Goal: Communication & Community: Answer question/provide support

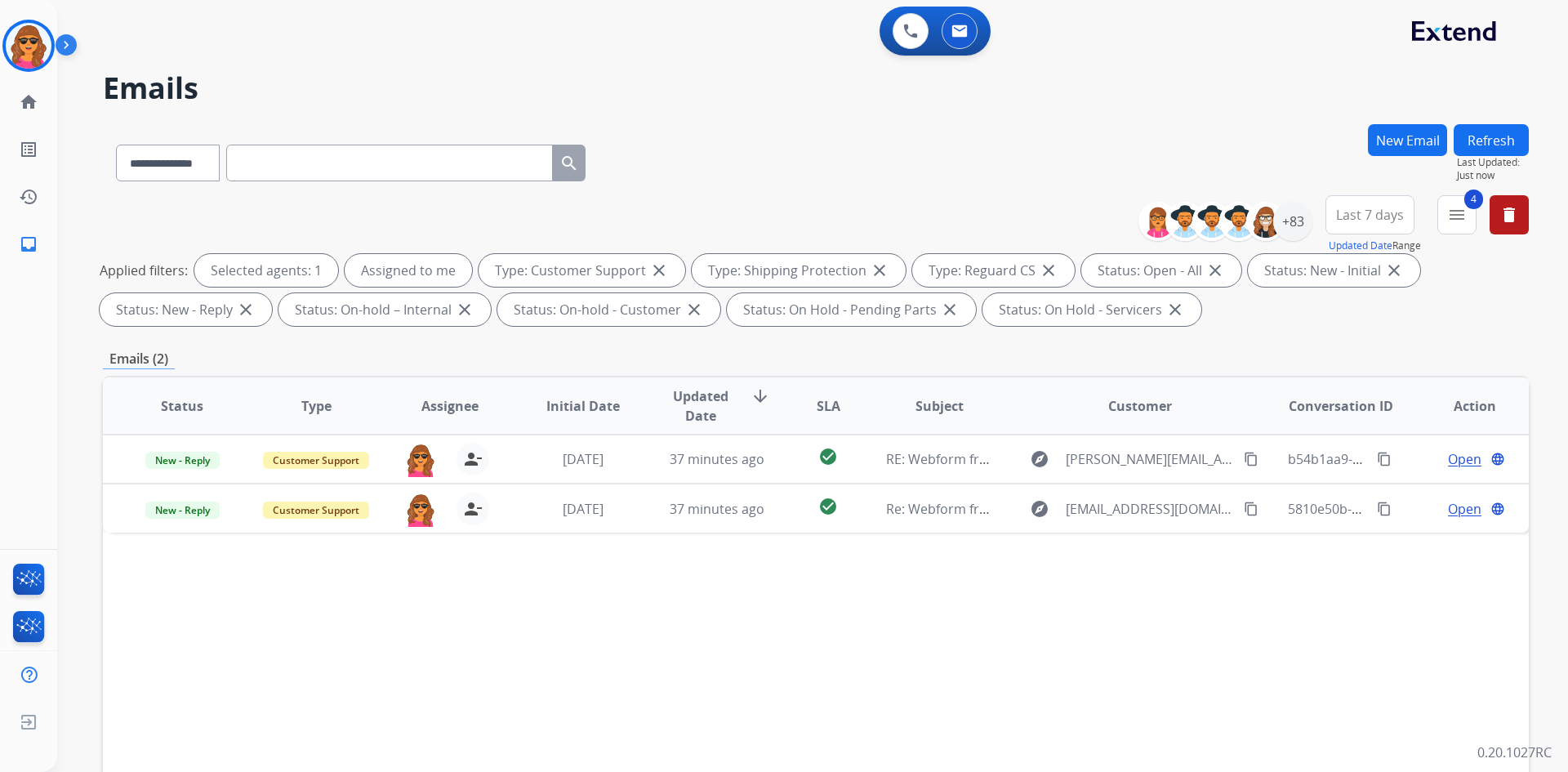
select select "**********"
click at [29, 41] on img at bounding box center [29, 45] width 45 height 45
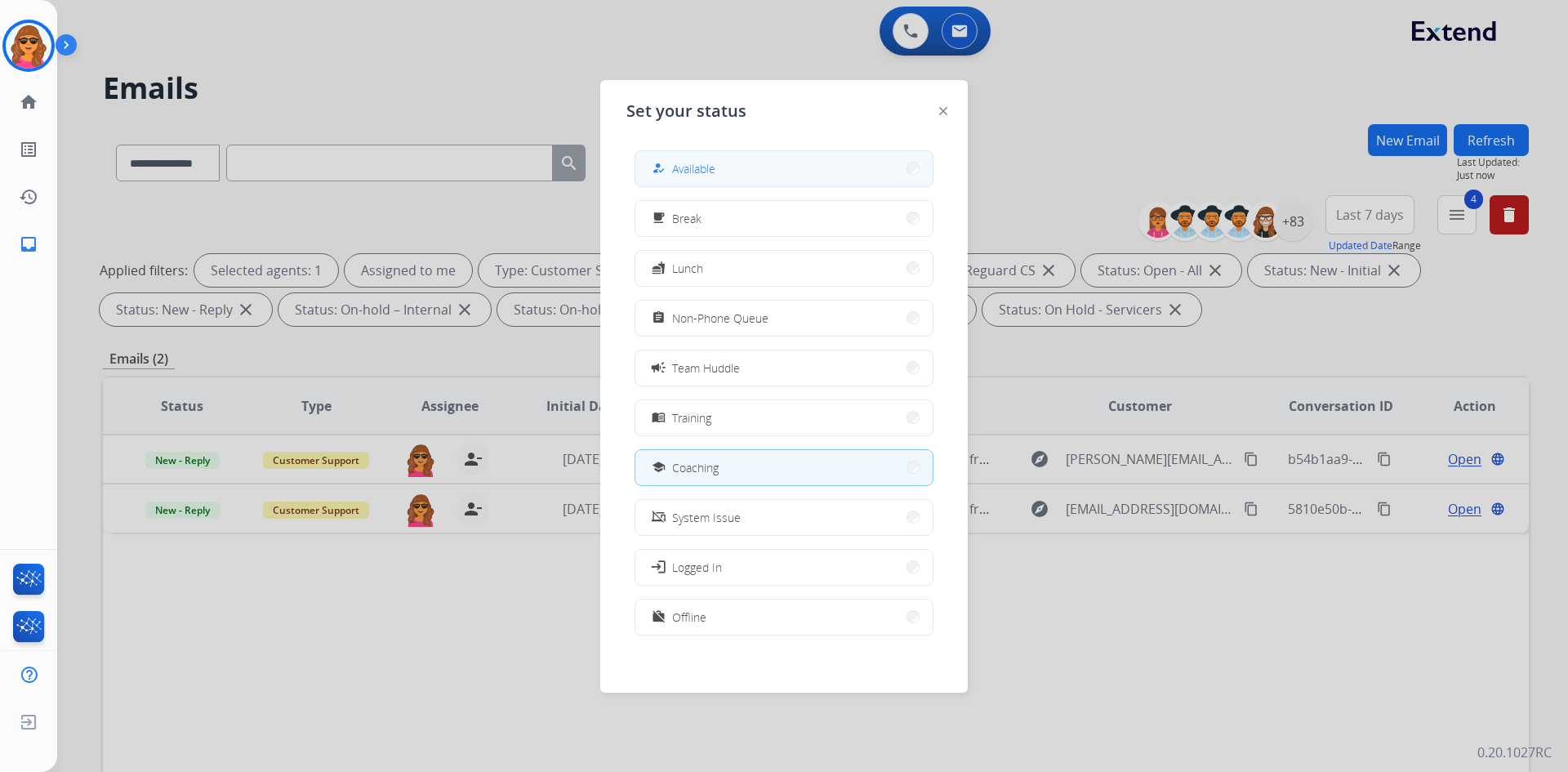
click at [771, 165] on button "how_to_reg Available" at bounding box center [784, 169] width 297 height 35
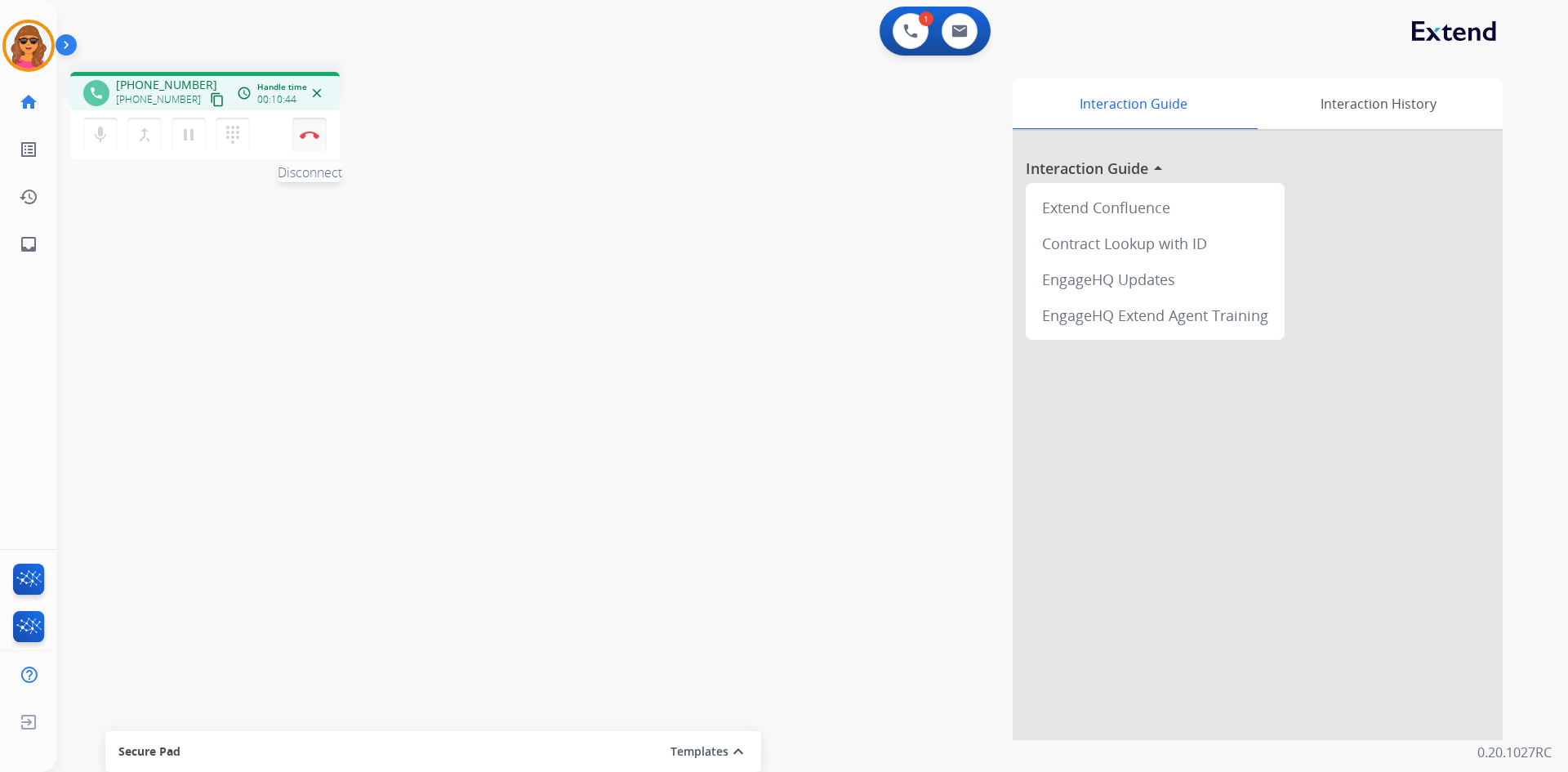
click at [311, 133] on img at bounding box center [310, 135] width 20 height 8
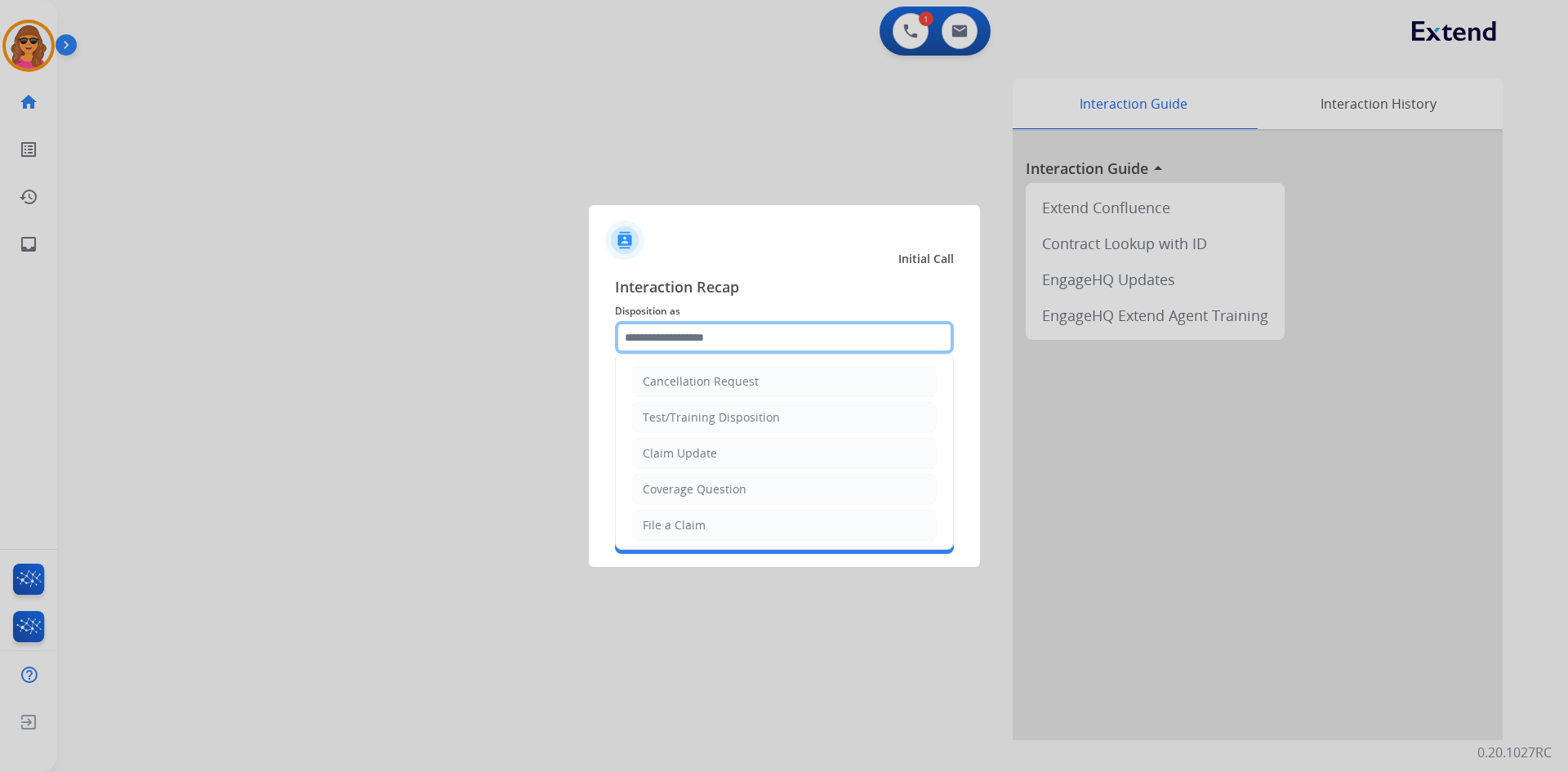
click at [721, 329] on input "text" at bounding box center [784, 336] width 339 height 32
click at [668, 454] on div "Claim Update" at bounding box center [680, 453] width 75 height 17
type input "**********"
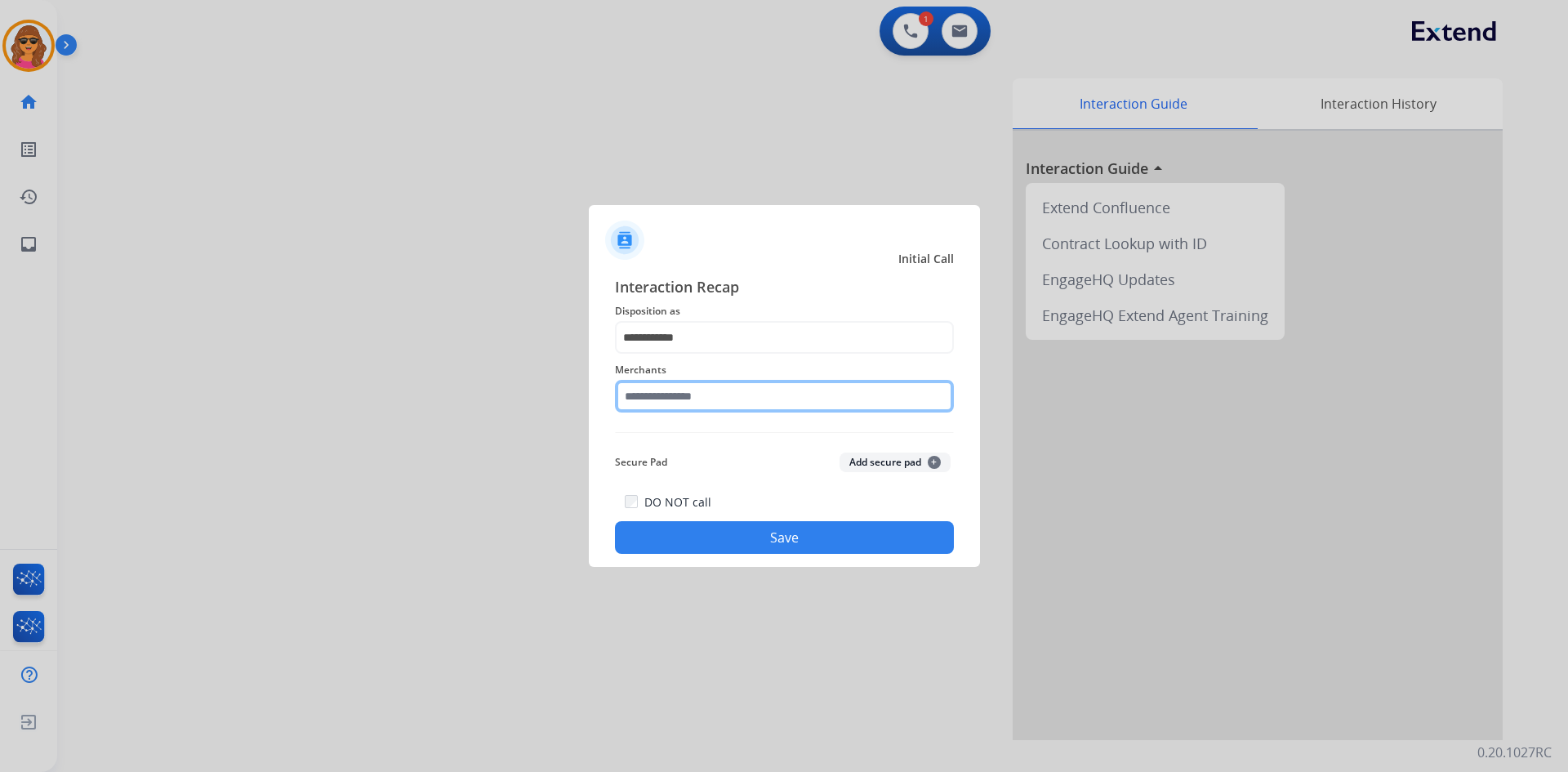
click at [627, 395] on input "text" at bounding box center [784, 395] width 339 height 32
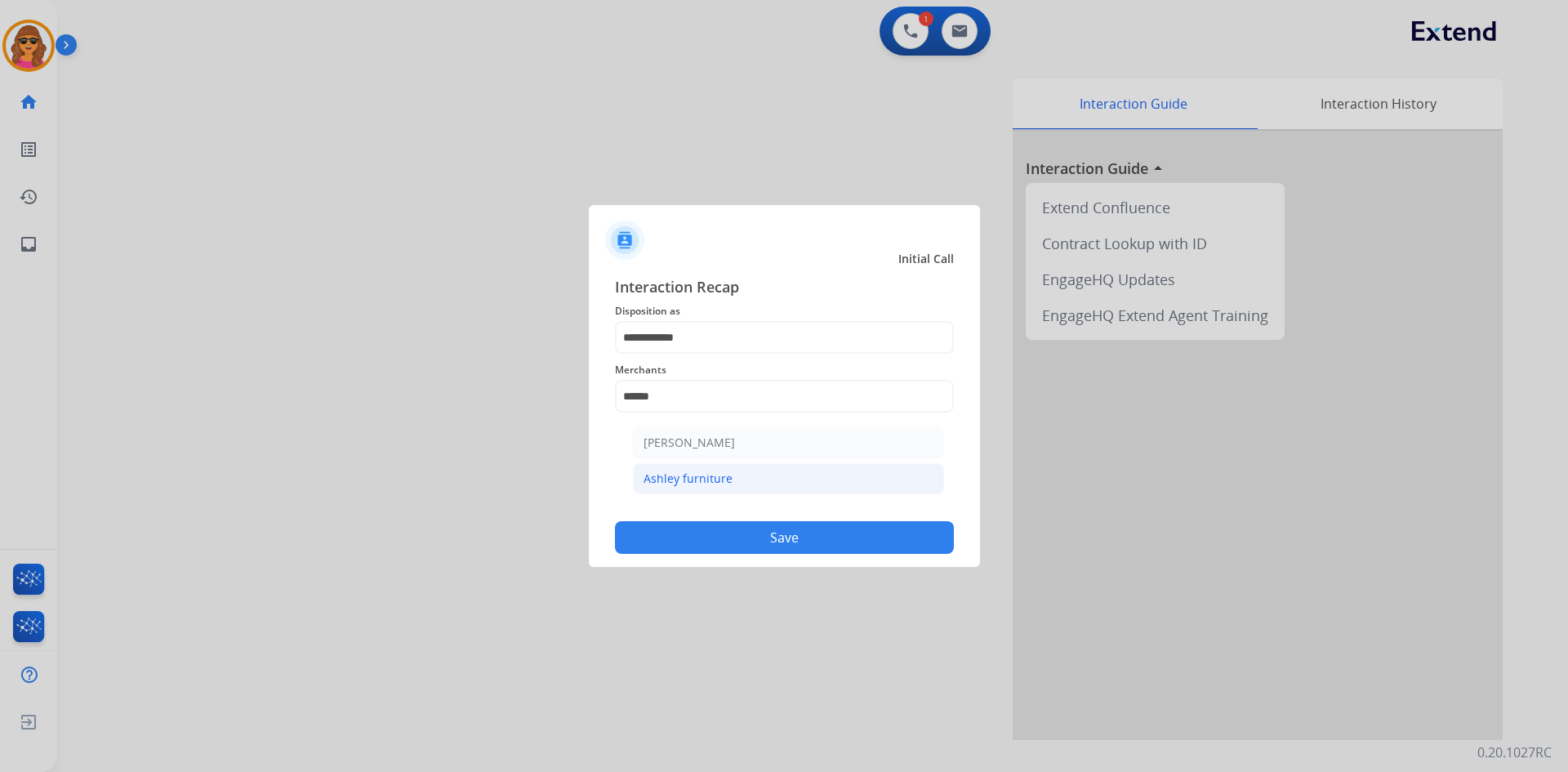
click at [706, 471] on div "Ashley furniture" at bounding box center [688, 478] width 90 height 17
type input "**********"
click at [781, 532] on button "Save" at bounding box center [784, 537] width 339 height 32
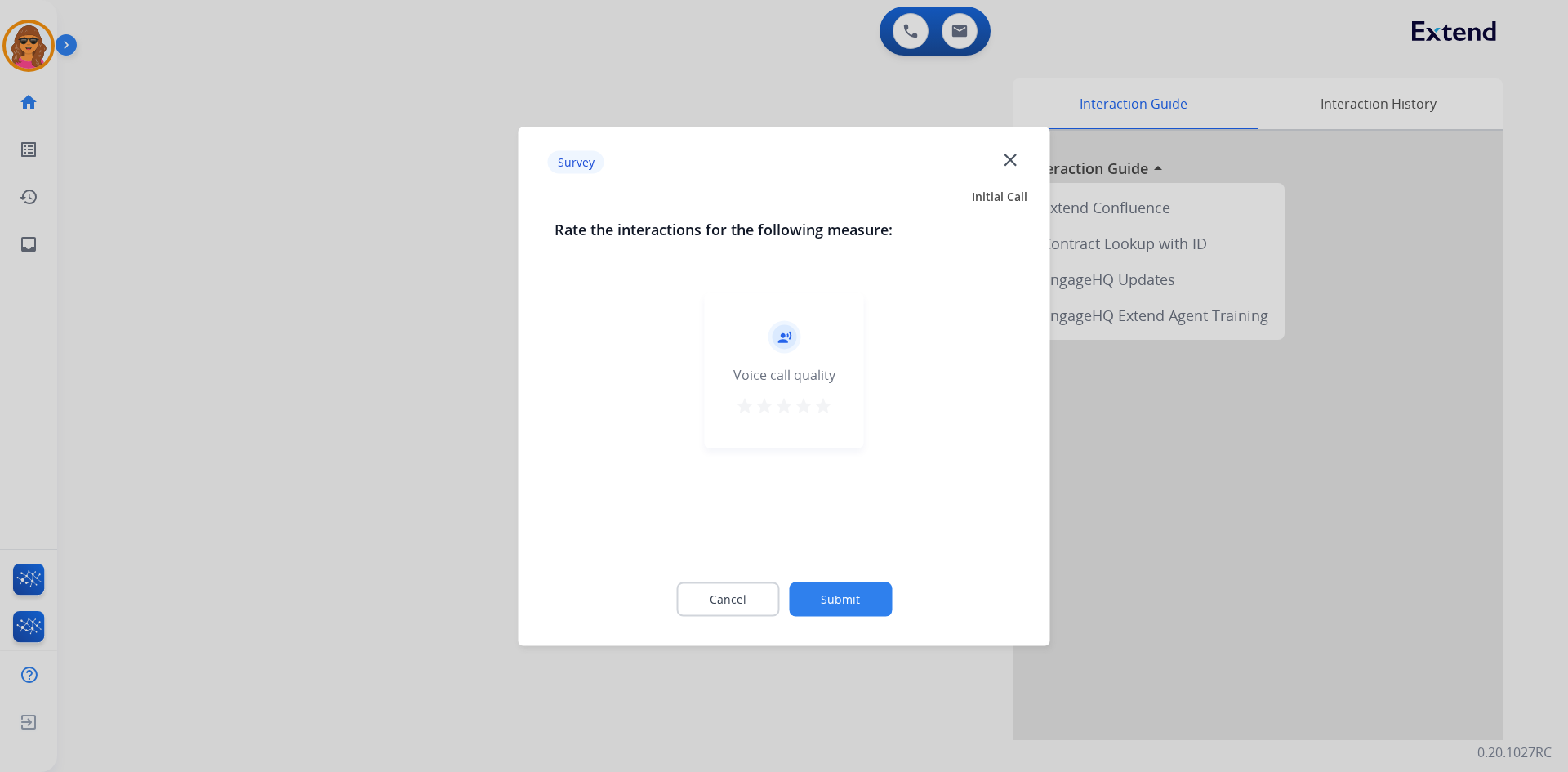
click at [829, 407] on mat-icon "star" at bounding box center [823, 405] width 20 height 20
click at [860, 599] on button "Submit" at bounding box center [840, 598] width 103 height 34
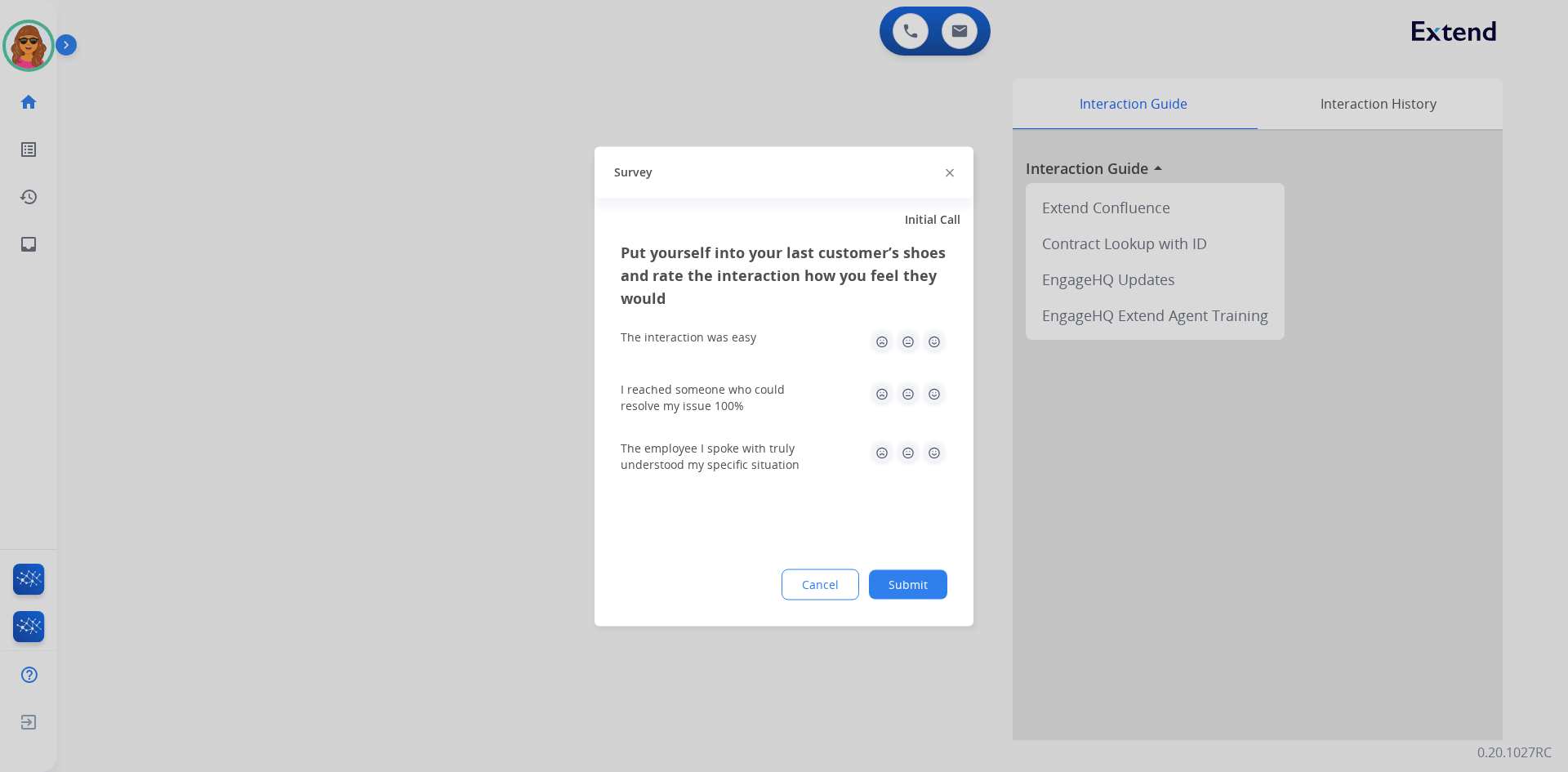
click at [940, 338] on img at bounding box center [935, 341] width 27 height 27
click at [940, 387] on img at bounding box center [935, 393] width 27 height 27
click at [931, 454] on img at bounding box center [935, 452] width 27 height 27
click at [915, 597] on button "Submit" at bounding box center [908, 584] width 79 height 30
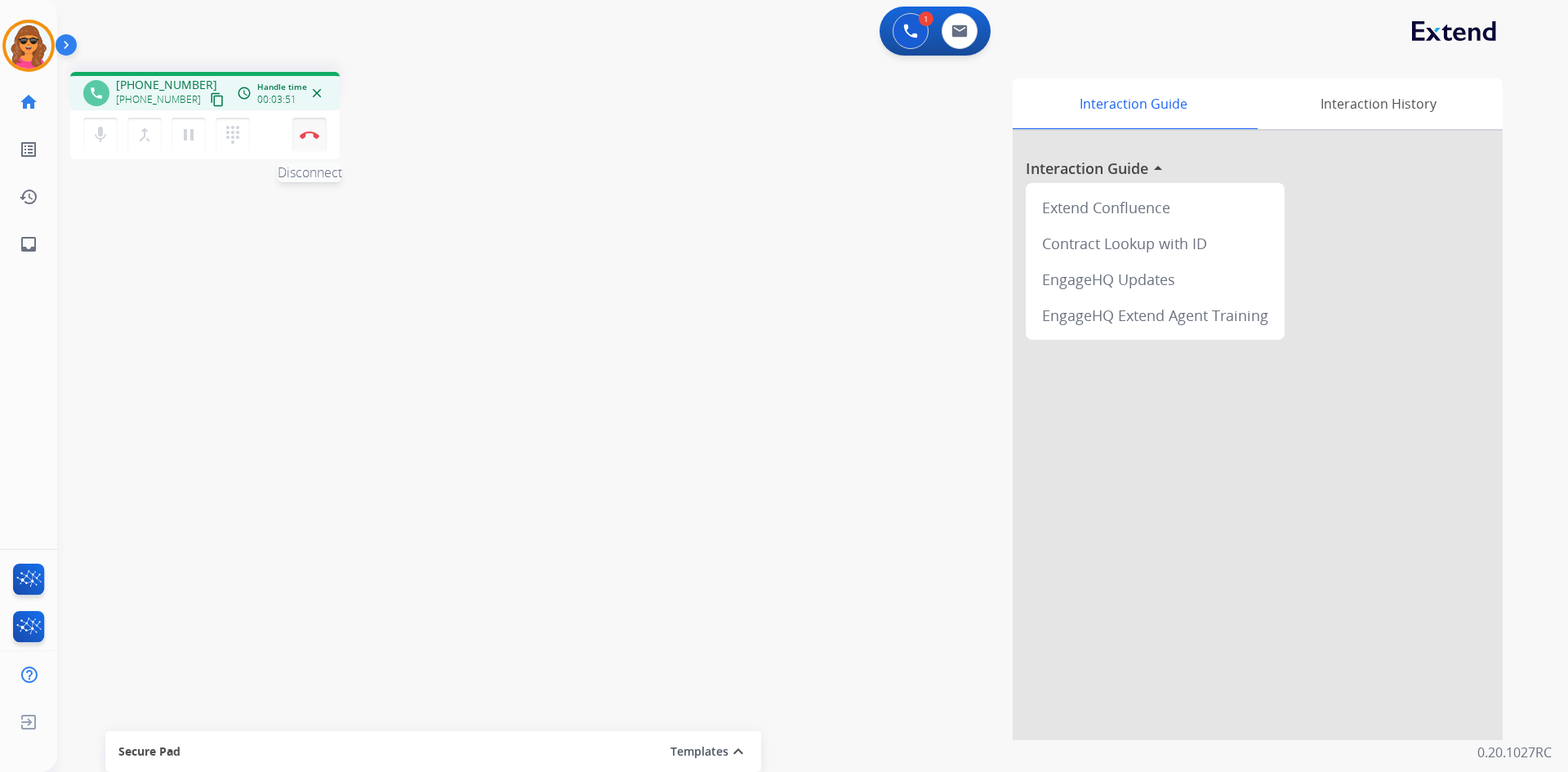
click at [312, 134] on img at bounding box center [310, 135] width 20 height 8
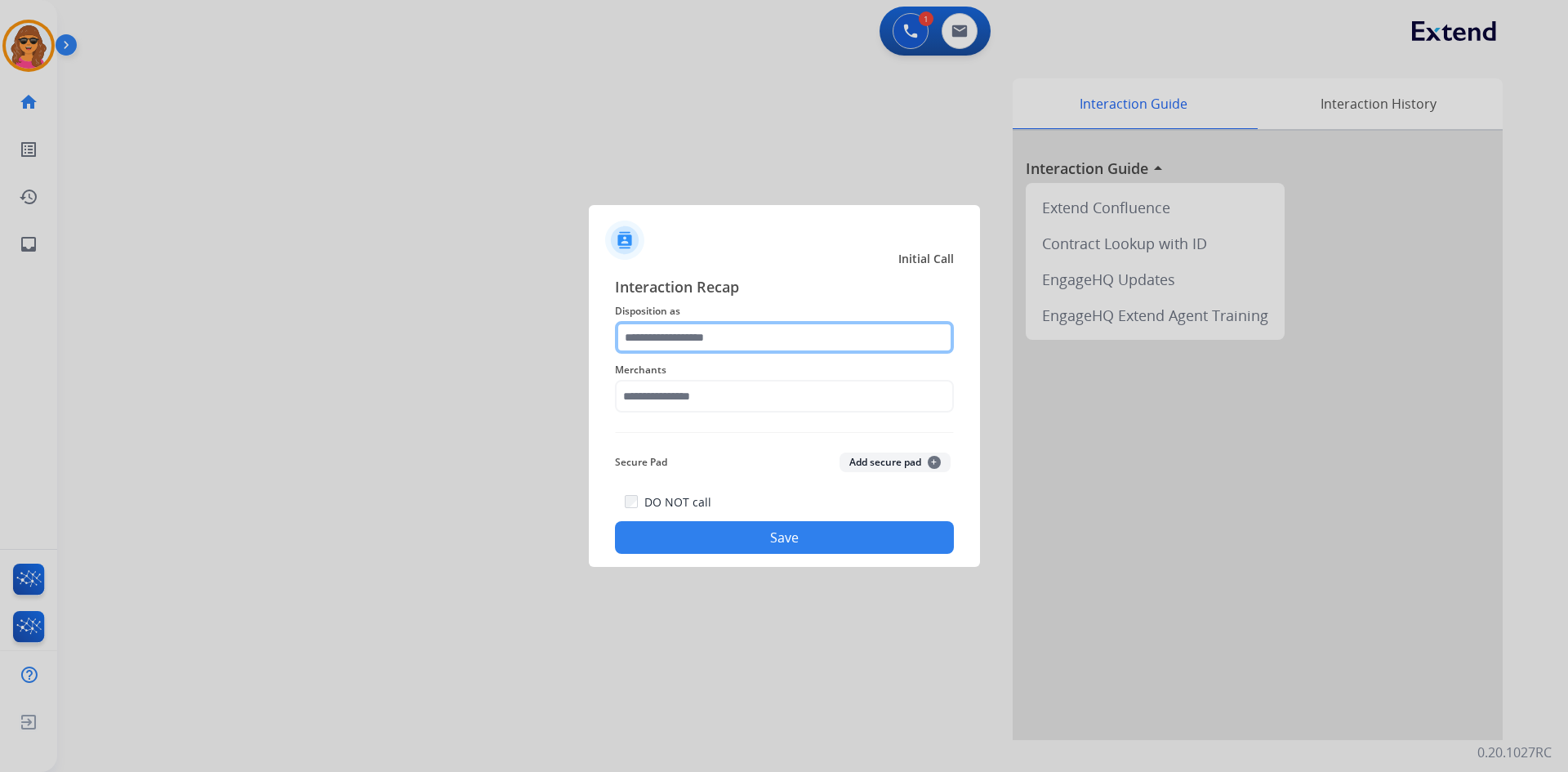
click at [658, 333] on input "text" at bounding box center [784, 336] width 339 height 32
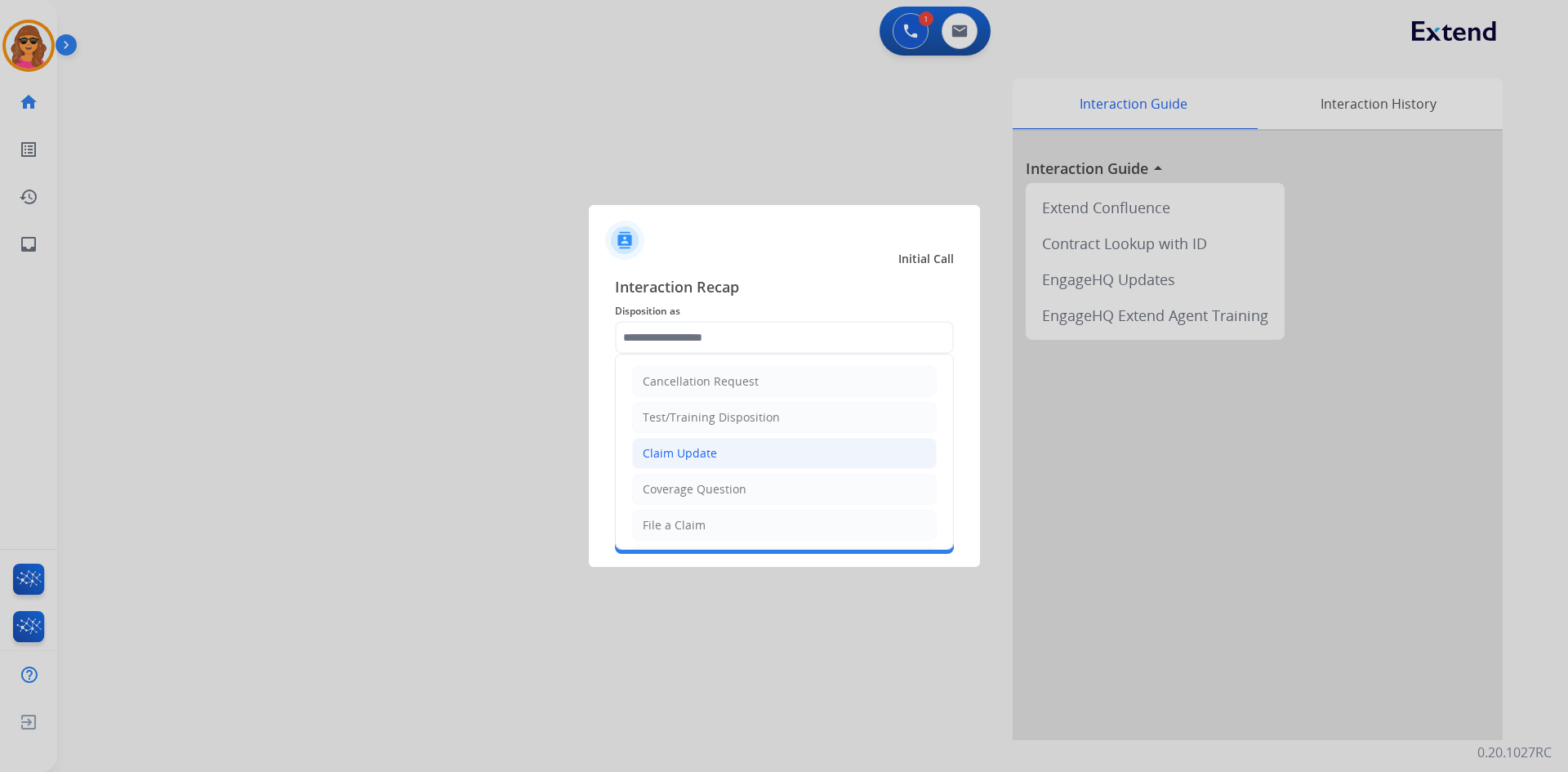
click at [692, 447] on div "Claim Update" at bounding box center [680, 453] width 75 height 17
type input "**********"
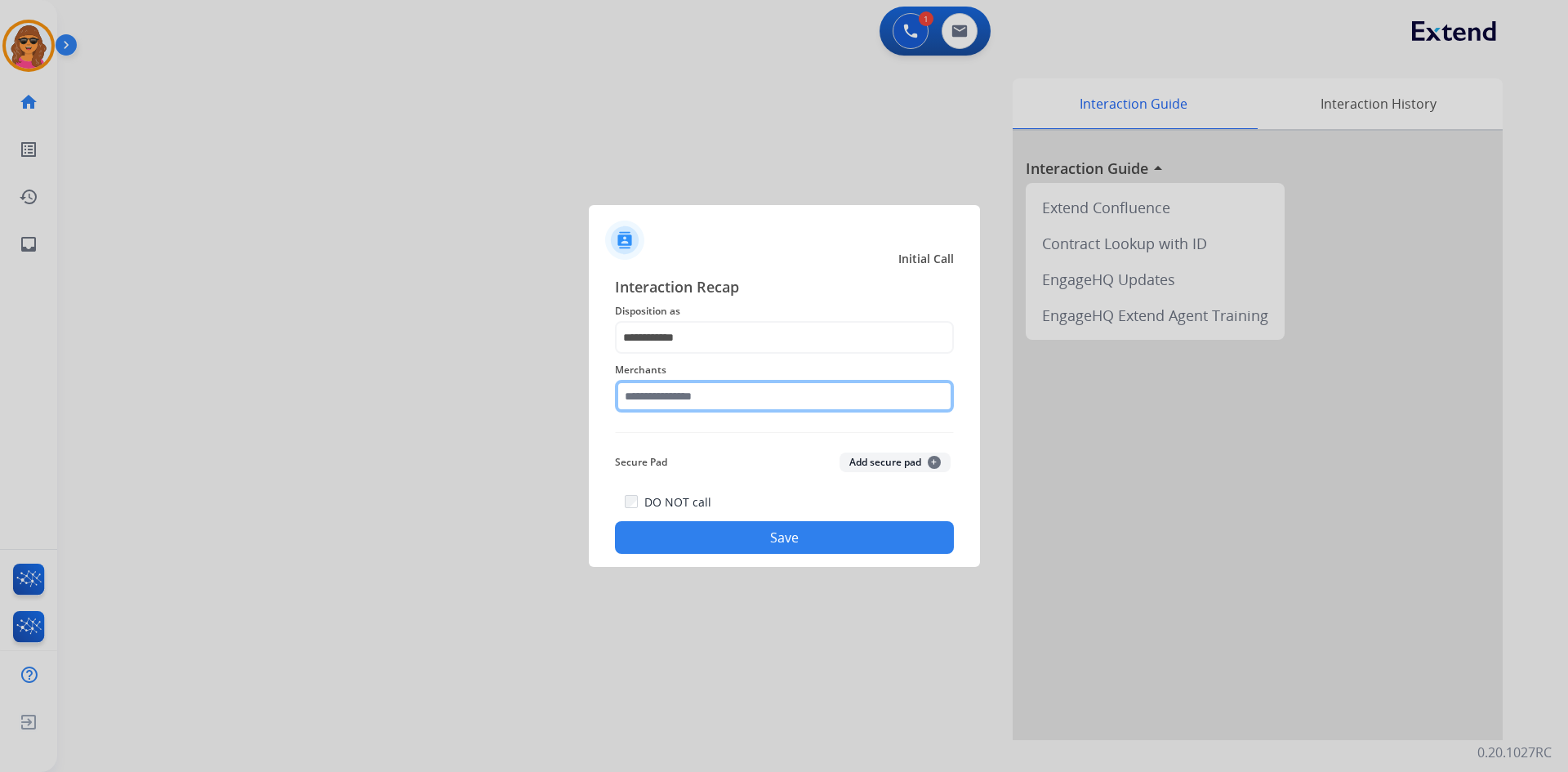
click at [629, 397] on input "text" at bounding box center [784, 395] width 339 height 32
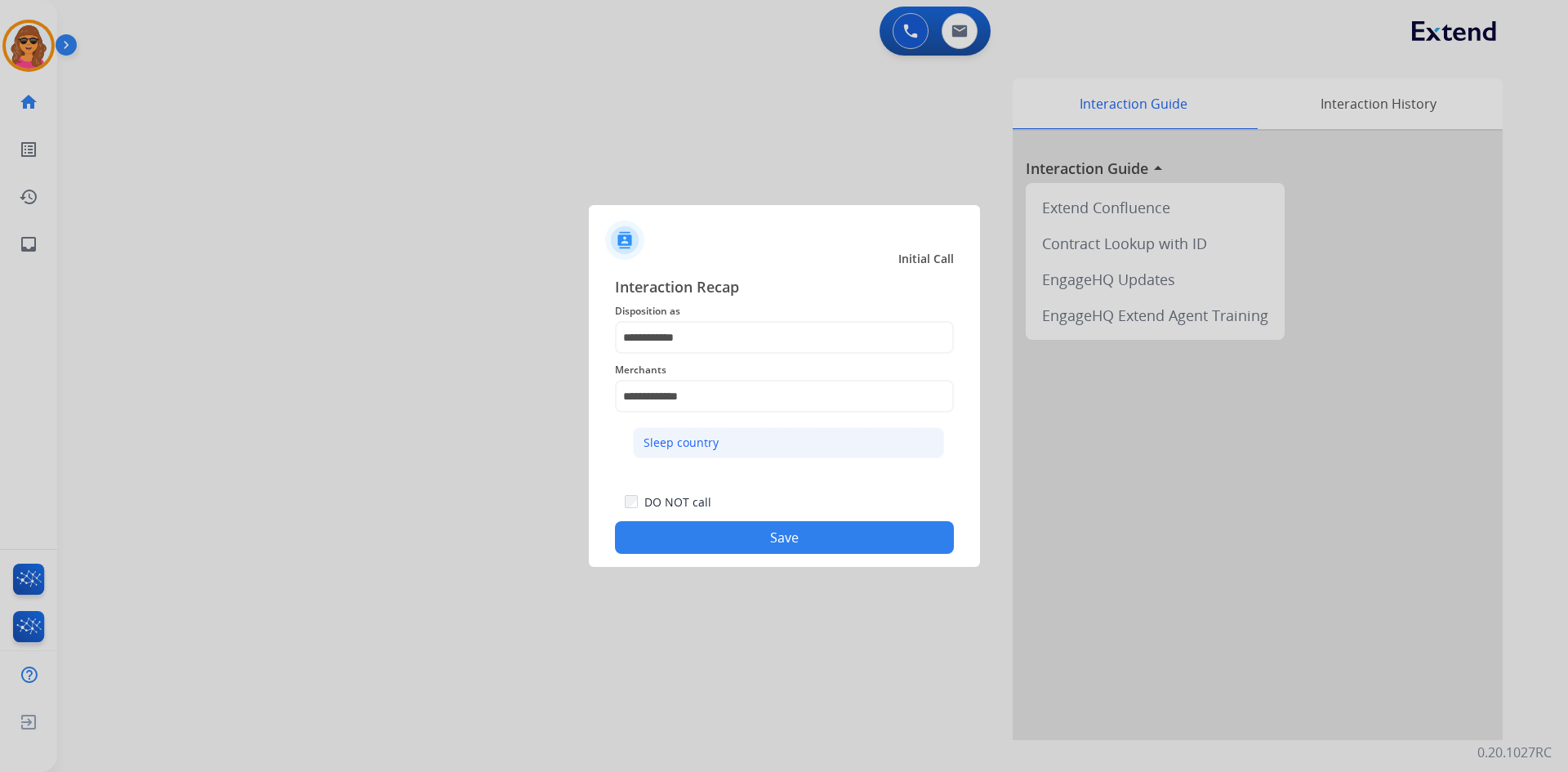
click at [700, 436] on div "Sleep country" at bounding box center [681, 443] width 75 height 17
type input "**********"
click at [811, 523] on button "Save" at bounding box center [784, 537] width 339 height 32
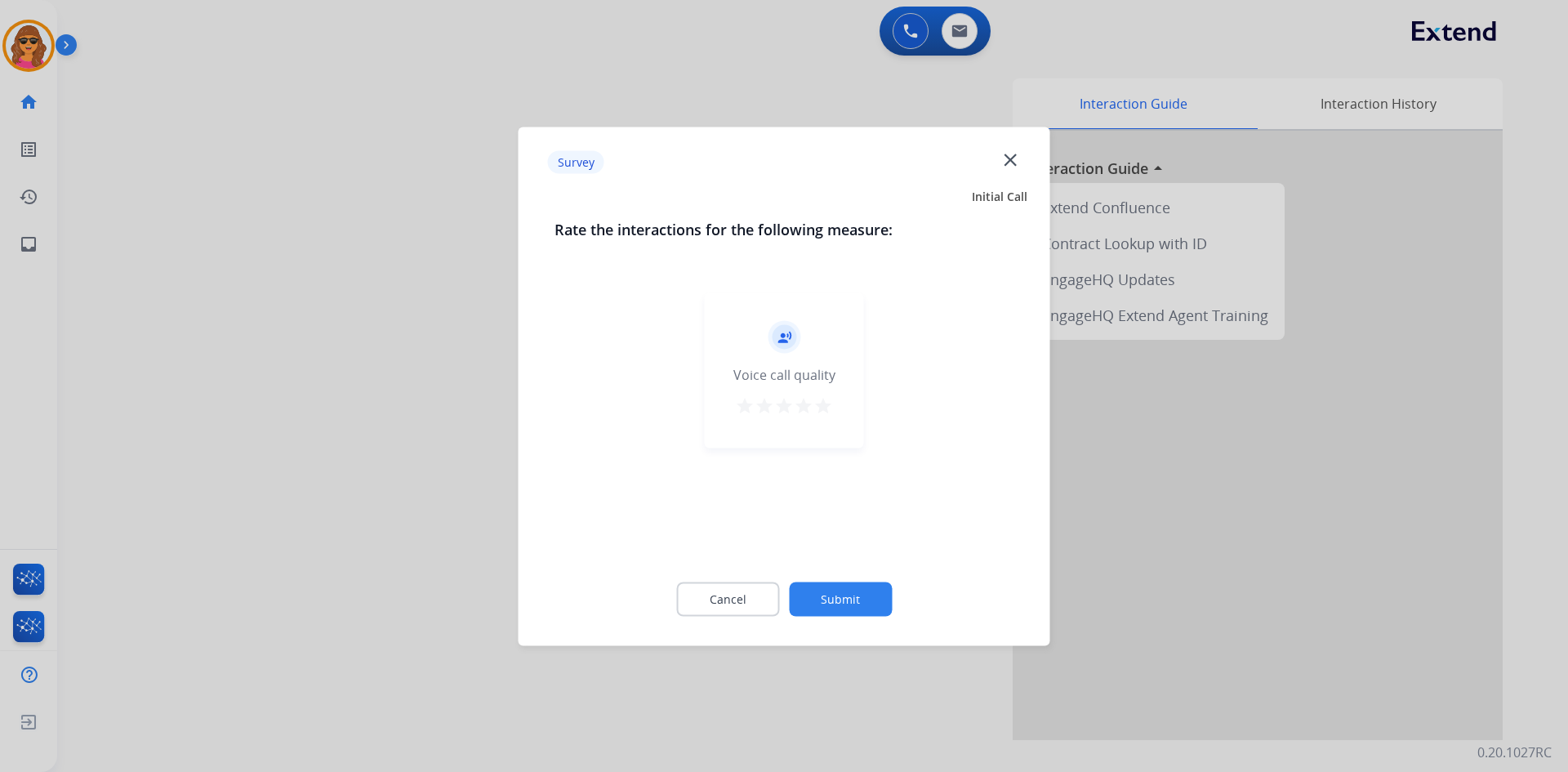
click at [824, 402] on mat-icon "star" at bounding box center [823, 405] width 20 height 20
click at [888, 603] on button "Submit" at bounding box center [840, 598] width 103 height 34
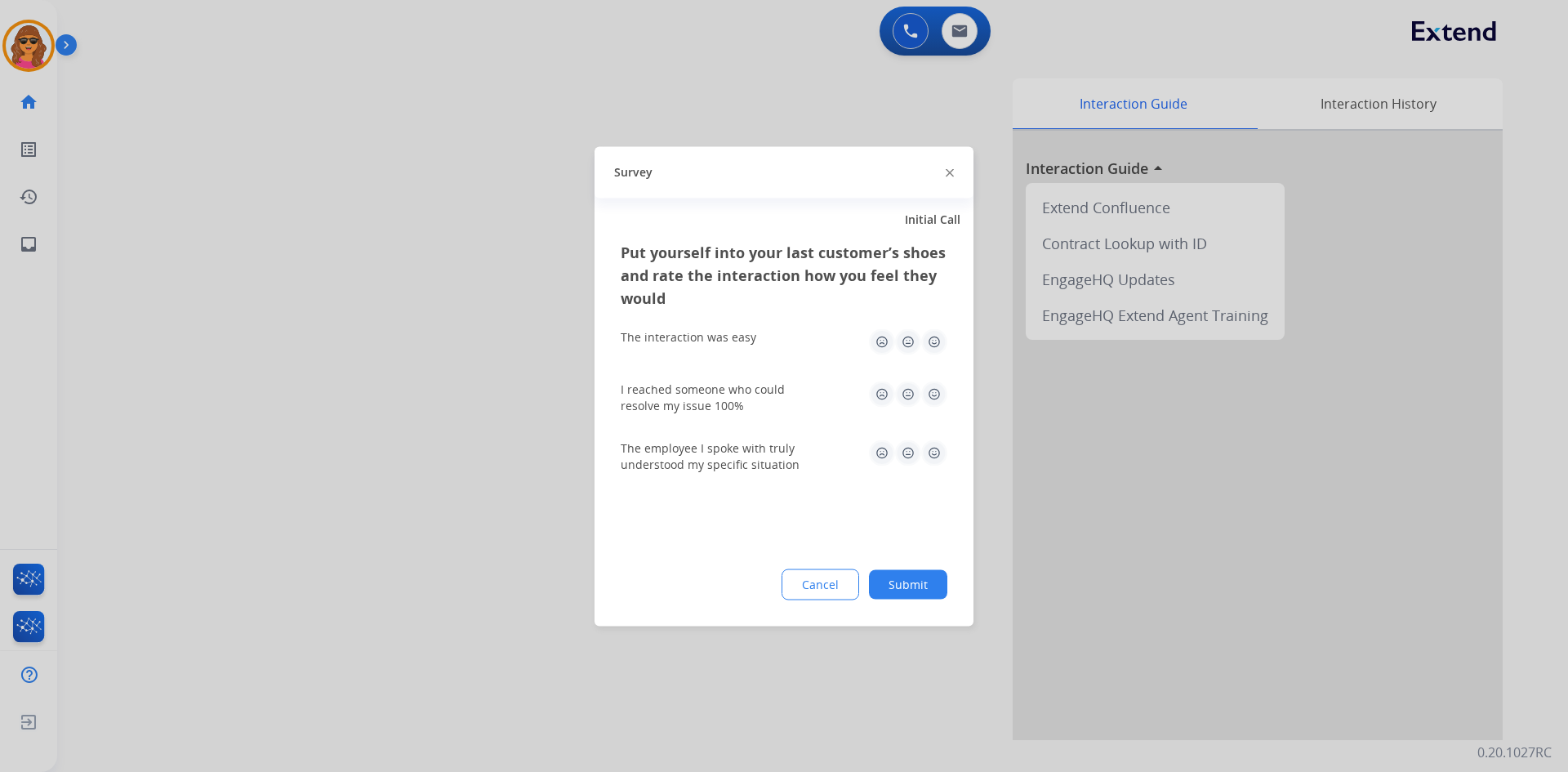
click at [930, 339] on img at bounding box center [935, 341] width 27 height 27
click at [930, 396] on img at bounding box center [935, 393] width 27 height 27
click at [934, 447] on img at bounding box center [935, 452] width 27 height 27
click at [894, 587] on button "Submit" at bounding box center [908, 584] width 79 height 30
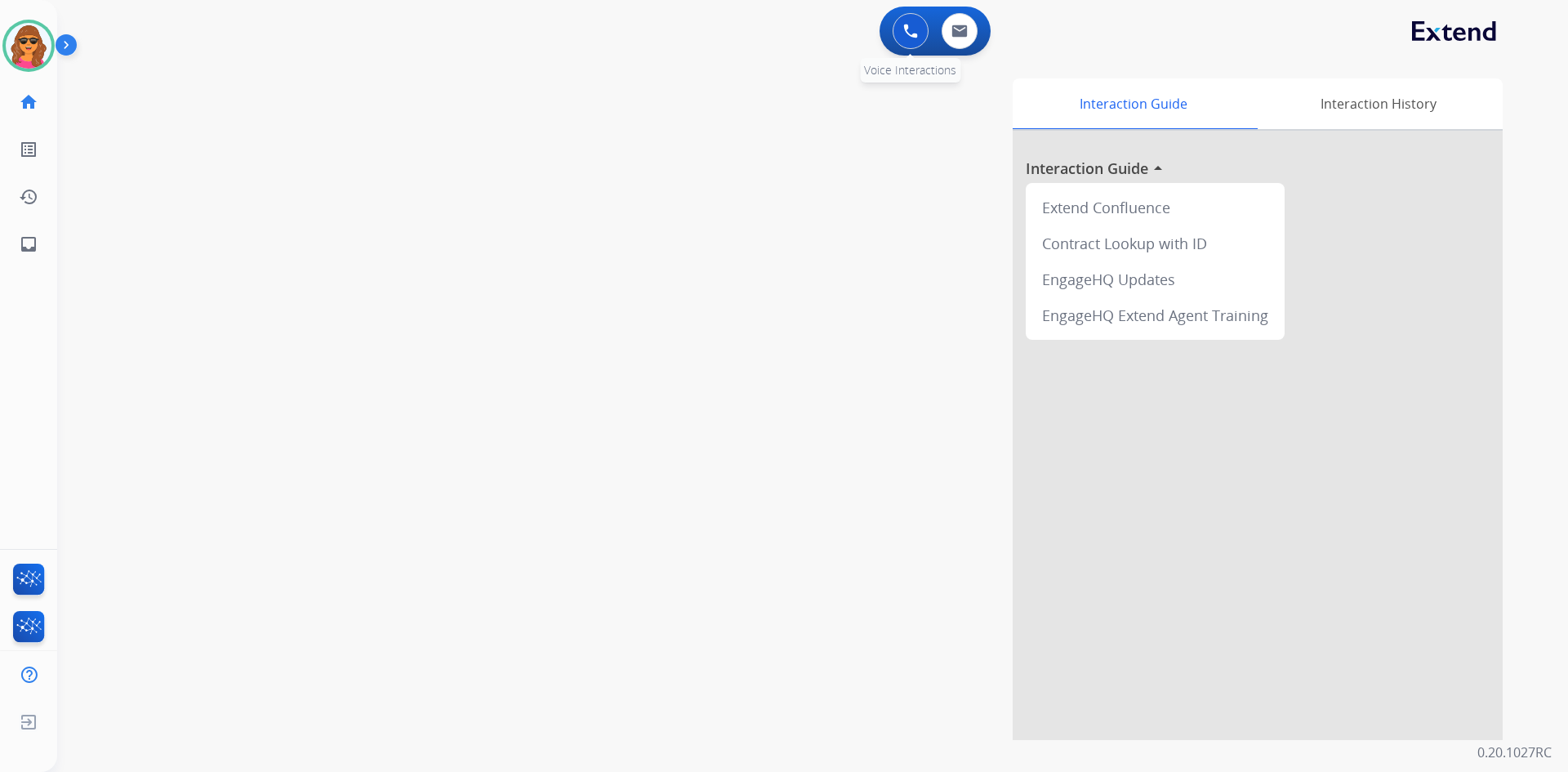
click at [914, 27] on img at bounding box center [910, 30] width 15 height 15
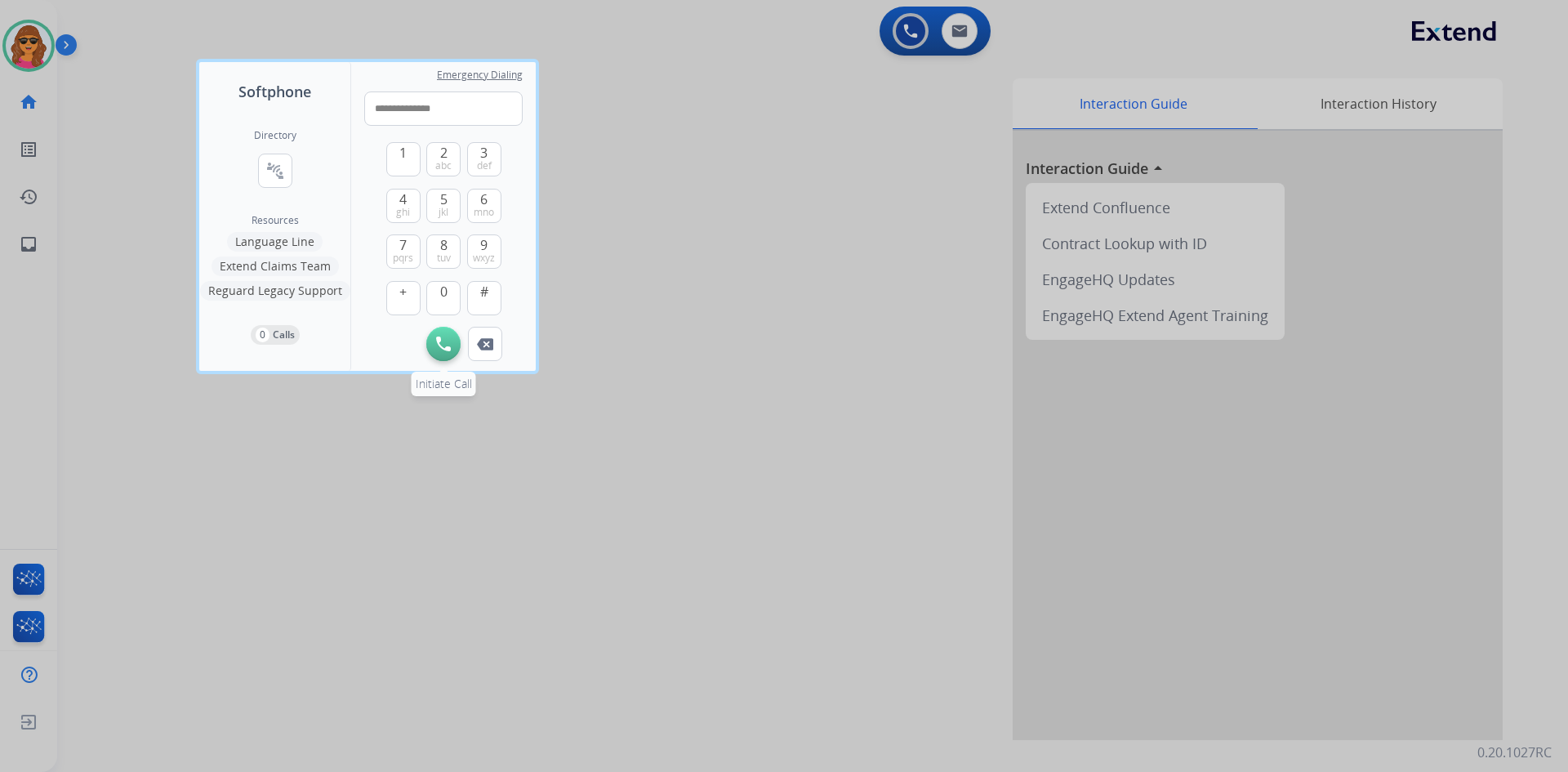
type input "**********"
click at [446, 339] on img at bounding box center [443, 343] width 15 height 15
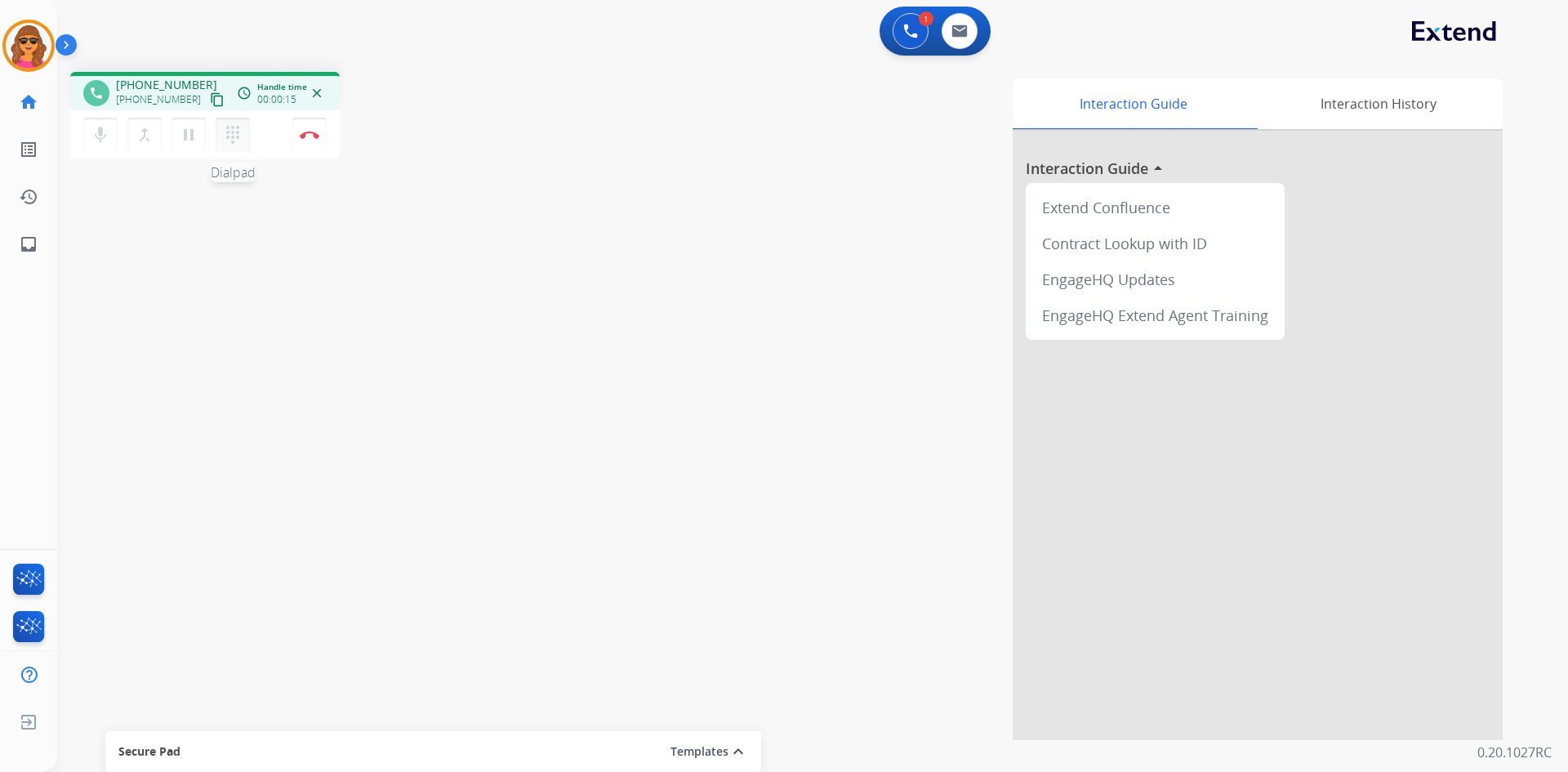
click at [233, 129] on mat-icon "dialpad" at bounding box center [233, 135] width 20 height 20
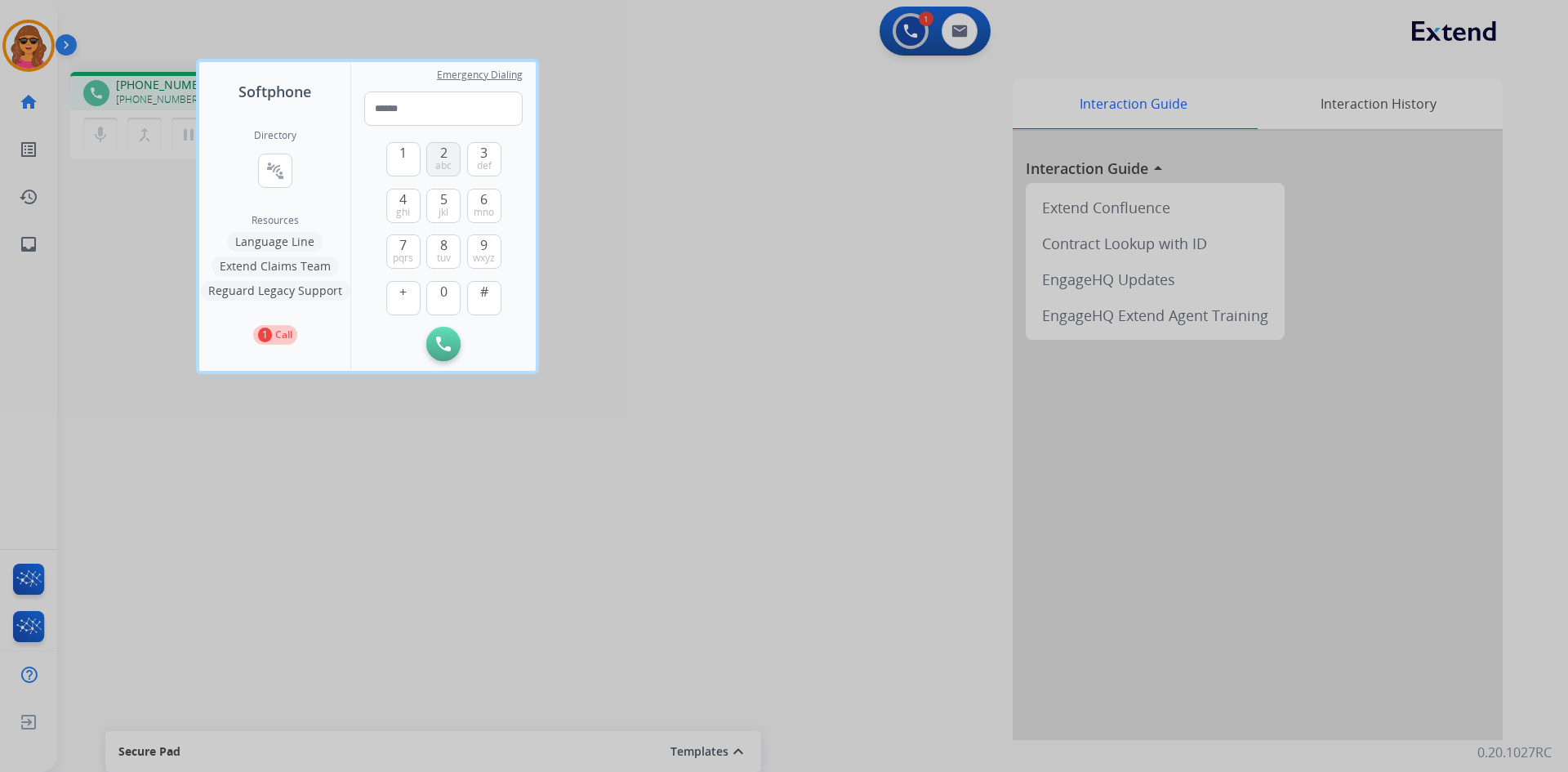
click at [437, 148] on button "2 abc" at bounding box center [443, 158] width 34 height 34
type input "*"
click at [451, 344] on img at bounding box center [443, 343] width 15 height 15
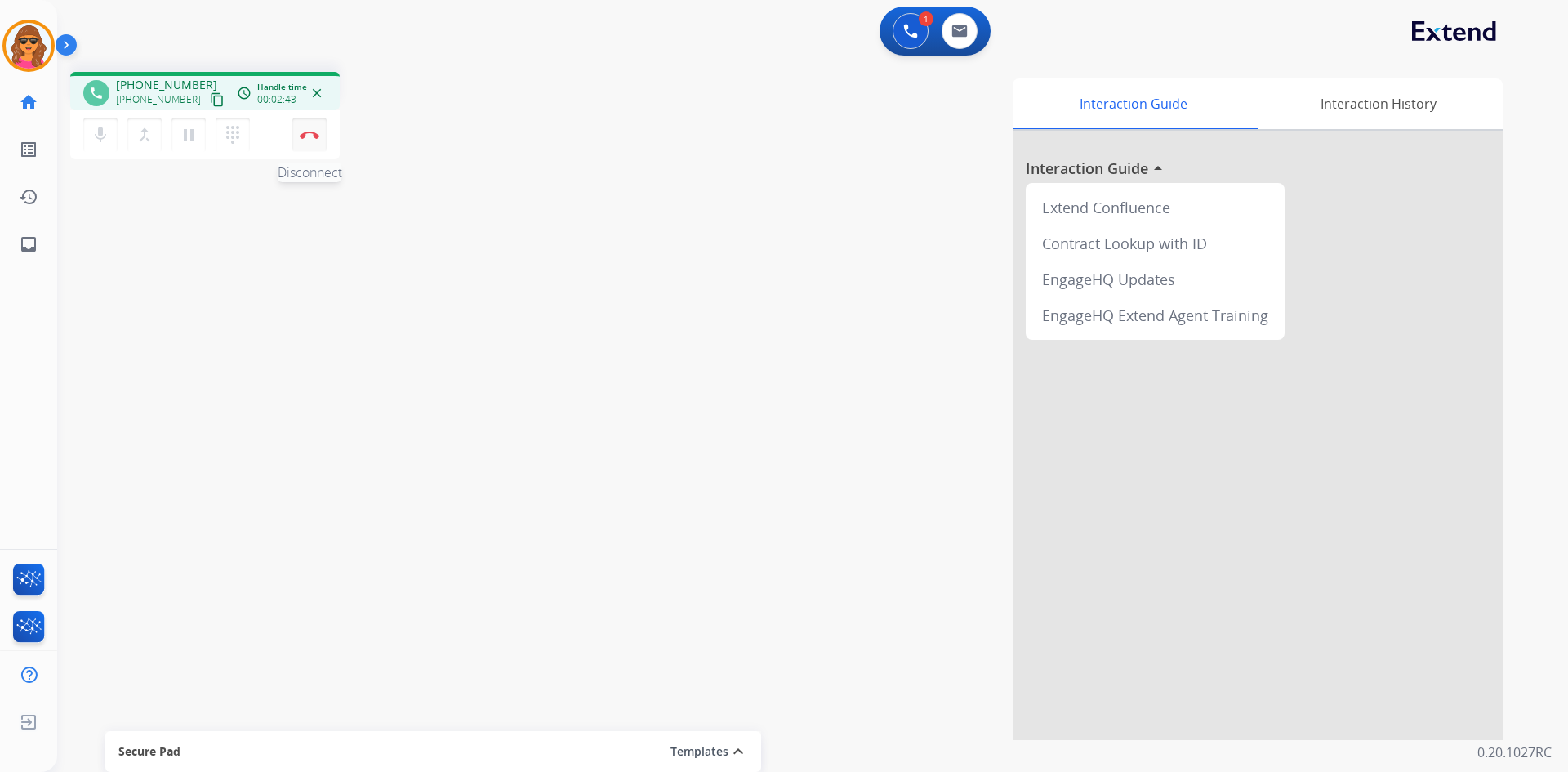
click at [303, 123] on button "Disconnect" at bounding box center [309, 135] width 34 height 34
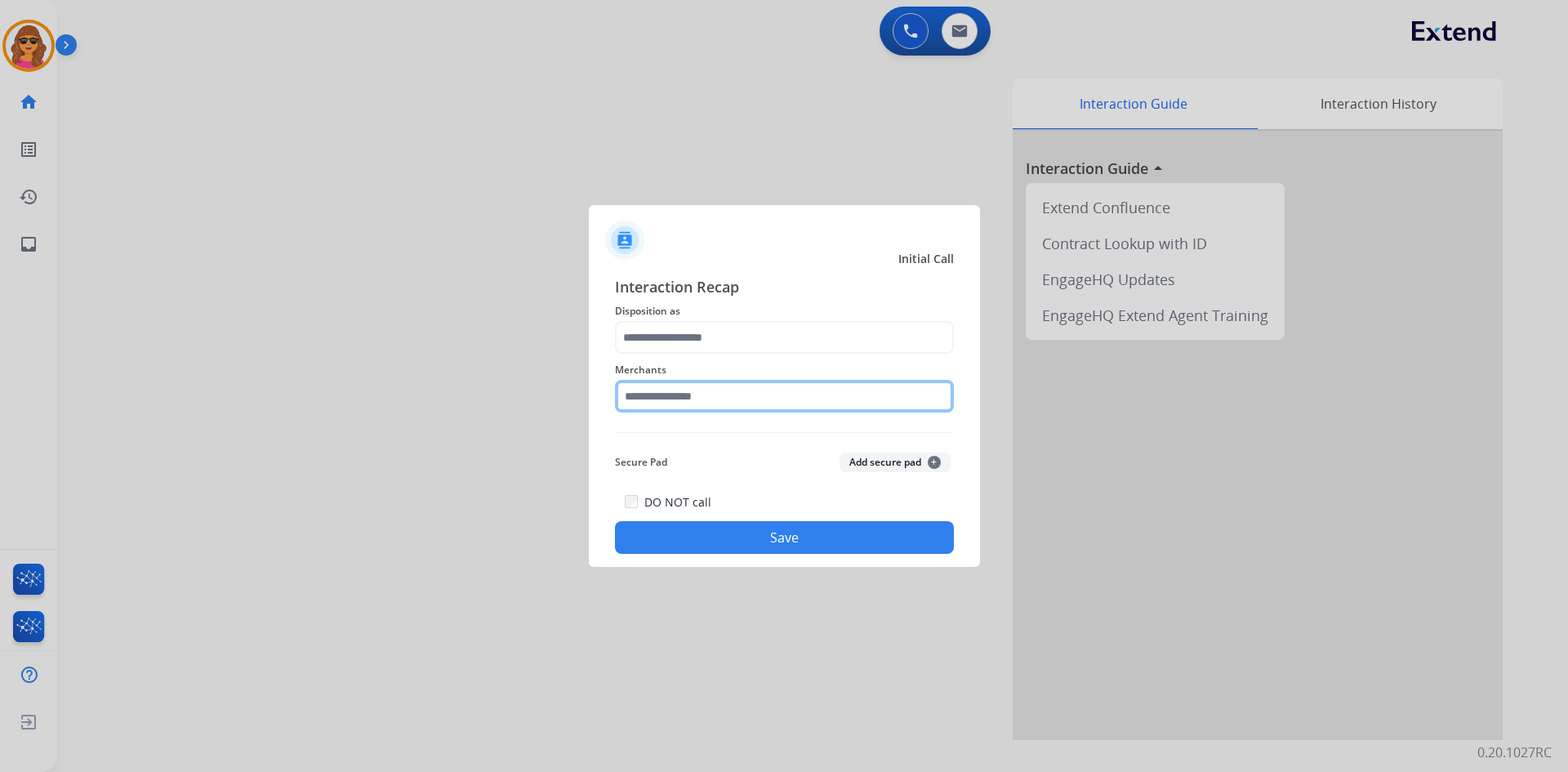
click at [624, 398] on input "text" at bounding box center [784, 395] width 339 height 32
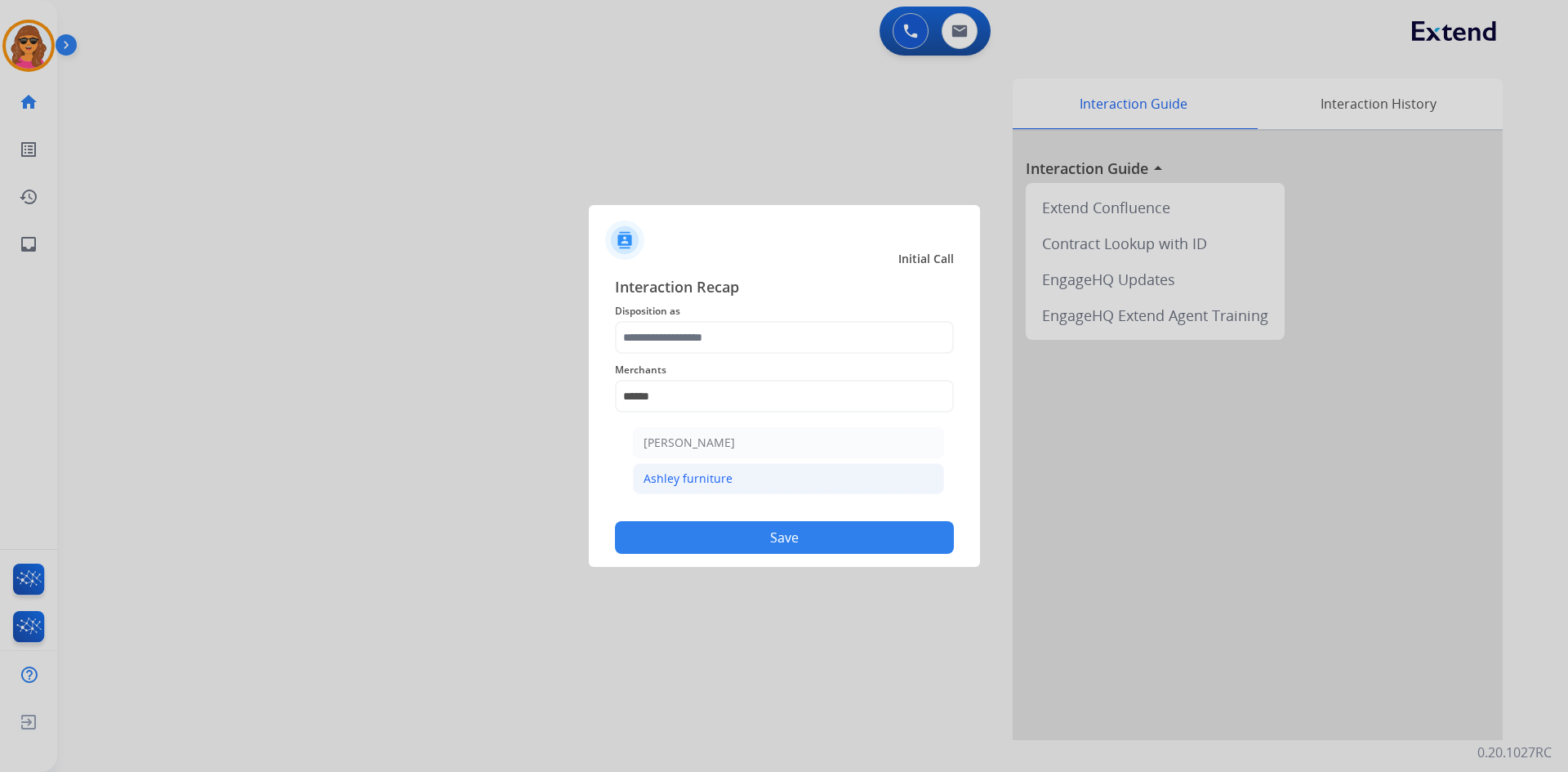
click at [689, 480] on div "Ashley furniture" at bounding box center [688, 478] width 90 height 17
type input "**********"
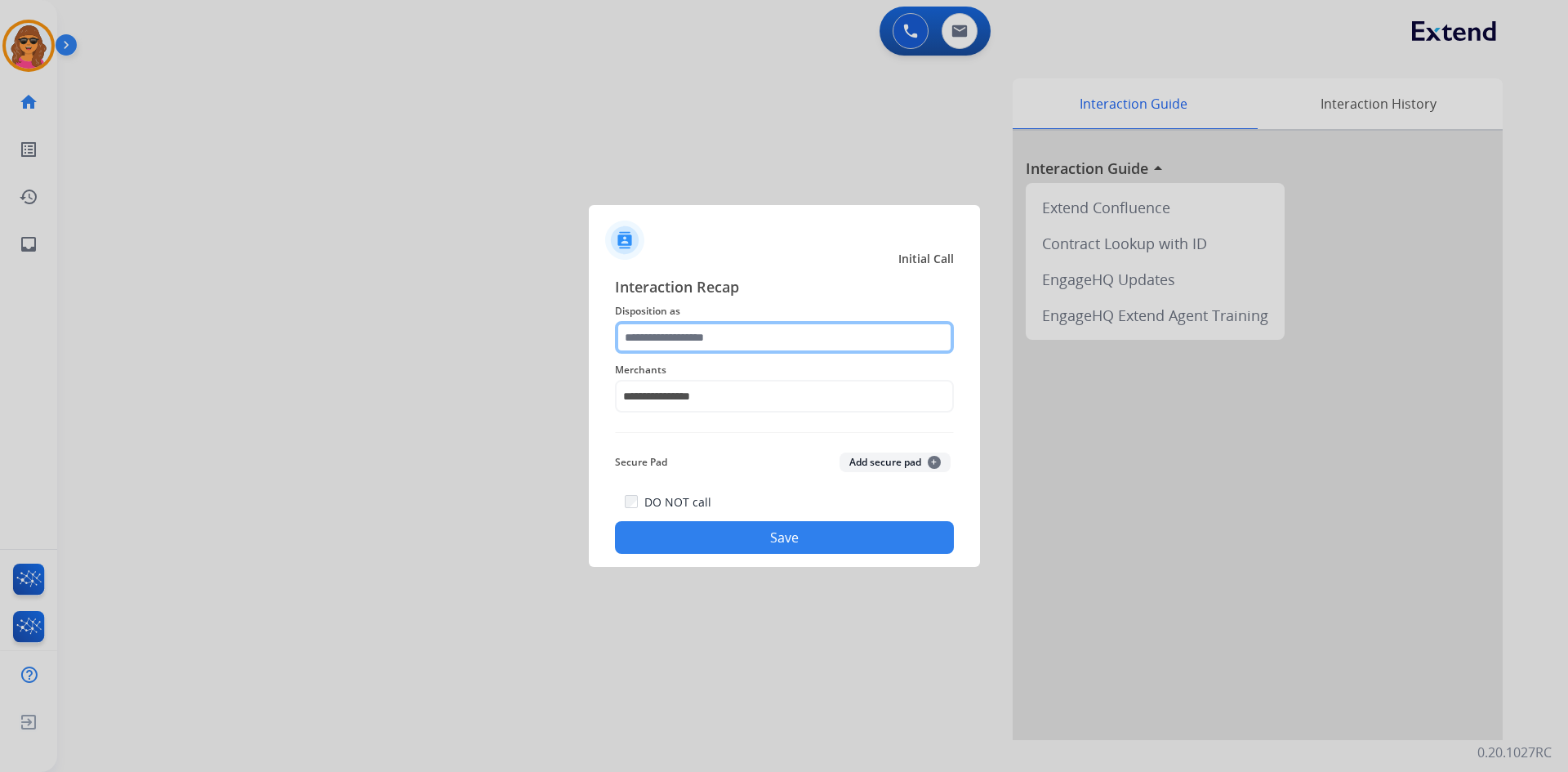
click at [652, 333] on input "text" at bounding box center [784, 336] width 339 height 32
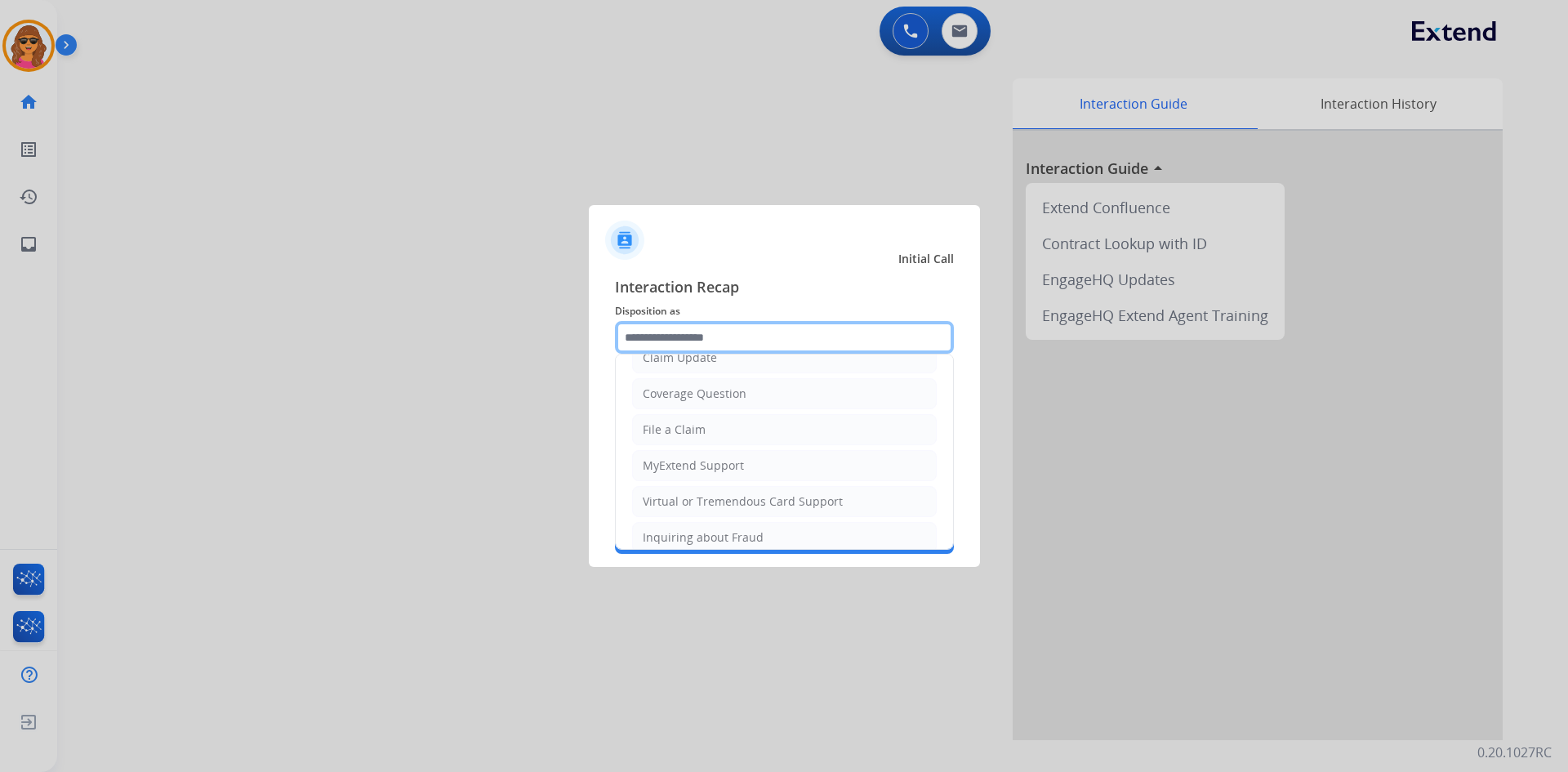
scroll to position [82, 0]
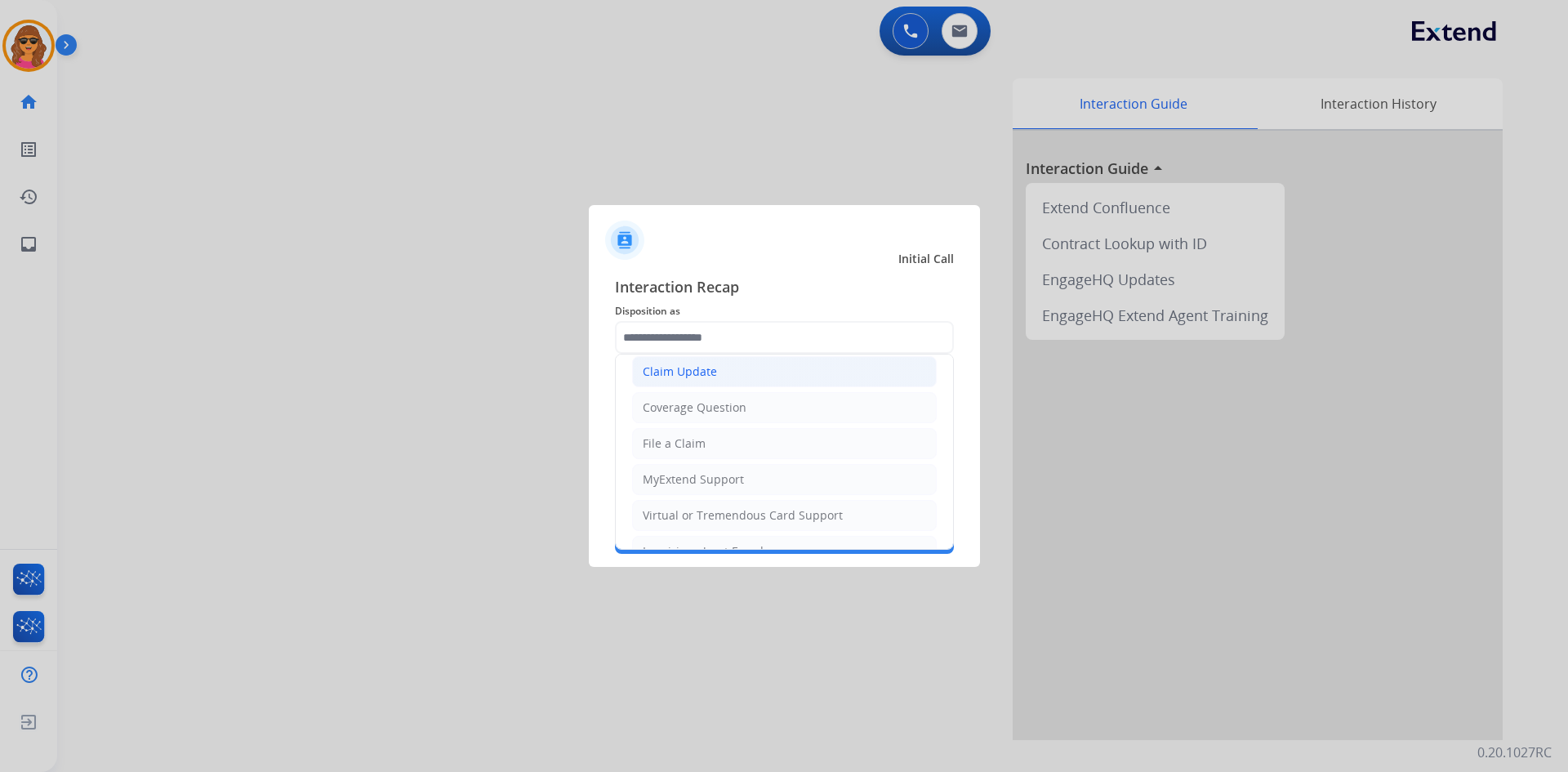
click at [694, 363] on div "Claim Update" at bounding box center [680, 371] width 75 height 17
type input "**********"
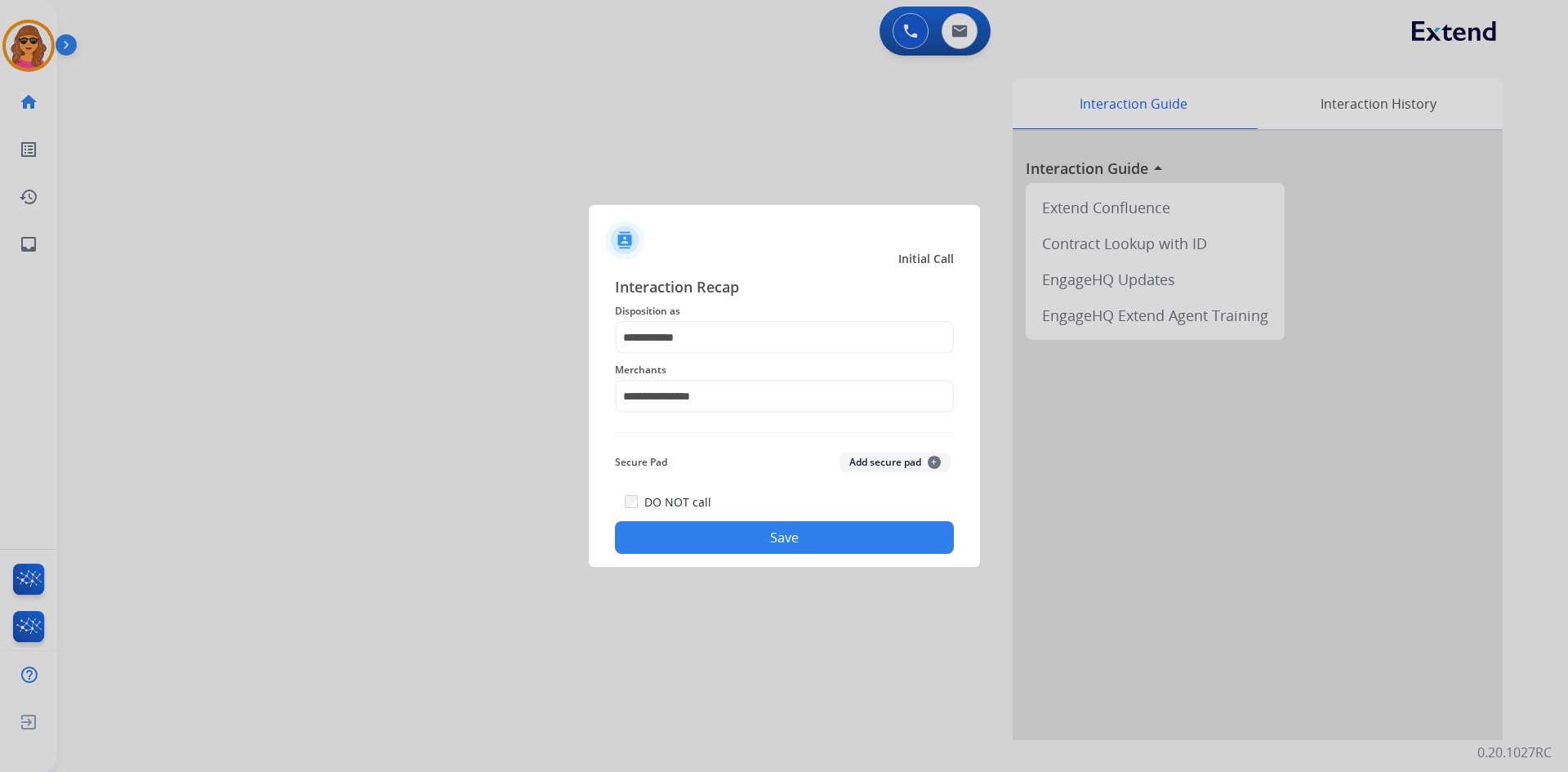
click at [778, 533] on button "Save" at bounding box center [784, 537] width 339 height 32
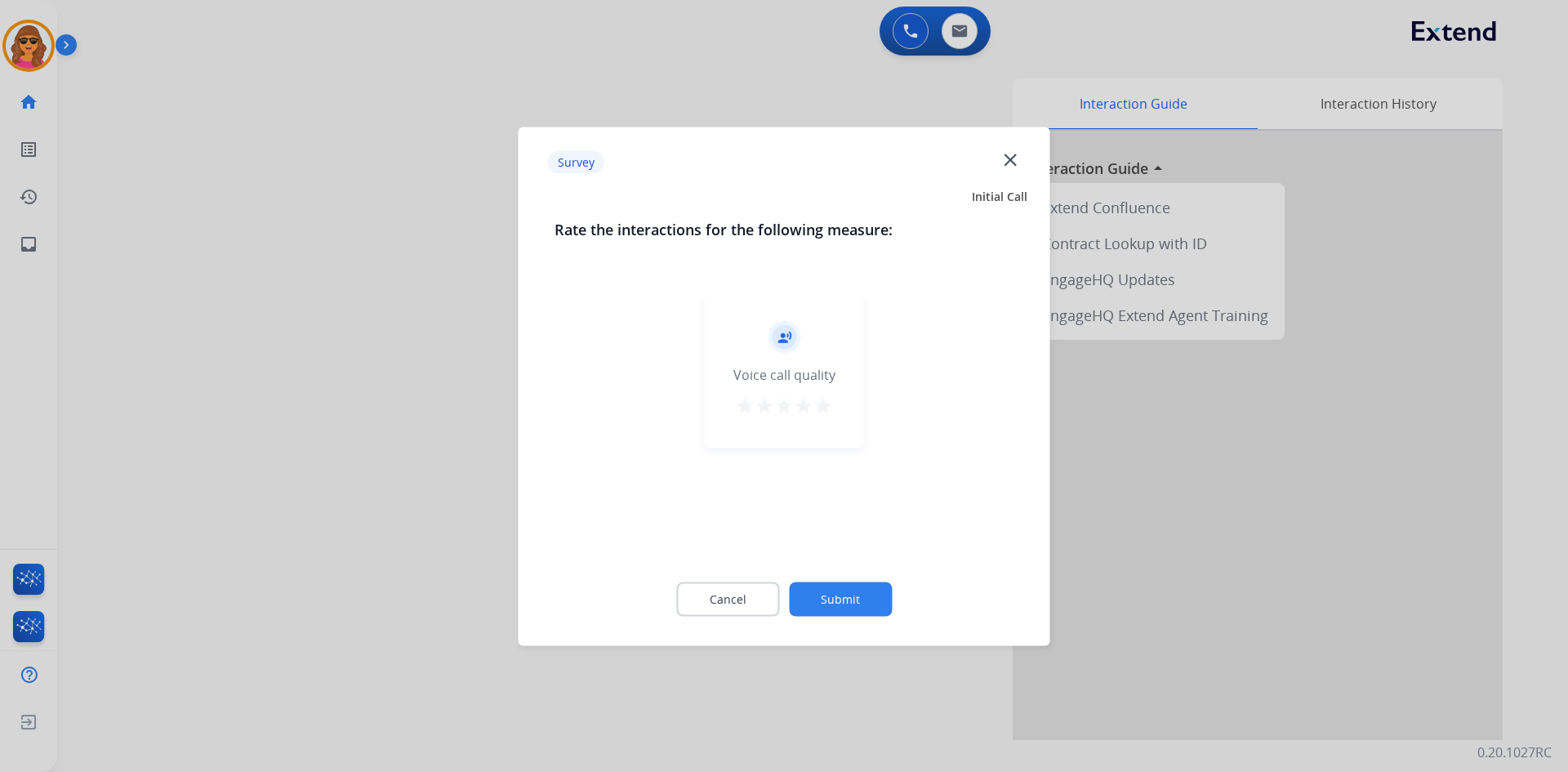
click at [824, 406] on mat-icon "star" at bounding box center [823, 405] width 20 height 20
click at [855, 590] on button "Submit" at bounding box center [840, 598] width 103 height 34
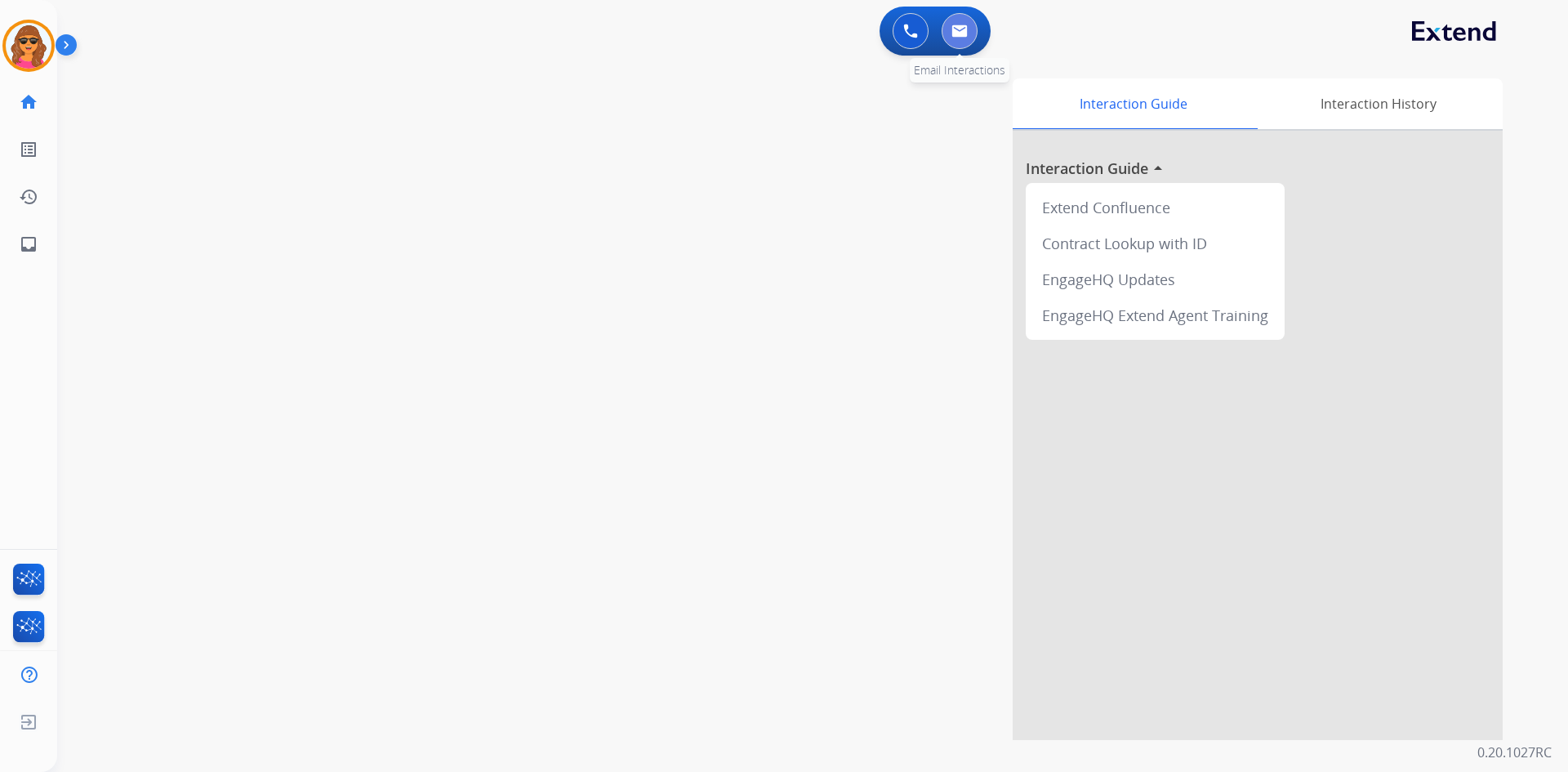
click at [958, 26] on img at bounding box center [959, 30] width 17 height 13
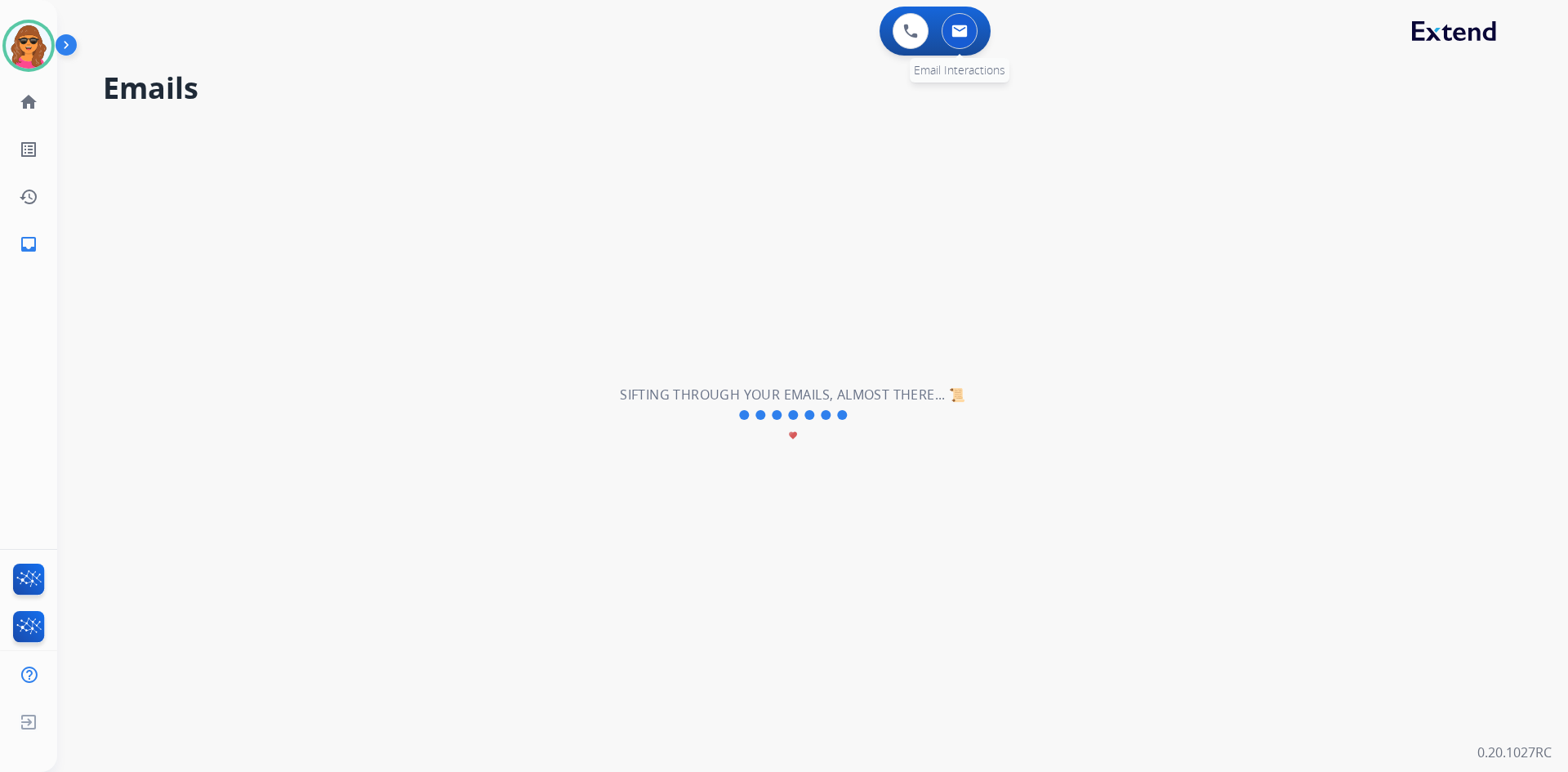
click at [962, 21] on button at bounding box center [959, 30] width 36 height 36
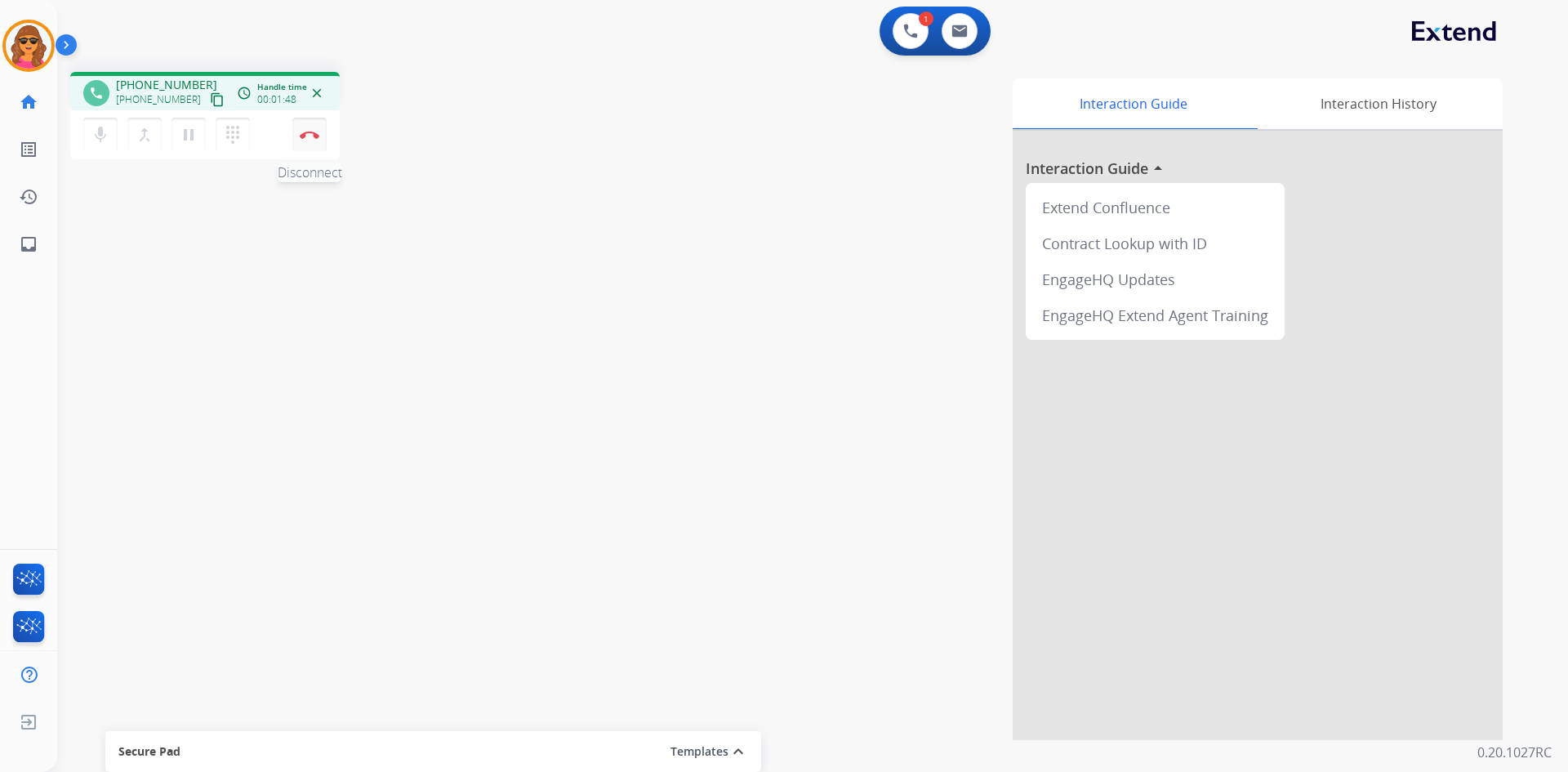
click at [311, 126] on button "Disconnect" at bounding box center [309, 135] width 34 height 34
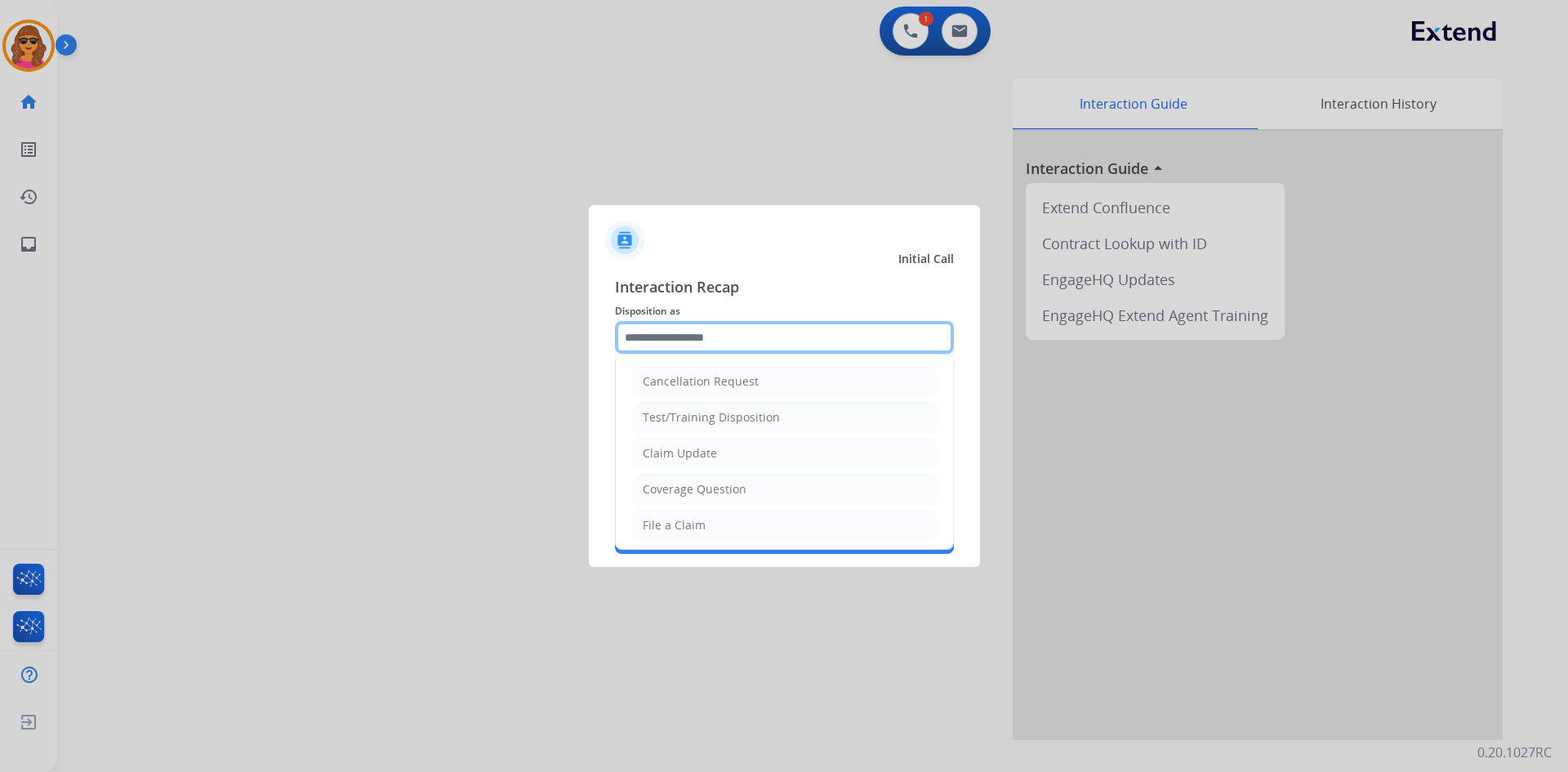
click at [633, 334] on input "text" at bounding box center [784, 336] width 339 height 32
click at [638, 341] on input "text" at bounding box center [784, 336] width 339 height 32
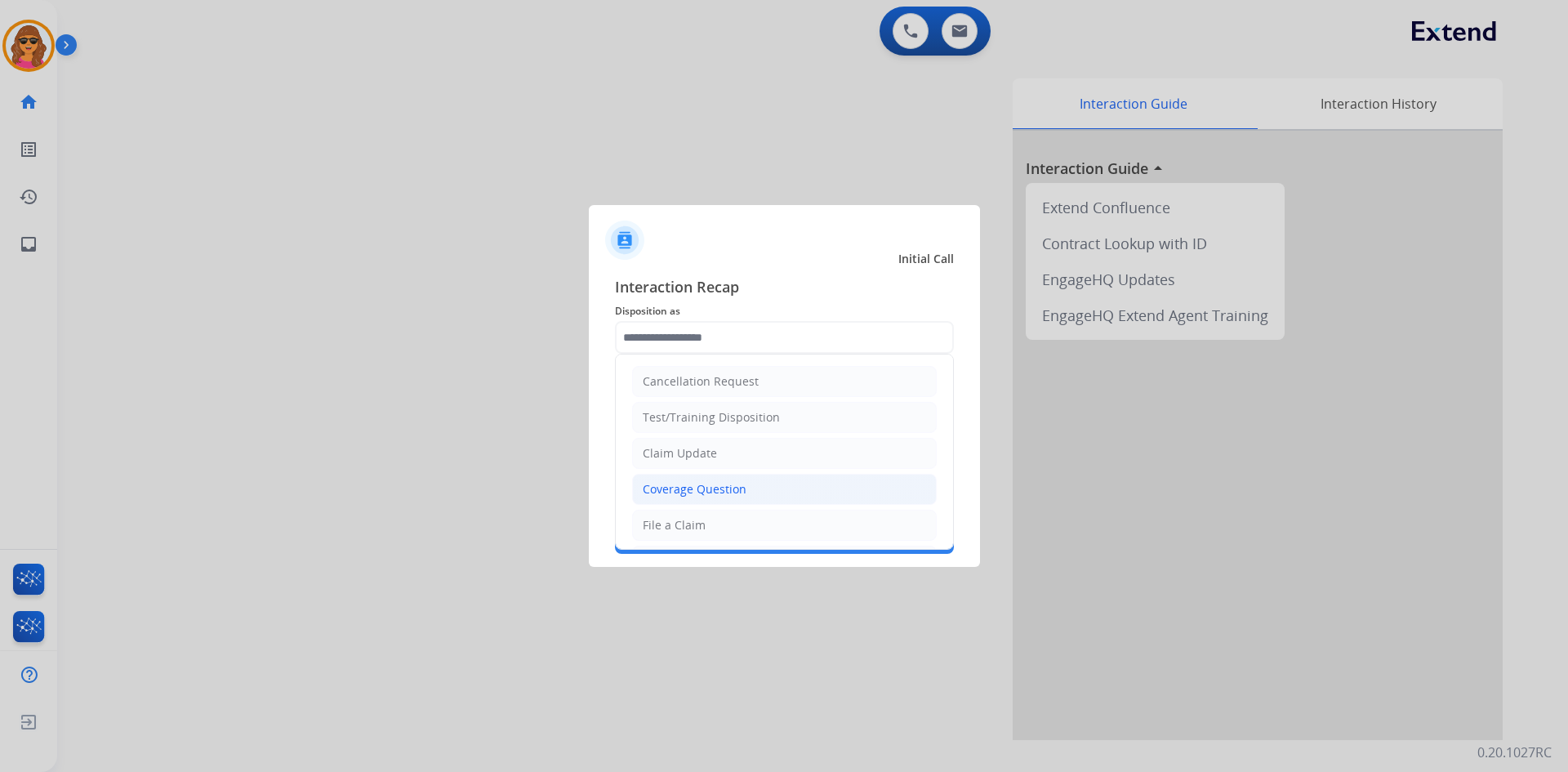
click at [675, 484] on div "Coverage Question" at bounding box center [694, 489] width 103 height 17
type input "**********"
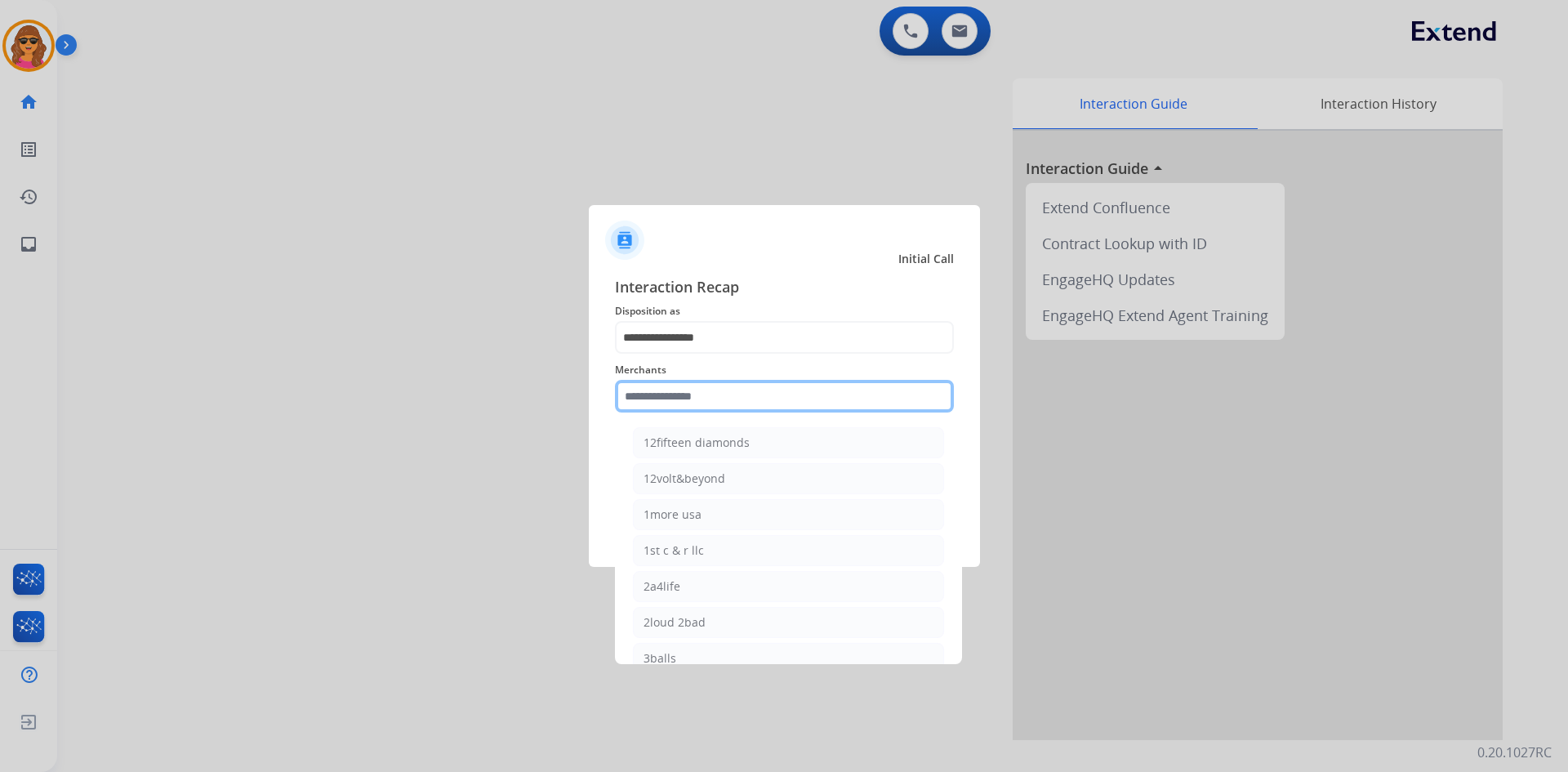
click at [629, 396] on input "text" at bounding box center [784, 395] width 339 height 32
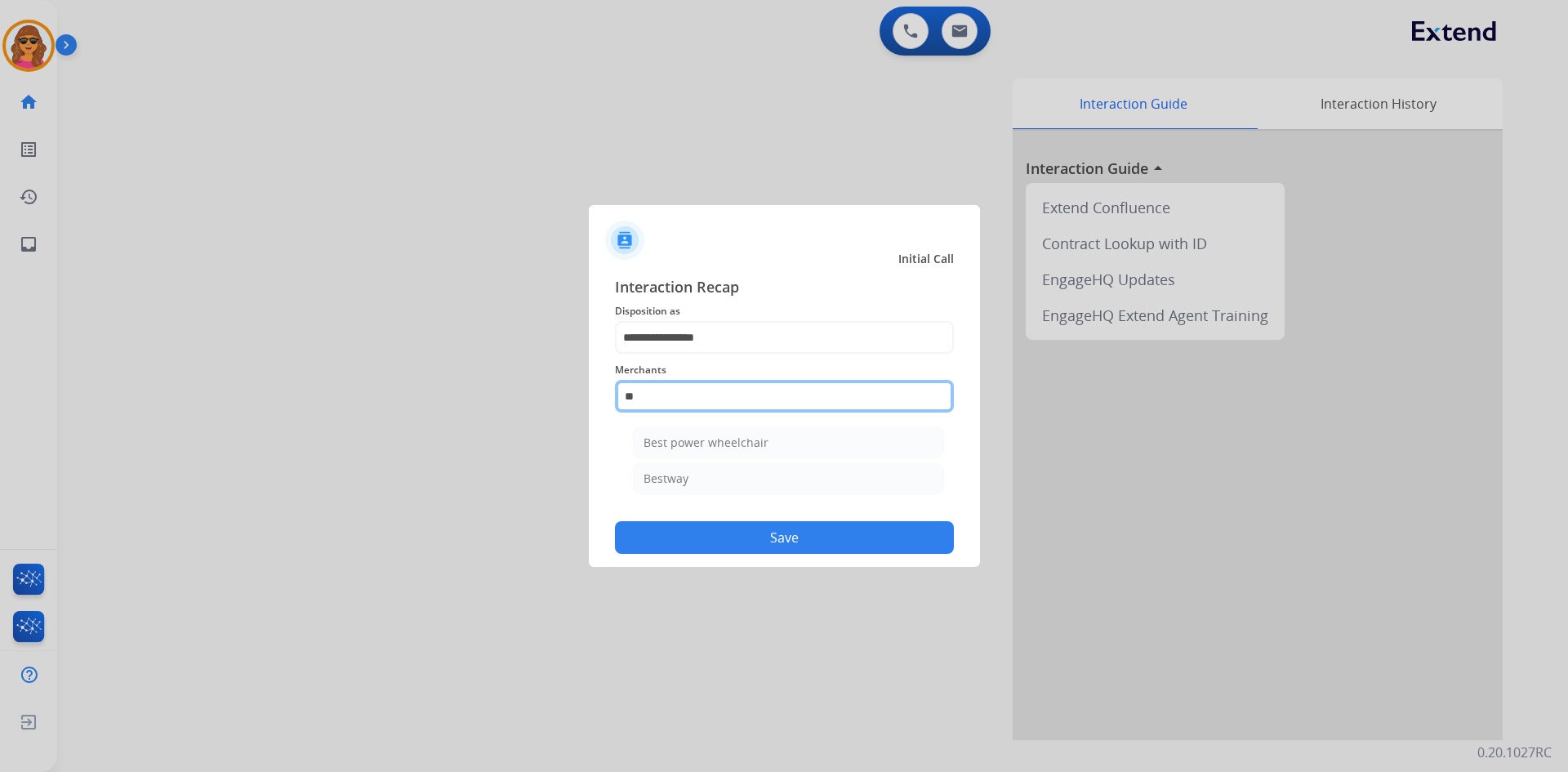
type input "*"
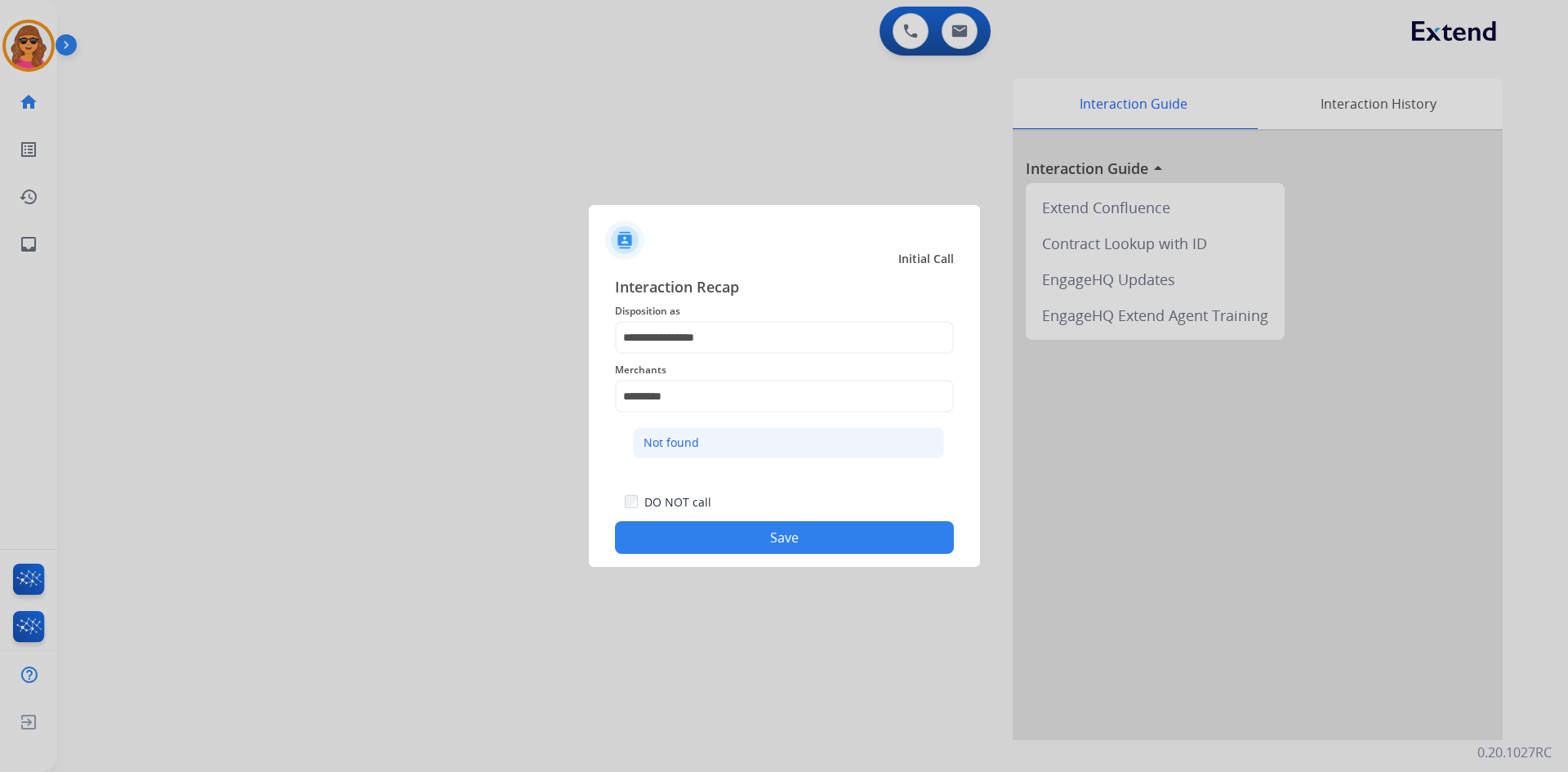
click at [659, 437] on div "Not found" at bounding box center [671, 443] width 55 height 17
type input "*********"
click at [825, 537] on button "Save" at bounding box center [784, 537] width 339 height 32
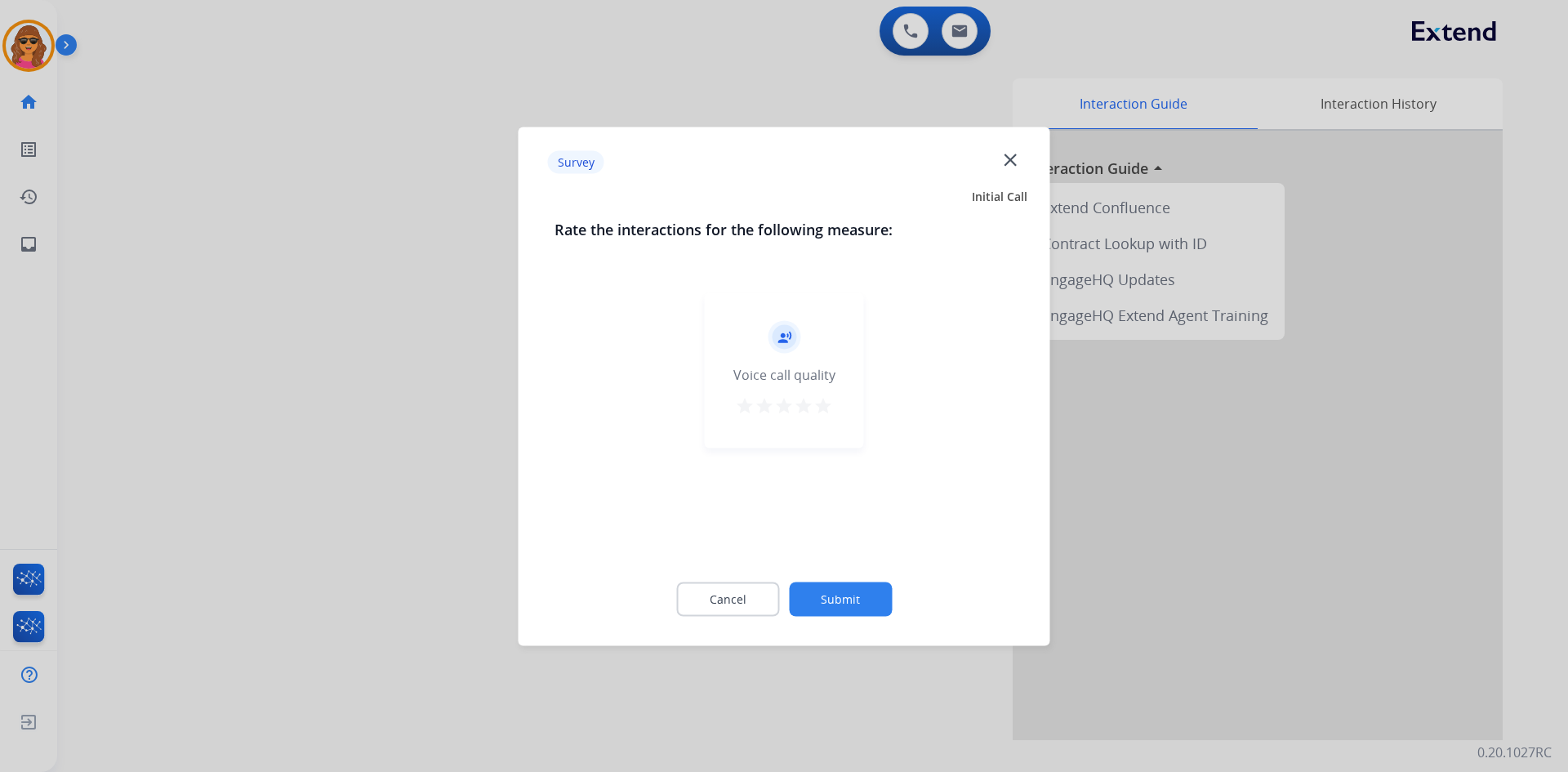
click at [825, 403] on mat-icon "star" at bounding box center [823, 405] width 20 height 20
click at [859, 609] on button "Submit" at bounding box center [840, 598] width 103 height 34
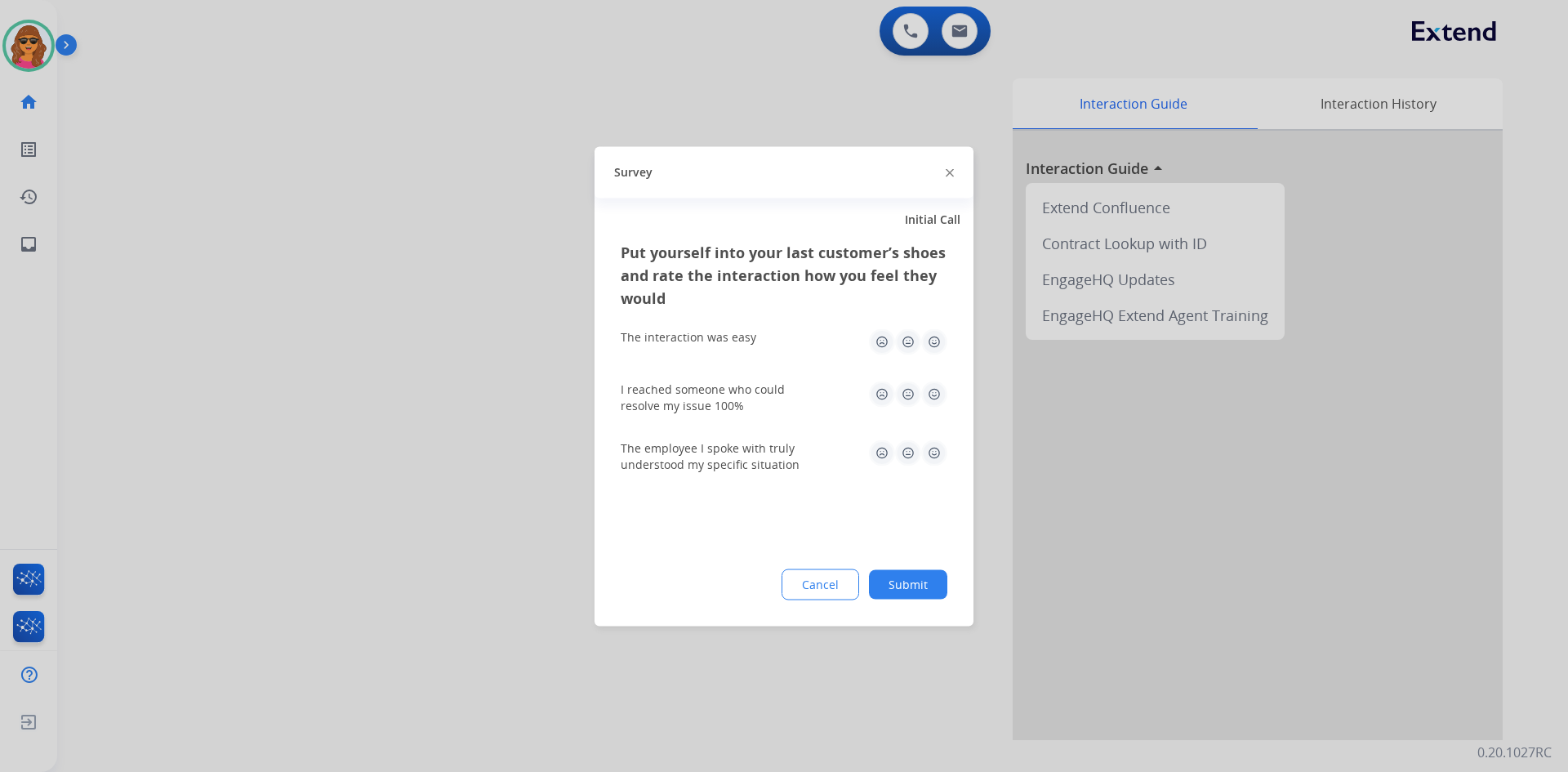
click at [932, 339] on img at bounding box center [935, 341] width 27 height 27
click at [935, 396] on img at bounding box center [935, 393] width 27 height 27
click at [930, 459] on img at bounding box center [935, 452] width 27 height 27
click at [935, 581] on button "Submit" at bounding box center [908, 584] width 79 height 30
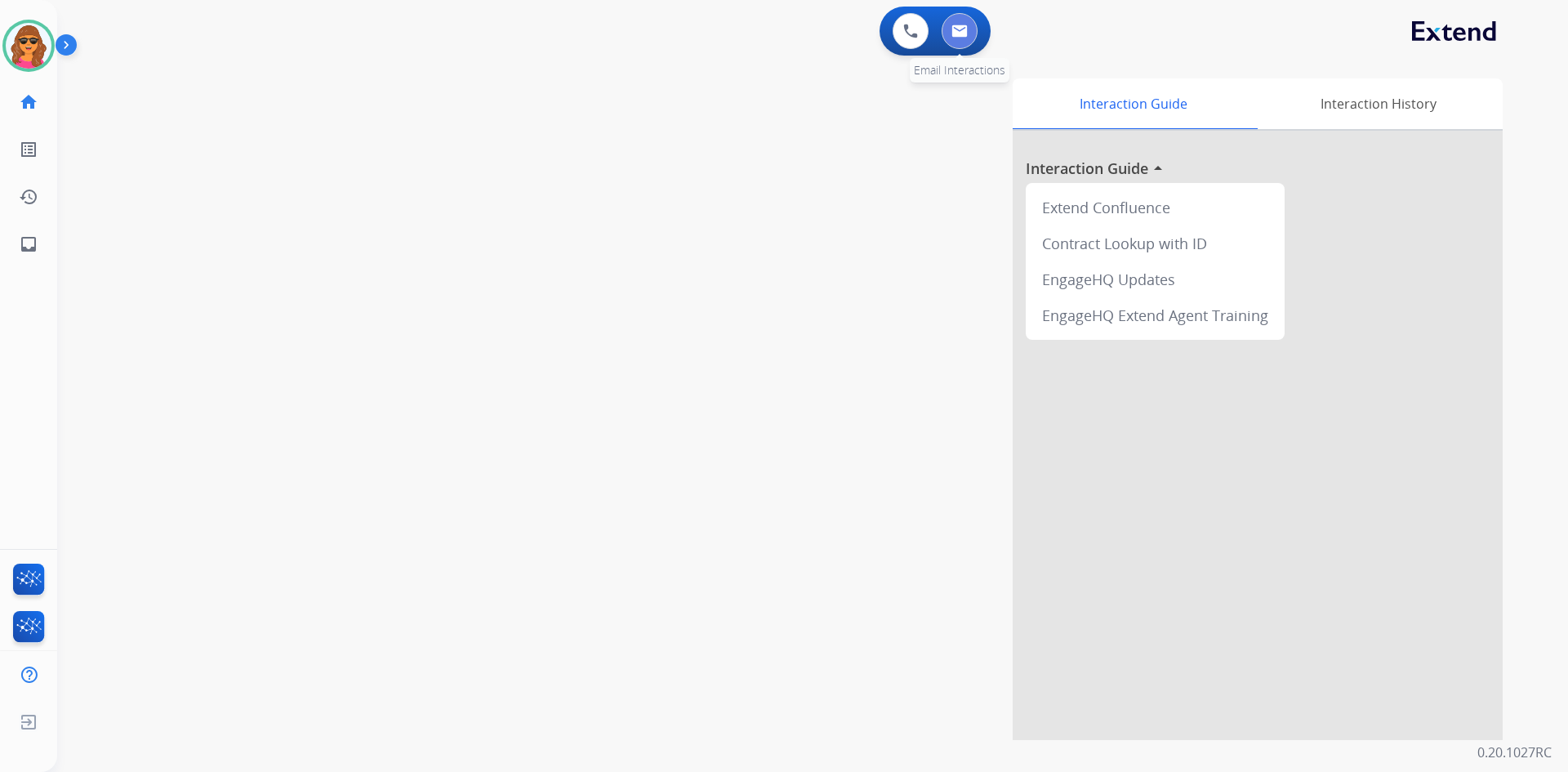
click at [963, 28] on img at bounding box center [959, 30] width 17 height 13
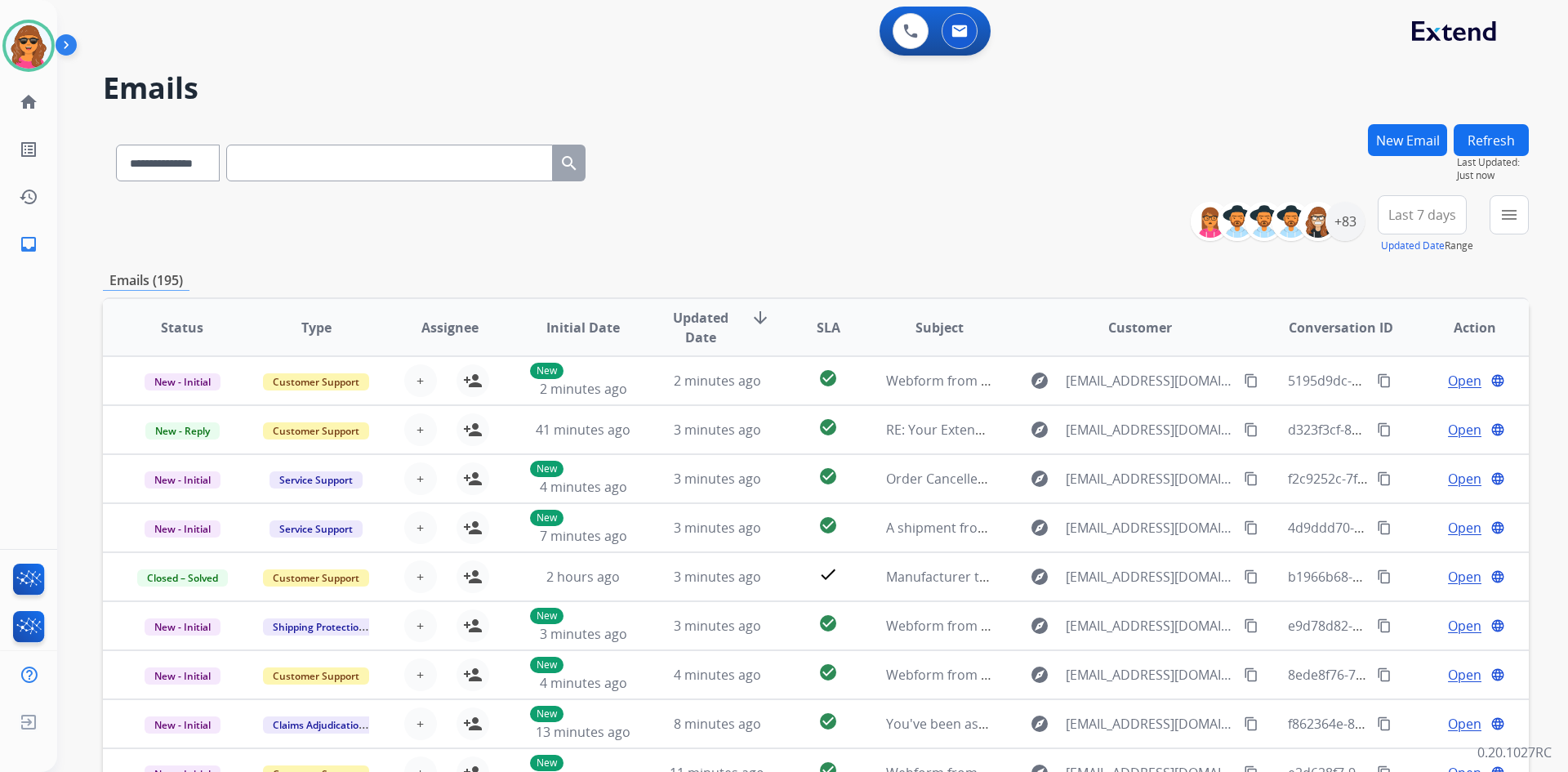
click at [1398, 140] on button "New Email" at bounding box center [1408, 140] width 80 height 31
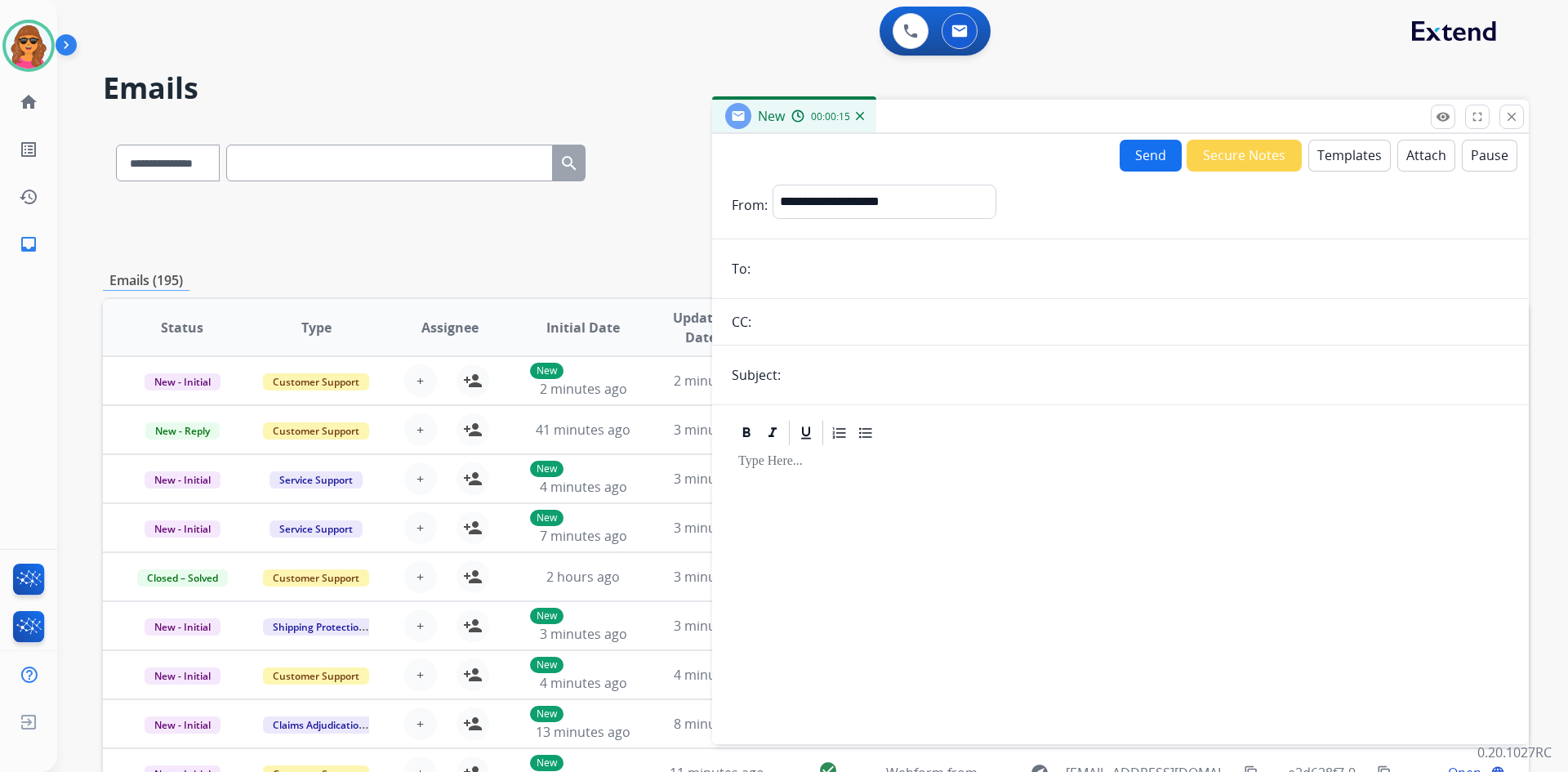
click at [787, 269] on input "email" at bounding box center [1132, 268] width 754 height 32
paste input "**********"
type input "**********"
click at [782, 198] on select "**********" at bounding box center [883, 201] width 222 height 32
select select "**********"
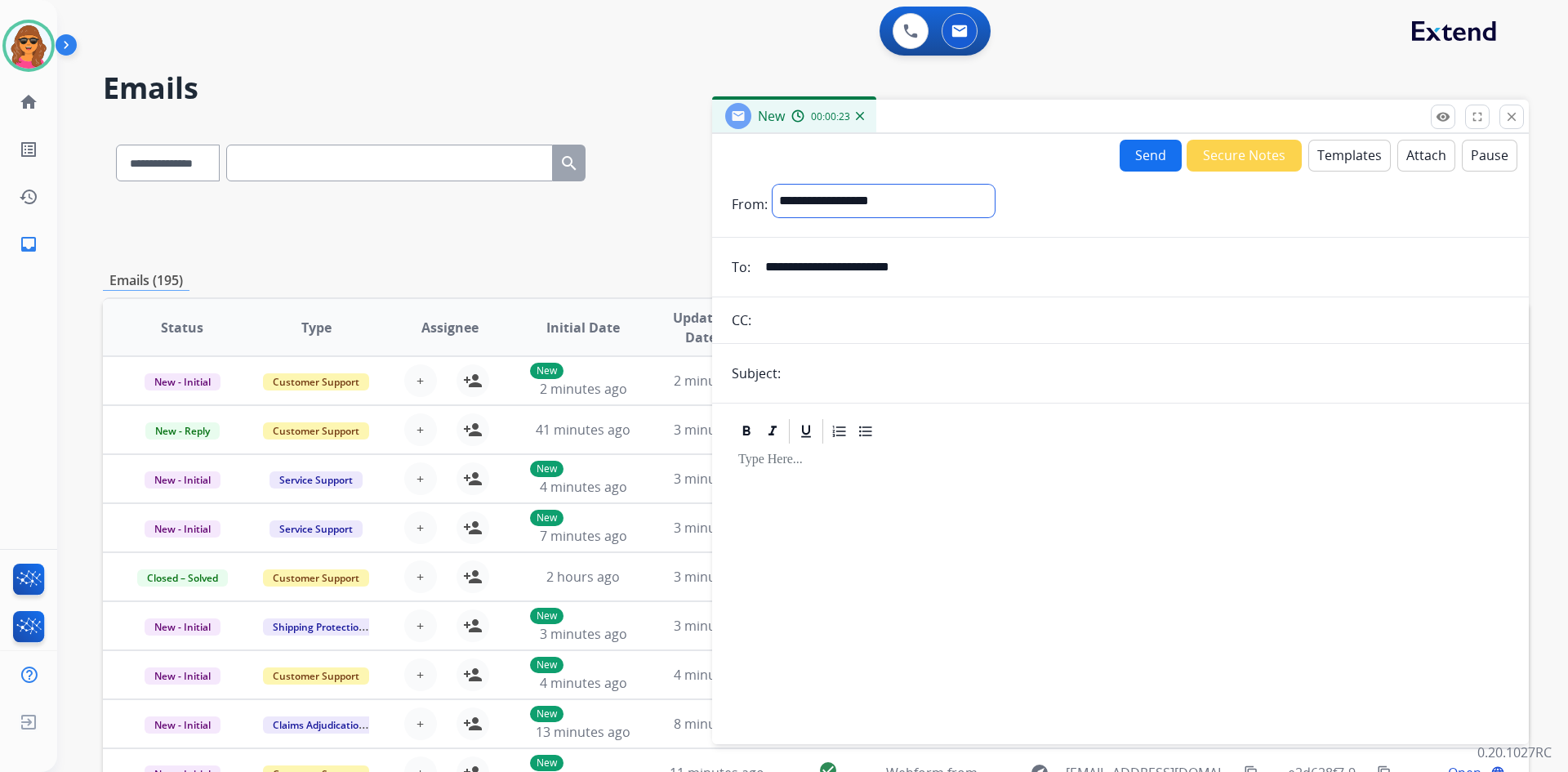
click at [772, 185] on select "**********" at bounding box center [883, 201] width 222 height 32
click at [1331, 159] on button "Templates" at bounding box center [1350, 155] width 83 height 31
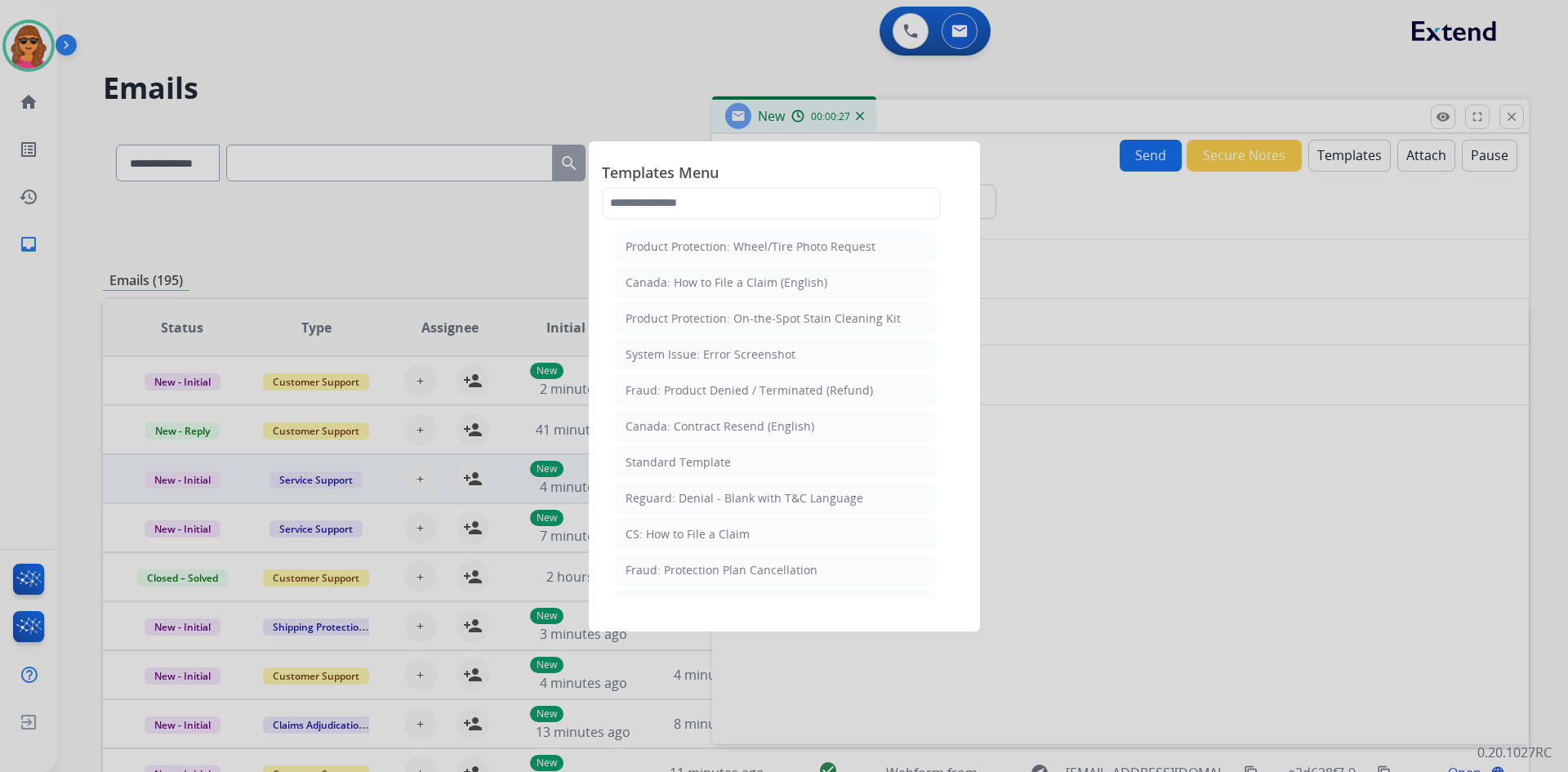
click at [680, 461] on div "Standard Template" at bounding box center [678, 462] width 105 height 17
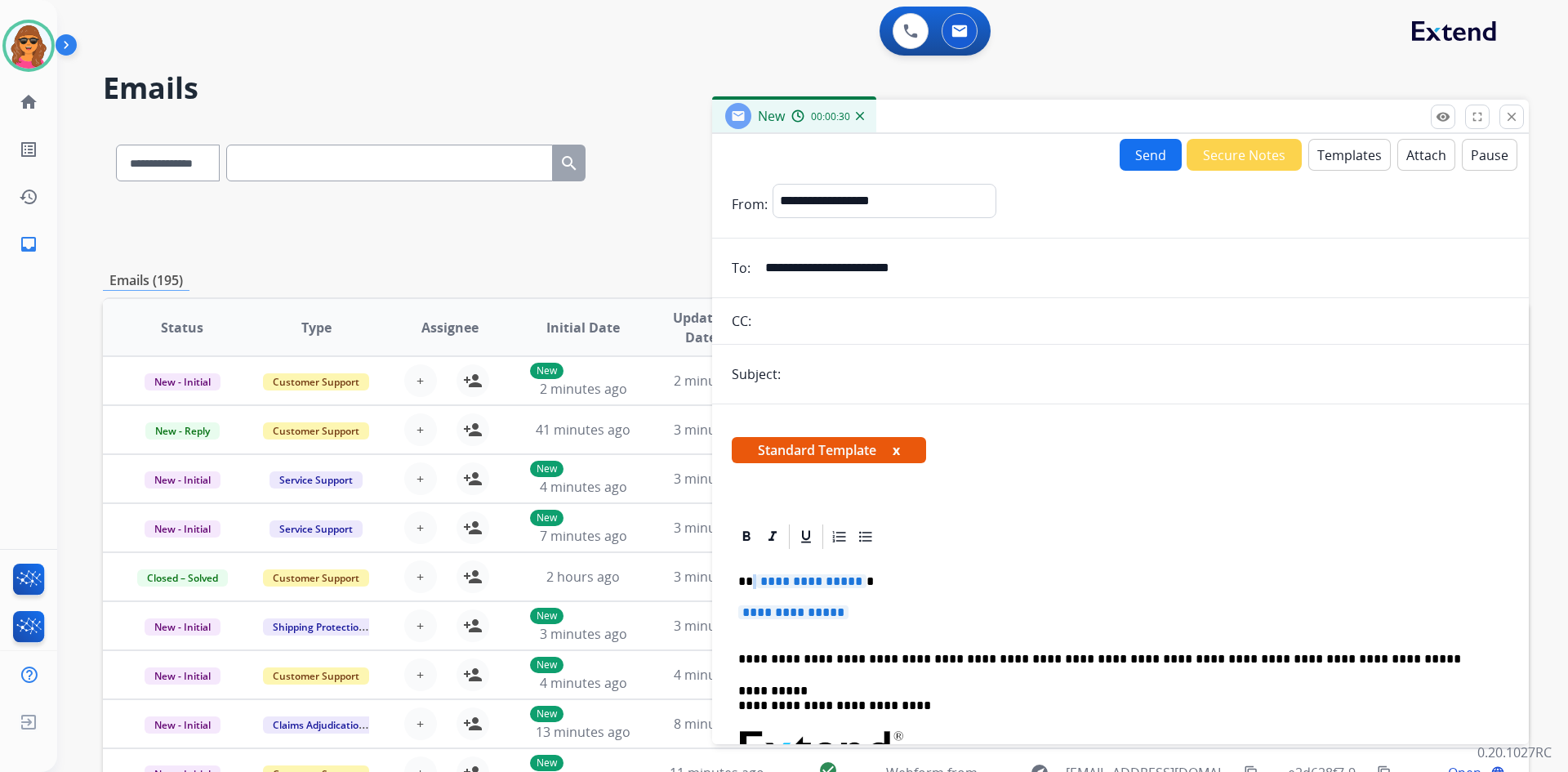
drag, startPoint x: 753, startPoint y: 580, endPoint x: 778, endPoint y: 579, distance: 25.0
click at [778, 579] on p "**********" at bounding box center [1115, 581] width 752 height 15
drag, startPoint x: 862, startPoint y: 578, endPoint x: 754, endPoint y: 559, distance: 109.7
drag, startPoint x: 853, startPoint y: 614, endPoint x: 744, endPoint y: 607, distance: 109.2
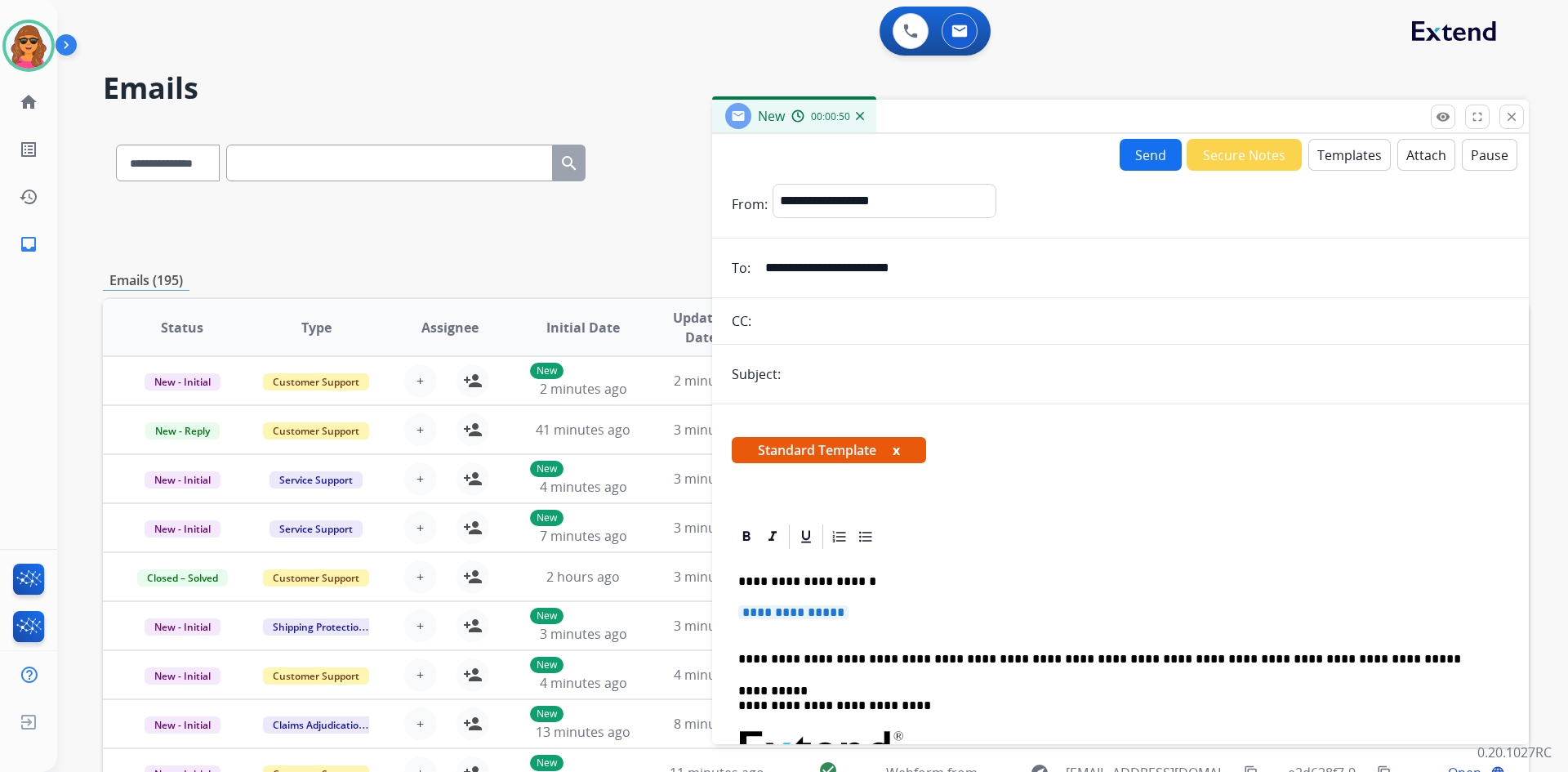
click at [744, 607] on span "**********" at bounding box center [794, 612] width 110 height 14
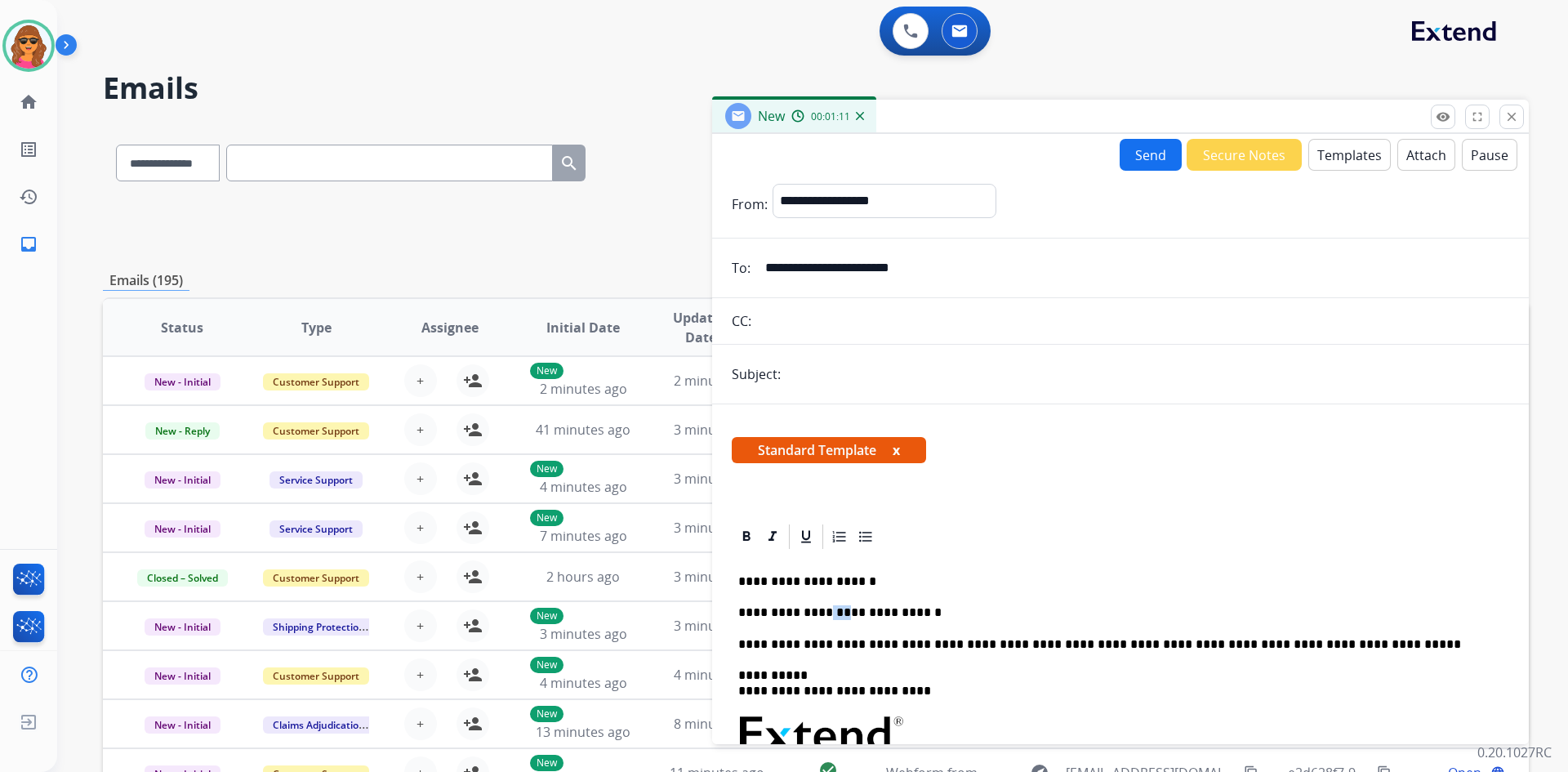
drag, startPoint x: 811, startPoint y: 610, endPoint x: 826, endPoint y: 611, distance: 15.0
click at [826, 611] on p "**********" at bounding box center [1115, 612] width 752 height 15
click at [917, 614] on p "**********" at bounding box center [1115, 612] width 752 height 15
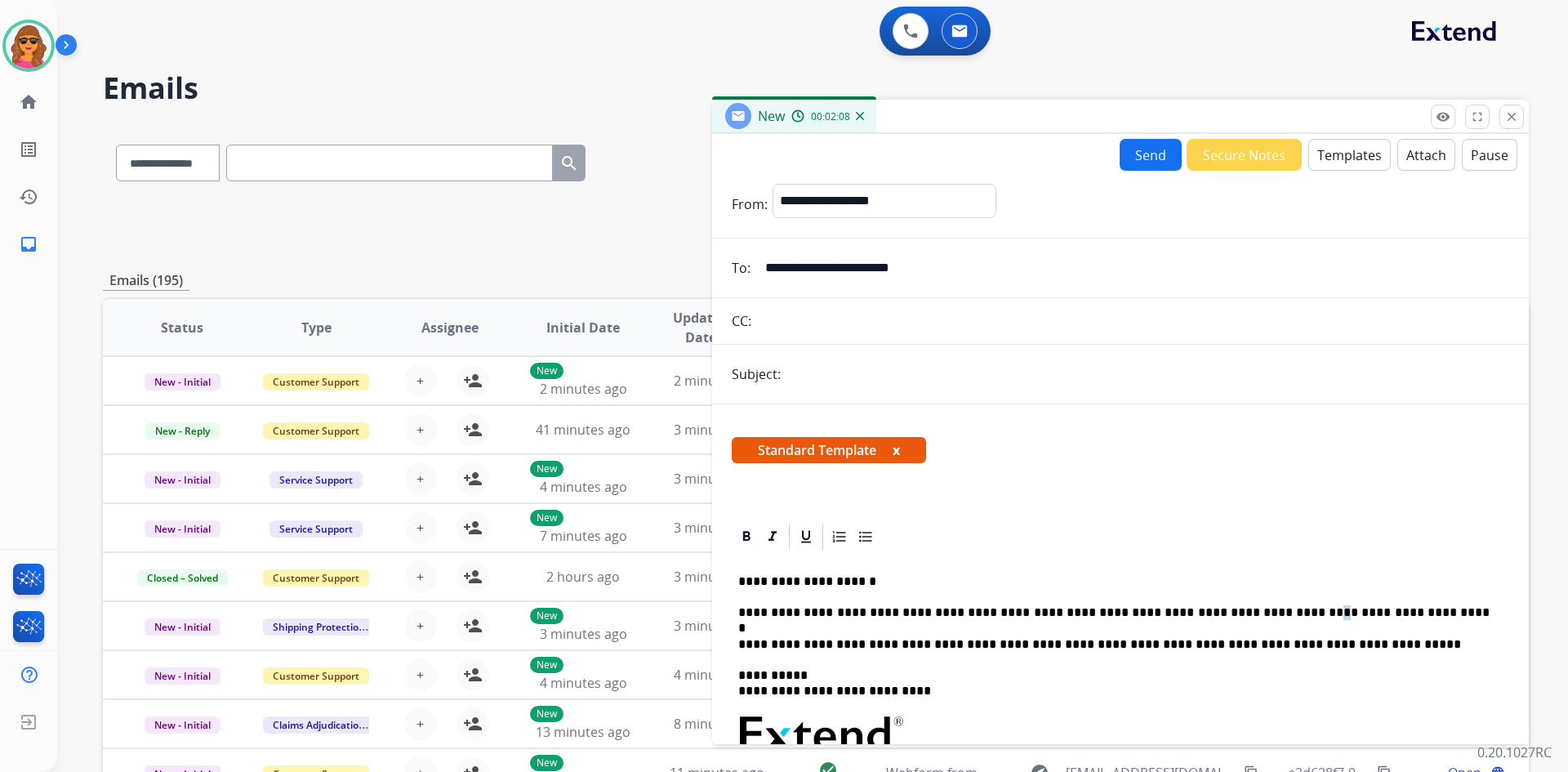
click at [1262, 606] on p "**********" at bounding box center [1115, 612] width 752 height 15
click at [1412, 606] on p "**********" at bounding box center [1115, 612] width 752 height 15
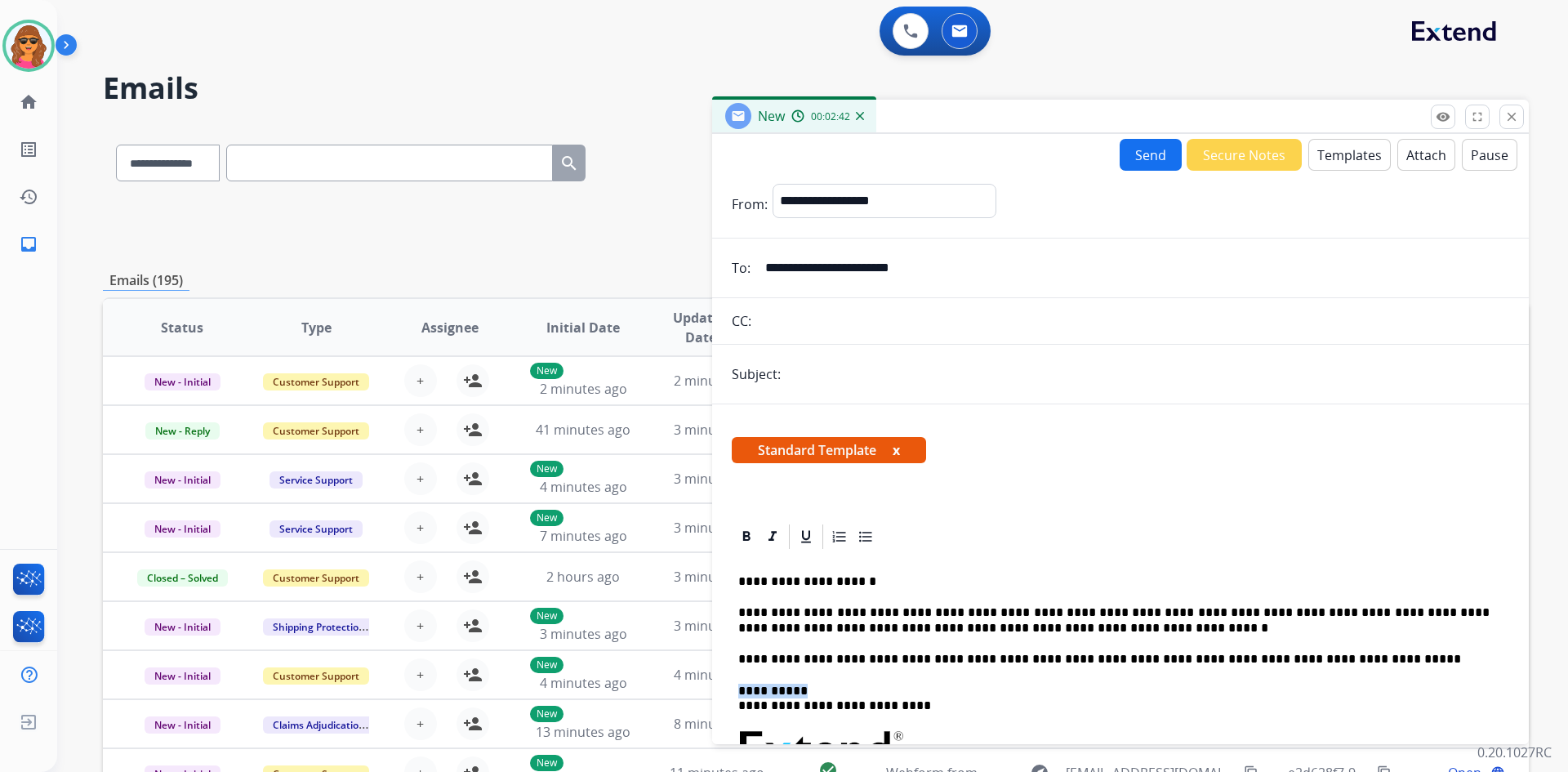
drag, startPoint x: 1337, startPoint y: 661, endPoint x: 1003, endPoint y: 671, distance: 334.1
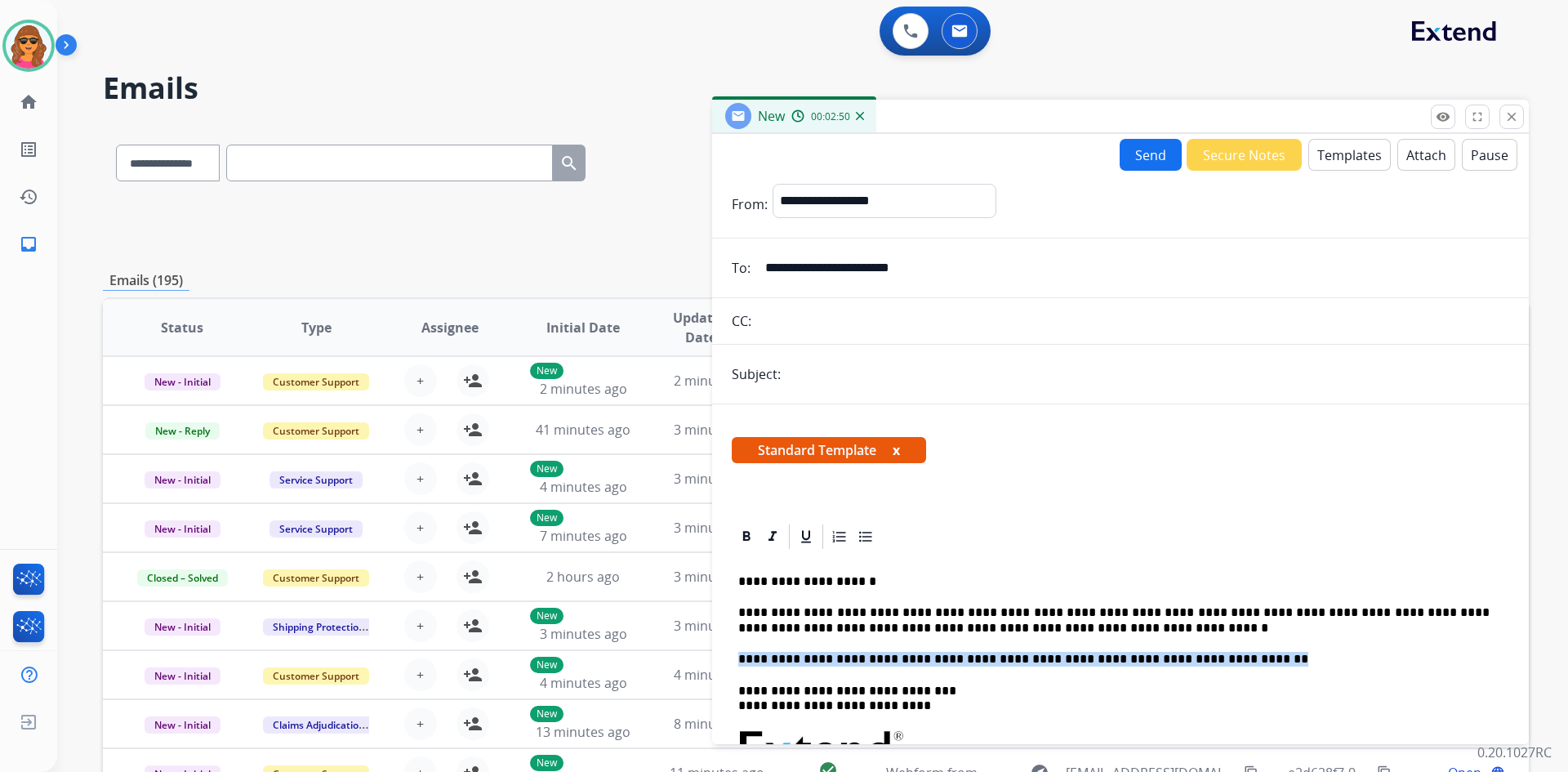
drag, startPoint x: 741, startPoint y: 657, endPoint x: 1263, endPoint y: 657, distance: 522.0
click at [1263, 657] on p "**********" at bounding box center [1115, 659] width 752 height 15
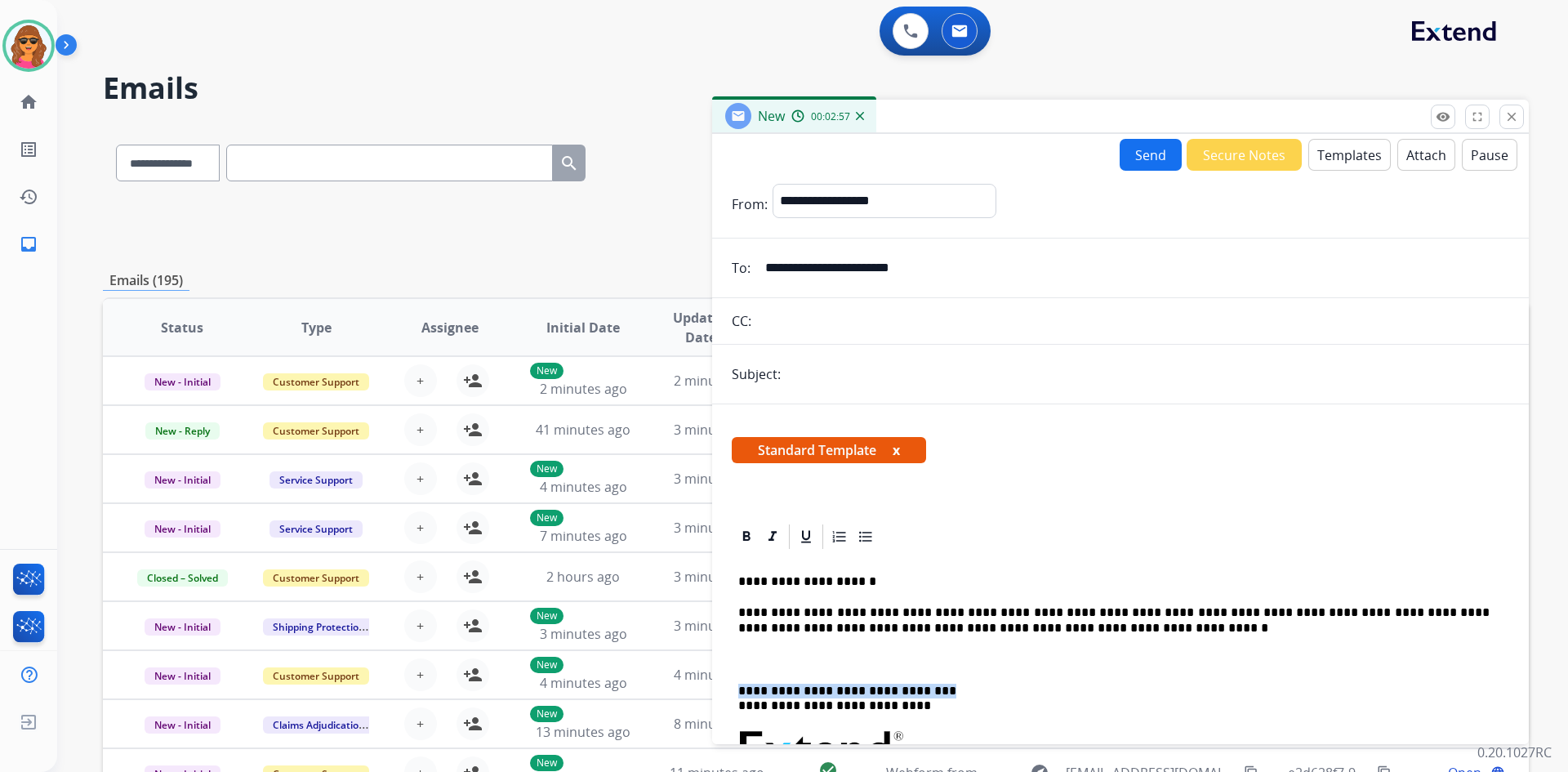
drag, startPoint x: 736, startPoint y: 686, endPoint x: 937, endPoint y: 685, distance: 201.0
click at [1136, 627] on p "**********" at bounding box center [1115, 620] width 752 height 30
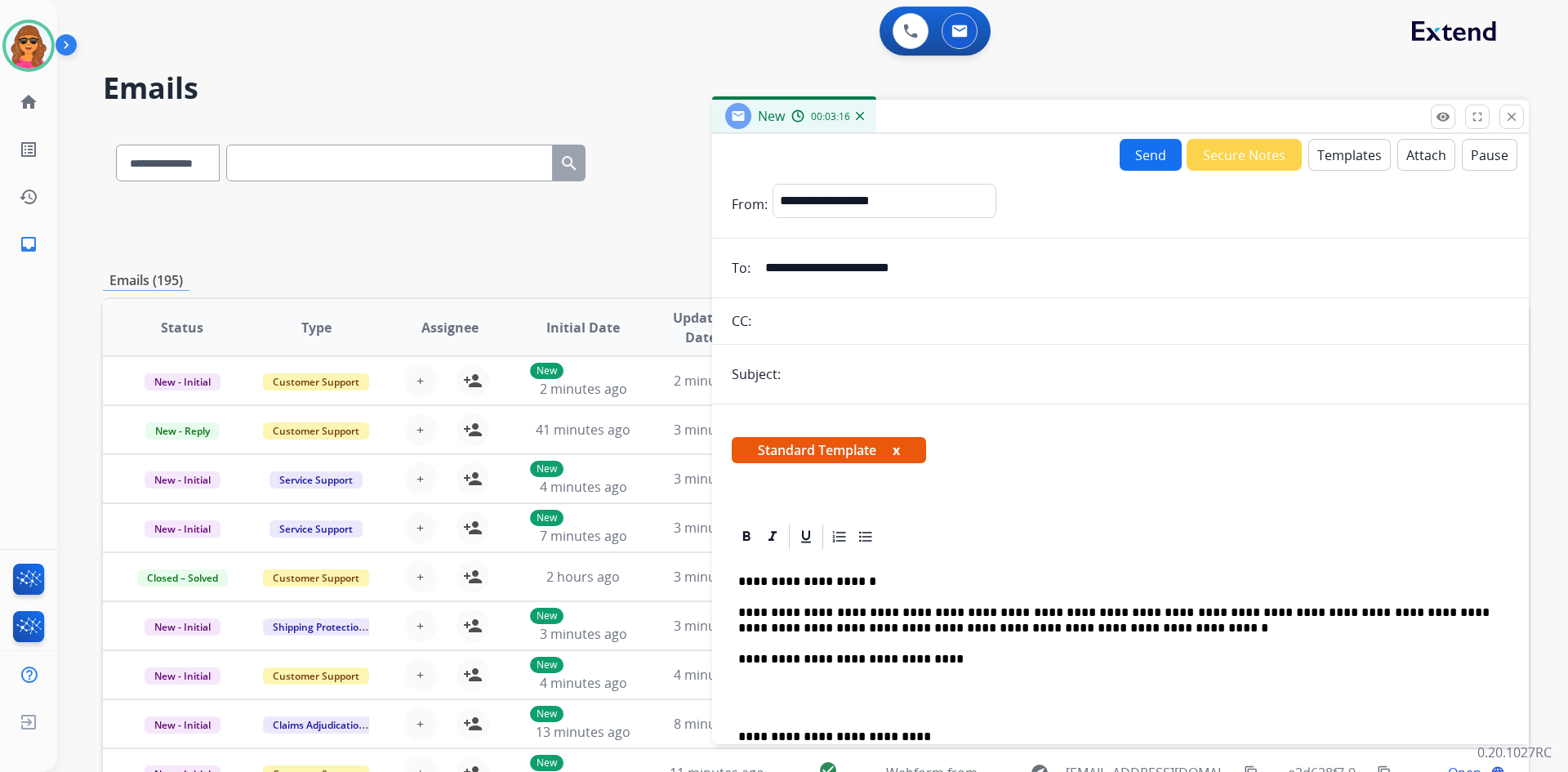
click at [862, 628] on p "**********" at bounding box center [1115, 620] width 752 height 30
click at [857, 625] on p "**********" at bounding box center [1115, 620] width 752 height 30
click at [742, 686] on p at bounding box center [1115, 690] width 752 height 15
click at [812, 378] on input "text" at bounding box center [1148, 374] width 724 height 32
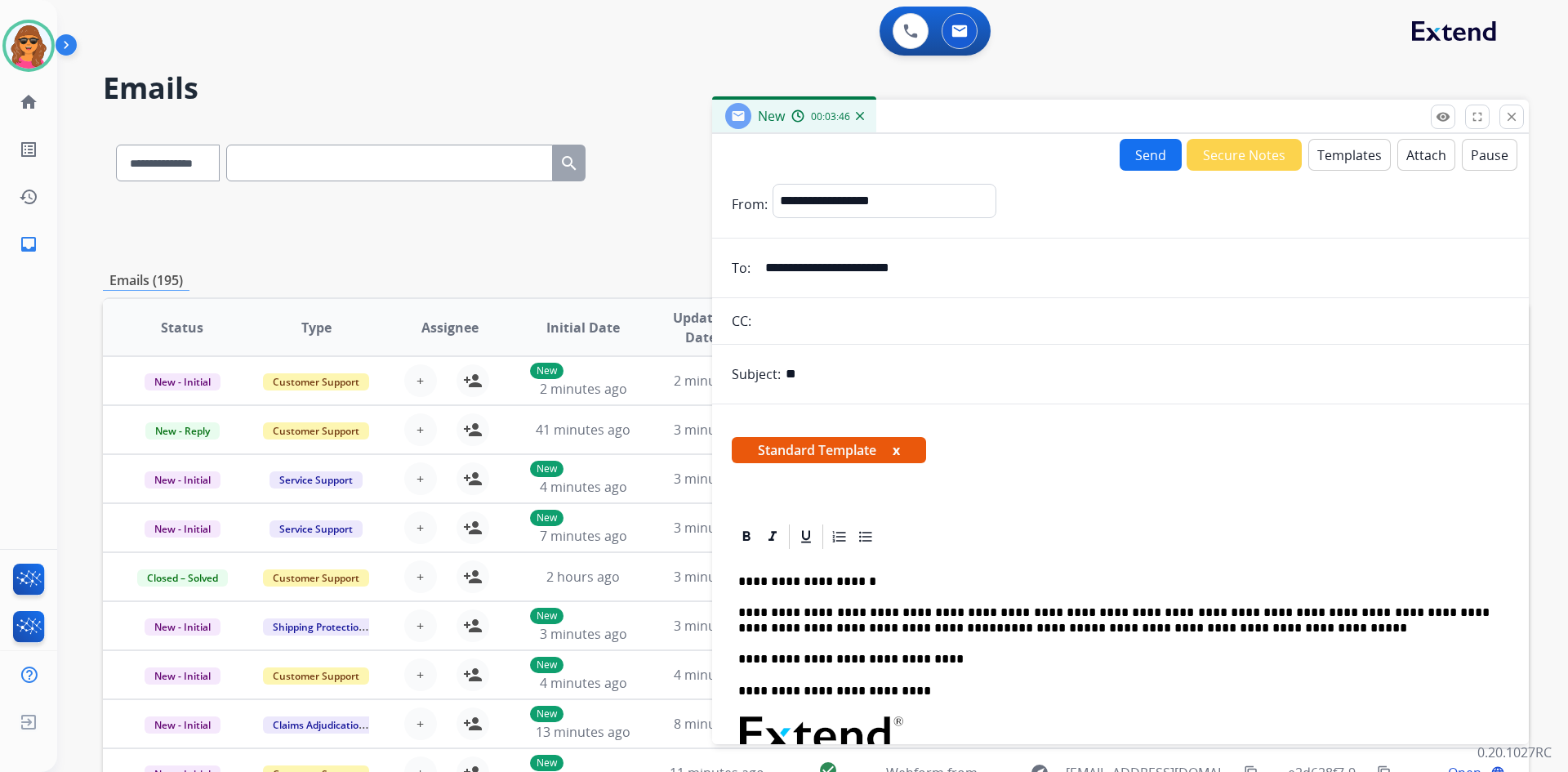
type input "*"
type input "**********"
click at [1154, 156] on button "Send" at bounding box center [1150, 154] width 62 height 31
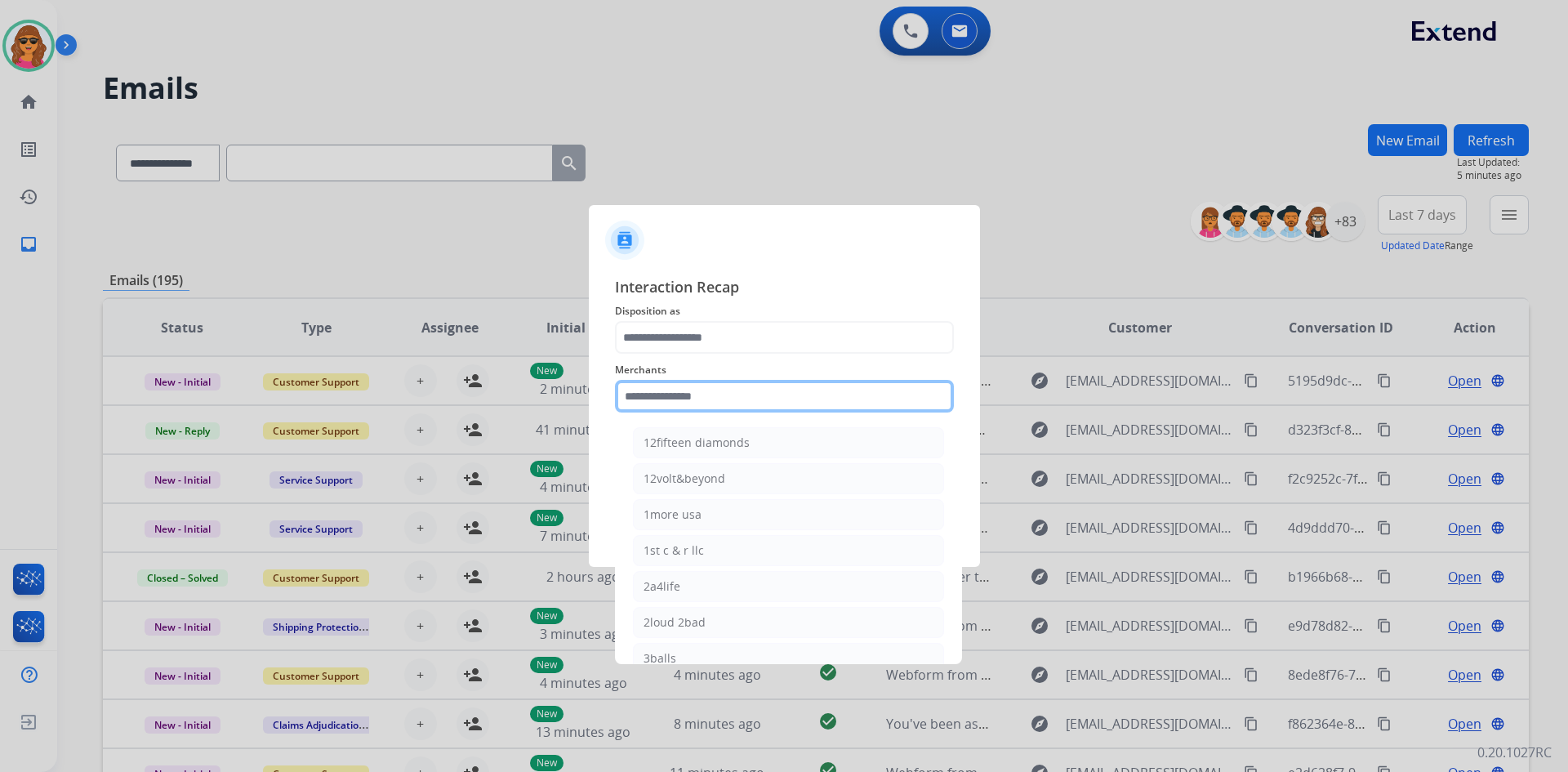
click at [619, 409] on input "text" at bounding box center [784, 395] width 339 height 32
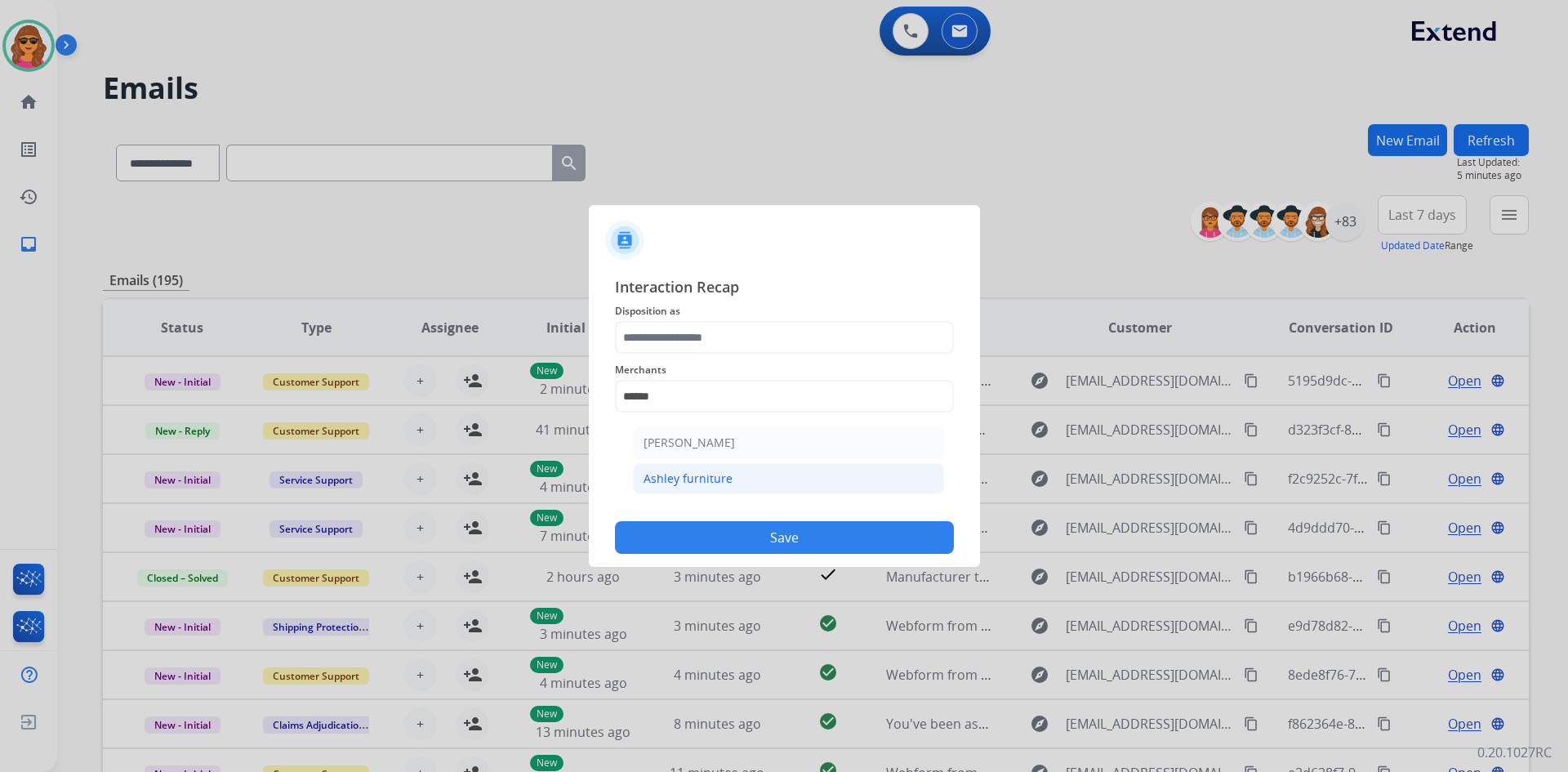
click at [689, 480] on div "Ashley furniture" at bounding box center [688, 478] width 90 height 17
type input "**********"
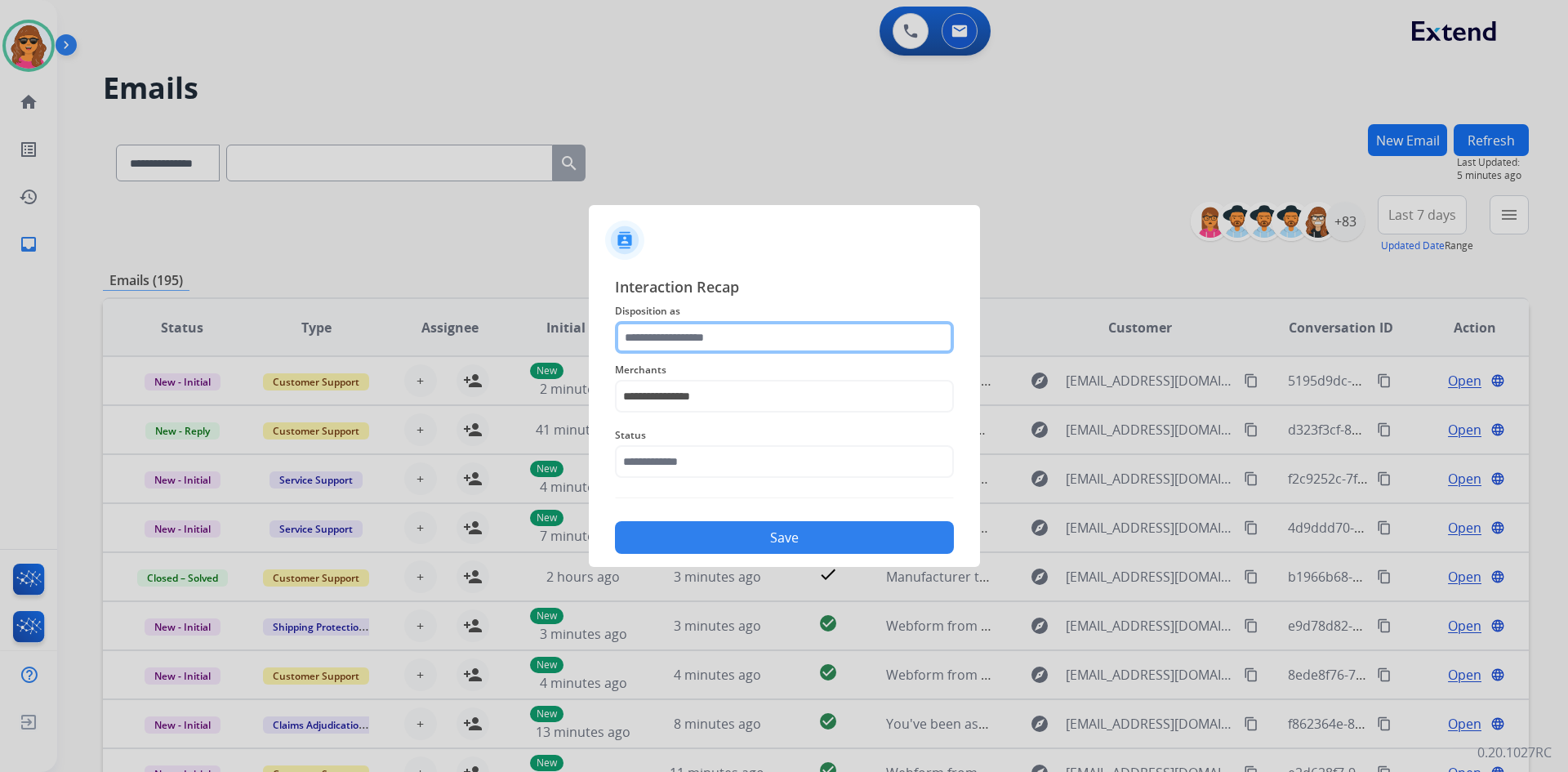
click at [633, 327] on input "text" at bounding box center [784, 336] width 339 height 32
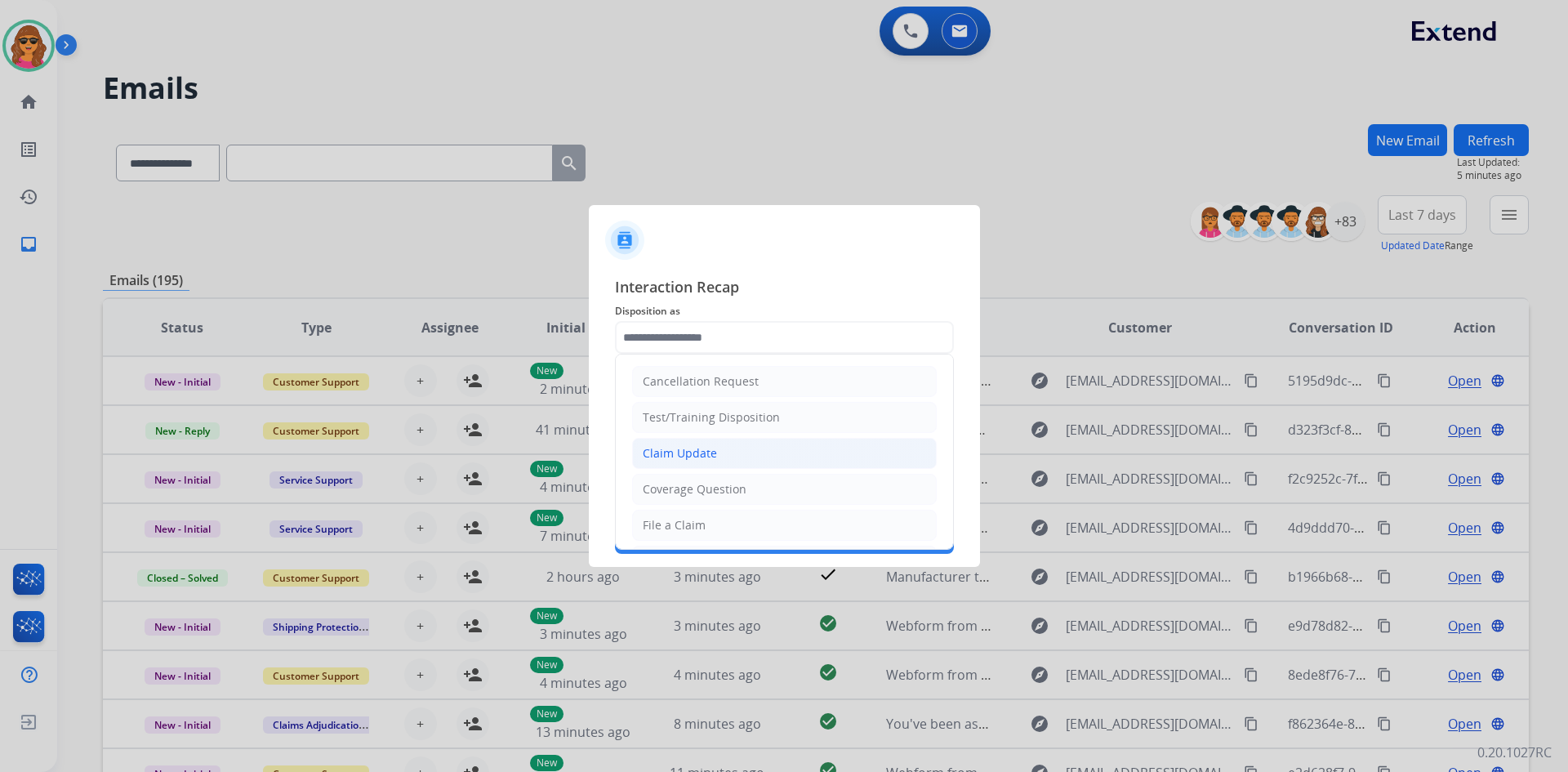
click at [694, 453] on div "Claim Update" at bounding box center [680, 453] width 75 height 17
type input "**********"
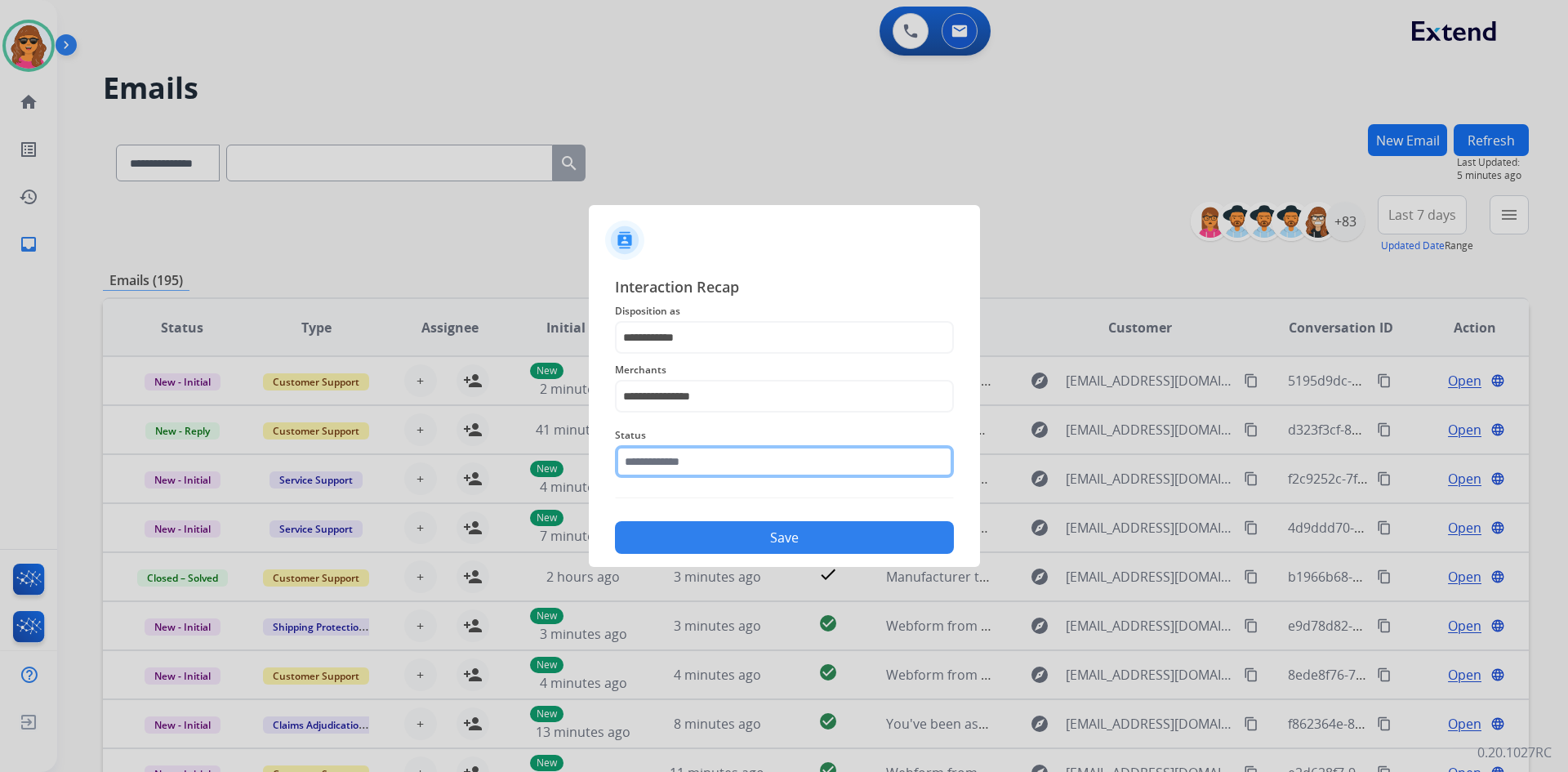
click at [669, 452] on input "text" at bounding box center [784, 461] width 339 height 32
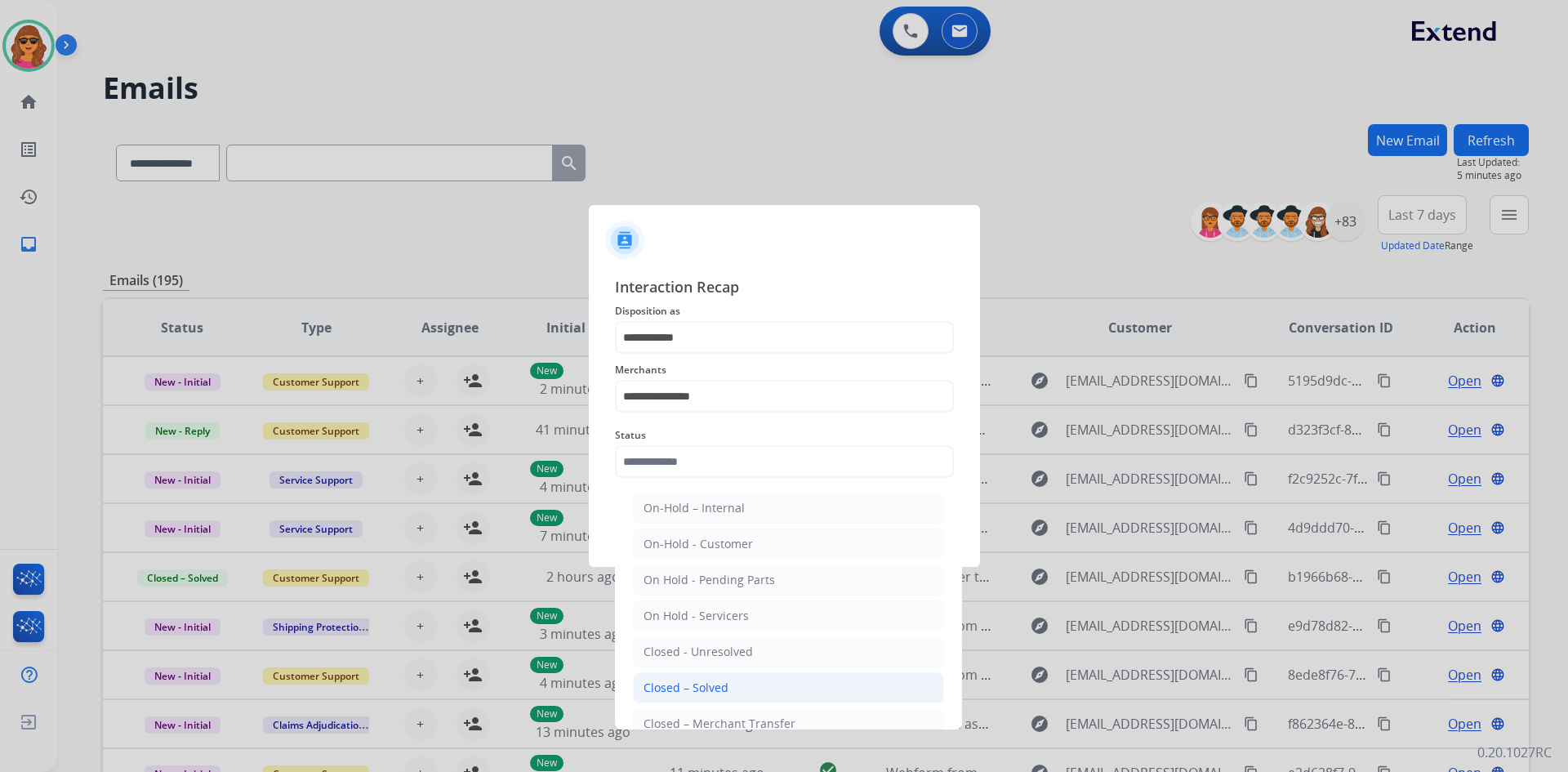
click at [720, 677] on li "Closed – Solved" at bounding box center [788, 687] width 311 height 31
type input "**********"
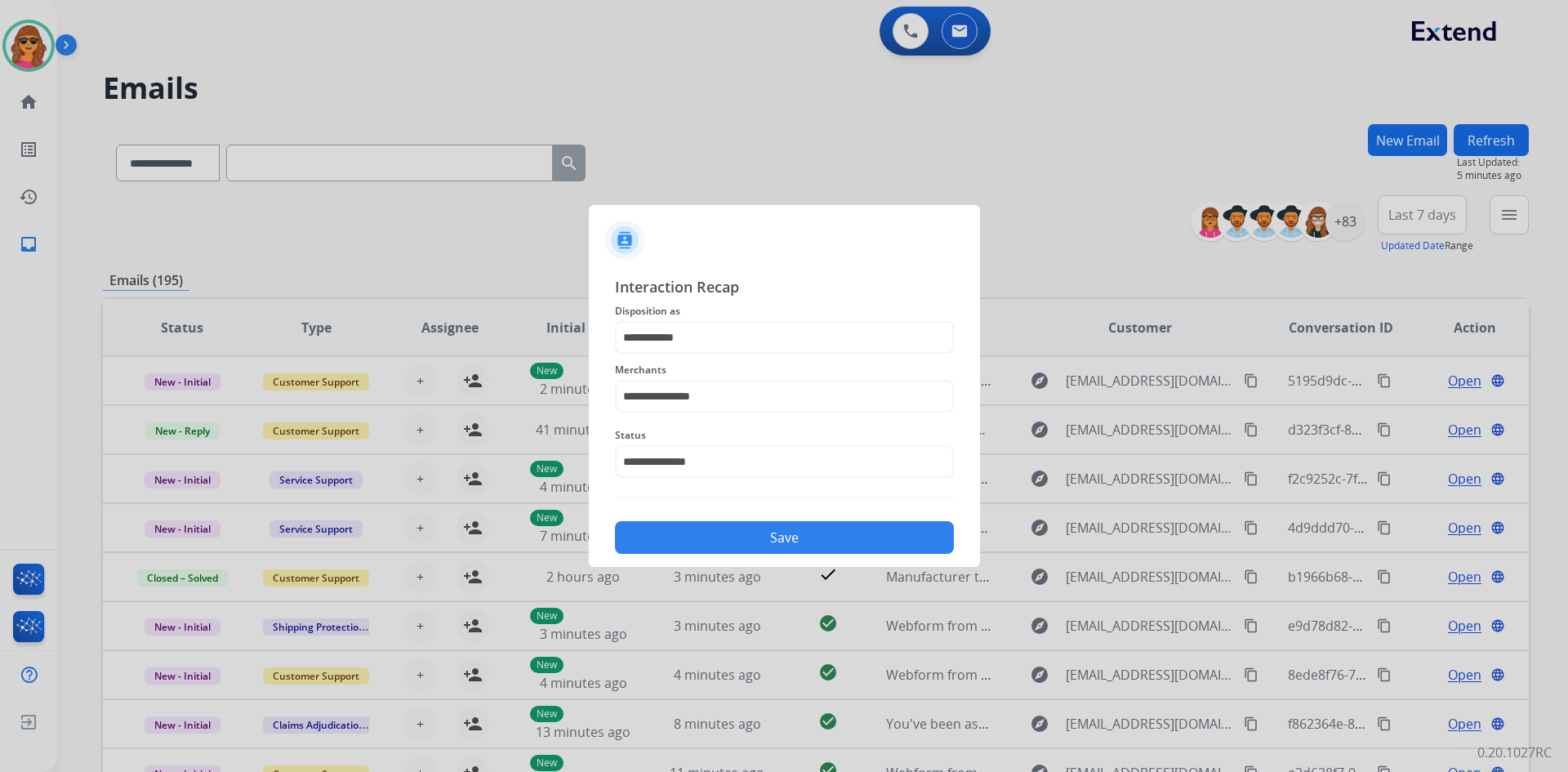
click at [773, 540] on button "Save" at bounding box center [784, 537] width 339 height 32
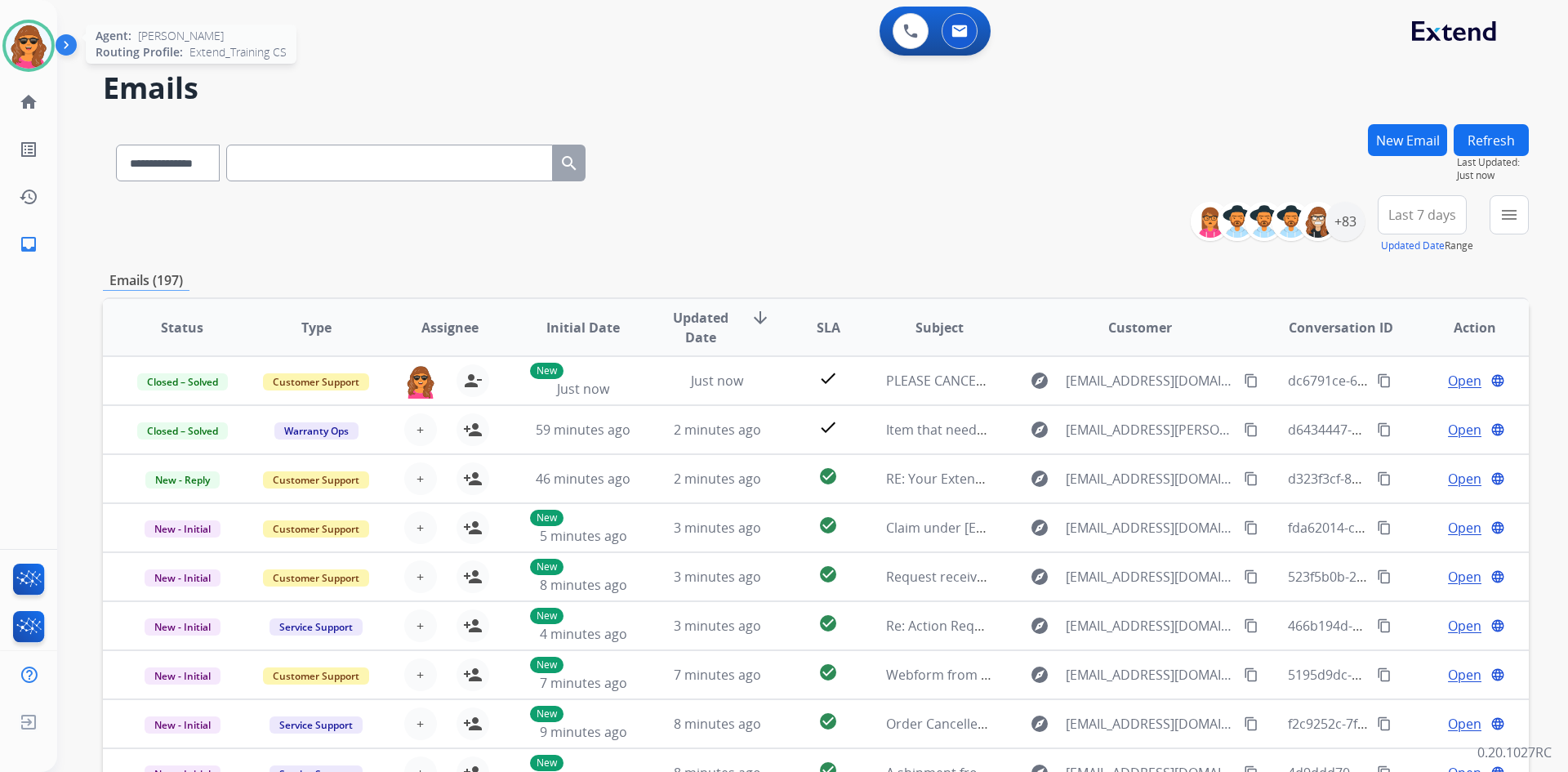
click at [39, 57] on img at bounding box center [29, 45] width 45 height 45
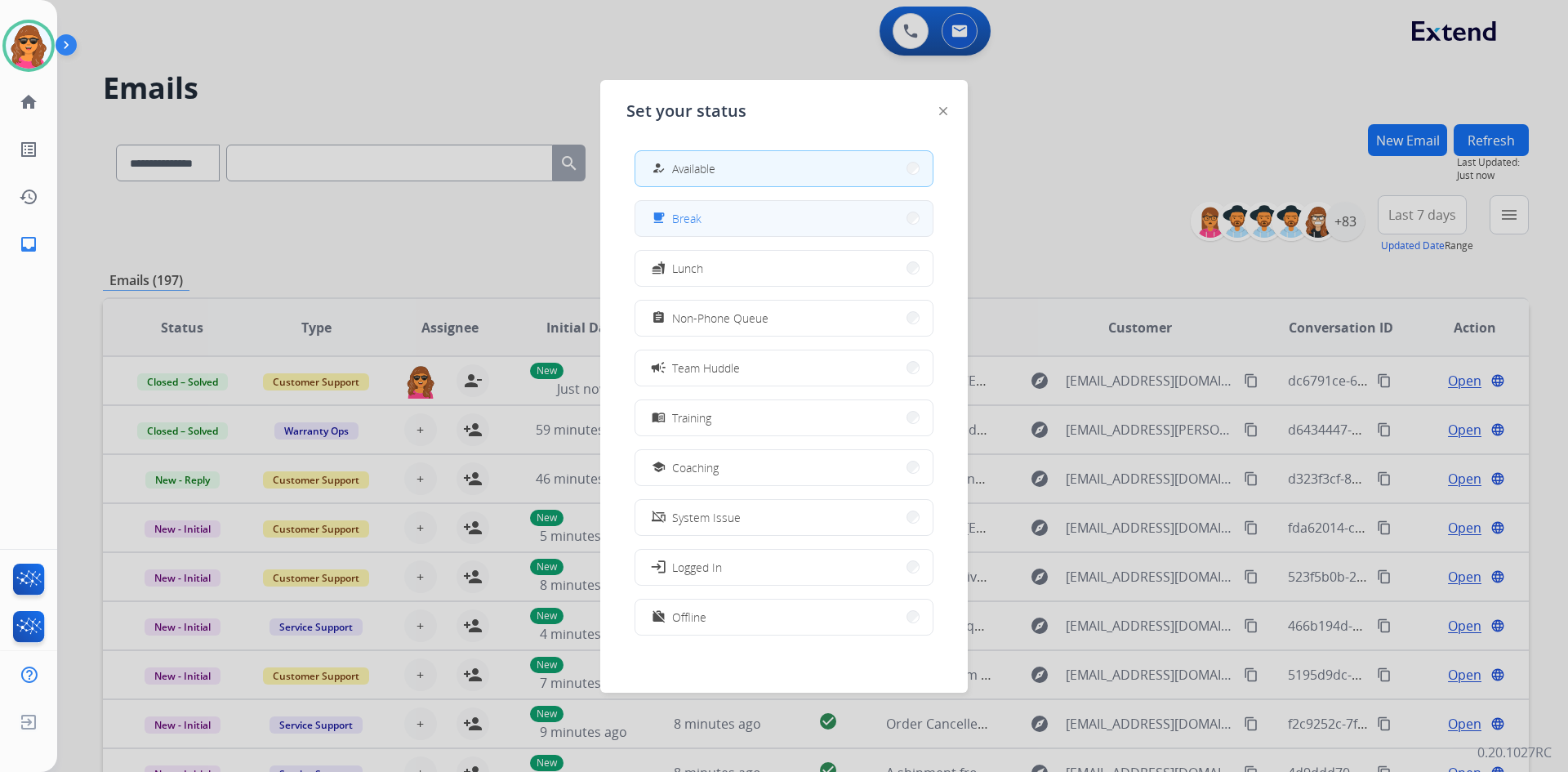
click at [700, 213] on span "Break" at bounding box center [687, 217] width 30 height 17
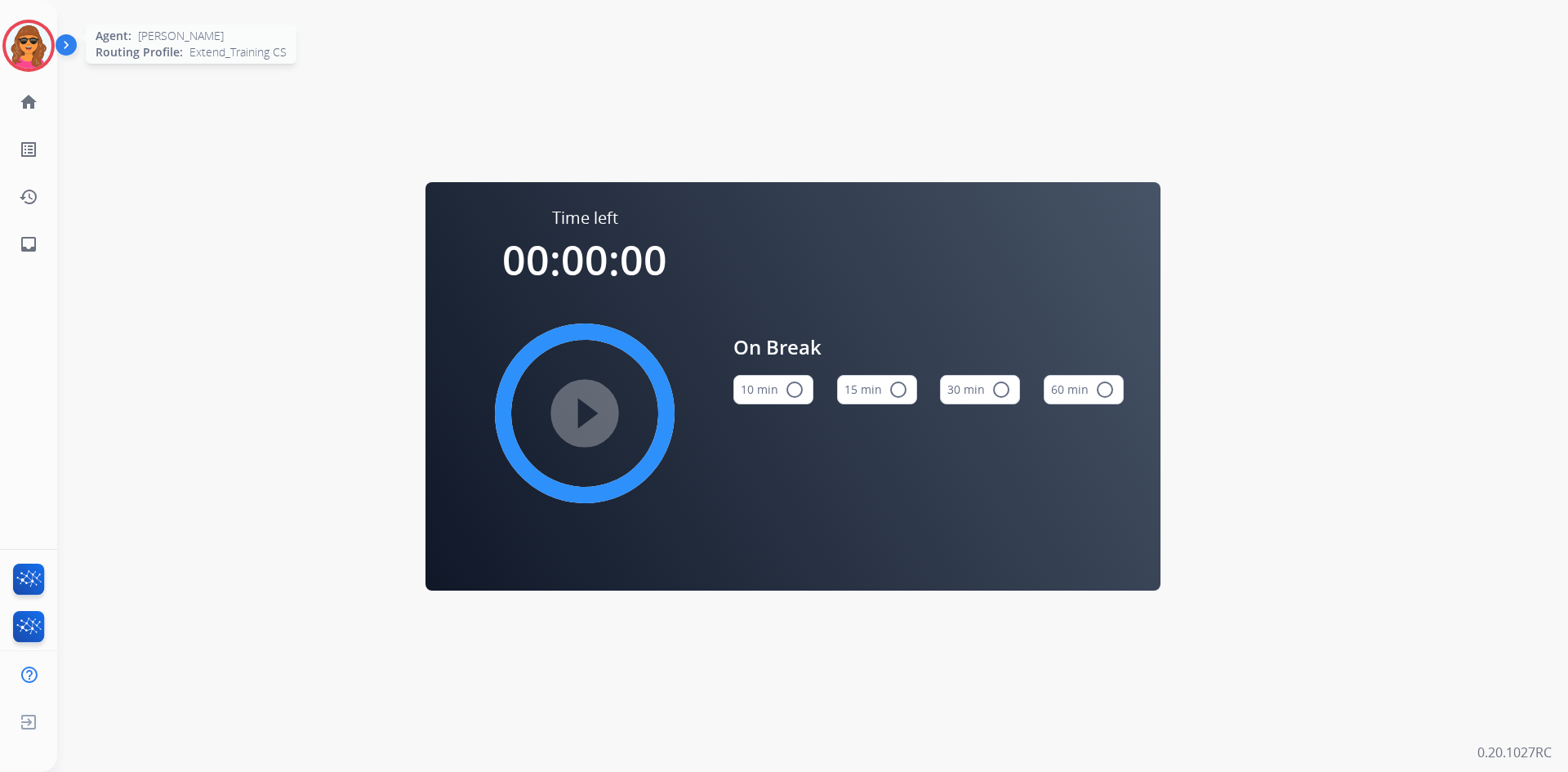
click at [30, 65] on img at bounding box center [29, 45] width 45 height 45
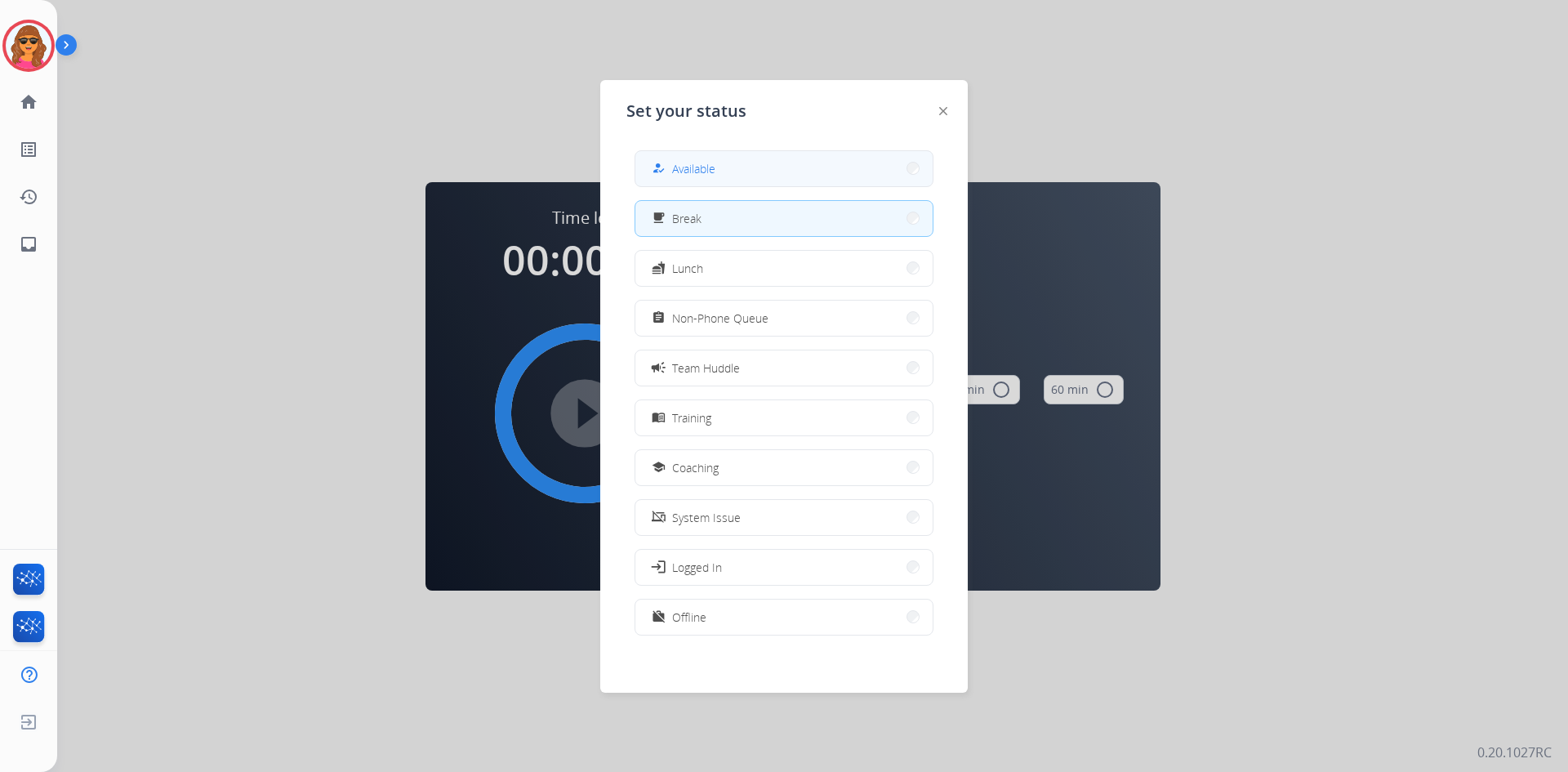
click at [694, 173] on span "Available" at bounding box center [694, 168] width 43 height 17
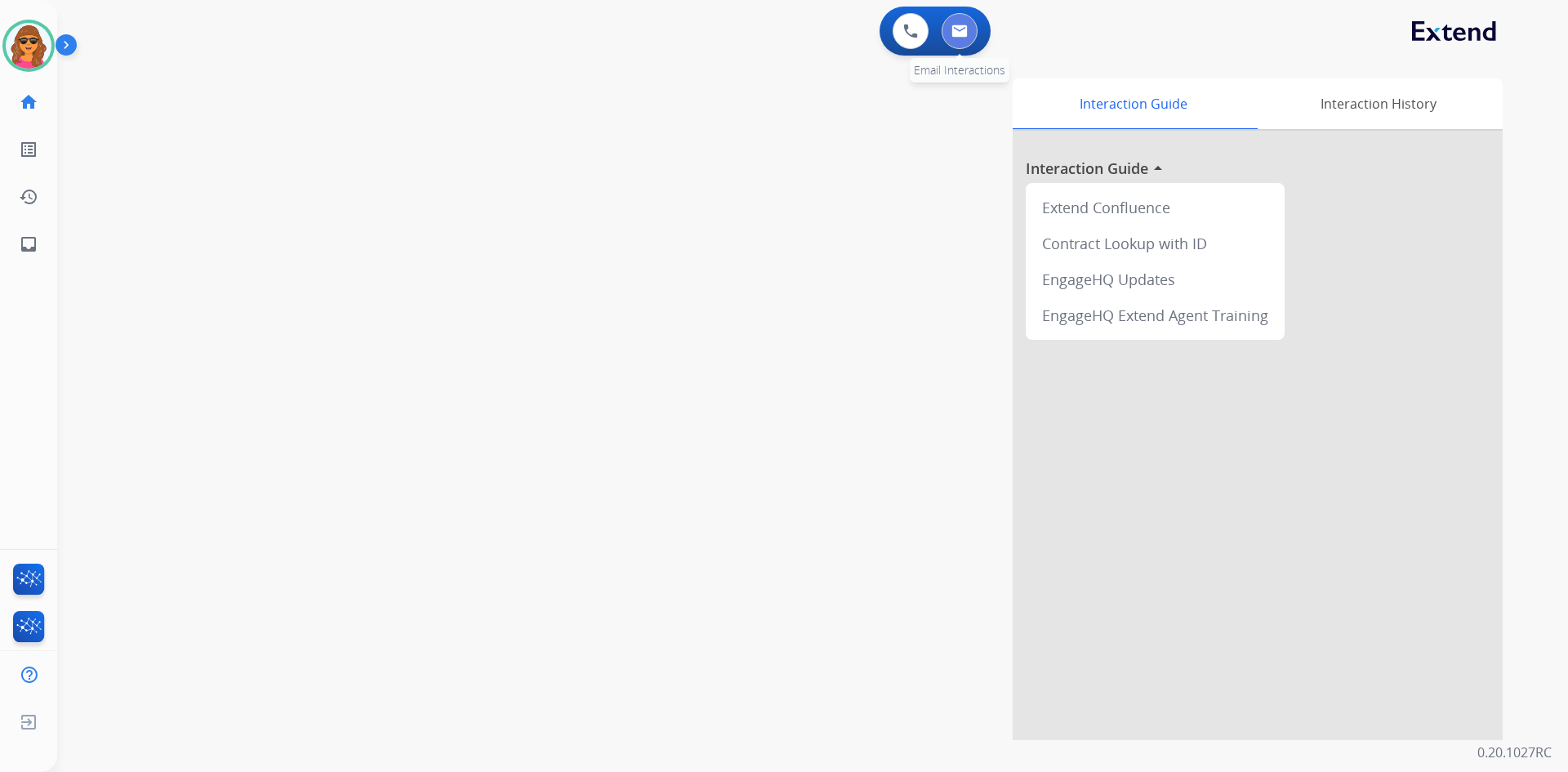
click at [947, 36] on button at bounding box center [959, 30] width 36 height 36
select select "**********"
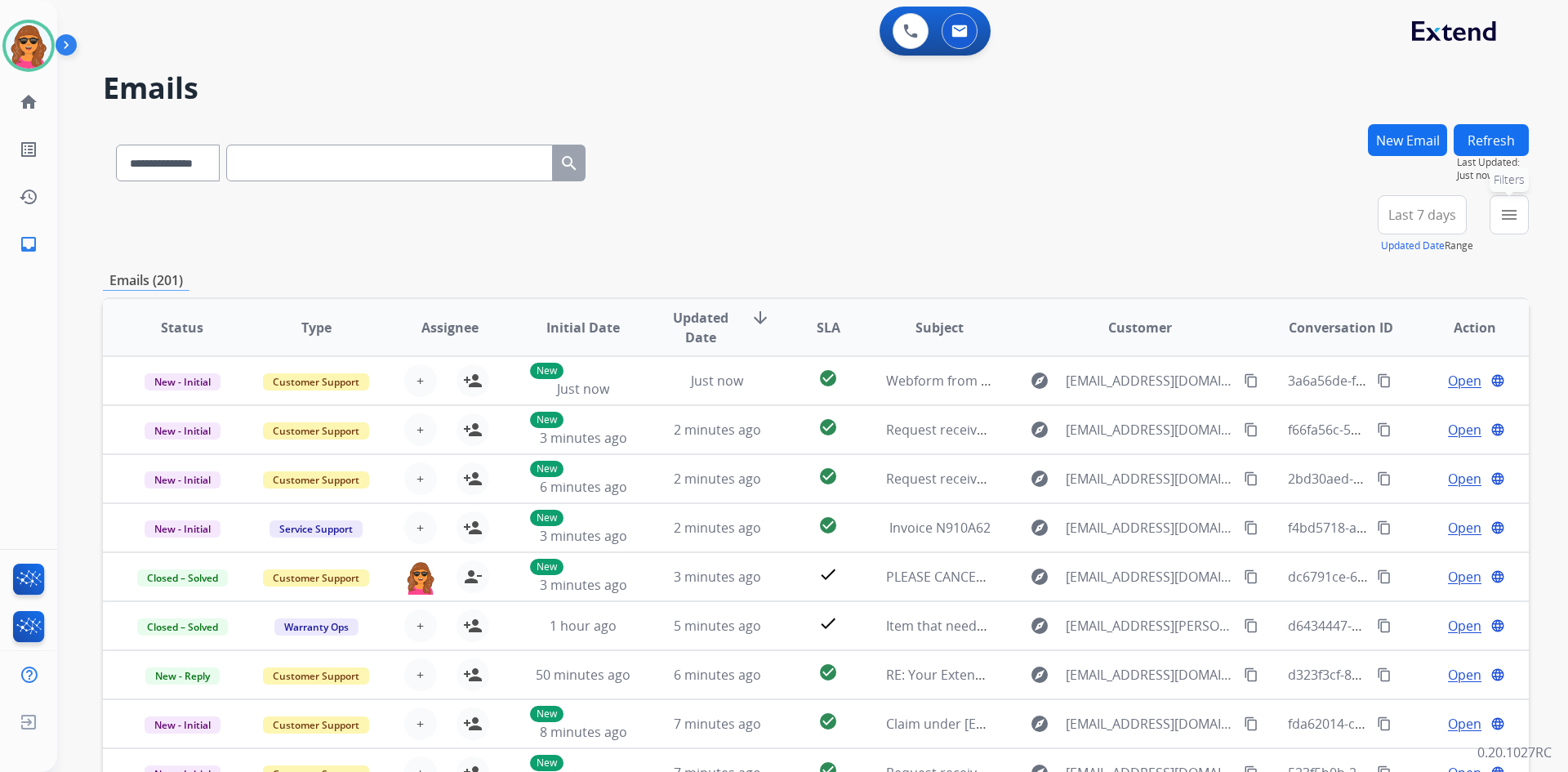
click at [1512, 211] on mat-icon "menu" at bounding box center [1509, 214] width 20 height 20
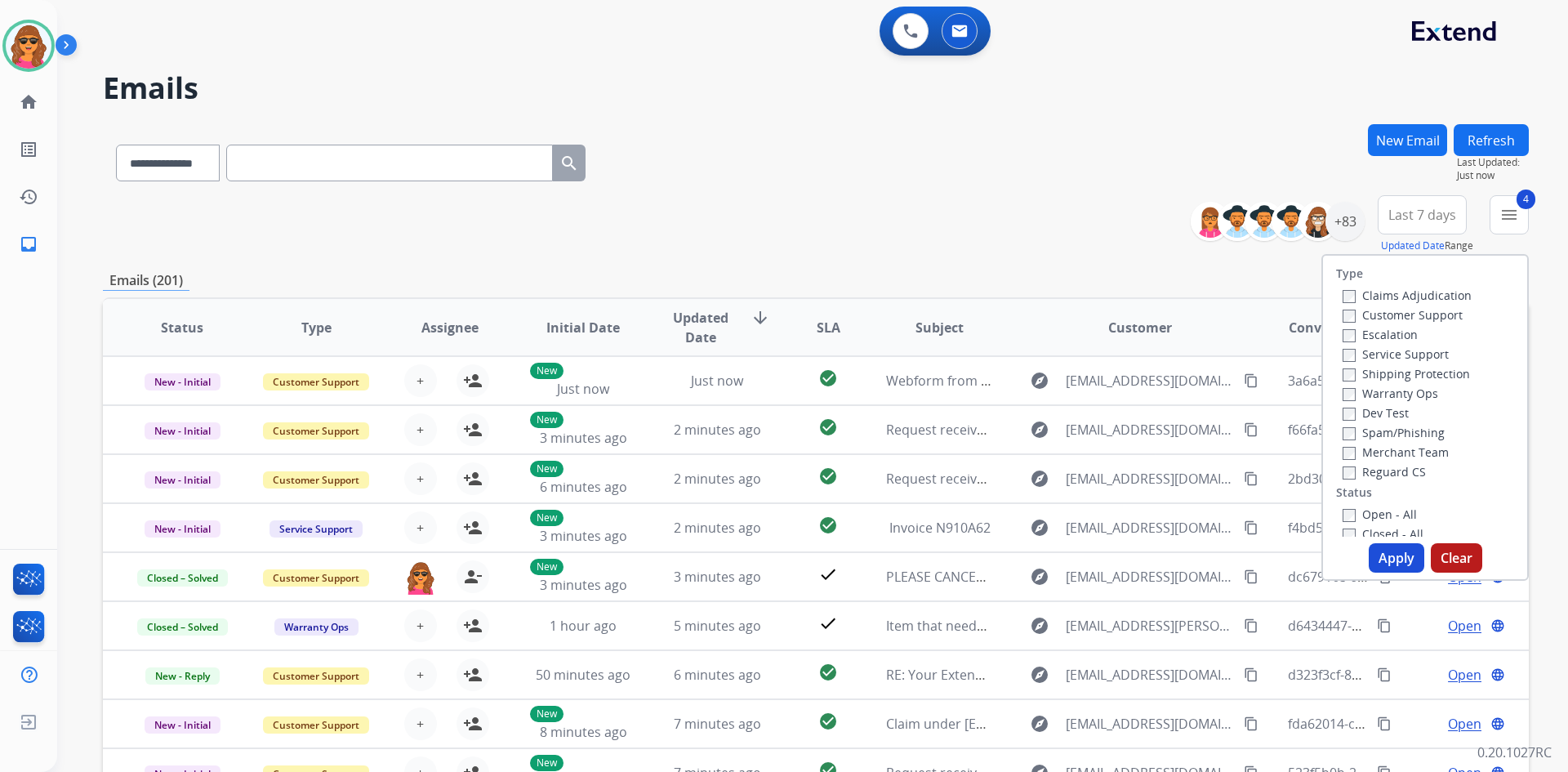
click at [1386, 554] on button "Apply" at bounding box center [1397, 558] width 55 height 30
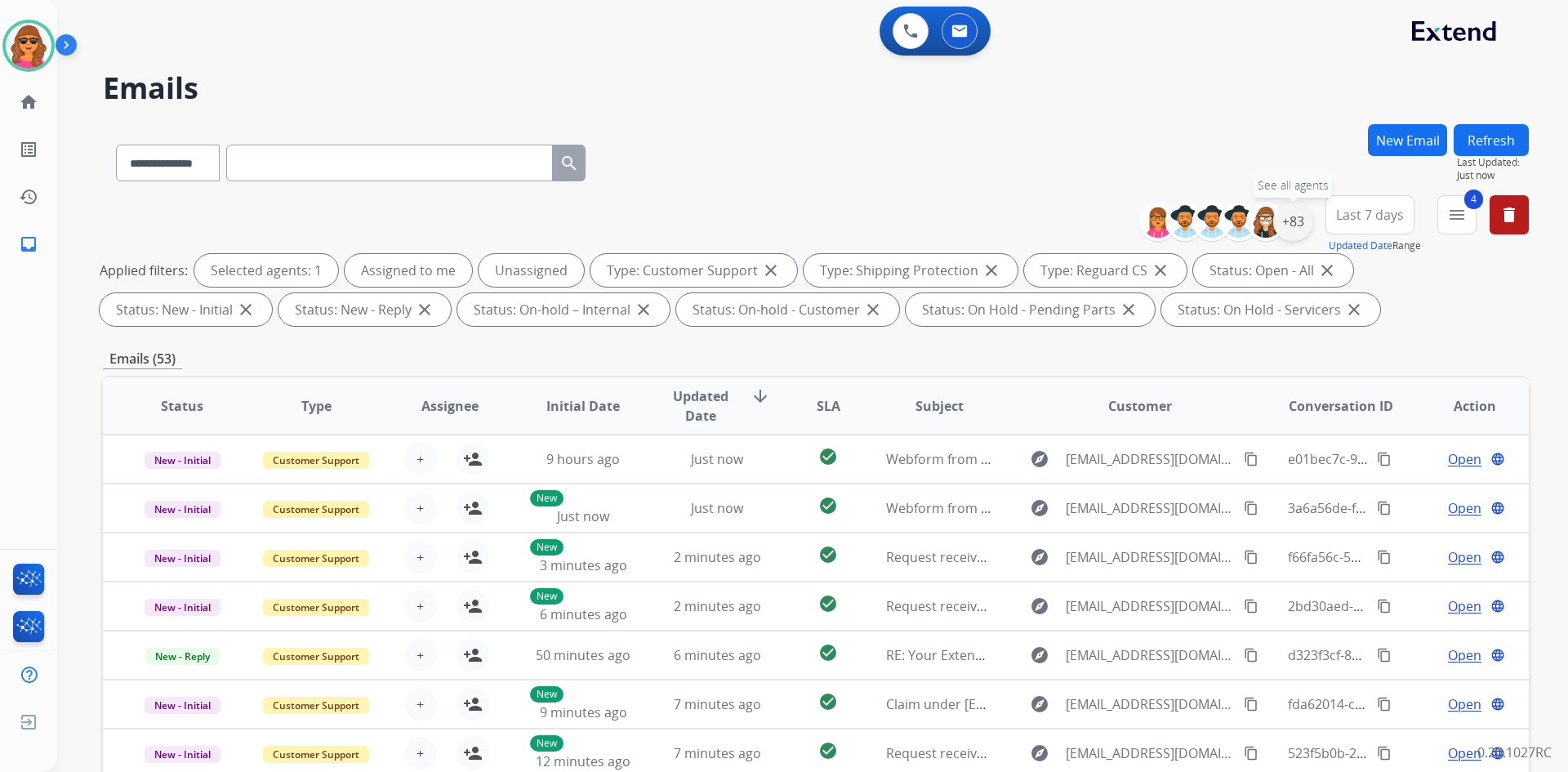
click at [1302, 220] on div "+83" at bounding box center [1293, 221] width 39 height 39
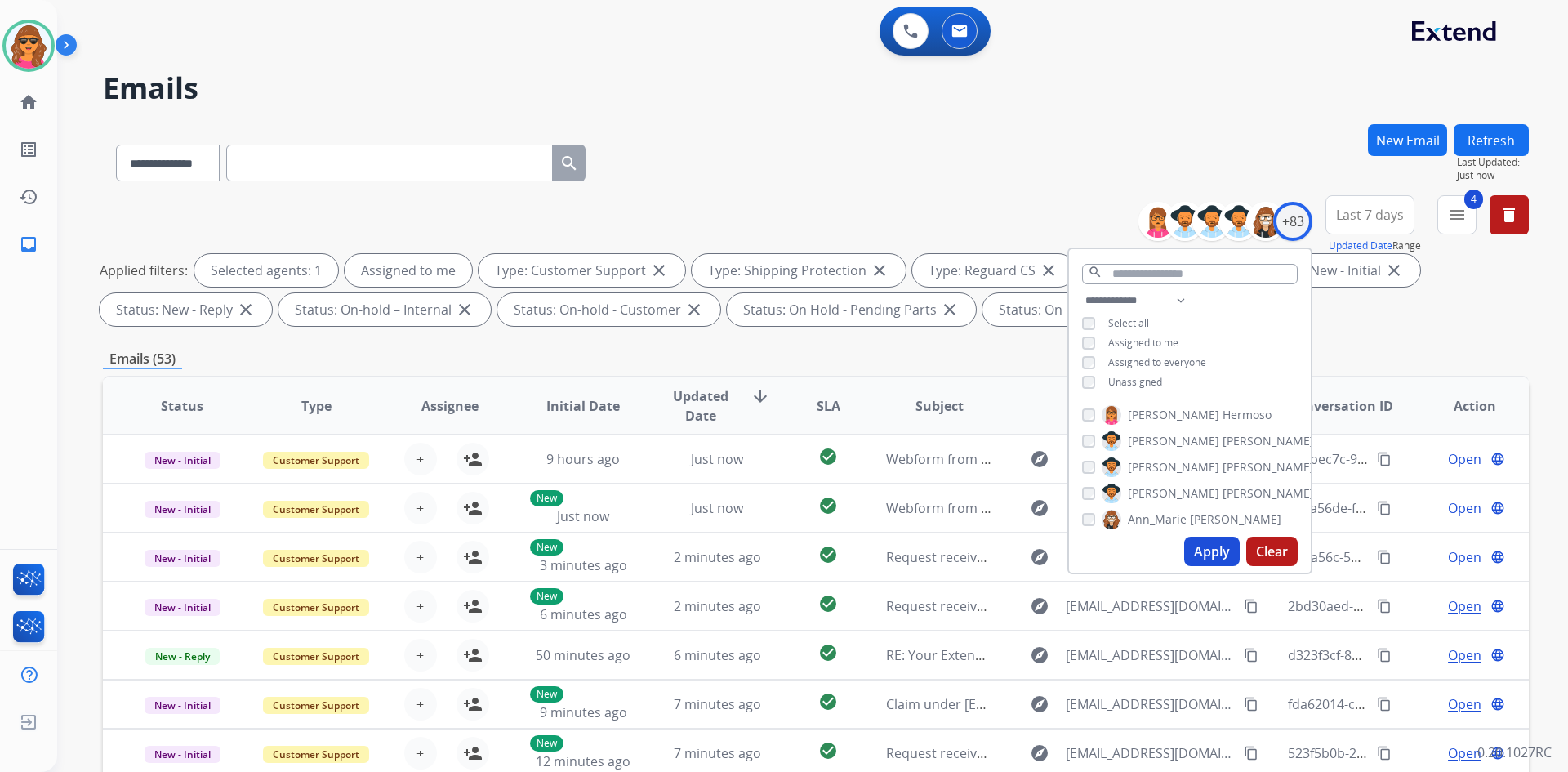
click at [1206, 549] on button "Apply" at bounding box center [1212, 552] width 55 height 30
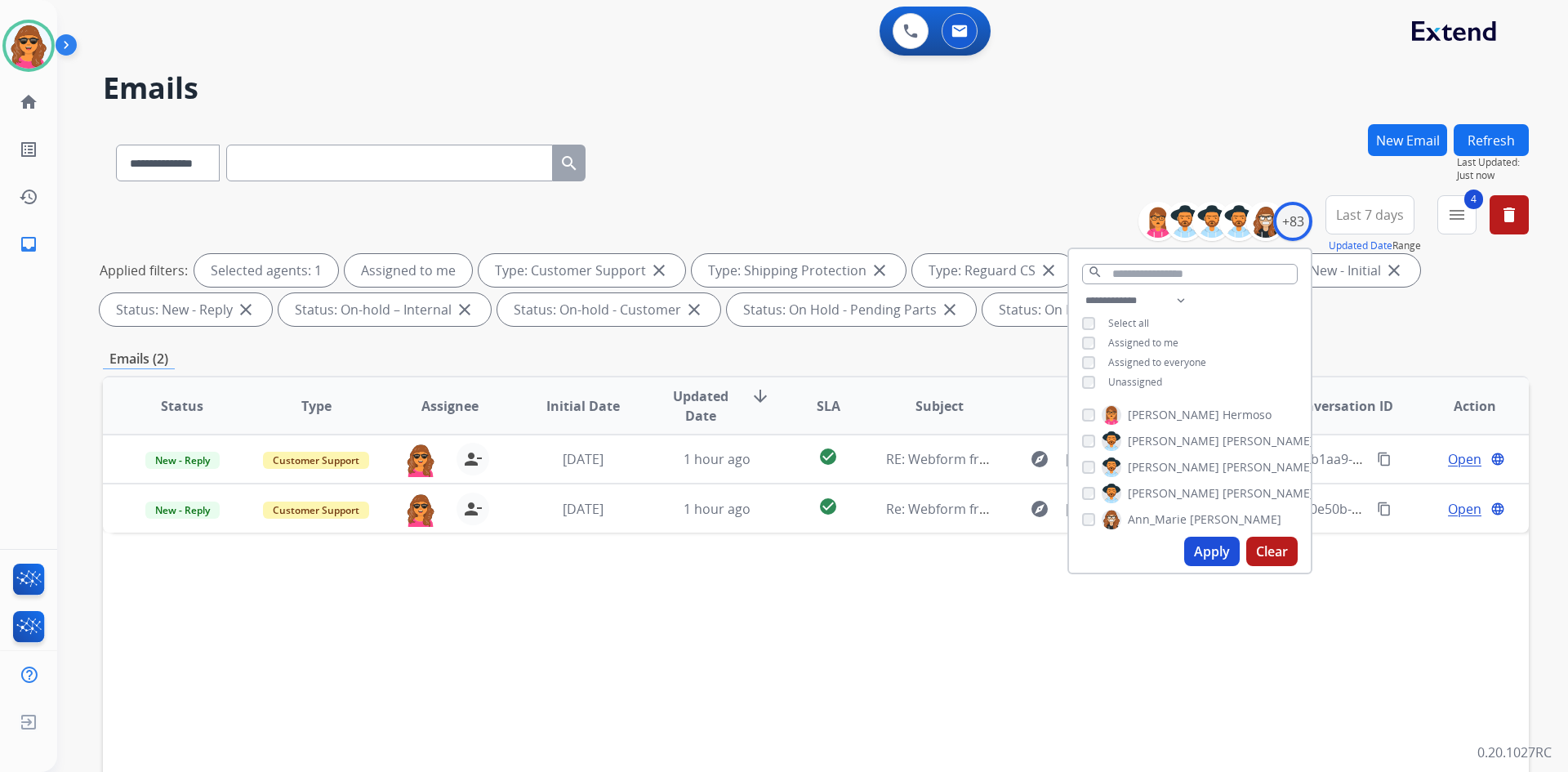
click at [1338, 343] on div "**********" at bounding box center [816, 565] width 1426 height 883
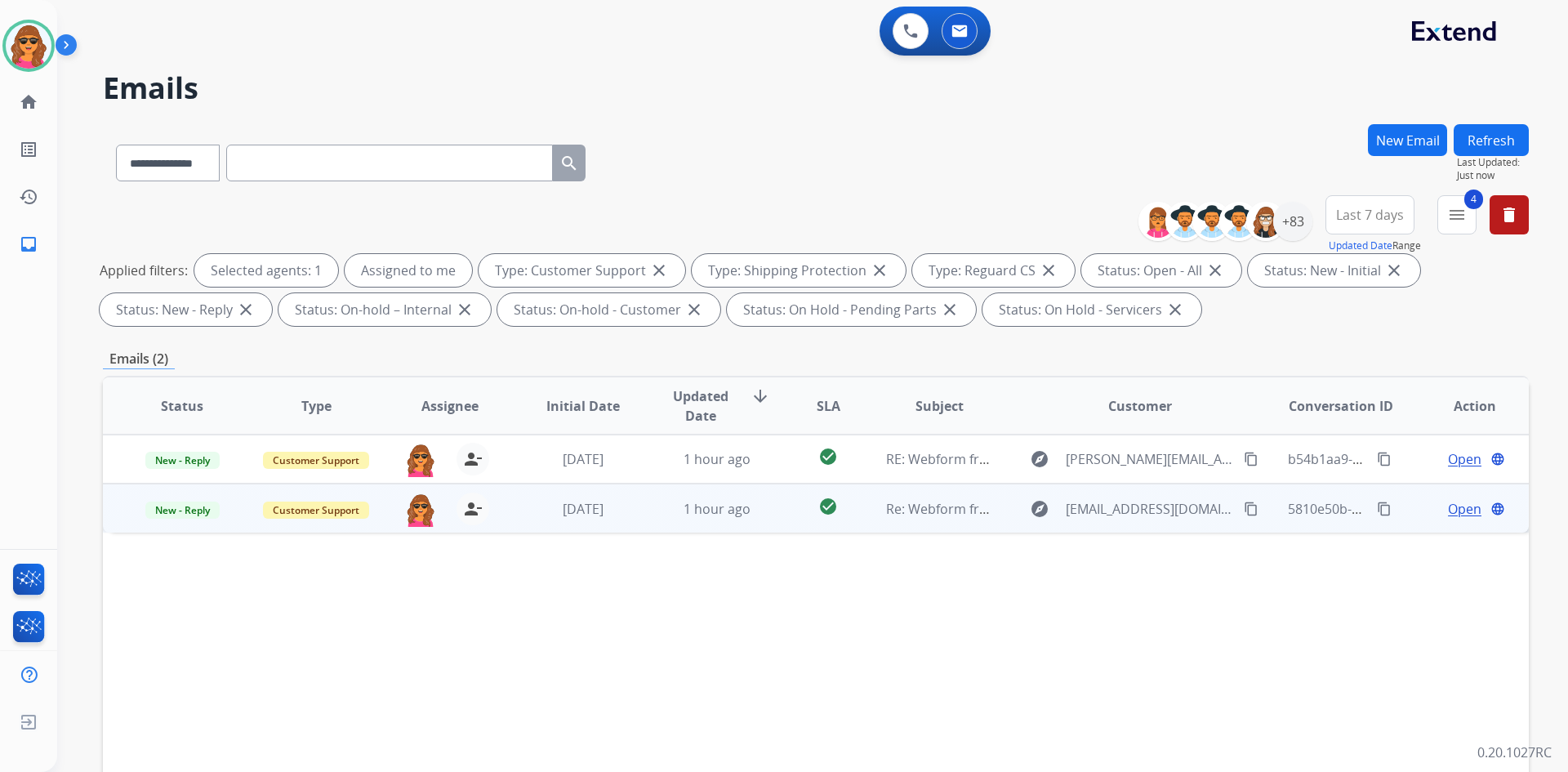
click at [1452, 507] on span "Open" at bounding box center [1465, 508] width 33 height 20
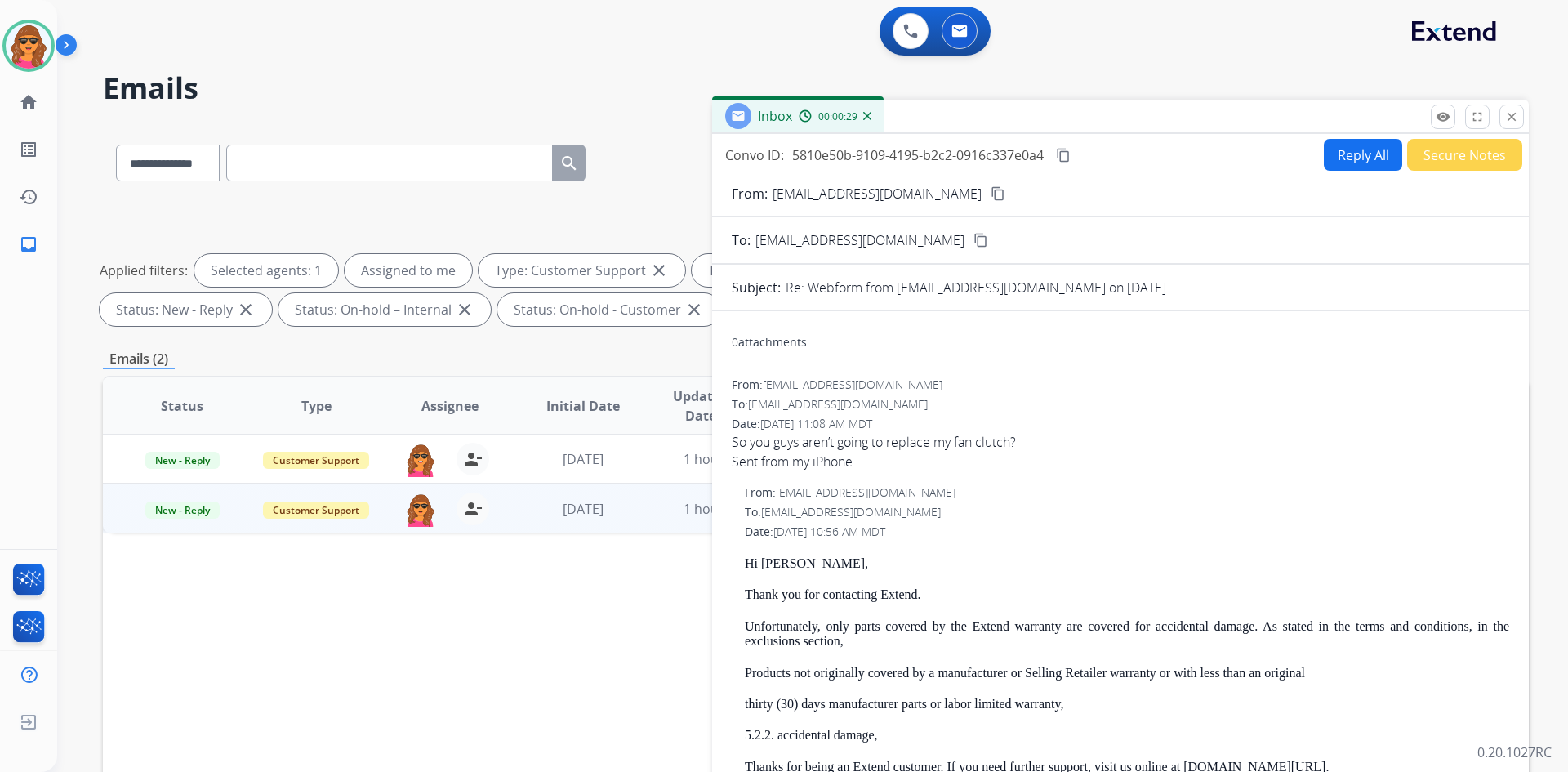
click at [991, 196] on mat-icon "content_copy" at bounding box center [997, 193] width 15 height 15
click at [1344, 150] on button "Reply All" at bounding box center [1363, 154] width 79 height 31
select select "**********"
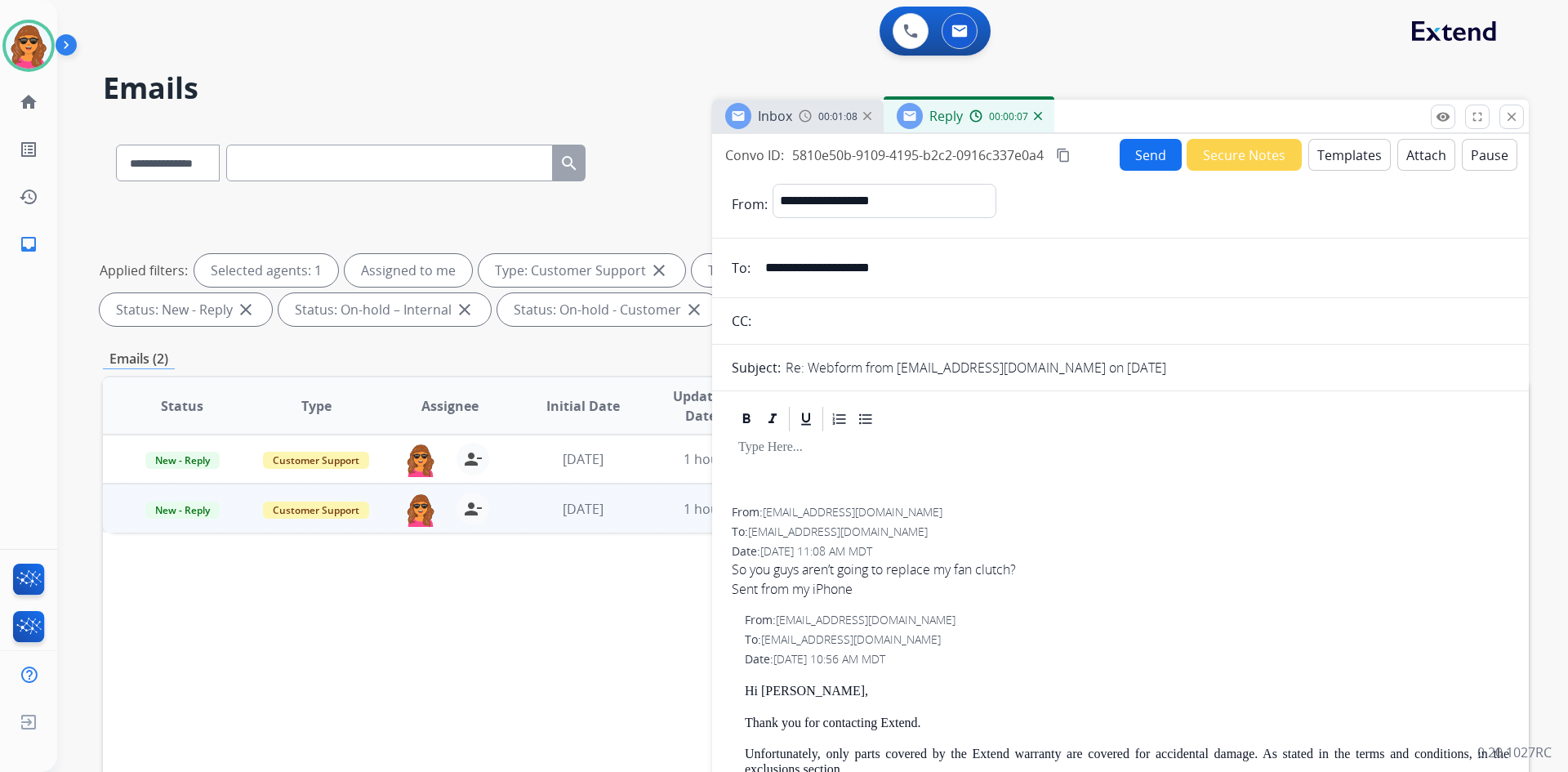
click at [1334, 148] on button "Templates" at bounding box center [1350, 154] width 83 height 31
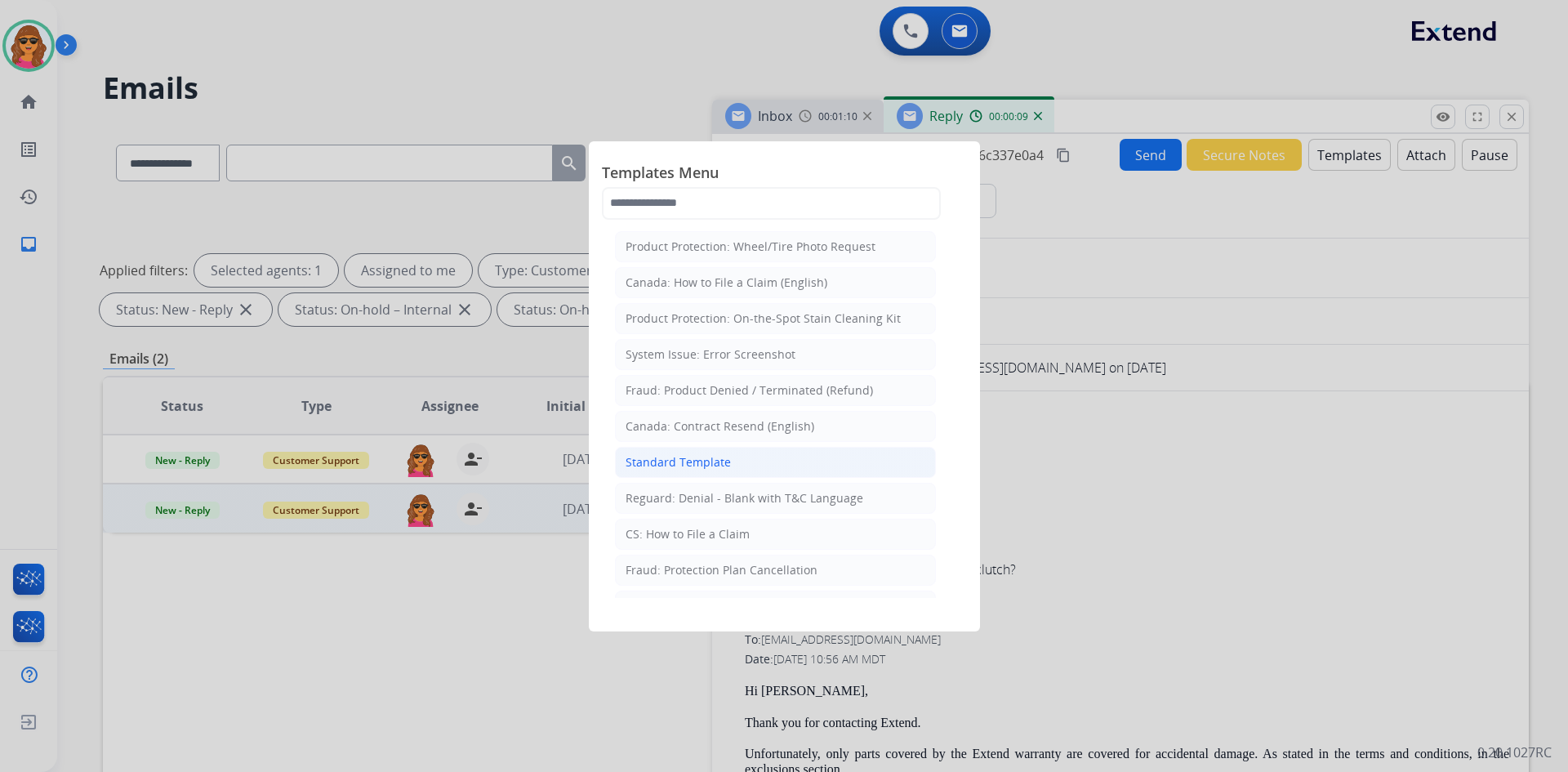
click at [700, 464] on div "Standard Template" at bounding box center [678, 462] width 105 height 17
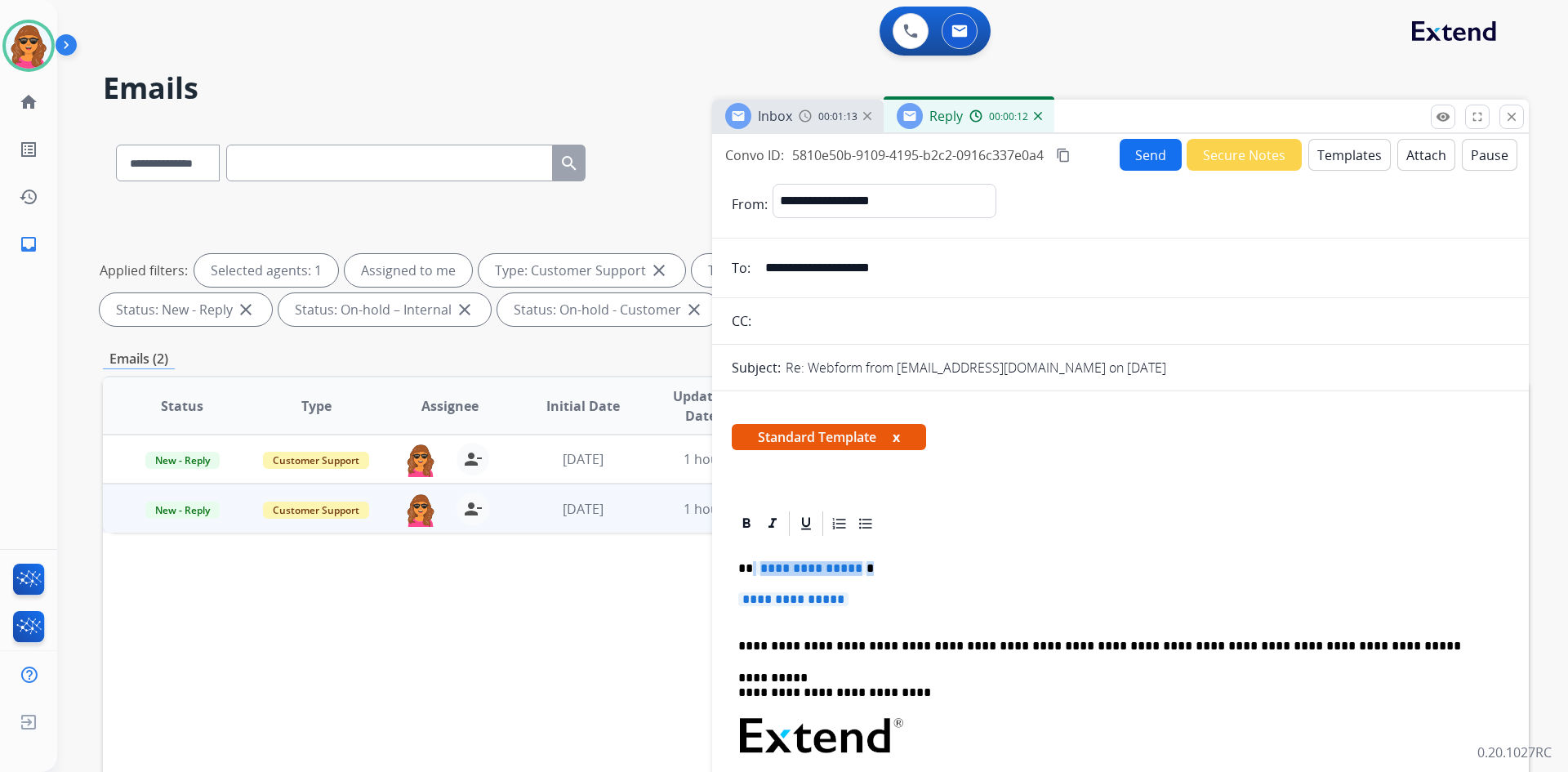
drag, startPoint x: 754, startPoint y: 573, endPoint x: 898, endPoint y: 601, distance: 146.7
click at [898, 601] on div "**********" at bounding box center [1120, 774] width 777 height 473
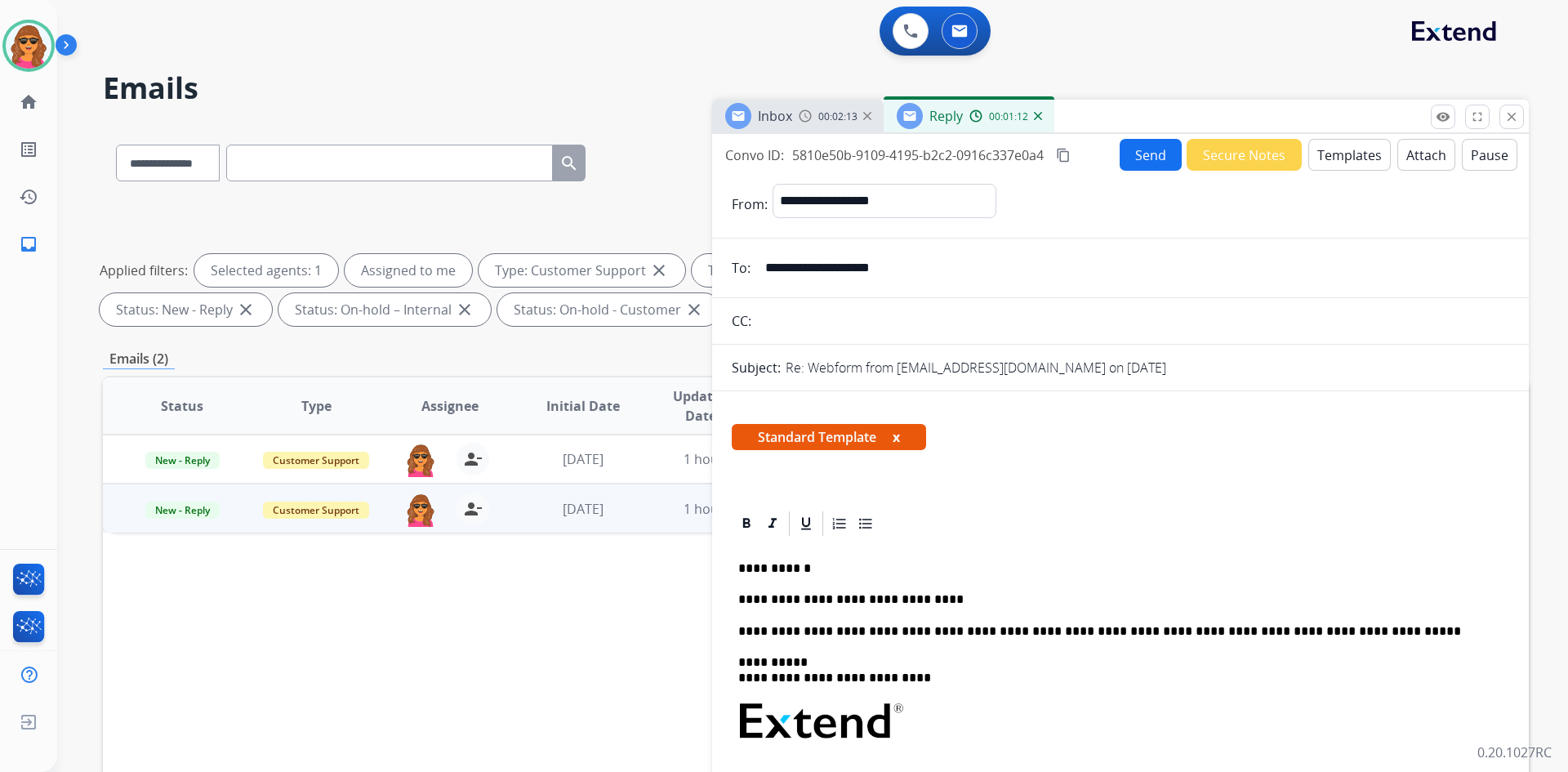
click at [798, 599] on p "**********" at bounding box center [1115, 599] width 752 height 15
click at [1061, 603] on p "**********" at bounding box center [1115, 599] width 752 height 15
click at [1129, 156] on button "Send" at bounding box center [1150, 154] width 62 height 31
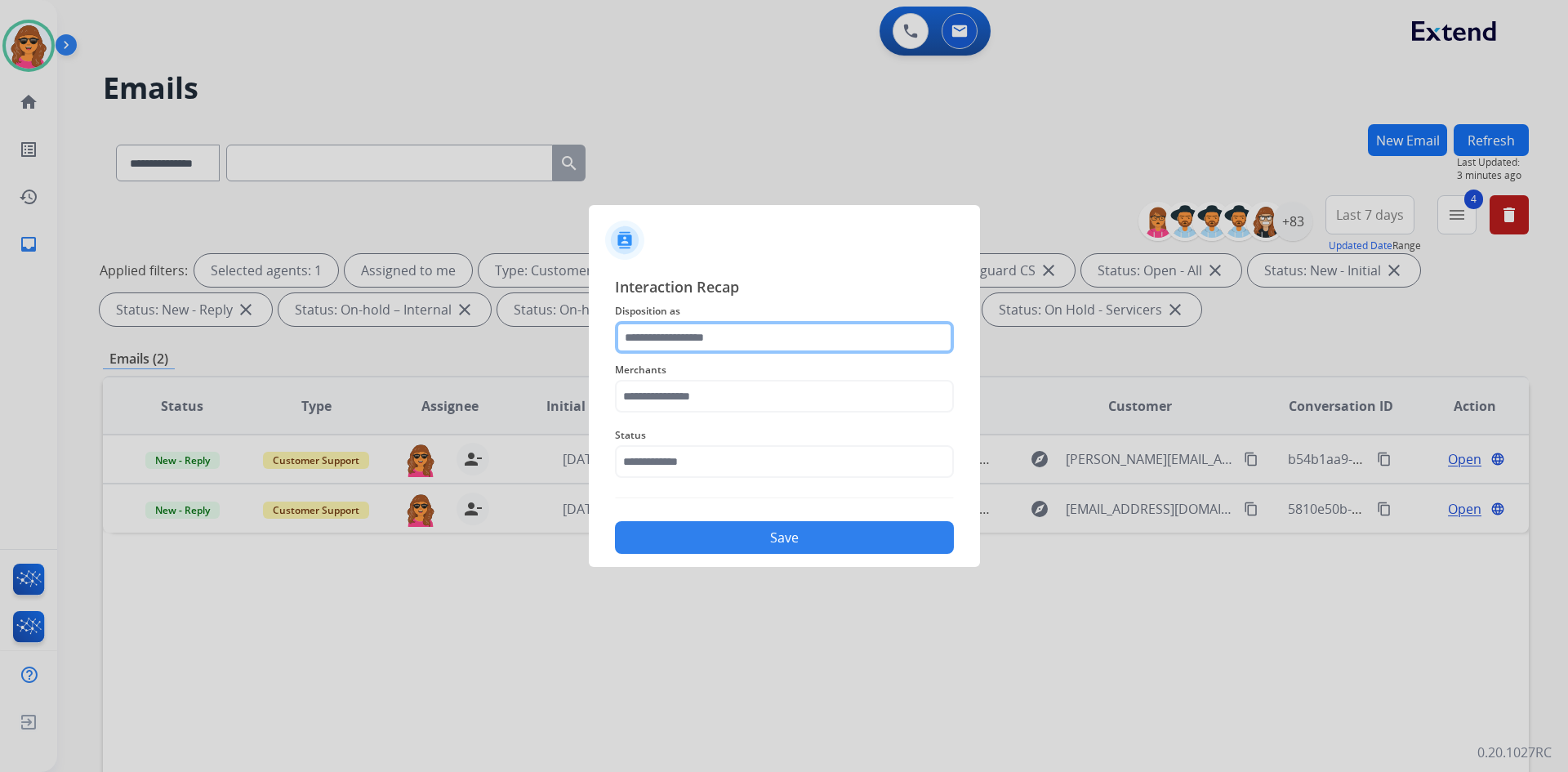
click at [637, 344] on input "text" at bounding box center [784, 336] width 339 height 32
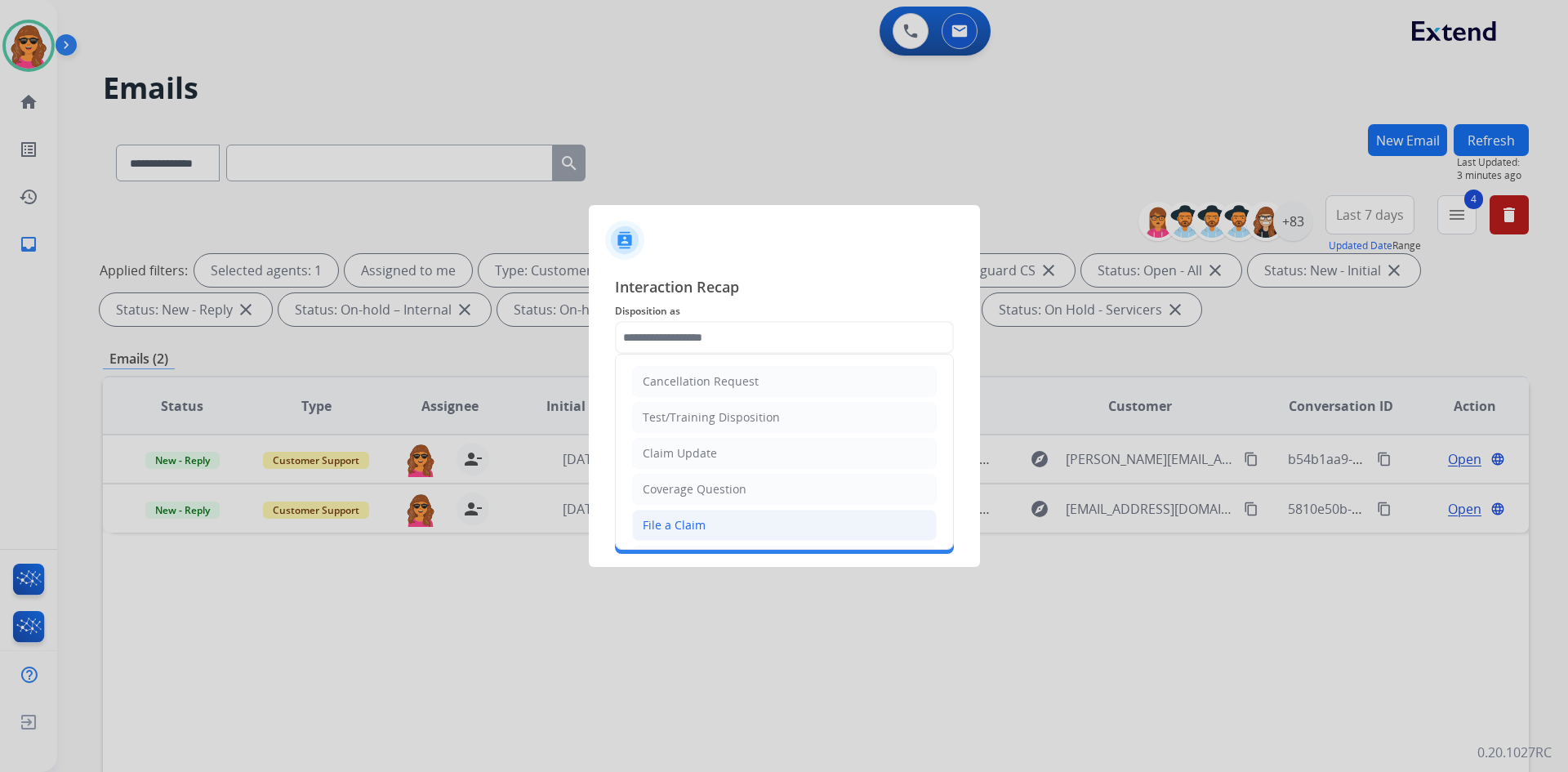
click at [674, 522] on div "File a Claim" at bounding box center [674, 525] width 63 height 17
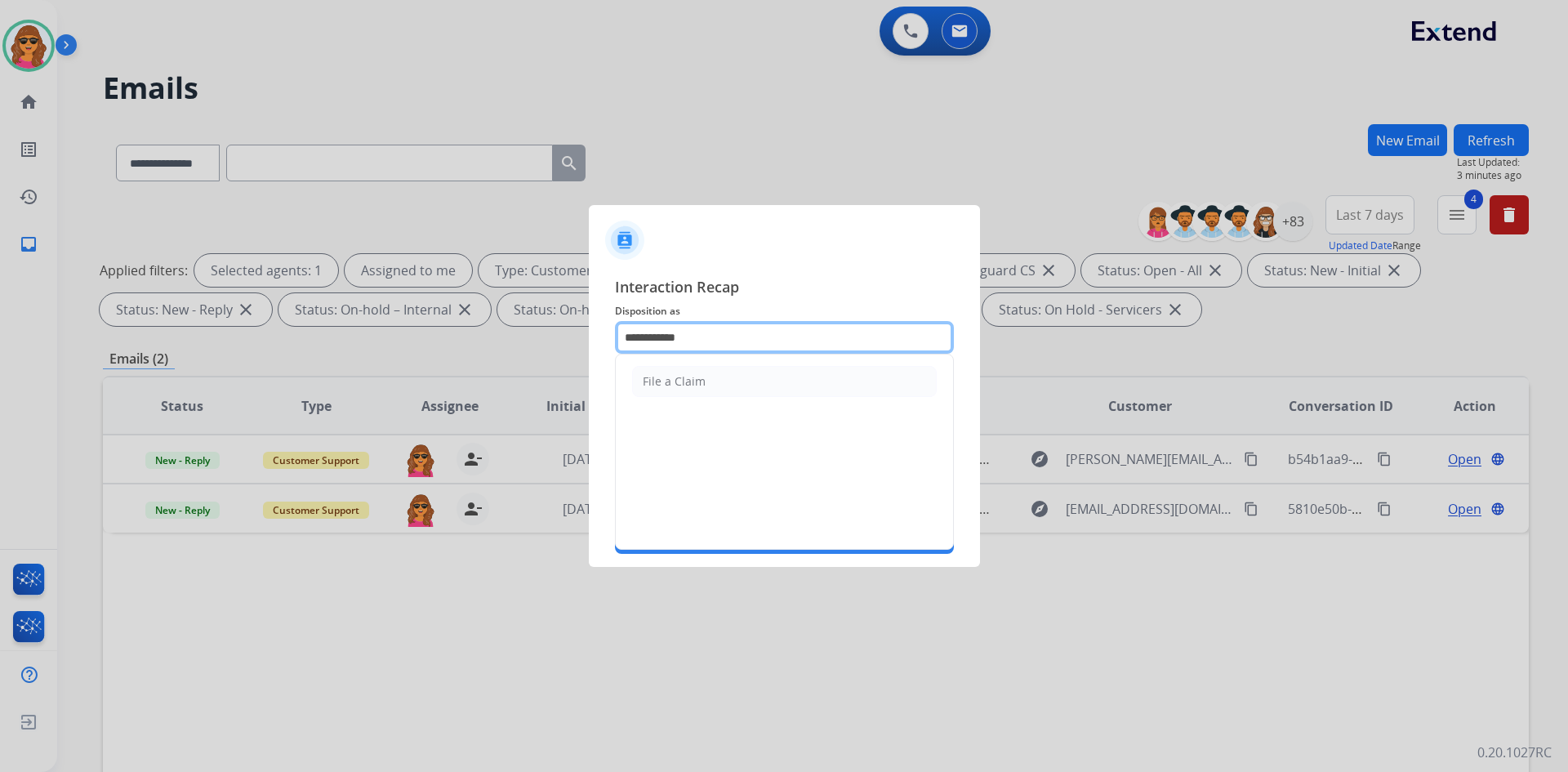
click at [632, 334] on input "**********" at bounding box center [784, 336] width 339 height 32
drag, startPoint x: 619, startPoint y: 334, endPoint x: 774, endPoint y: 329, distance: 155.1
click at [774, 331] on input "**********" at bounding box center [784, 336] width 339 height 32
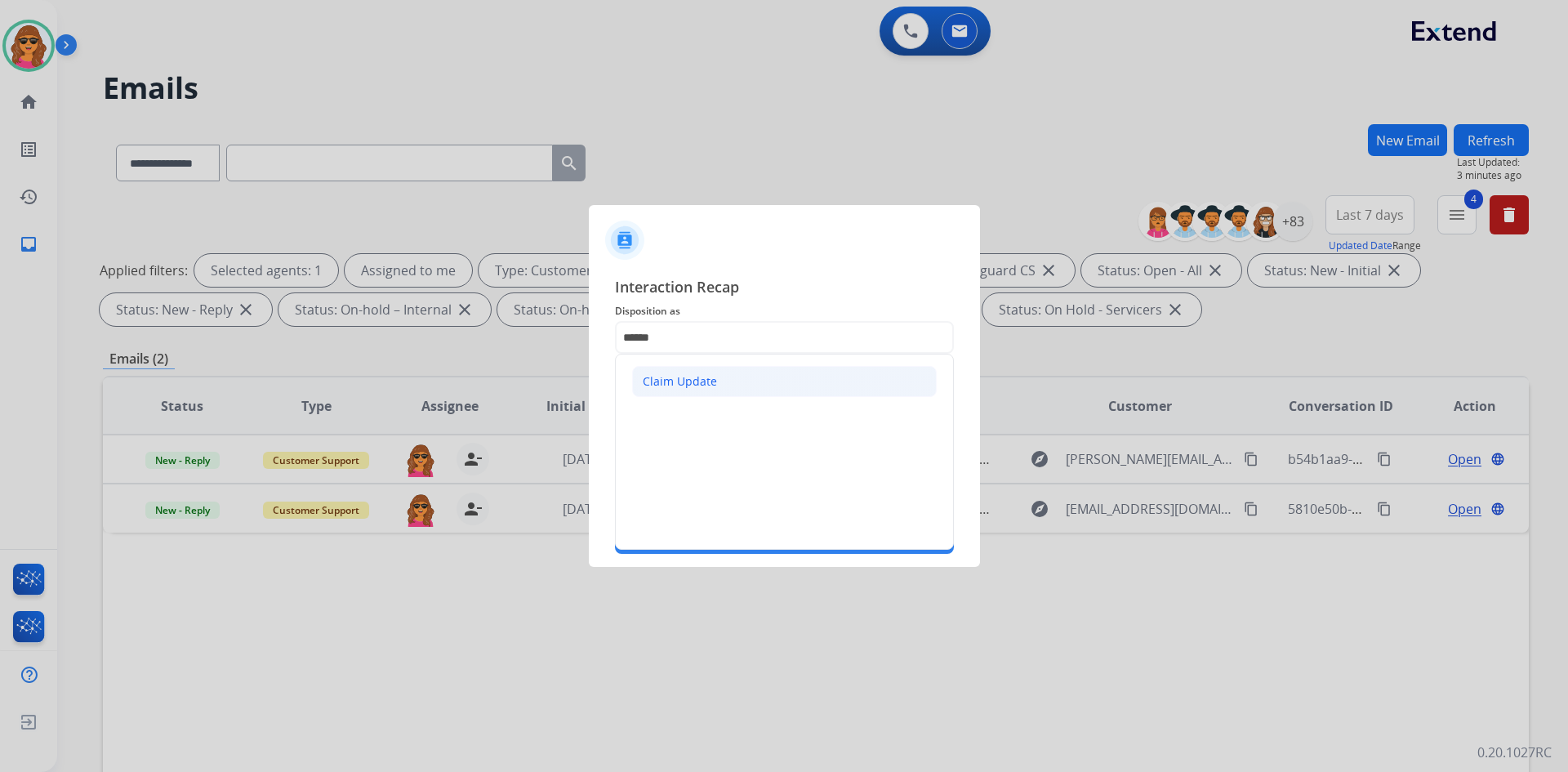
click at [715, 376] on li "Claim Update" at bounding box center [785, 382] width 305 height 31
type input "**********"
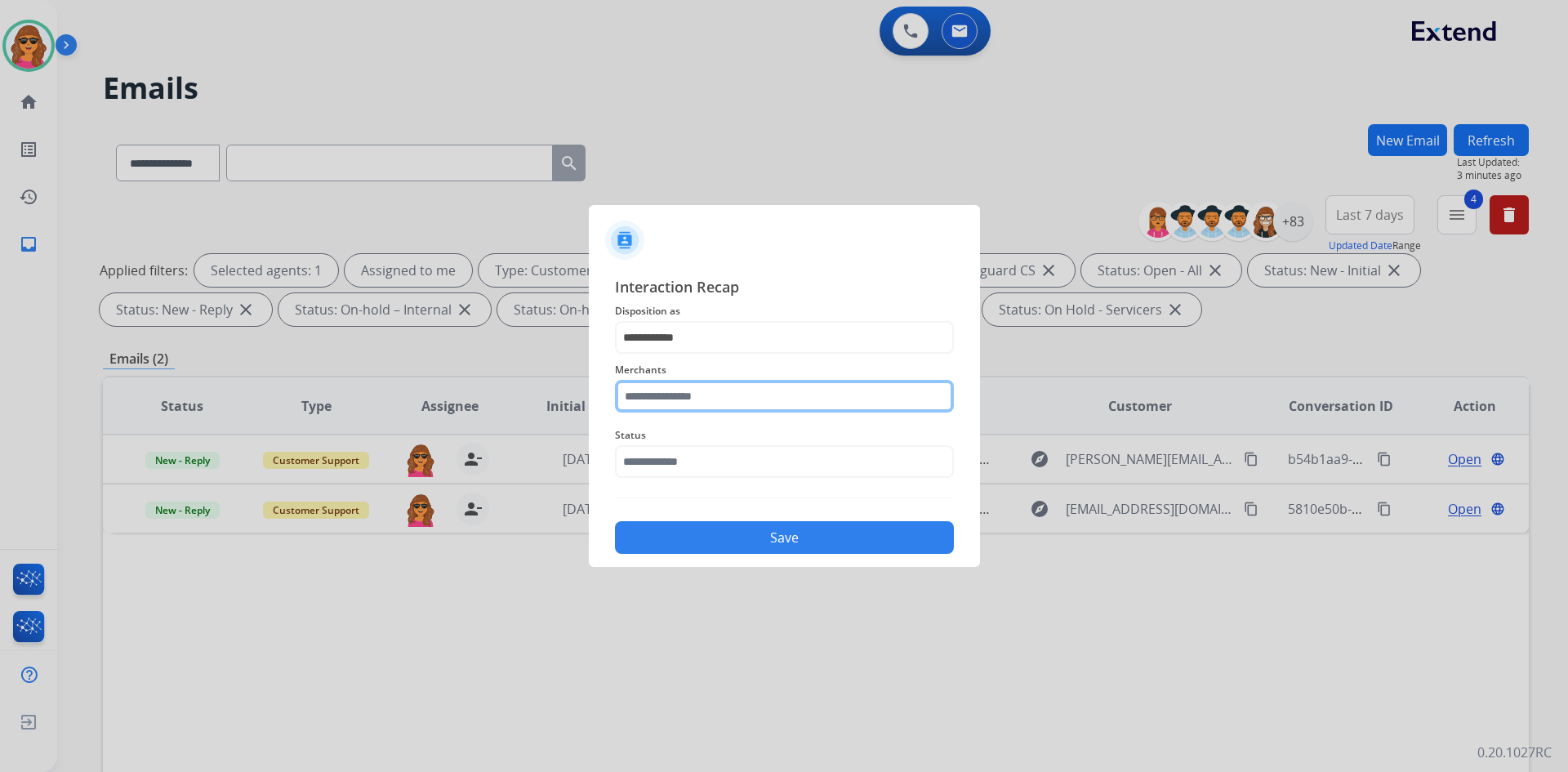
click at [621, 398] on input "text" at bounding box center [784, 395] width 339 height 32
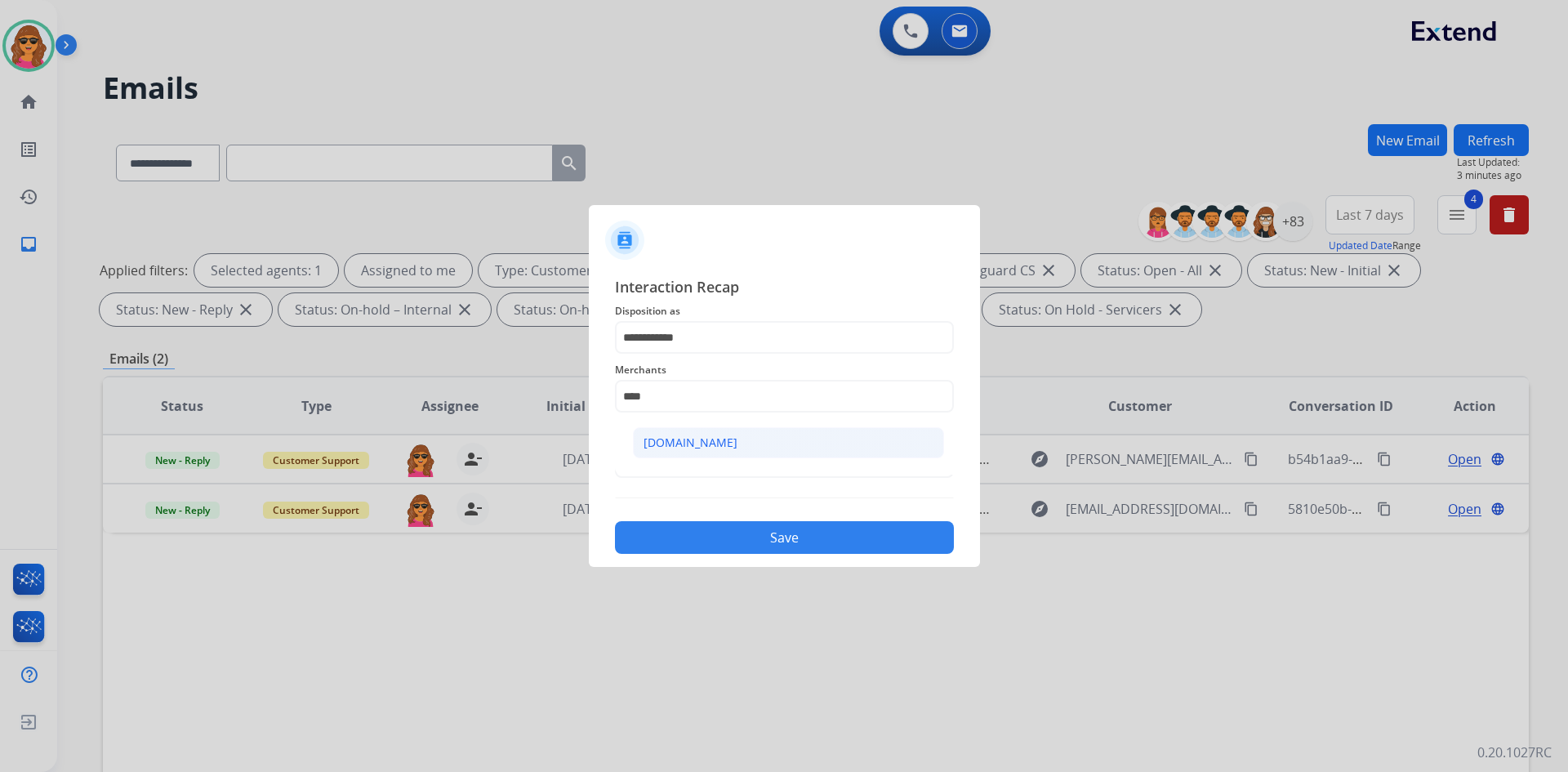
click at [672, 443] on div "[DOMAIN_NAME]" at bounding box center [690, 443] width 93 height 17
type input "**********"
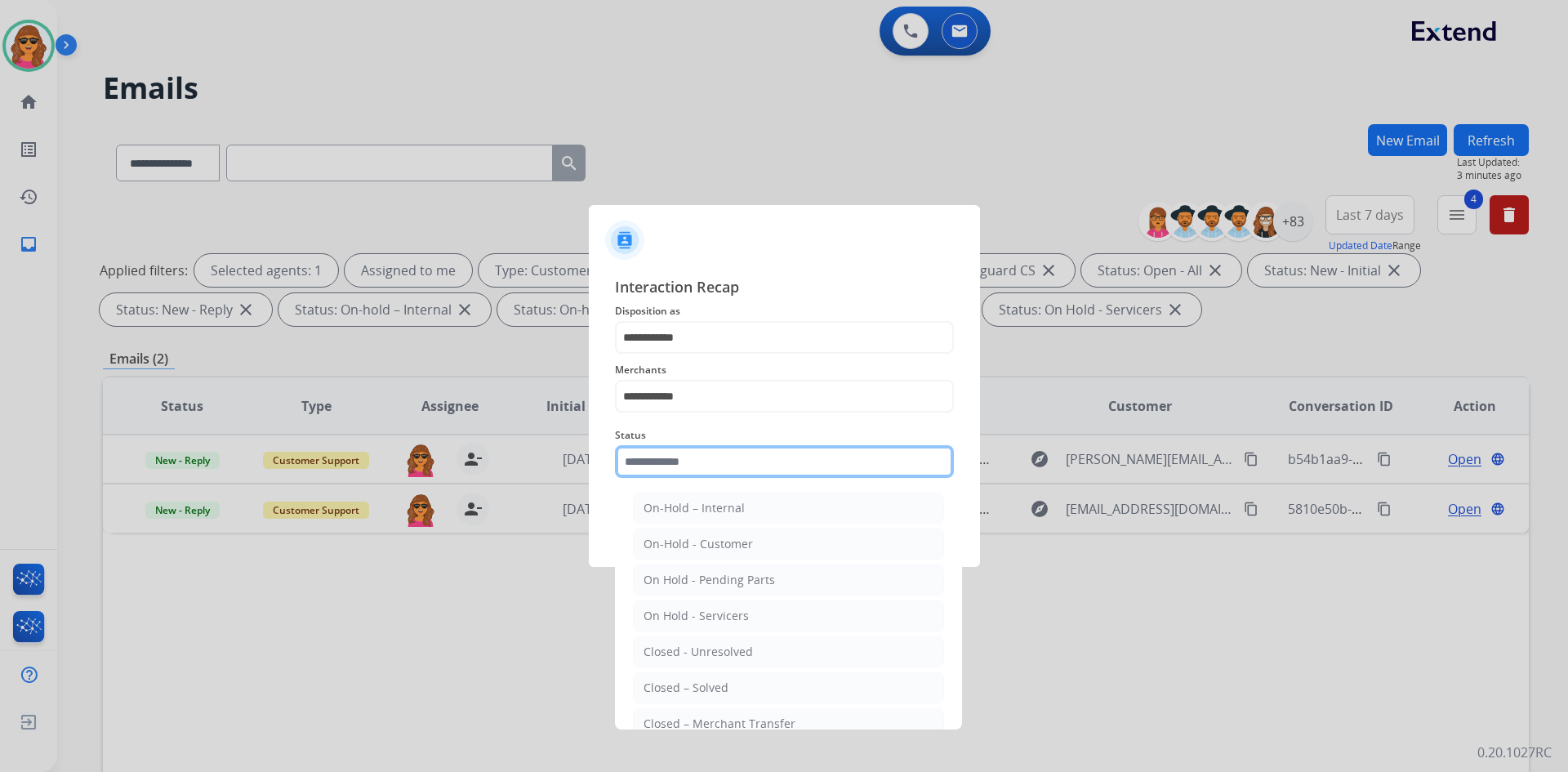
click at [648, 452] on input "text" at bounding box center [784, 461] width 339 height 32
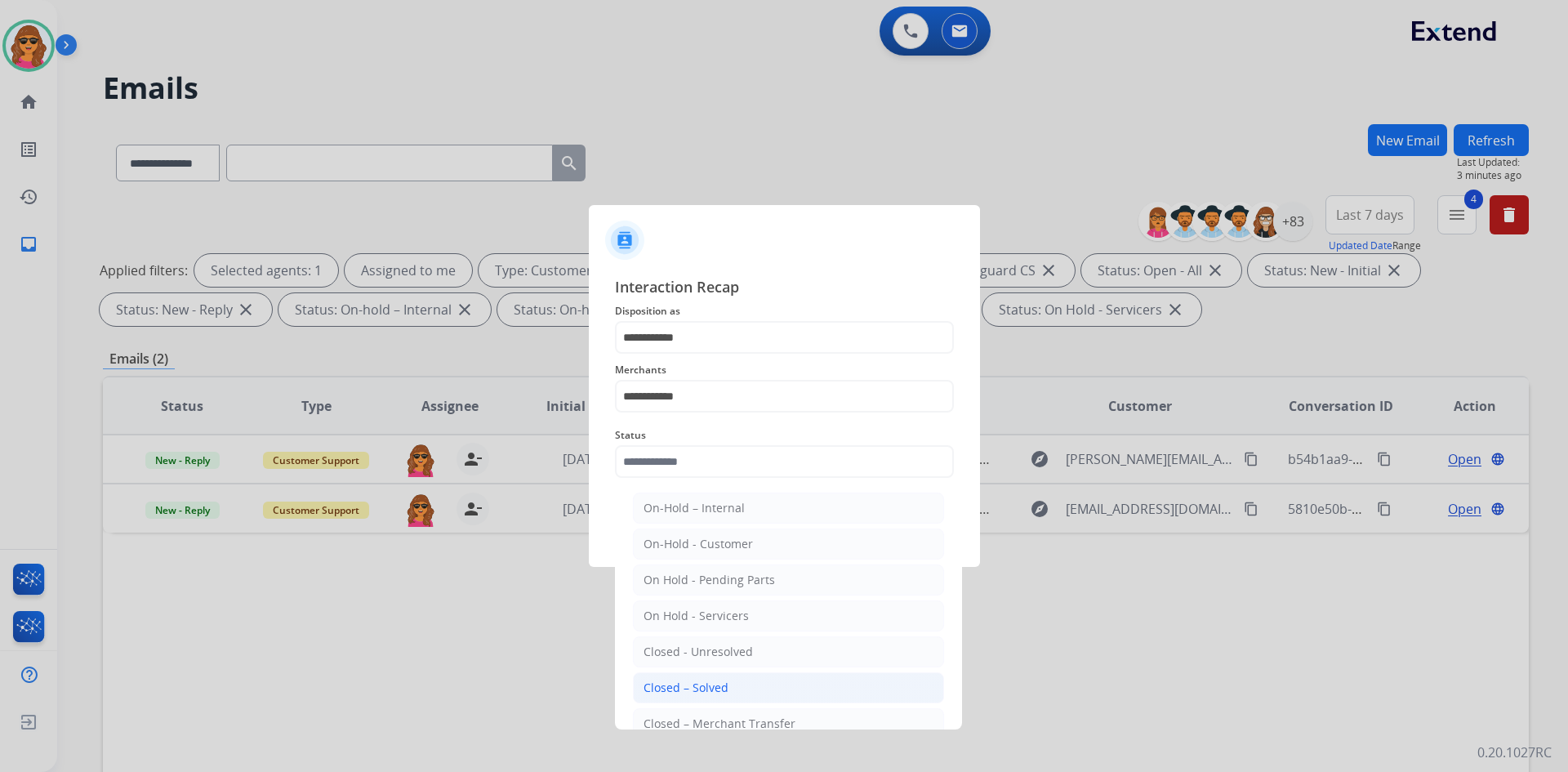
click at [707, 683] on div "Closed – Solved" at bounding box center [686, 687] width 85 height 17
type input "**********"
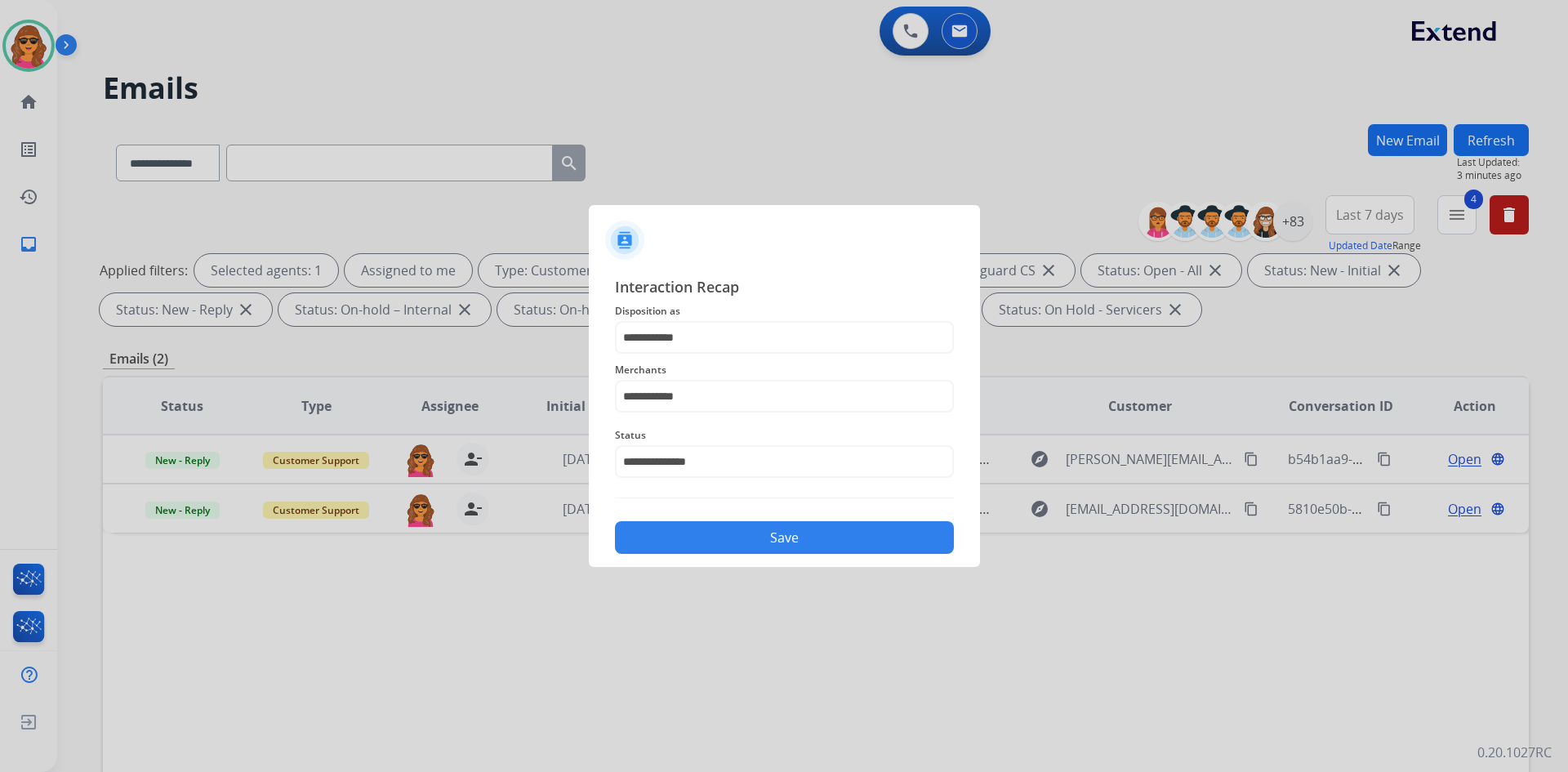
click at [763, 554] on div "**********" at bounding box center [785, 415] width 392 height 305
click at [767, 541] on button "Save" at bounding box center [784, 537] width 339 height 32
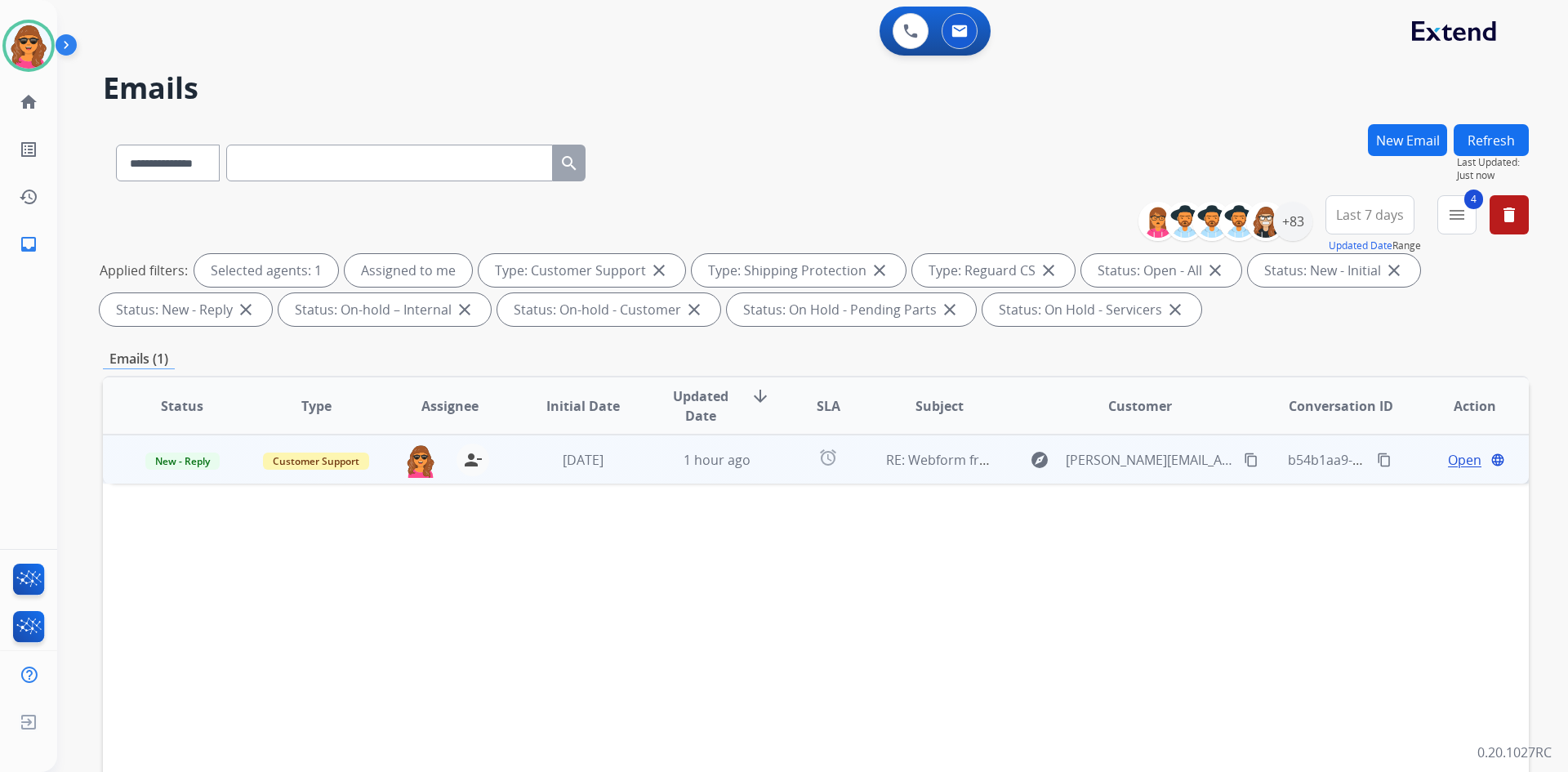
click at [1451, 457] on span "Open" at bounding box center [1465, 460] width 33 height 20
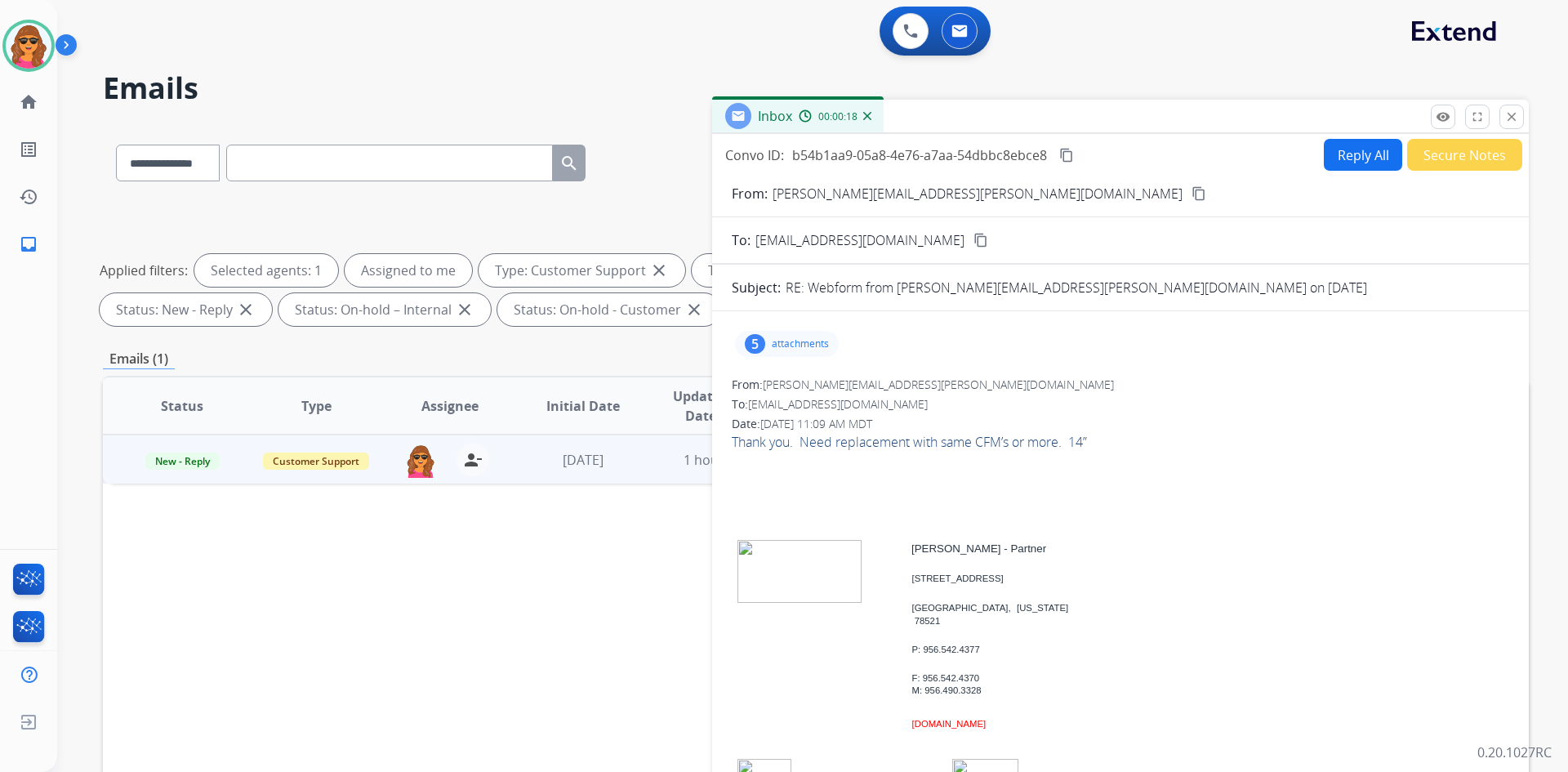
click at [1191, 189] on mat-icon "content_copy" at bounding box center [1198, 193] width 15 height 15
click at [1191, 190] on mat-icon "content_copy" at bounding box center [1198, 193] width 15 height 15
click at [807, 344] on p "attachments" at bounding box center [801, 343] width 57 height 13
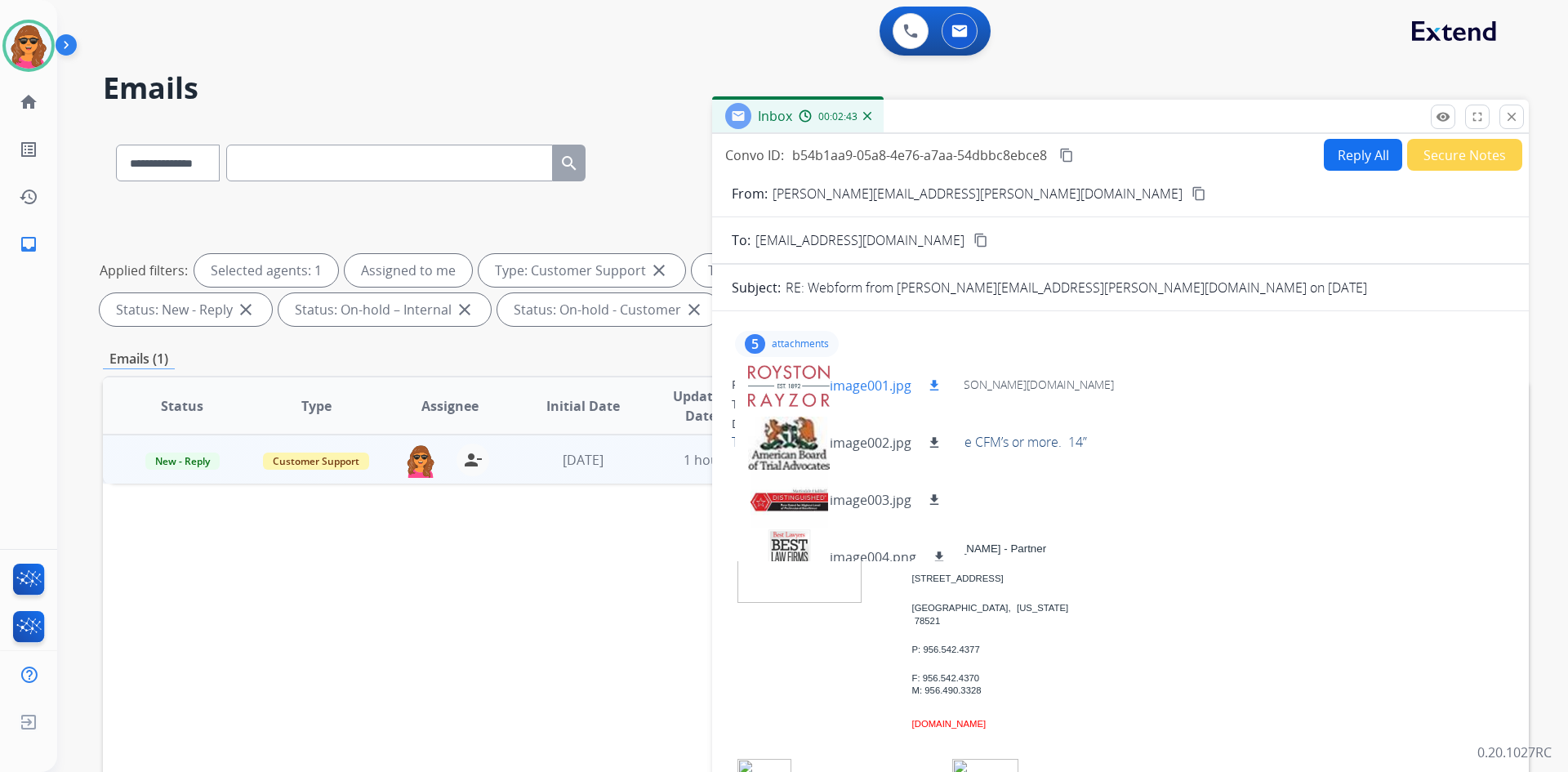
click at [773, 378] on div at bounding box center [789, 386] width 82 height 57
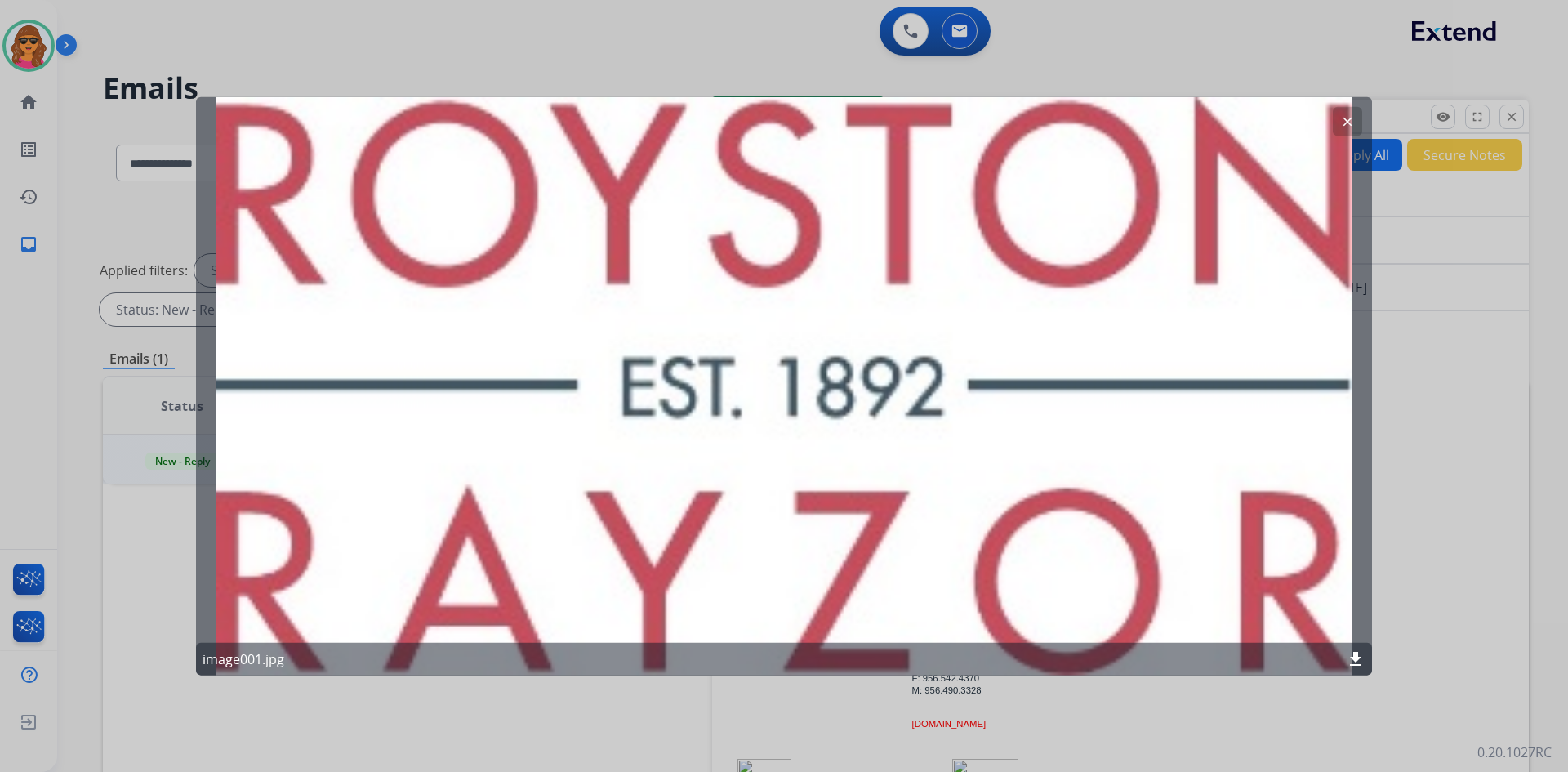
click at [1340, 126] on button "clear" at bounding box center [1348, 121] width 30 height 30
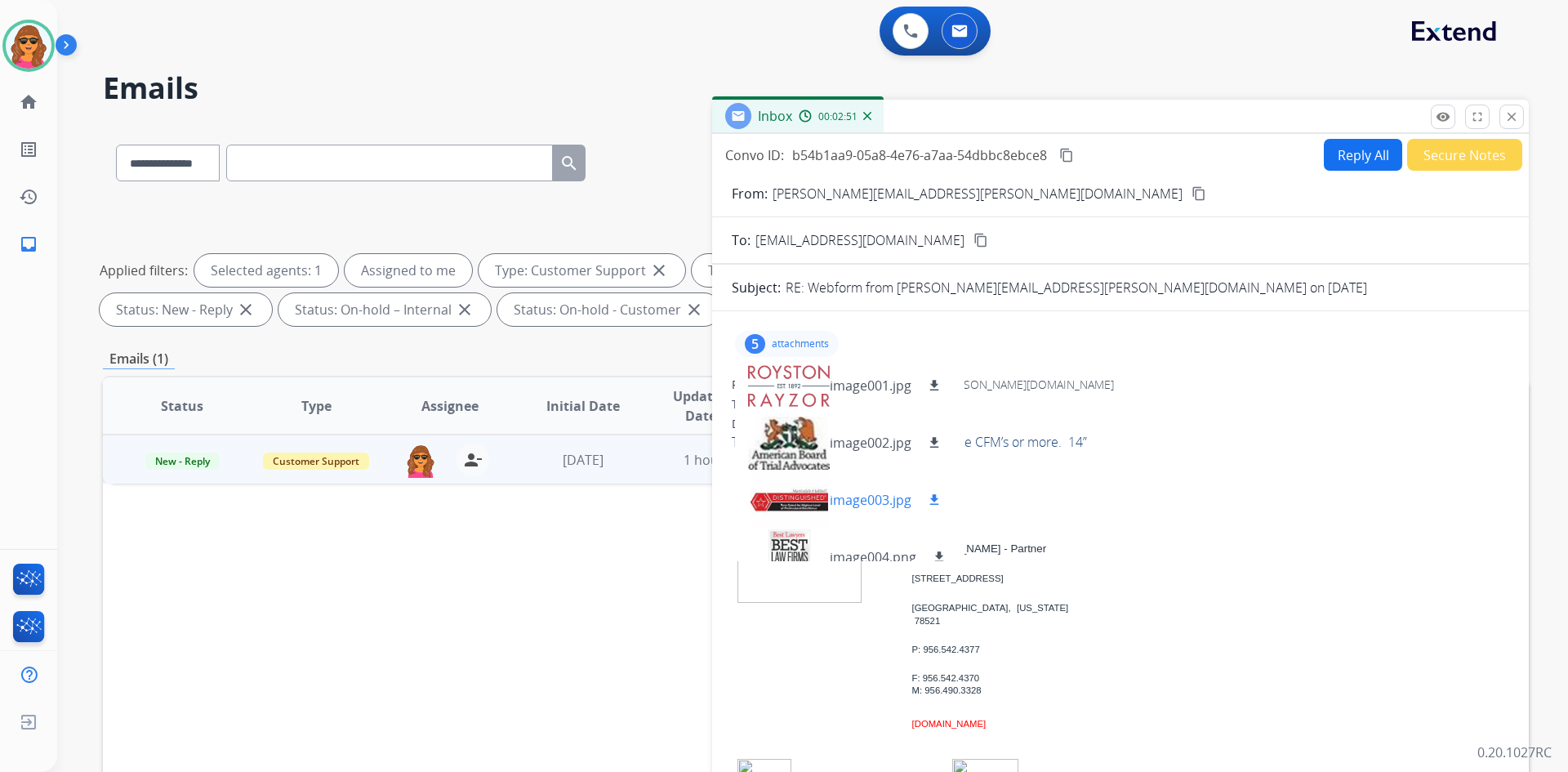
click at [876, 500] on p "image003.jpg" at bounding box center [871, 500] width 82 height 20
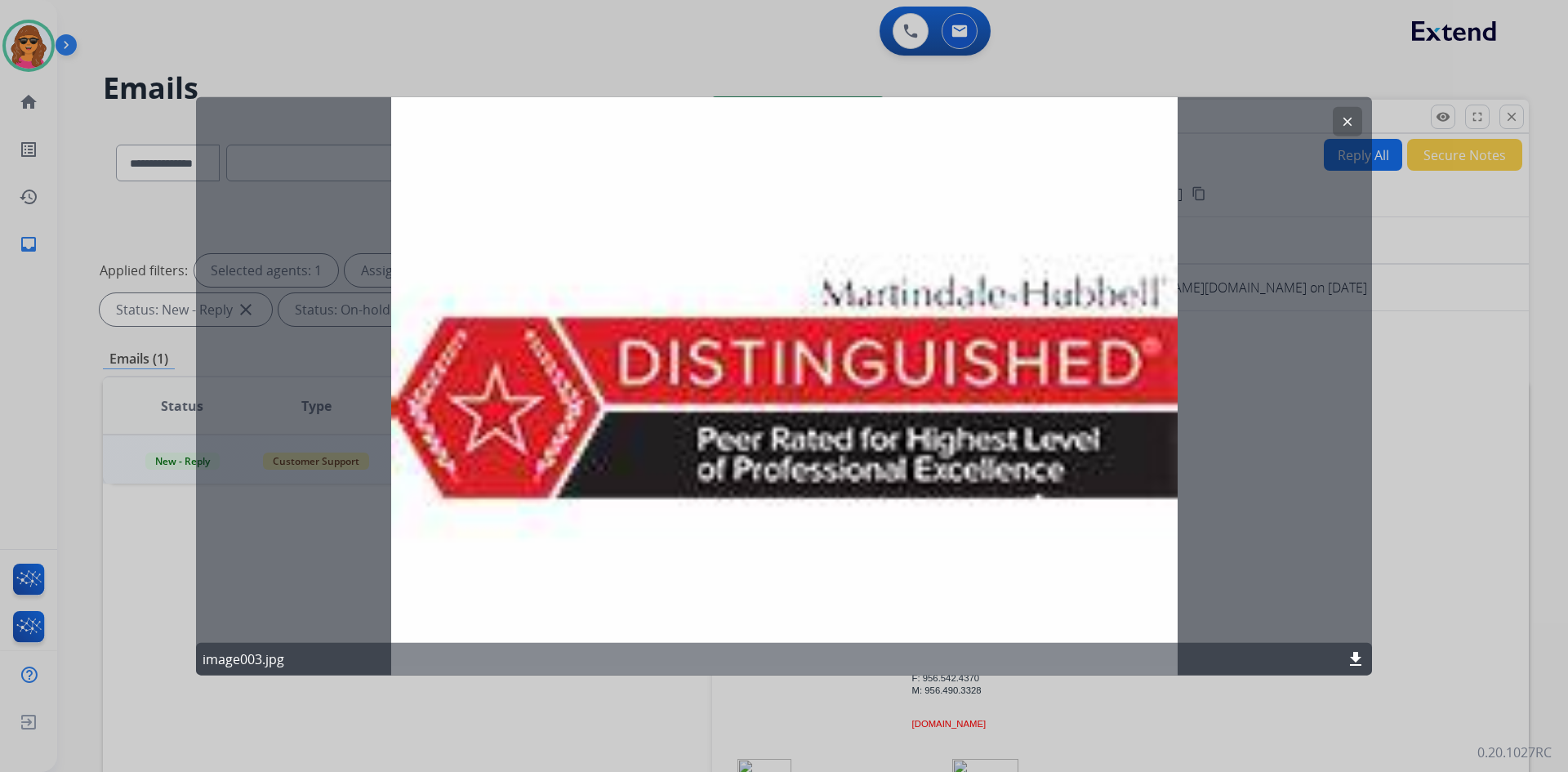
click at [1341, 125] on mat-icon "clear" at bounding box center [1348, 120] width 15 height 15
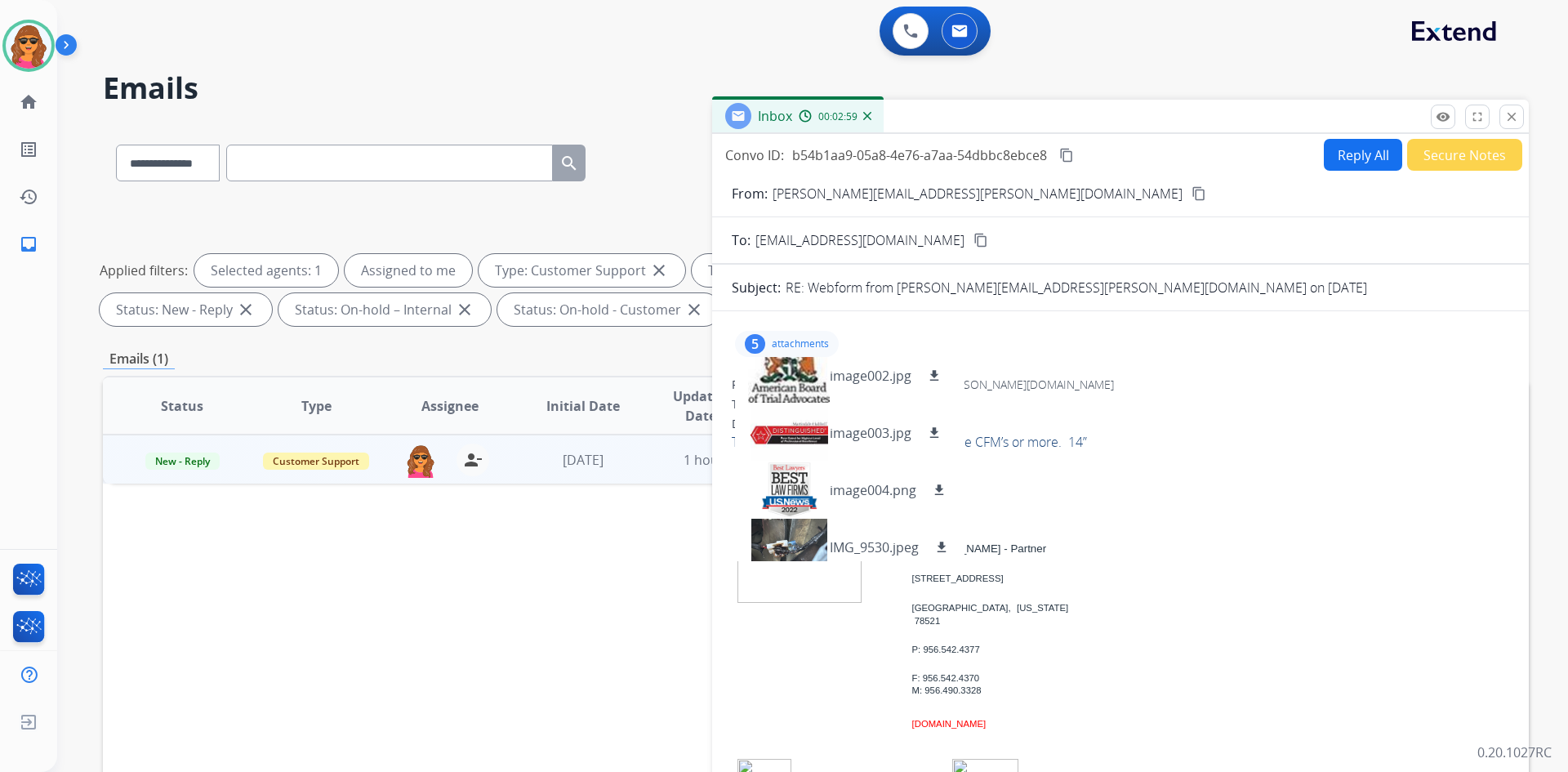
scroll to position [82, 0]
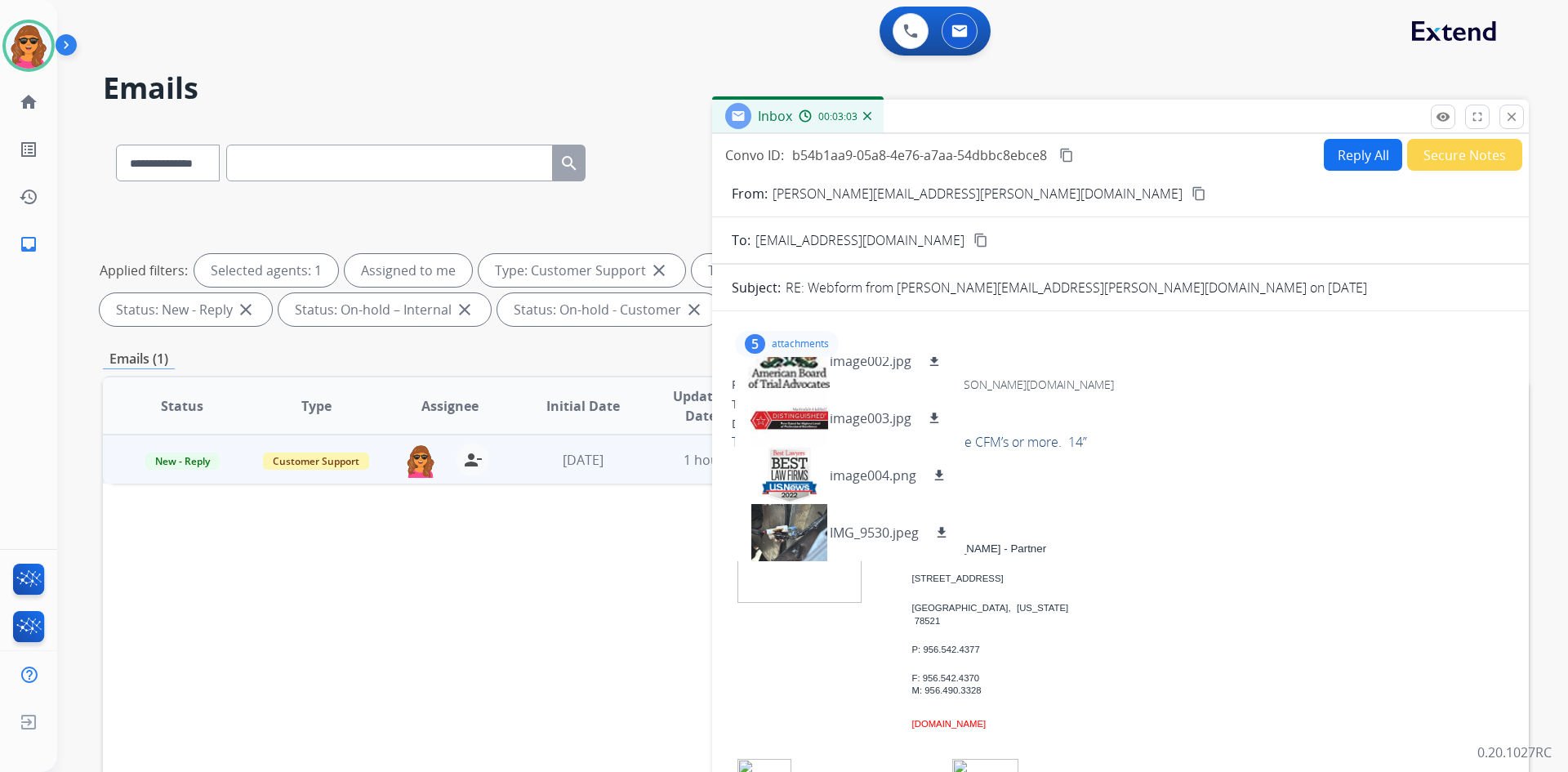
click at [1369, 471] on p at bounding box center [1120, 478] width 777 height 20
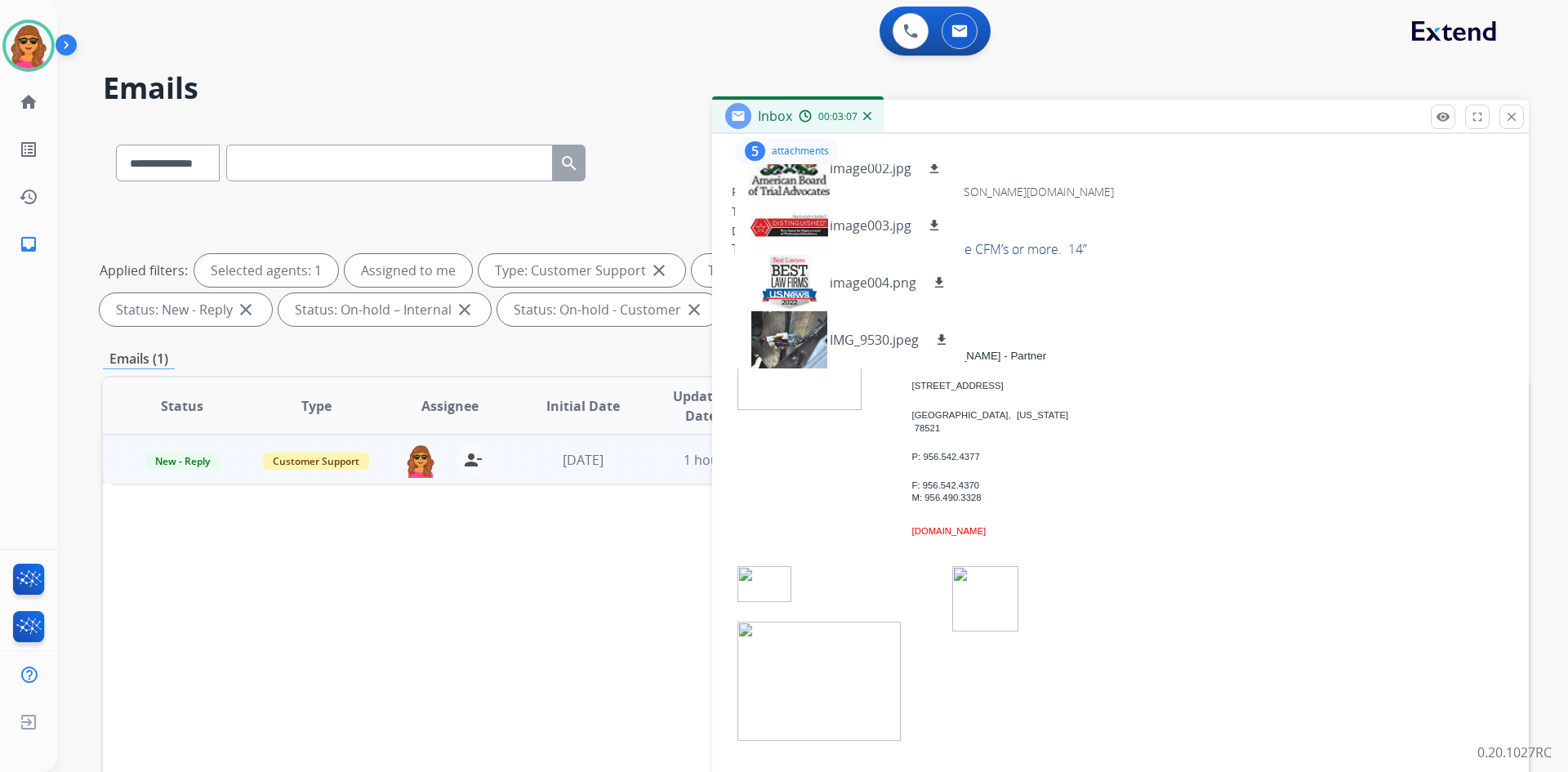
click at [1337, 320] on p at bounding box center [1120, 321] width 777 height 20
click at [1342, 247] on p "Thank you. Need replacement with same CFM’s or more. 14”" at bounding box center [1120, 249] width 777 height 20
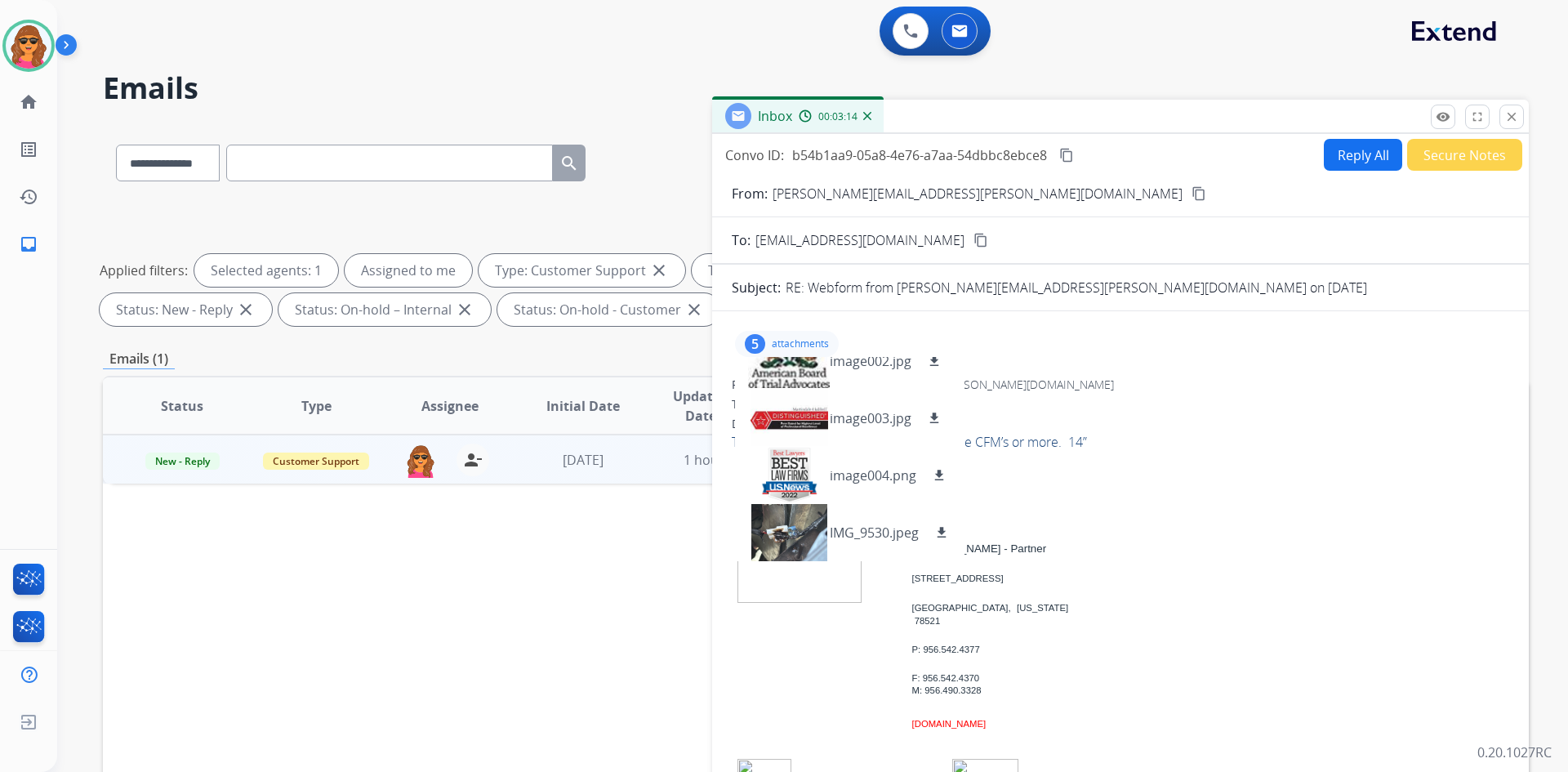
click at [1361, 152] on button "Reply All" at bounding box center [1363, 154] width 79 height 31
select select "**********"
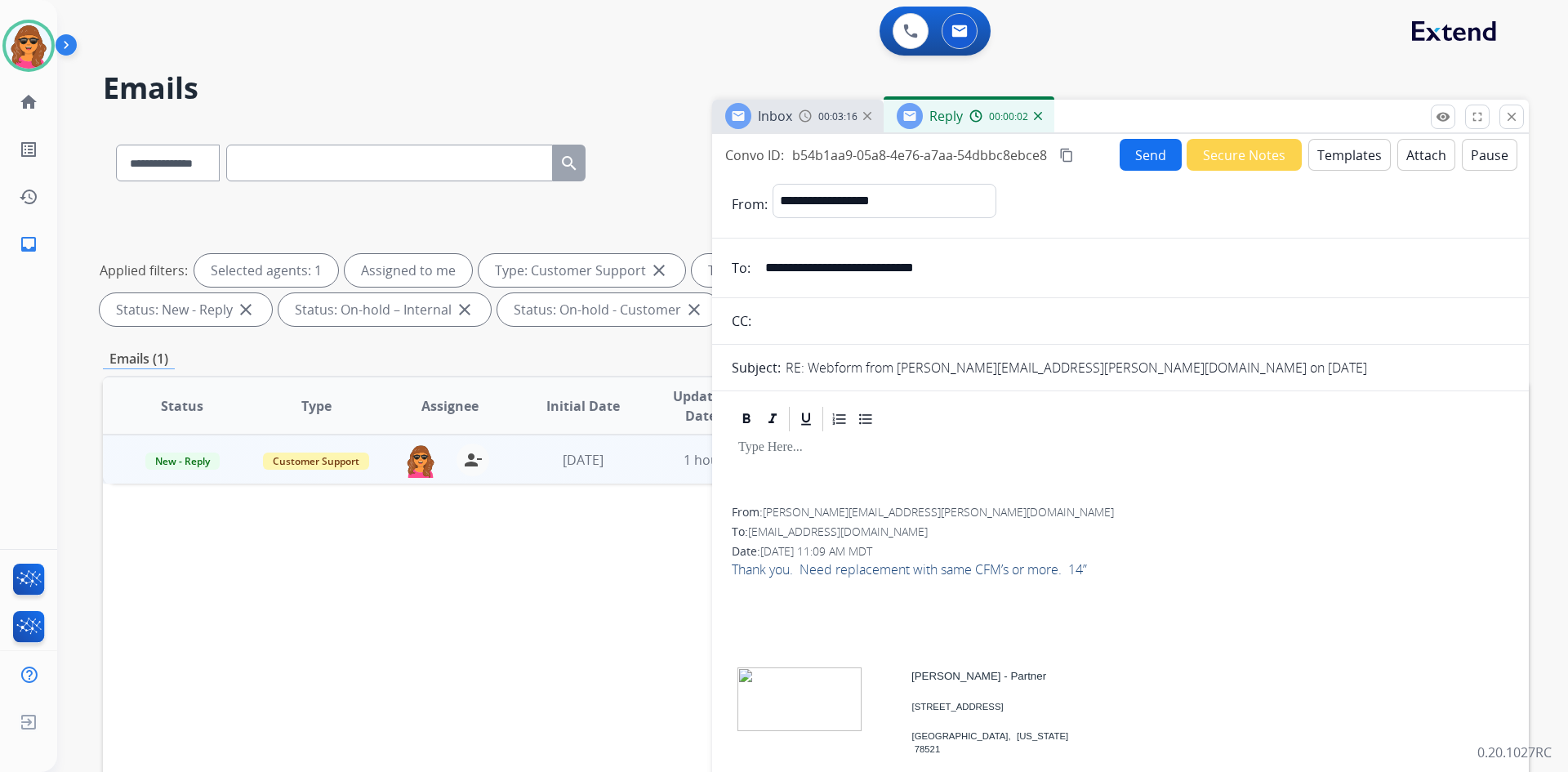
click at [737, 444] on div at bounding box center [1120, 470] width 777 height 74
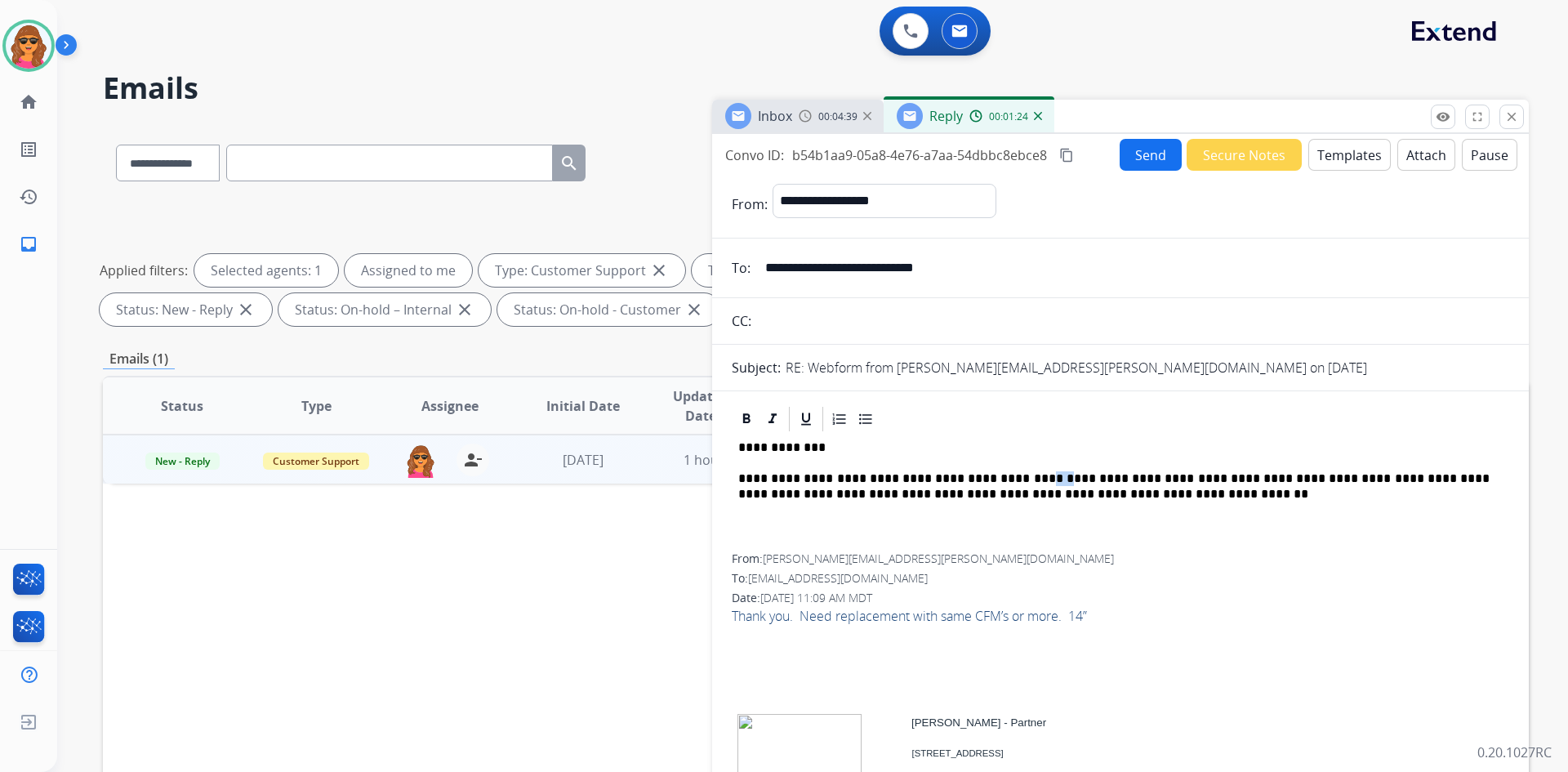
drag, startPoint x: 1003, startPoint y: 473, endPoint x: 1016, endPoint y: 470, distance: 13.3
click at [1016, 470] on div "**********" at bounding box center [1120, 494] width 777 height 120
click at [1138, 149] on button "Send" at bounding box center [1150, 154] width 62 height 31
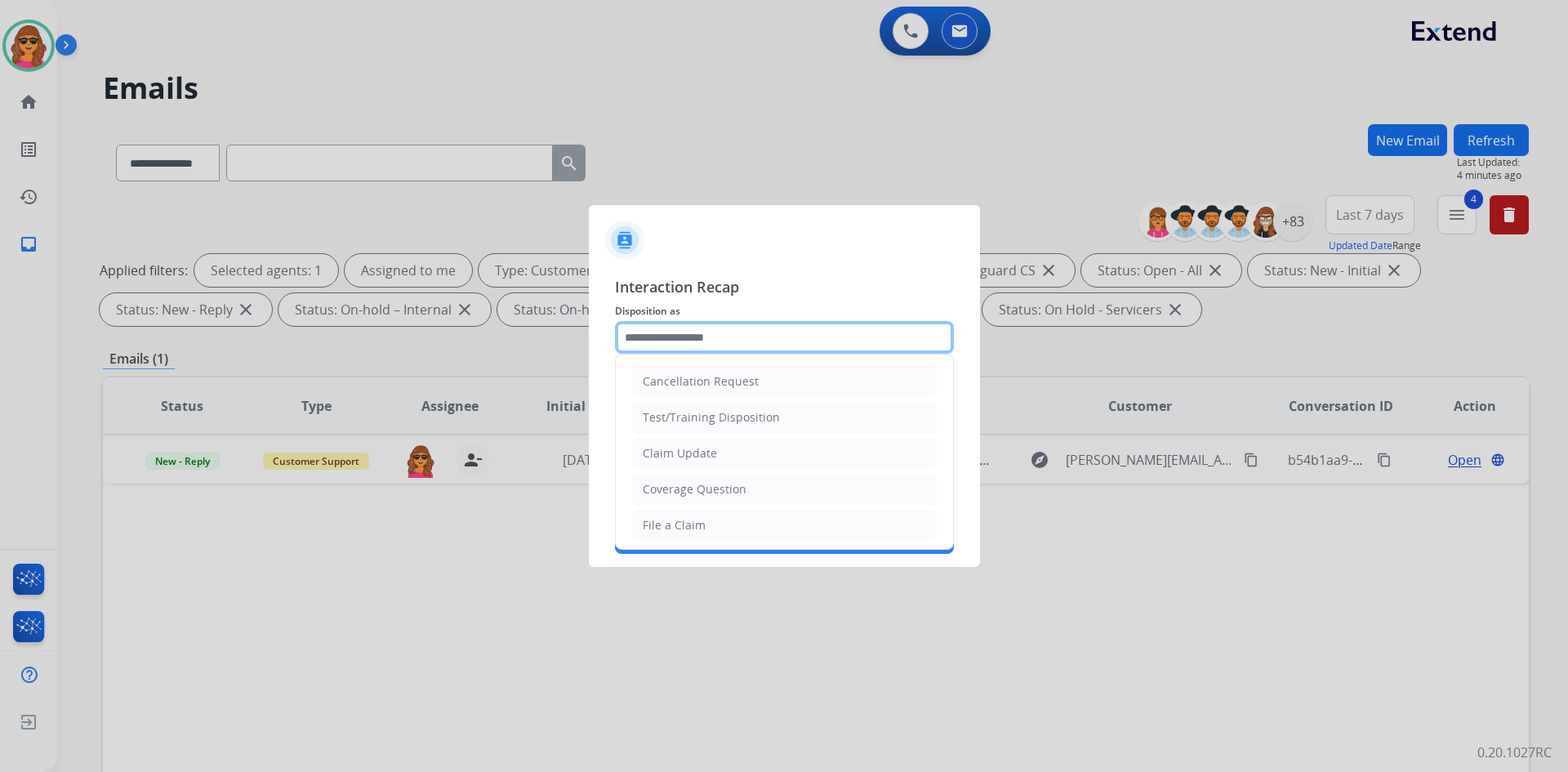
click at [632, 341] on input "text" at bounding box center [784, 336] width 339 height 32
click at [686, 453] on div "Claim Update" at bounding box center [680, 453] width 75 height 17
type input "**********"
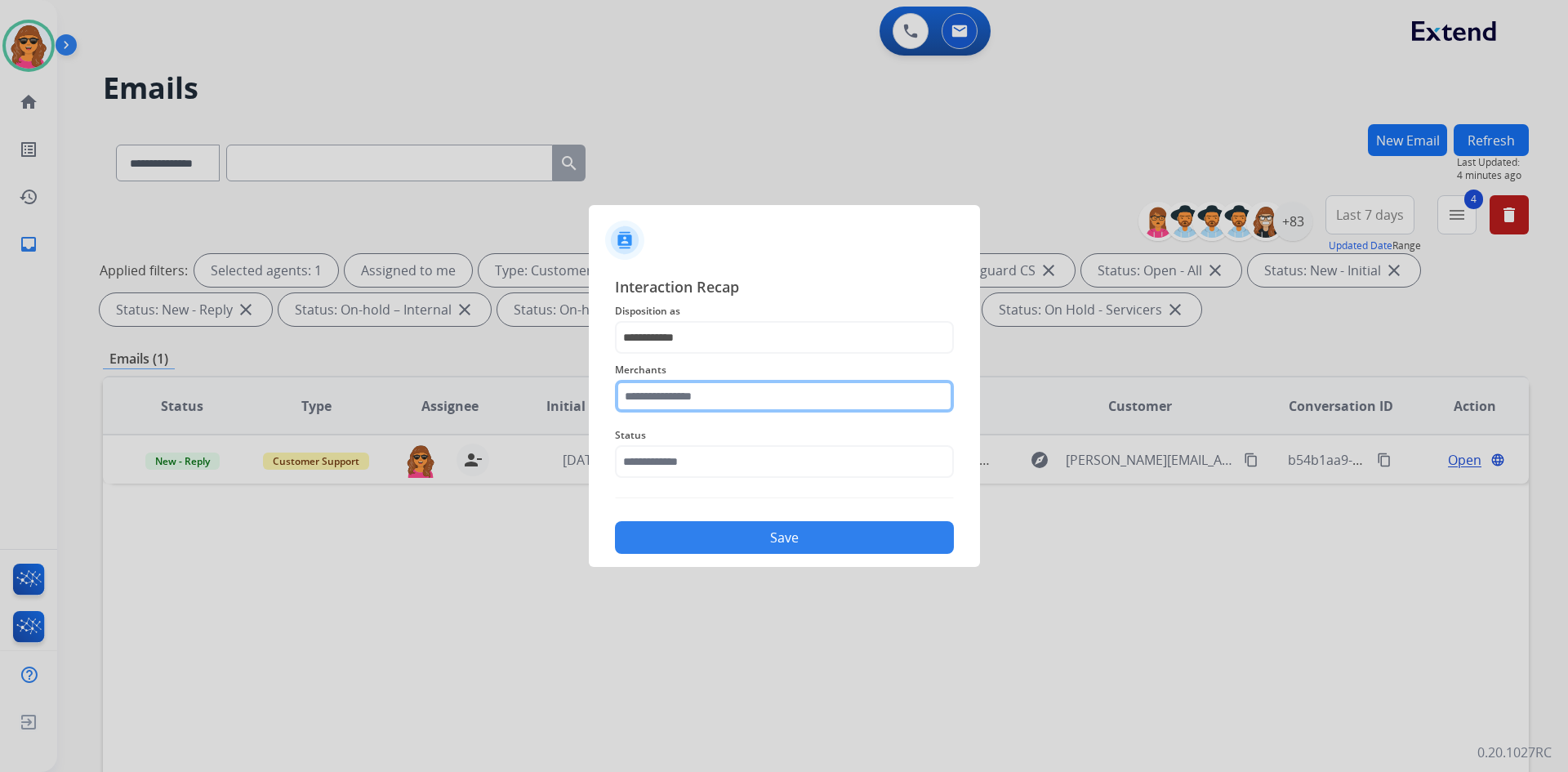
click at [624, 391] on input "text" at bounding box center [784, 395] width 339 height 32
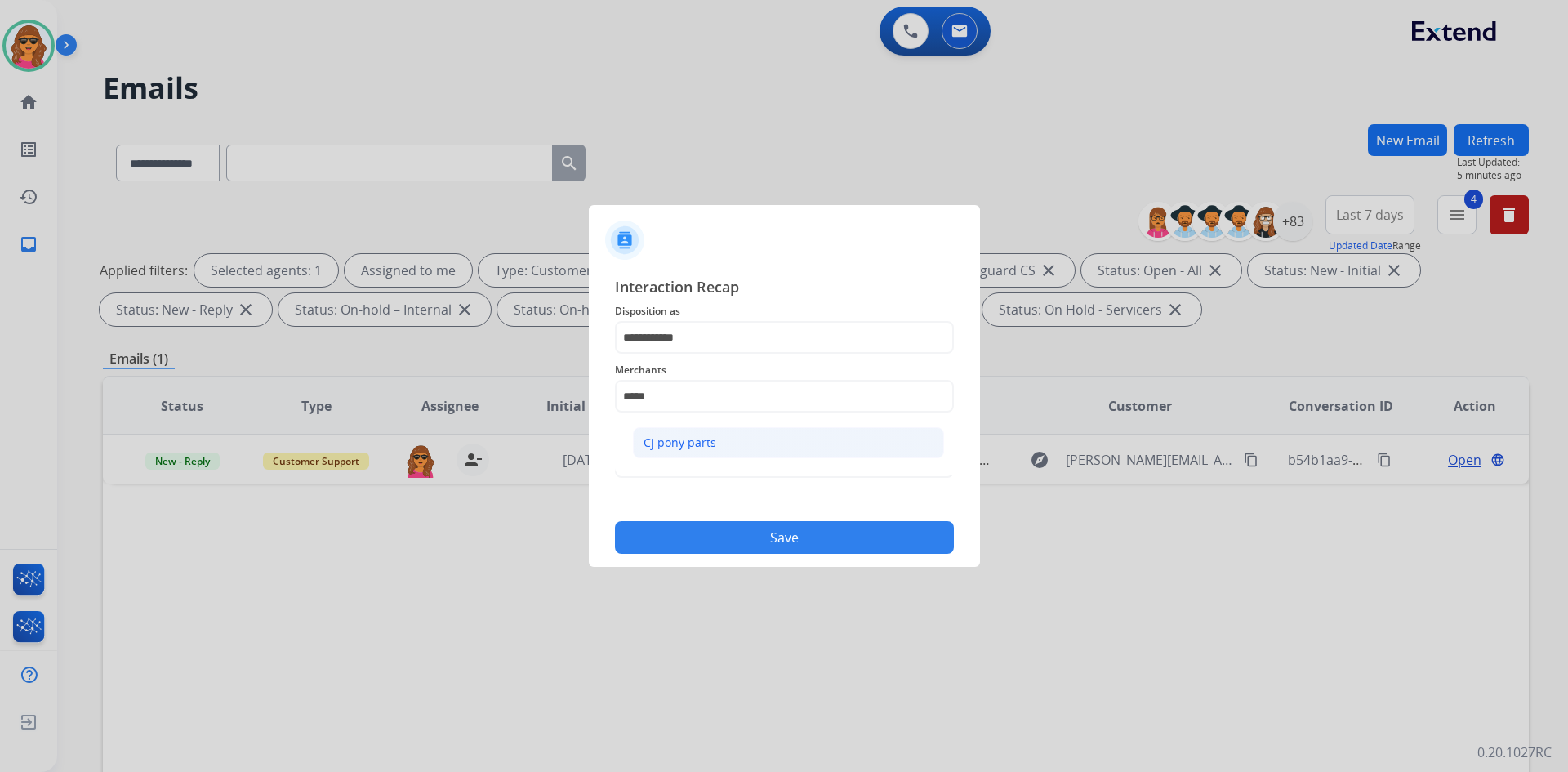
click at [661, 443] on div "Cj pony parts" at bounding box center [680, 443] width 73 height 17
type input "**********"
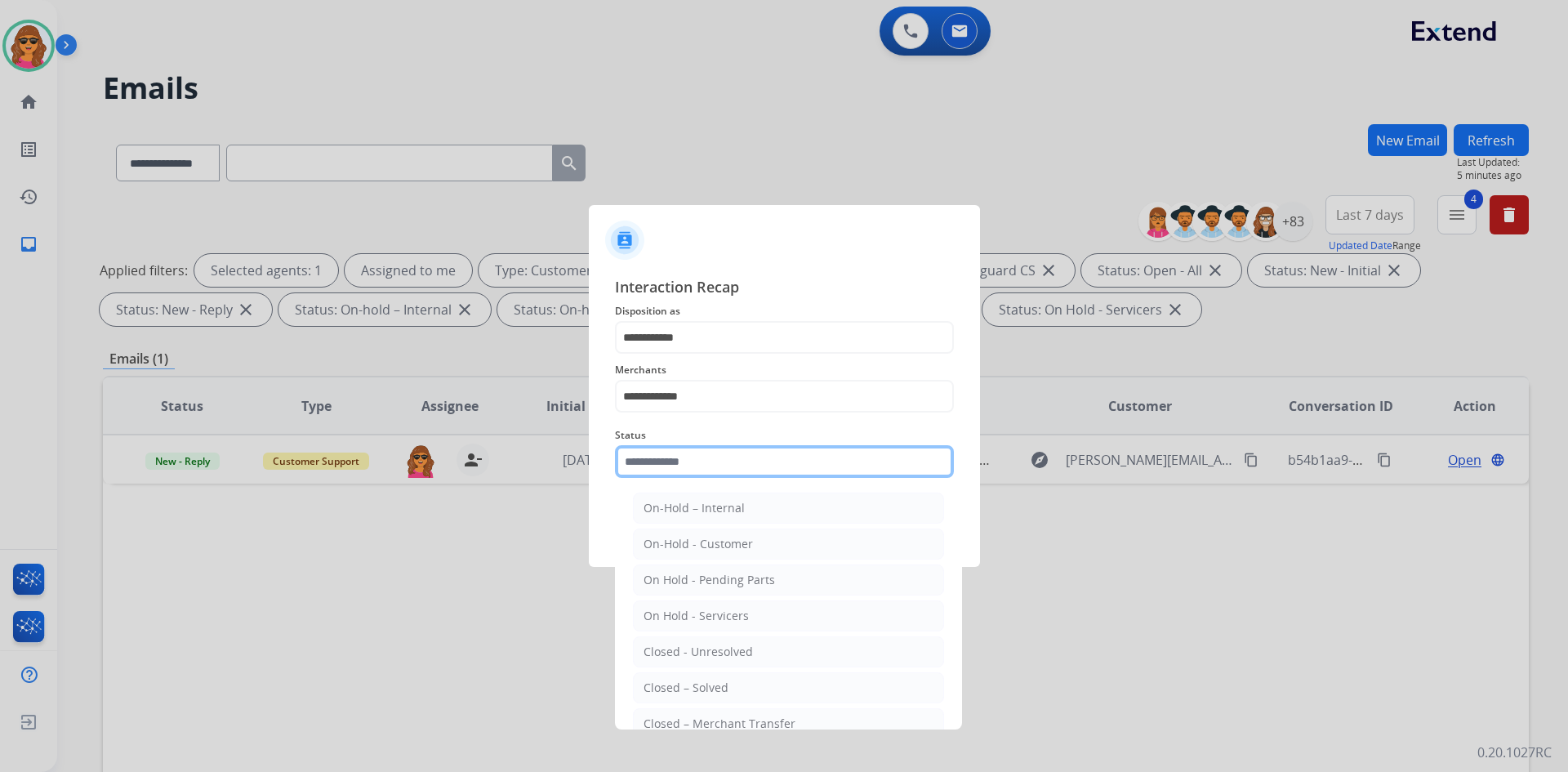
click at [667, 463] on input "text" at bounding box center [784, 461] width 339 height 32
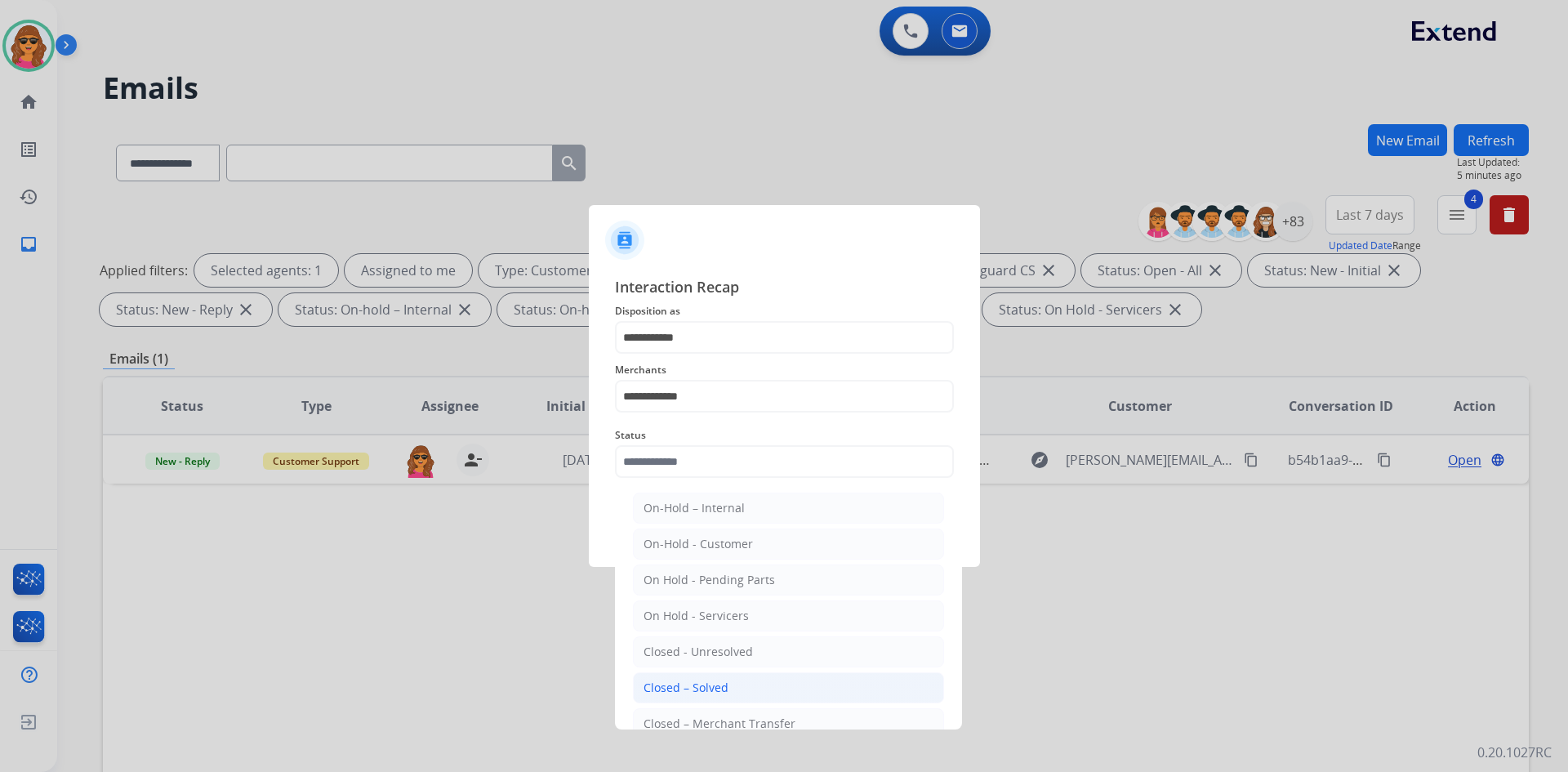
click at [682, 690] on div "Closed – Solved" at bounding box center [686, 687] width 85 height 17
type input "**********"
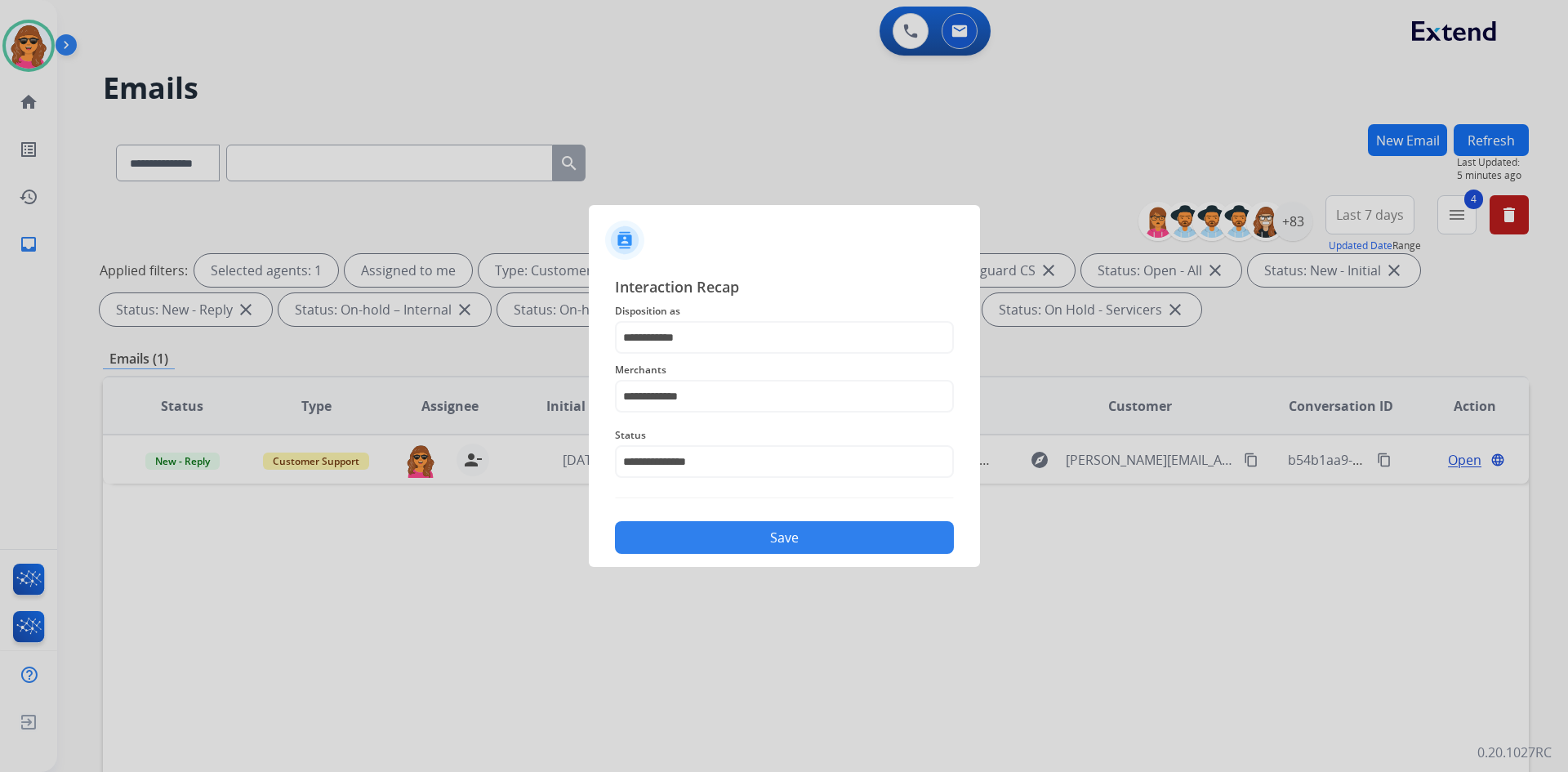
click at [790, 527] on button "Save" at bounding box center [784, 537] width 339 height 32
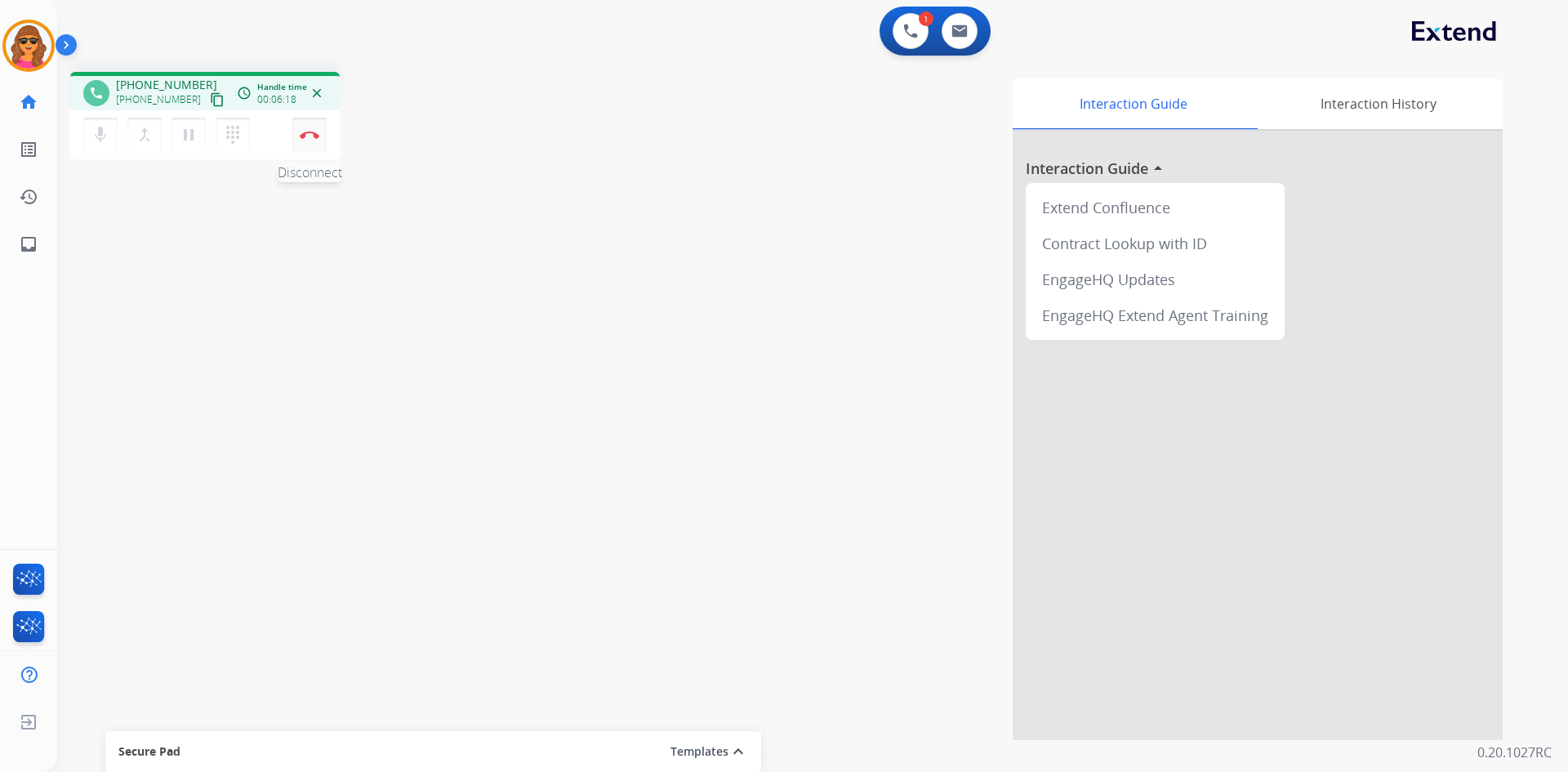
click at [305, 133] on img at bounding box center [310, 135] width 20 height 8
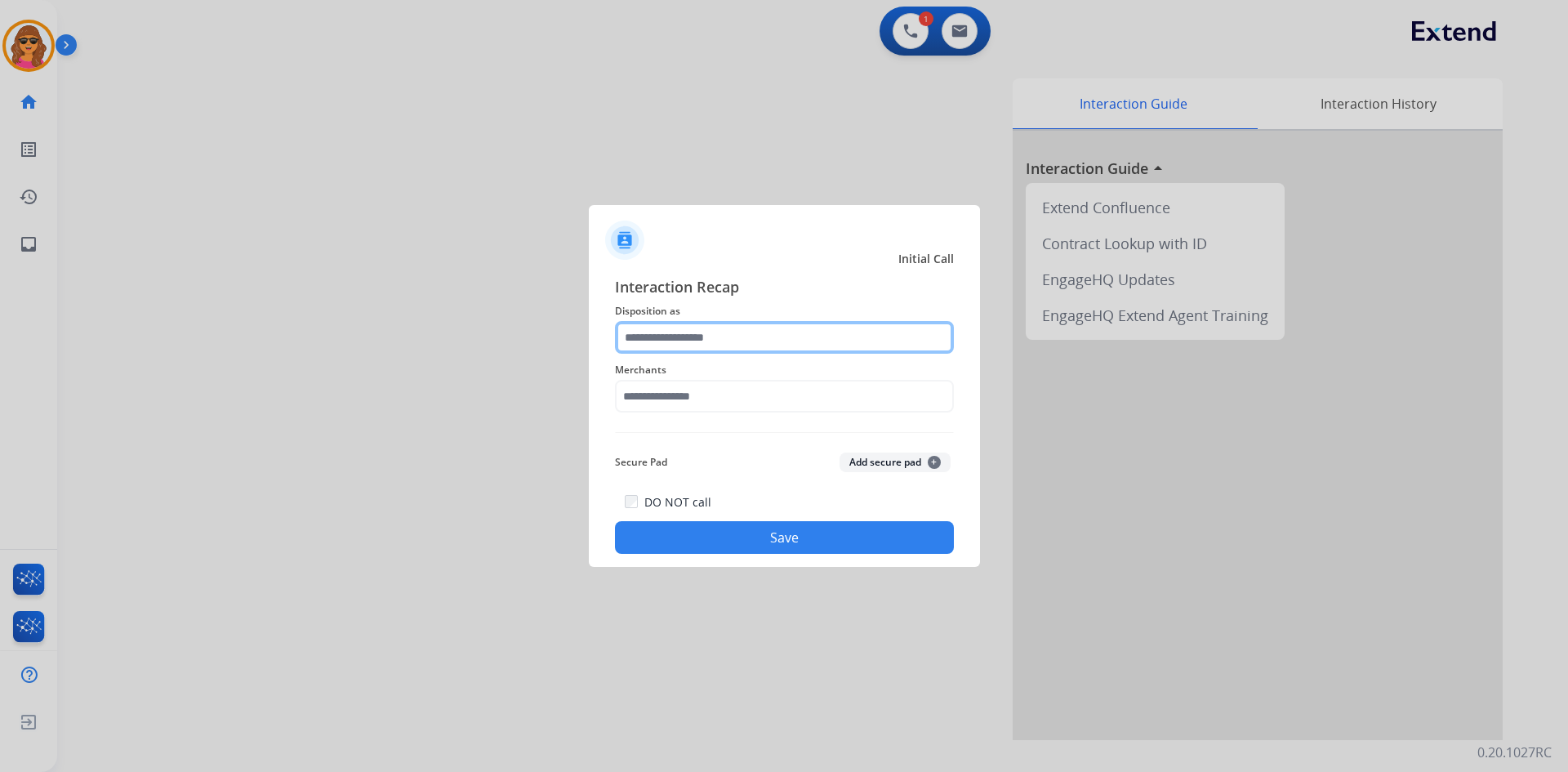
click at [664, 327] on input "text" at bounding box center [784, 336] width 339 height 32
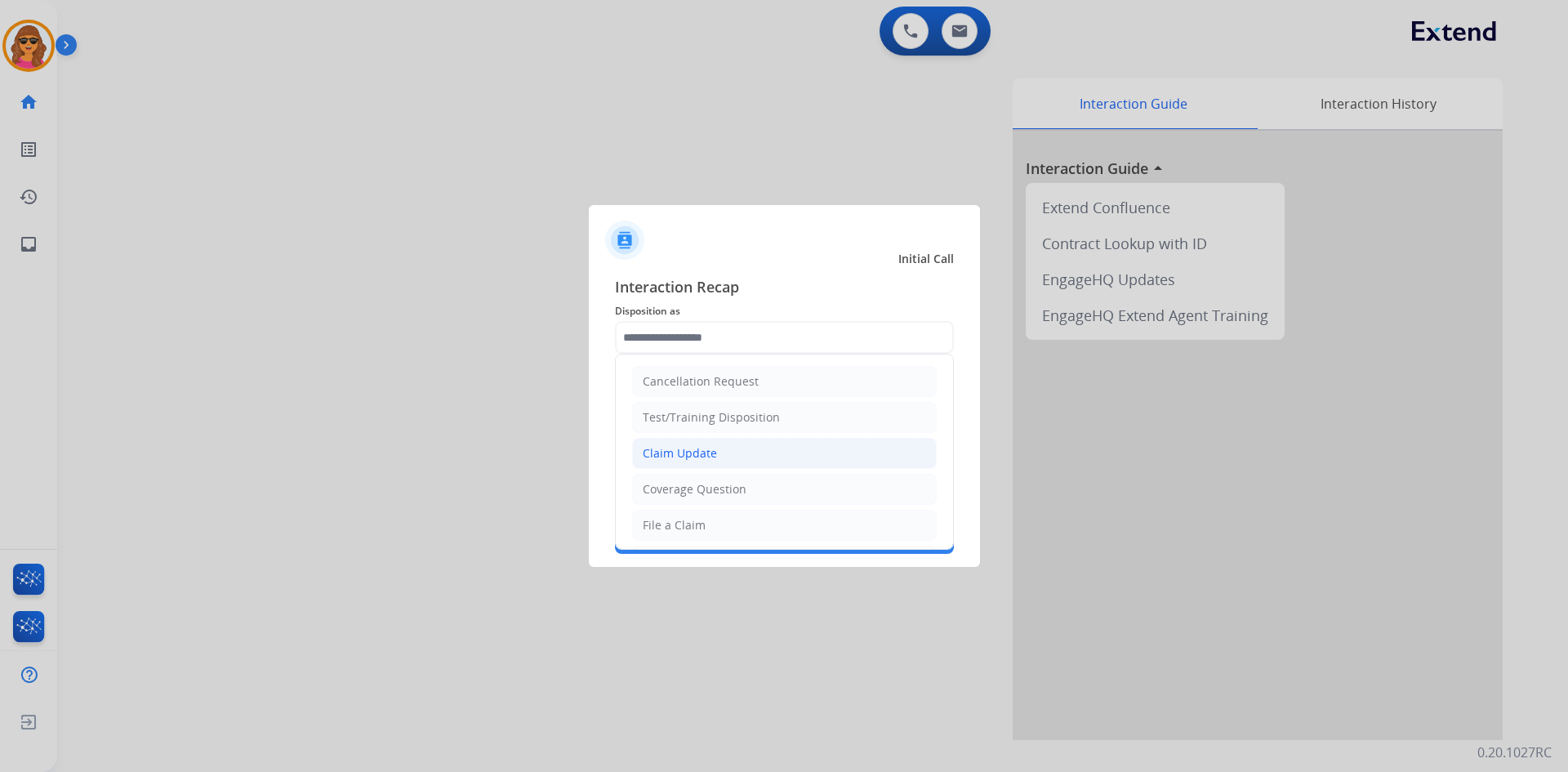
click at [706, 454] on div "Claim Update" at bounding box center [680, 453] width 75 height 17
type input "**********"
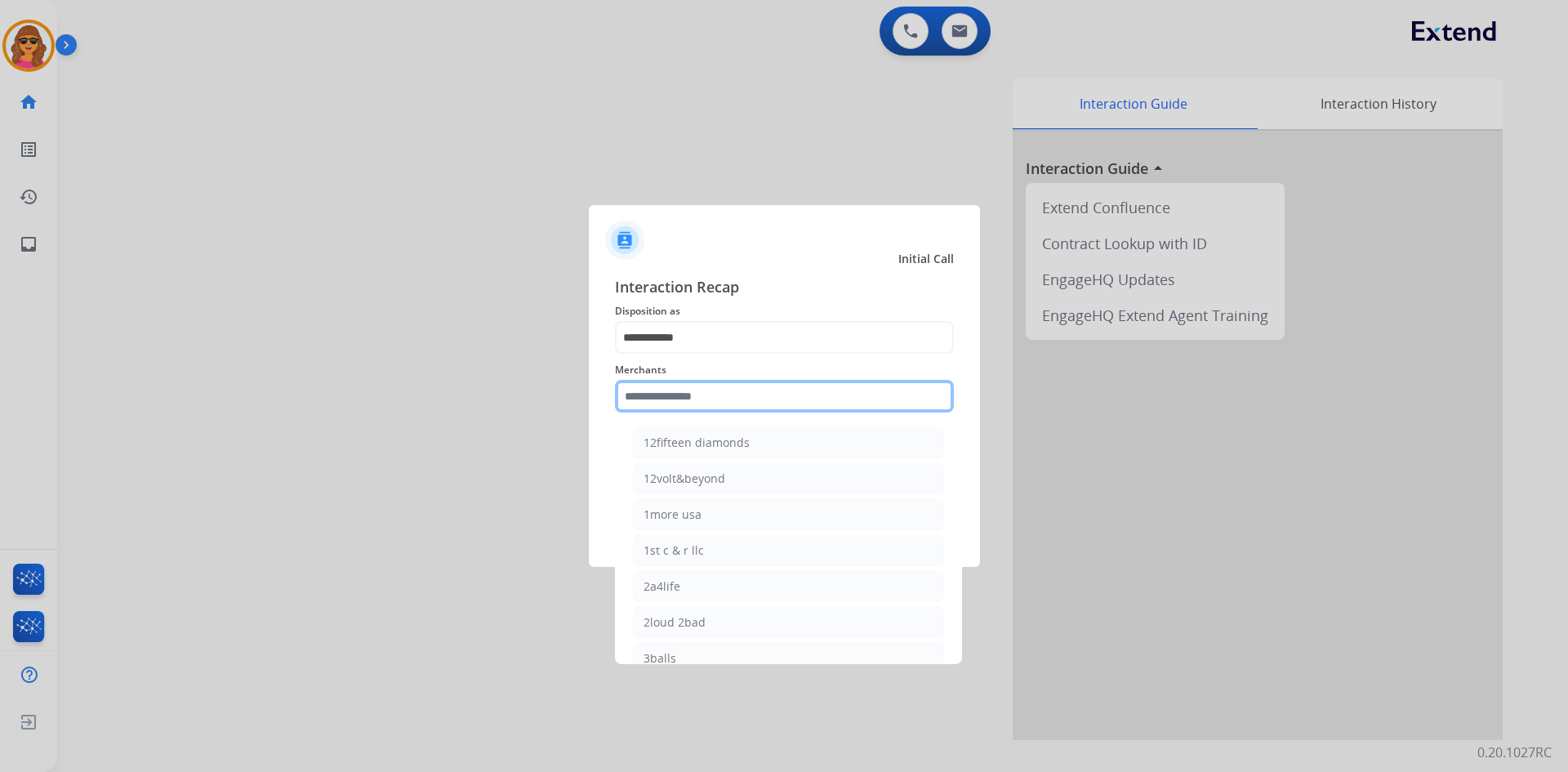
click at [623, 392] on input "text" at bounding box center [784, 395] width 339 height 32
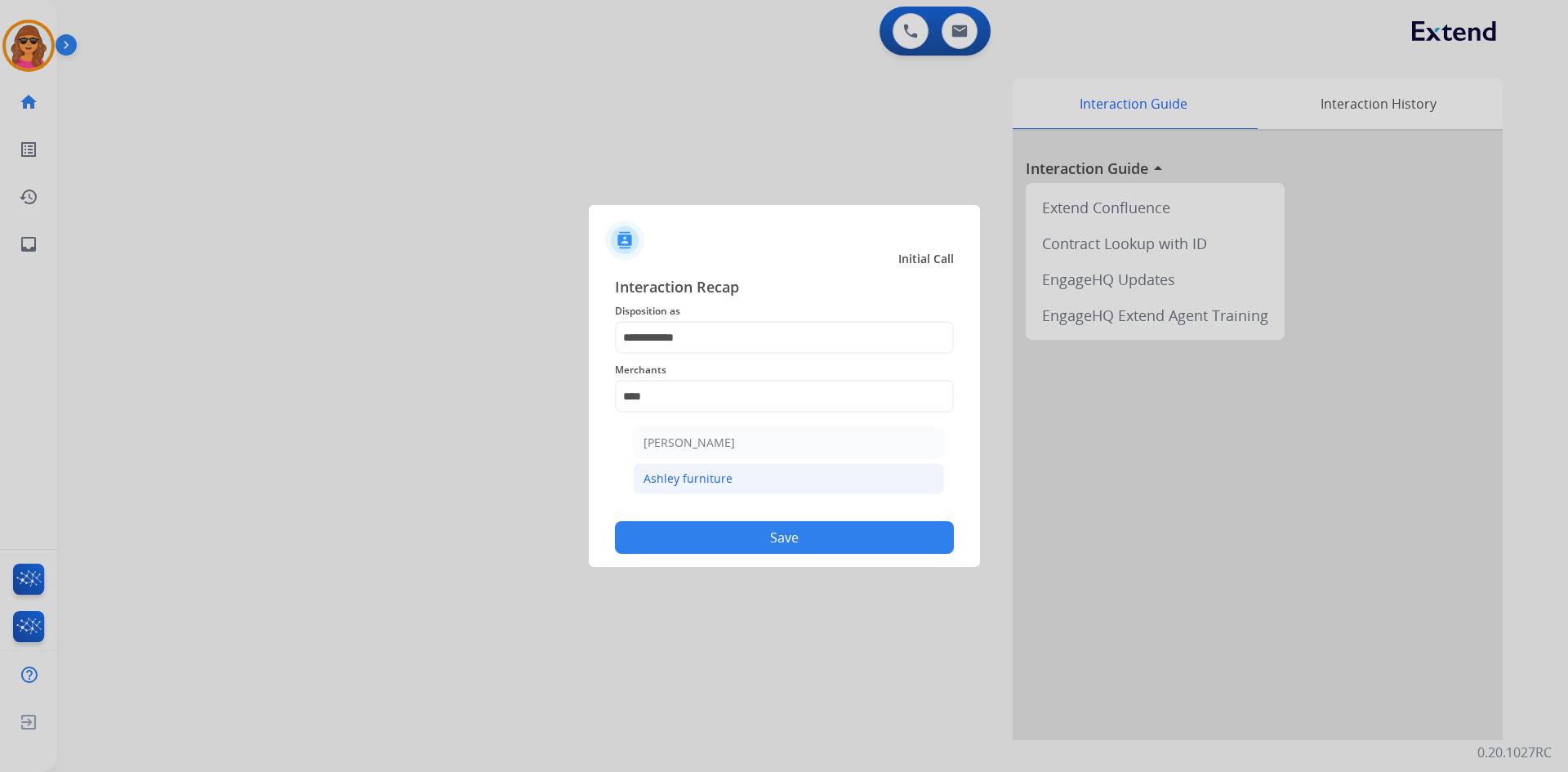
click at [691, 469] on li "Ashley furniture" at bounding box center [788, 479] width 311 height 31
type input "**********"
click at [748, 525] on button "Save" at bounding box center [784, 537] width 339 height 32
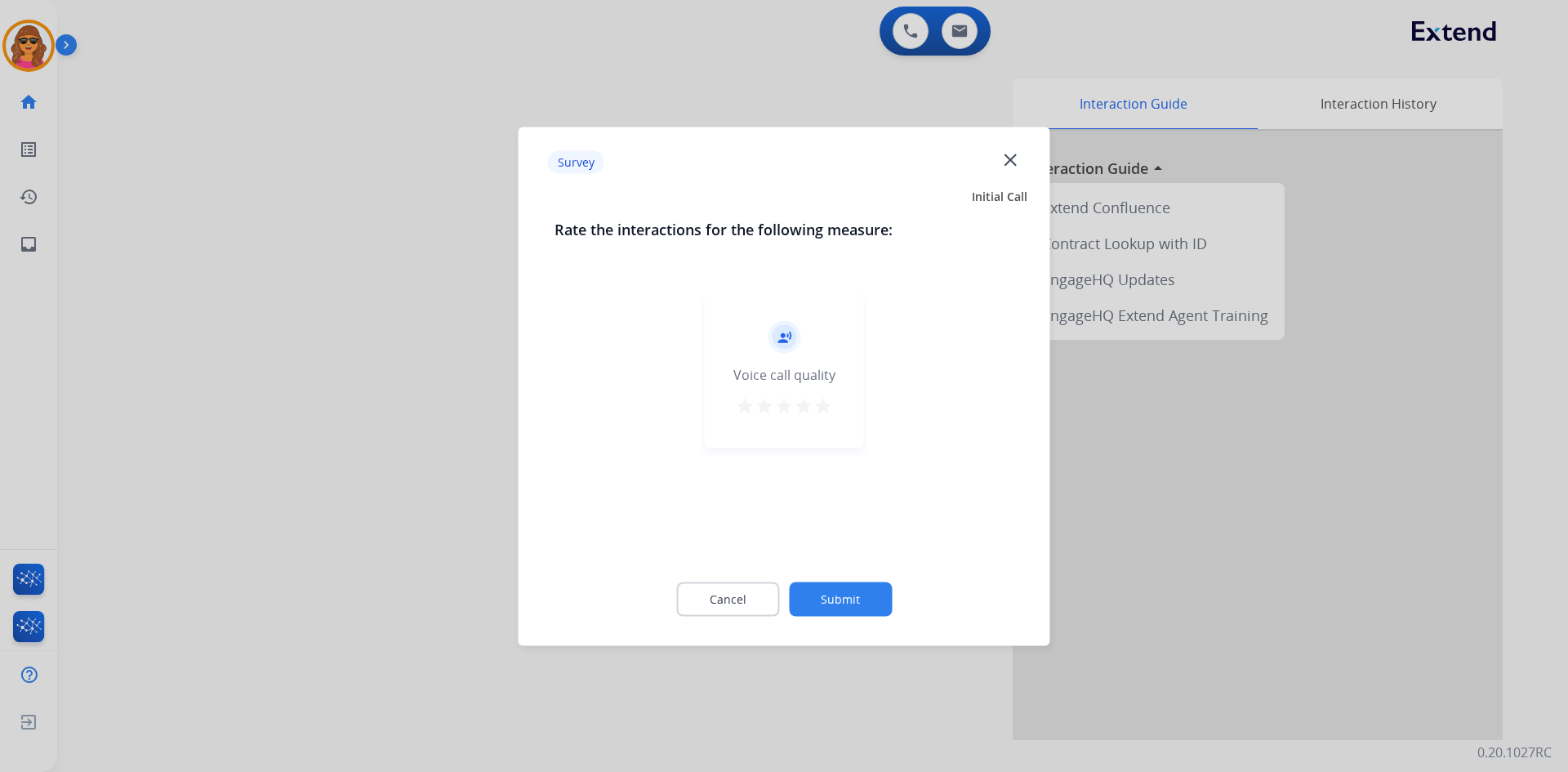
click at [822, 409] on mat-icon "star" at bounding box center [823, 405] width 20 height 20
click at [850, 593] on button "Submit" at bounding box center [840, 598] width 103 height 34
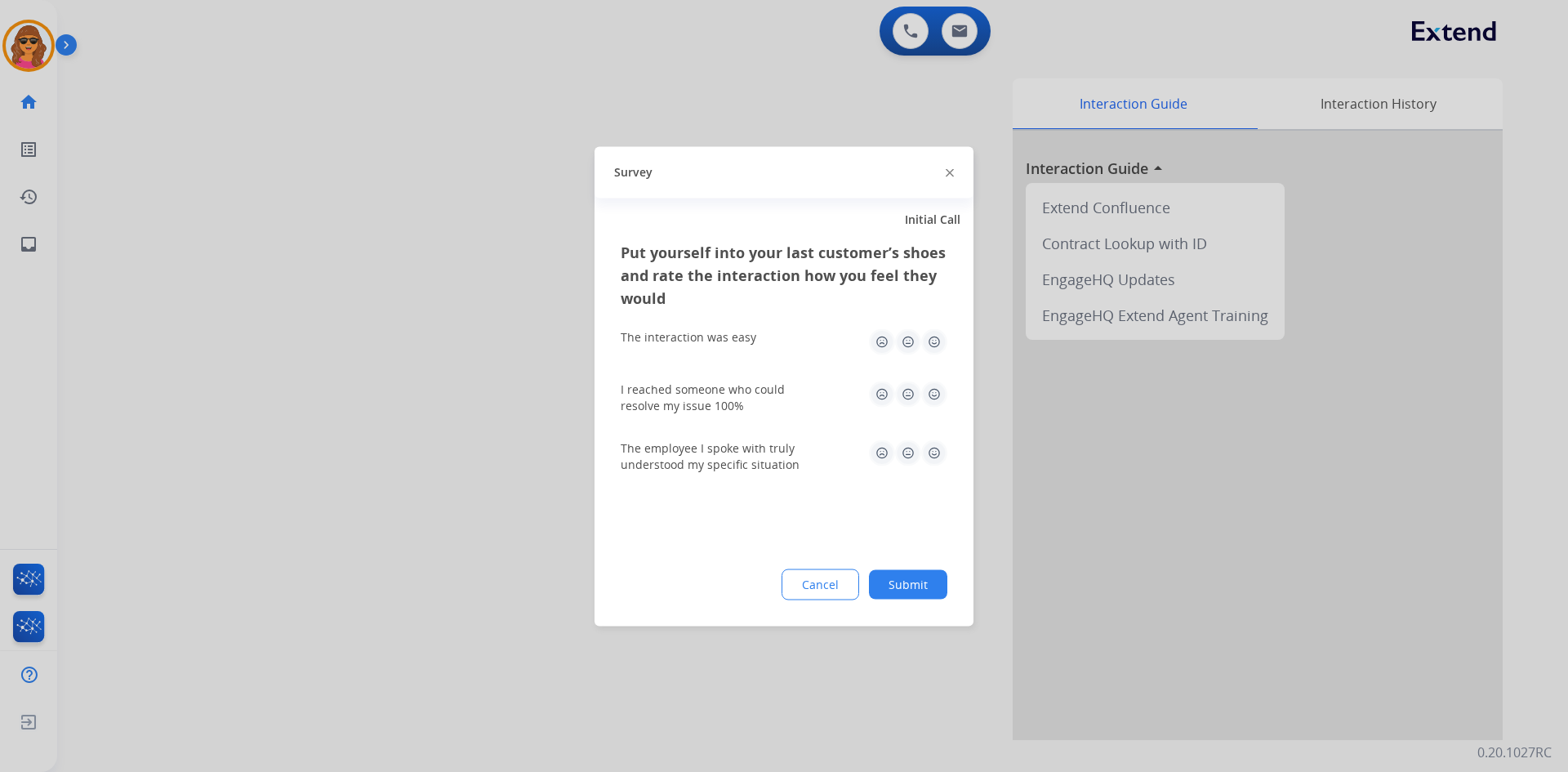
click at [937, 337] on img at bounding box center [935, 341] width 27 height 27
click at [935, 397] on img at bounding box center [935, 393] width 27 height 27
click at [932, 445] on img at bounding box center [935, 452] width 27 height 27
click at [907, 601] on div "Put yourself into your last customer’s shoes and rate the interaction how you f…" at bounding box center [783, 433] width 379 height 386
click at [907, 588] on button "Submit" at bounding box center [908, 584] width 79 height 30
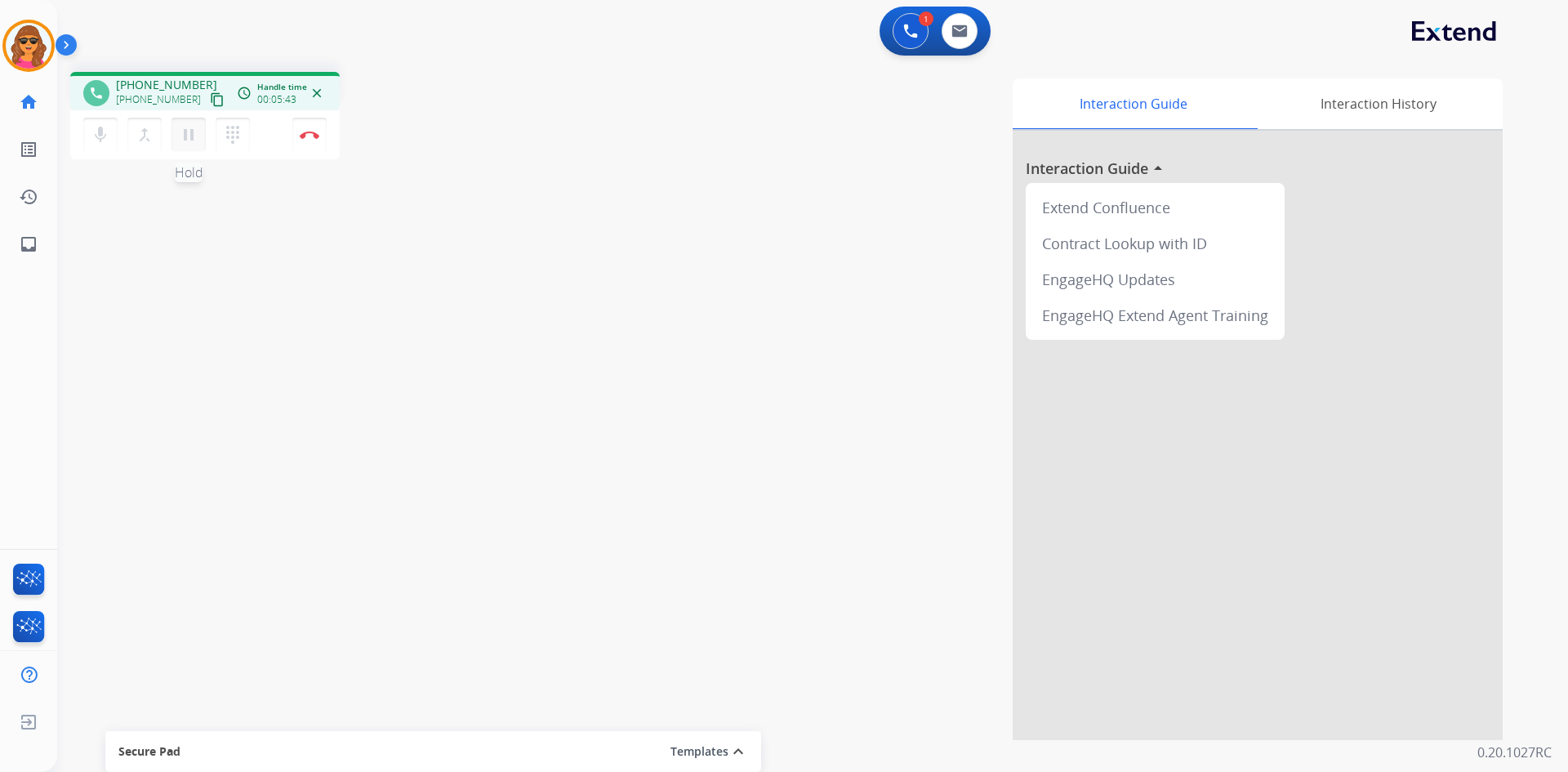
click at [190, 136] on mat-icon "pause" at bounding box center [189, 135] width 20 height 20
click at [232, 127] on mat-icon "dialpad" at bounding box center [233, 135] width 20 height 20
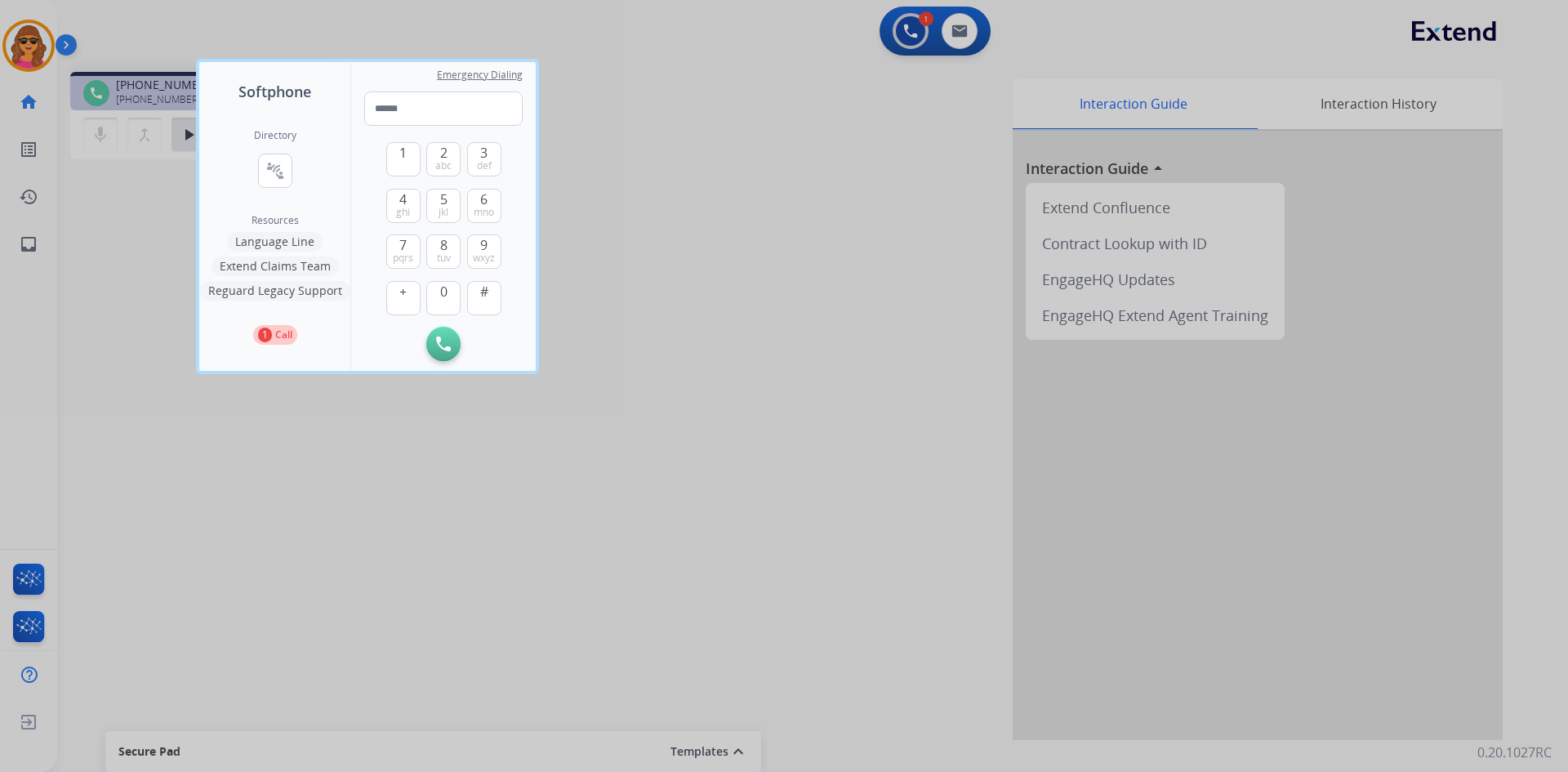
drag, startPoint x: 441, startPoint y: 253, endPoint x: 466, endPoint y: 230, distance: 34.0
click at [441, 253] on span "tuv" at bounding box center [444, 258] width 14 height 13
click at [474, 202] on button "6 mno" at bounding box center [484, 206] width 34 height 34
click at [406, 207] on span "ghi" at bounding box center [403, 211] width 14 height 13
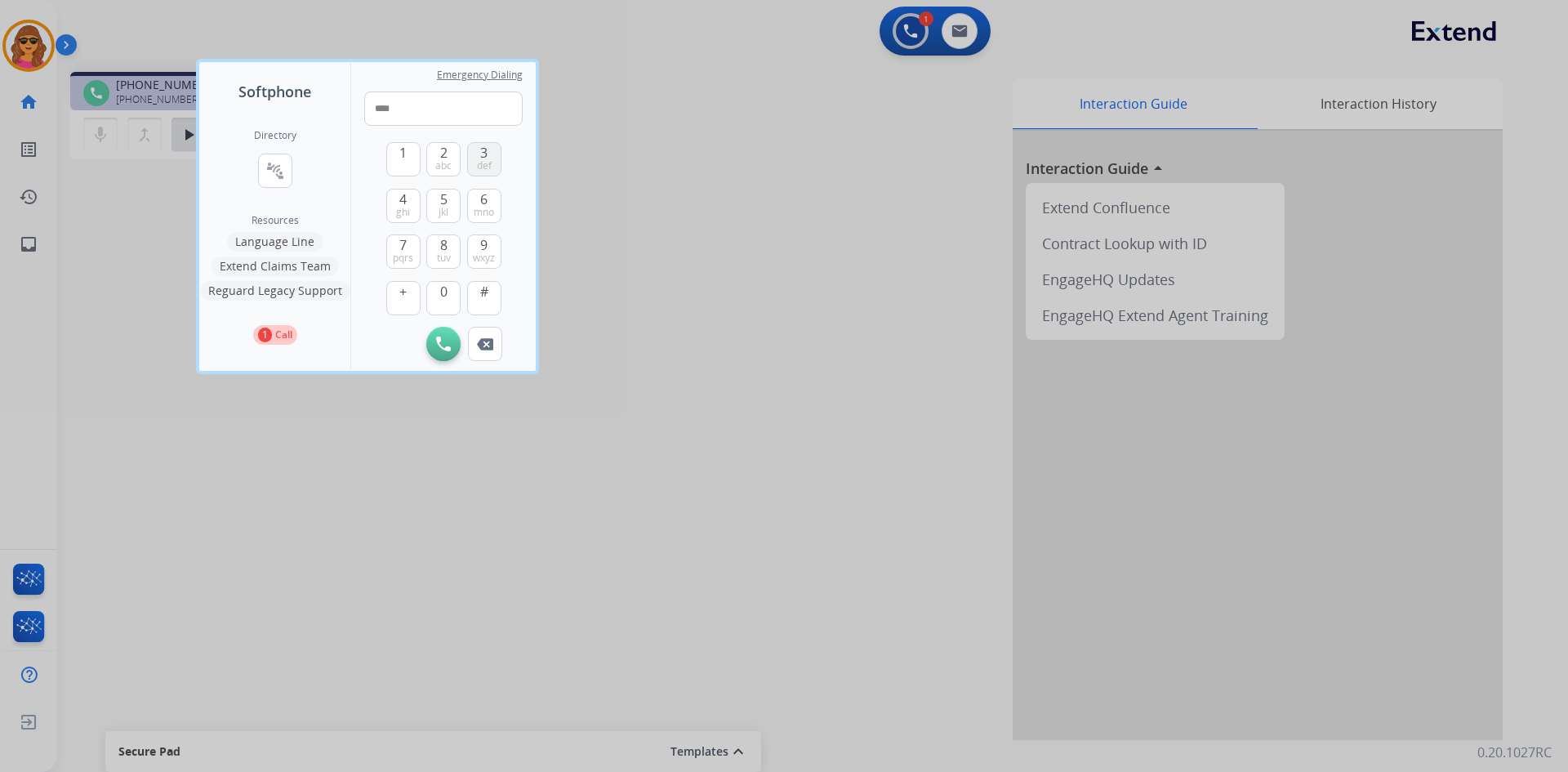
click at [484, 161] on span "def" at bounding box center [484, 165] width 15 height 13
click at [481, 208] on span "mno" at bounding box center [484, 211] width 21 height 13
click at [488, 148] on span "3" at bounding box center [483, 152] width 7 height 20
click at [483, 248] on span "9" at bounding box center [483, 245] width 7 height 20
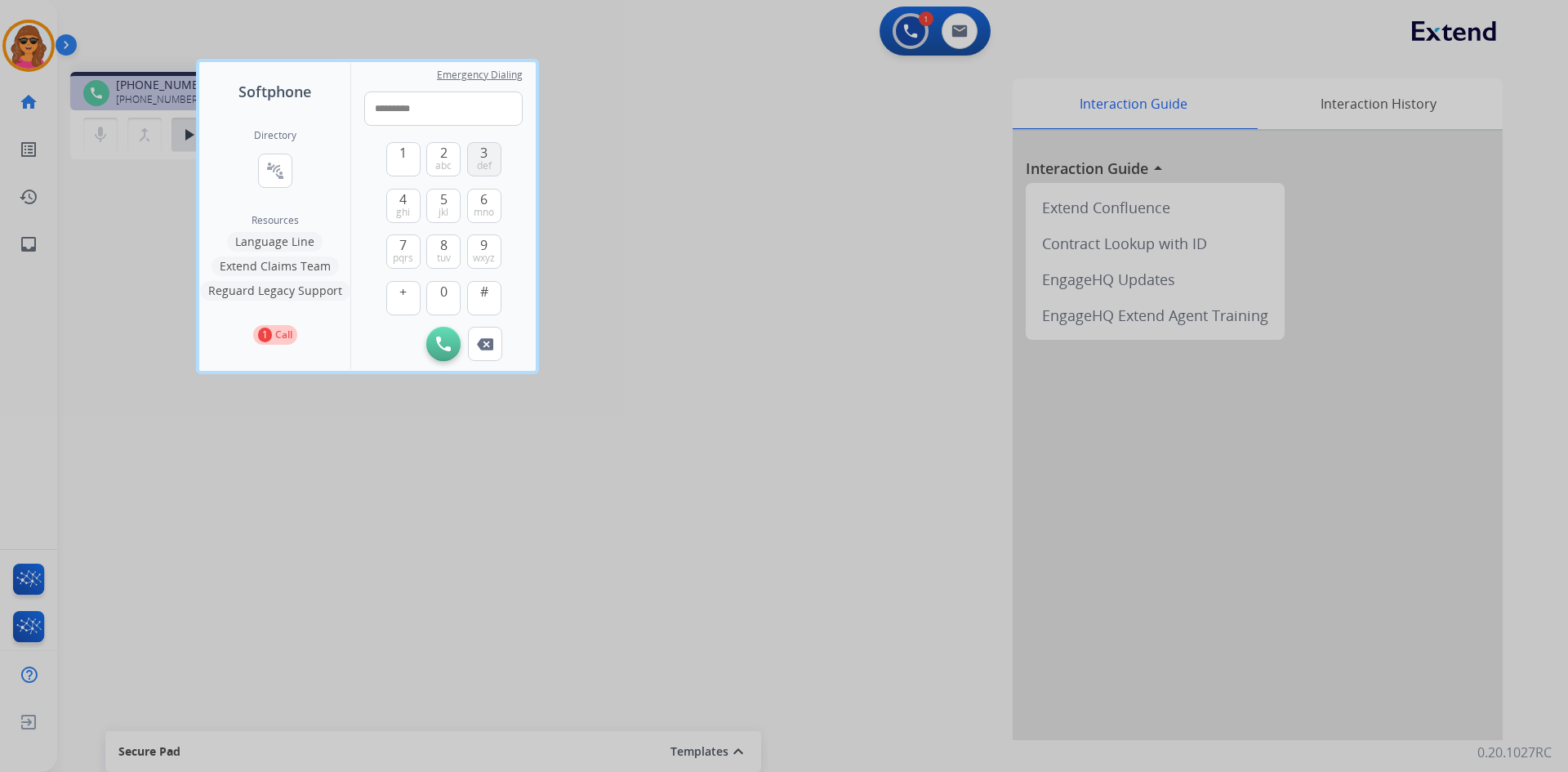
click at [486, 146] on span "3" at bounding box center [483, 152] width 7 height 20
type input "**********"
click at [446, 328] on button "Initiate Call" at bounding box center [443, 343] width 34 height 34
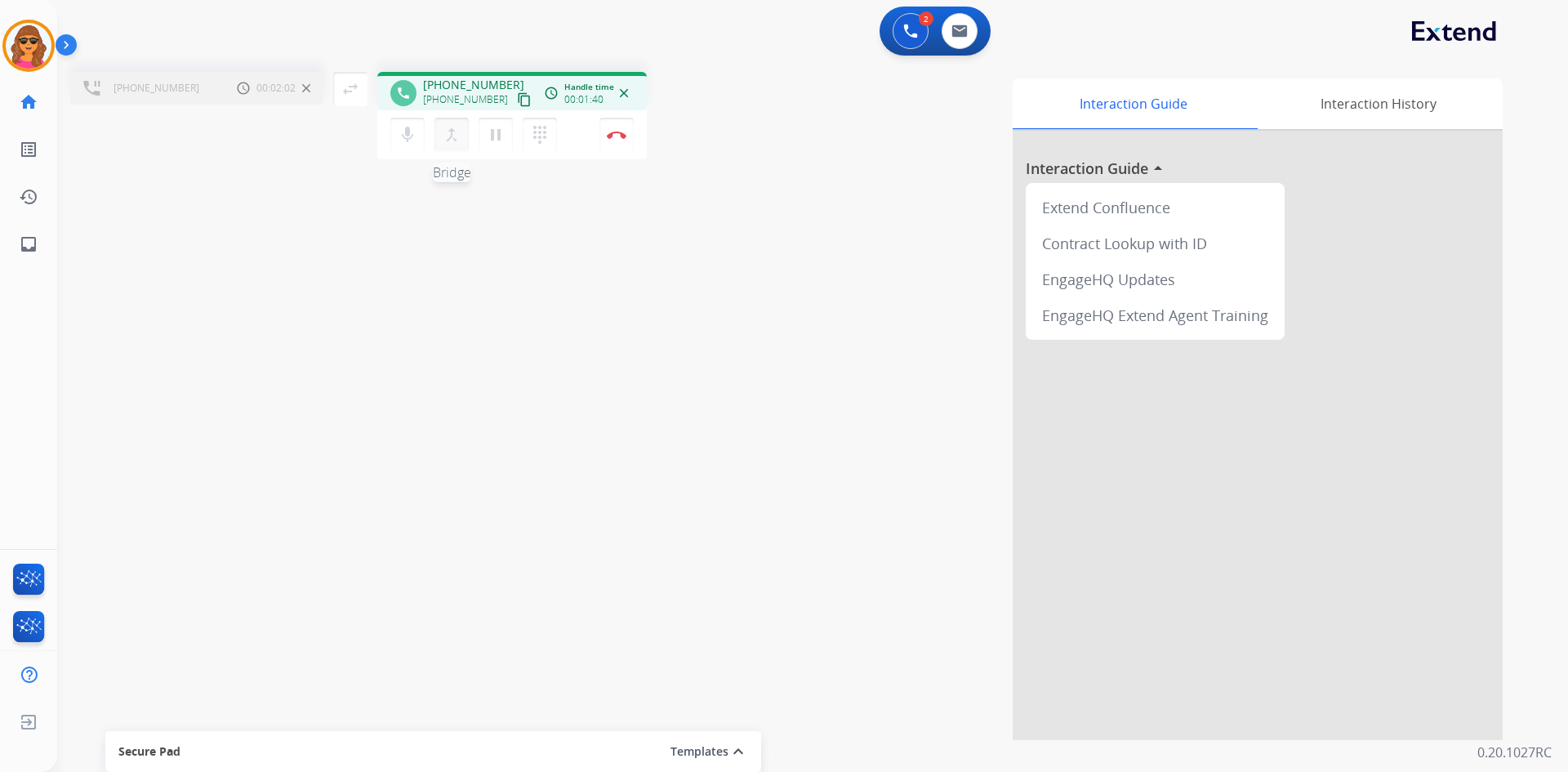
click at [448, 128] on mat-icon "merge_type" at bounding box center [452, 135] width 20 height 20
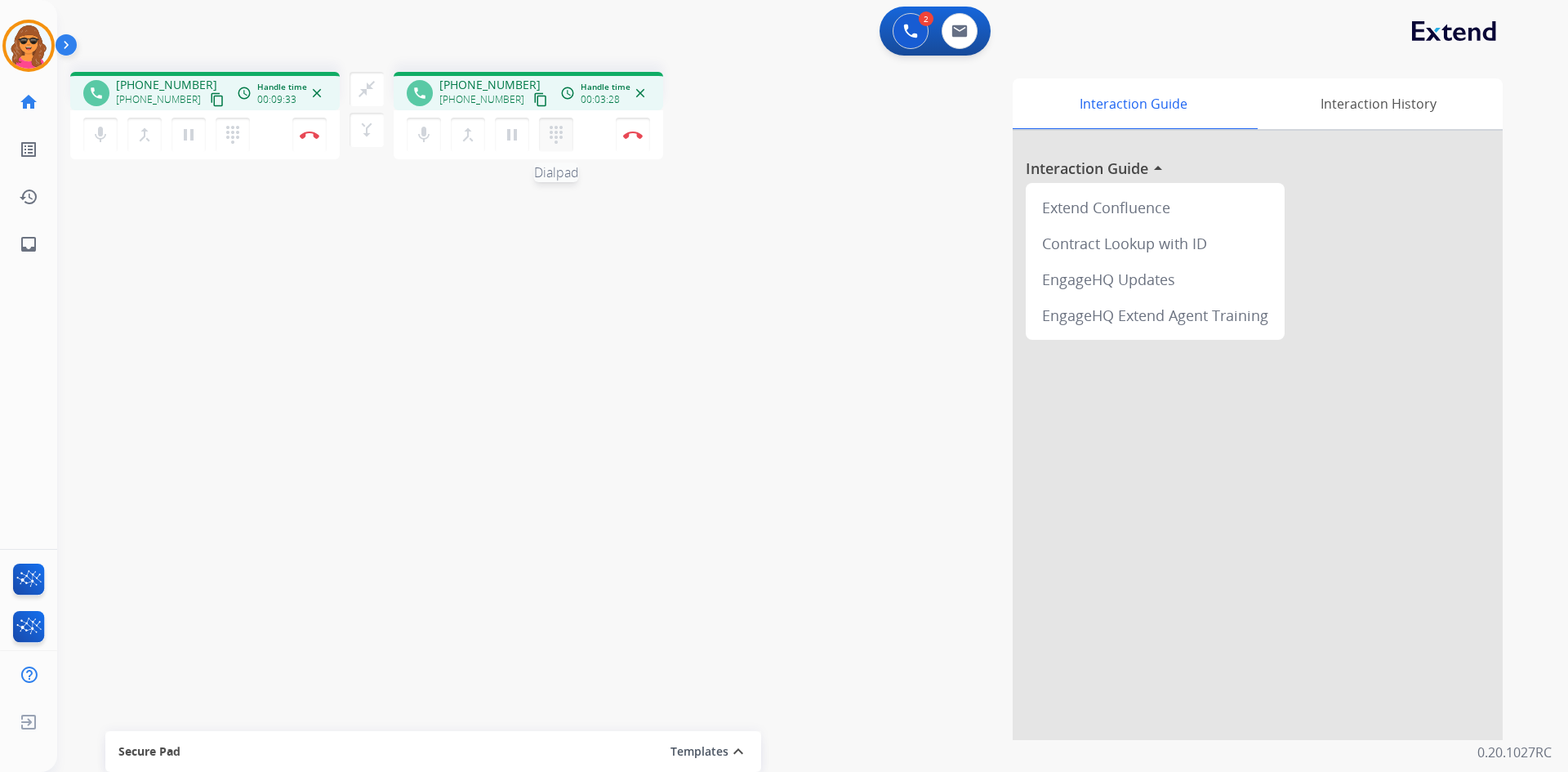
click at [554, 132] on mat-icon "dialpad" at bounding box center [556, 135] width 20 height 20
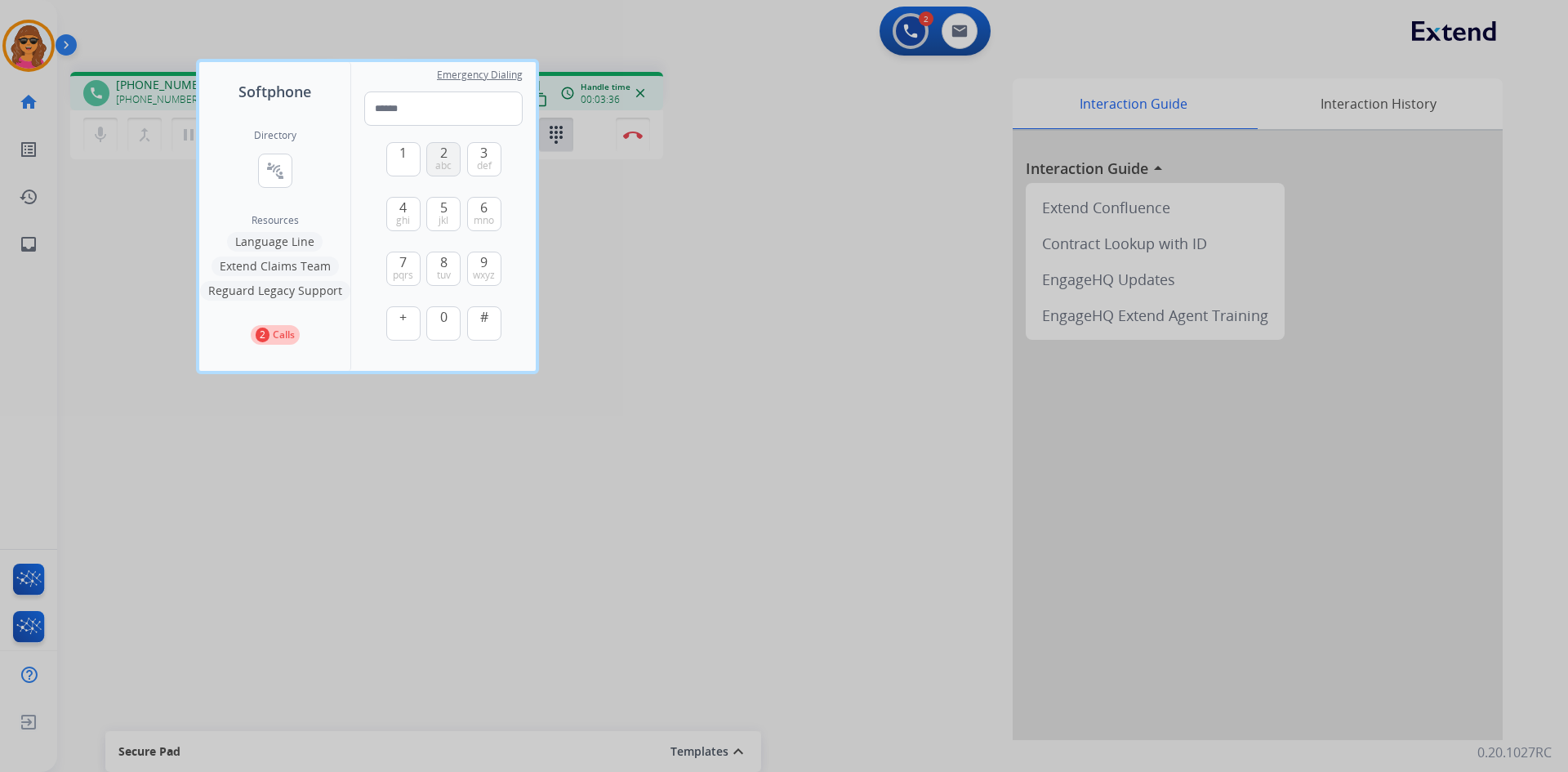
click at [439, 154] on button "2 abc" at bounding box center [443, 158] width 34 height 34
click at [444, 150] on span "2" at bounding box center [444, 152] width 7 height 20
click at [446, 205] on span "5" at bounding box center [444, 208] width 7 height 20
click at [483, 209] on span "6" at bounding box center [483, 208] width 7 height 20
click at [436, 155] on button "2 abc" at bounding box center [443, 158] width 34 height 34
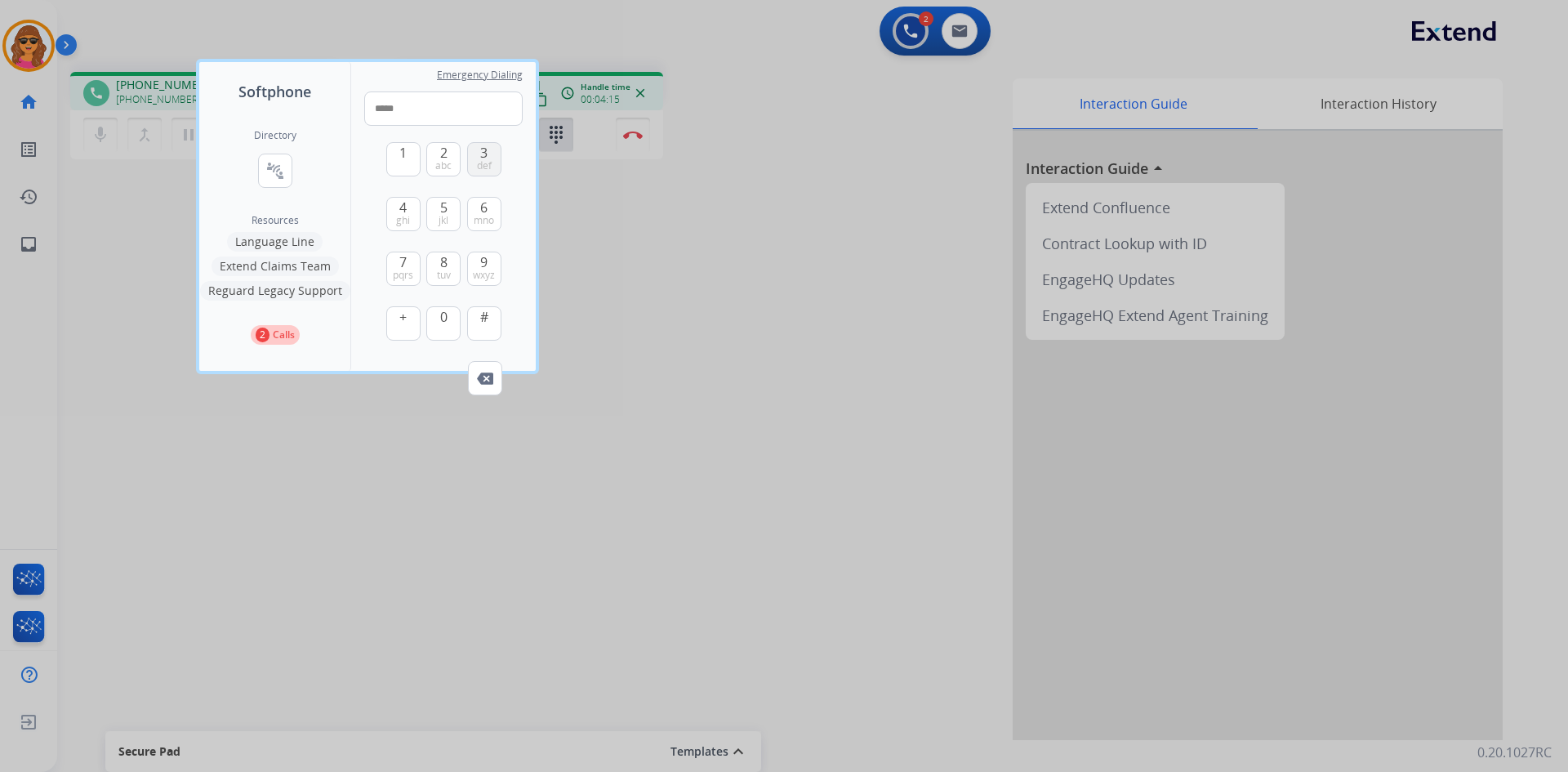
click at [487, 156] on span "3" at bounding box center [483, 152] width 7 height 20
click at [494, 258] on button "9 wxyz" at bounding box center [484, 268] width 34 height 34
click at [484, 263] on span "9" at bounding box center [483, 263] width 7 height 20
click at [489, 373] on img at bounding box center [485, 379] width 17 height 12
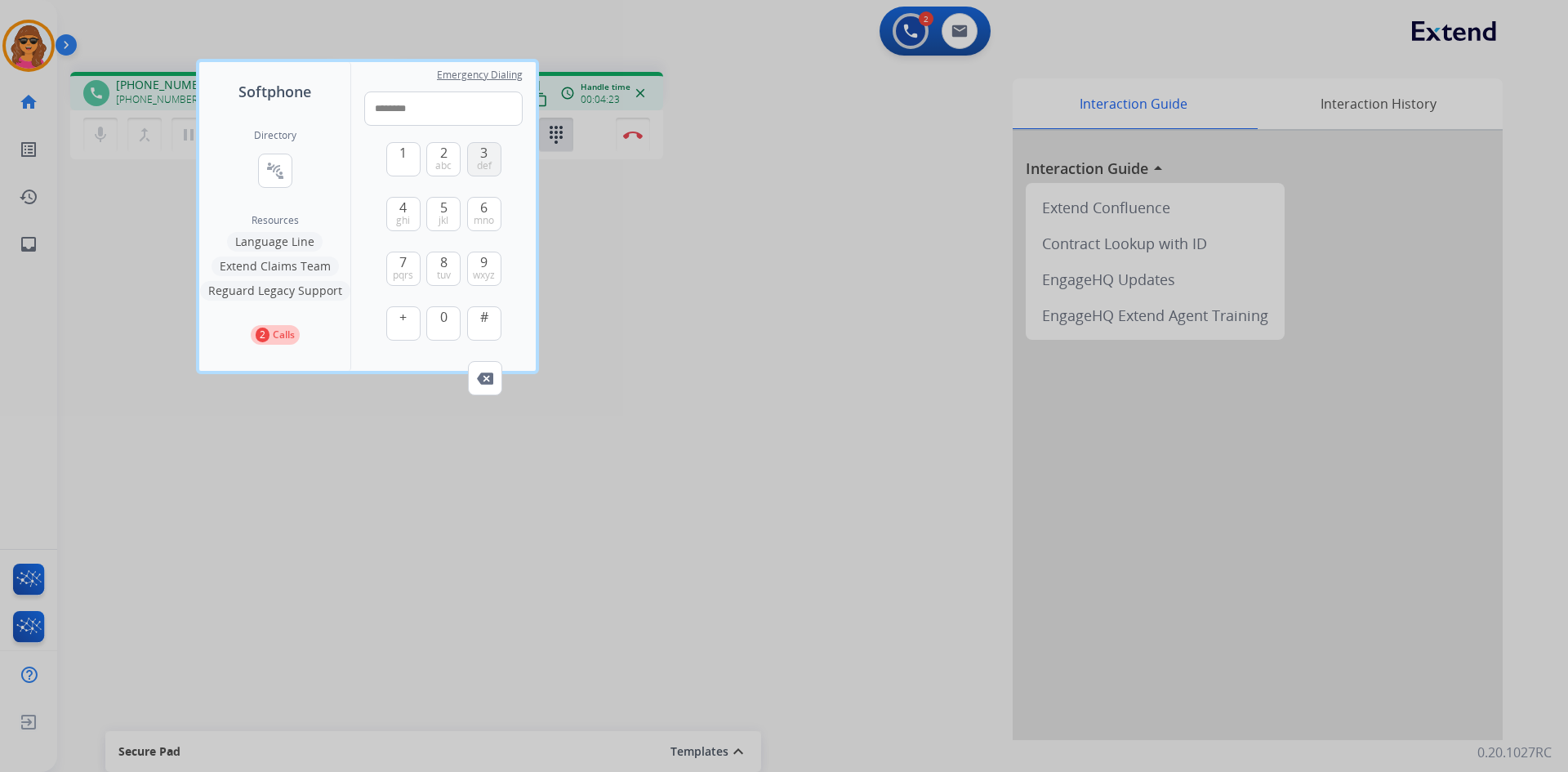
click at [483, 162] on span "def" at bounding box center [484, 165] width 15 height 13
click at [404, 156] on span "1" at bounding box center [402, 152] width 7 height 20
click at [482, 261] on span "9" at bounding box center [483, 263] width 7 height 20
click at [441, 205] on span "5" at bounding box center [444, 208] width 7 height 20
click at [441, 150] on span "2" at bounding box center [444, 152] width 7 height 20
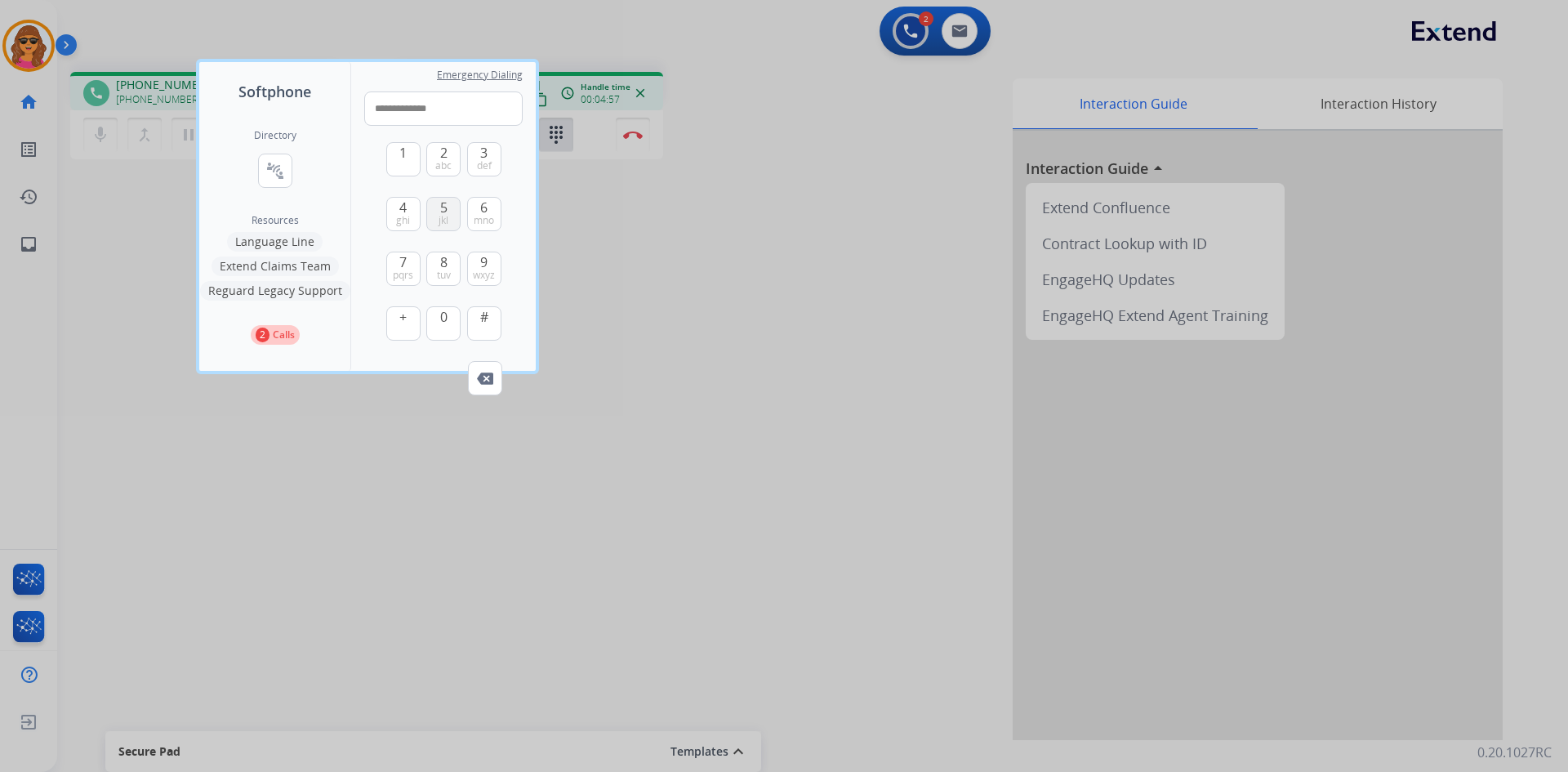
click at [450, 208] on button "5 jkl" at bounding box center [443, 213] width 34 height 34
click at [487, 209] on span "6" at bounding box center [483, 208] width 7 height 20
click at [446, 155] on span "2" at bounding box center [444, 152] width 7 height 20
click at [481, 153] on span "3" at bounding box center [483, 152] width 7 height 20
click at [484, 262] on span "9" at bounding box center [483, 263] width 7 height 20
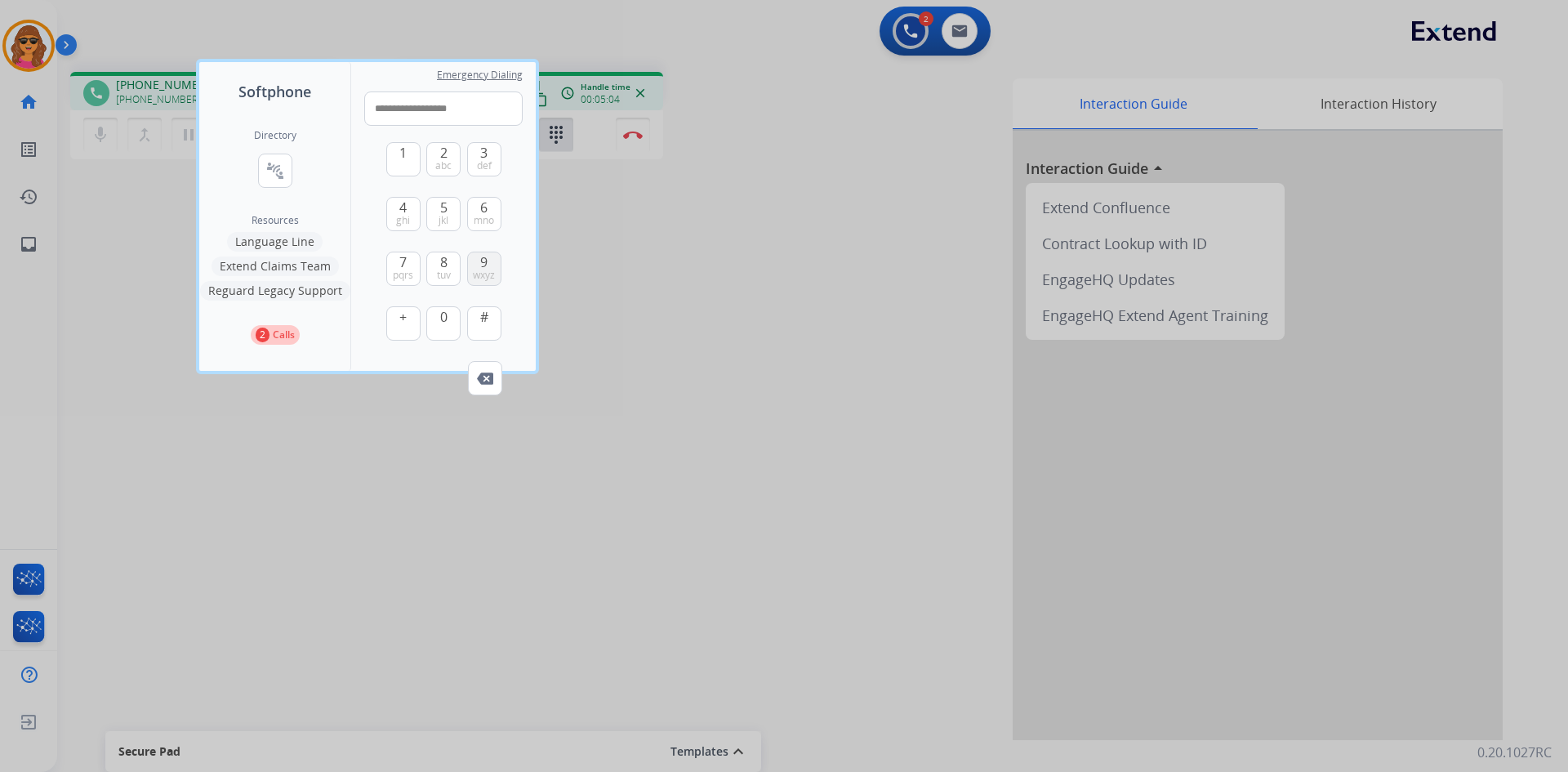
click at [484, 262] on span "9" at bounding box center [483, 263] width 7 height 20
click at [484, 163] on span "def" at bounding box center [484, 165] width 15 height 13
click at [403, 159] on span "1" at bounding box center [402, 152] width 7 height 20
click at [482, 264] on span "9" at bounding box center [483, 263] width 7 height 20
click at [442, 198] on button "5 jkl" at bounding box center [443, 213] width 34 height 34
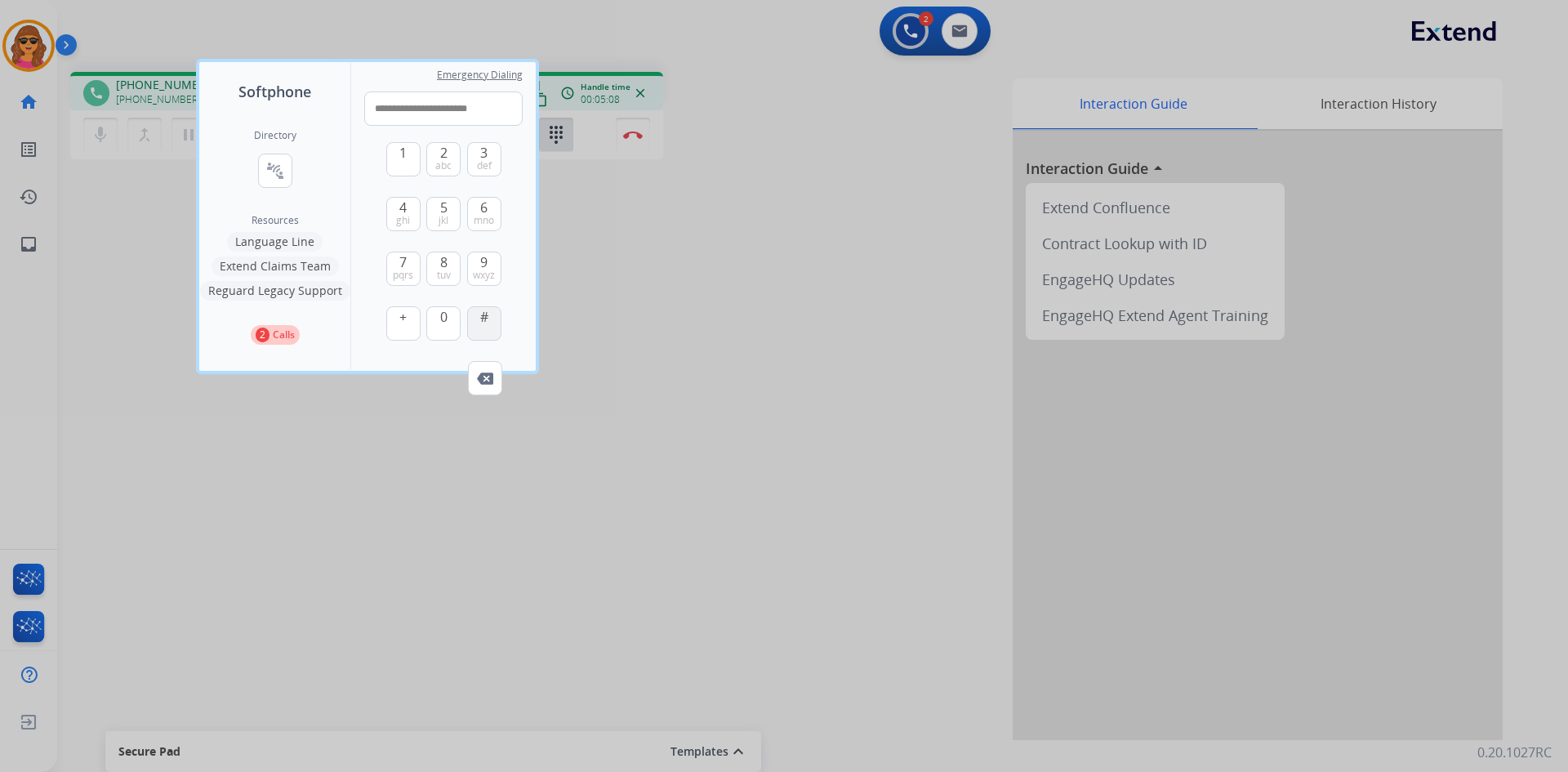
click at [477, 325] on button "#" at bounding box center [484, 323] width 34 height 34
click at [406, 156] on span "1" at bounding box center [402, 152] width 7 height 20
type input "**********"
click at [717, 234] on div at bounding box center [784, 386] width 1568 height 772
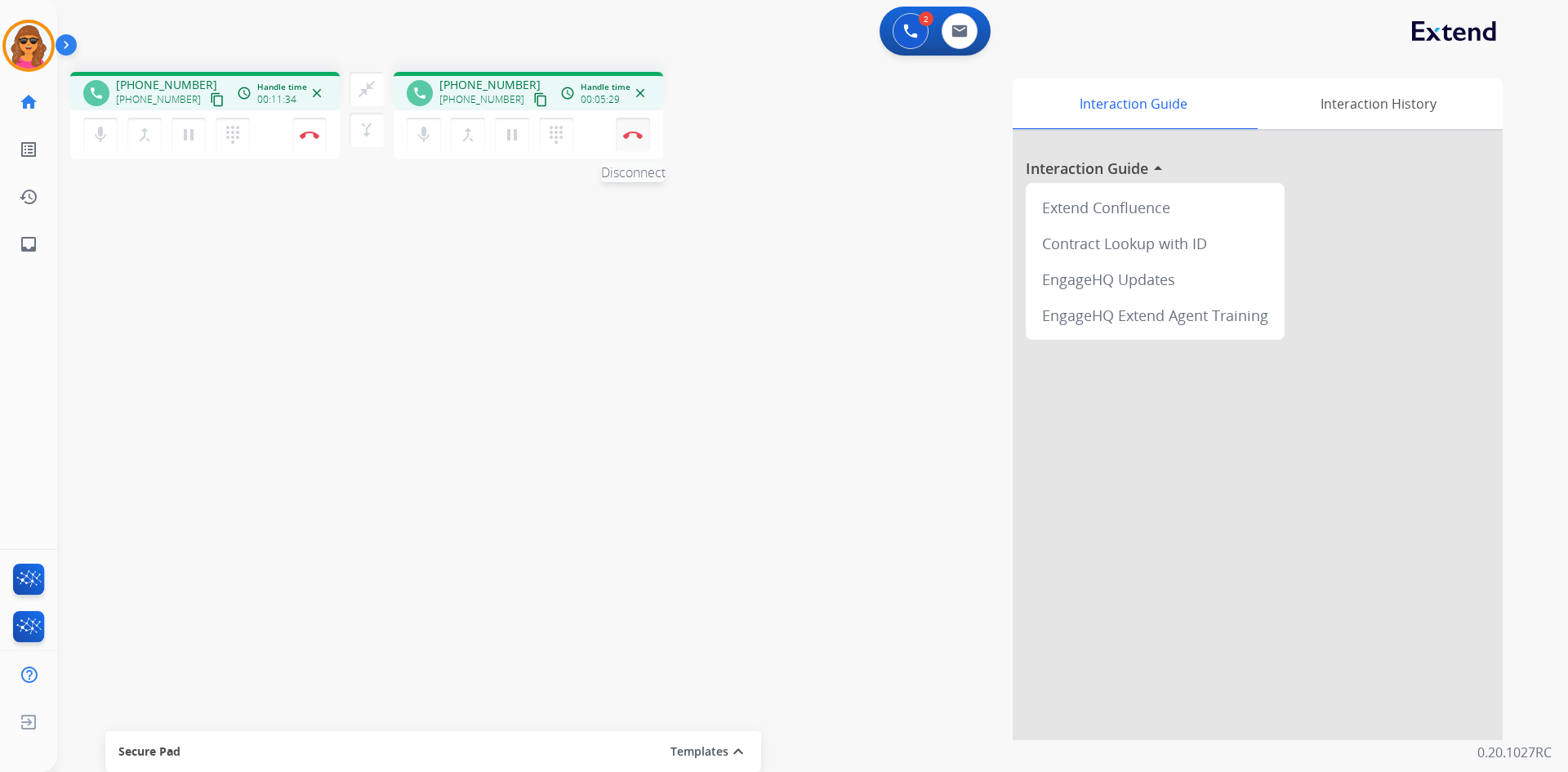
click at [633, 124] on button "Disconnect" at bounding box center [633, 135] width 34 height 34
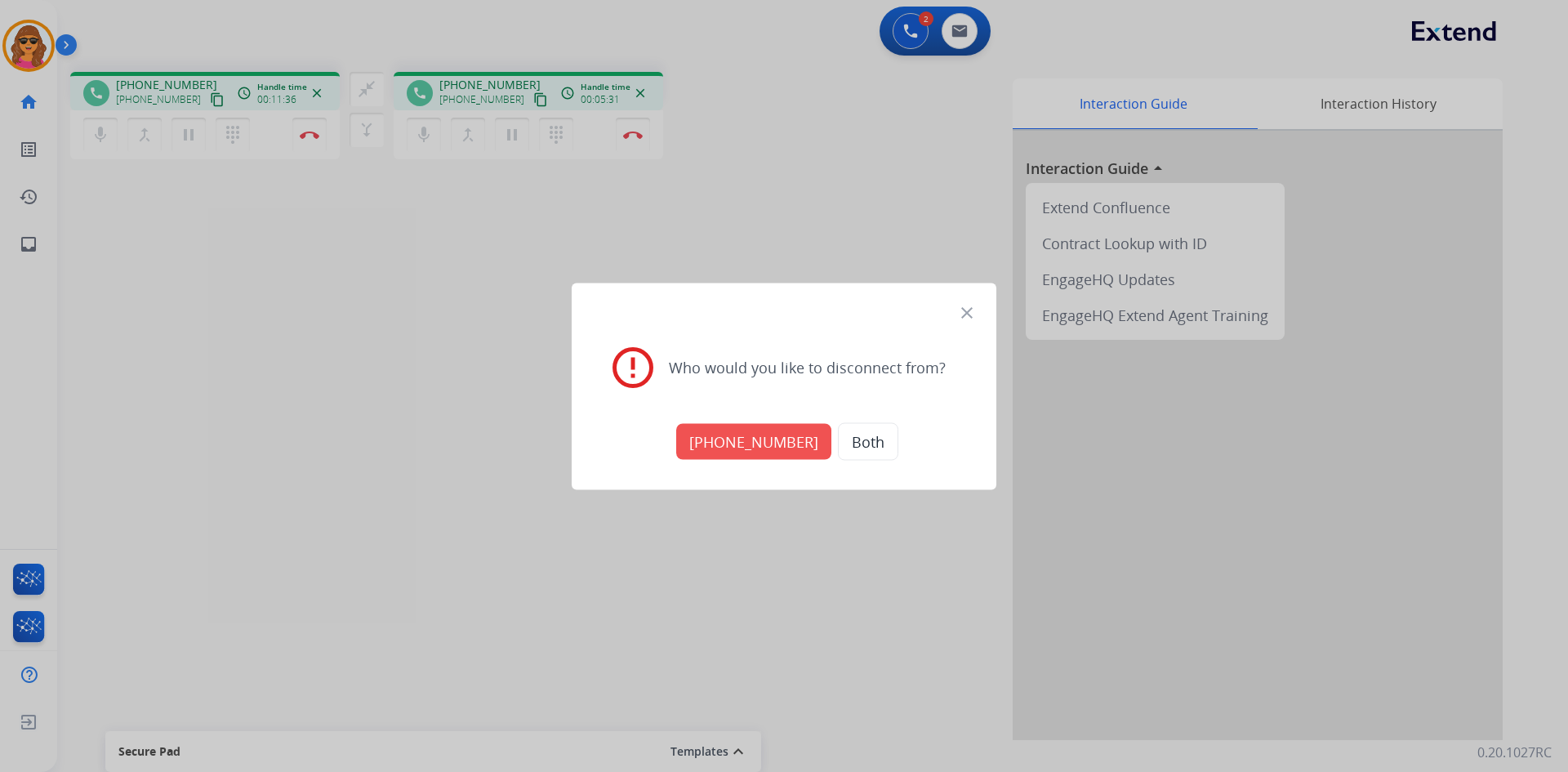
click at [773, 442] on button "[PHONE_NUMBER]" at bounding box center [754, 441] width 155 height 36
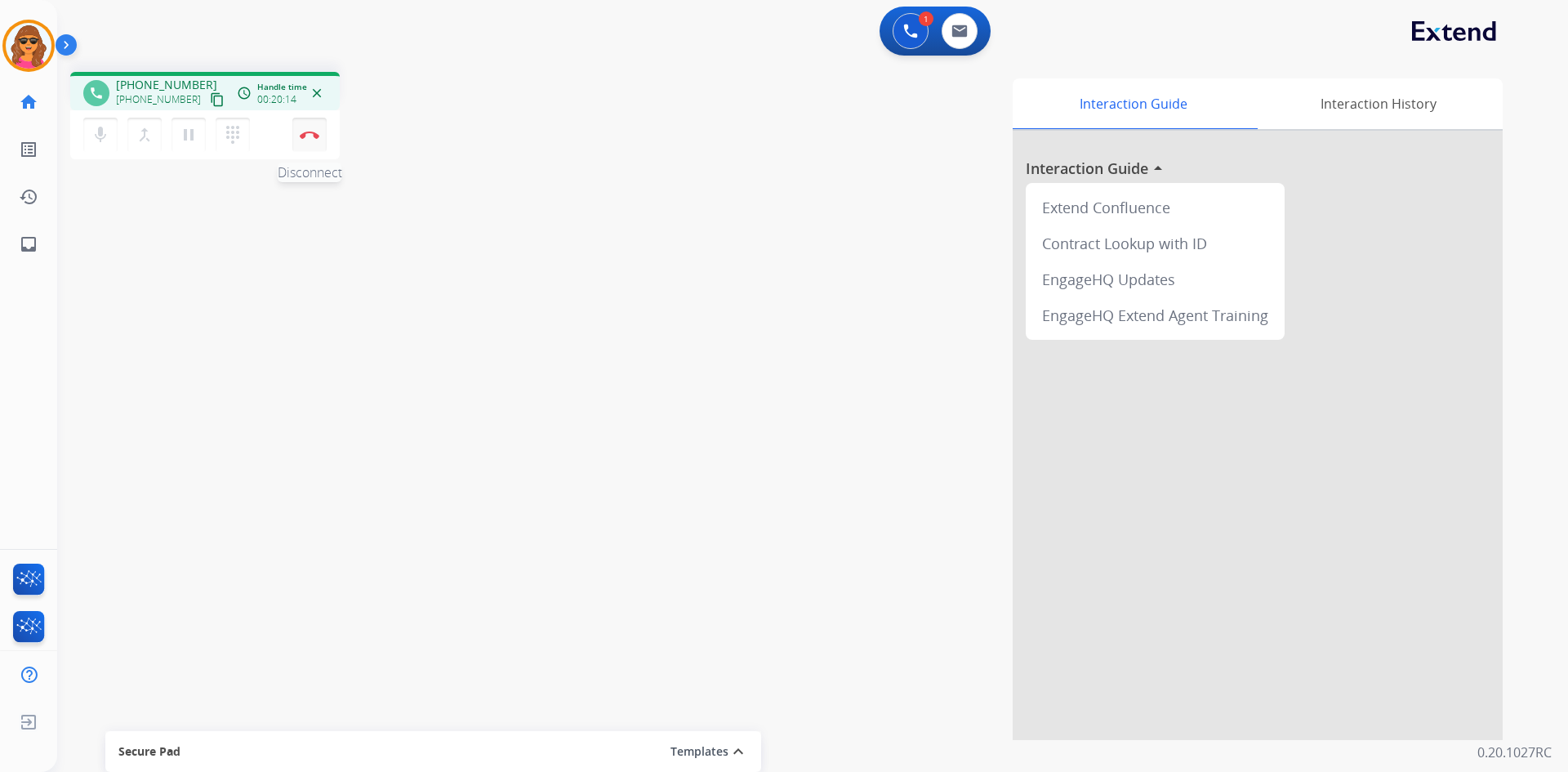
click at [312, 130] on button "Disconnect" at bounding box center [309, 135] width 34 height 34
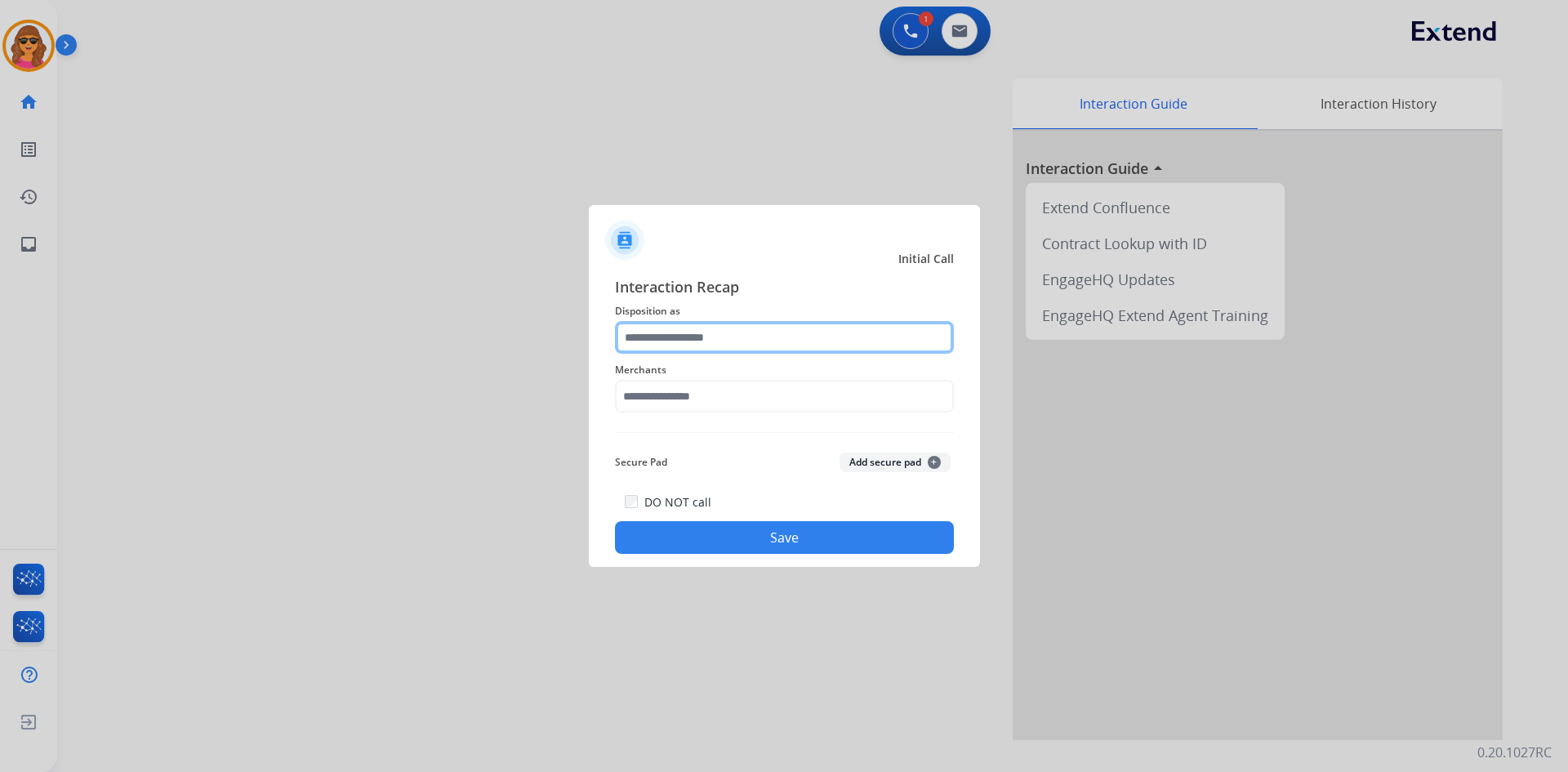
click at [618, 337] on input "text" at bounding box center [784, 336] width 339 height 32
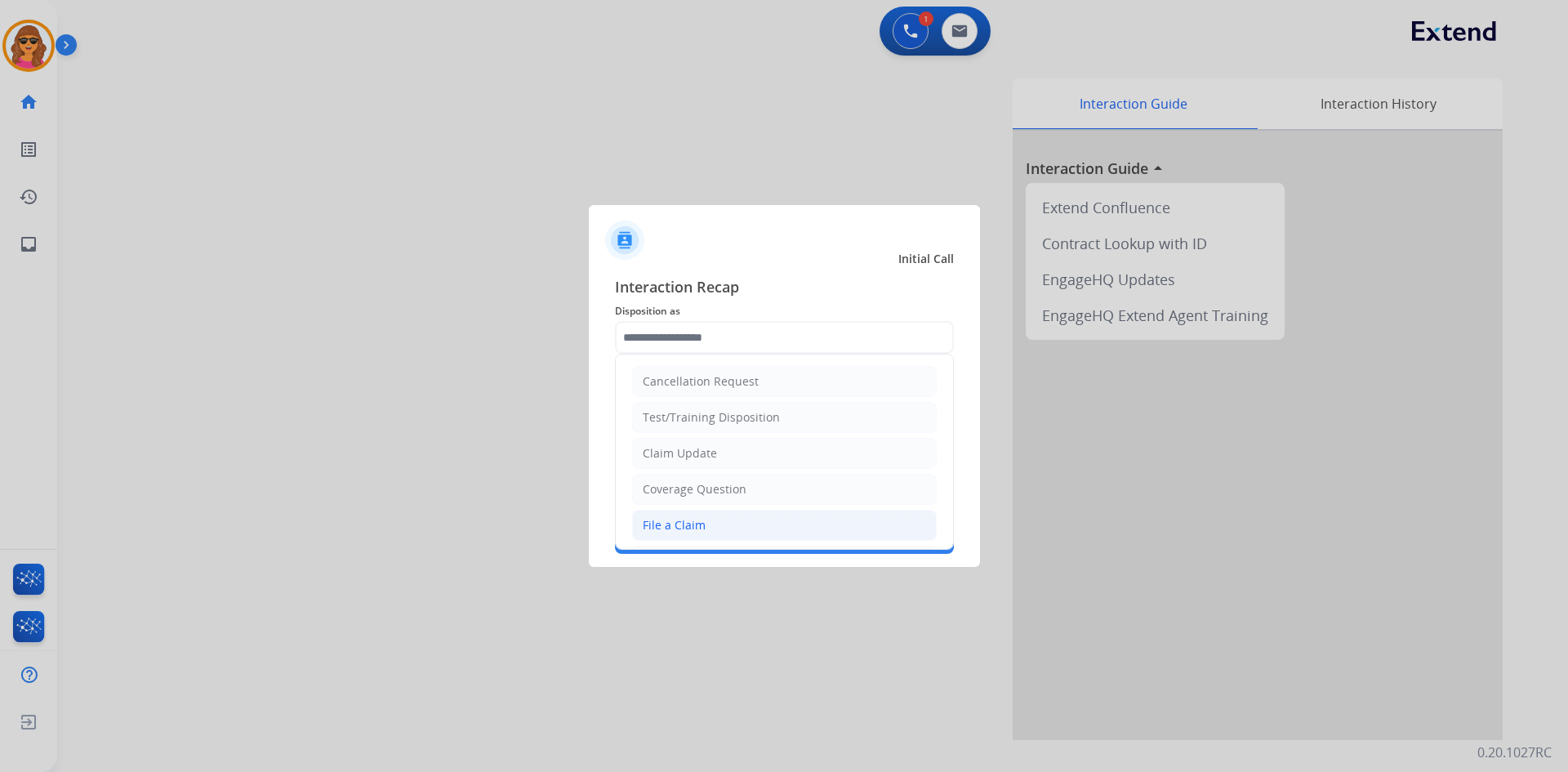
click at [684, 522] on div "File a Claim" at bounding box center [674, 525] width 63 height 17
type input "**********"
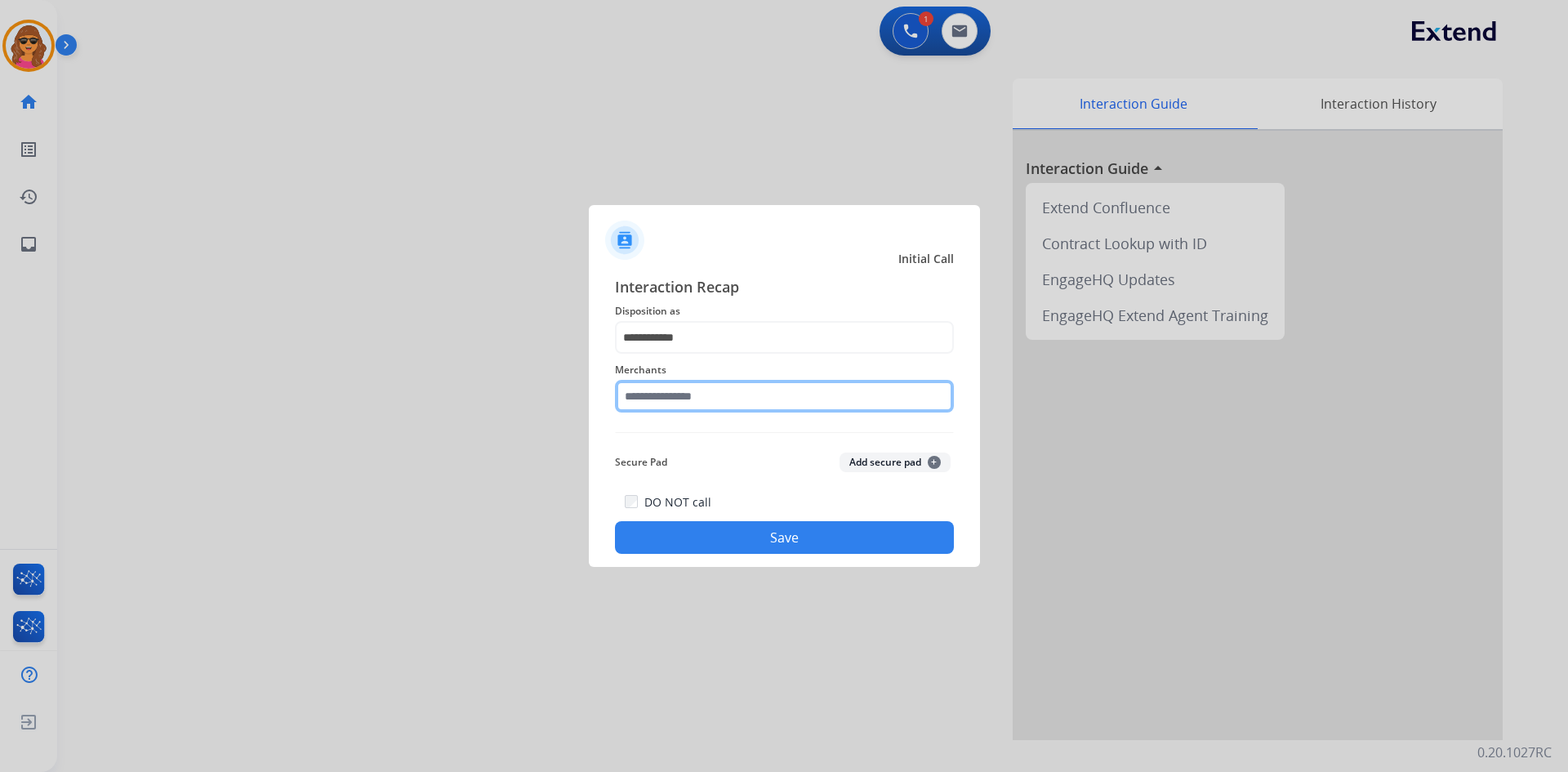
click at [623, 395] on input "text" at bounding box center [784, 395] width 339 height 32
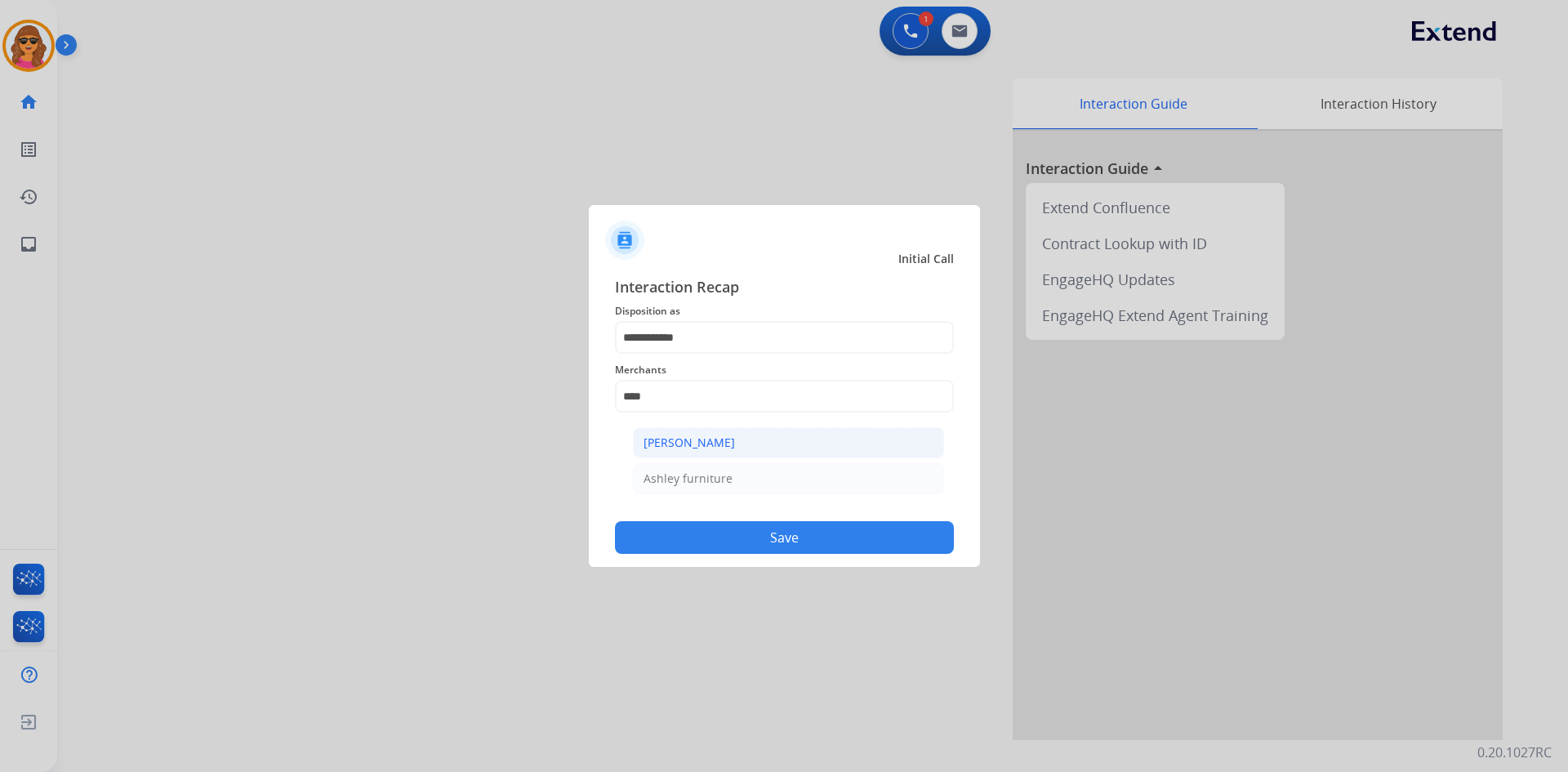
click at [692, 431] on li "[PERSON_NAME]" at bounding box center [788, 443] width 311 height 31
type input "**********"
click at [792, 545] on button "Save" at bounding box center [784, 537] width 339 height 32
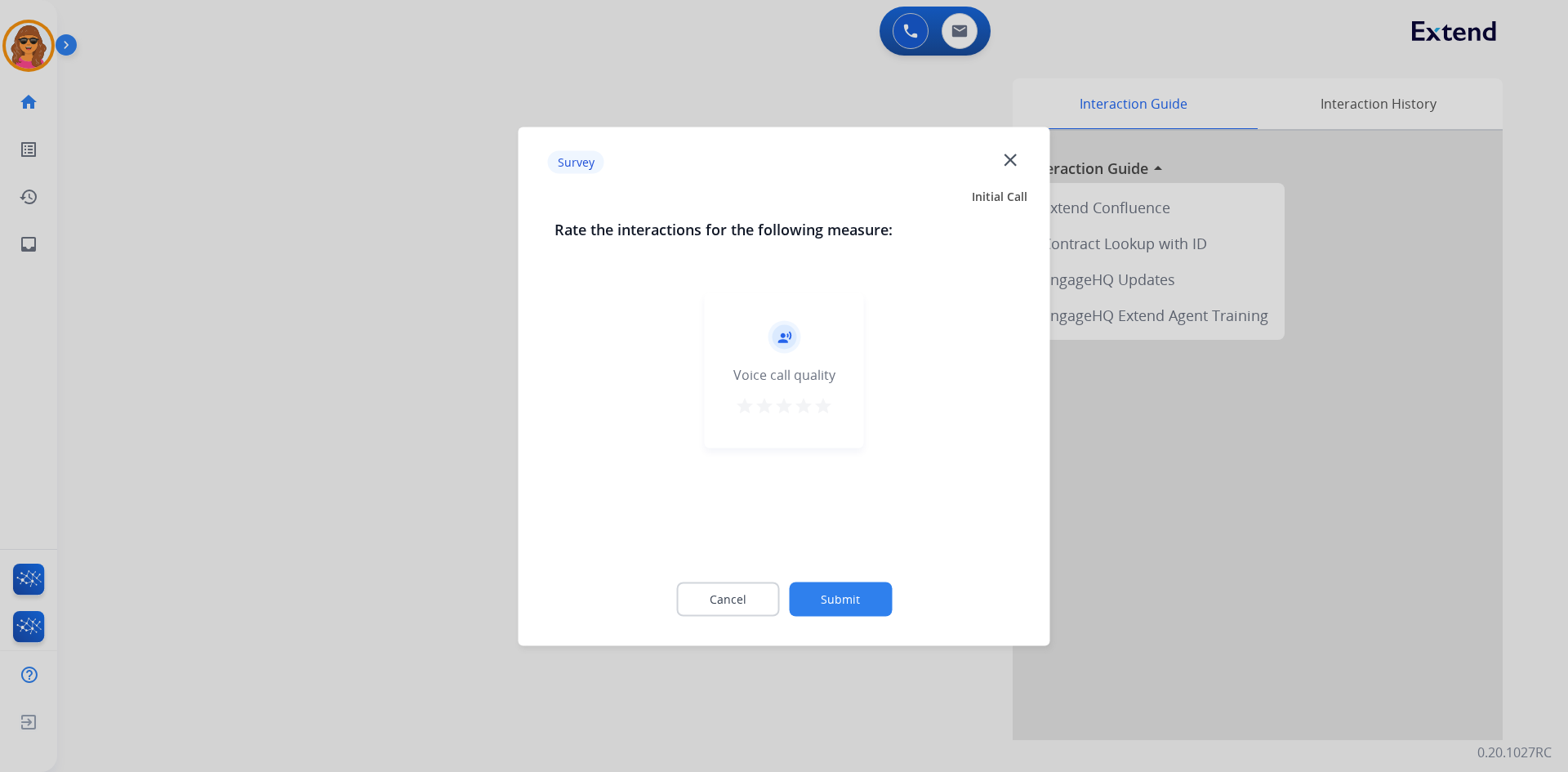
click at [828, 406] on mat-icon "star" at bounding box center [823, 405] width 20 height 20
click at [870, 589] on button "Submit" at bounding box center [840, 598] width 103 height 34
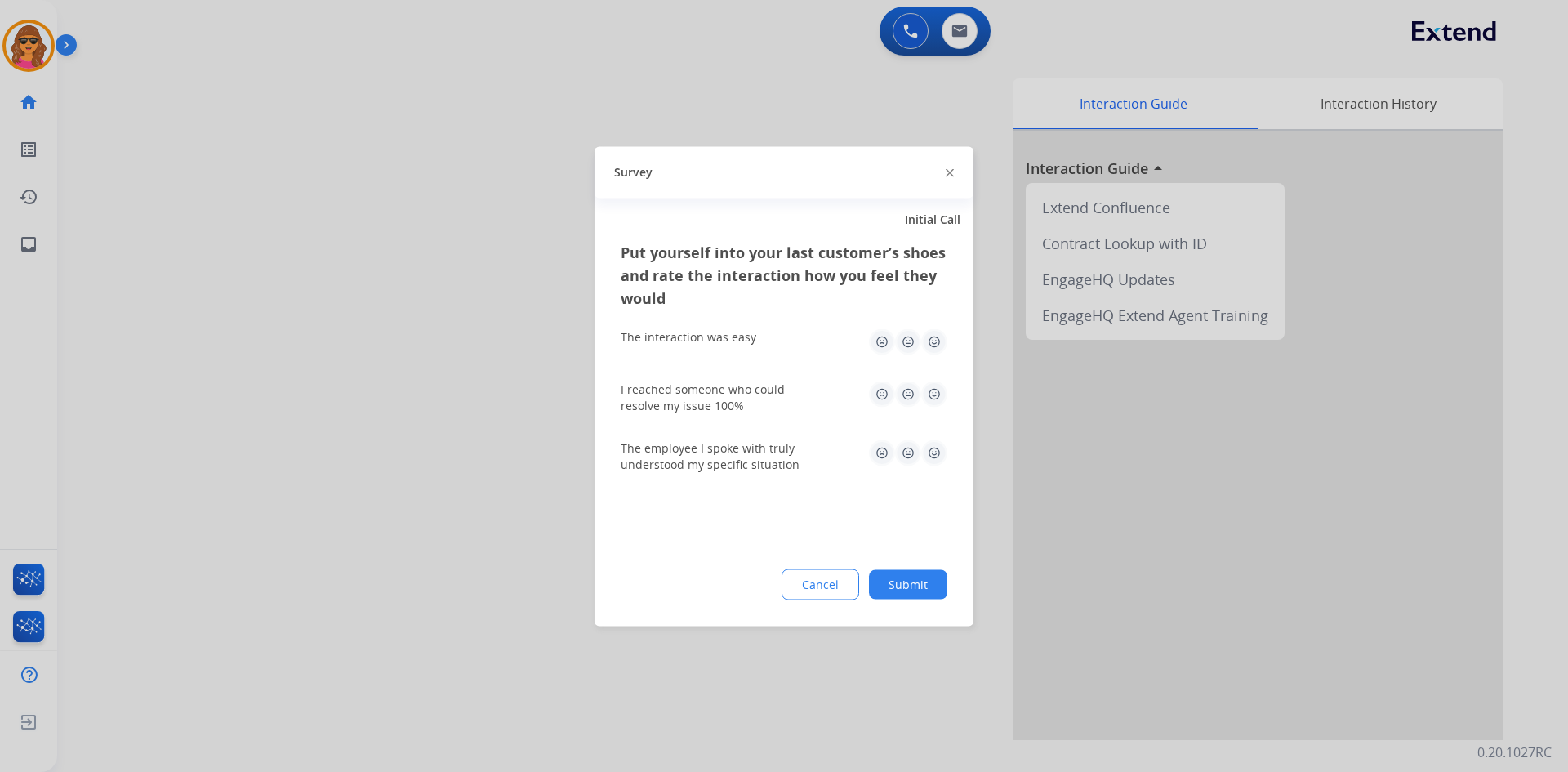
click at [938, 337] on img at bounding box center [935, 341] width 27 height 27
click at [936, 386] on img at bounding box center [935, 393] width 27 height 27
click at [935, 455] on img at bounding box center [935, 452] width 27 height 27
click at [918, 585] on button "Submit" at bounding box center [908, 584] width 79 height 30
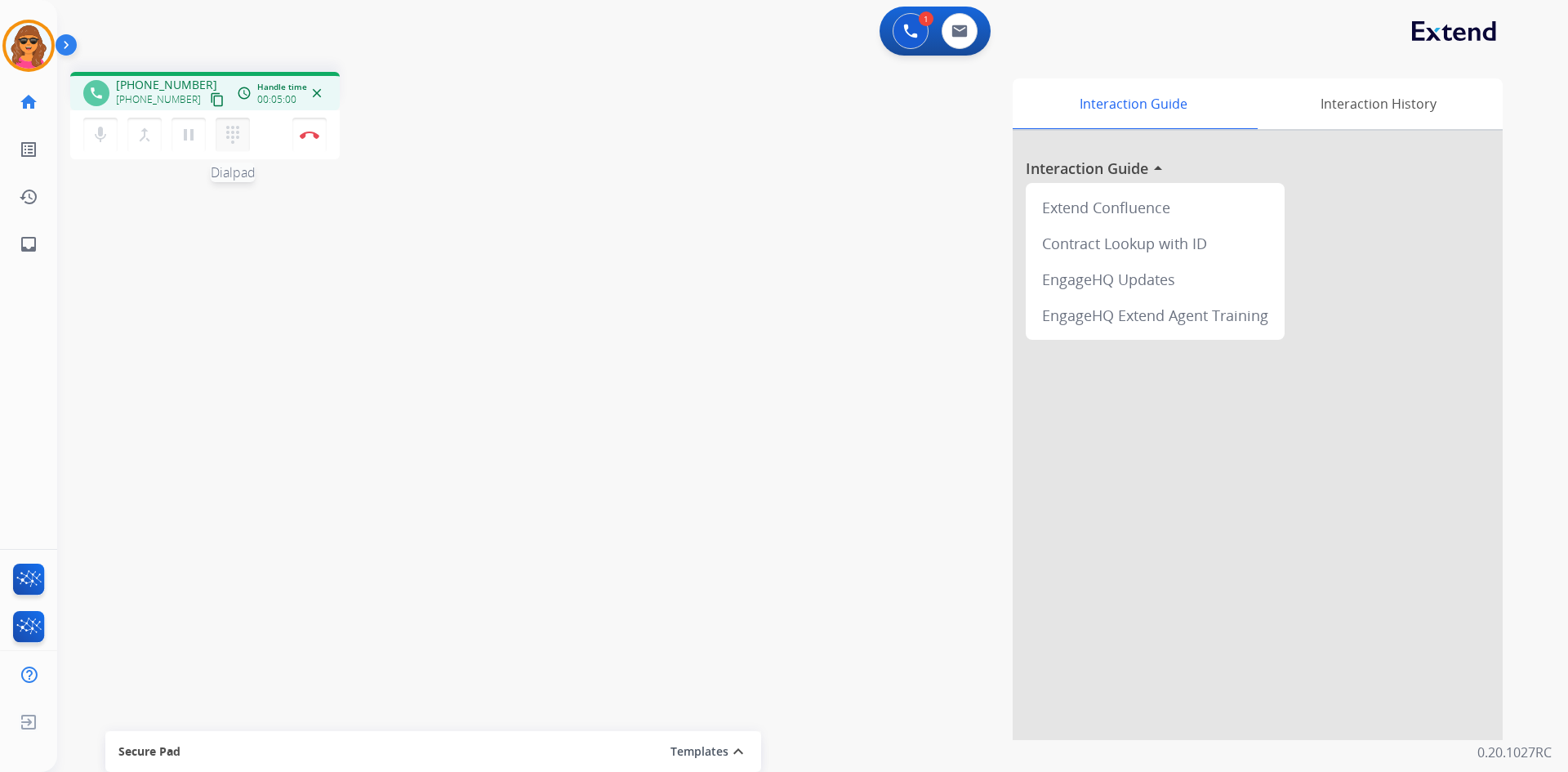
click at [222, 139] on button "dialpad Dialpad" at bounding box center [232, 135] width 34 height 34
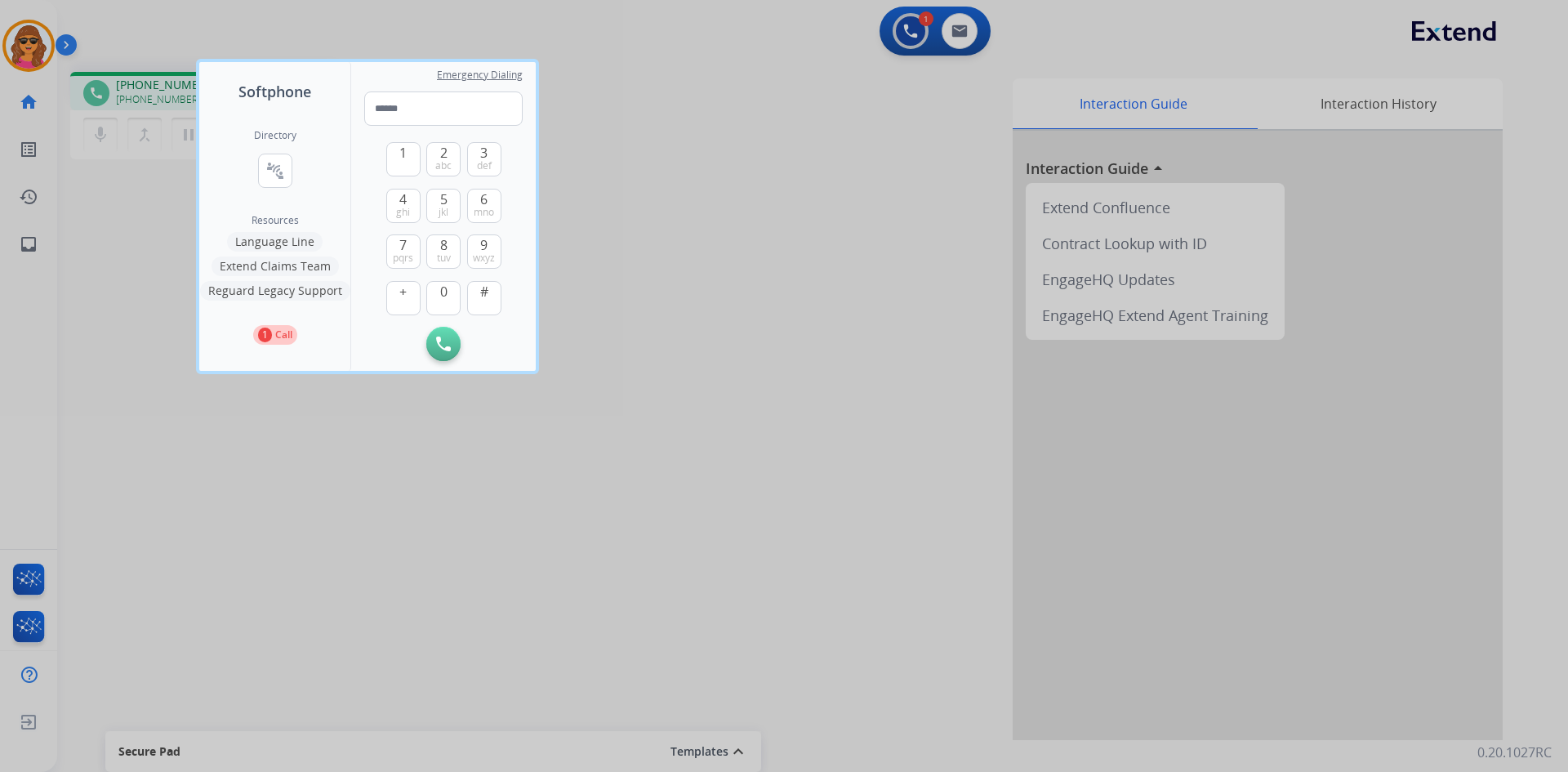
click at [647, 124] on div at bounding box center [784, 386] width 1568 height 772
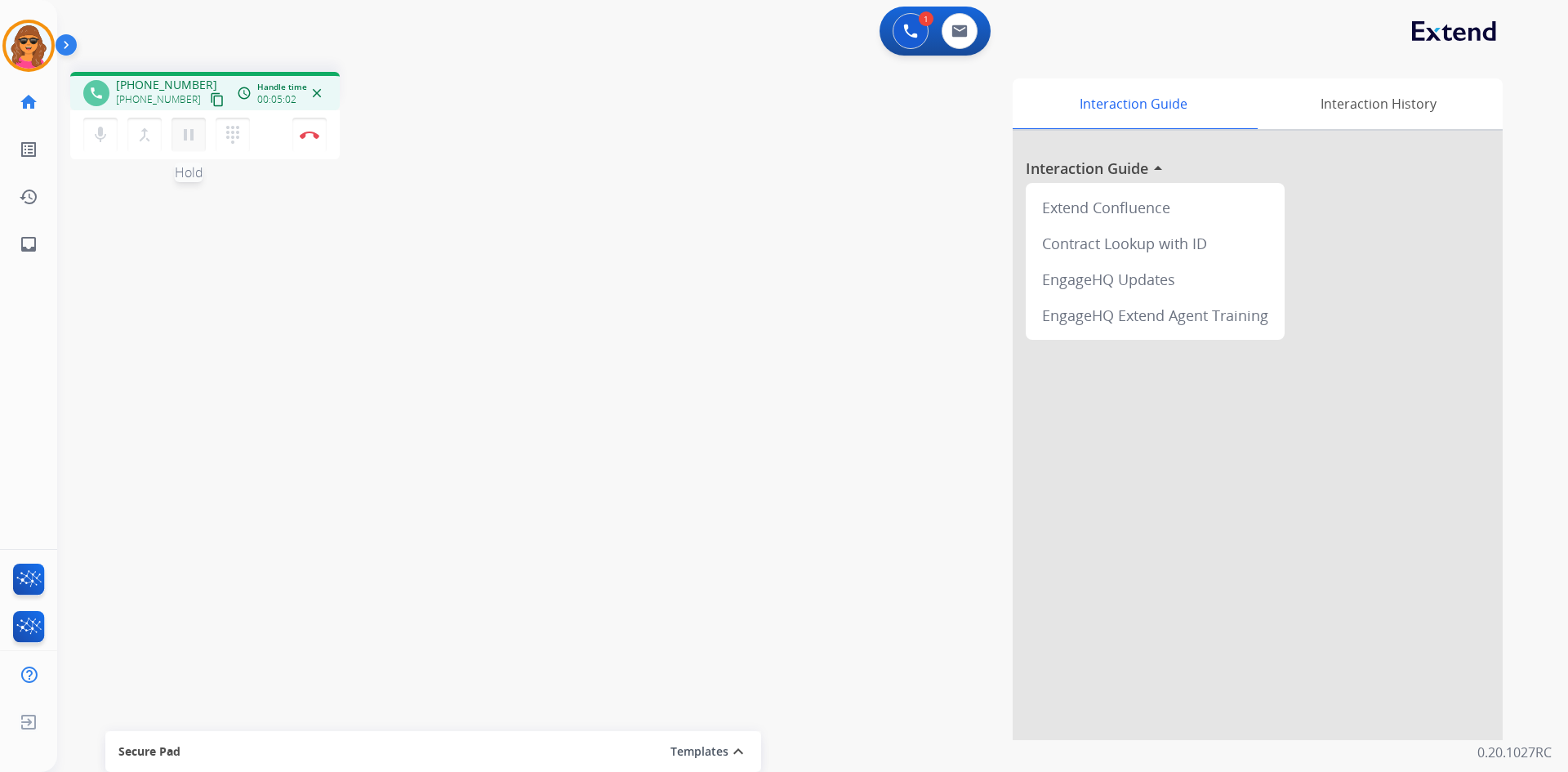
click at [192, 131] on mat-icon "pause" at bounding box center [189, 135] width 20 height 20
click at [236, 127] on mat-icon "dialpad" at bounding box center [233, 135] width 20 height 20
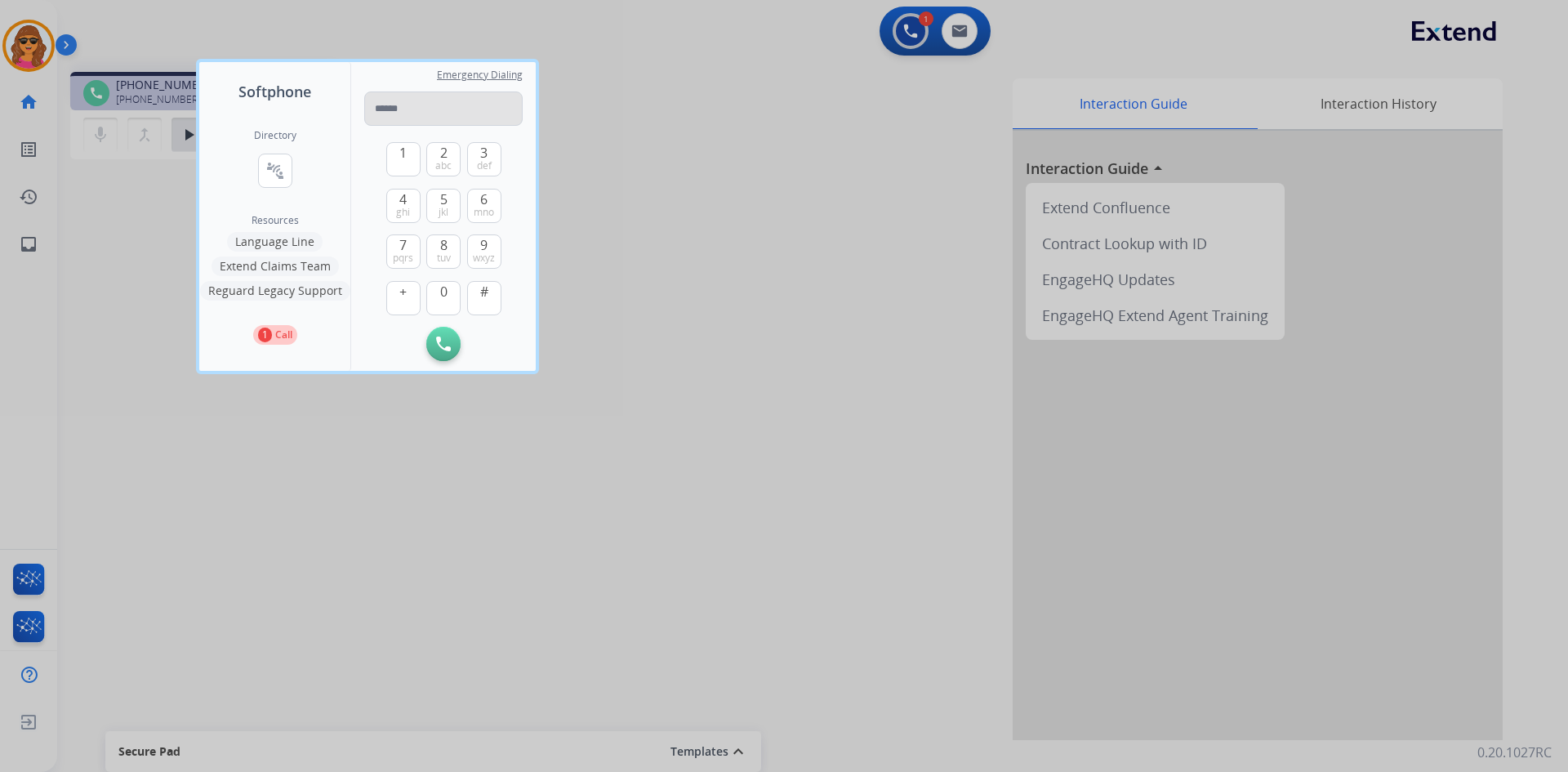
click at [376, 105] on input "tel" at bounding box center [443, 108] width 158 height 34
type input "**********"
click at [442, 346] on img at bounding box center [443, 343] width 15 height 15
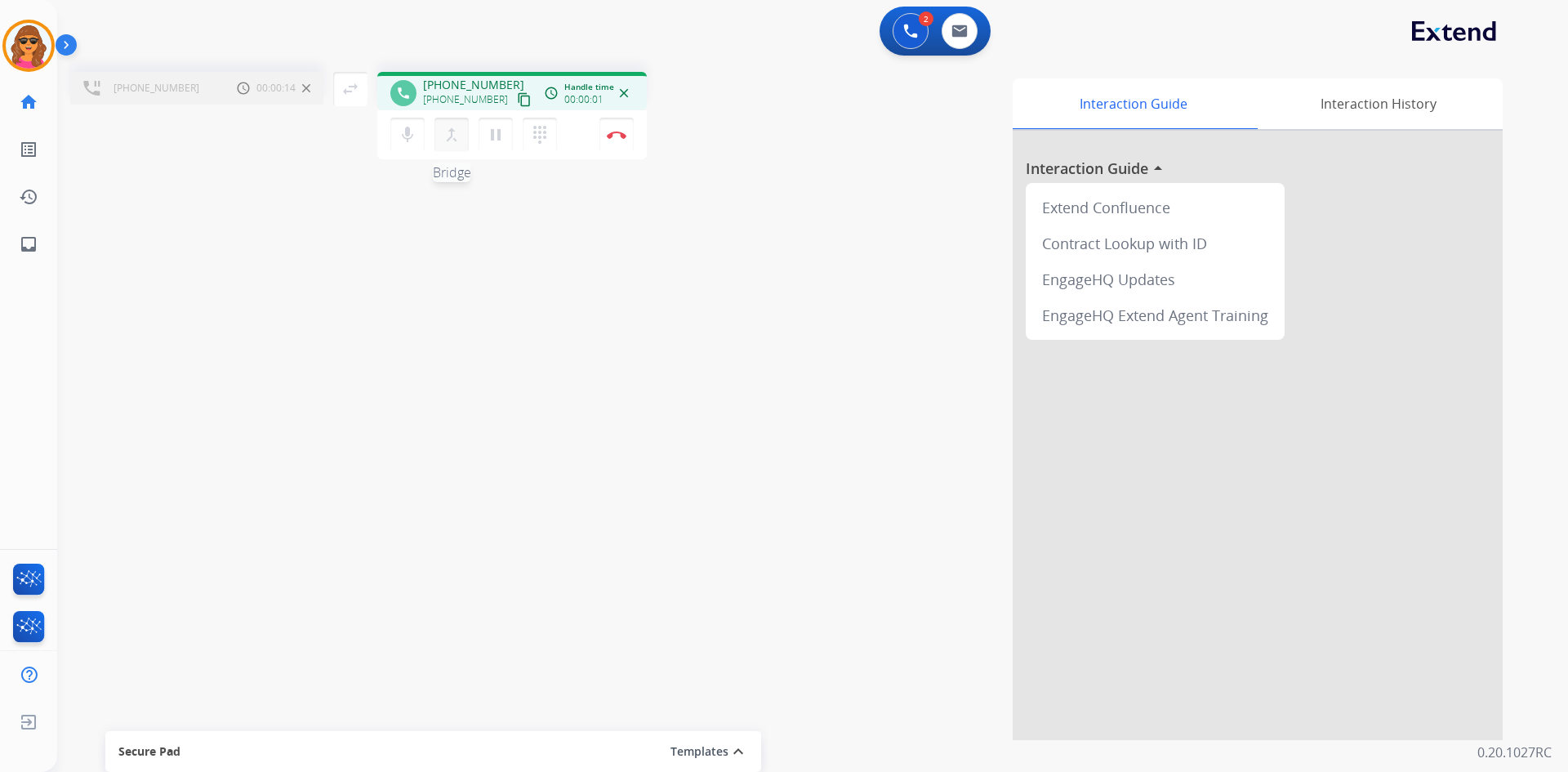
click at [452, 137] on mat-icon "merge_type" at bounding box center [452, 135] width 20 height 20
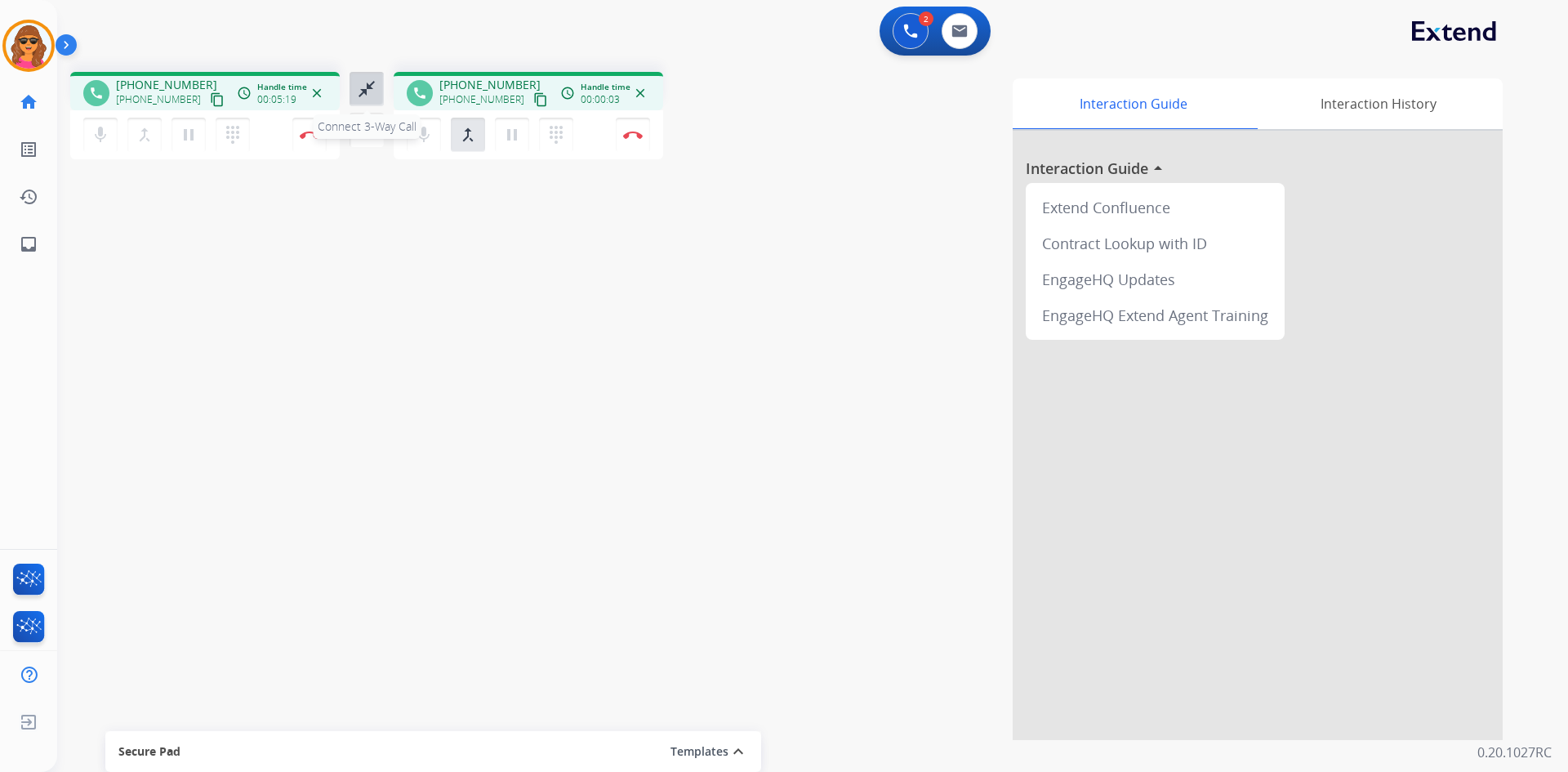
click at [369, 95] on mat-icon "close_fullscreen" at bounding box center [367, 89] width 20 height 20
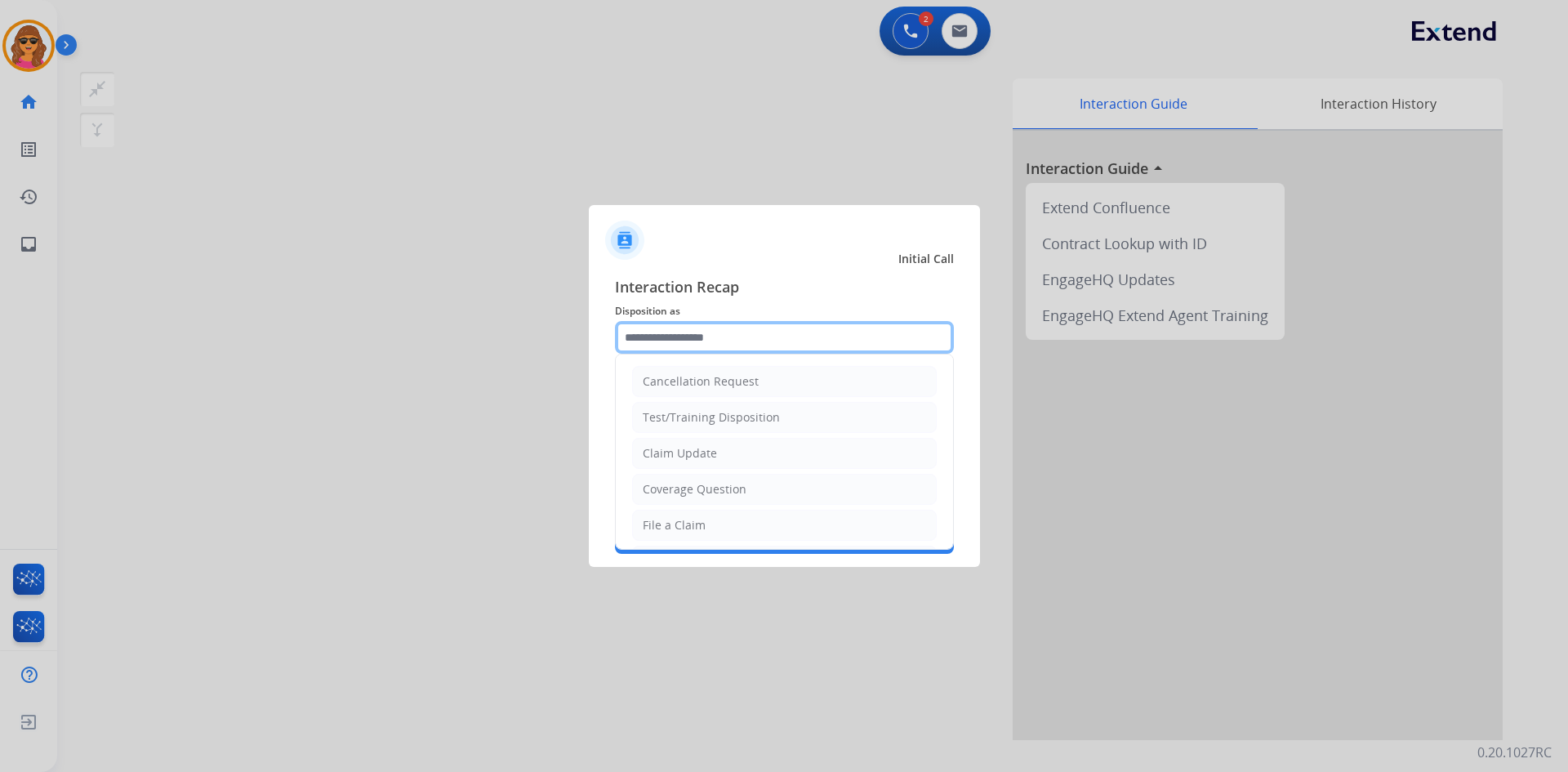
click at [635, 334] on input "text" at bounding box center [784, 336] width 339 height 32
click at [703, 381] on div "Cancellation Request" at bounding box center [700, 381] width 116 height 17
type input "**********"
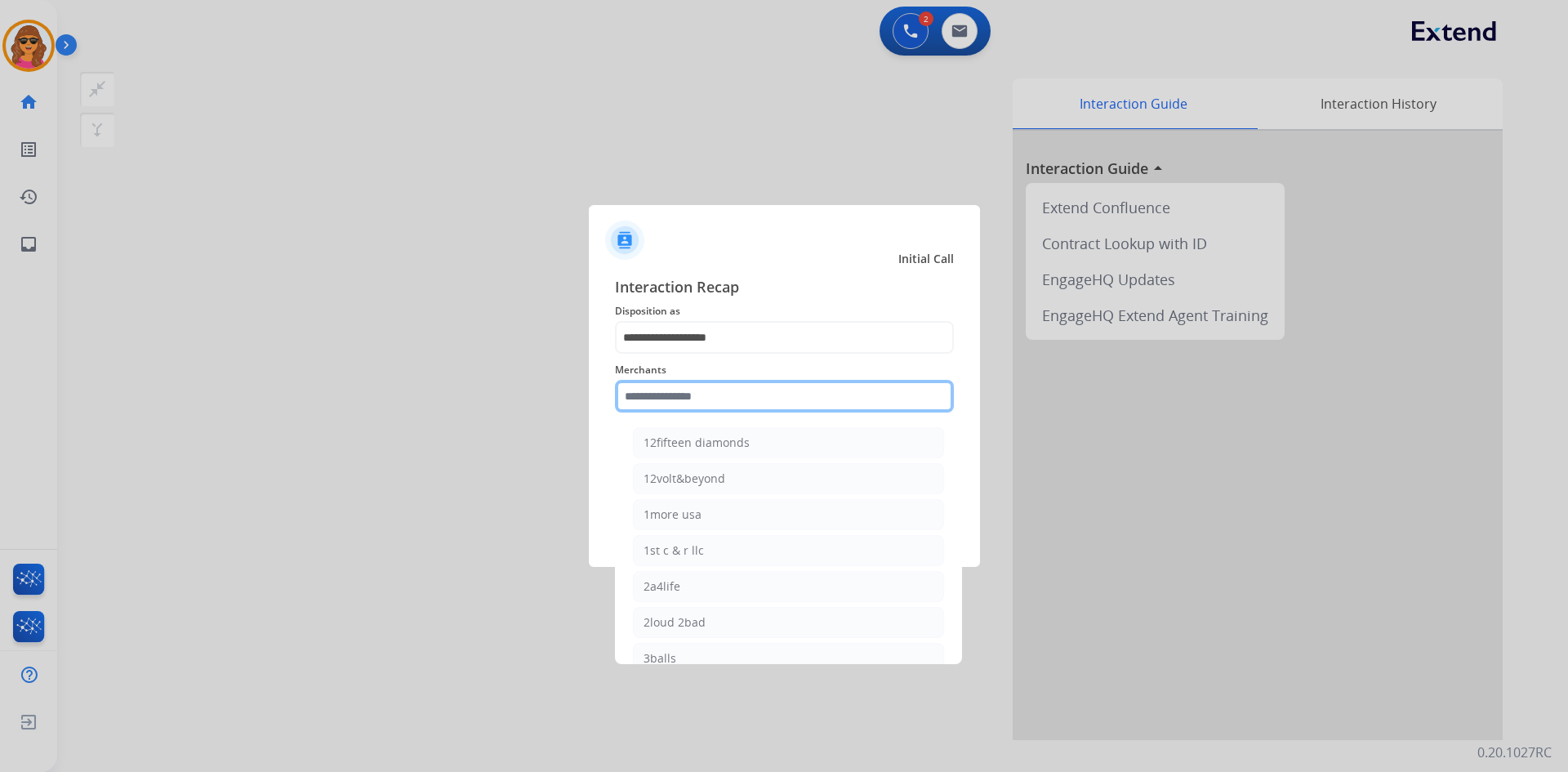
click at [624, 401] on input "text" at bounding box center [784, 395] width 339 height 32
type input "*"
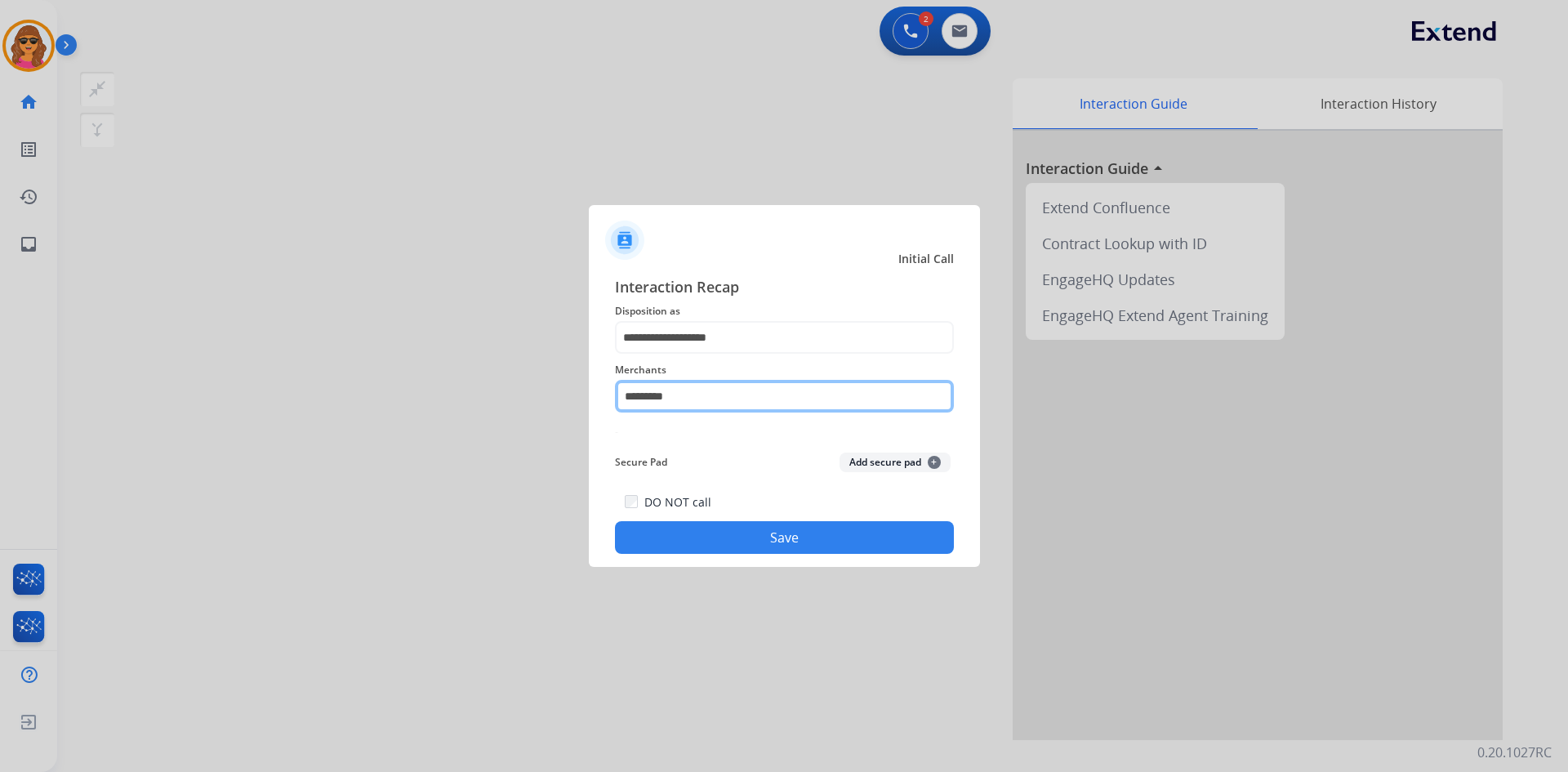
type input "*********"
click at [780, 539] on button "Save" at bounding box center [784, 537] width 339 height 32
drag, startPoint x: 647, startPoint y: 399, endPoint x: 556, endPoint y: 386, distance: 91.9
click at [0, 386] on app-contact-recap-modal "**********" at bounding box center [0, 386] width 0 height 772
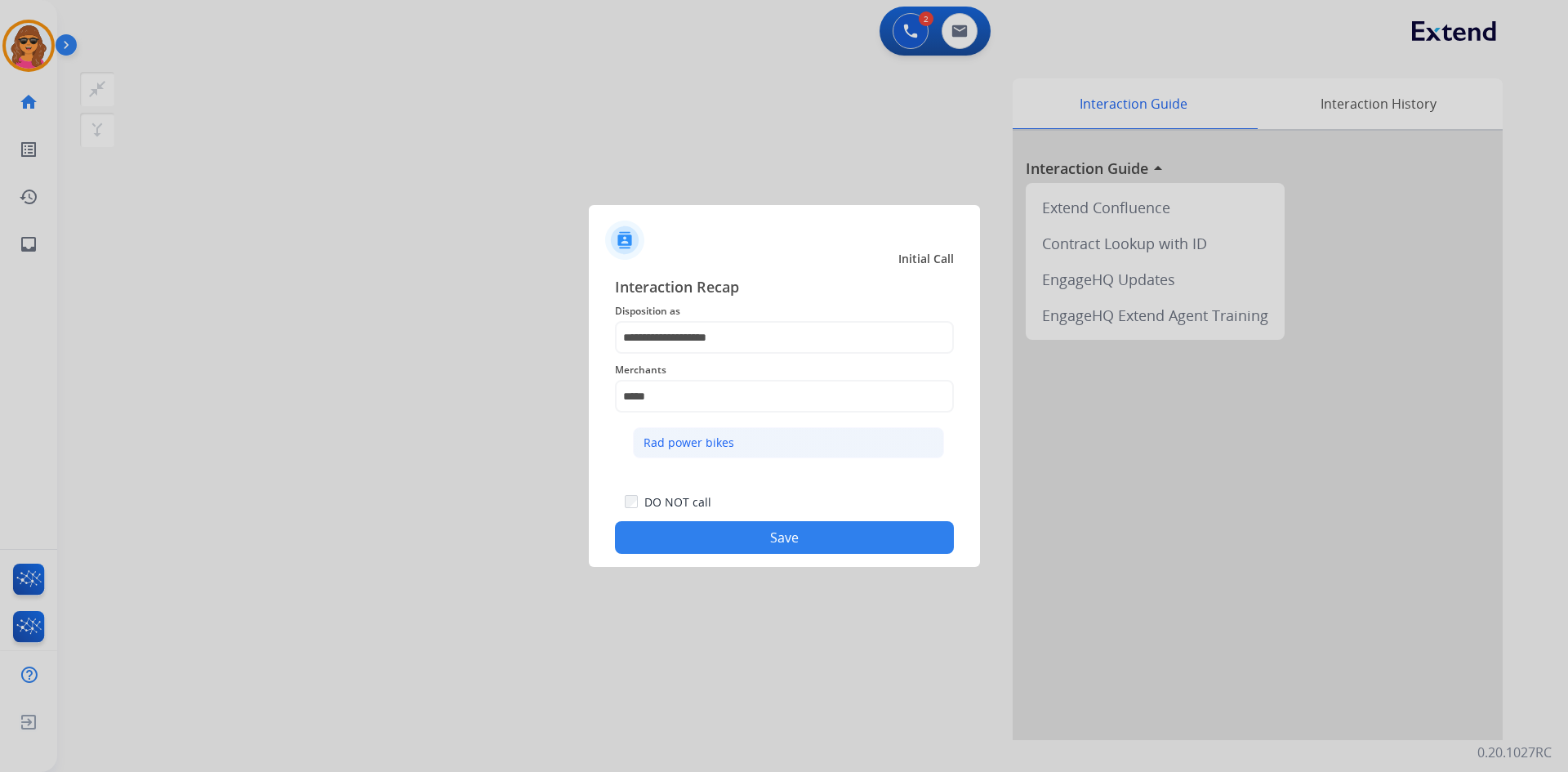
click at [700, 444] on div "Rad power bikes" at bounding box center [689, 443] width 90 height 17
type input "**********"
click at [785, 539] on button "Save" at bounding box center [784, 537] width 339 height 32
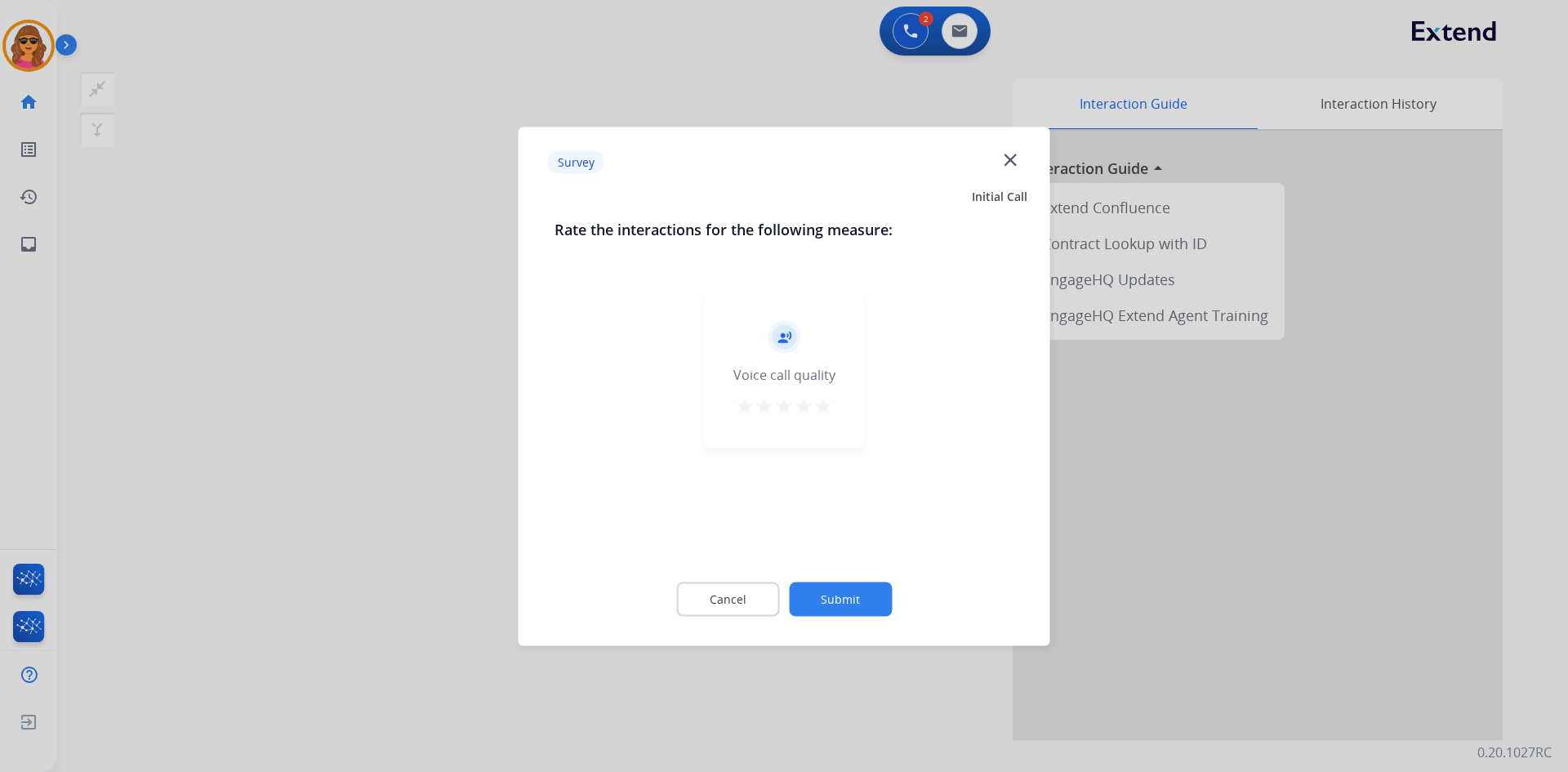
click at [819, 406] on mat-icon "star" at bounding box center [823, 405] width 20 height 20
click at [838, 608] on button "Submit" at bounding box center [840, 598] width 103 height 34
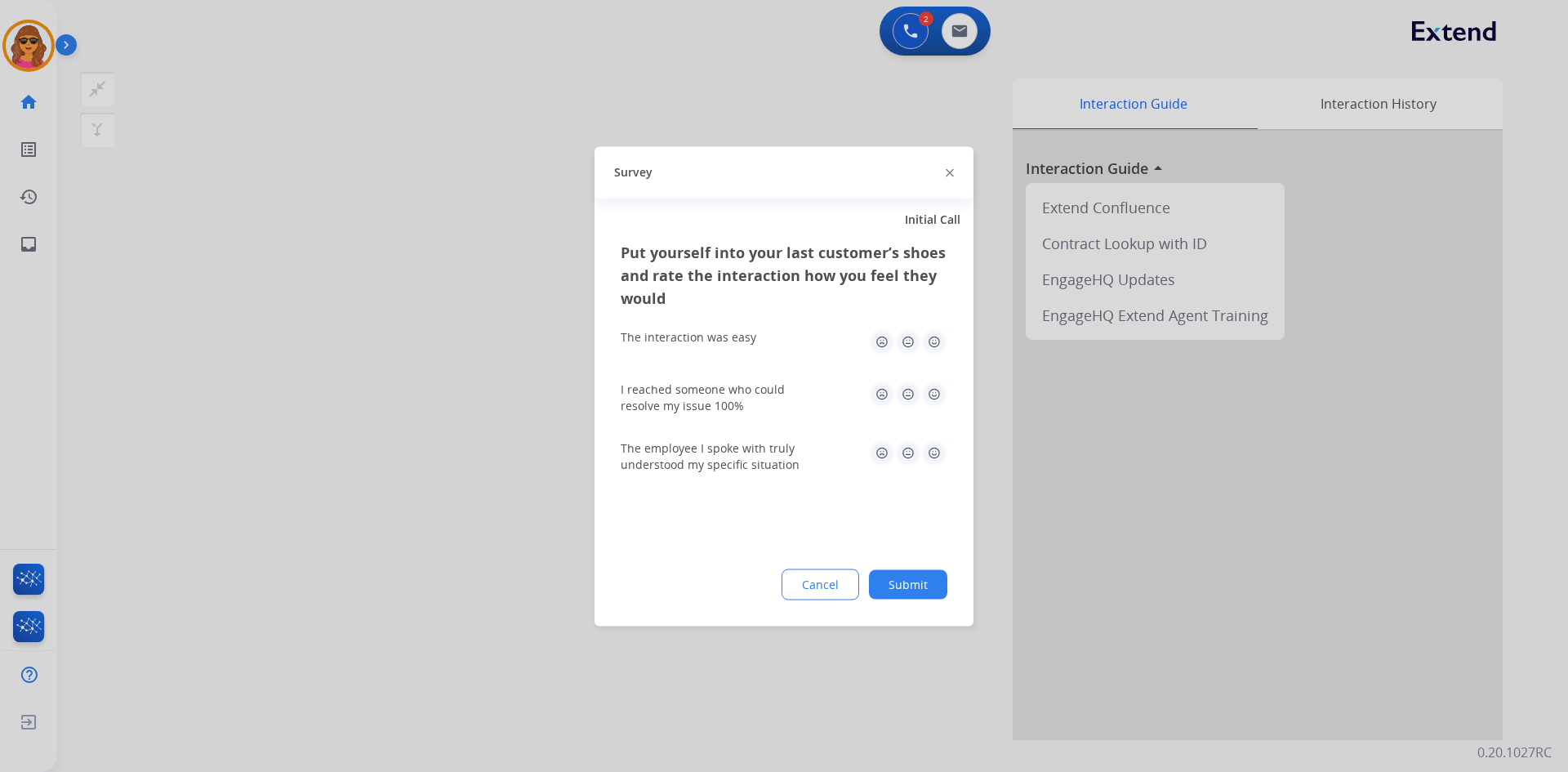
click at [932, 334] on img at bounding box center [935, 341] width 27 height 27
click at [938, 396] on img at bounding box center [935, 393] width 27 height 27
click at [936, 451] on img at bounding box center [935, 452] width 27 height 27
click at [926, 584] on button "Submit" at bounding box center [908, 584] width 79 height 30
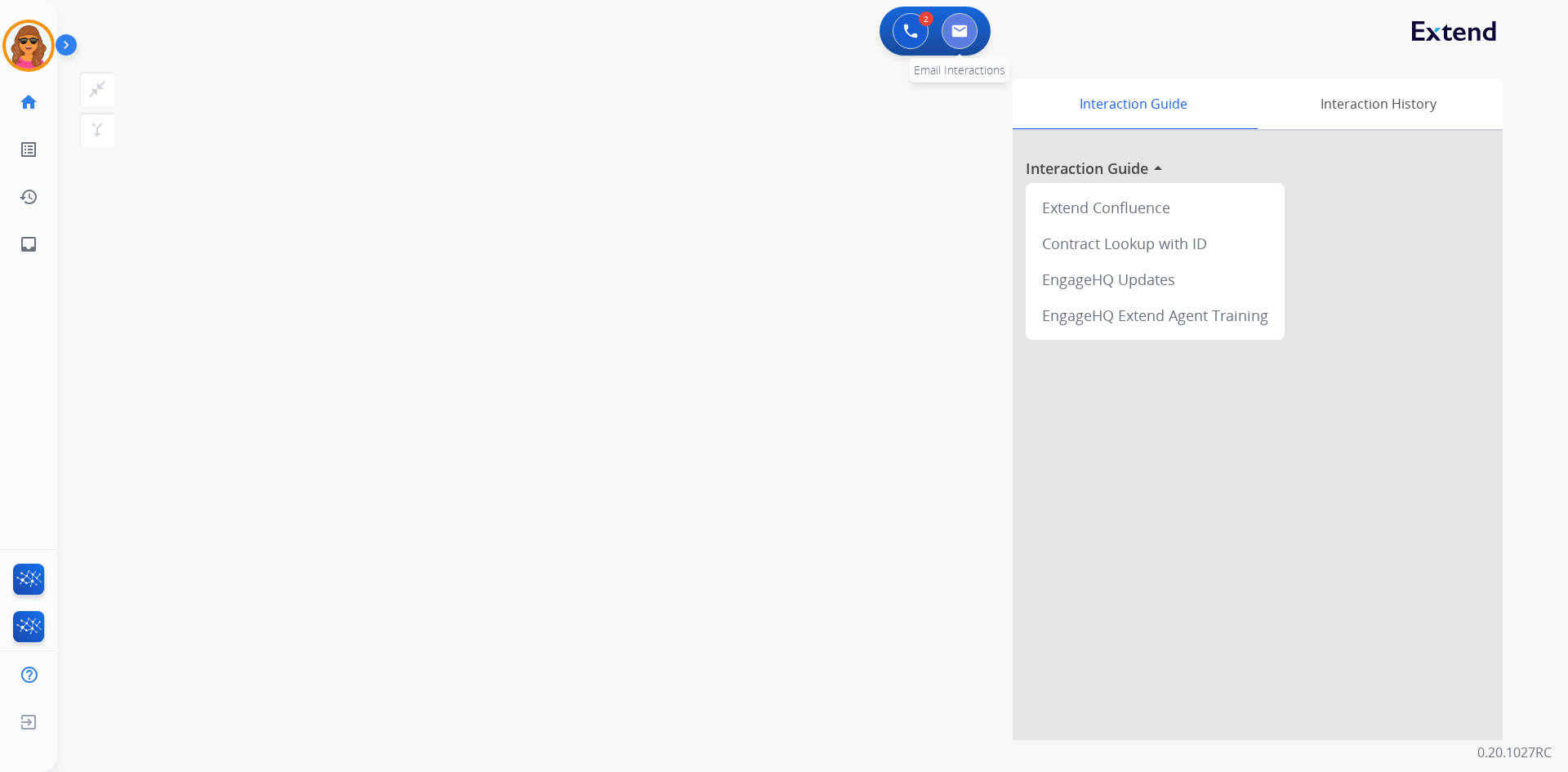
click at [959, 31] on img at bounding box center [959, 30] width 17 height 13
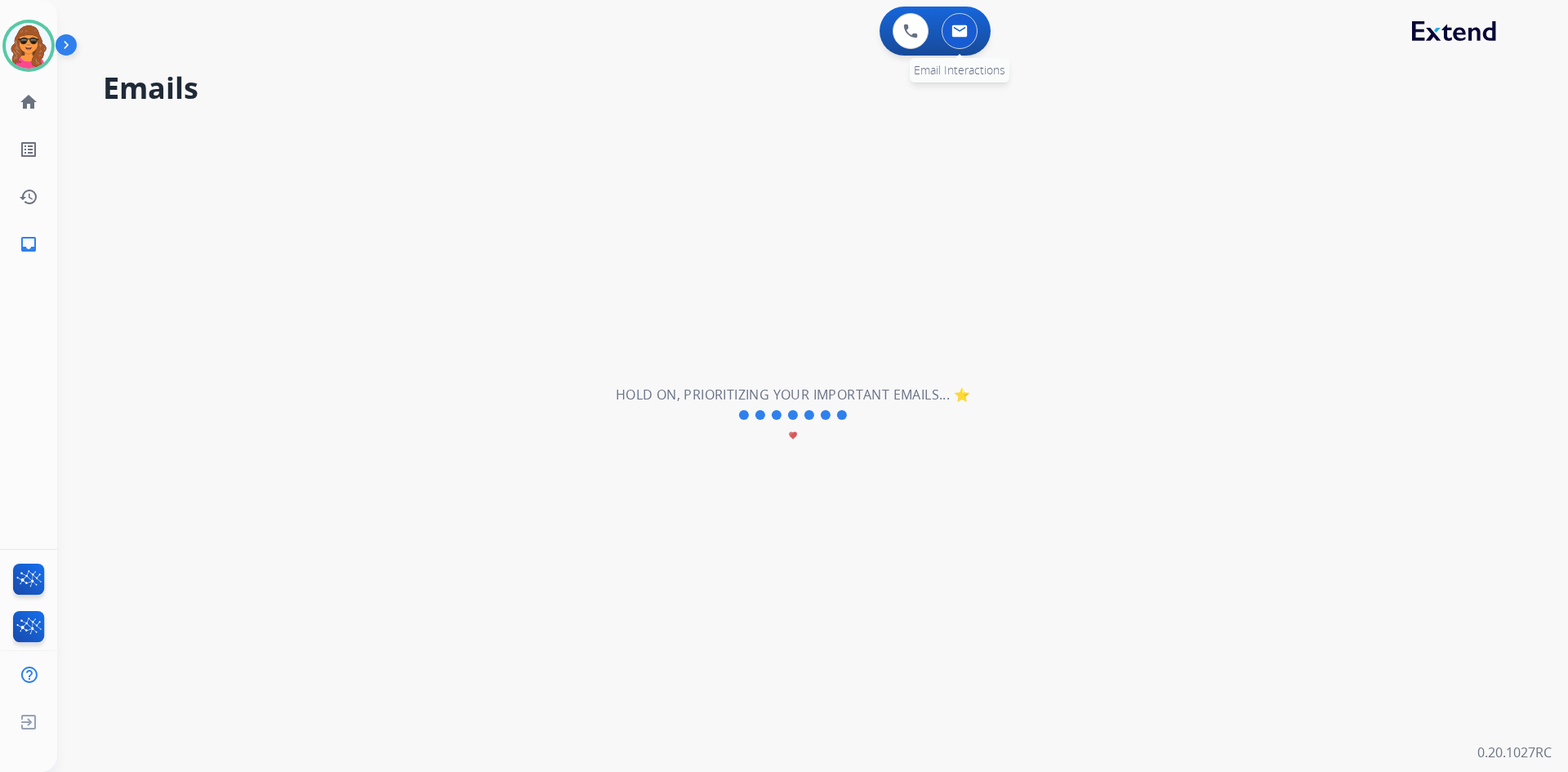
click at [970, 26] on button at bounding box center [959, 30] width 36 height 36
click at [39, 45] on img at bounding box center [29, 45] width 45 height 45
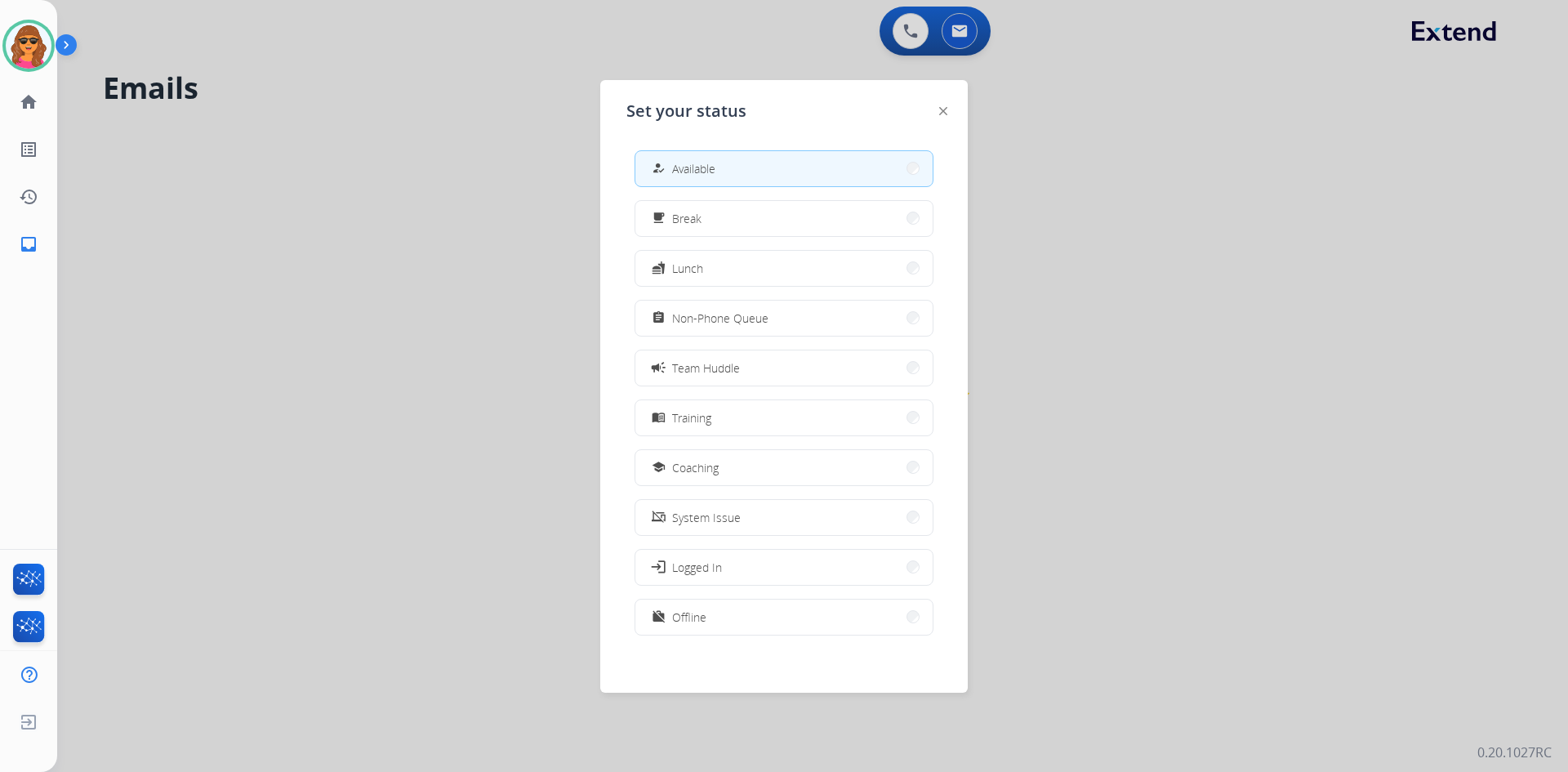
click at [1095, 116] on div at bounding box center [784, 386] width 1568 height 772
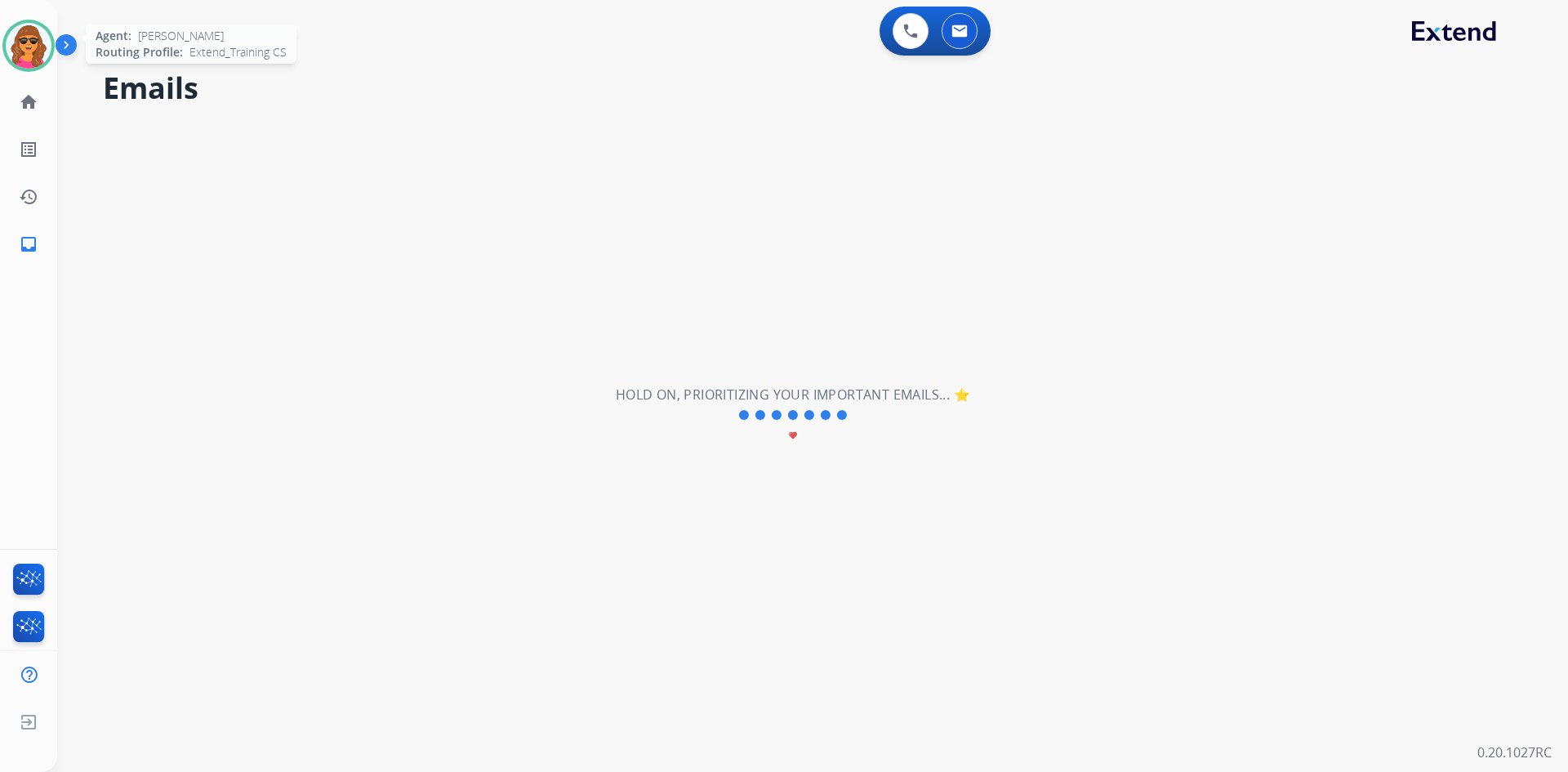
click at [24, 36] on img at bounding box center [29, 45] width 45 height 45
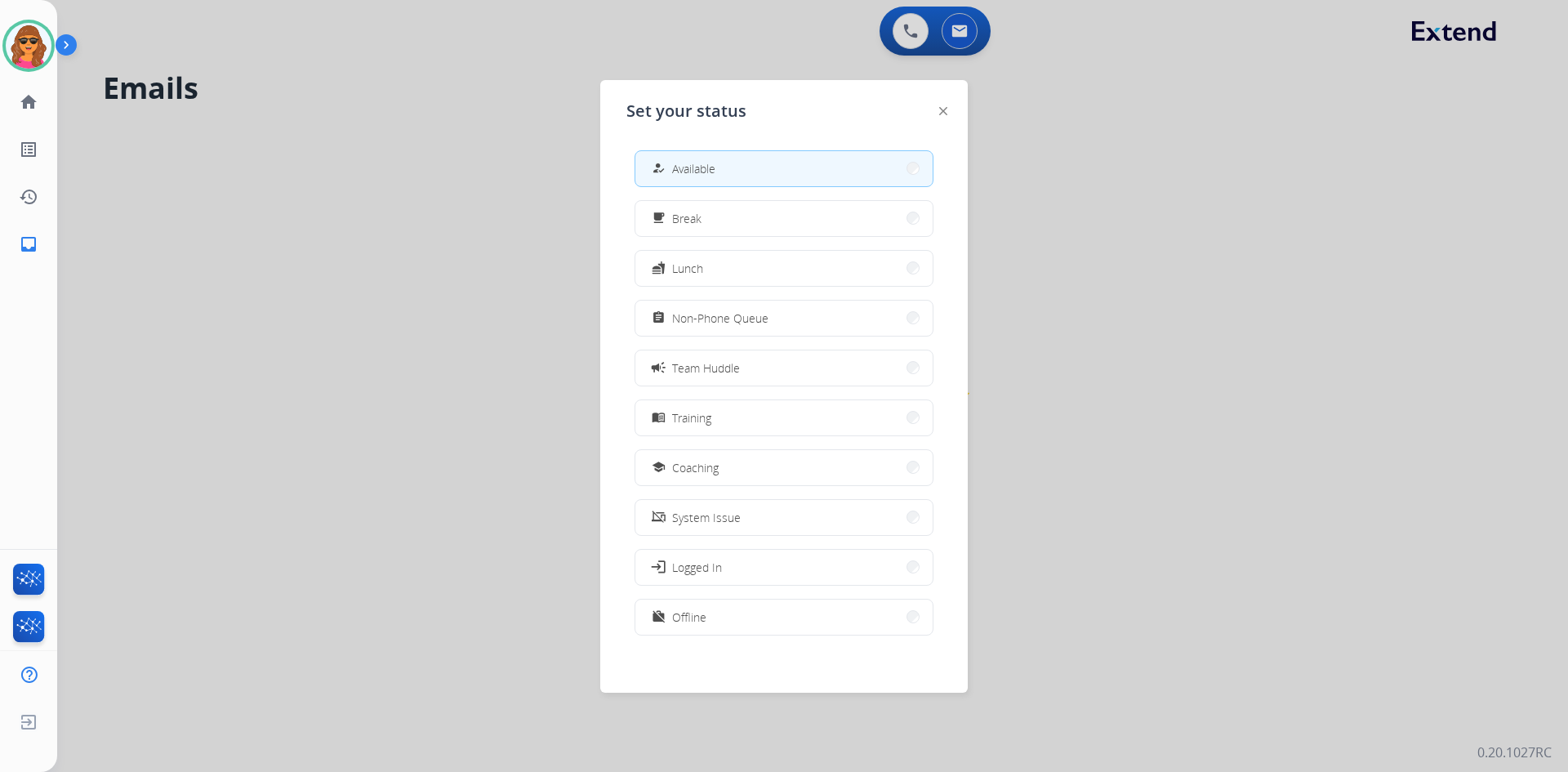
click at [301, 142] on div at bounding box center [784, 386] width 1568 height 772
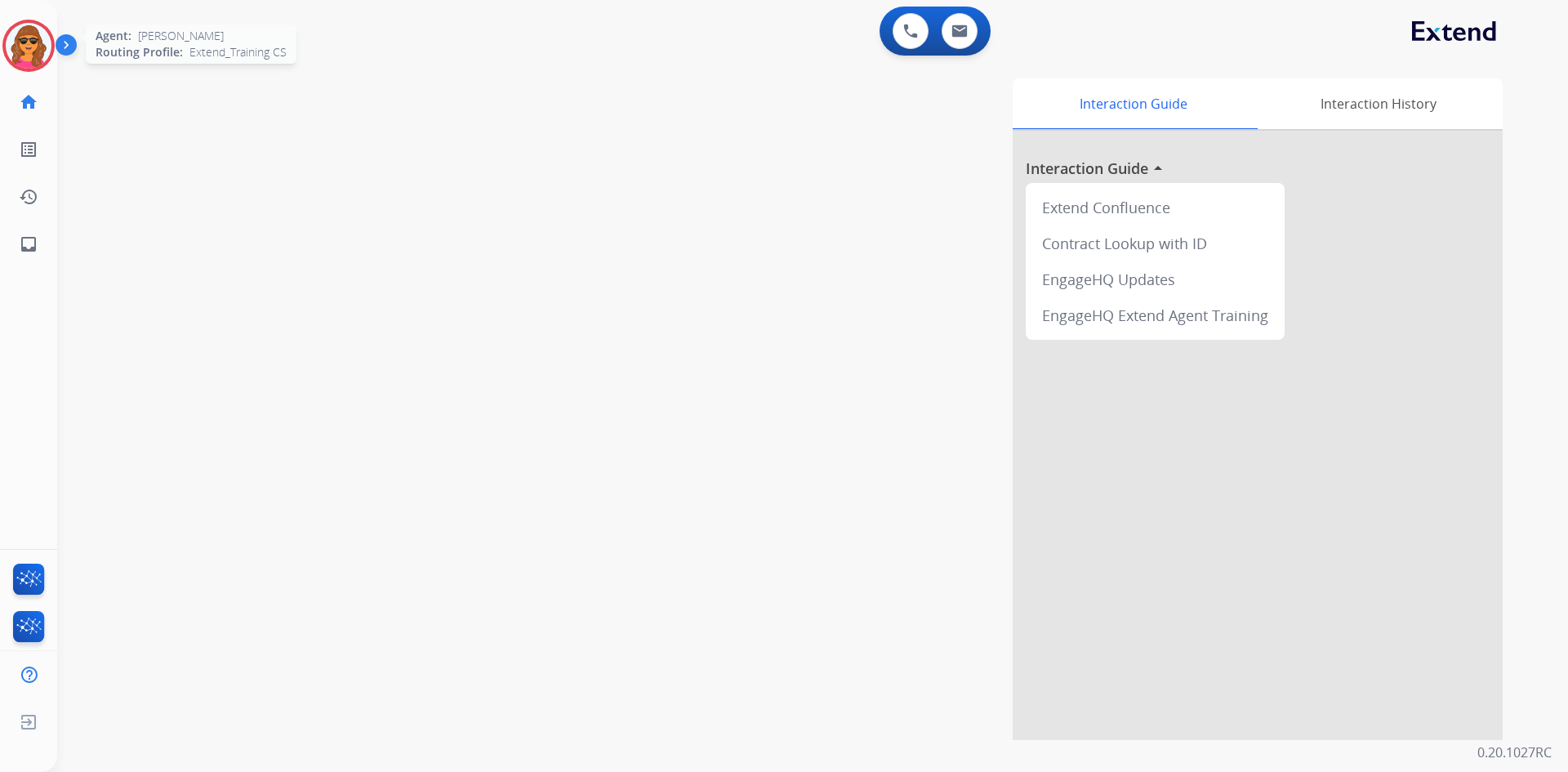
click at [28, 50] on img at bounding box center [29, 45] width 45 height 45
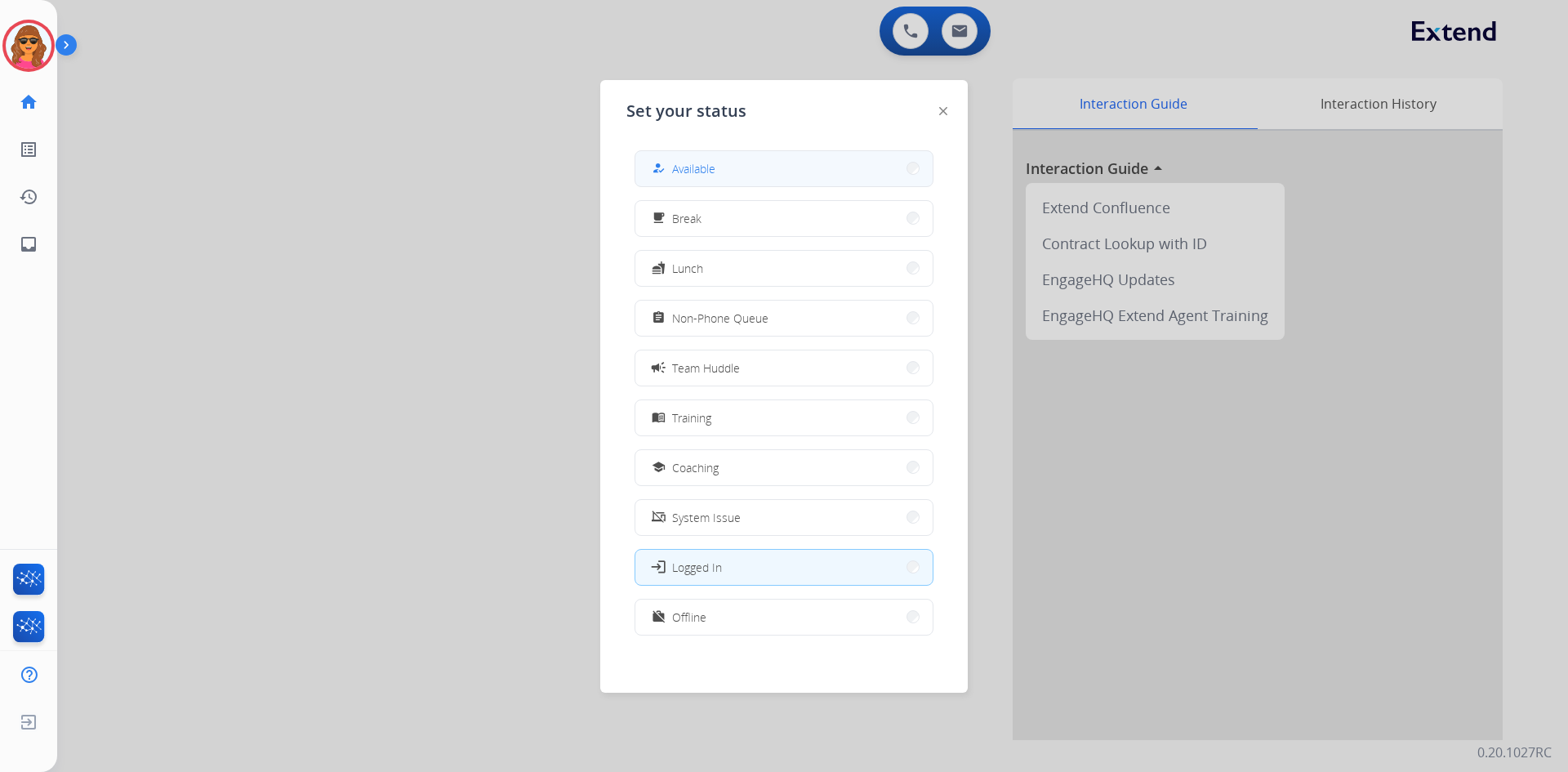
click at [721, 169] on button "how_to_reg Available" at bounding box center [784, 169] width 297 height 35
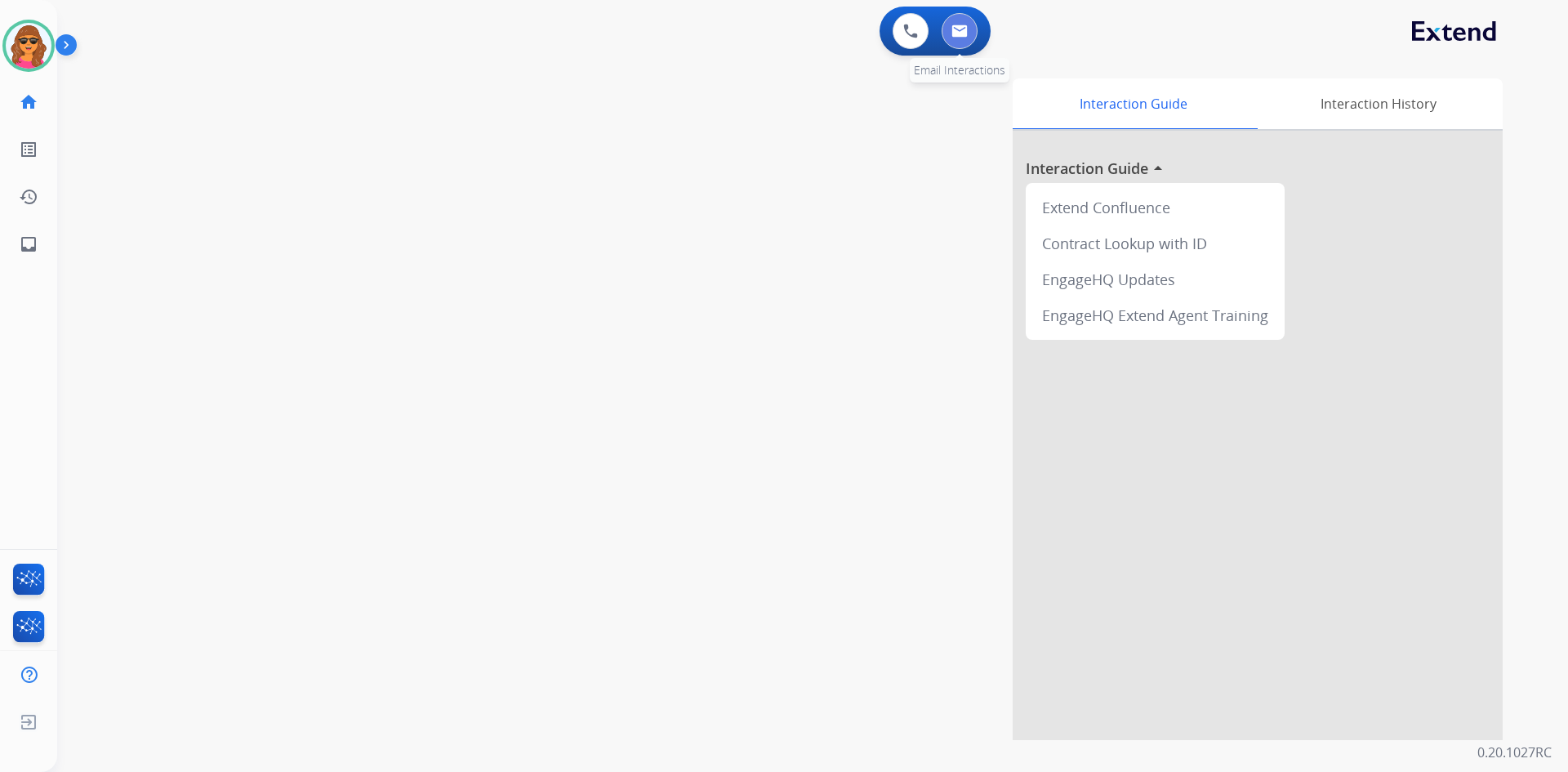
click at [952, 24] on button at bounding box center [959, 30] width 36 height 36
select select "**********"
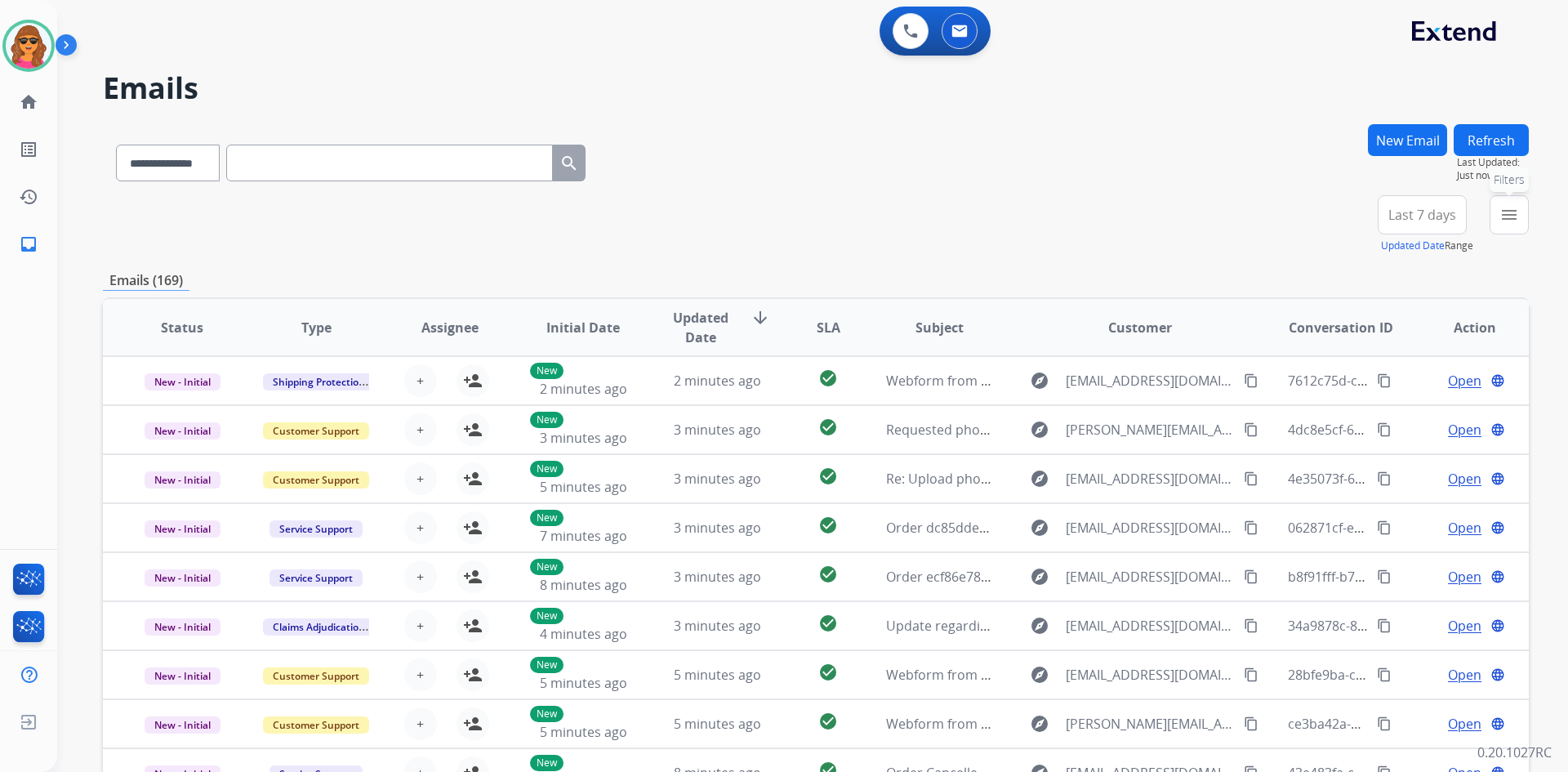
click at [1514, 209] on mat-icon "menu" at bounding box center [1509, 214] width 20 height 20
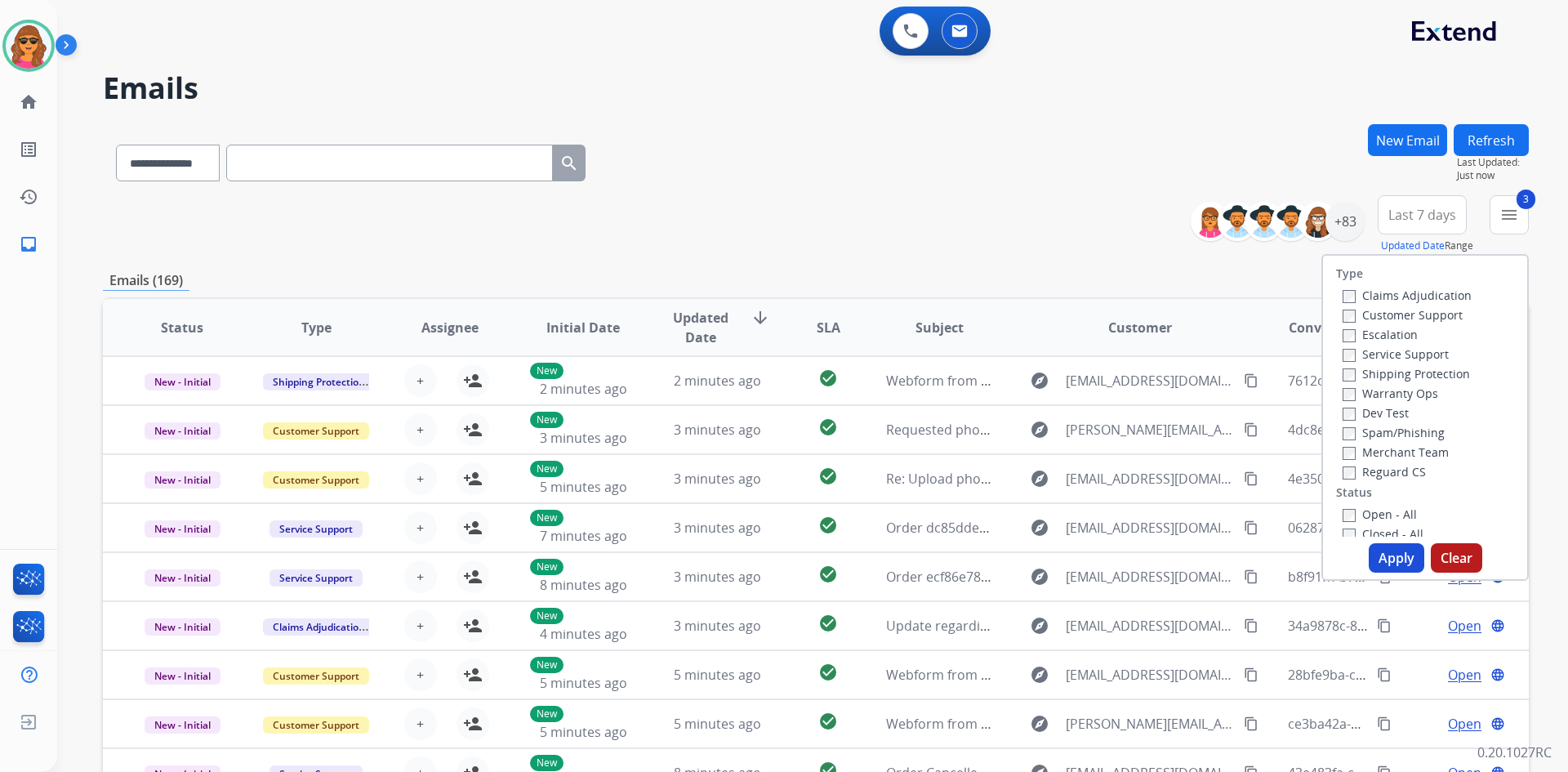
click at [1343, 506] on label "Open - All" at bounding box center [1380, 514] width 75 height 16
click at [1391, 555] on button "Apply" at bounding box center [1397, 558] width 55 height 30
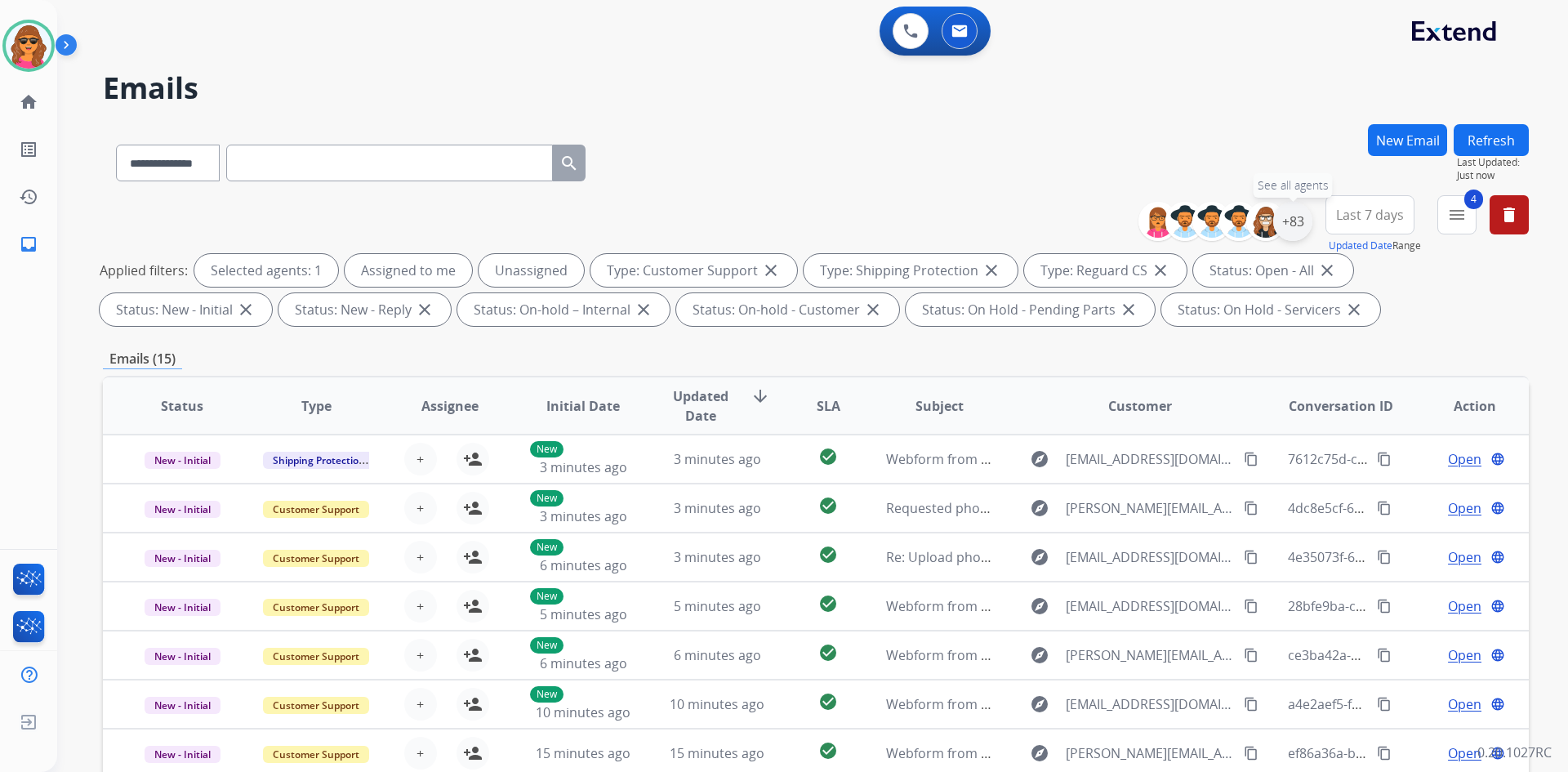
click at [1294, 220] on div "+83" at bounding box center [1293, 221] width 39 height 39
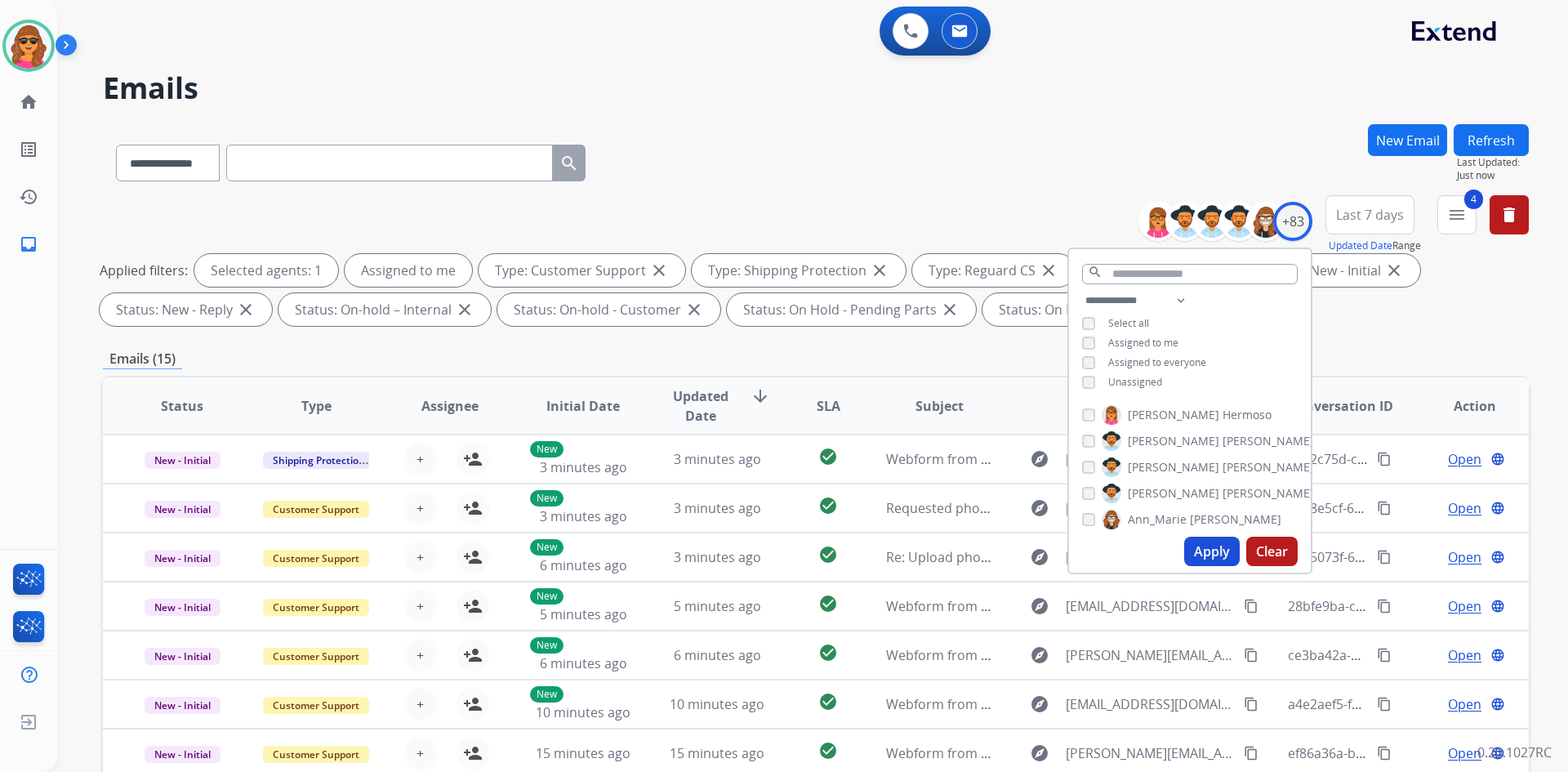
click at [1201, 543] on button "Apply" at bounding box center [1212, 552] width 55 height 30
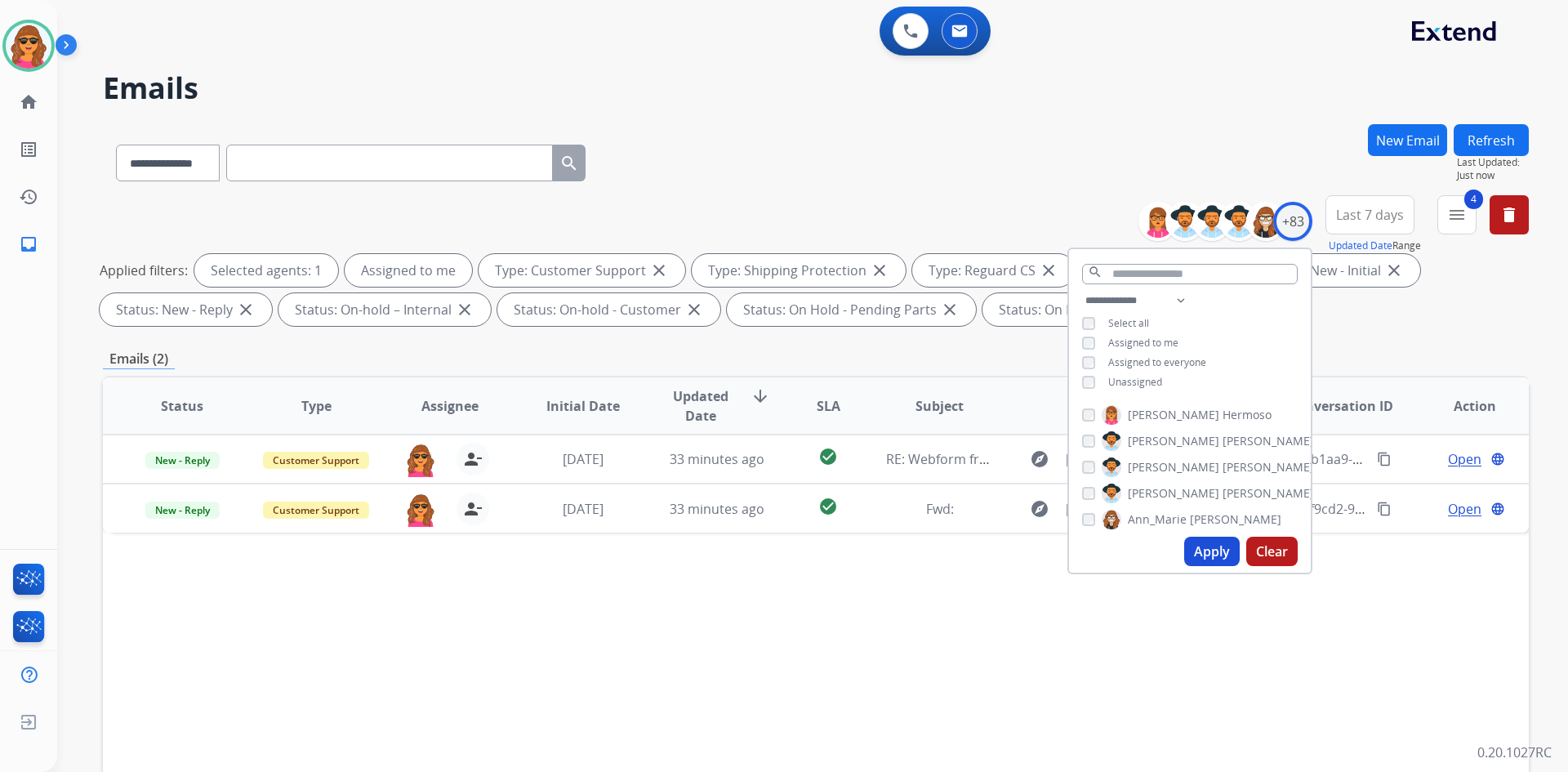
click at [1389, 348] on div "**********" at bounding box center [816, 565] width 1426 height 883
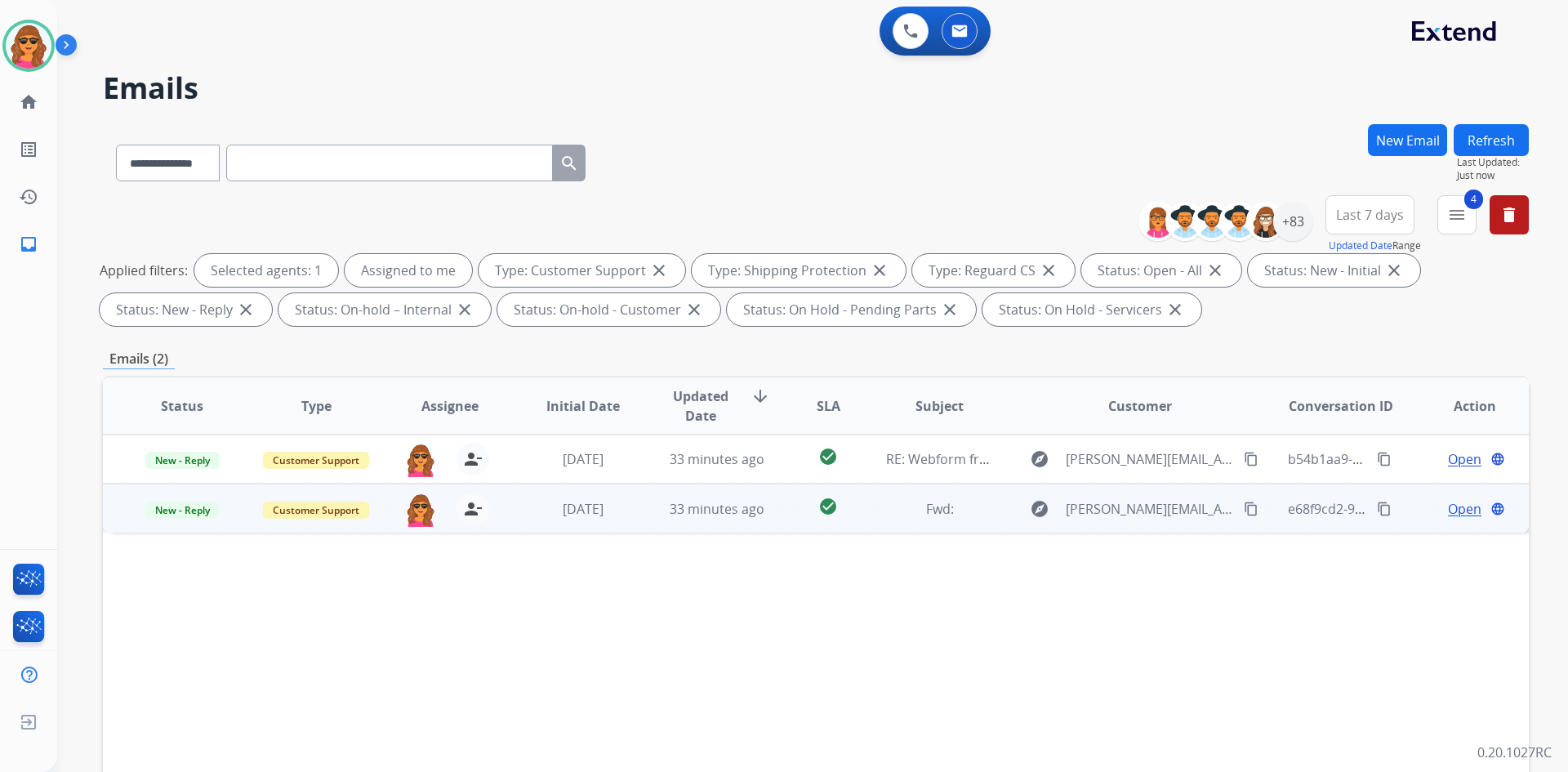
click at [1448, 505] on span "Open" at bounding box center [1465, 508] width 33 height 20
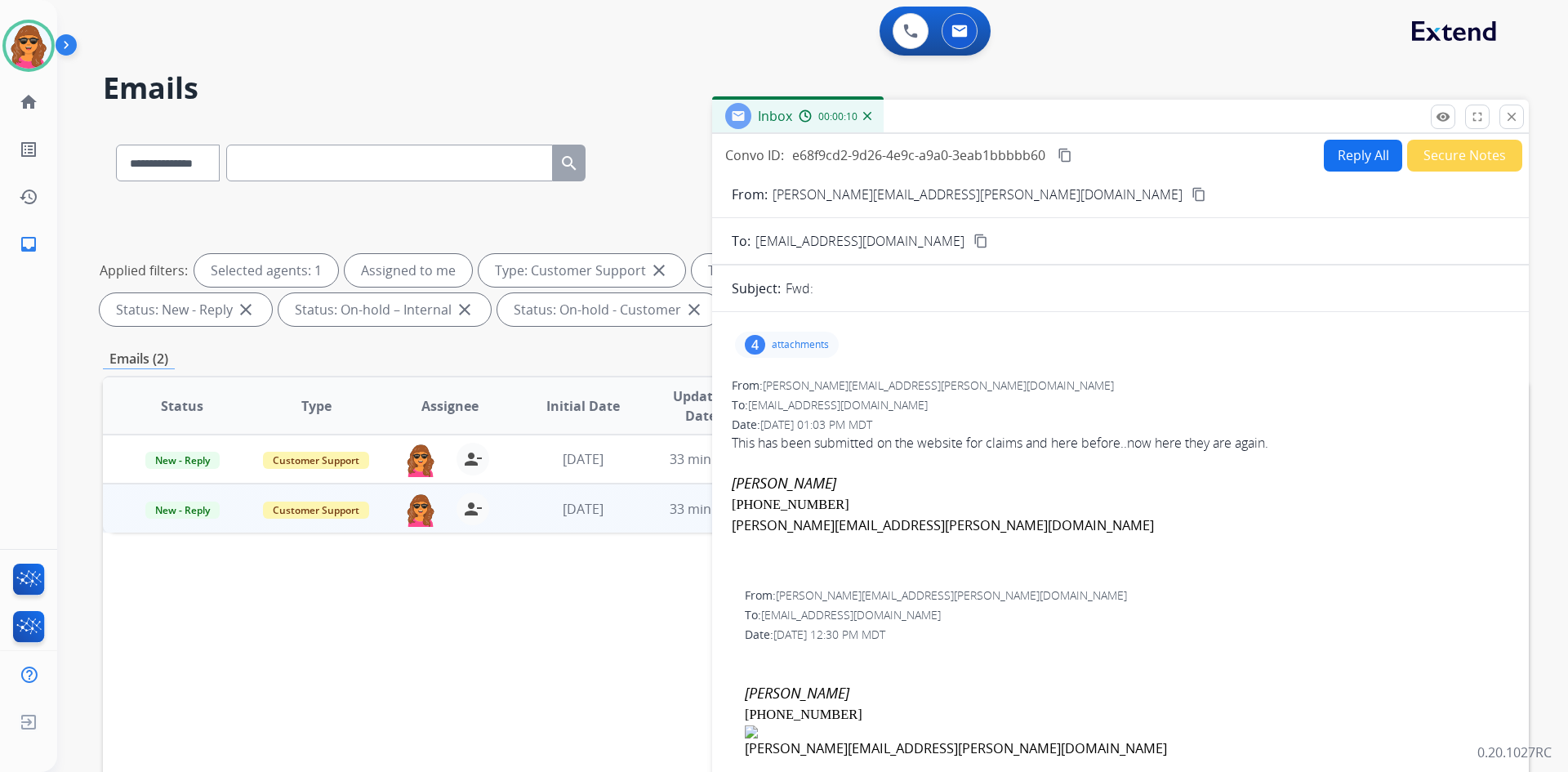
click at [781, 344] on p "attachments" at bounding box center [801, 344] width 57 height 13
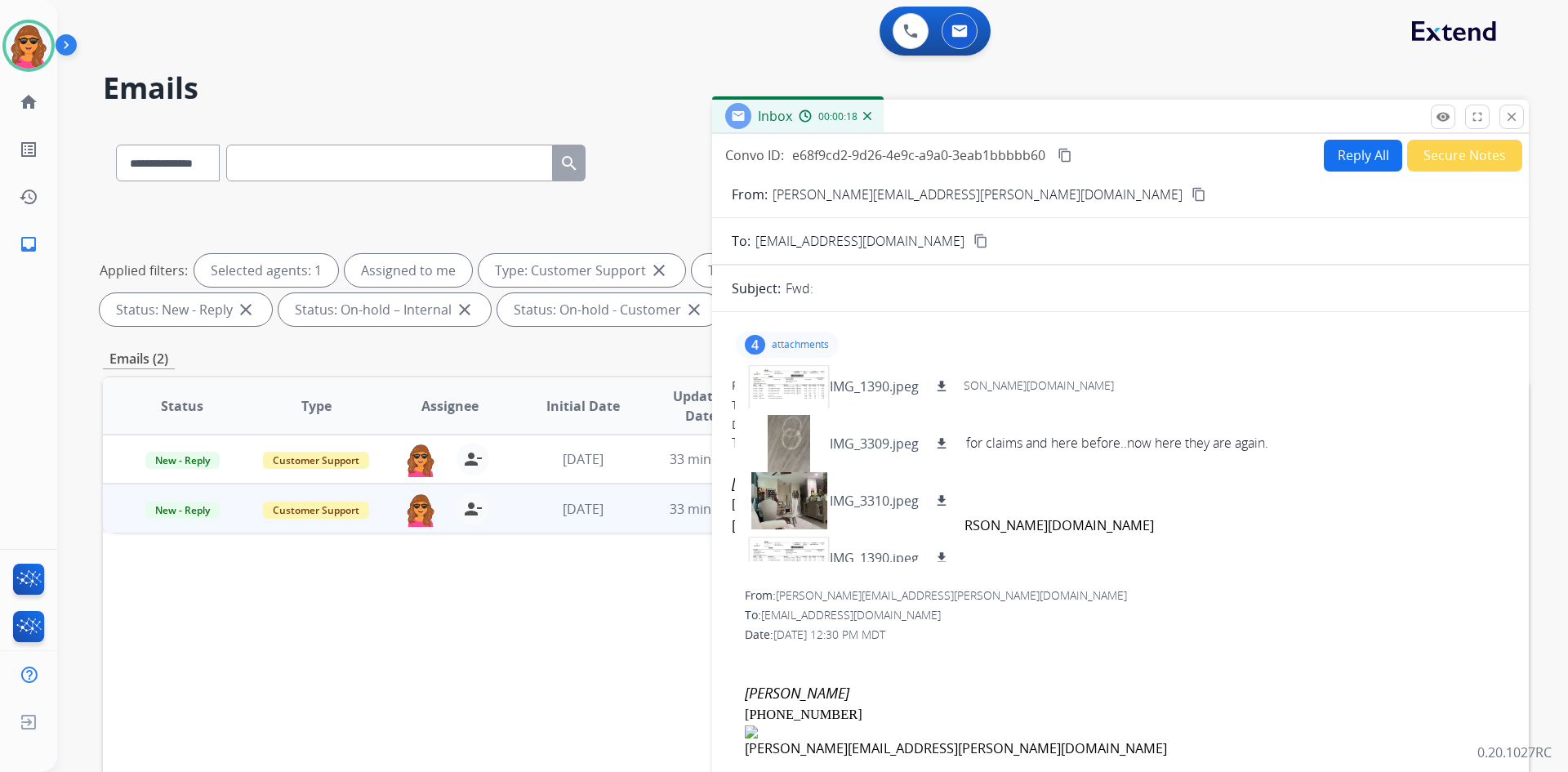
click at [1191, 192] on mat-icon "content_copy" at bounding box center [1198, 194] width 15 height 15
click at [774, 493] on div at bounding box center [789, 501] width 82 height 57
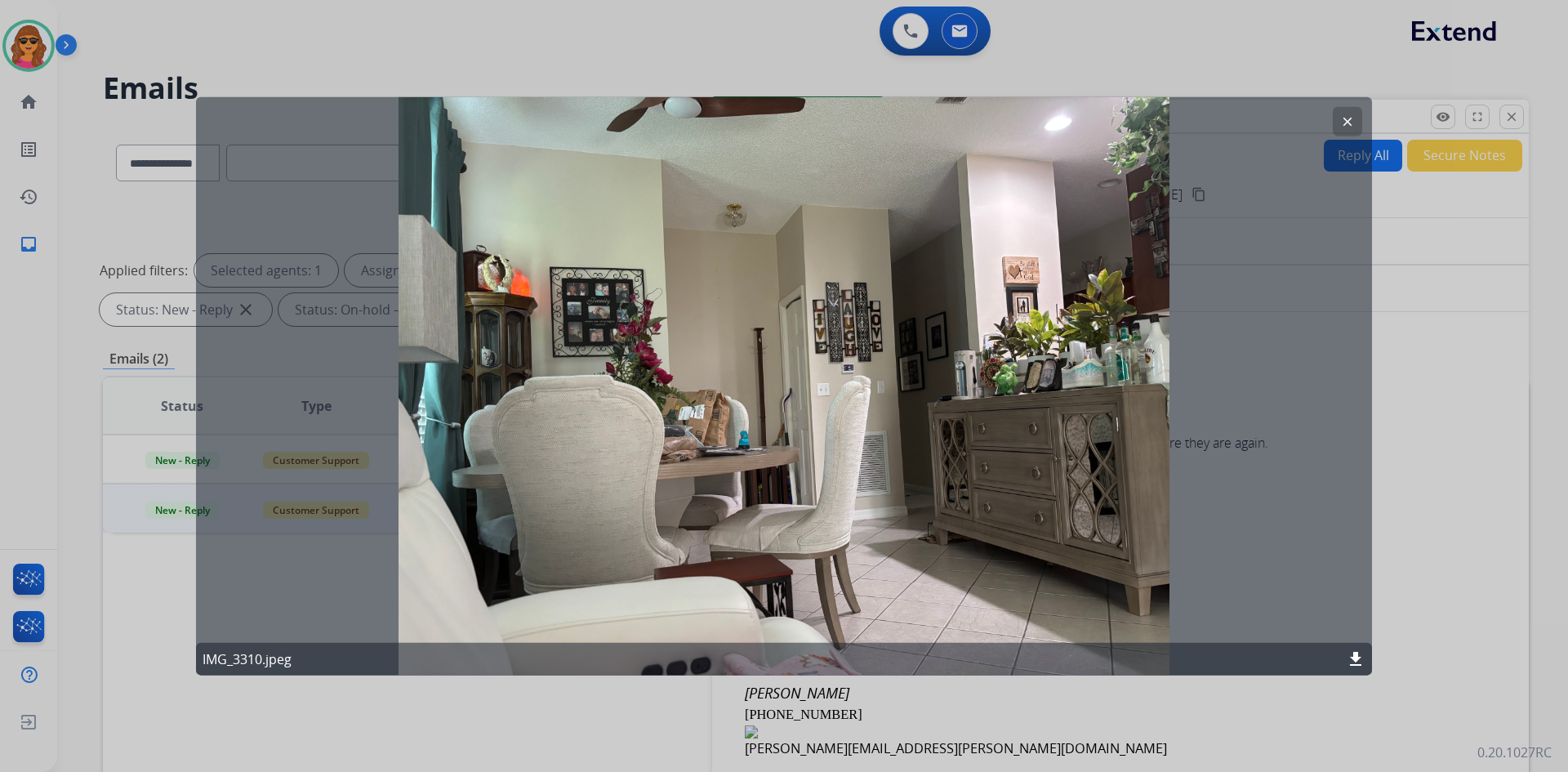
click at [1356, 646] on div "IMG_3310.jpeg download" at bounding box center [784, 658] width 1176 height 32
click at [1357, 652] on mat-icon "download" at bounding box center [1356, 659] width 20 height 20
click at [1356, 123] on button "clear" at bounding box center [1348, 121] width 30 height 30
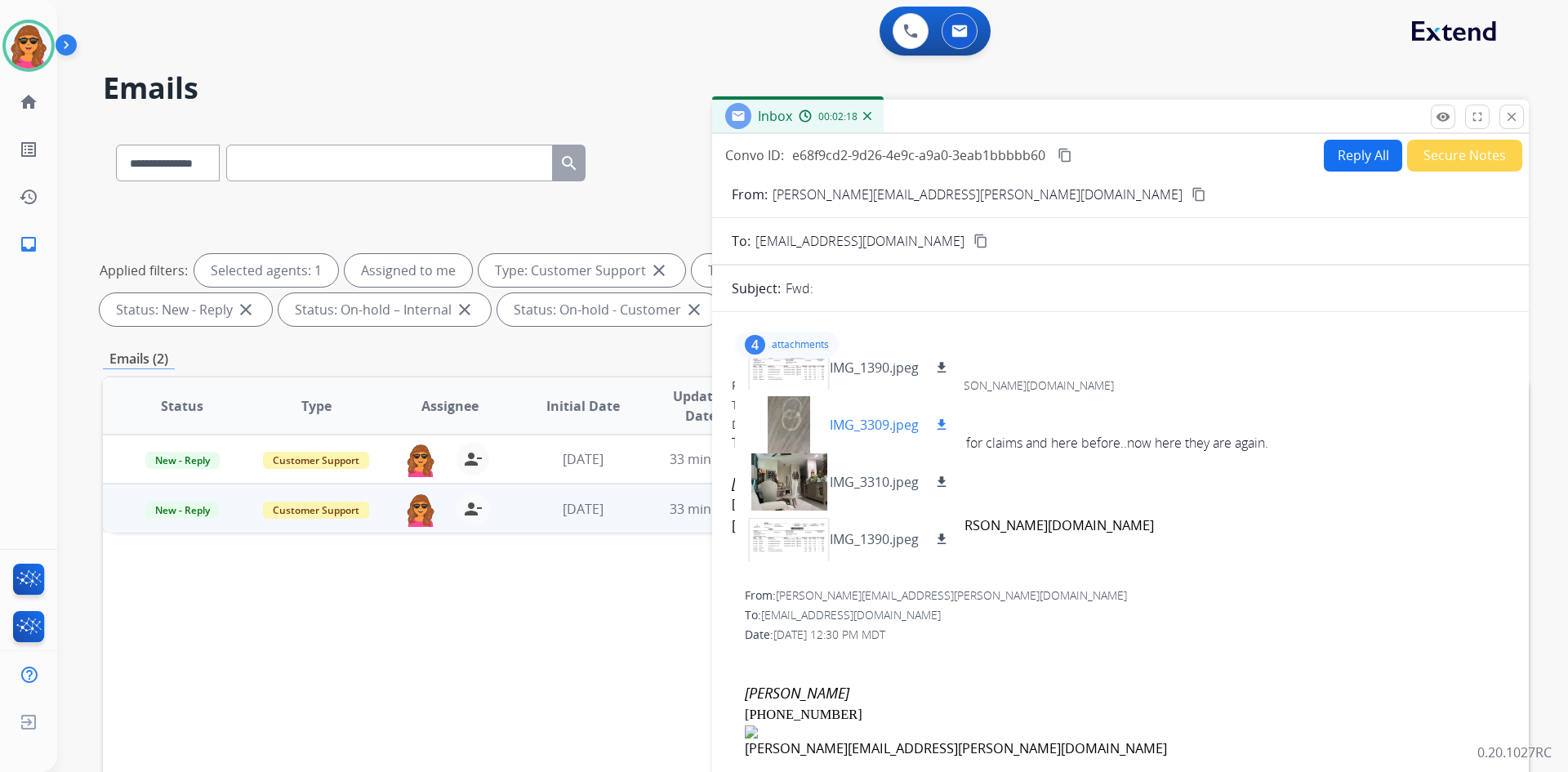
scroll to position [25, 0]
click at [782, 541] on div at bounding box center [789, 533] width 82 height 57
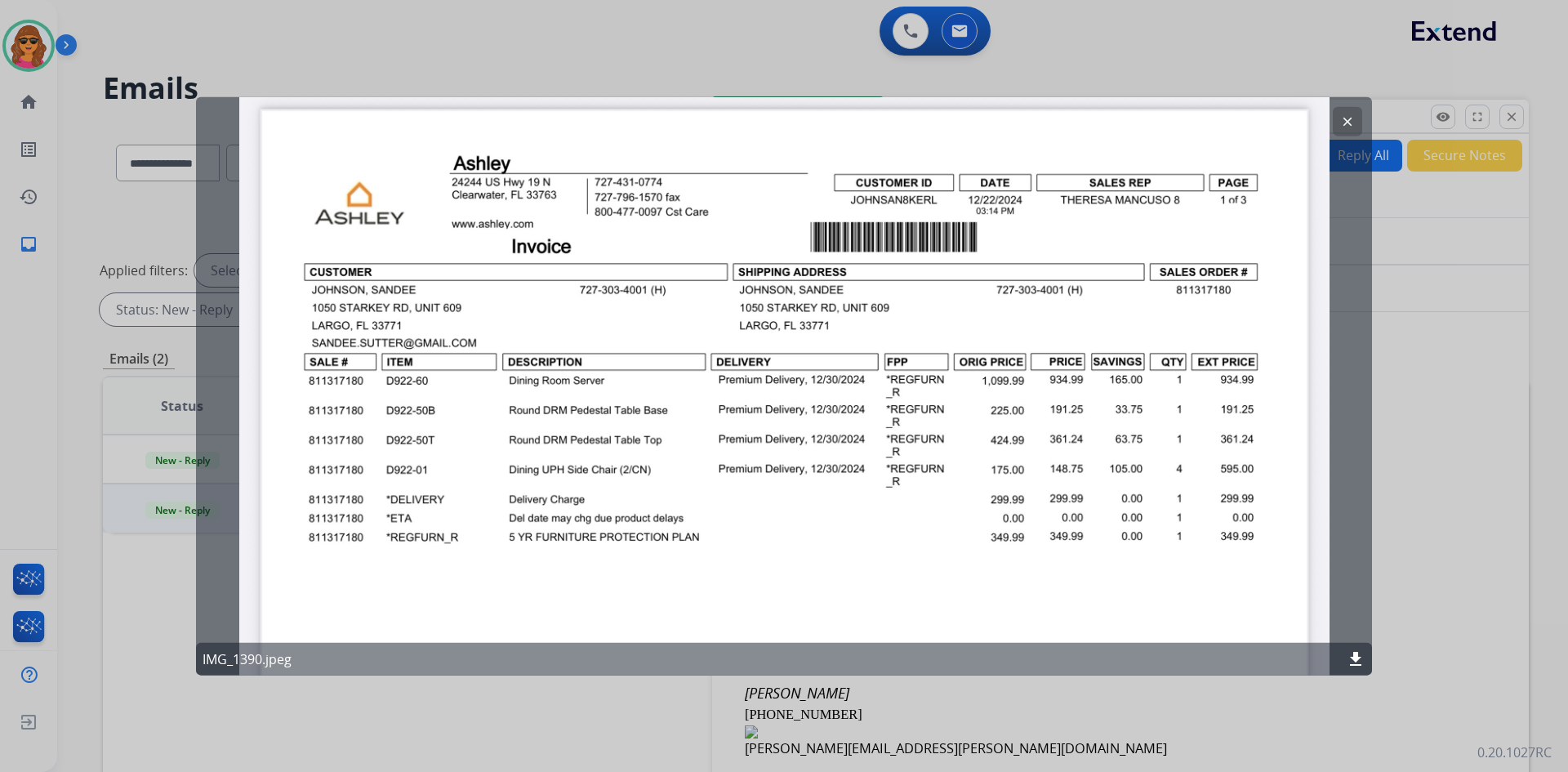
click at [1355, 651] on mat-icon "download" at bounding box center [1356, 659] width 20 height 20
click at [1413, 498] on div at bounding box center [784, 386] width 1568 height 772
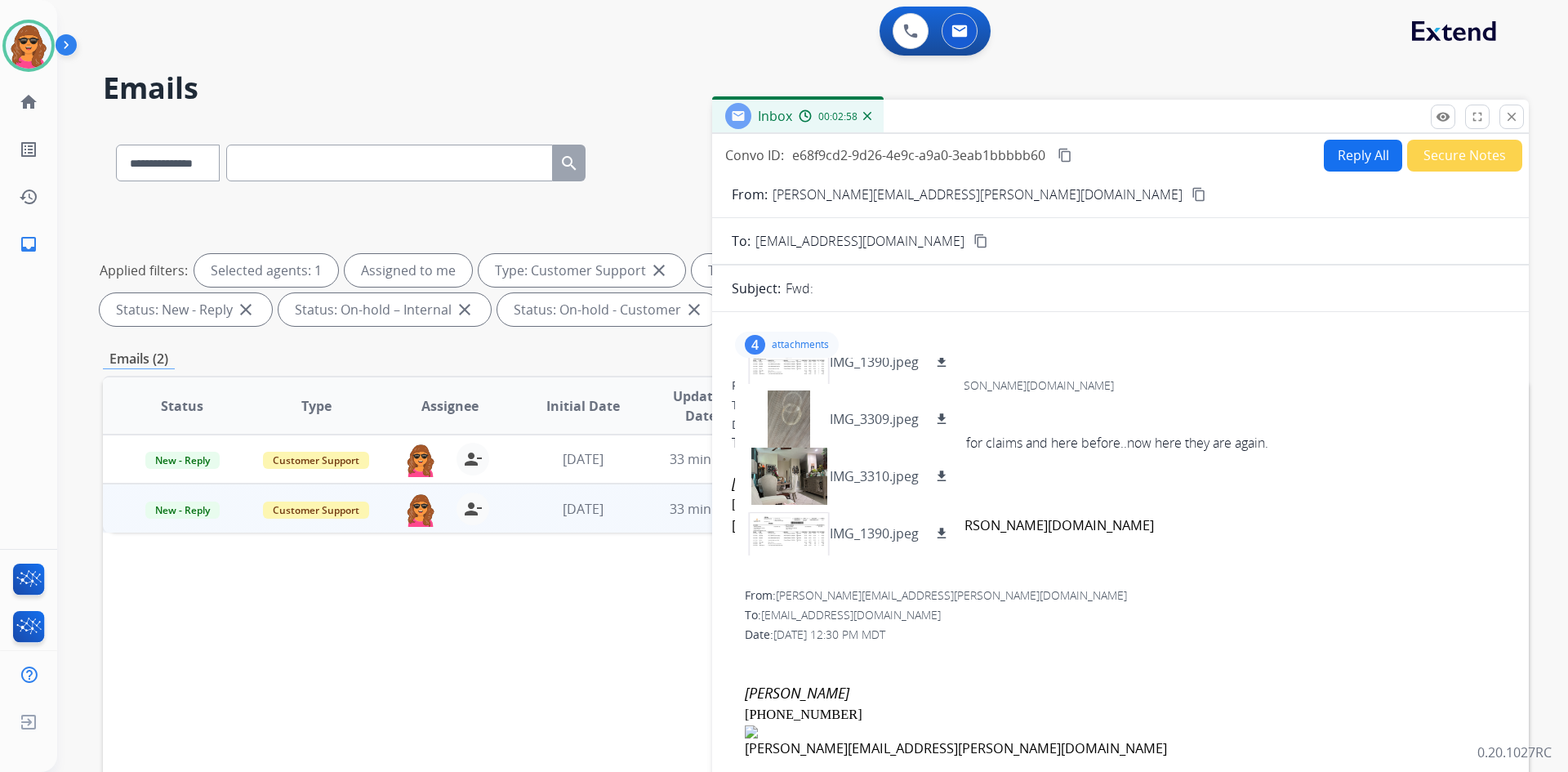
click at [1095, 221] on form "From: sandee.sutter@gmail.com content_copy To: support@extend.com content_copy …" at bounding box center [1120, 485] width 816 height 628
click at [1368, 152] on button "Reply All" at bounding box center [1363, 155] width 79 height 31
select select "**********"
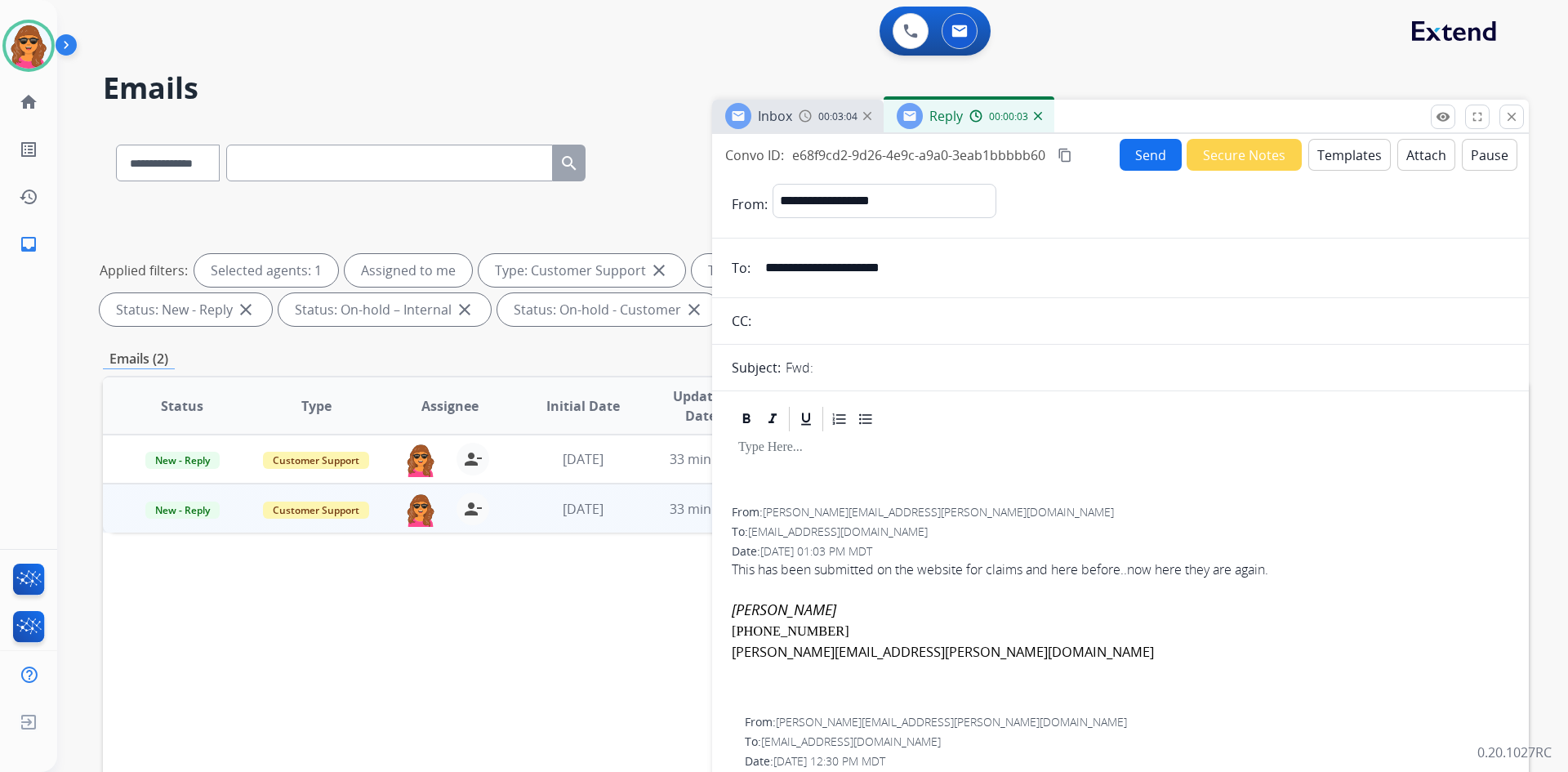
click at [1328, 148] on button "Templates" at bounding box center [1350, 154] width 83 height 31
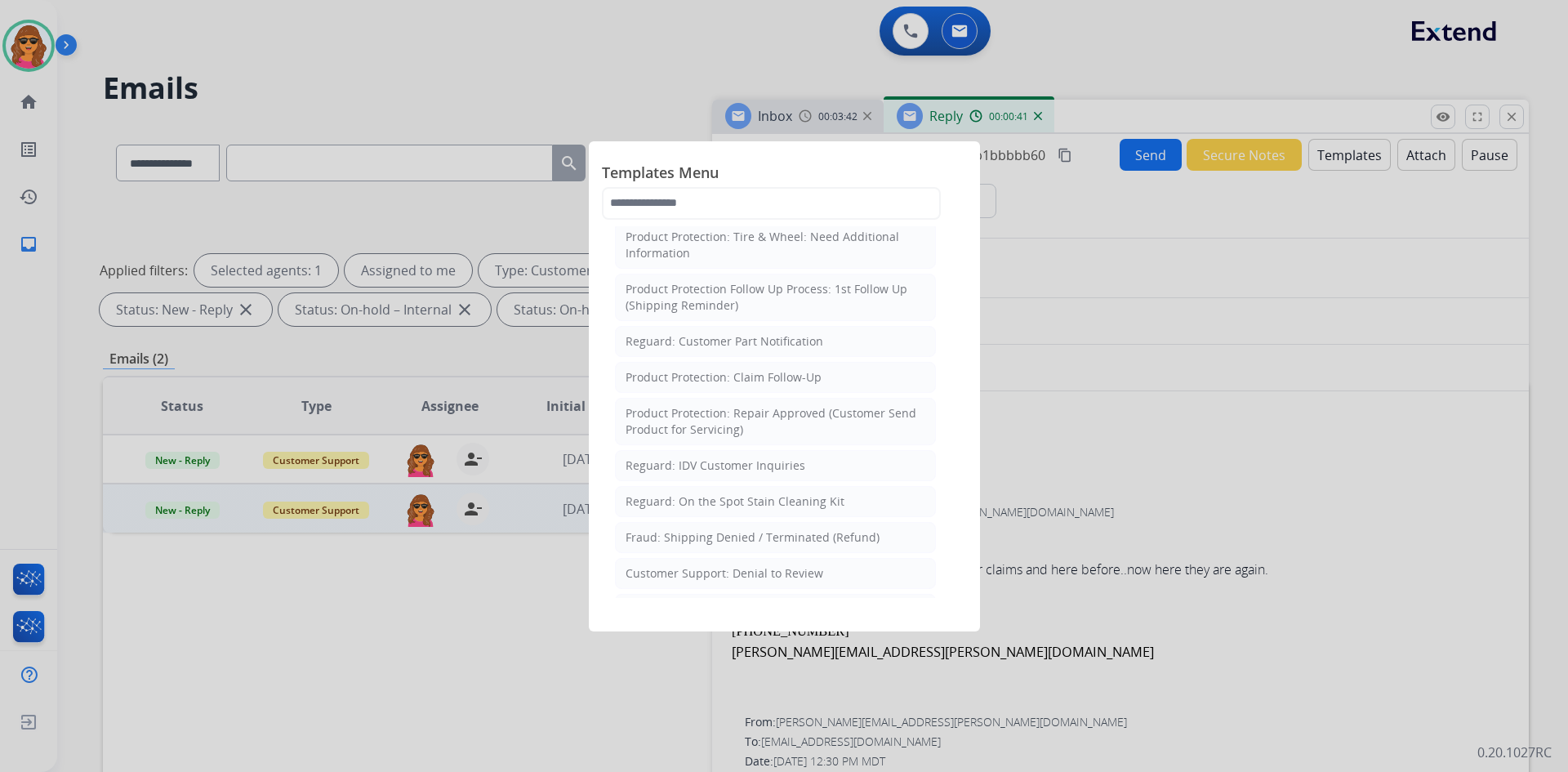
scroll to position [980, 0]
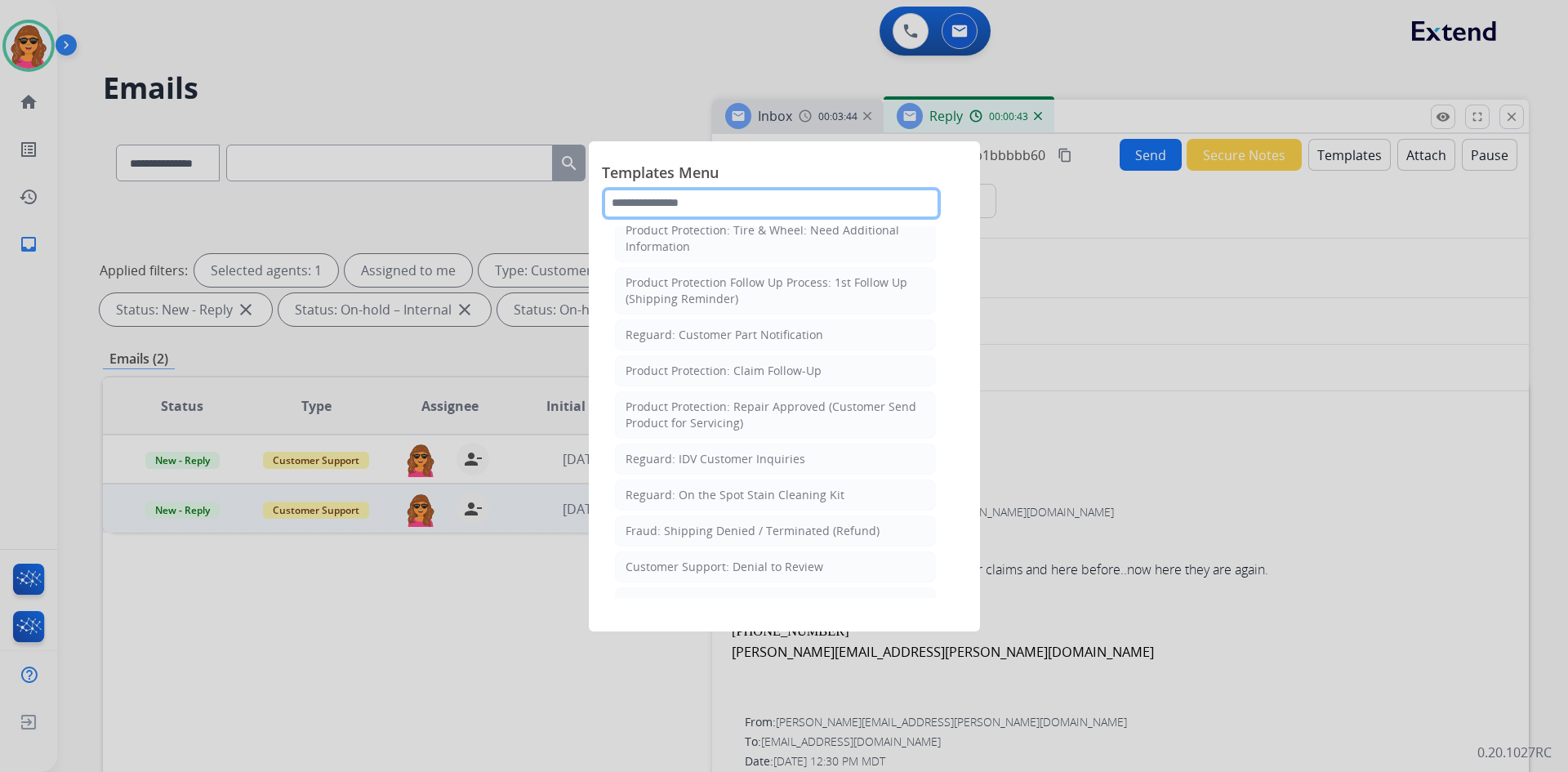
click at [607, 197] on input "text" at bounding box center [771, 203] width 339 height 32
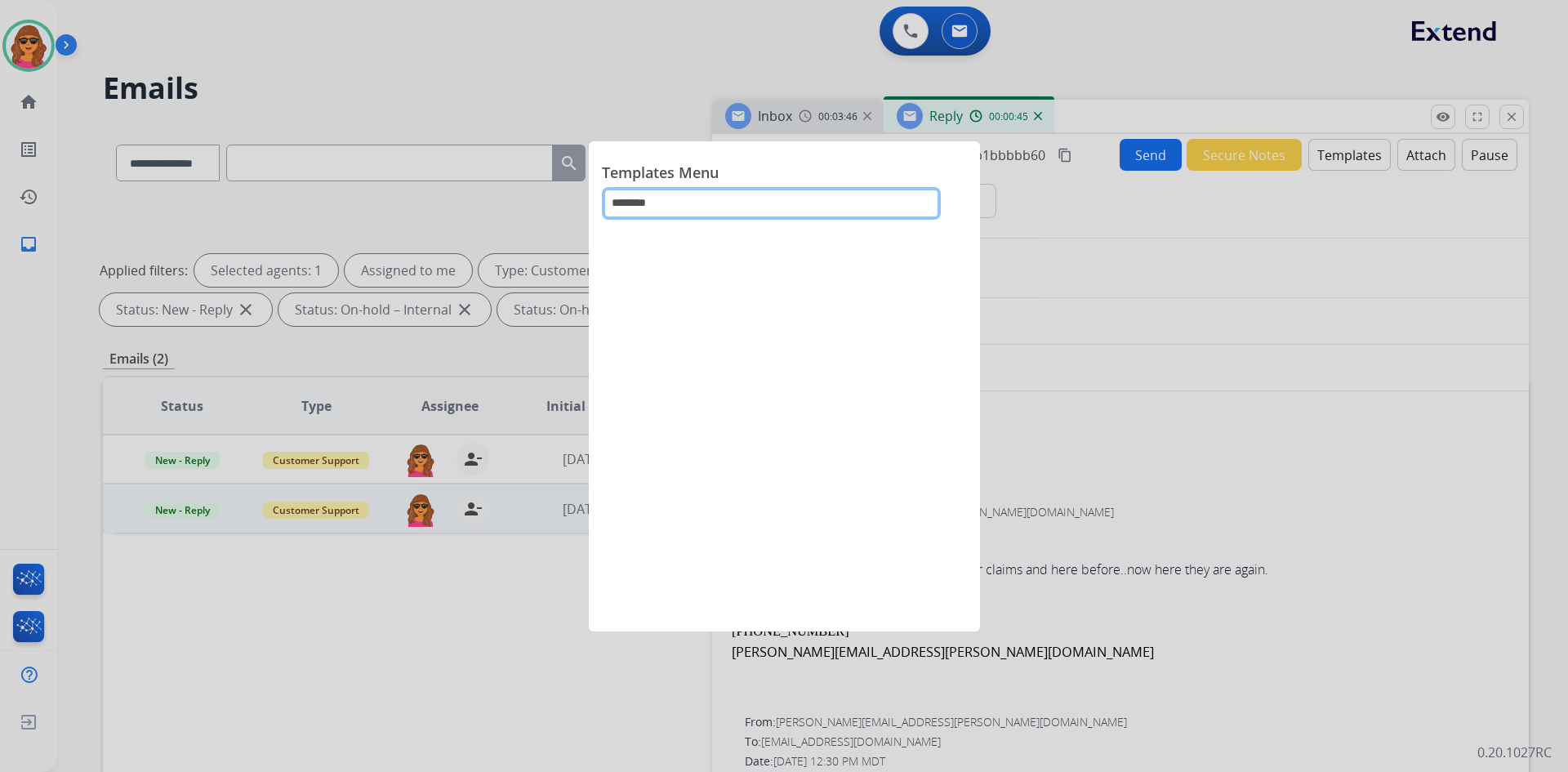
scroll to position [0, 0]
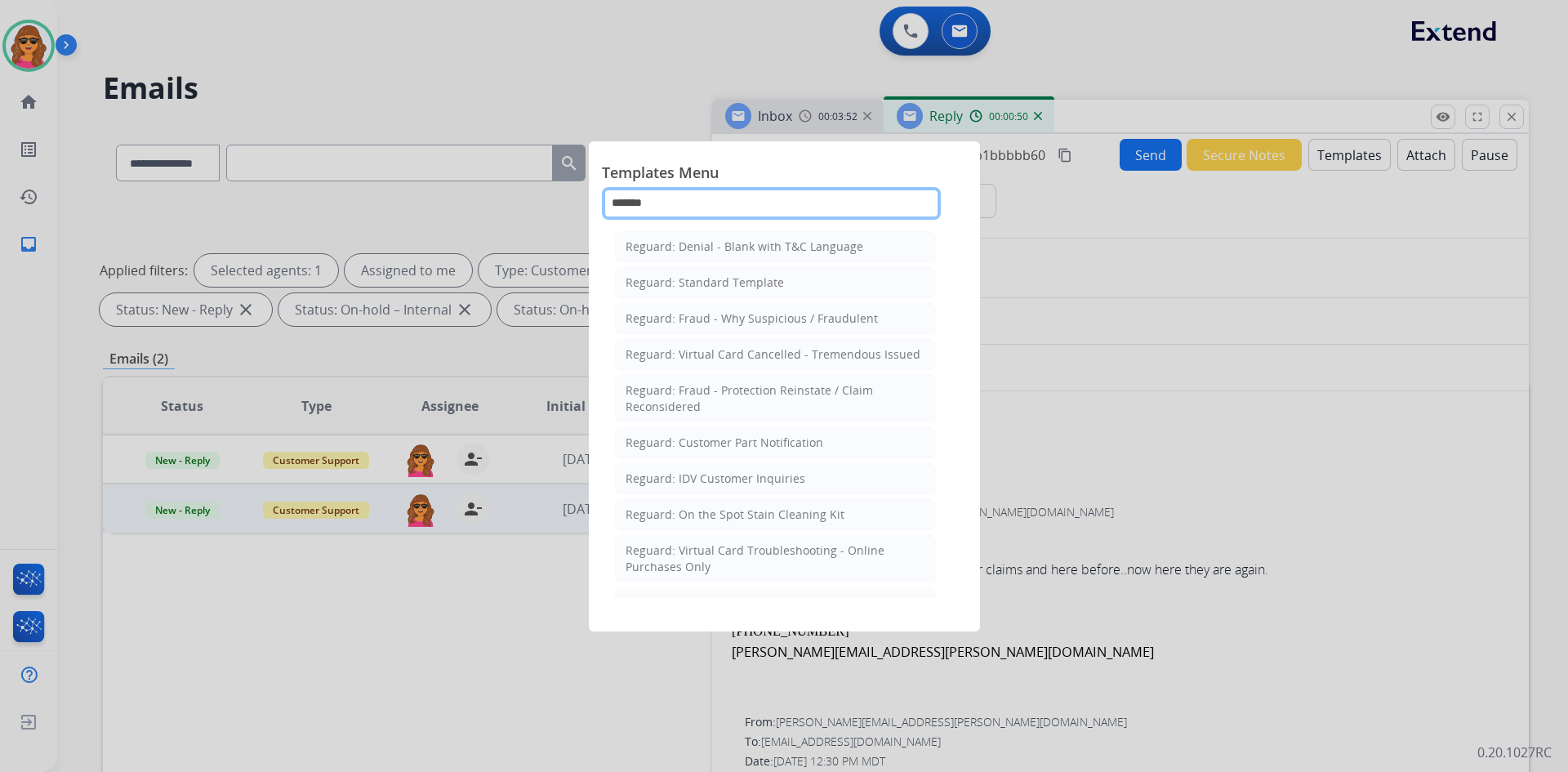
type input "*******"
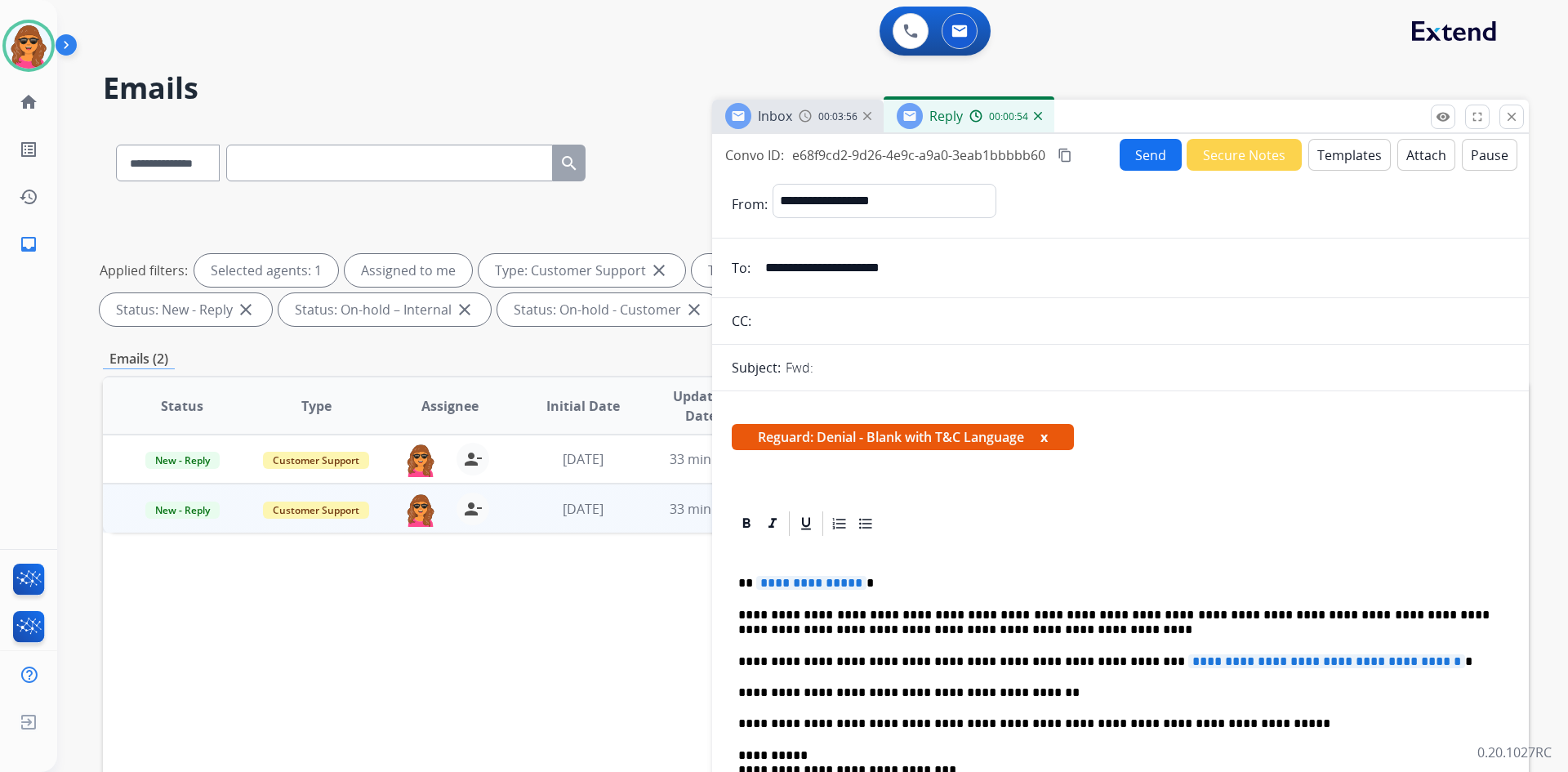
click at [1039, 436] on span "Reguard: Denial - Blank with T&C Language x" at bounding box center [903, 437] width 342 height 27
click at [1045, 436] on span "Reguard: Denial - Blank with T&C Language x" at bounding box center [903, 437] width 342 height 27
click at [1048, 434] on button "x" at bounding box center [1044, 437] width 7 height 20
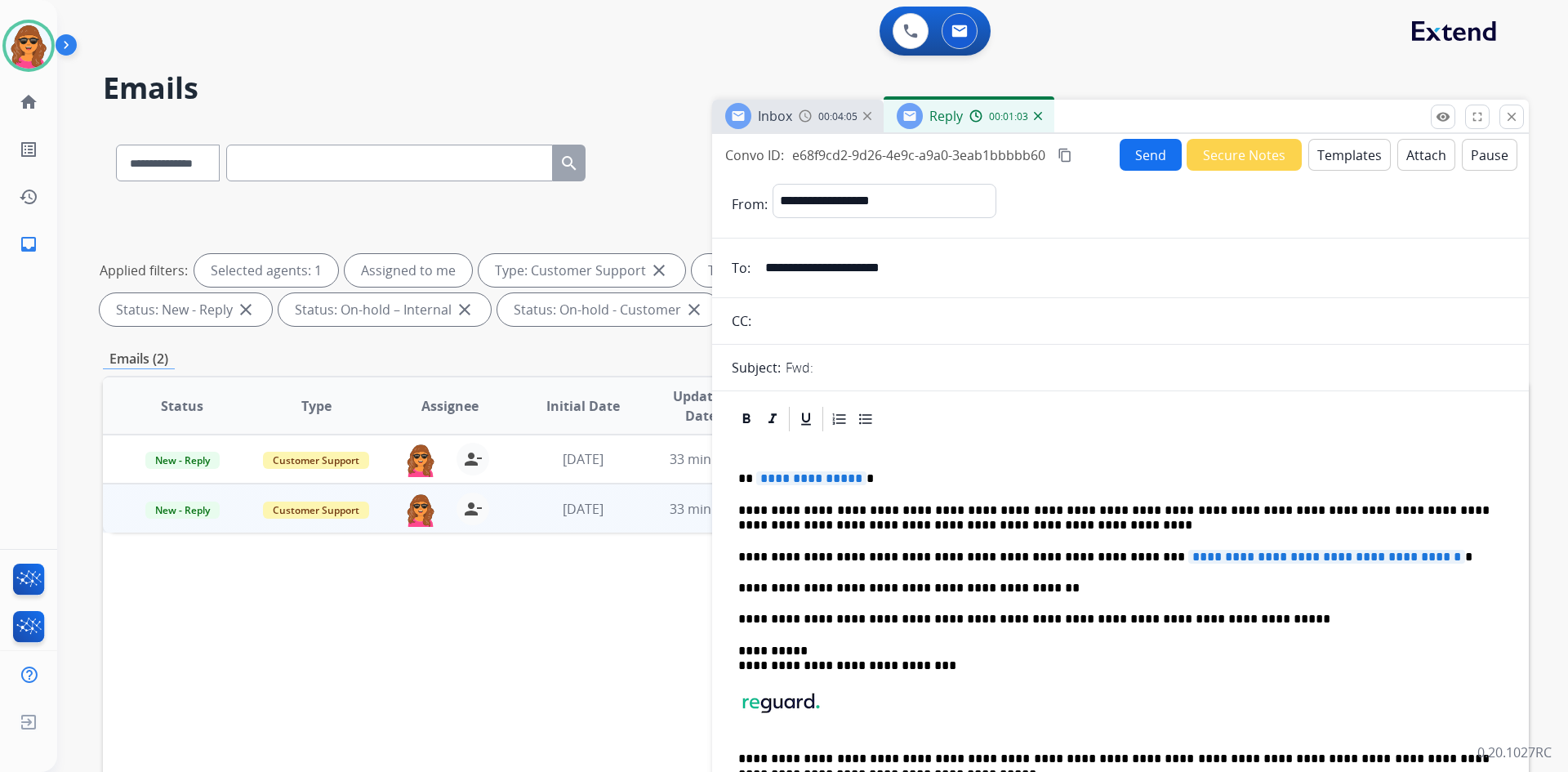
click at [1040, 120] on div "00:01:03" at bounding box center [1005, 115] width 72 height 15
click at [1513, 123] on mat-icon "close" at bounding box center [1511, 116] width 15 height 15
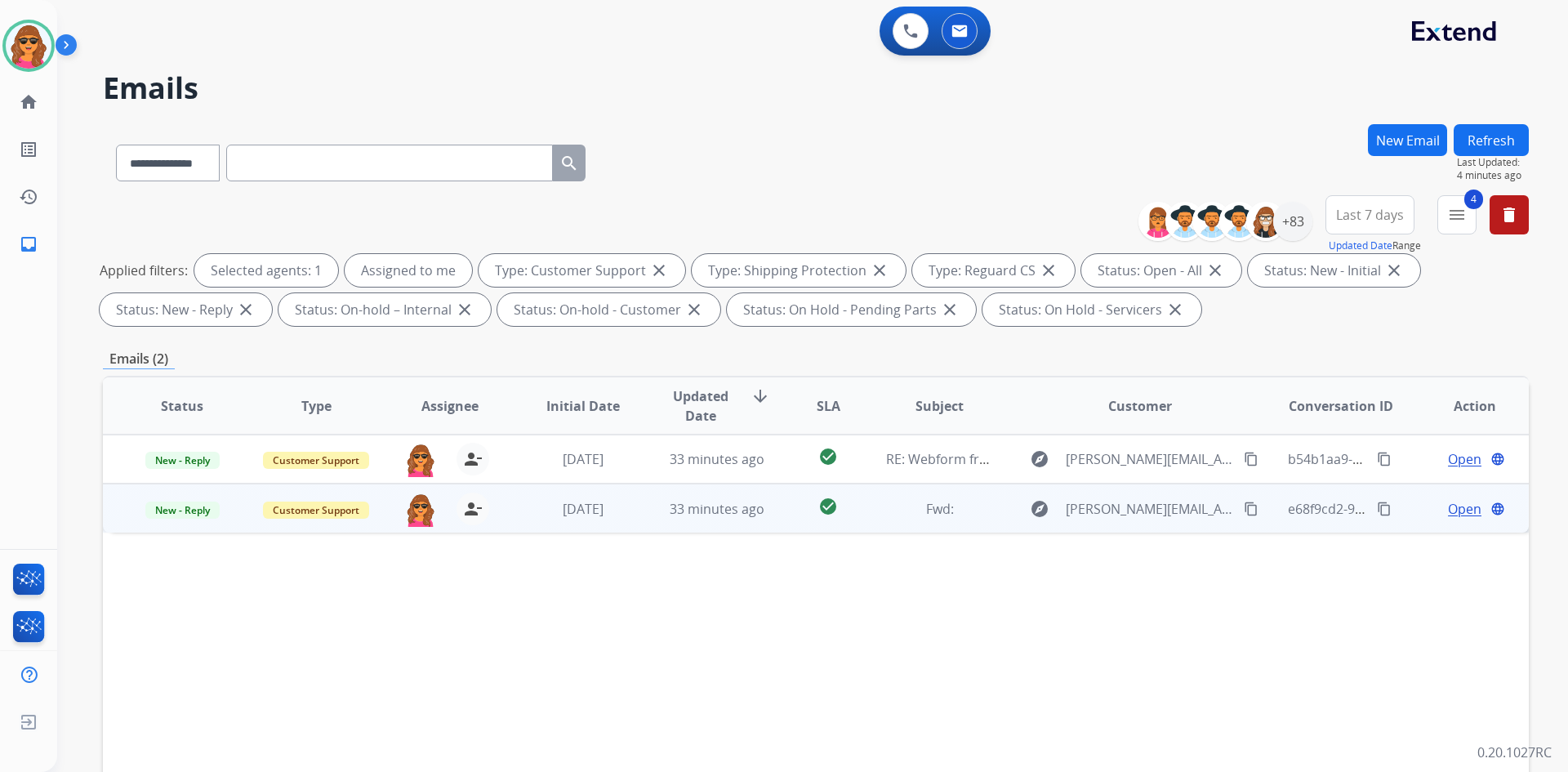
click at [1448, 507] on span "Open" at bounding box center [1465, 508] width 33 height 20
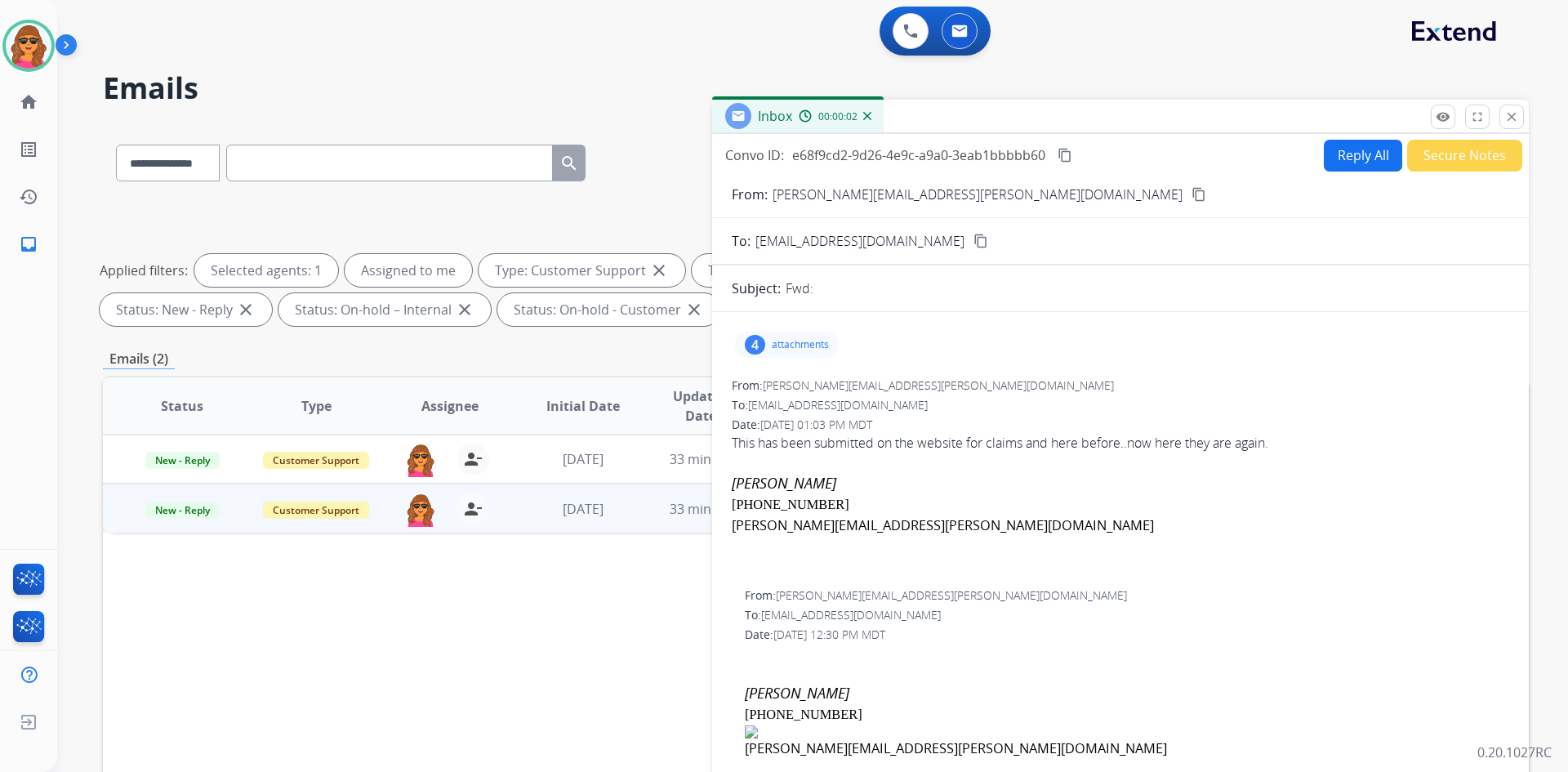
click at [1341, 156] on button "Reply All" at bounding box center [1363, 155] width 79 height 31
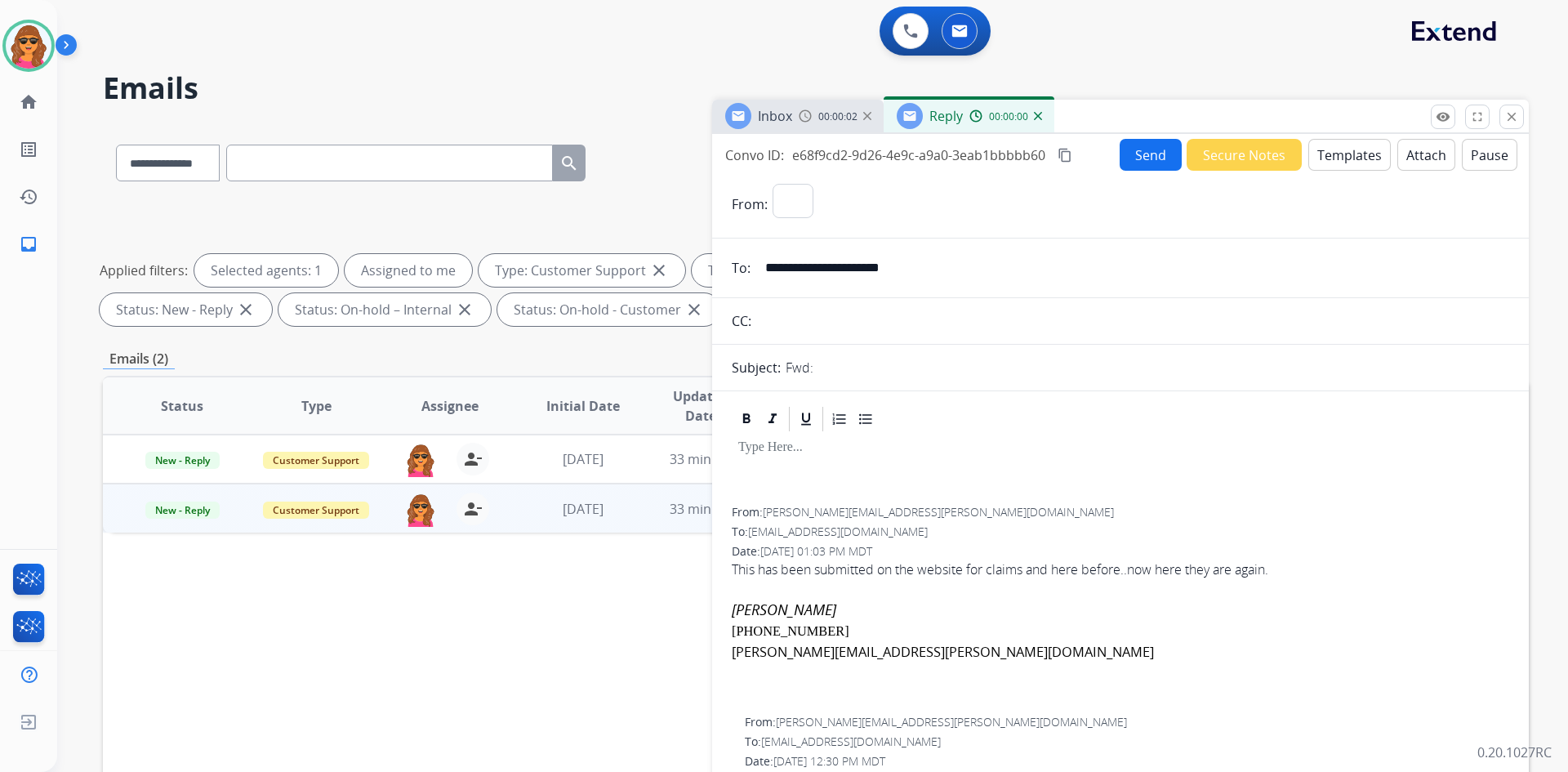
select select "**********"
click at [1341, 156] on button "Templates" at bounding box center [1350, 154] width 83 height 31
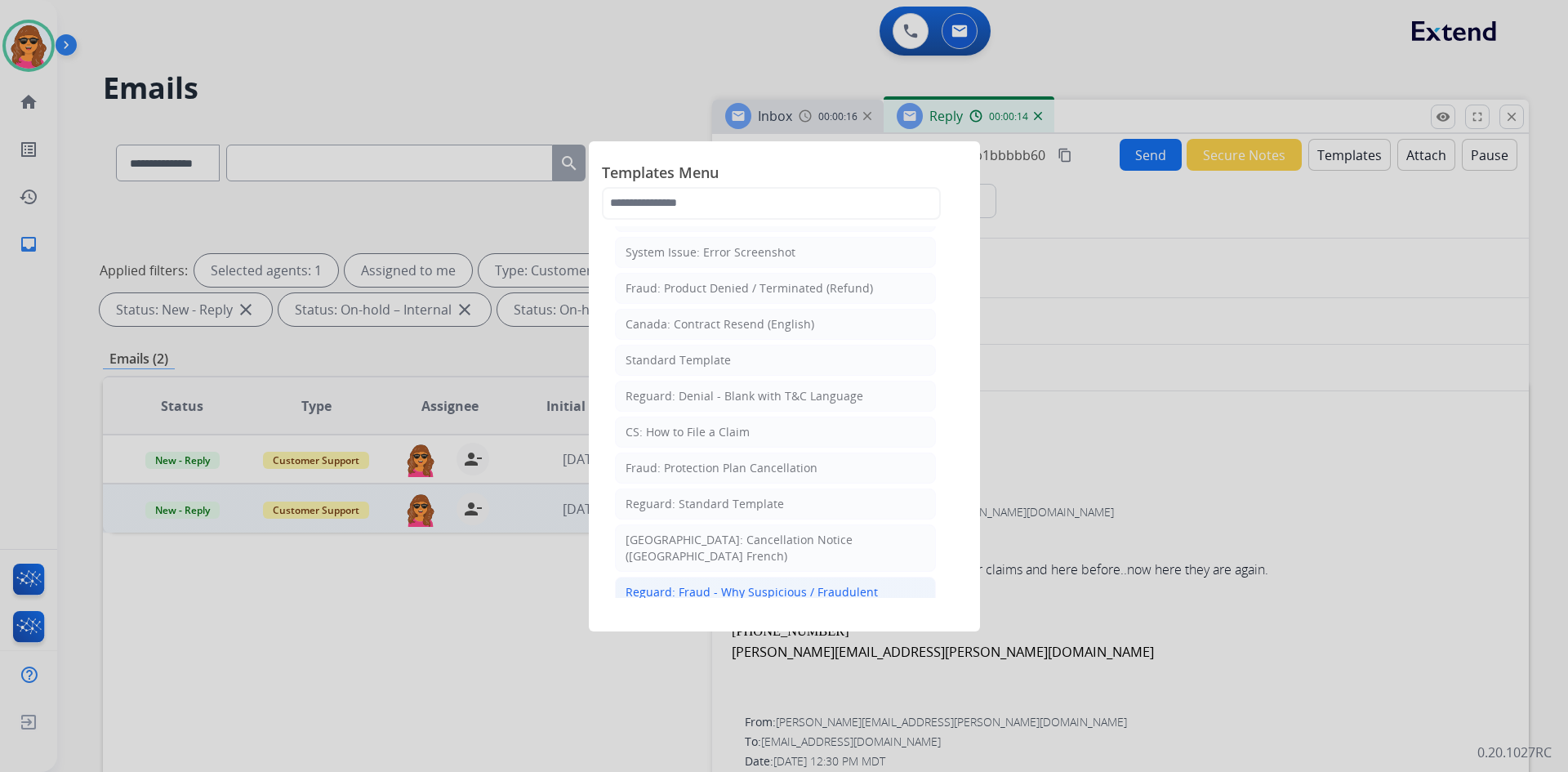
scroll to position [163, 0]
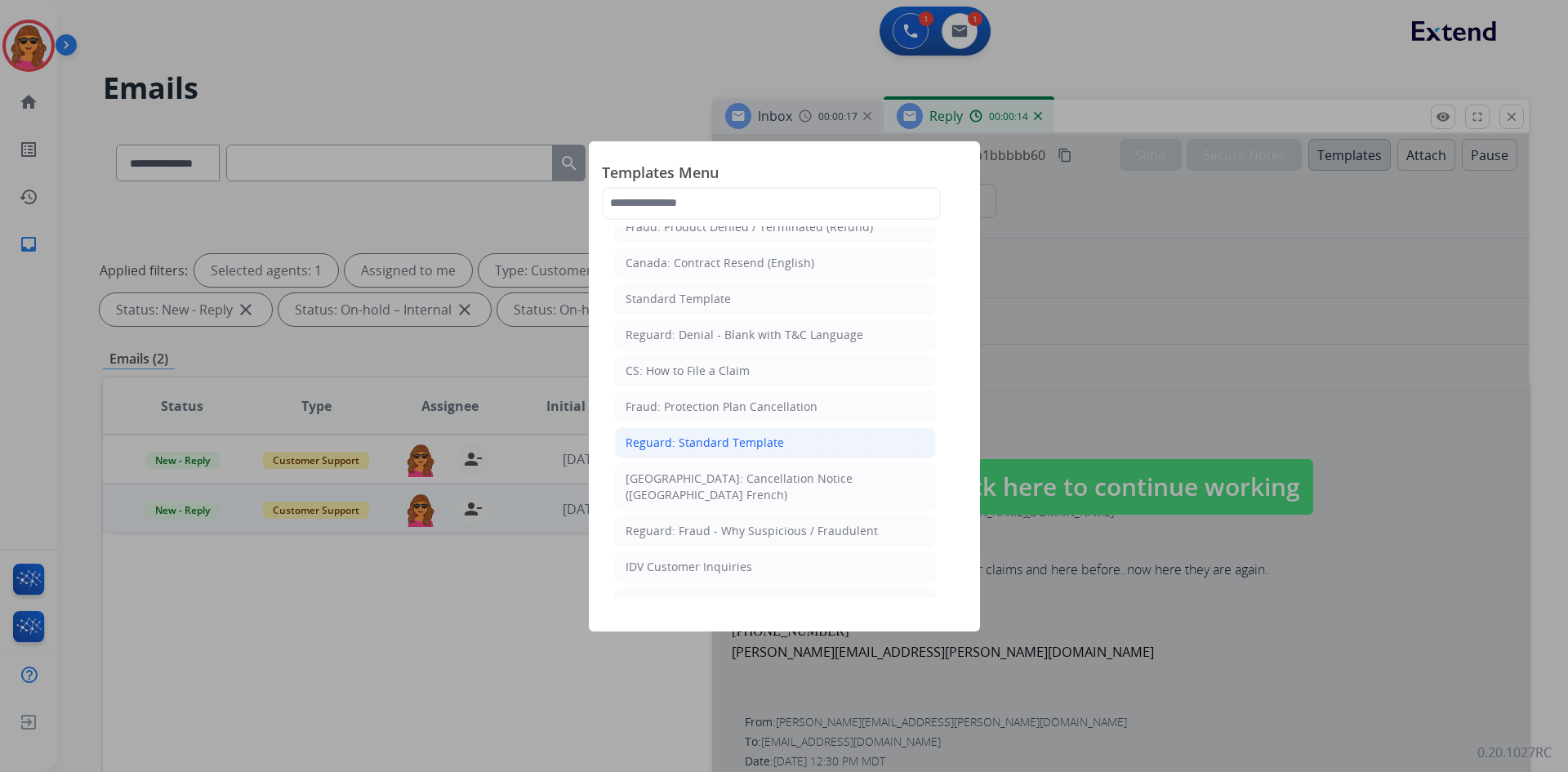
click at [733, 442] on div "Reguard: Standard Template" at bounding box center [704, 443] width 158 height 17
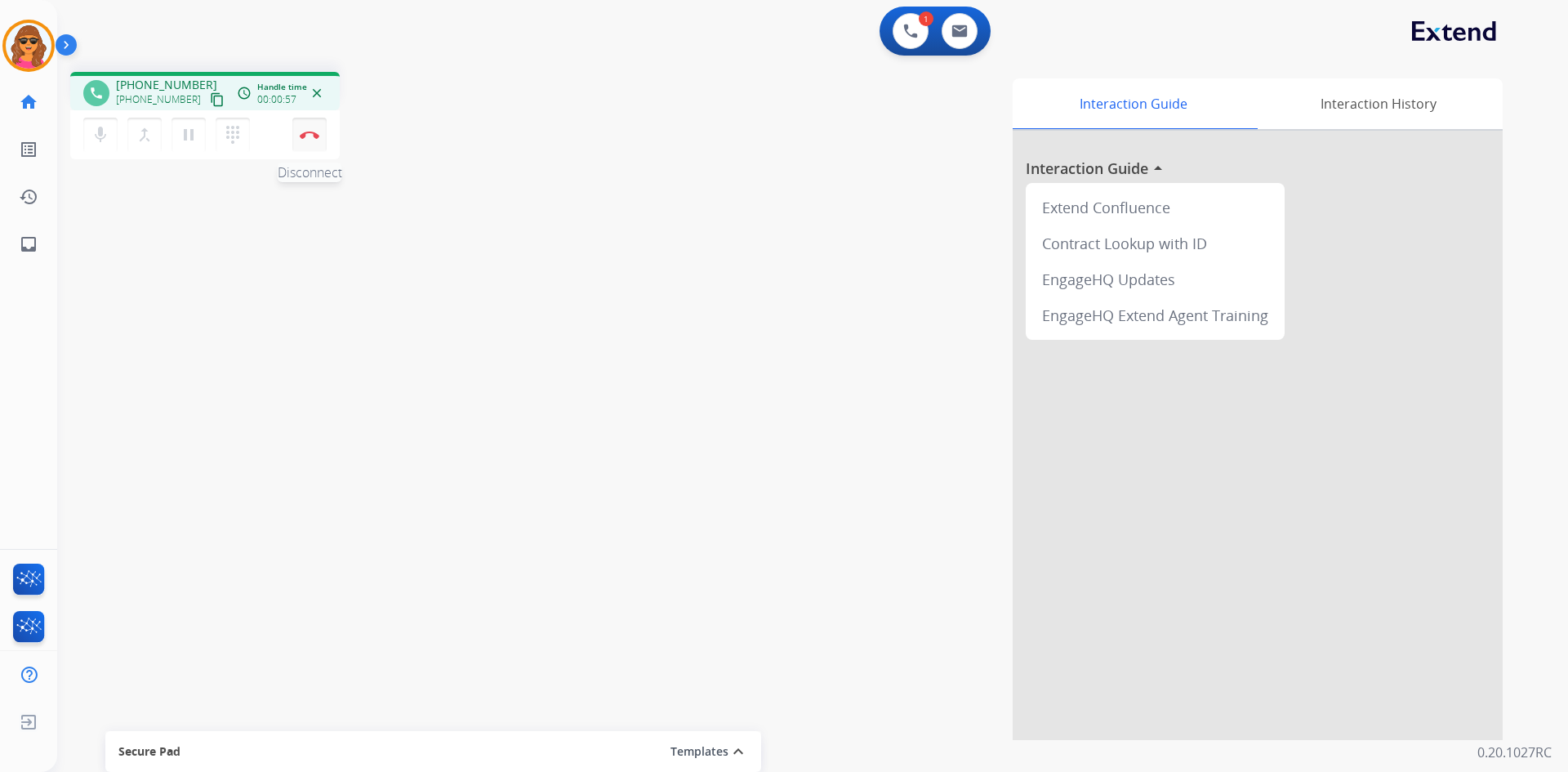
click at [310, 131] on img at bounding box center [310, 135] width 20 height 8
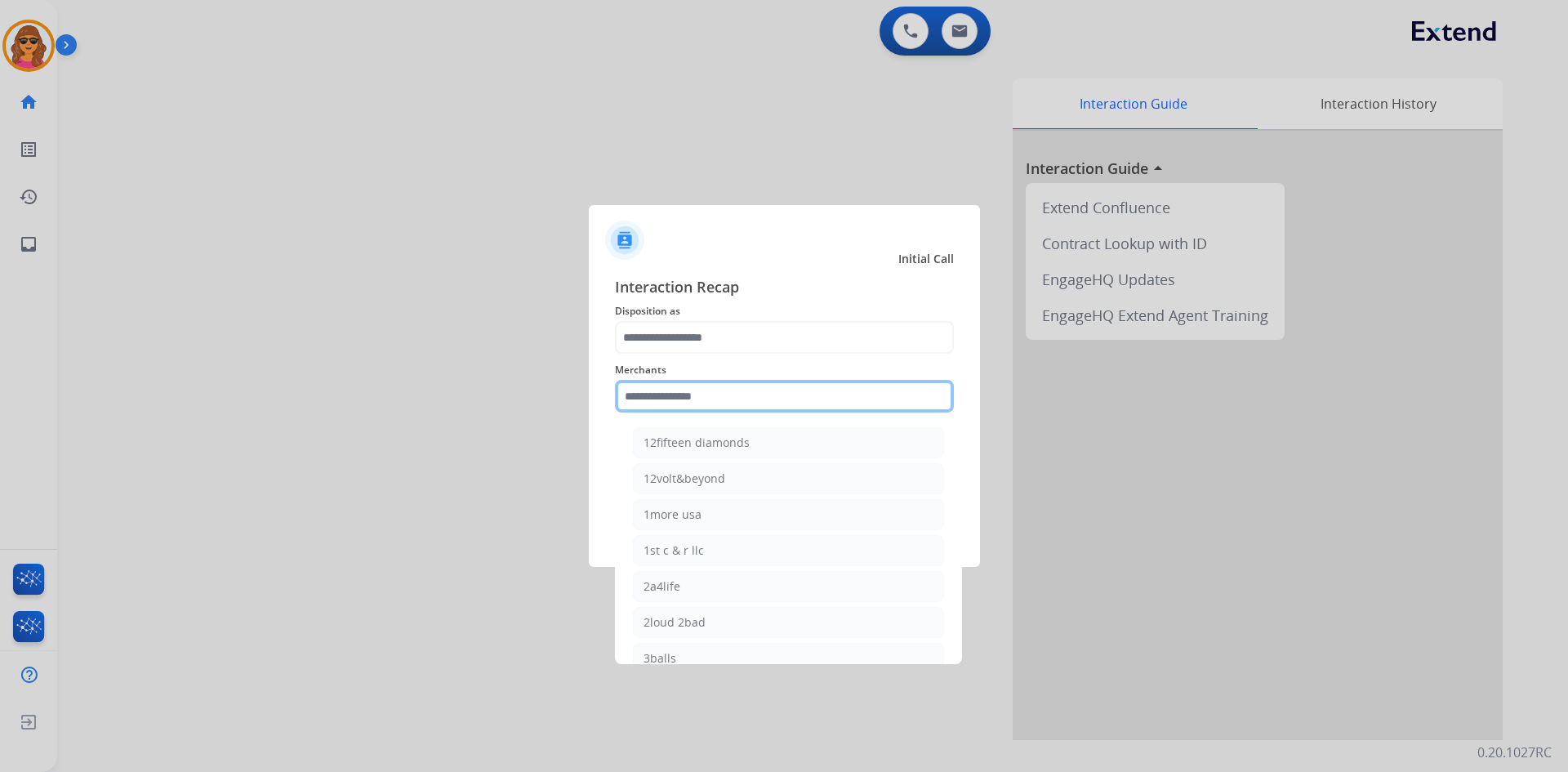
click at [630, 390] on input "text" at bounding box center [784, 395] width 339 height 32
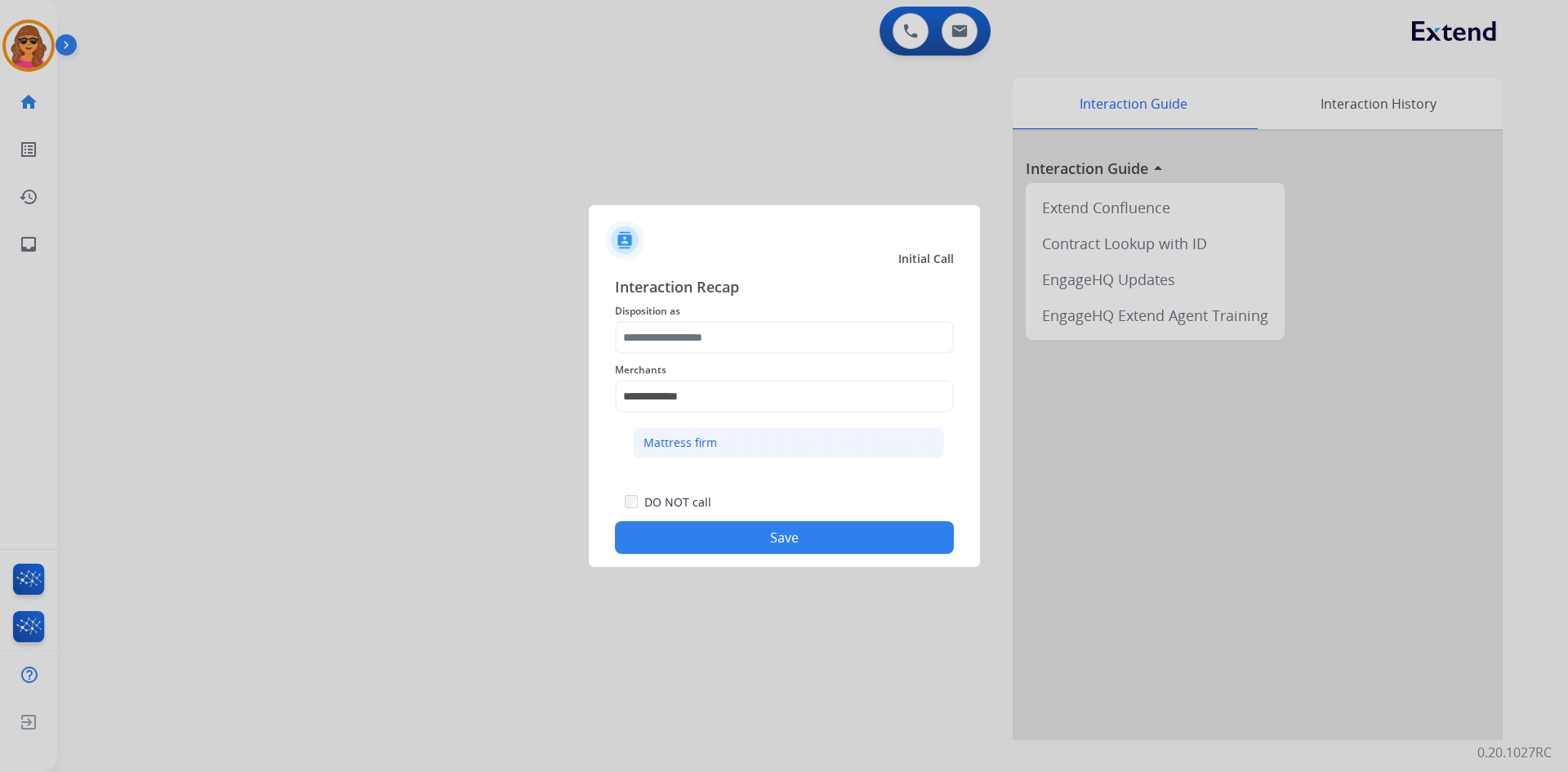
click at [669, 443] on div "Mattress firm" at bounding box center [680, 443] width 74 height 17
type input "**********"
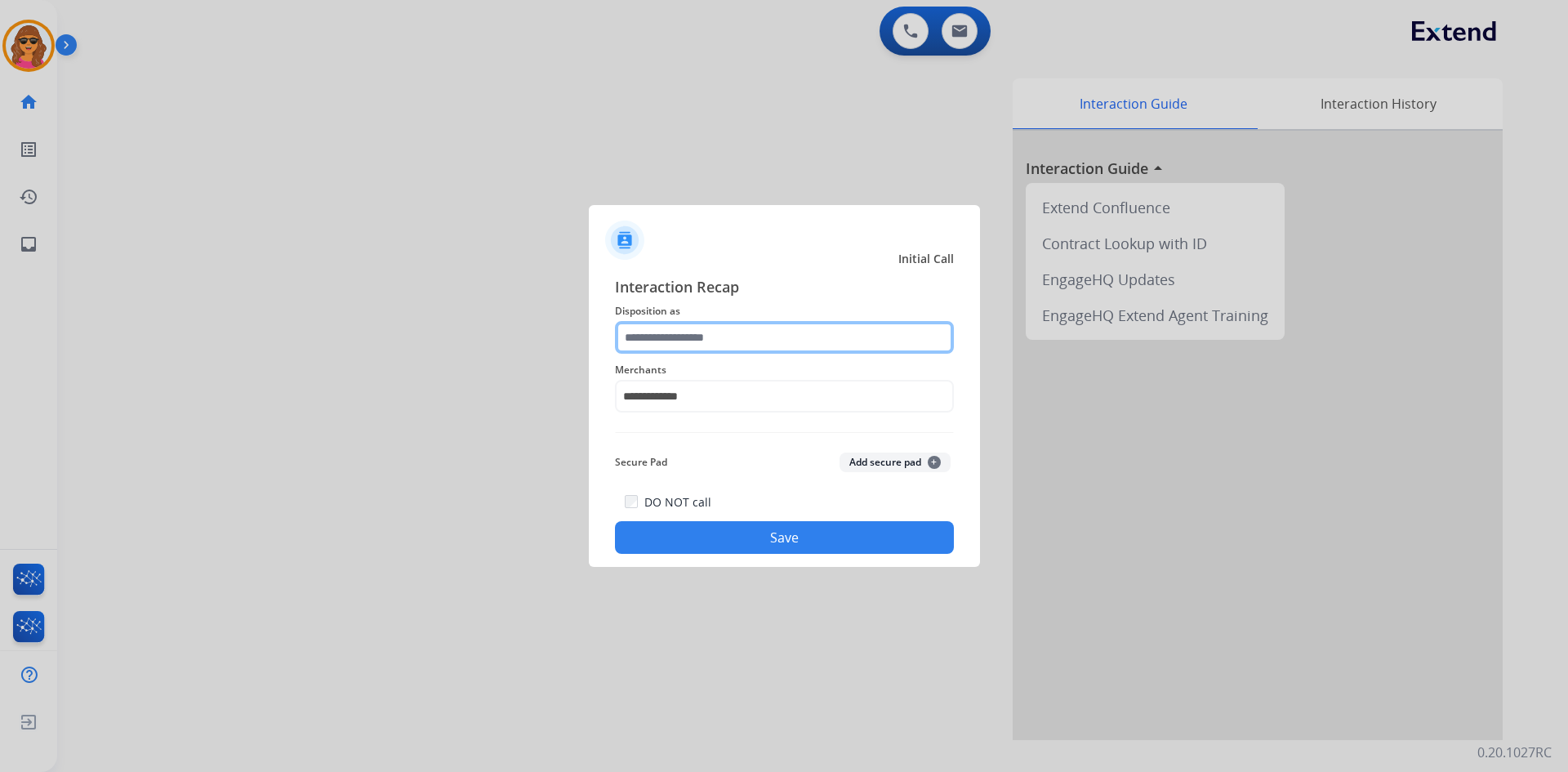
click at [640, 335] on input "text" at bounding box center [784, 336] width 339 height 32
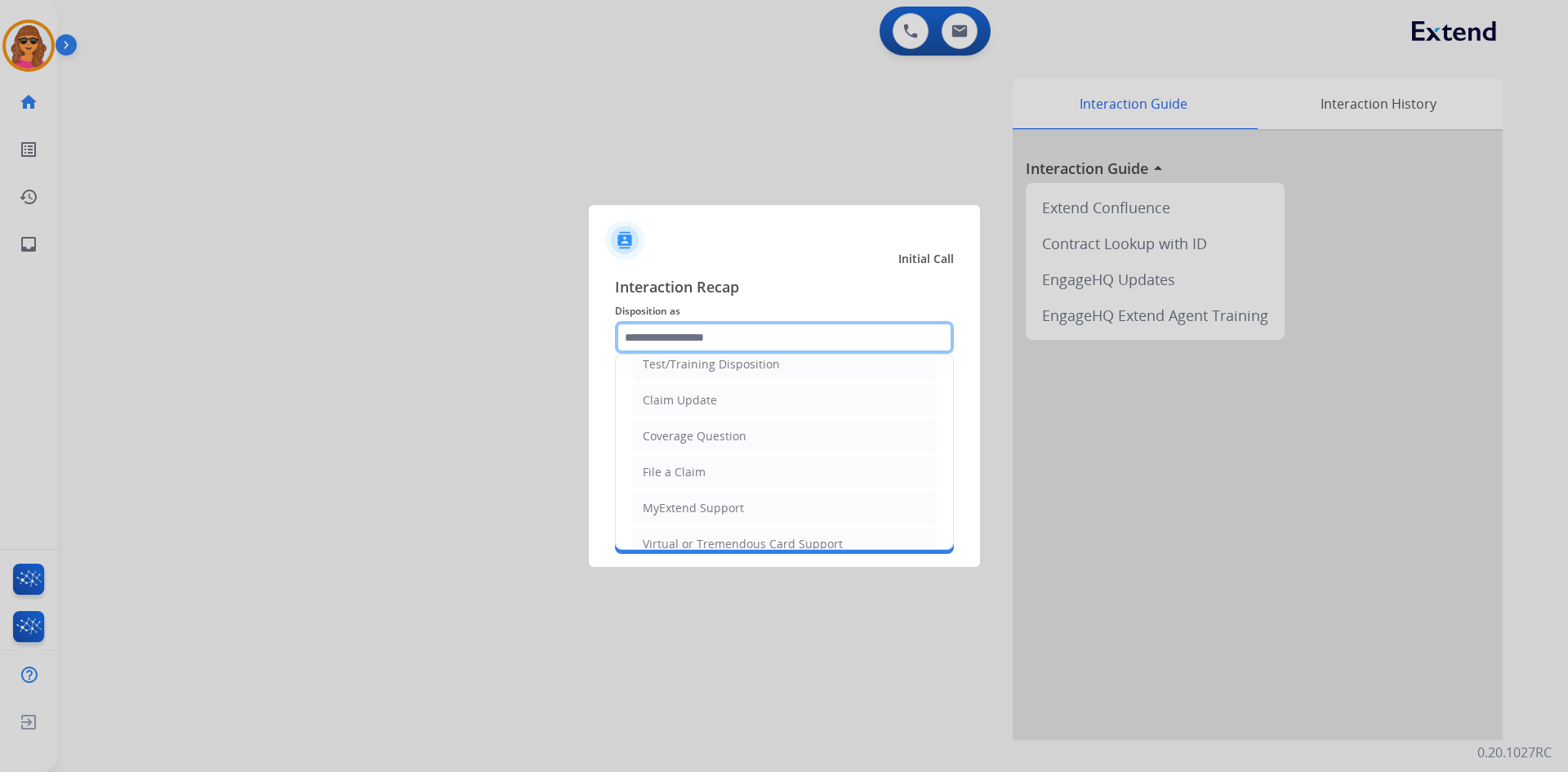
scroll to position [82, 0]
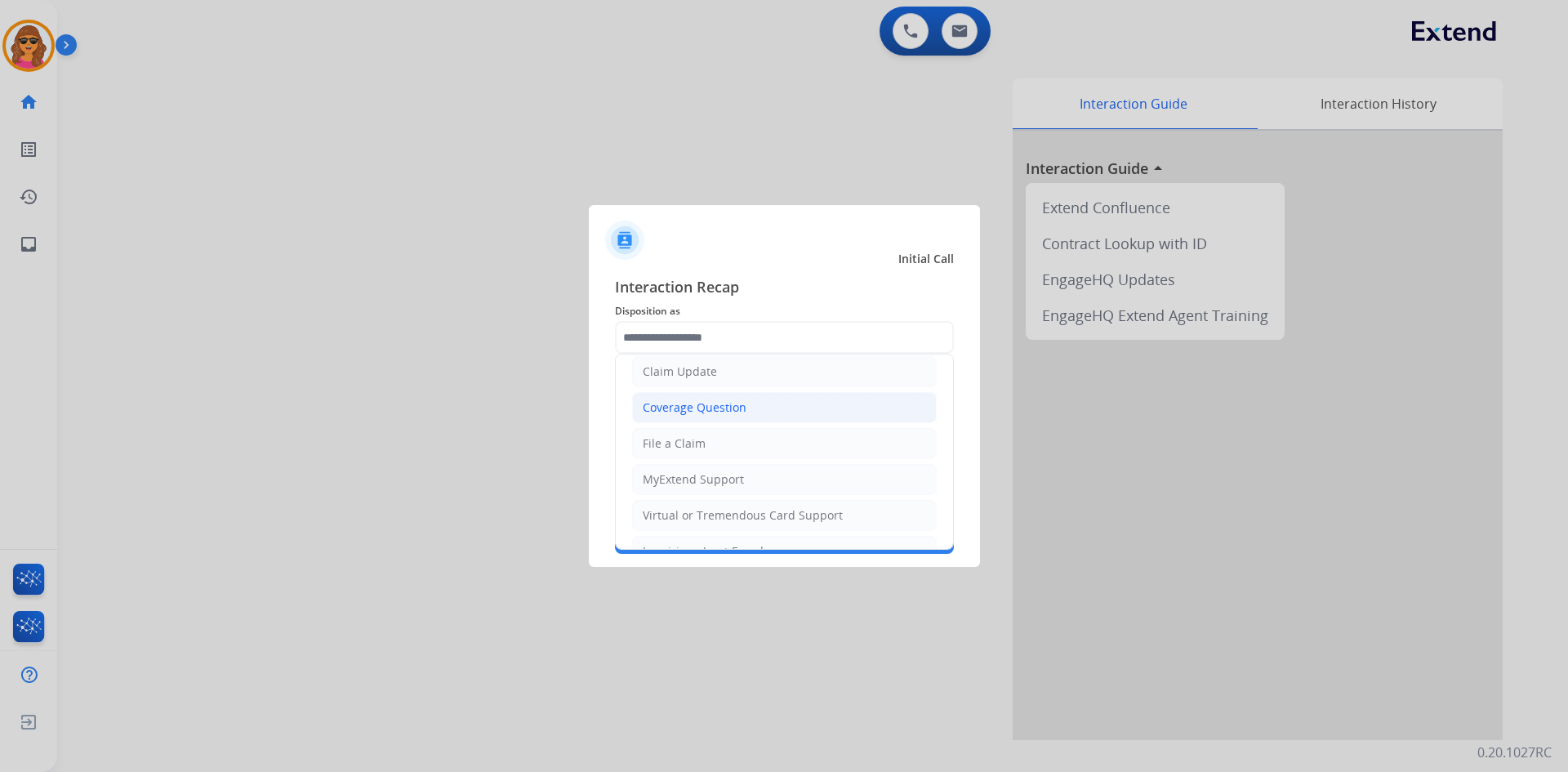
click at [705, 412] on div "Coverage Question" at bounding box center [694, 407] width 103 height 17
type input "**********"
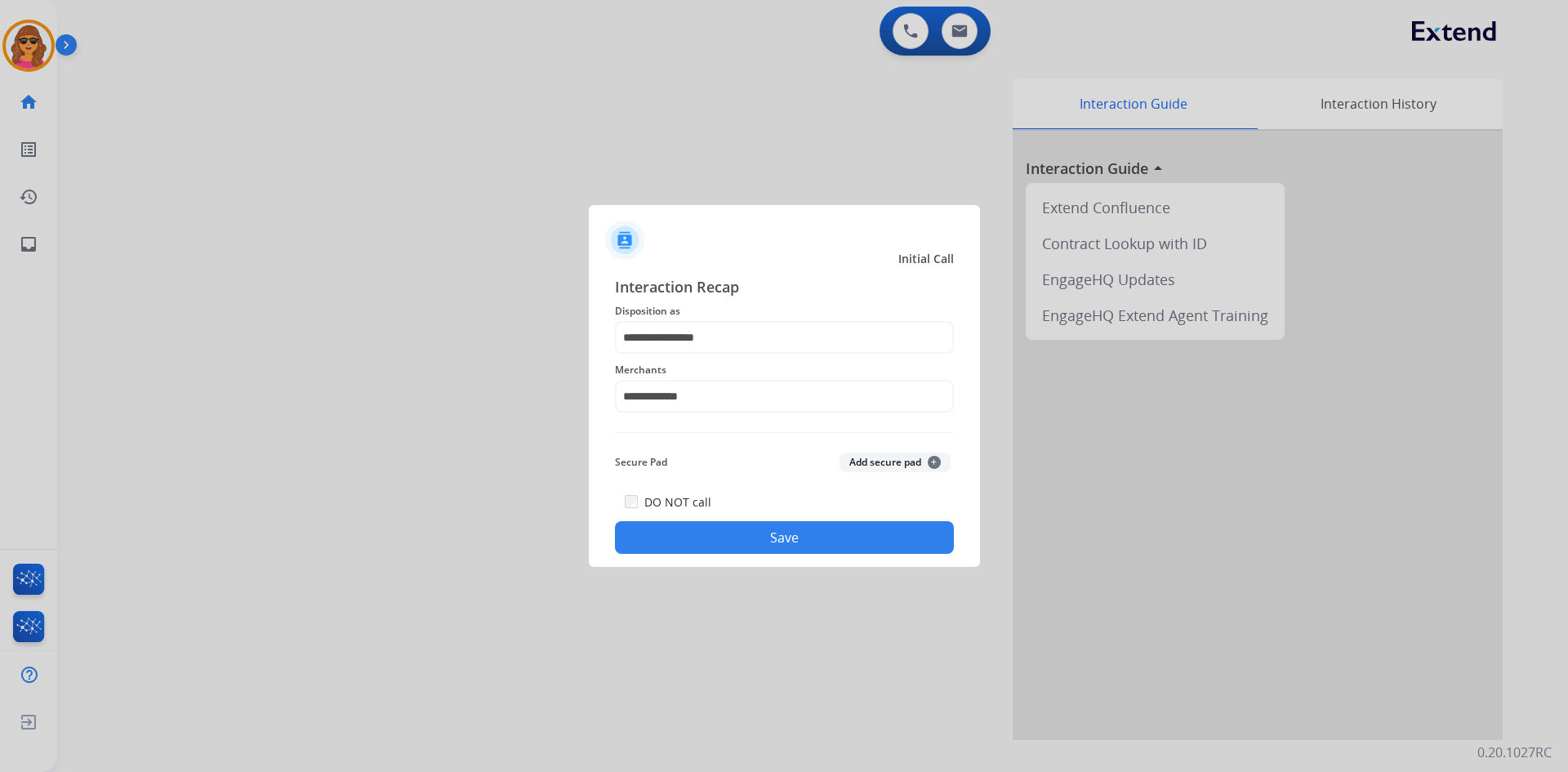
click at [813, 537] on button "Save" at bounding box center [784, 537] width 339 height 32
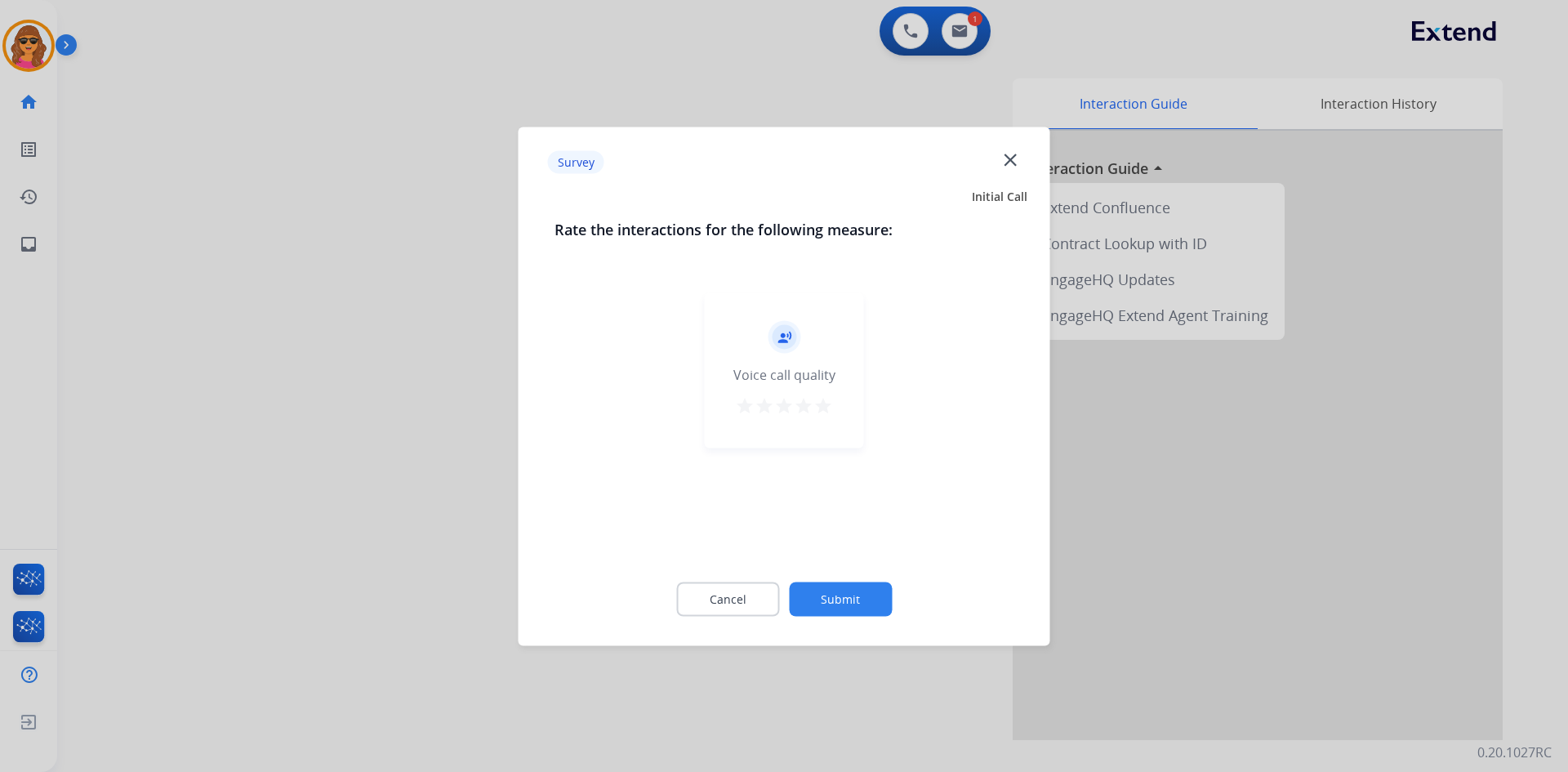
click at [825, 406] on mat-icon "star" at bounding box center [823, 405] width 20 height 20
click at [855, 597] on button "Submit" at bounding box center [840, 598] width 103 height 34
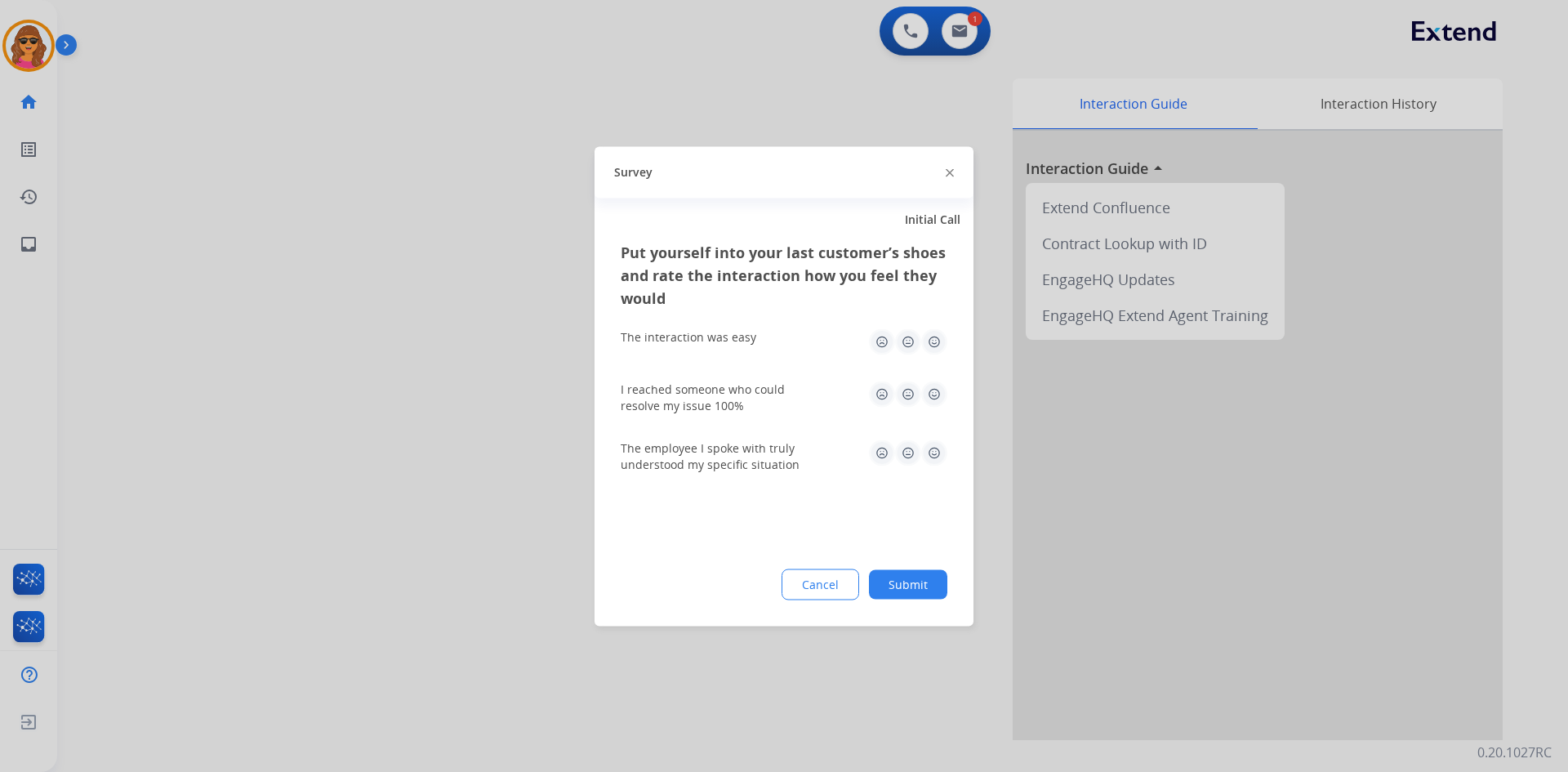
click at [935, 336] on img at bounding box center [935, 341] width 27 height 27
click at [935, 388] on img at bounding box center [935, 393] width 27 height 27
click at [933, 450] on img at bounding box center [935, 452] width 27 height 27
click at [918, 586] on button "Submit" at bounding box center [908, 584] width 79 height 30
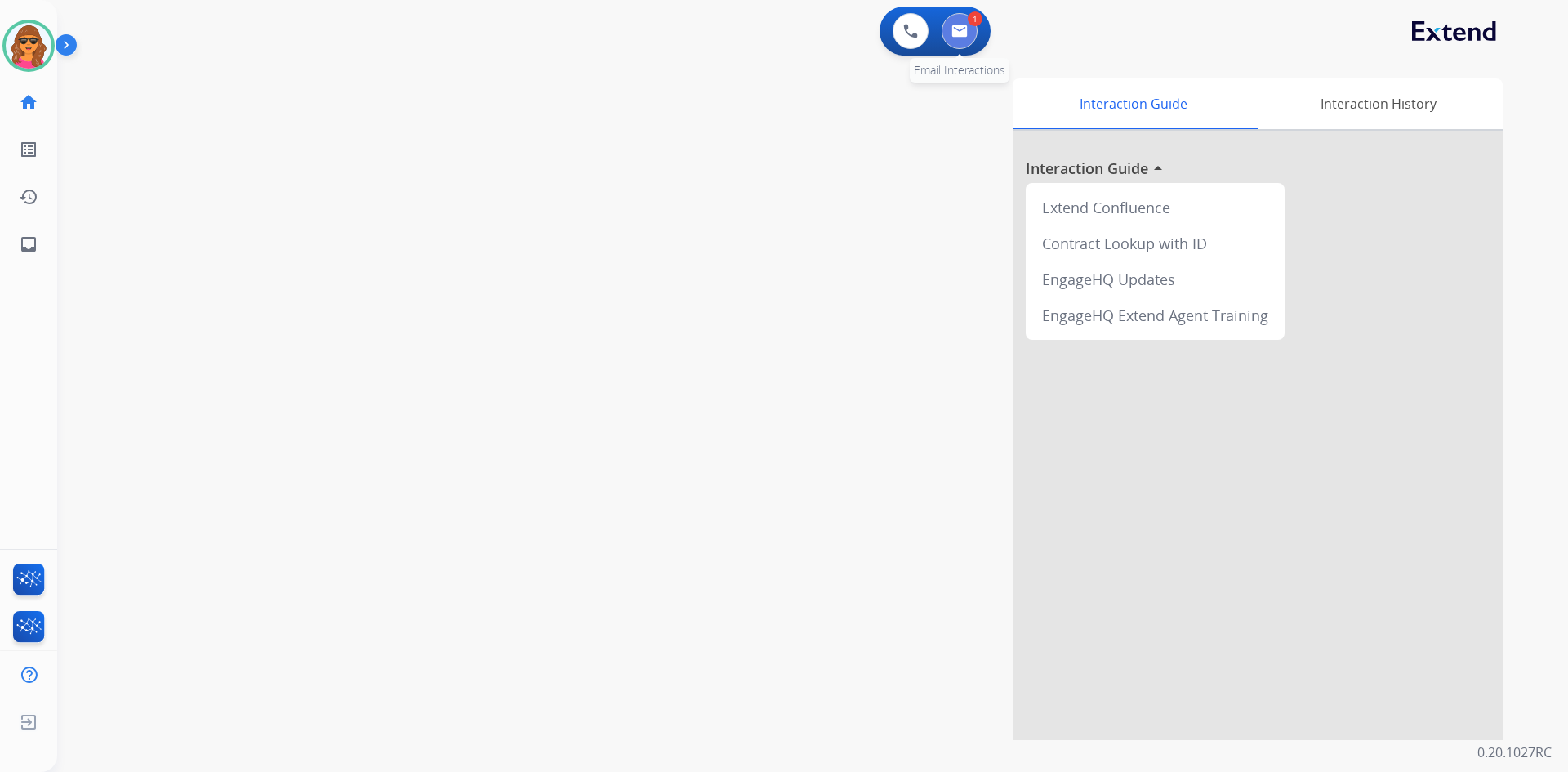
click at [959, 38] on button at bounding box center [959, 30] width 36 height 36
select select "**********"
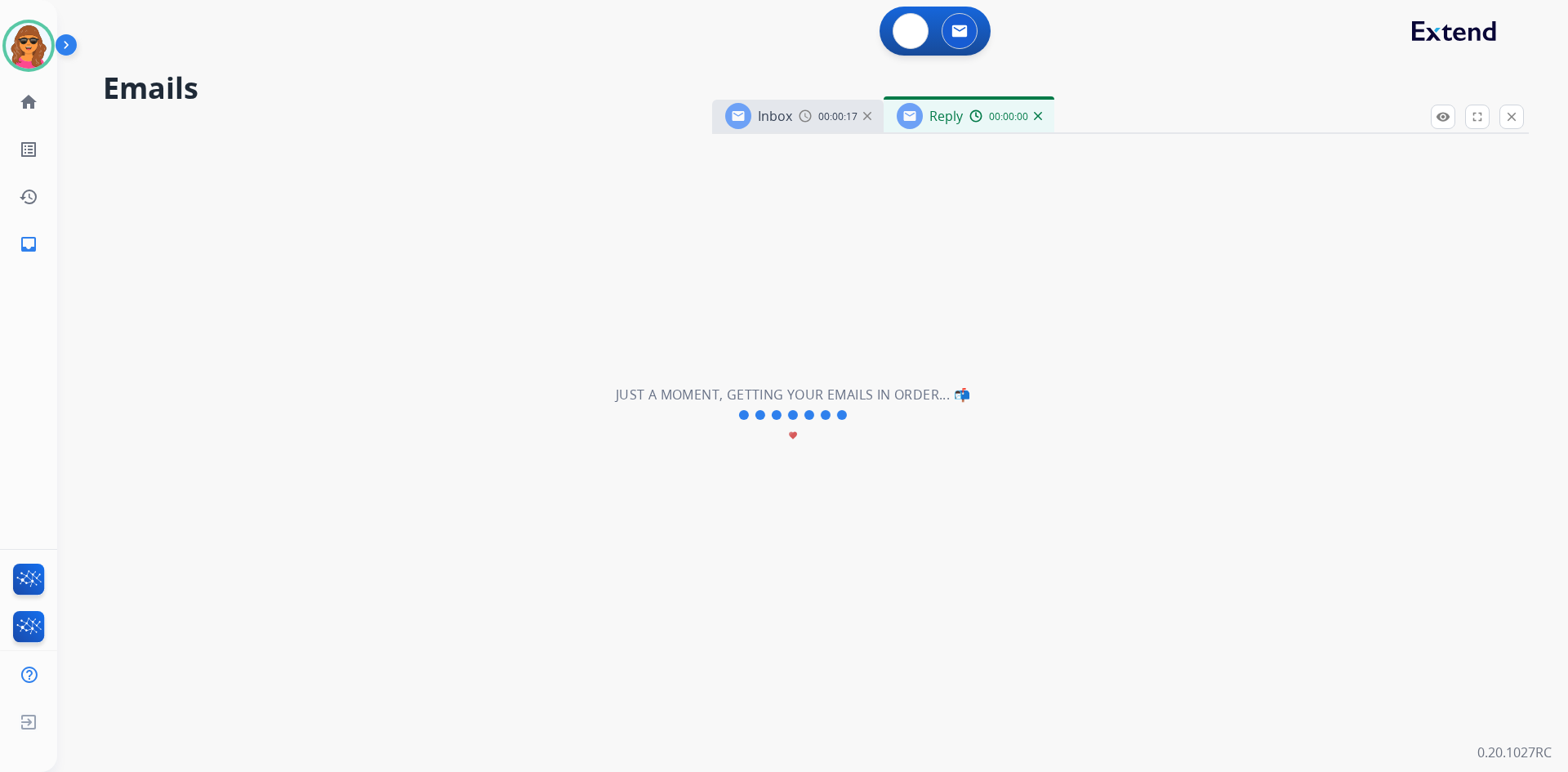
select select "**********"
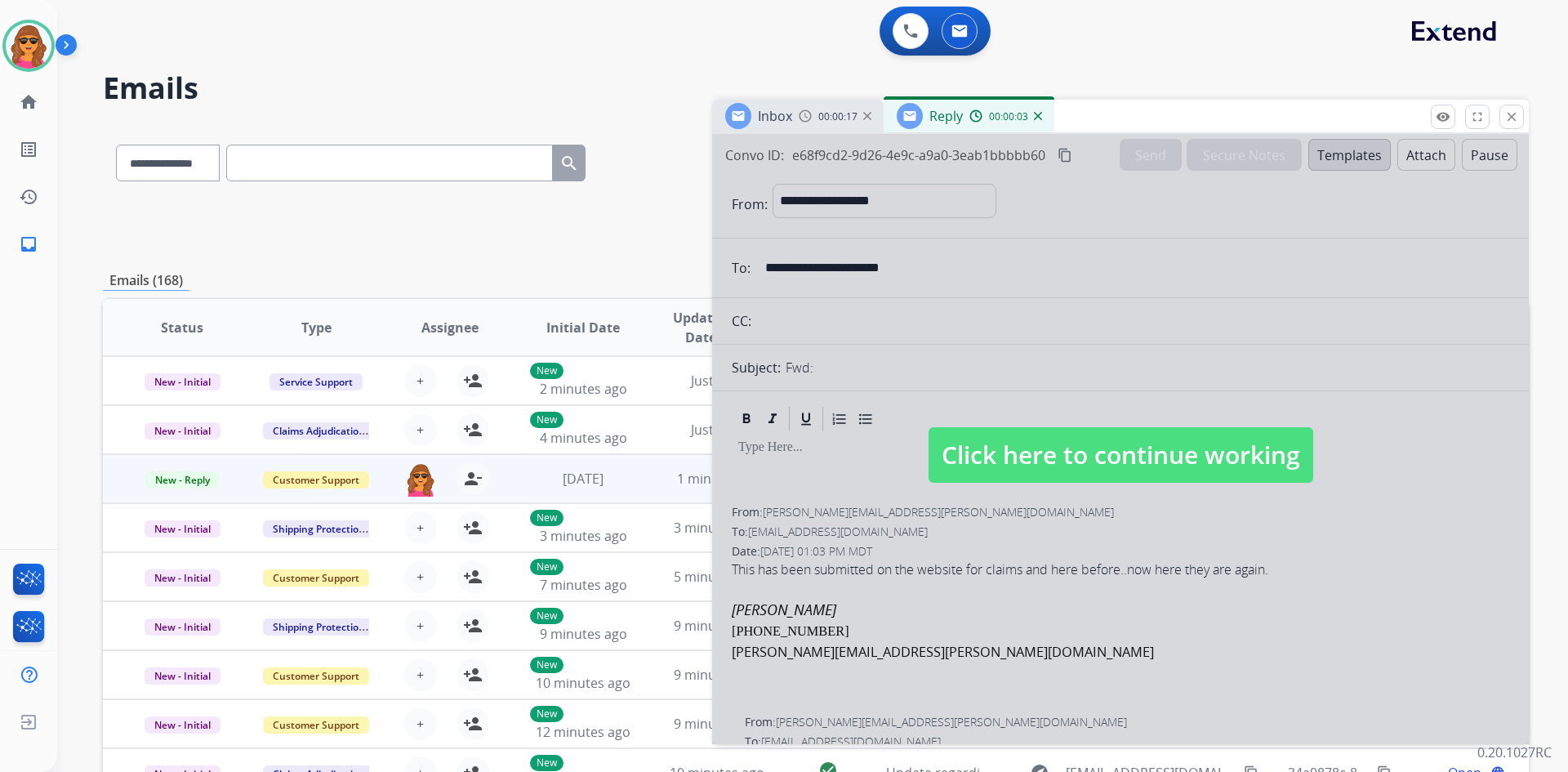
click at [1176, 445] on span "Click here to continue working" at bounding box center [1120, 454] width 385 height 55
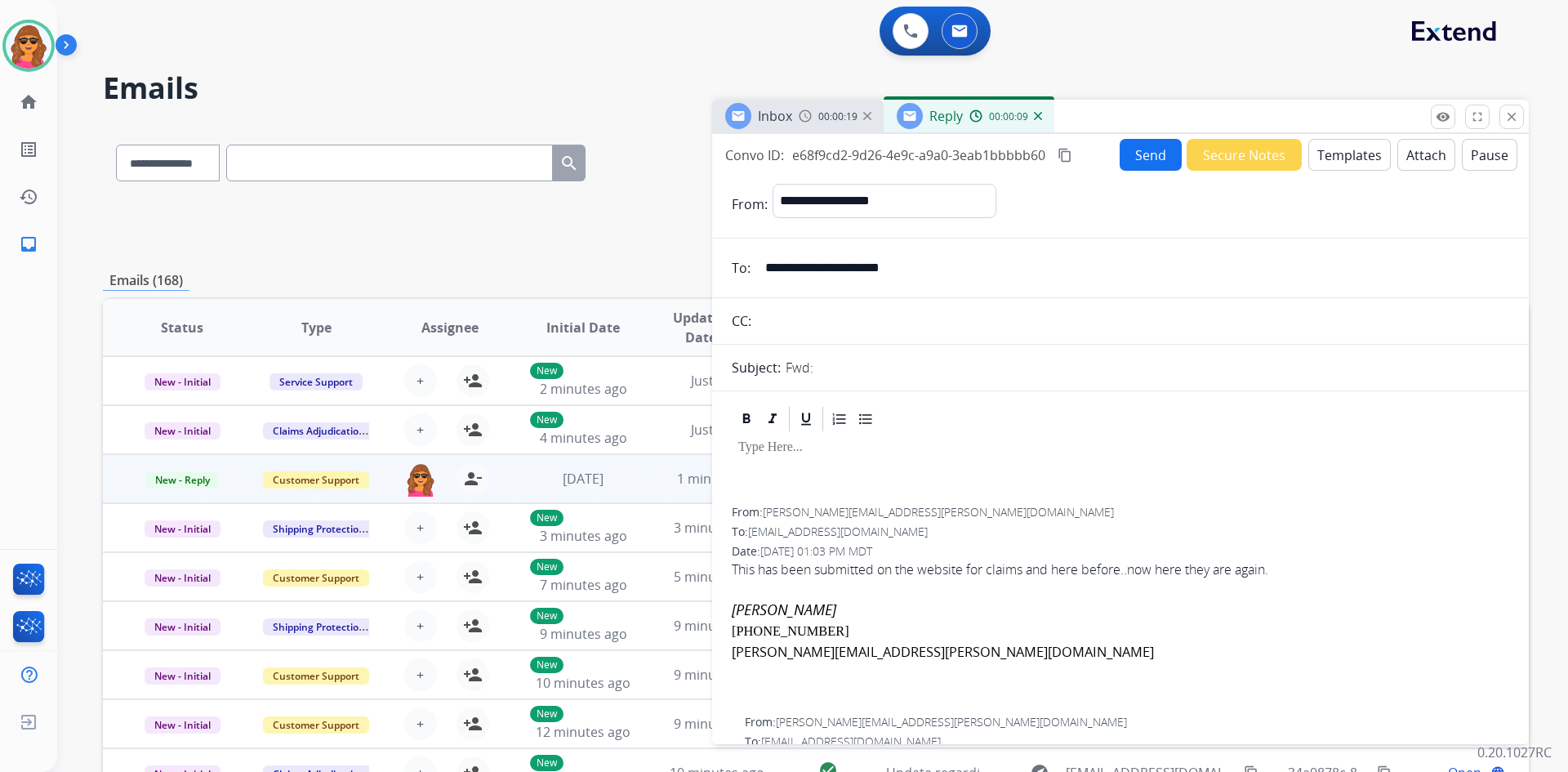
click at [1334, 155] on button "Templates" at bounding box center [1350, 154] width 83 height 31
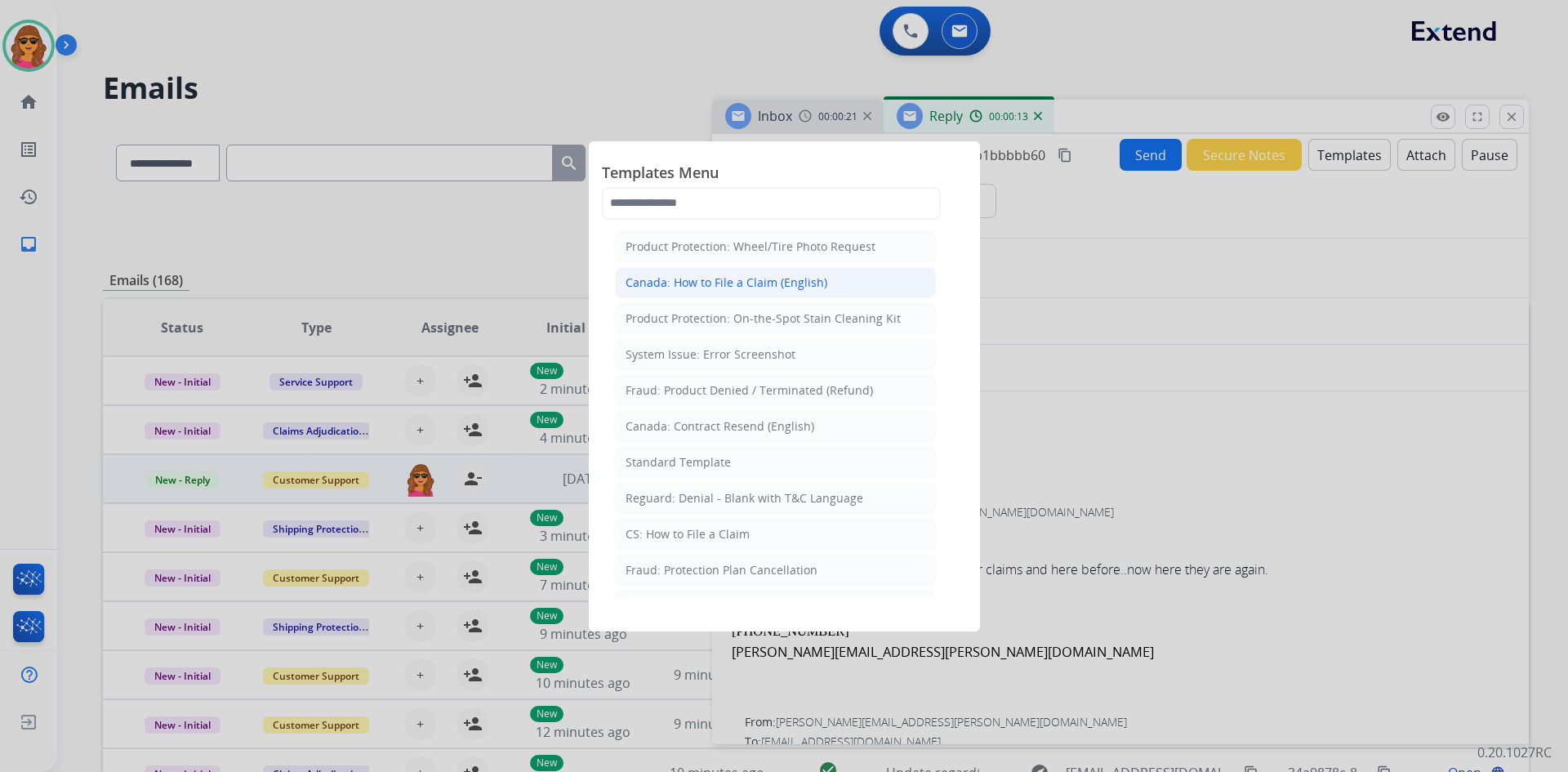
scroll to position [82, 0]
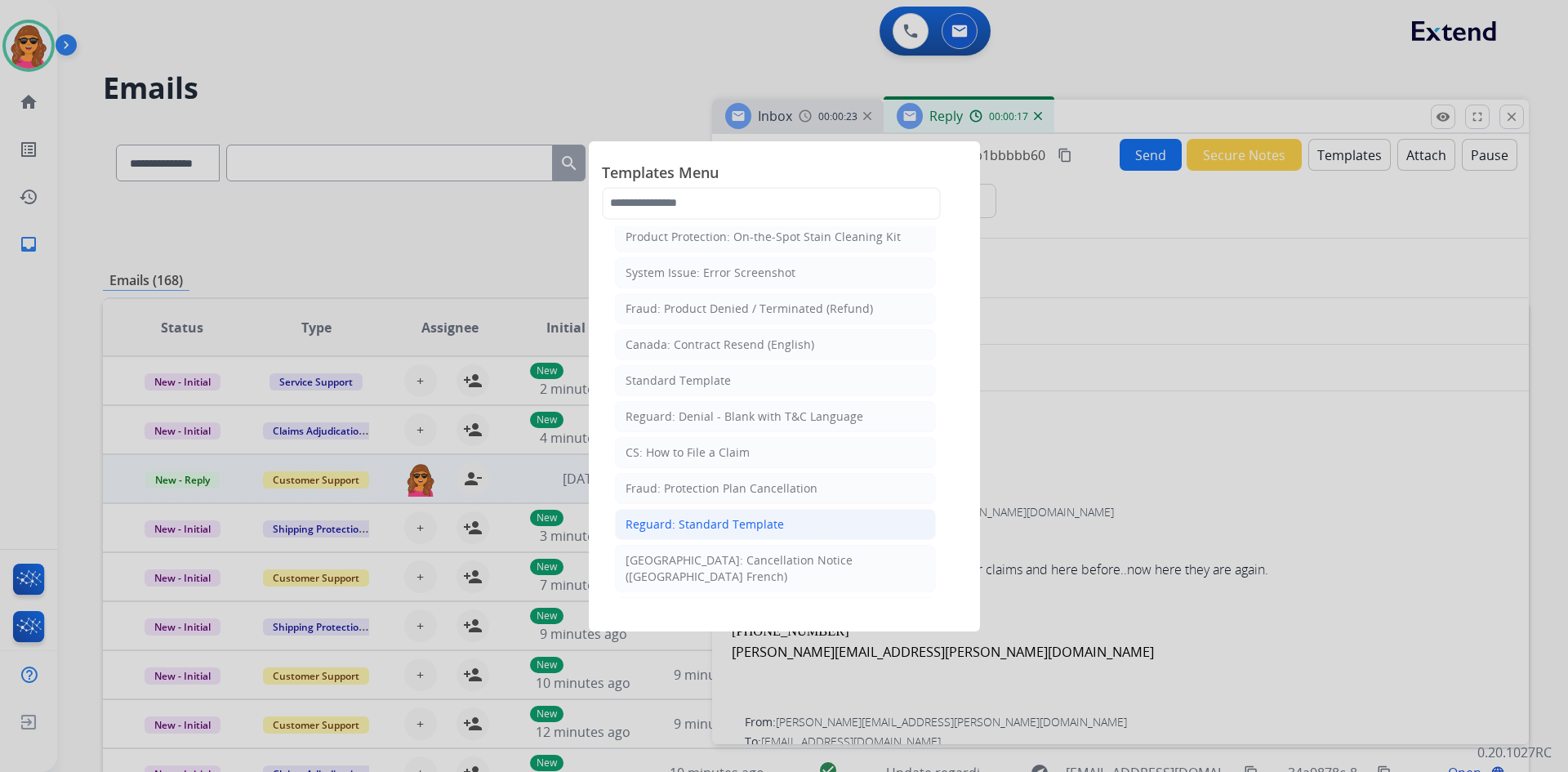
click at [737, 522] on div "Reguard: Standard Template" at bounding box center [704, 524] width 158 height 17
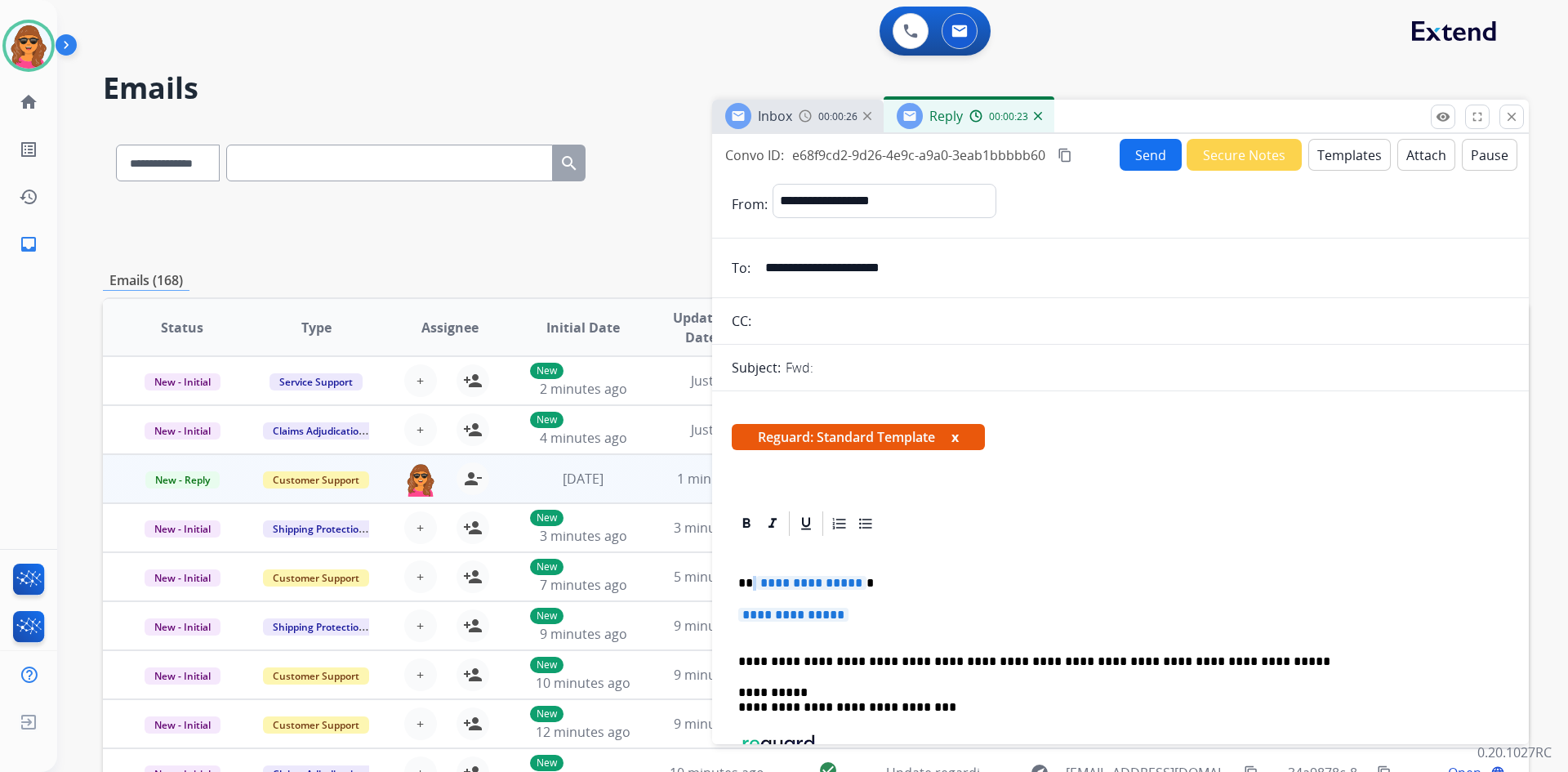
drag, startPoint x: 753, startPoint y: 584, endPoint x: 838, endPoint y: 571, distance: 86.0
click at [838, 571] on div "**********" at bounding box center [1120, 706] width 777 height 337
click at [756, 586] on span "**********" at bounding box center [812, 582] width 110 height 14
click at [747, 616] on span "**********" at bounding box center [794, 615] width 110 height 14
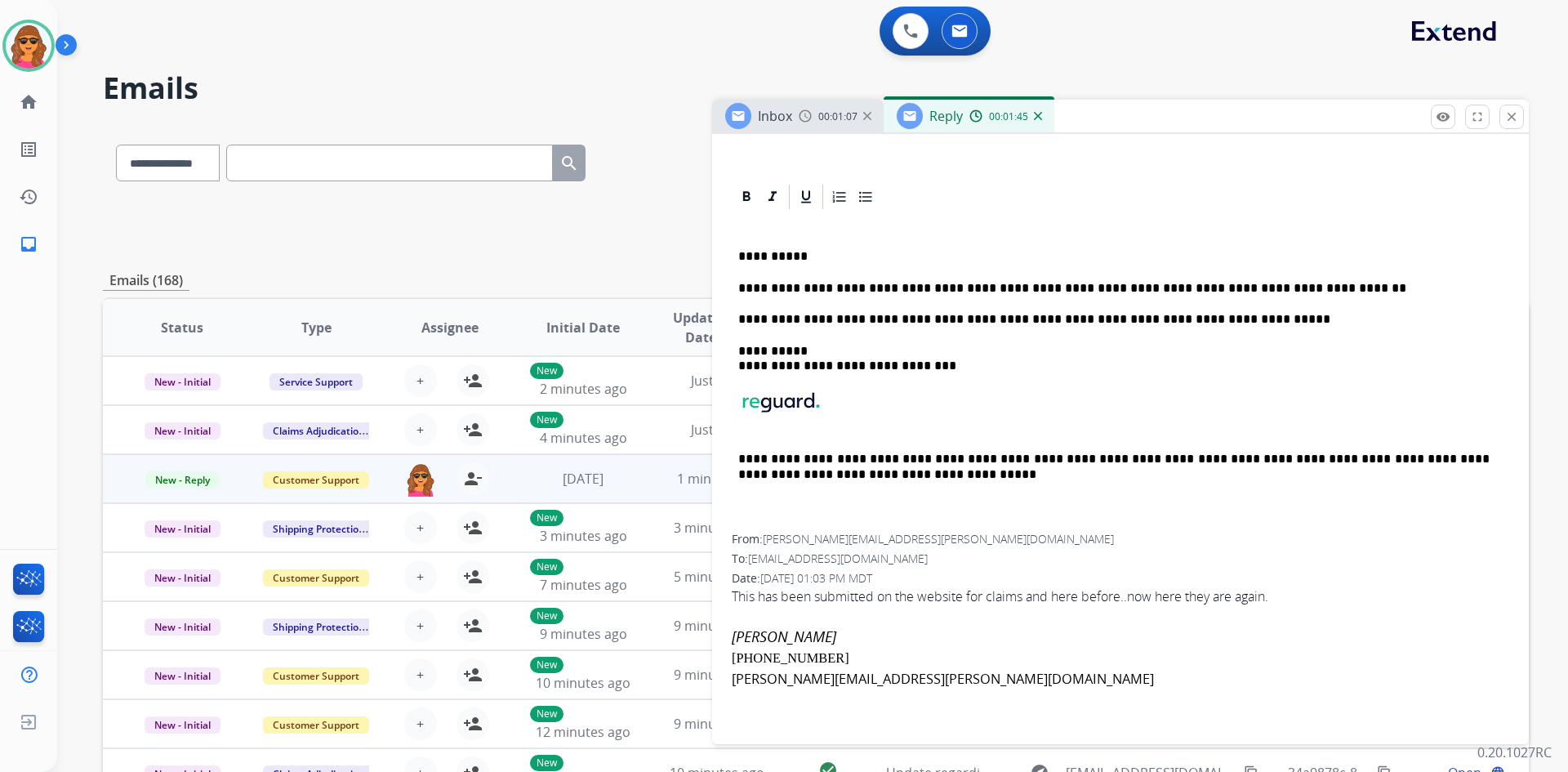
scroll to position [0, 0]
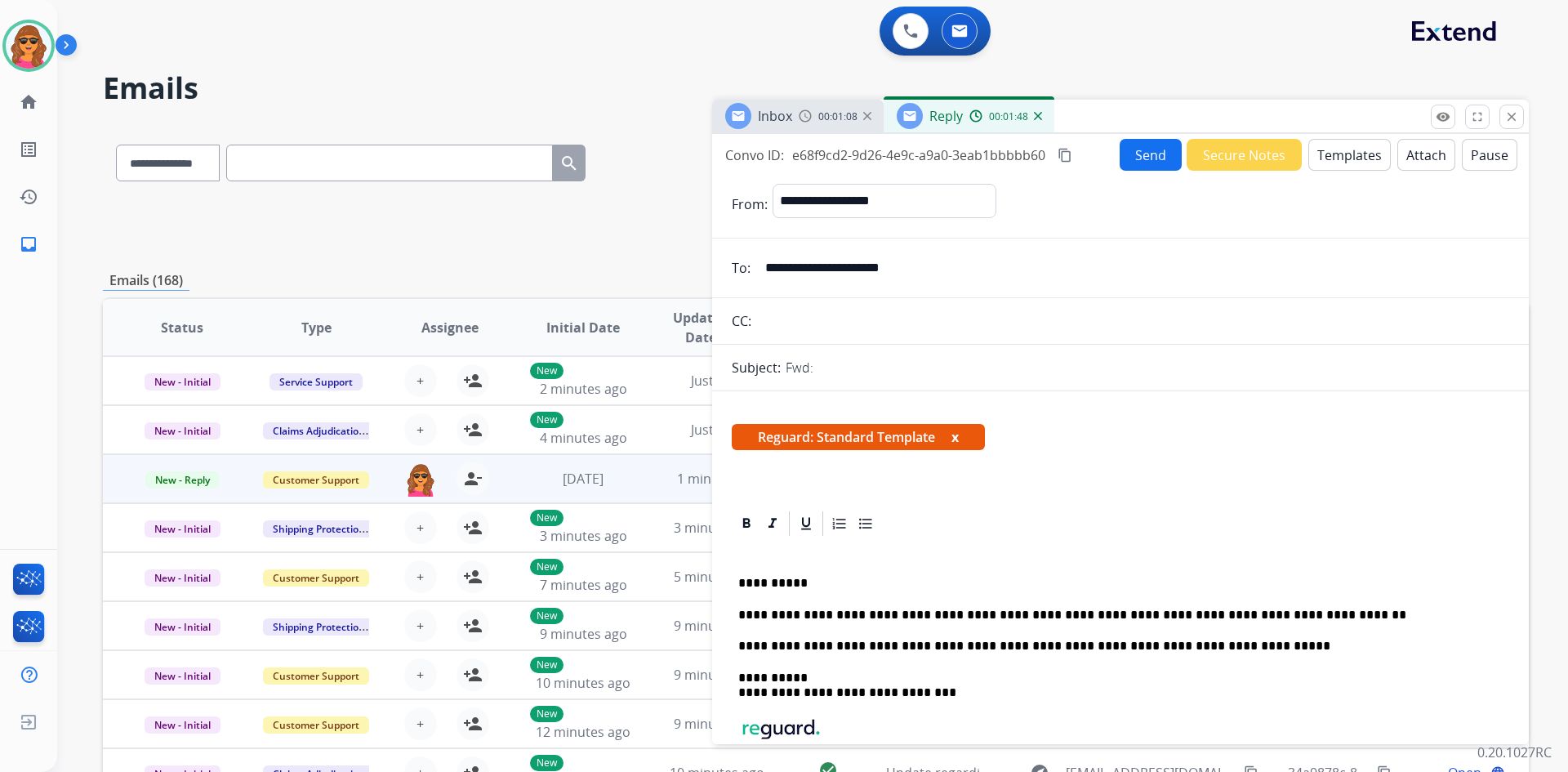
click at [1129, 148] on button "Send" at bounding box center [1150, 154] width 62 height 31
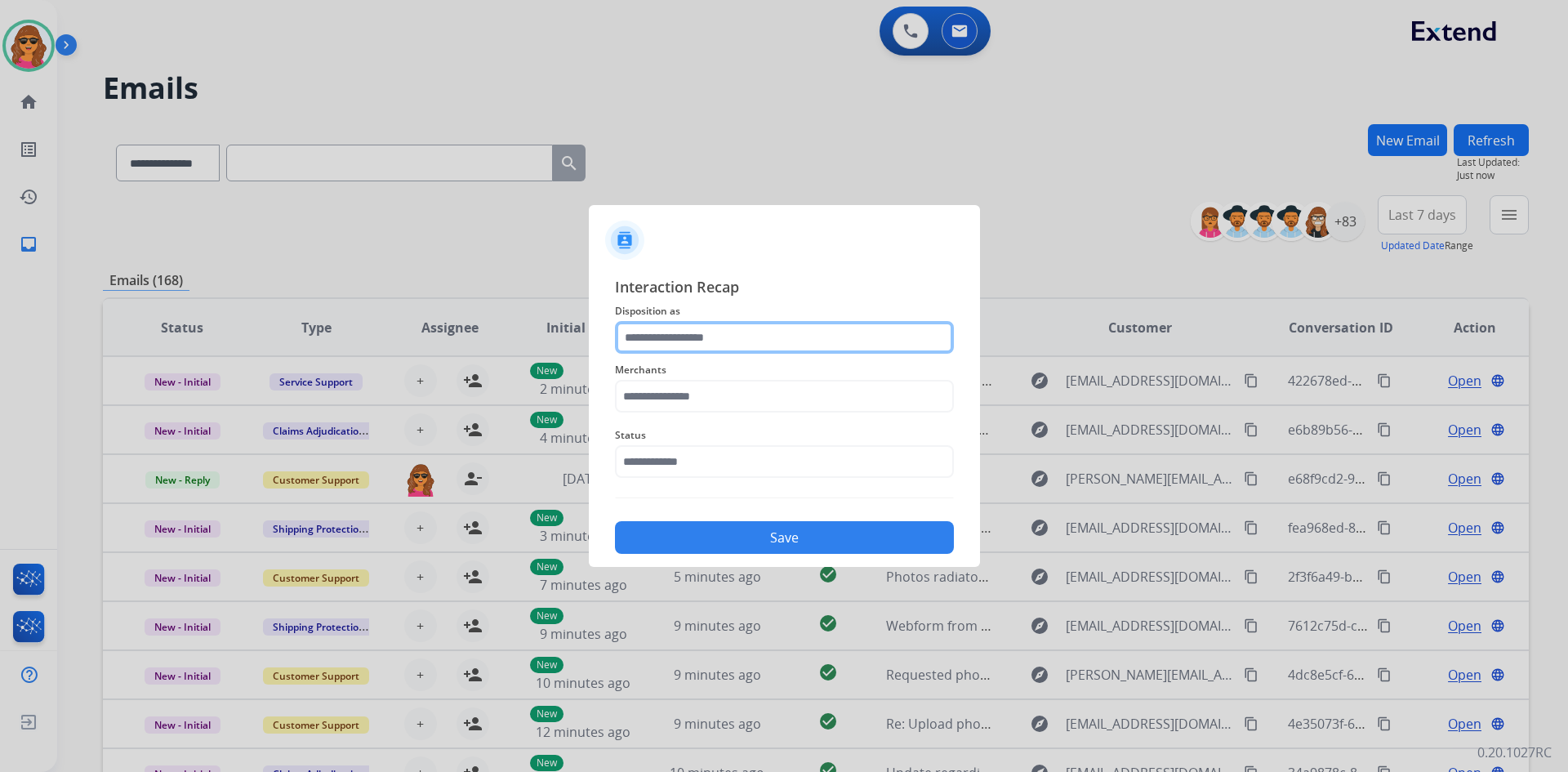
click at [619, 337] on input "text" at bounding box center [784, 336] width 339 height 32
click at [717, 329] on input "text" at bounding box center [784, 336] width 339 height 32
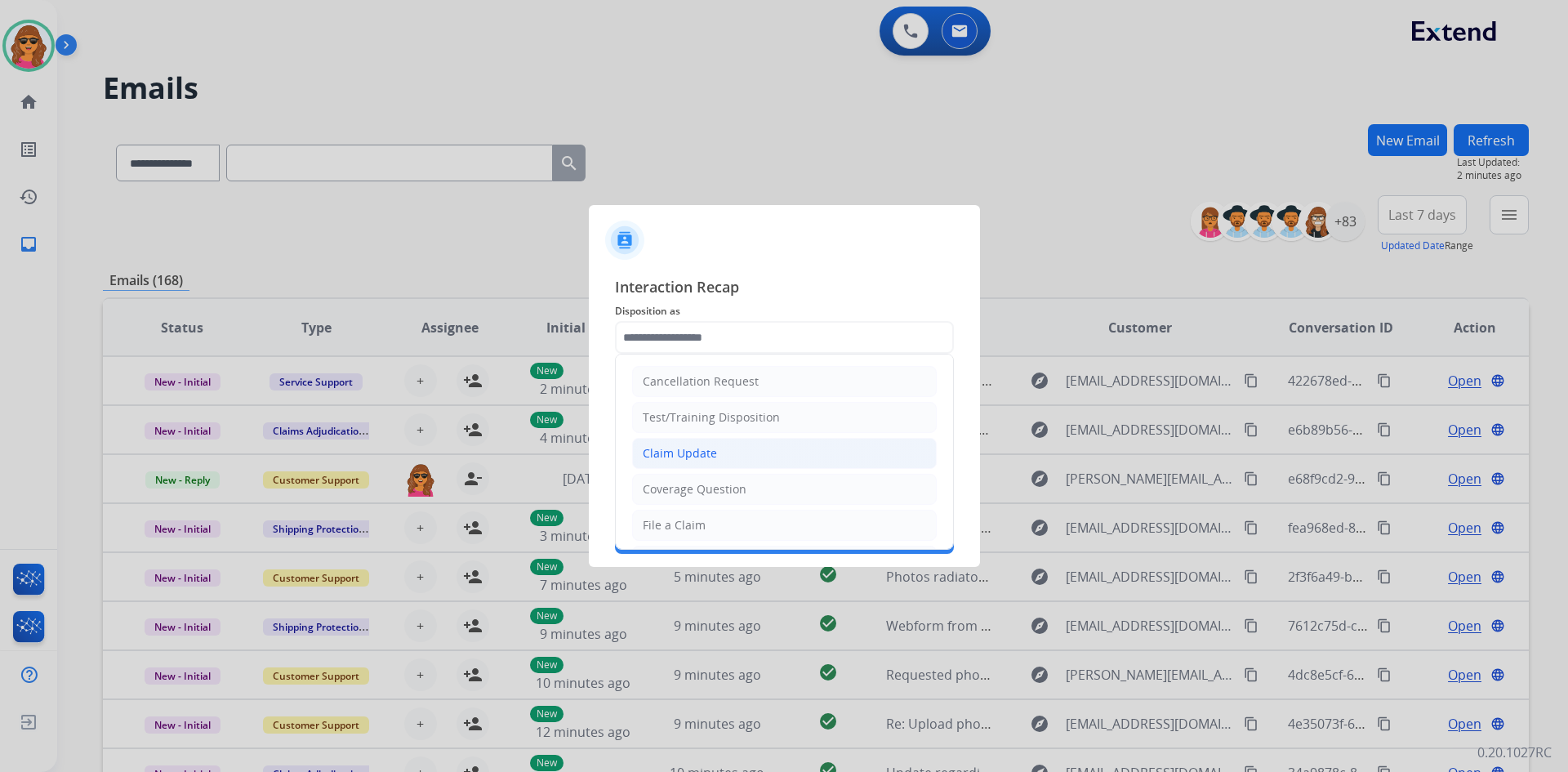
click at [667, 443] on li "Claim Update" at bounding box center [785, 453] width 305 height 31
type input "**********"
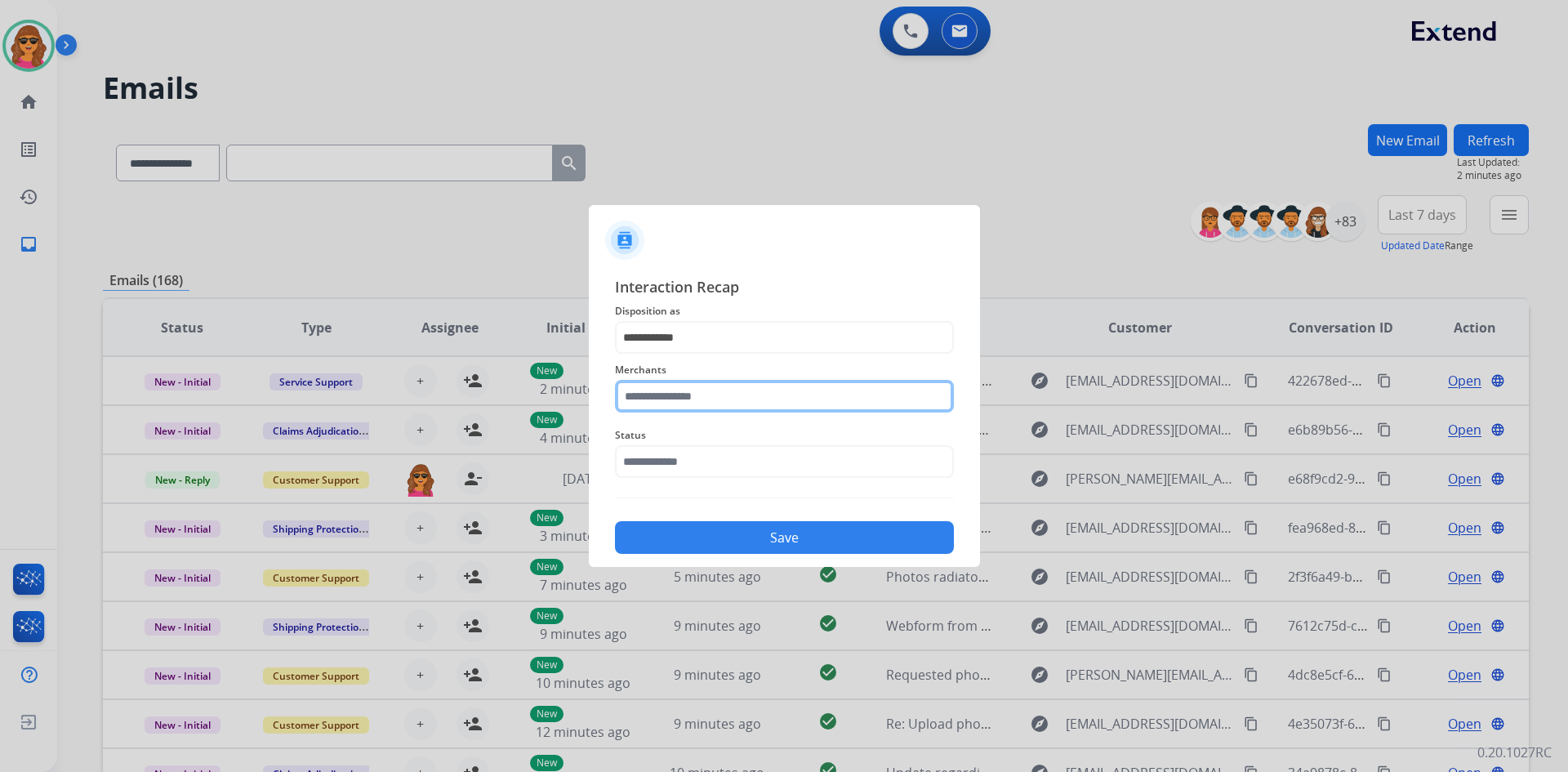
click at [631, 397] on input "text" at bounding box center [784, 395] width 339 height 32
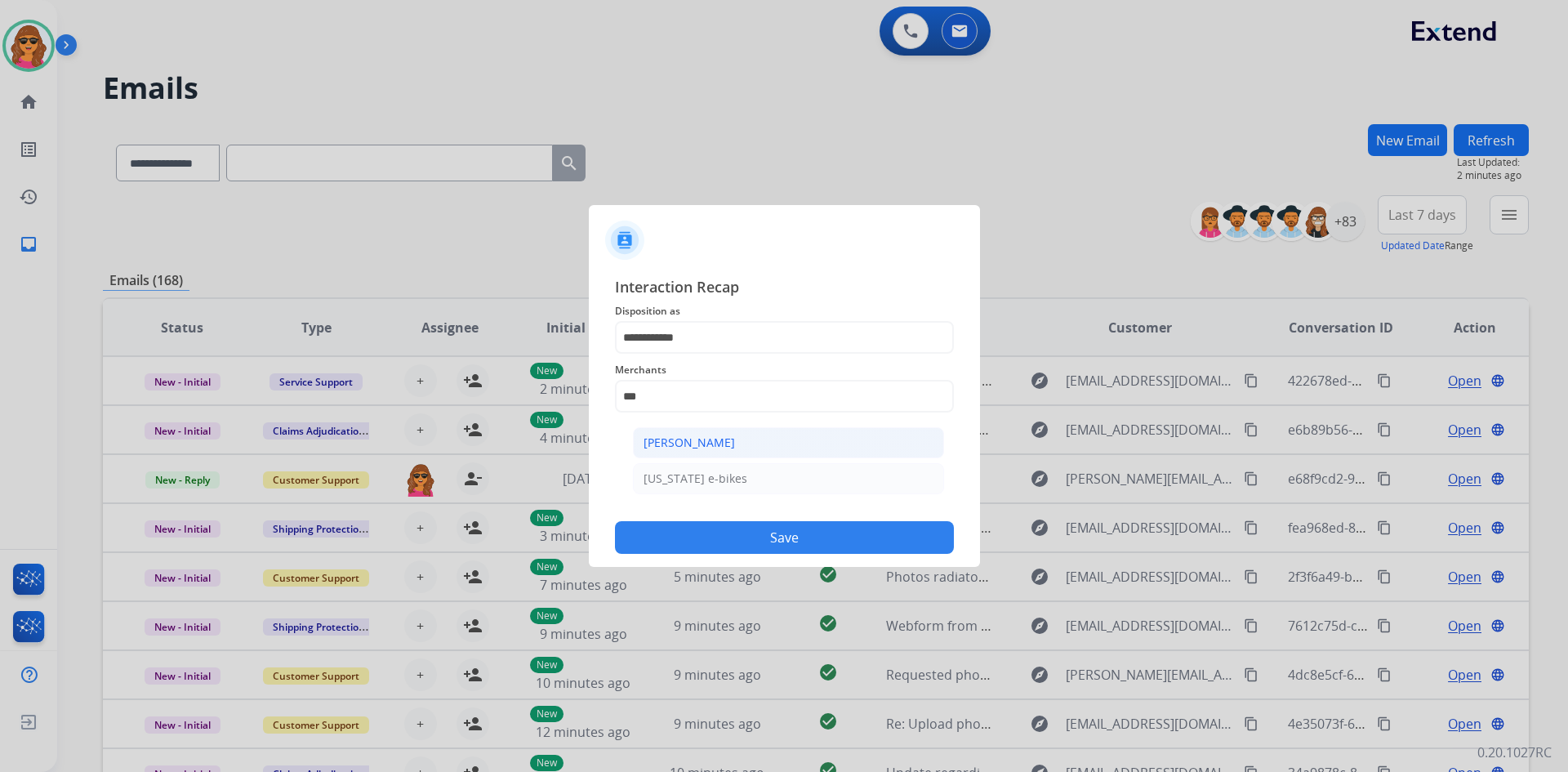
click at [683, 439] on div "[PERSON_NAME]" at bounding box center [689, 443] width 91 height 17
type input "**********"
click at [684, 465] on input "text" at bounding box center [784, 461] width 339 height 32
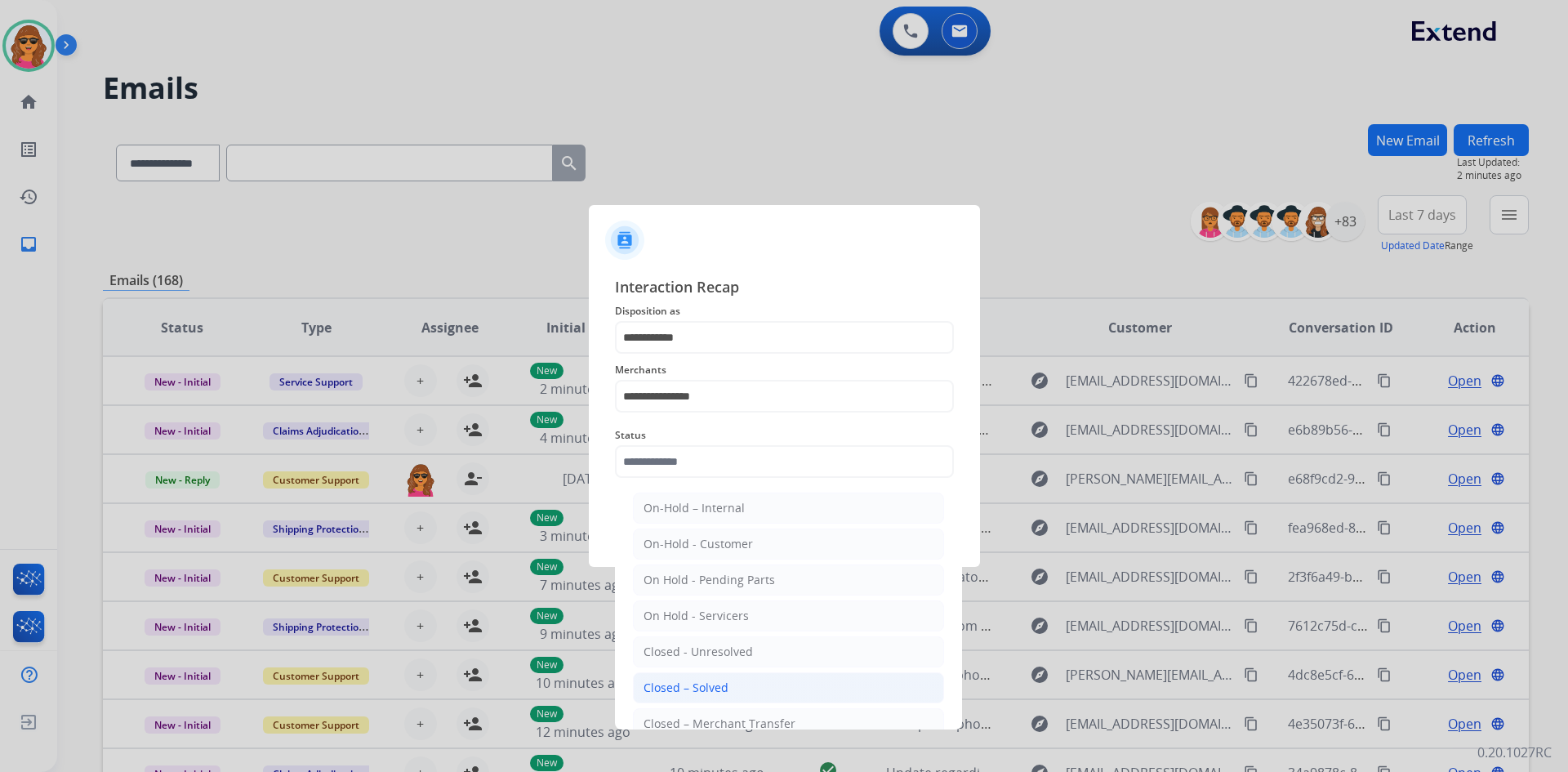
click at [731, 686] on li "Closed – Solved" at bounding box center [788, 687] width 311 height 31
type input "**********"
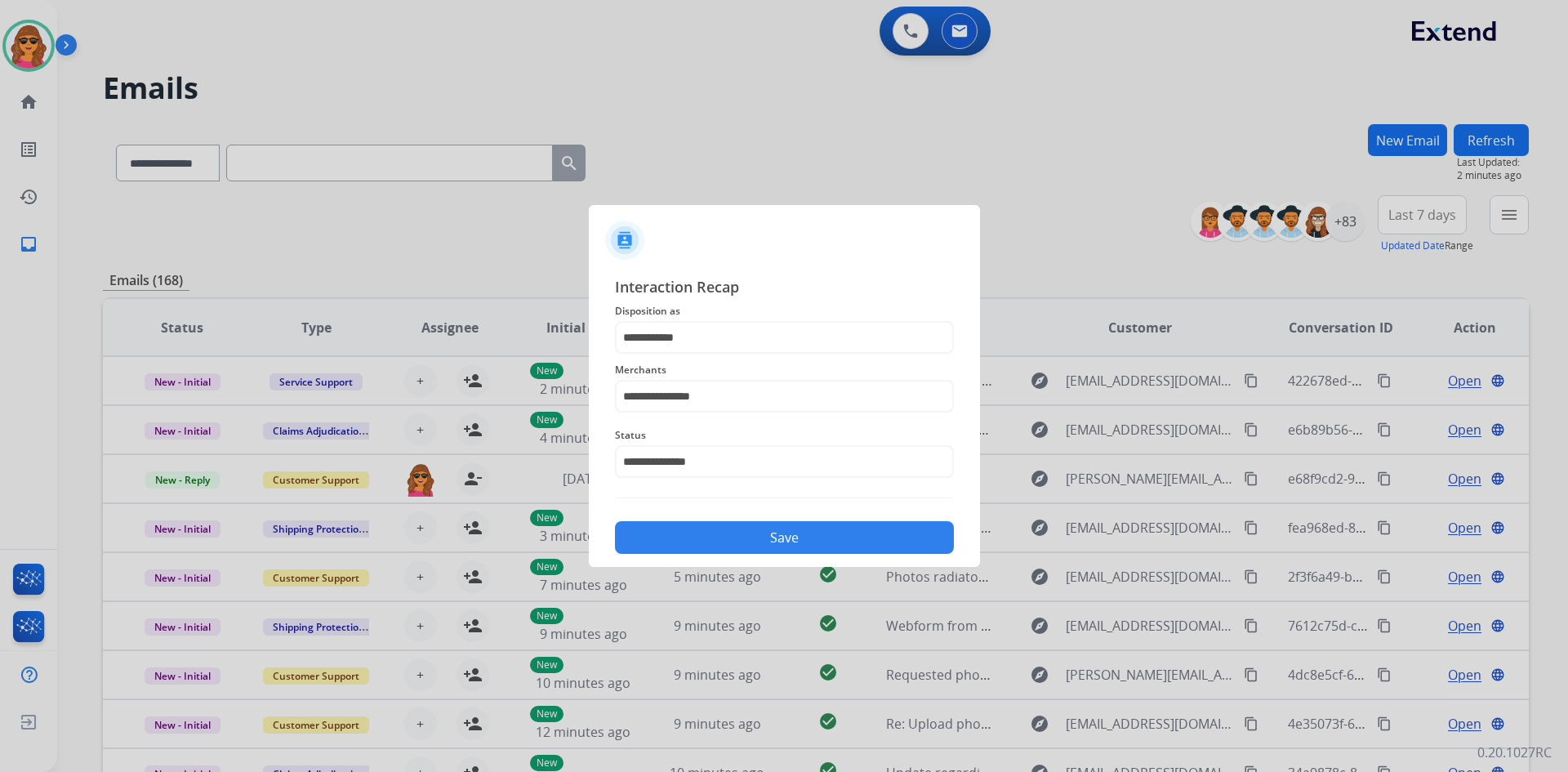
click at [783, 538] on button "Save" at bounding box center [784, 537] width 339 height 32
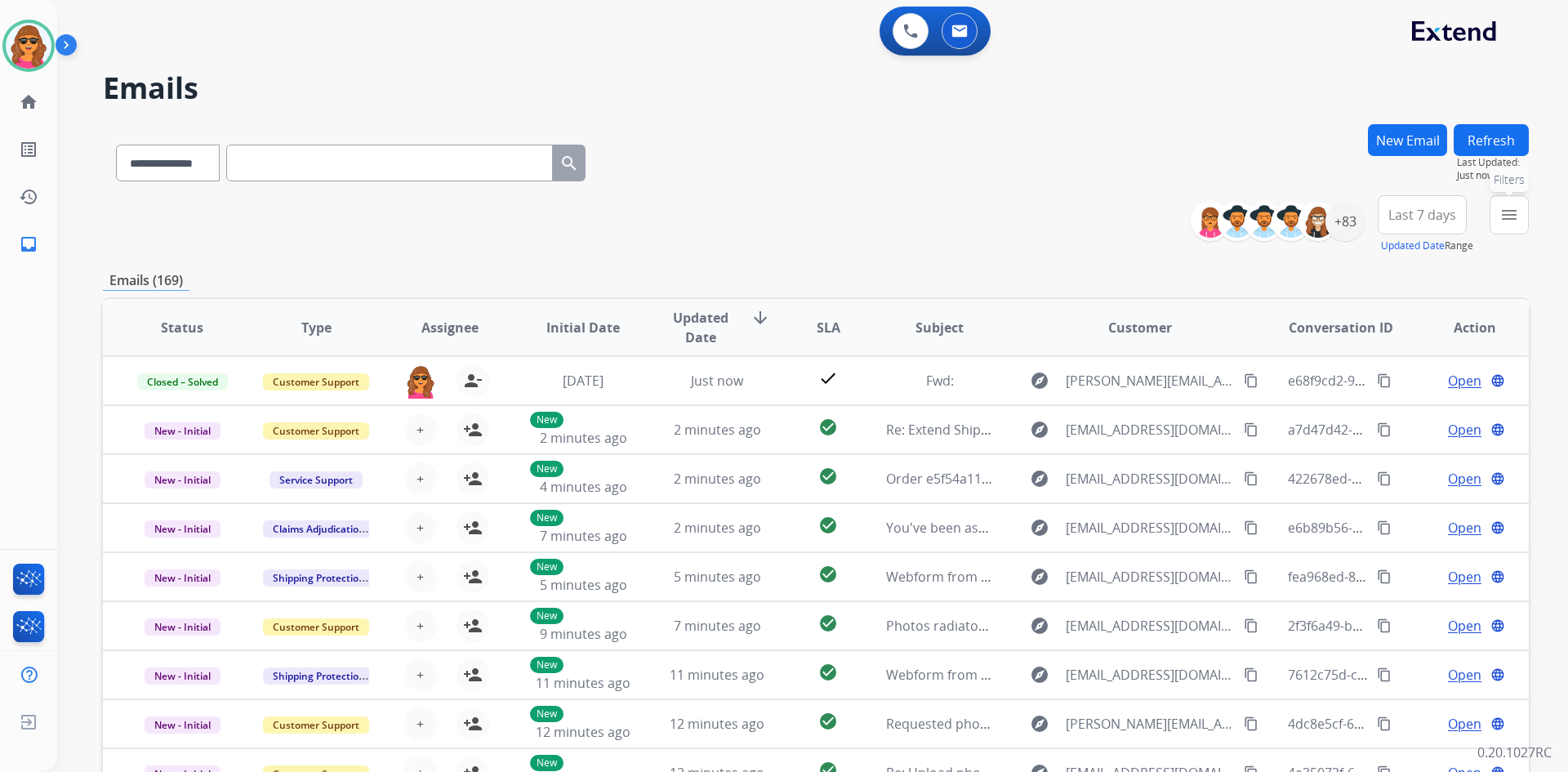
click at [1509, 208] on mat-icon "menu" at bounding box center [1509, 214] width 20 height 20
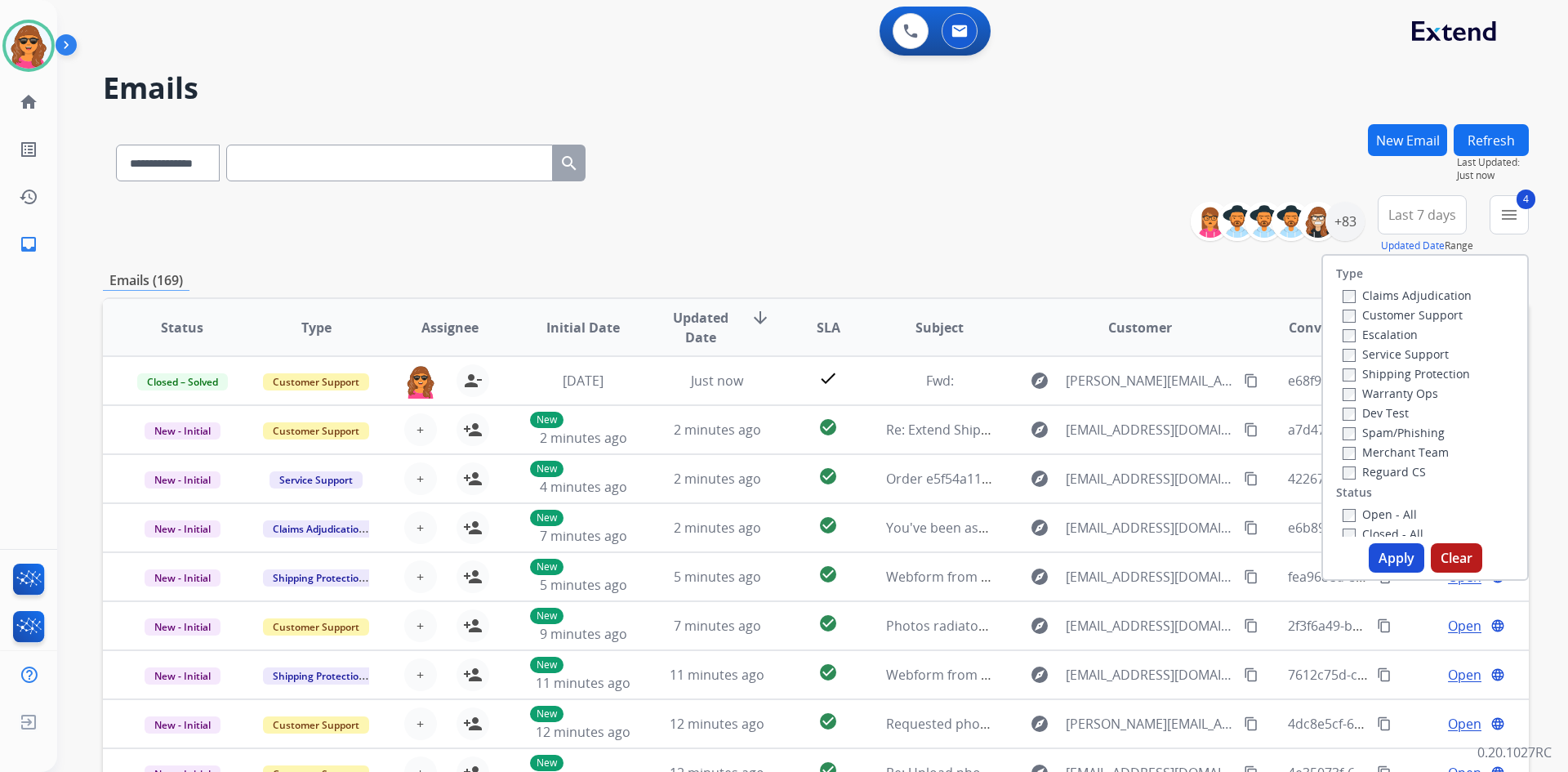
click at [1387, 554] on button "Apply" at bounding box center [1397, 558] width 55 height 30
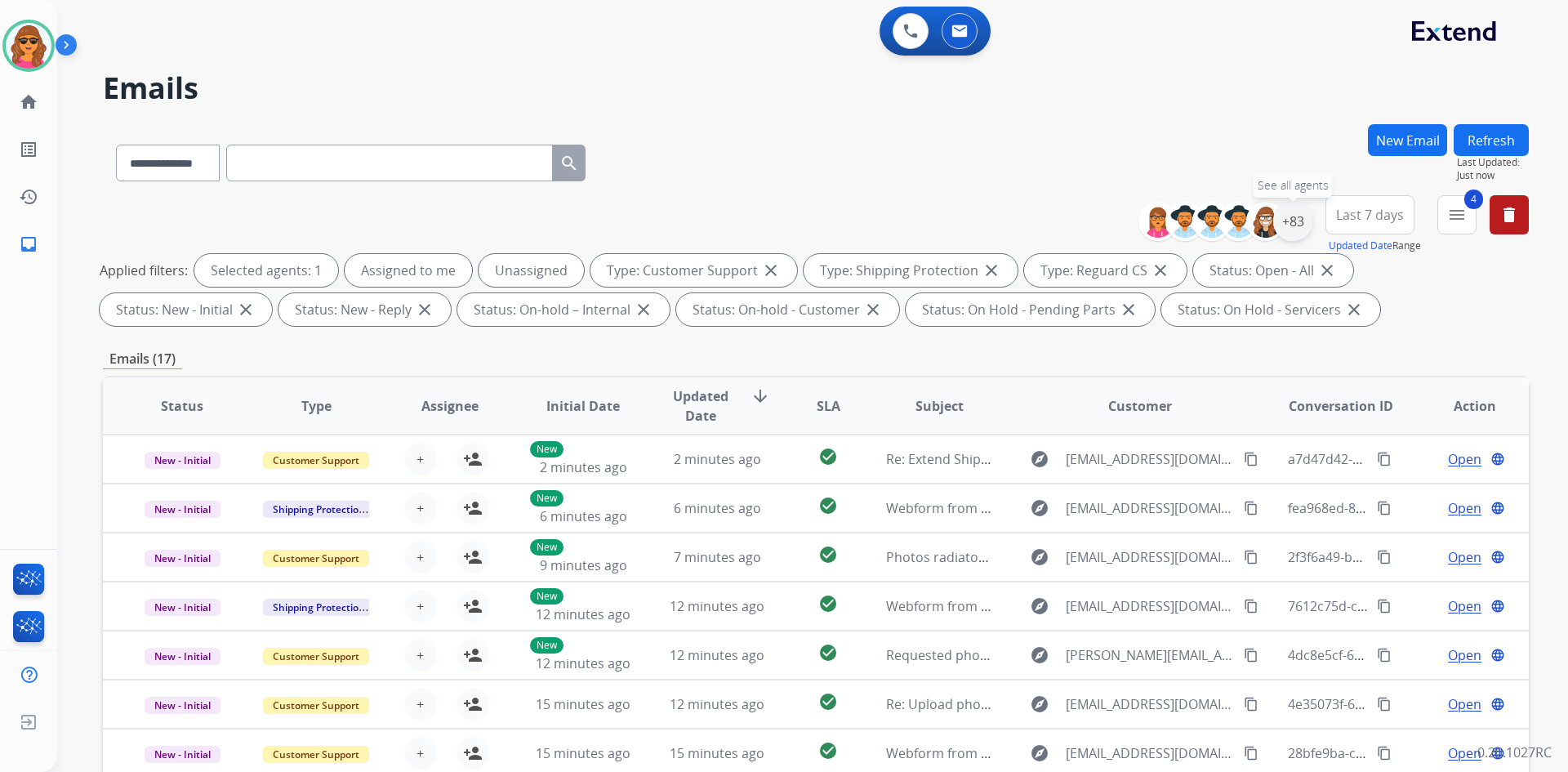
click at [1298, 223] on div "+83" at bounding box center [1293, 221] width 39 height 39
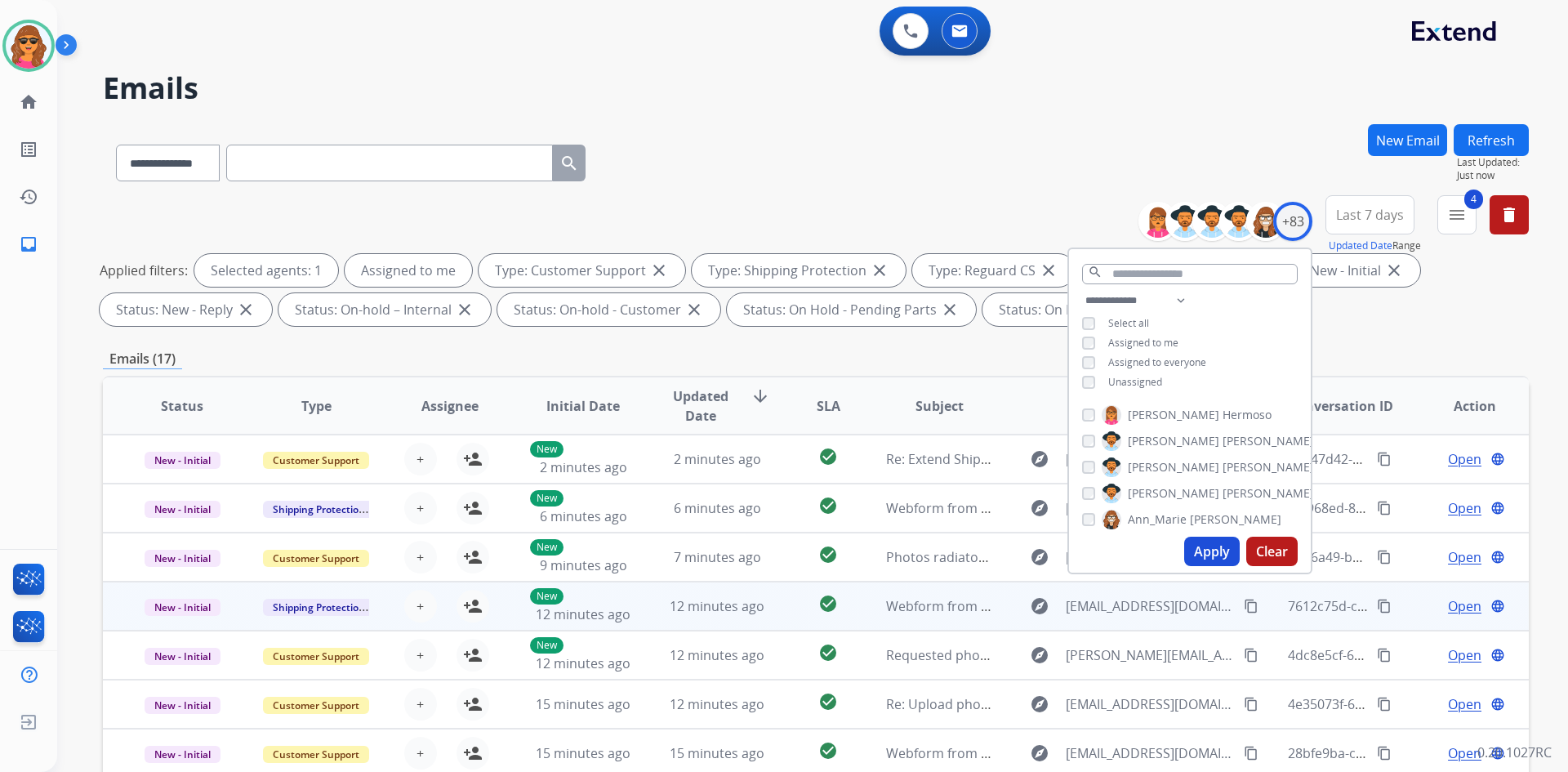
drag, startPoint x: 1204, startPoint y: 581, endPoint x: 1198, endPoint y: 556, distance: 25.7
click at [1203, 581] on td "explore Dklinges@duanemorris.com content_copy" at bounding box center [1128, 606] width 268 height 49
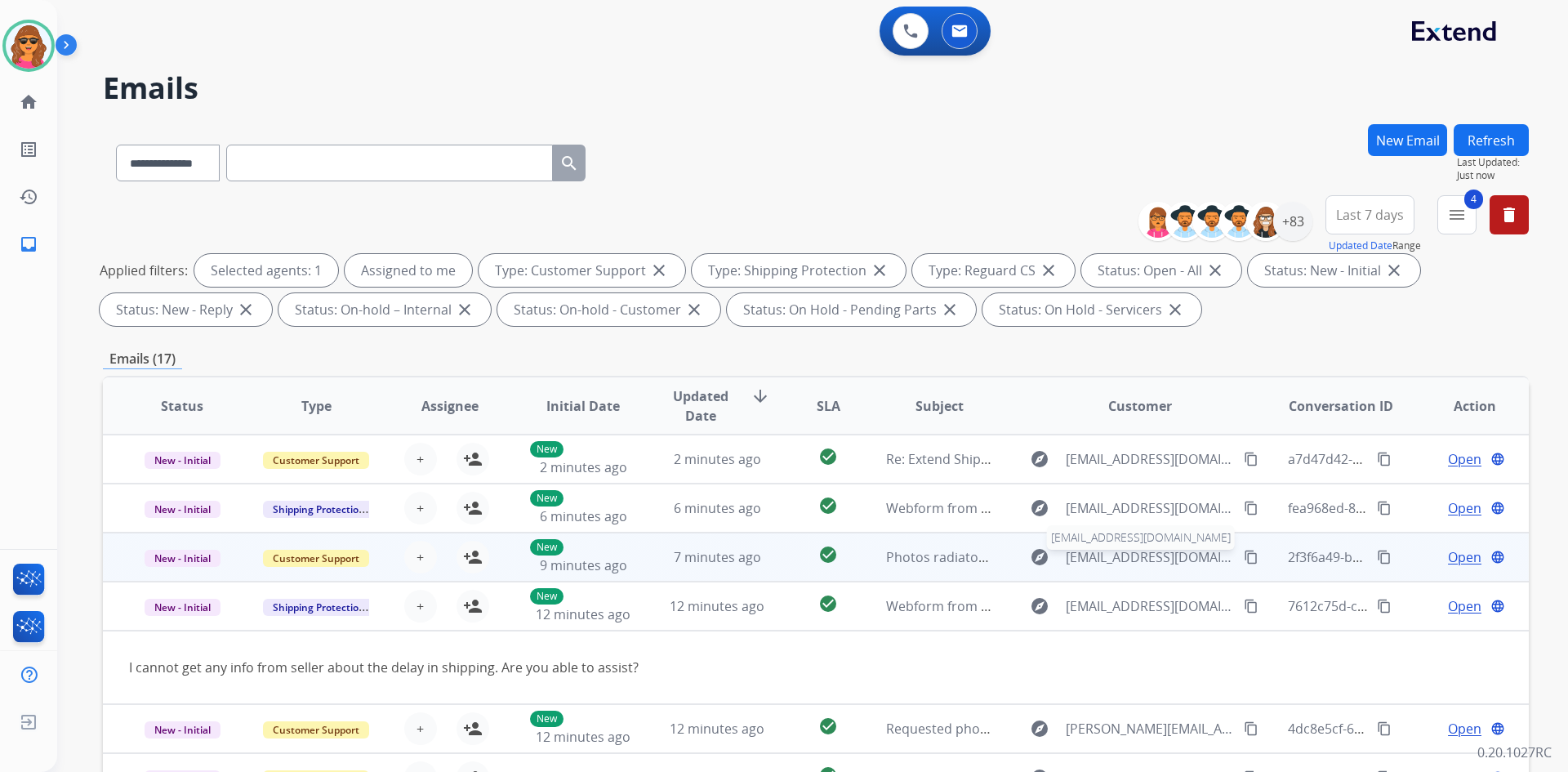
scroll to position [75, 0]
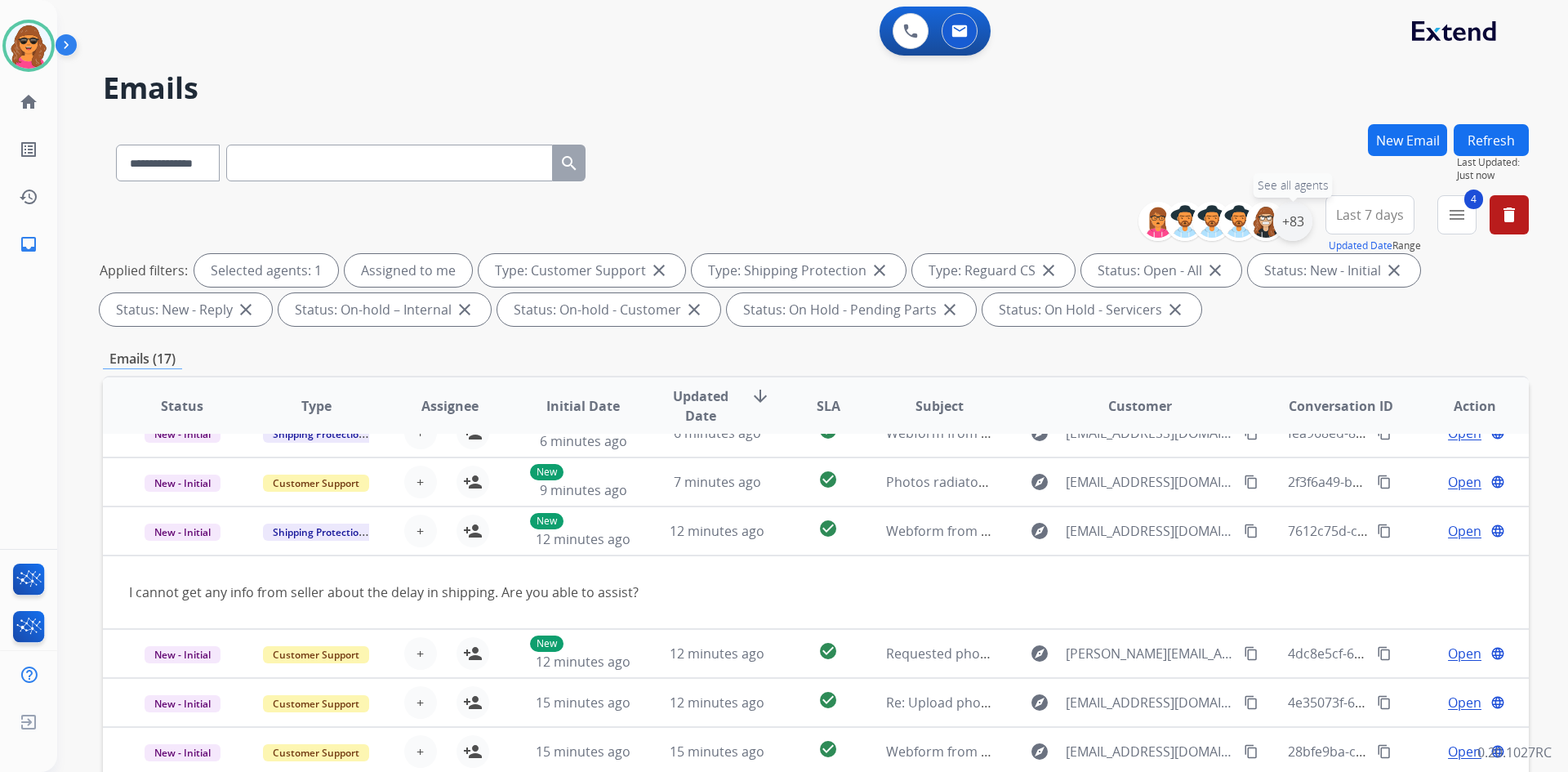
click at [1297, 222] on div "+83" at bounding box center [1293, 221] width 39 height 39
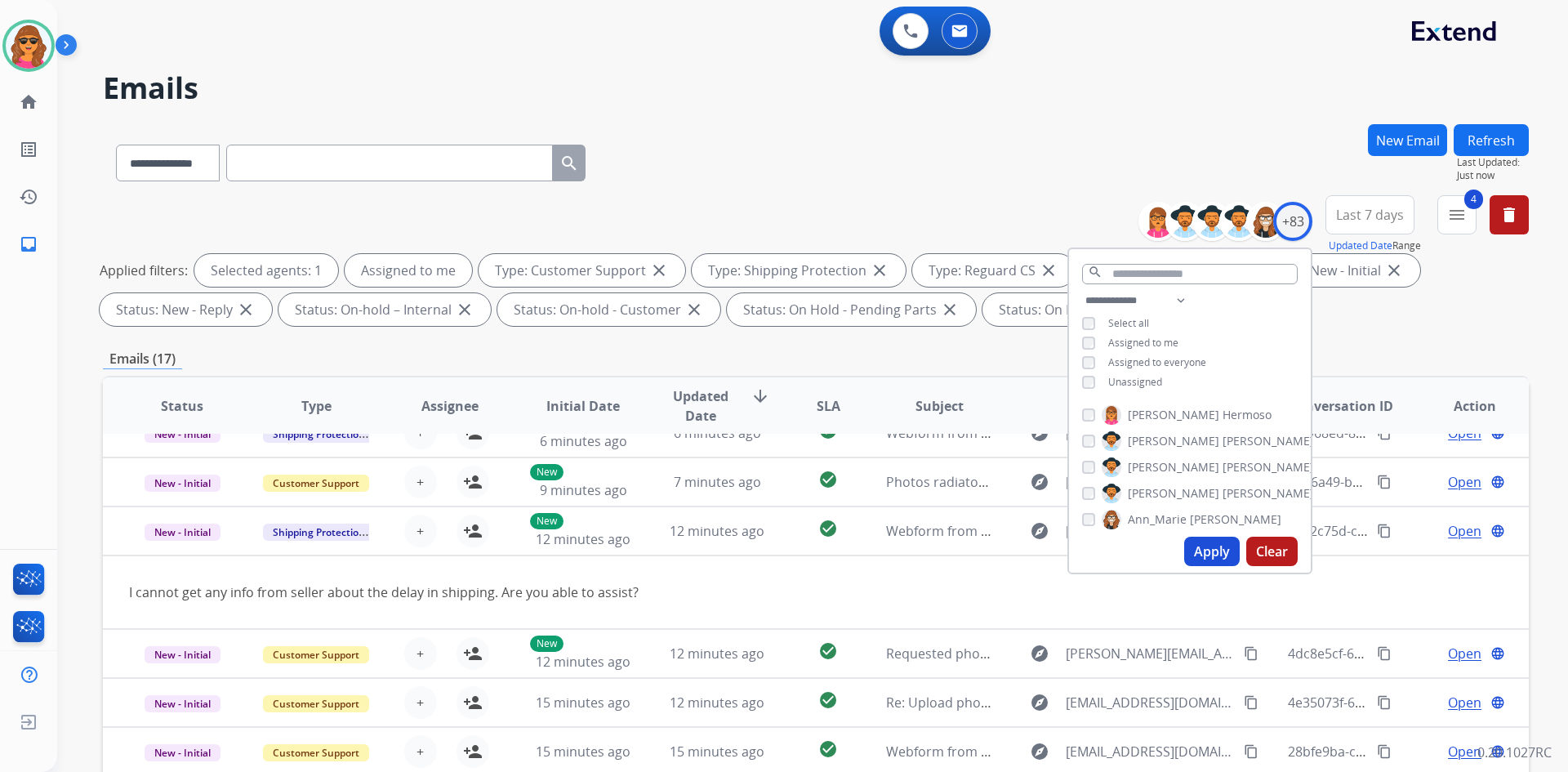
click at [1206, 545] on button "Apply" at bounding box center [1212, 552] width 55 height 30
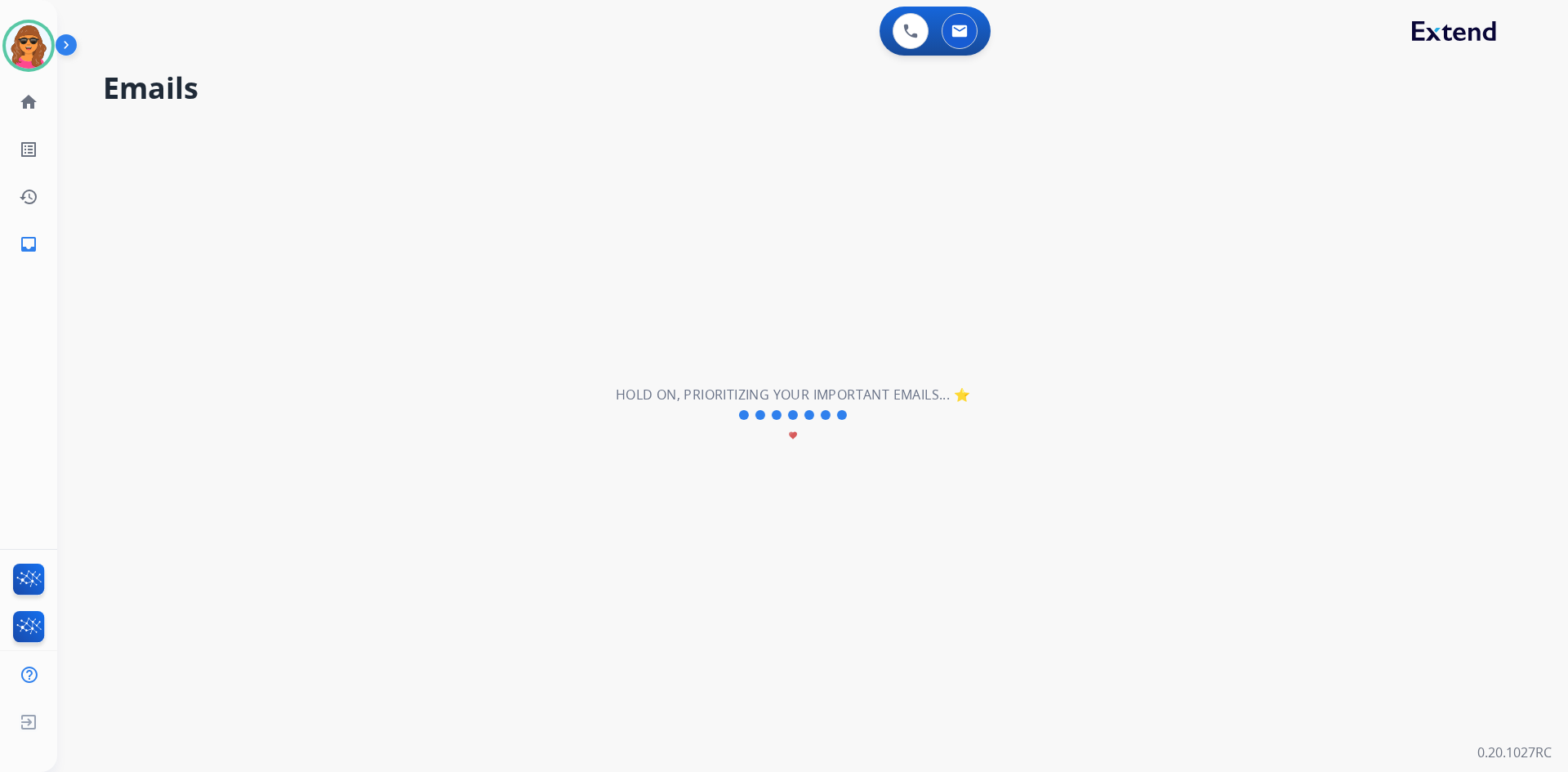
scroll to position [0, 0]
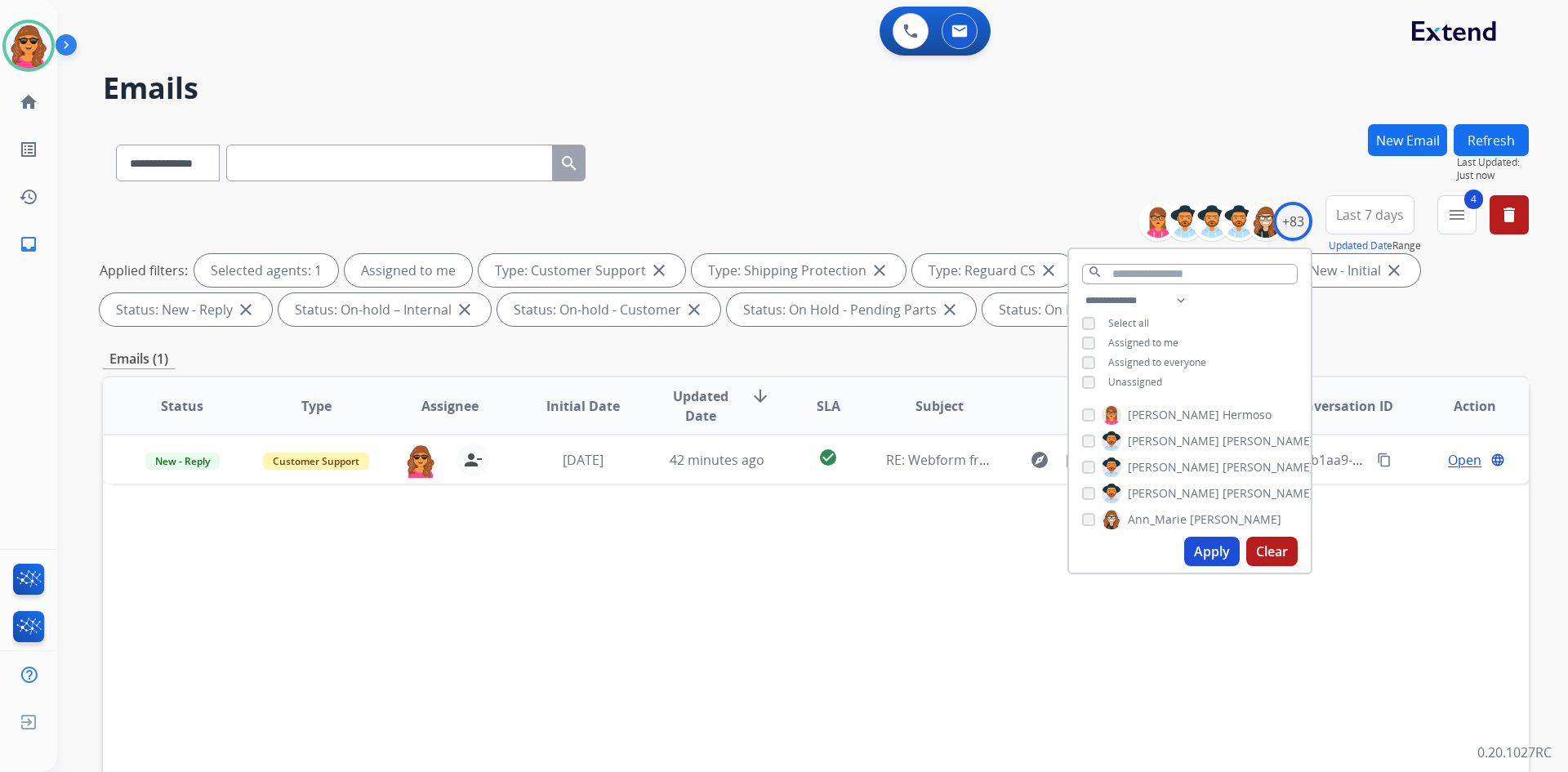
click at [1451, 544] on div "Status Type Assignee Initial Date Updated Date arrow_downward SLA Subject Custo…" at bounding box center [816, 649] width 1426 height 547
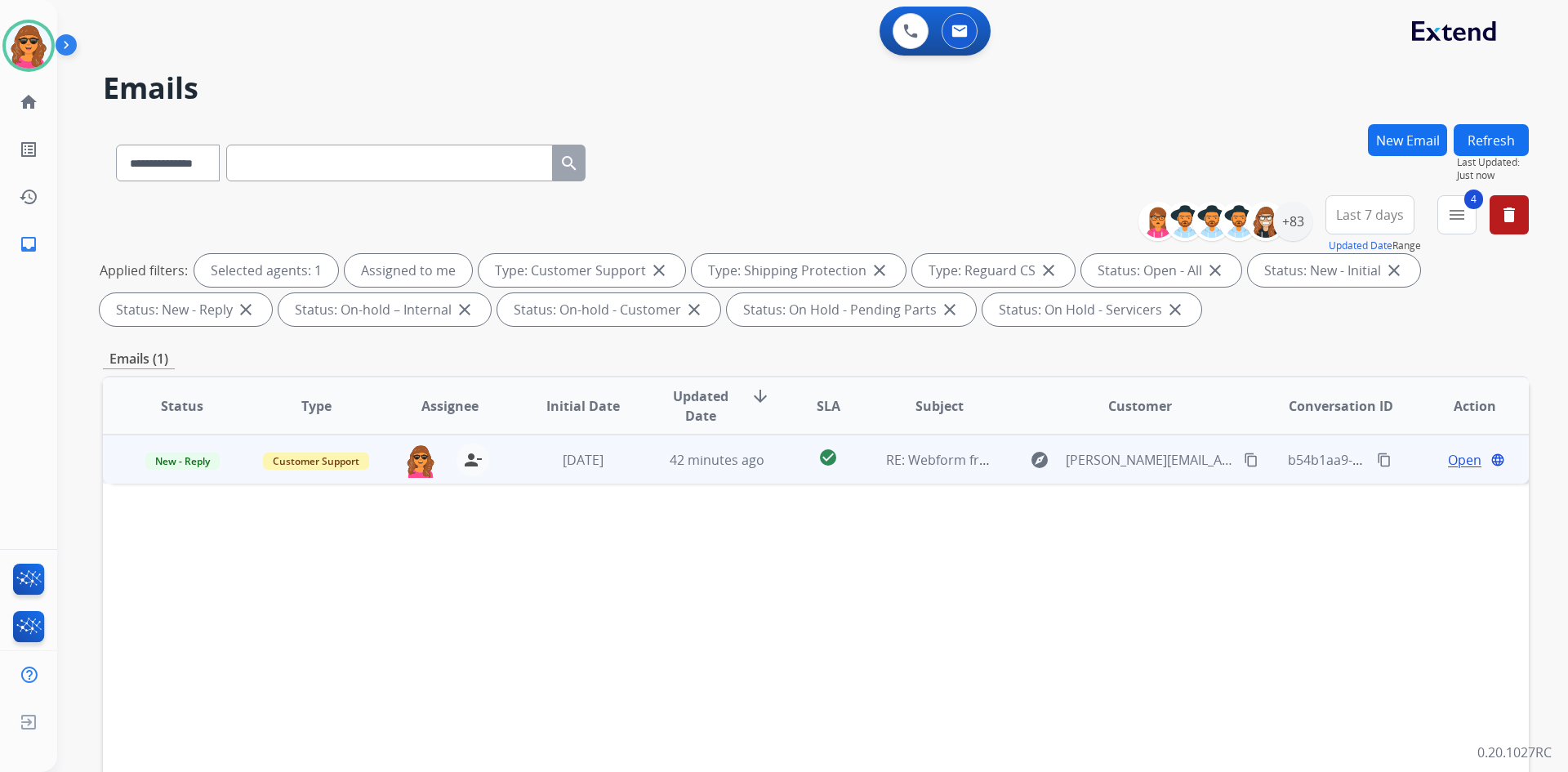
click at [1450, 452] on span "Open" at bounding box center [1465, 460] width 33 height 20
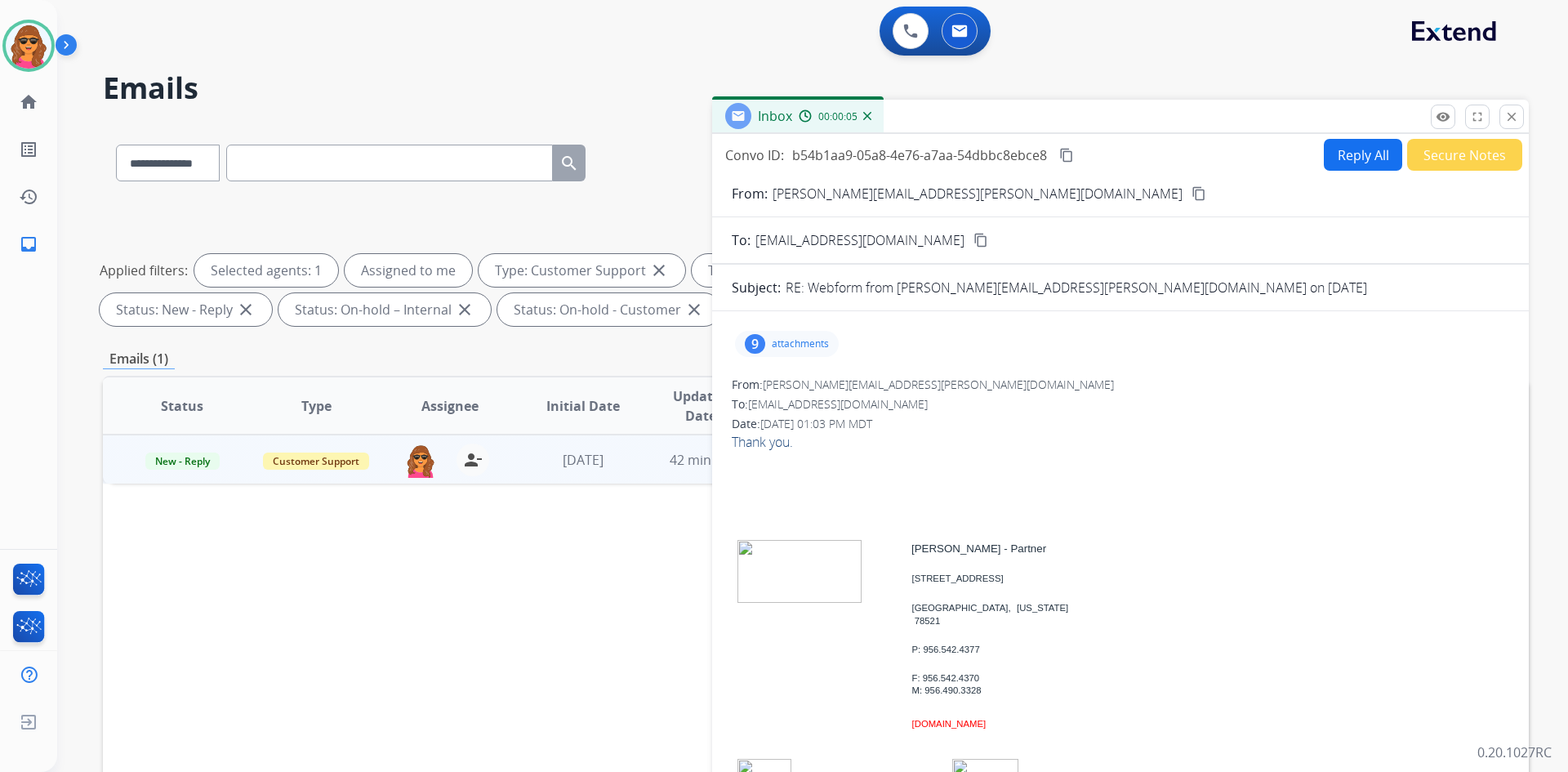
click at [1447, 161] on button "Secure Notes" at bounding box center [1465, 154] width 115 height 31
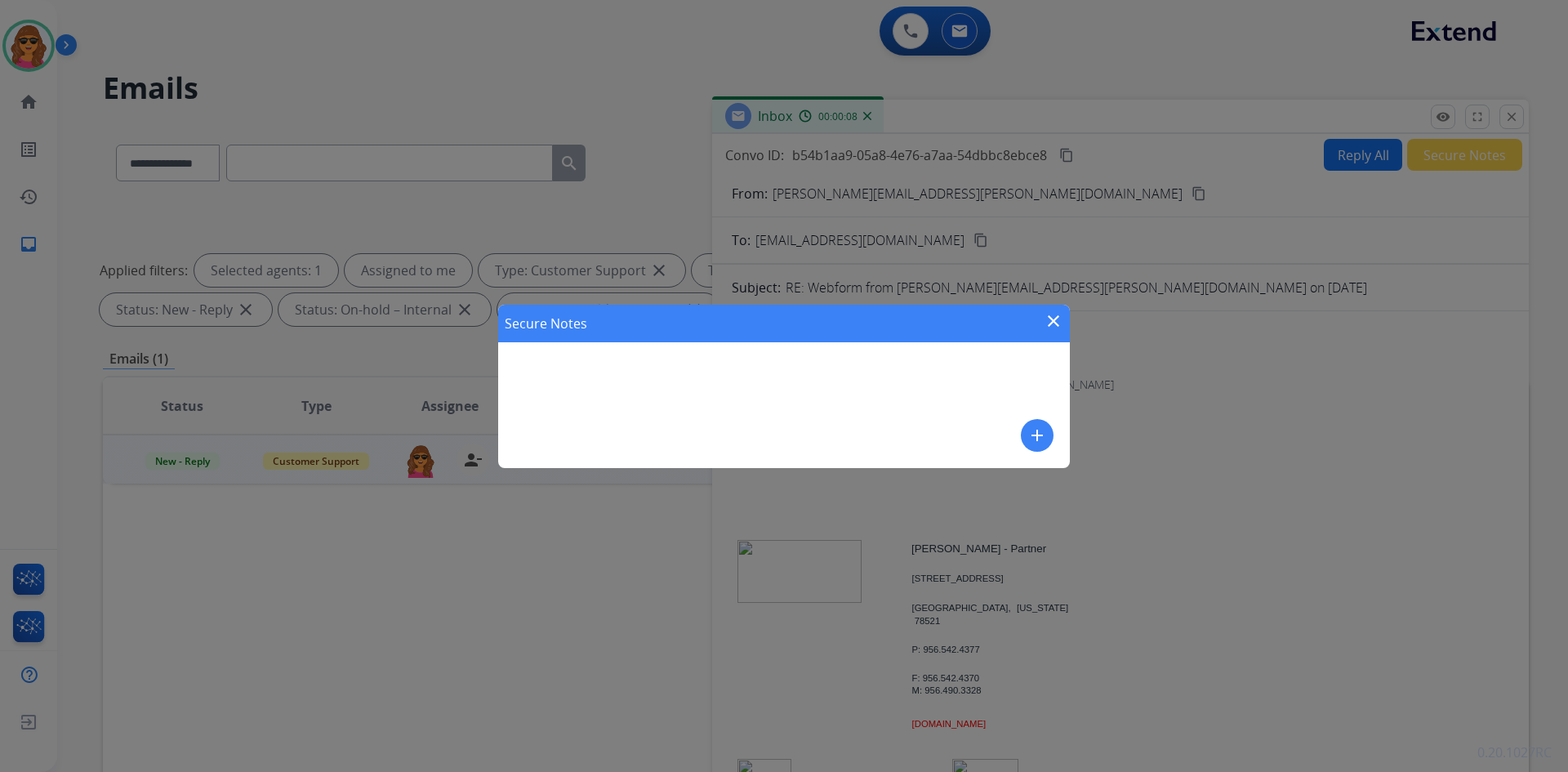
click at [1038, 444] on mat-icon "add" at bounding box center [1038, 436] width 20 height 20
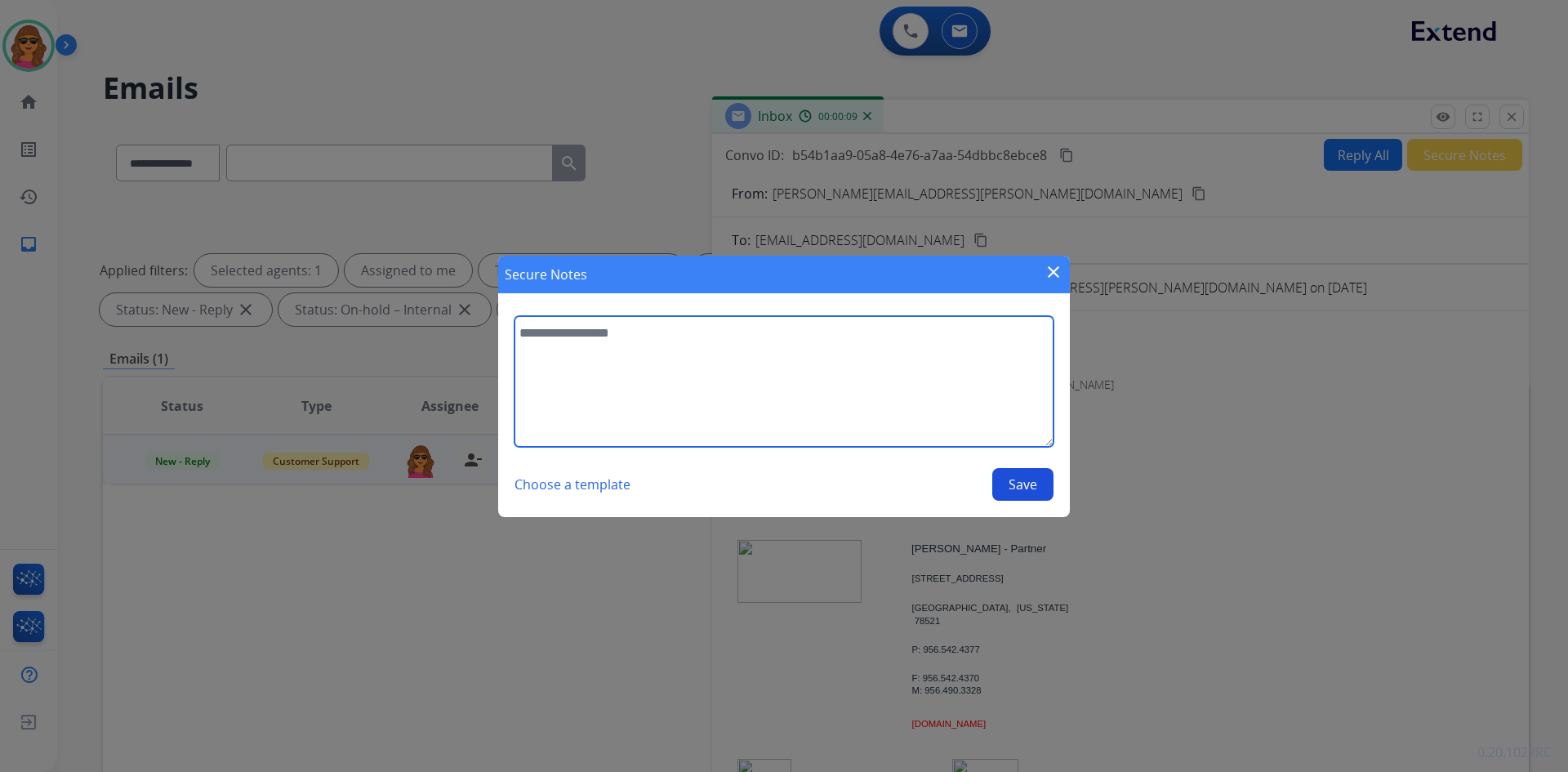
click at [696, 358] on textarea at bounding box center [784, 381] width 539 height 131
type textarea "**********"
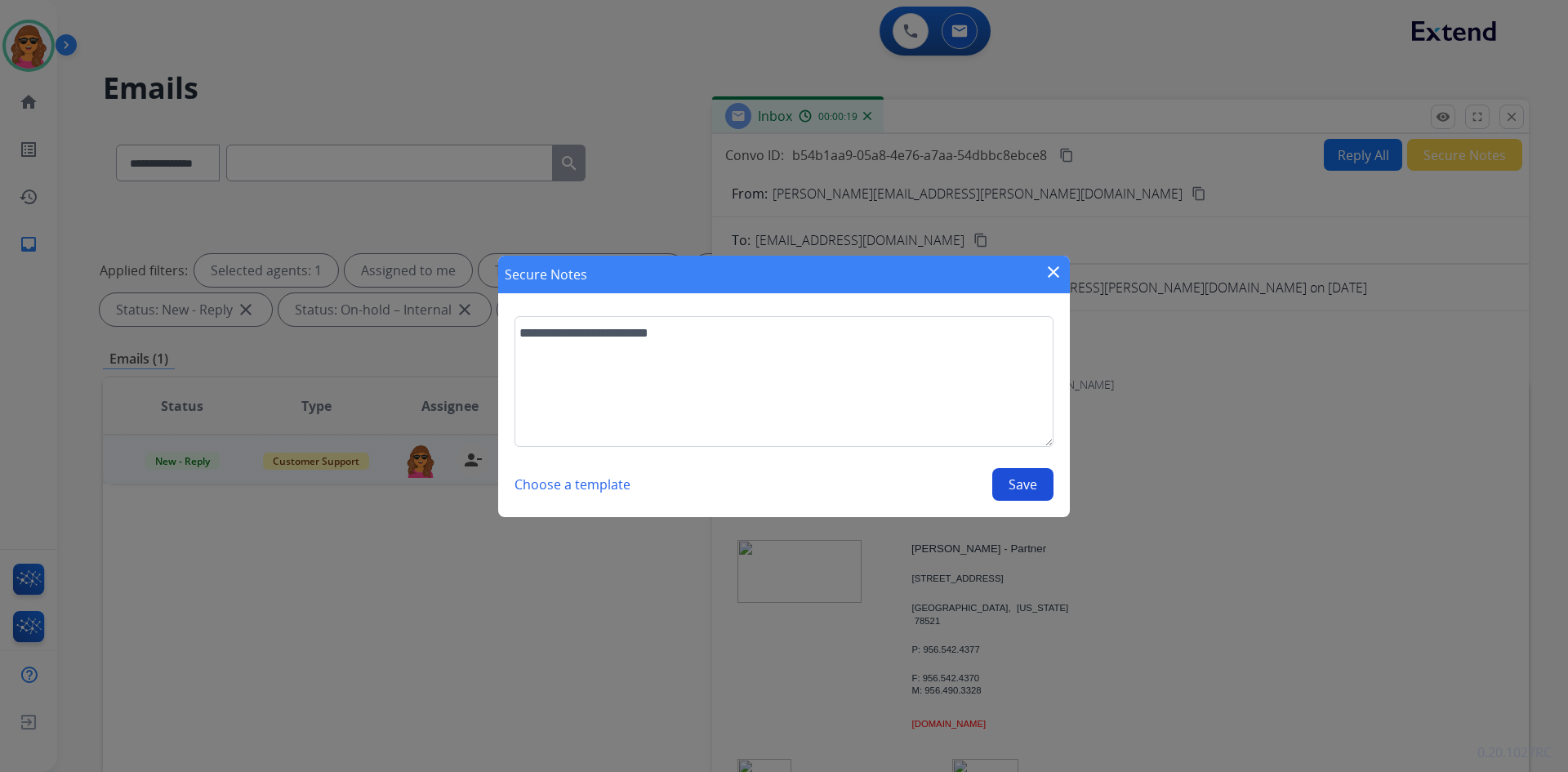
click at [1010, 470] on button "Save" at bounding box center [1023, 484] width 61 height 32
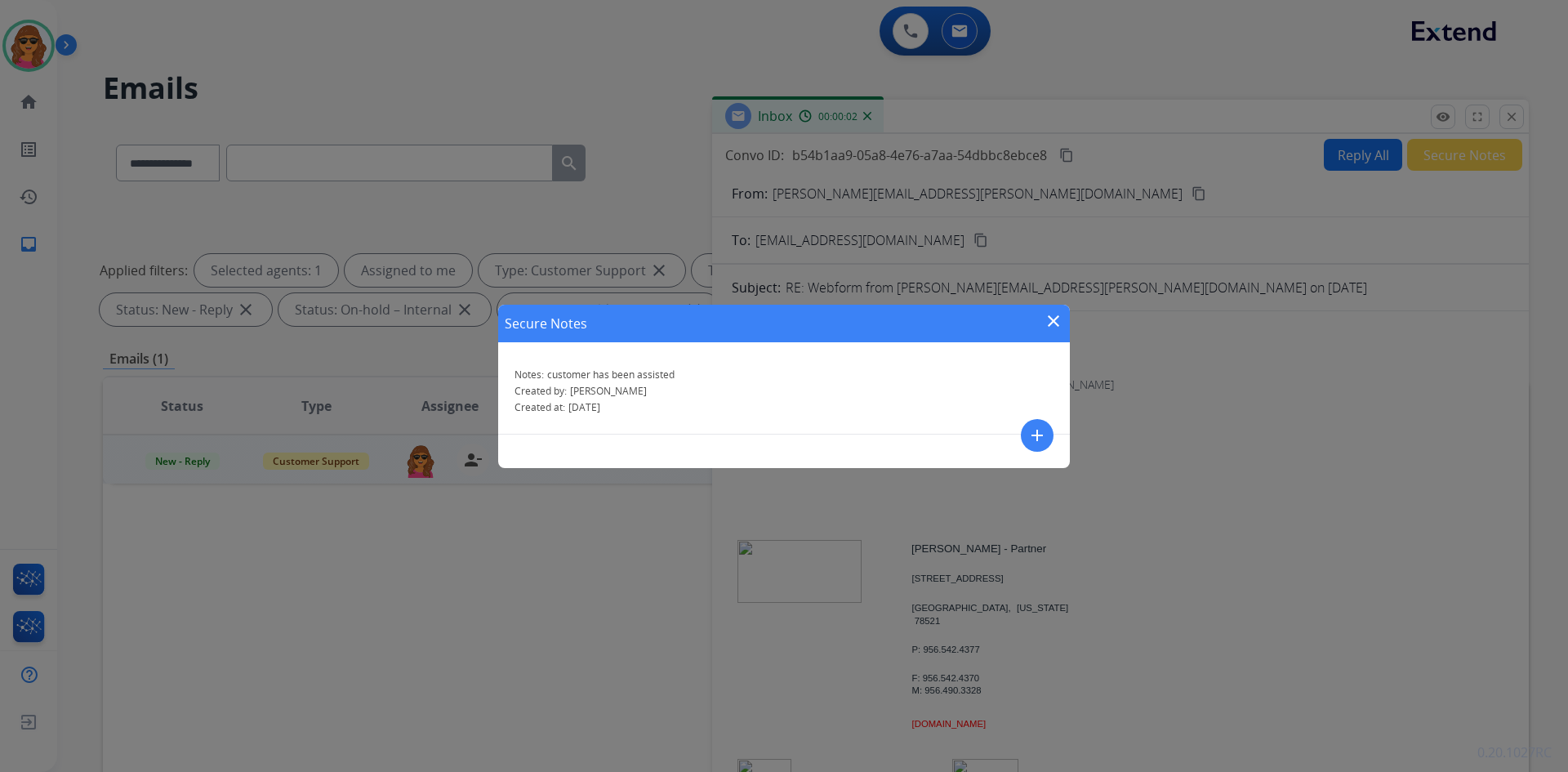
click at [1059, 322] on mat-icon "close" at bounding box center [1054, 321] width 20 height 20
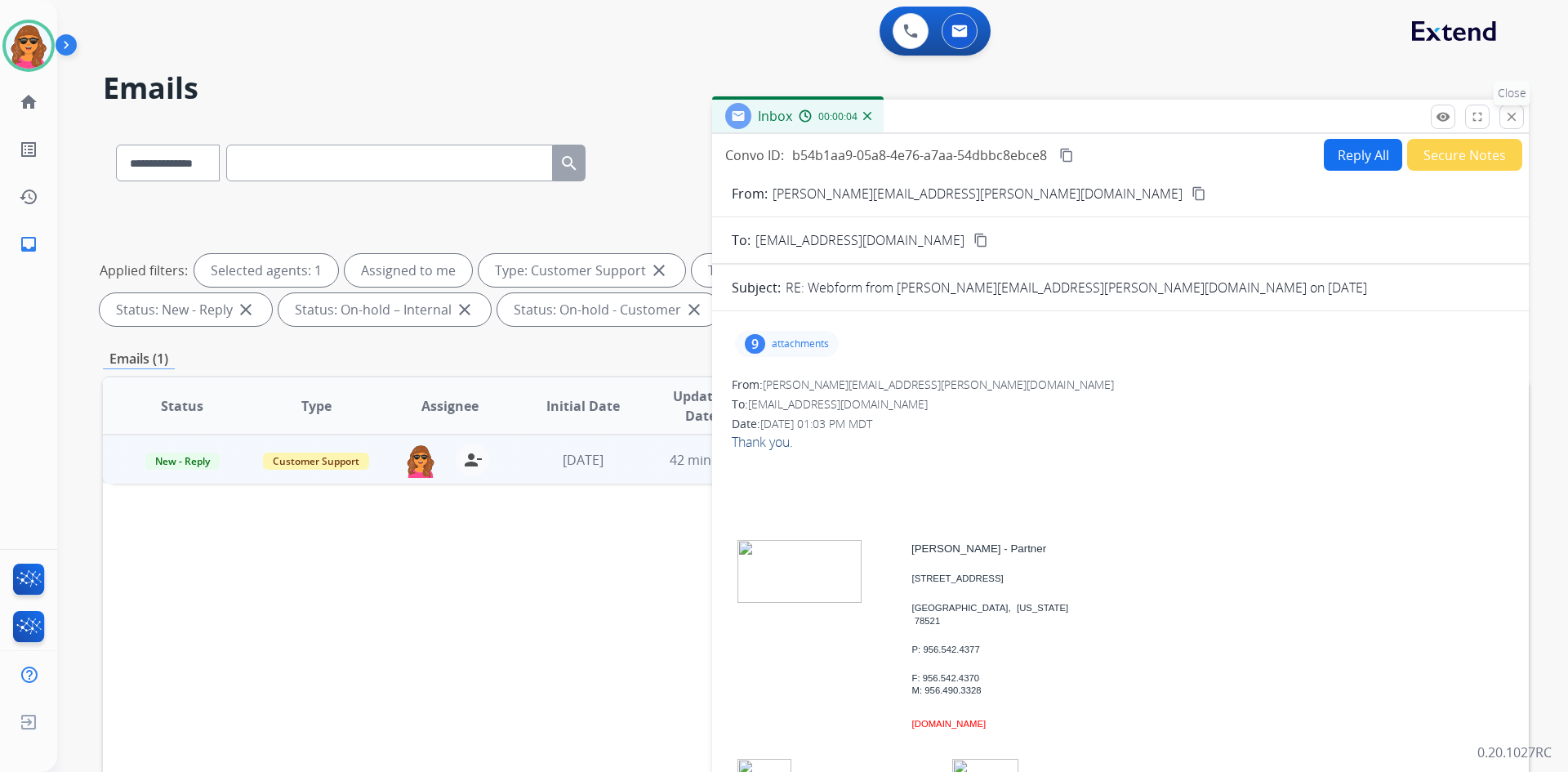
click at [1509, 114] on mat-icon "close" at bounding box center [1511, 116] width 15 height 15
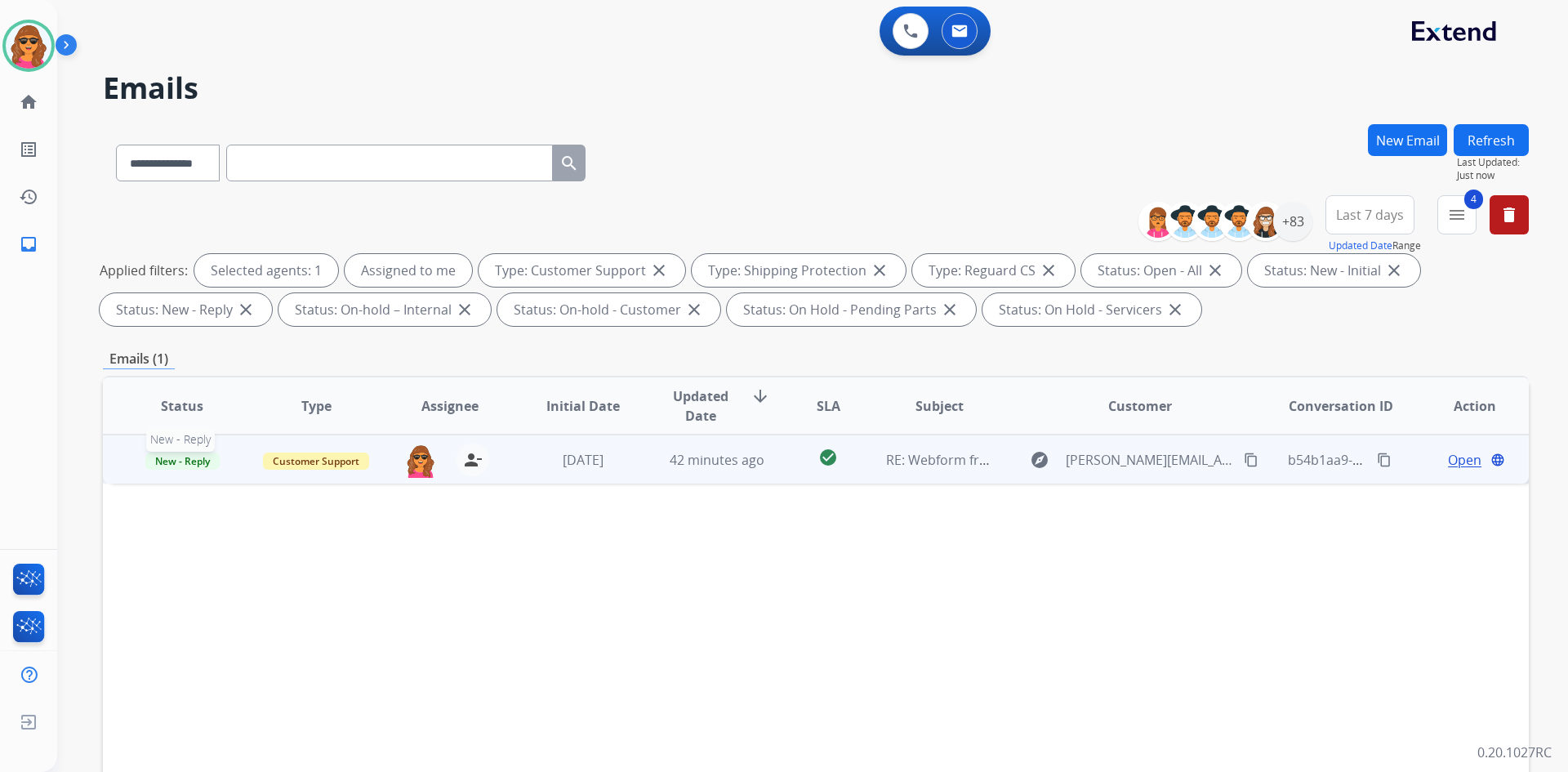
click at [166, 458] on span "New - Reply" at bounding box center [183, 460] width 75 height 17
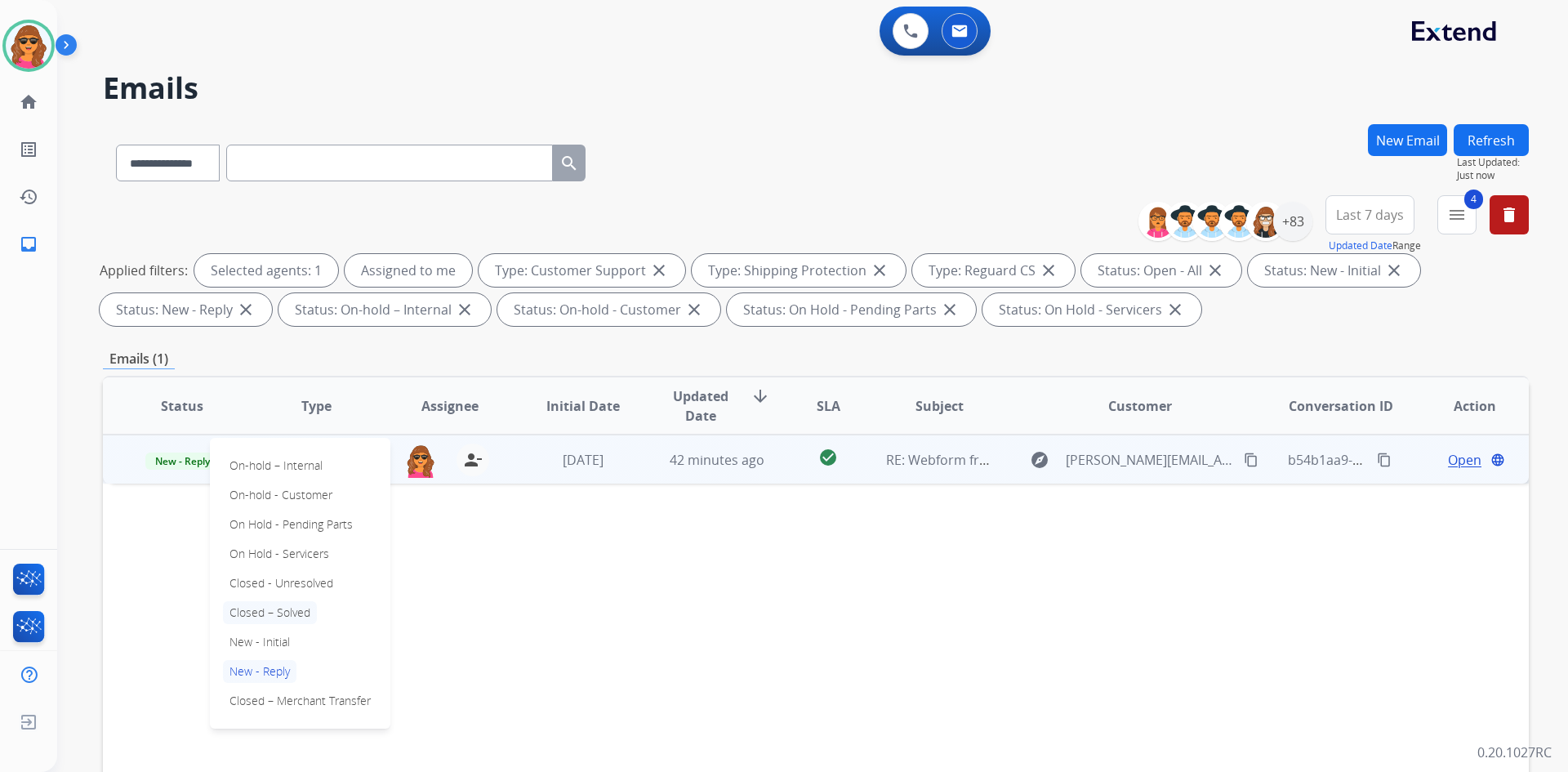
click at [268, 615] on p "Closed – Solved" at bounding box center [270, 612] width 93 height 23
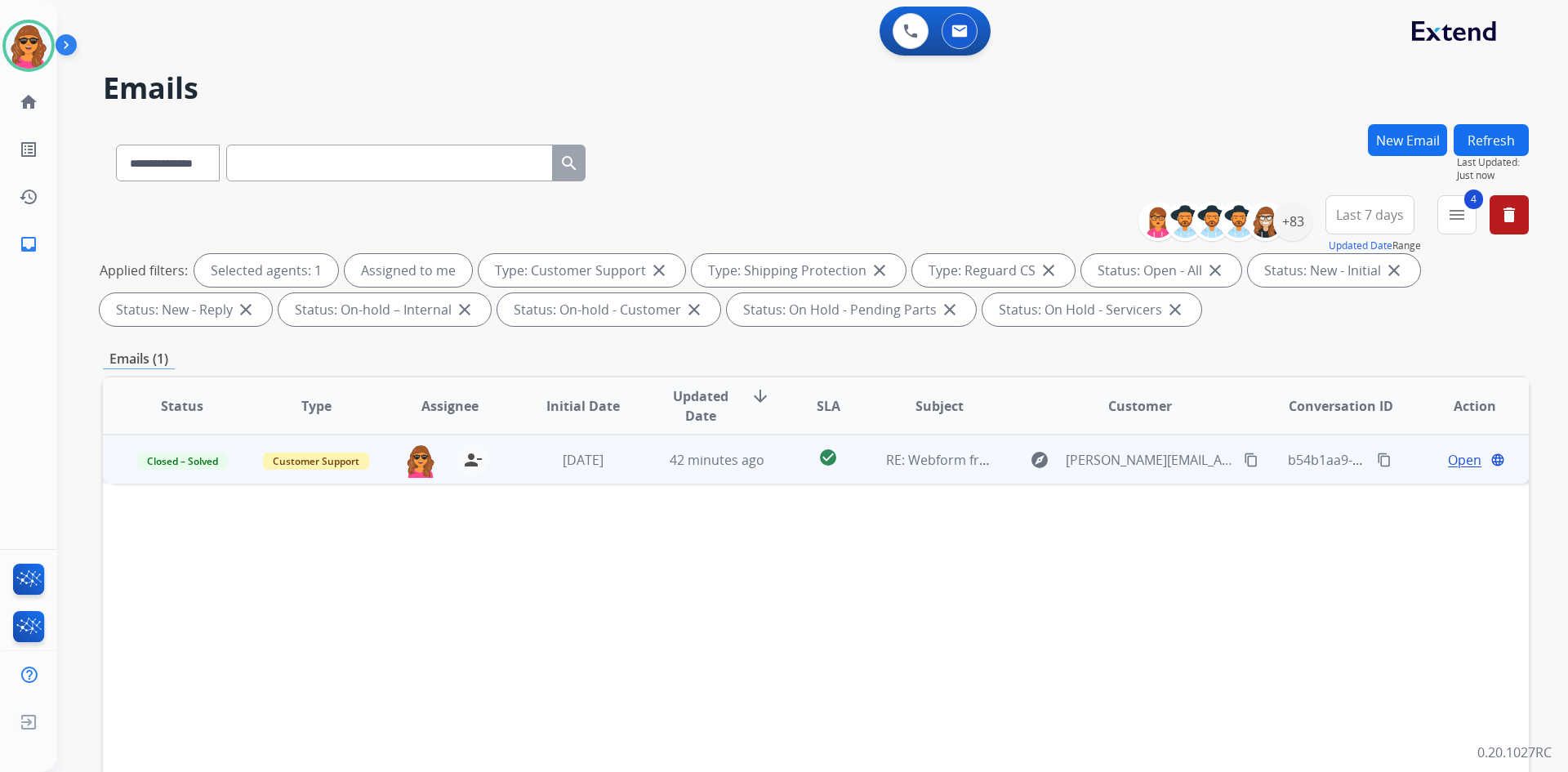
click at [1487, 140] on button "Refresh" at bounding box center [1491, 140] width 75 height 31
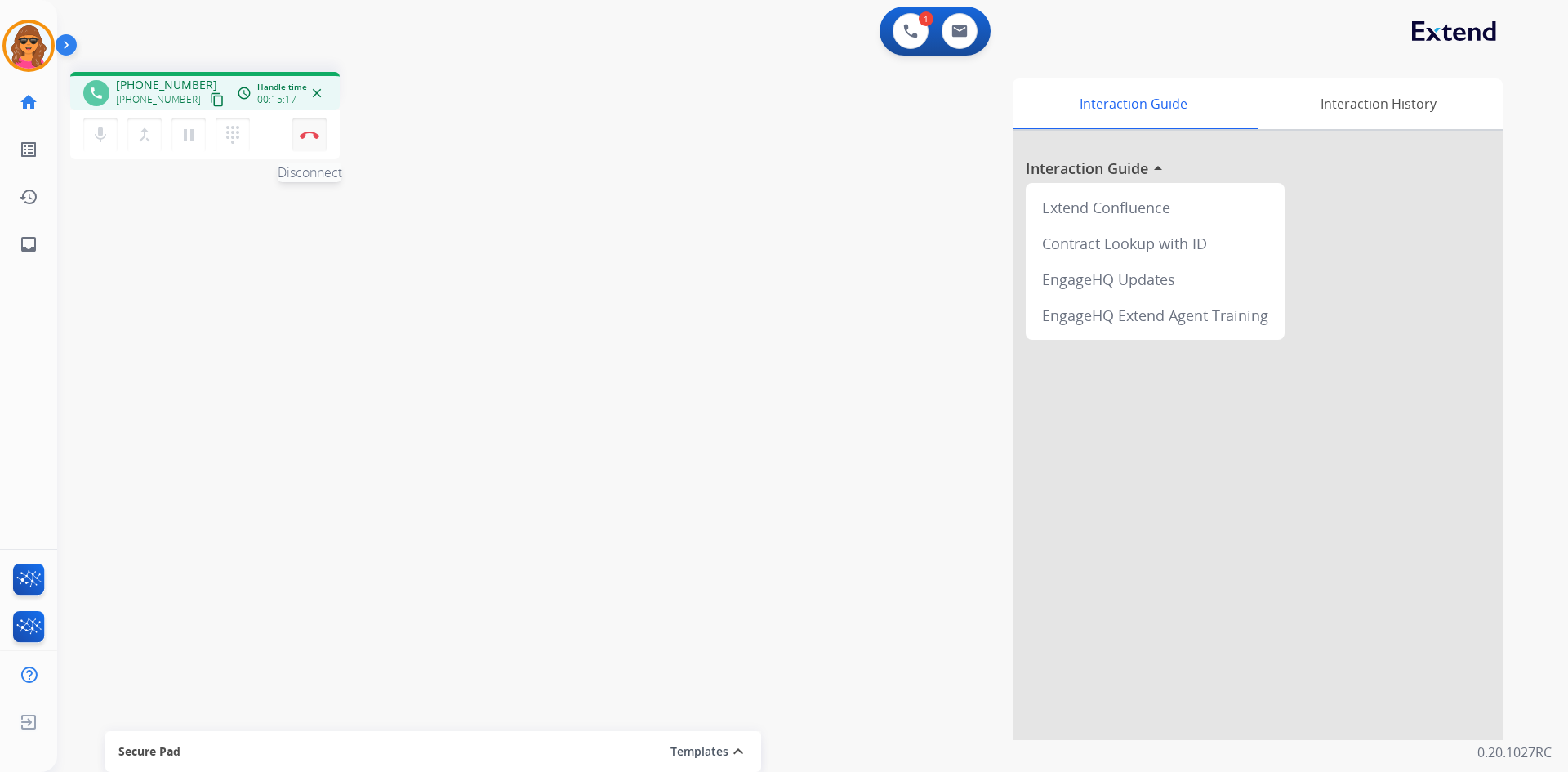
click at [311, 123] on button "Disconnect" at bounding box center [309, 135] width 34 height 34
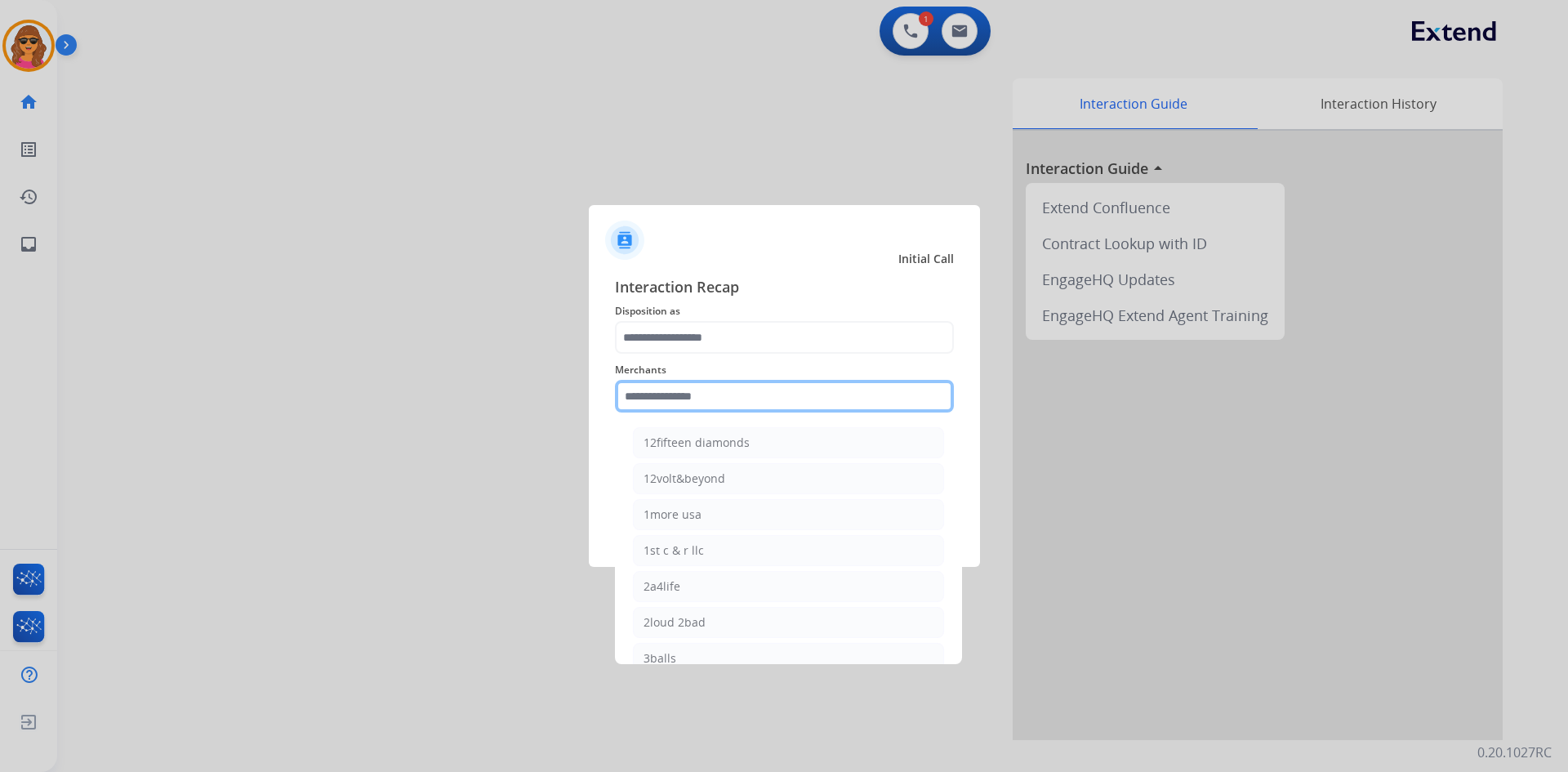
click at [636, 387] on input "text" at bounding box center [784, 395] width 339 height 32
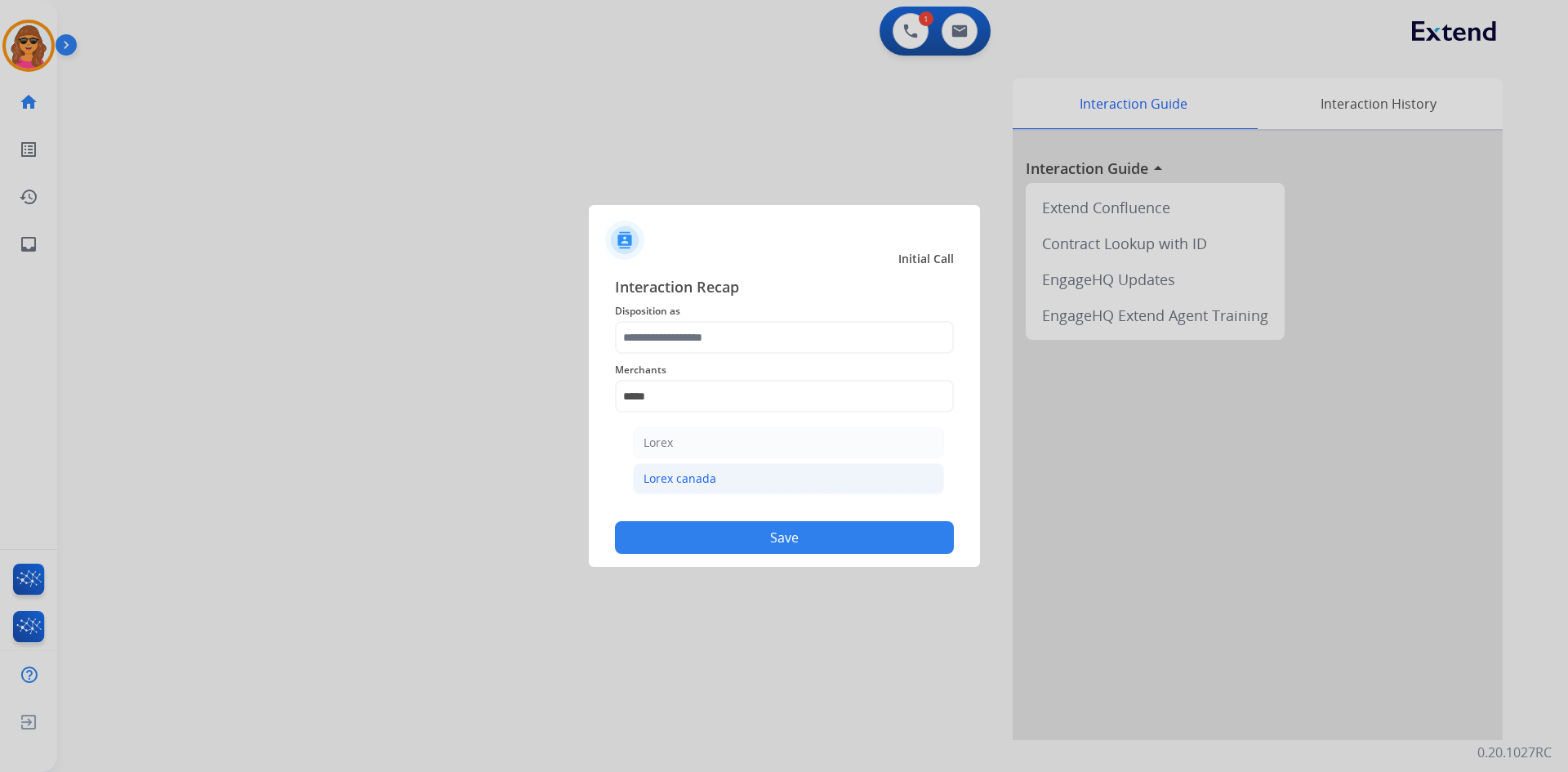
click at [673, 474] on div "Lorex canada" at bounding box center [680, 478] width 73 height 17
type input "**********"
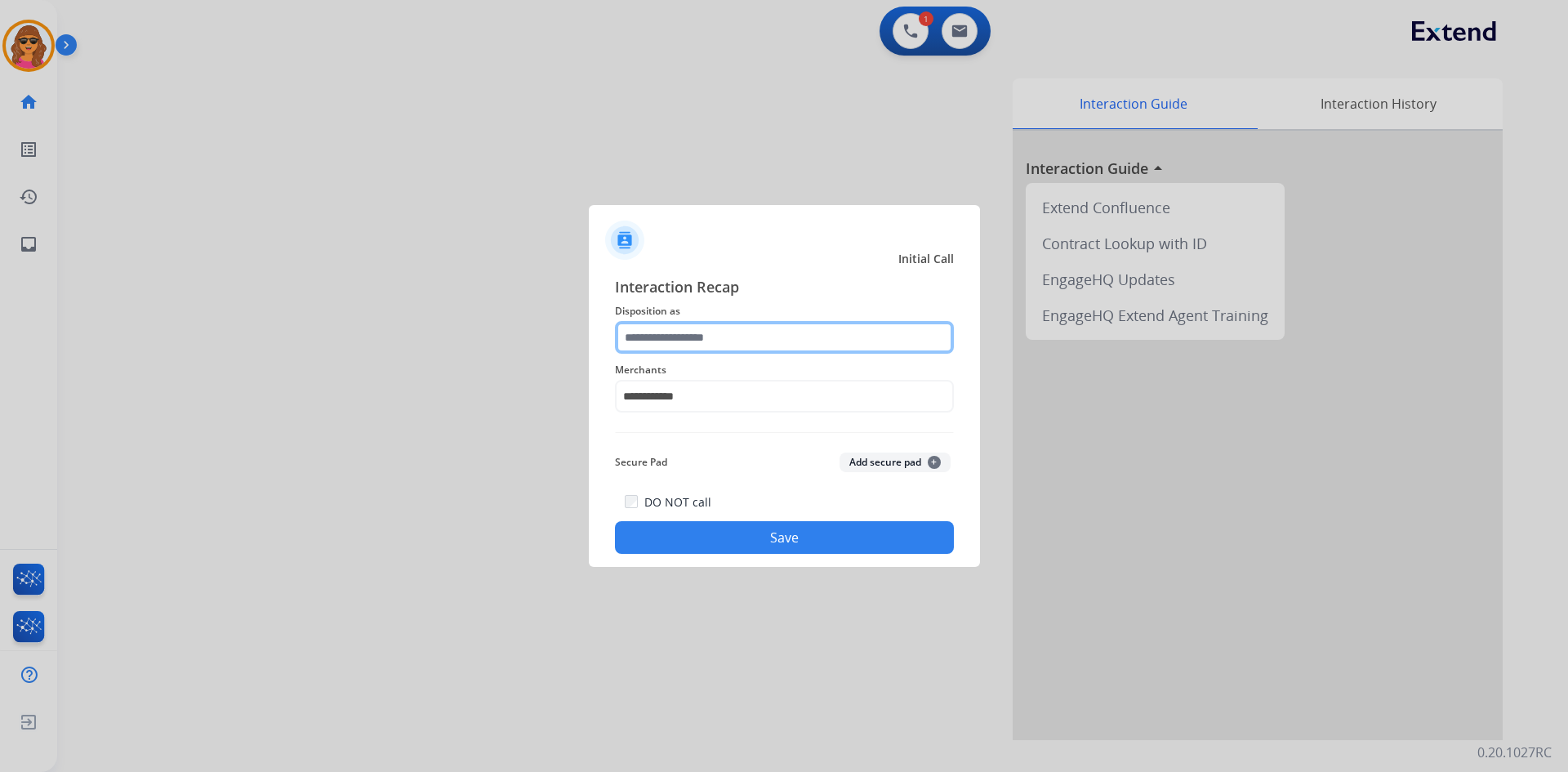
click at [631, 344] on input "text" at bounding box center [784, 336] width 339 height 32
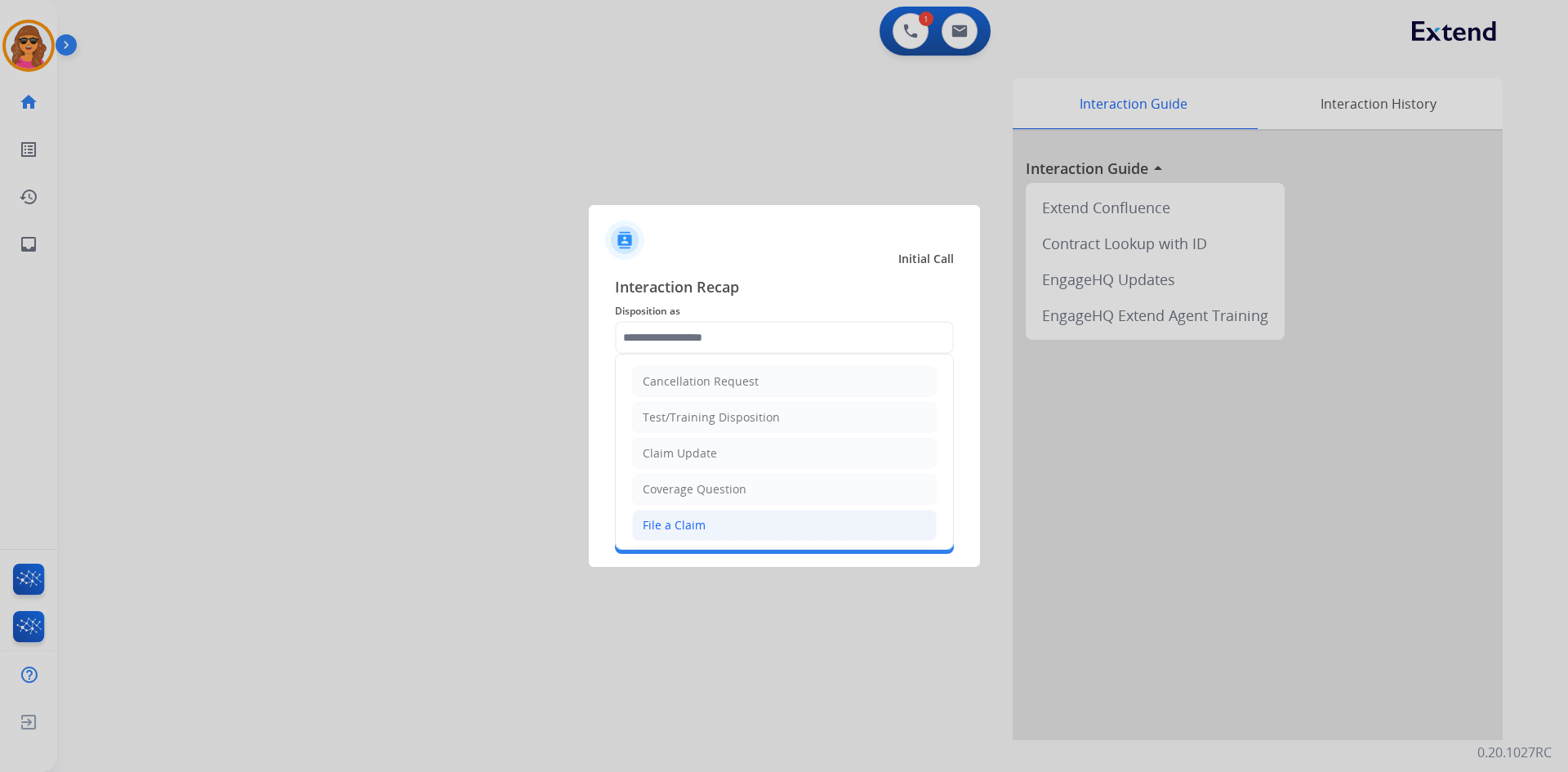
click at [682, 533] on div "File a Claim" at bounding box center [674, 525] width 63 height 17
type input "**********"
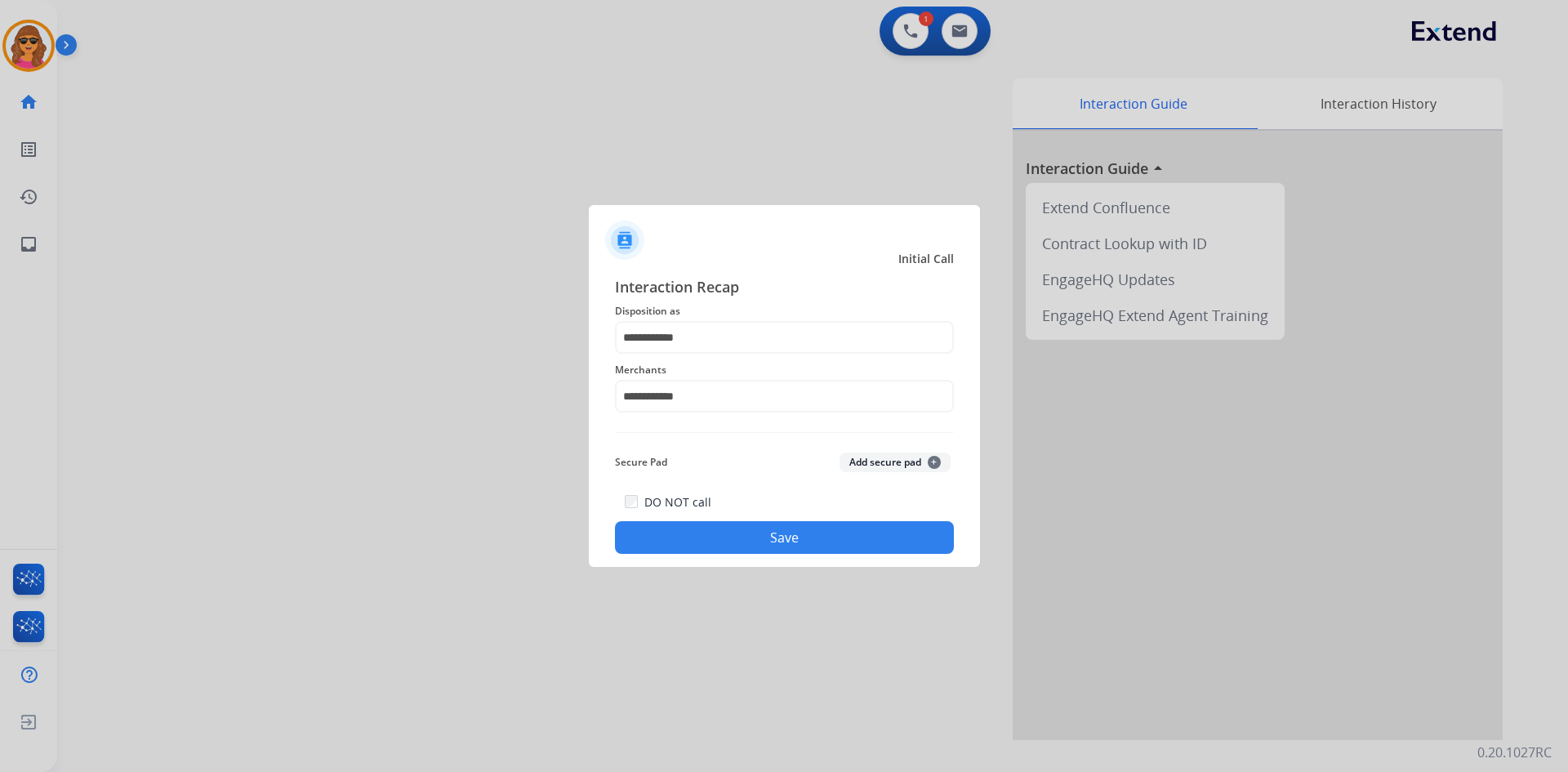
click at [806, 540] on button "Save" at bounding box center [784, 537] width 339 height 32
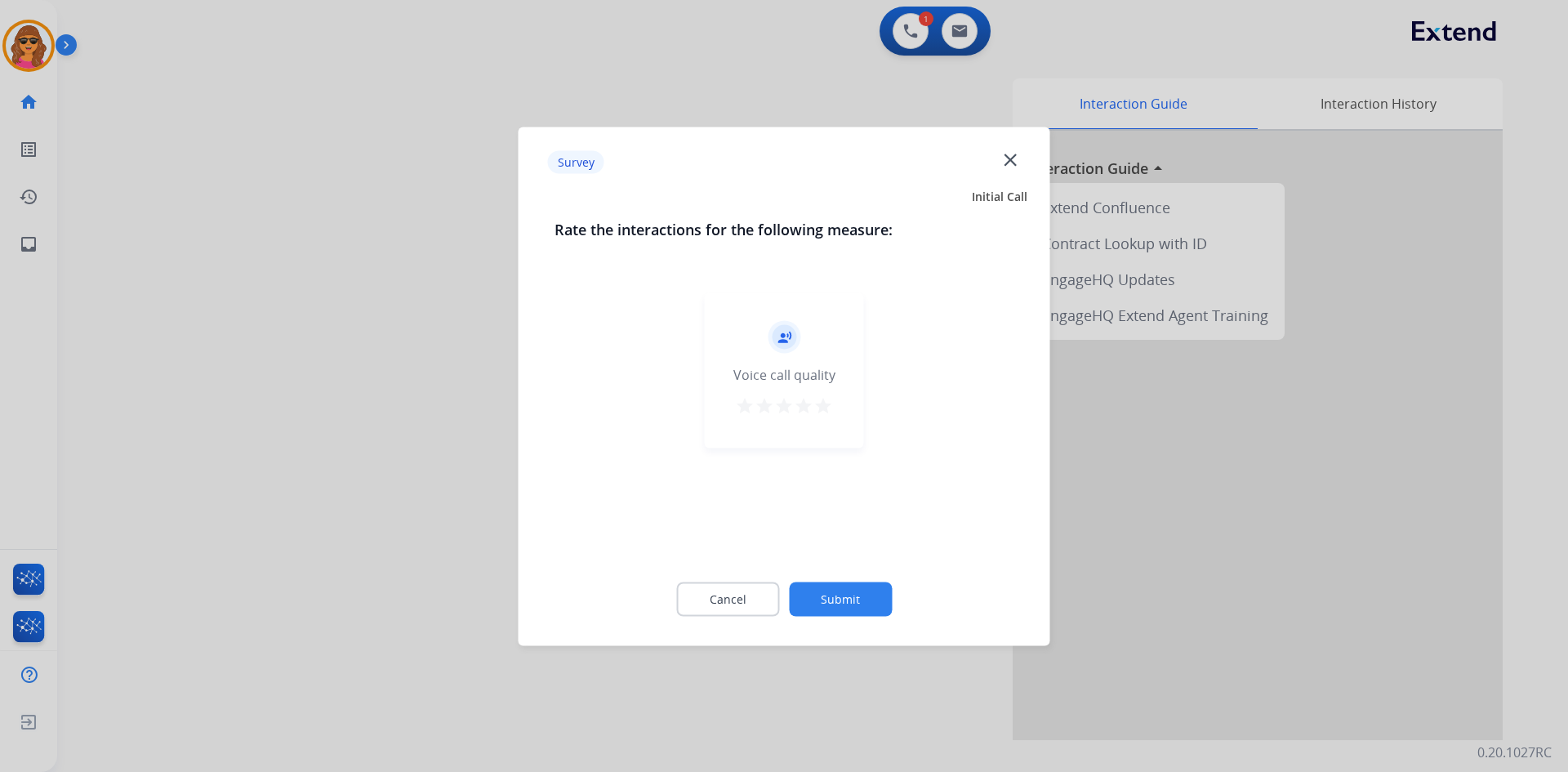
click at [820, 402] on mat-icon "star" at bounding box center [823, 405] width 20 height 20
click at [821, 598] on button "Submit" at bounding box center [840, 598] width 103 height 34
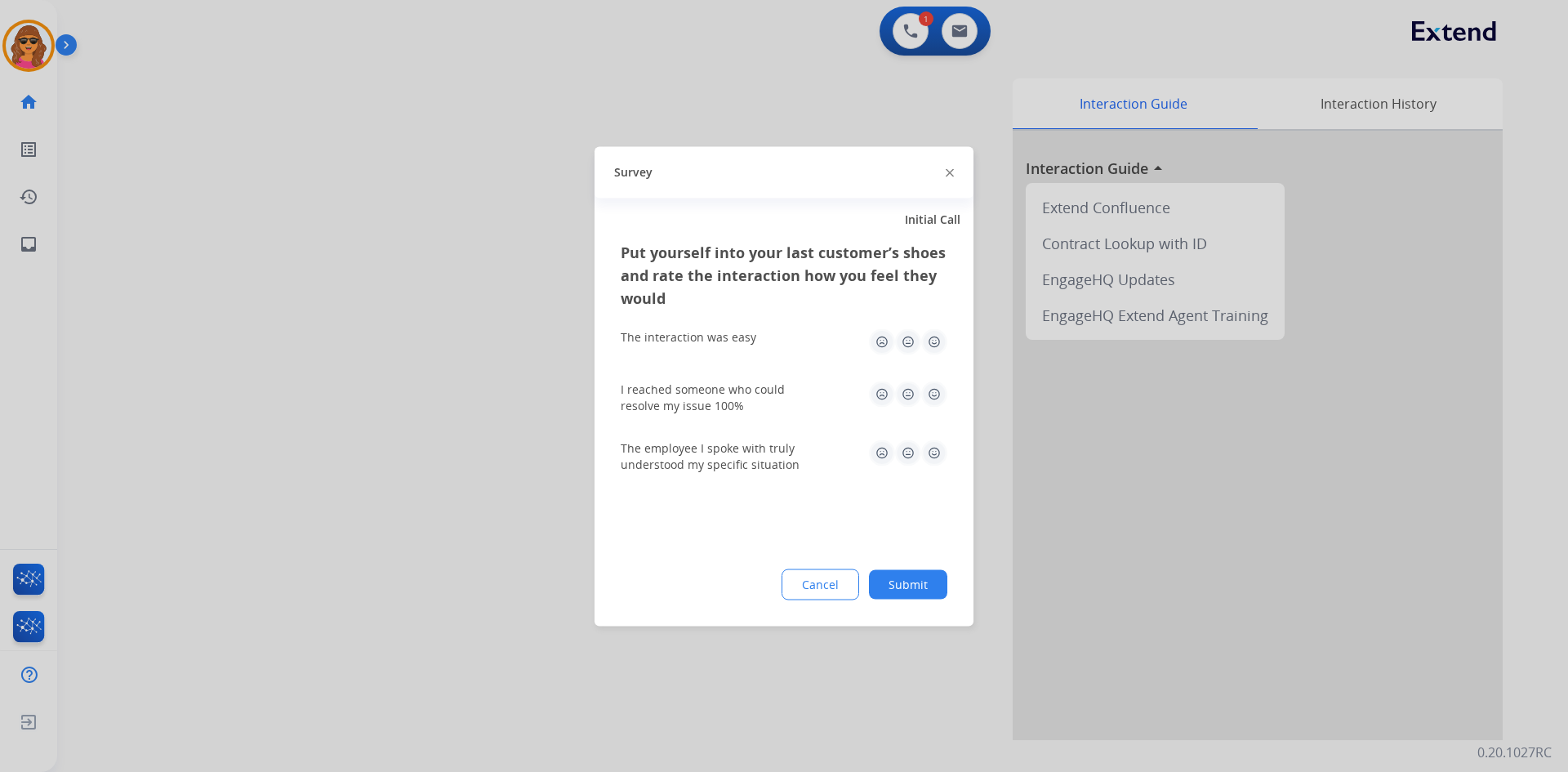
click at [932, 337] on img at bounding box center [935, 341] width 27 height 27
drag, startPoint x: 934, startPoint y: 390, endPoint x: 936, endPoint y: 399, distance: 9.2
click at [935, 391] on img at bounding box center [935, 393] width 27 height 27
click at [932, 458] on img at bounding box center [935, 452] width 27 height 27
click at [915, 594] on button "Submit" at bounding box center [908, 584] width 79 height 30
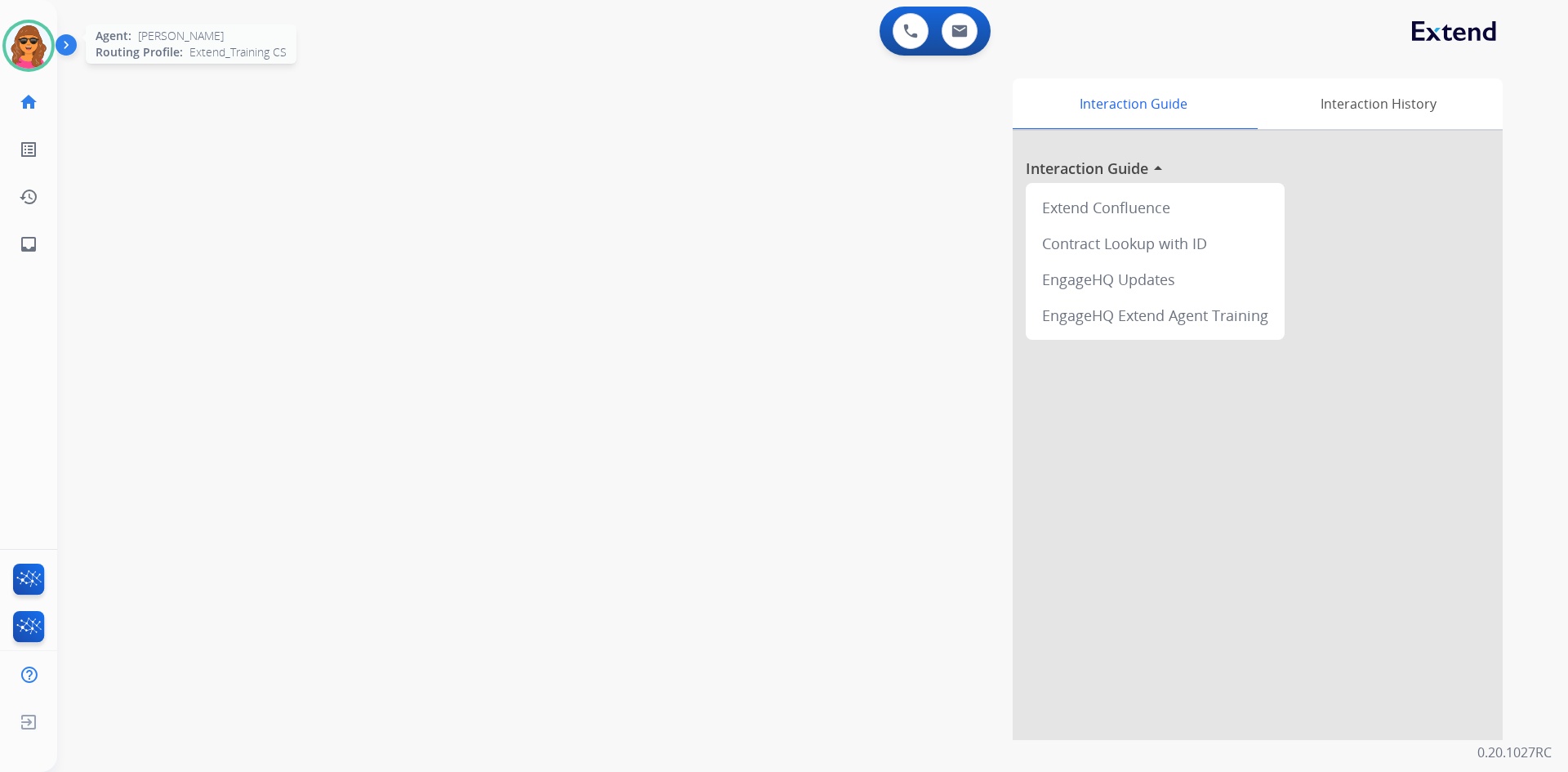
click at [30, 52] on img at bounding box center [29, 45] width 45 height 45
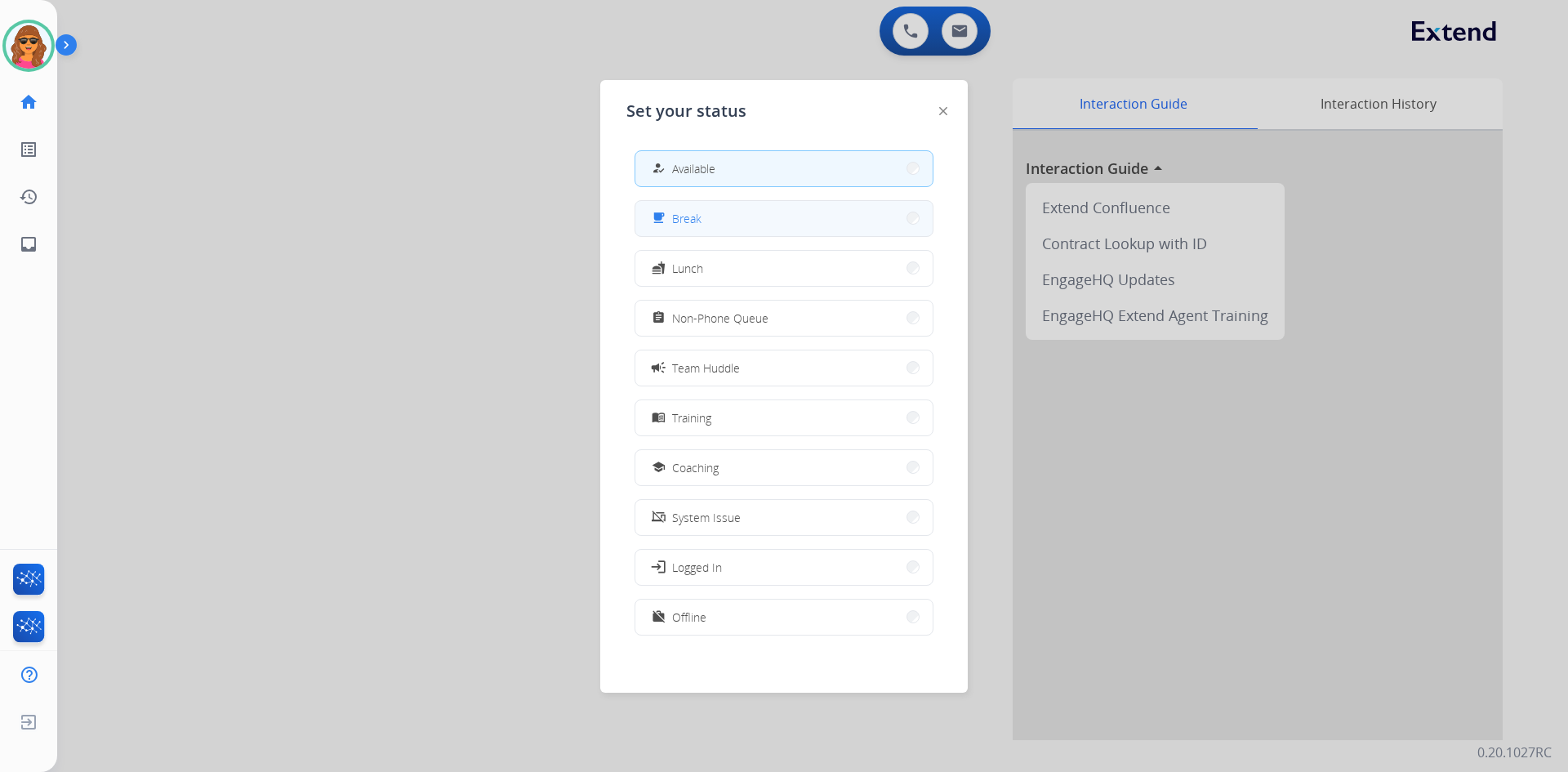
click at [704, 221] on button "free_breakfast Break" at bounding box center [784, 218] width 297 height 35
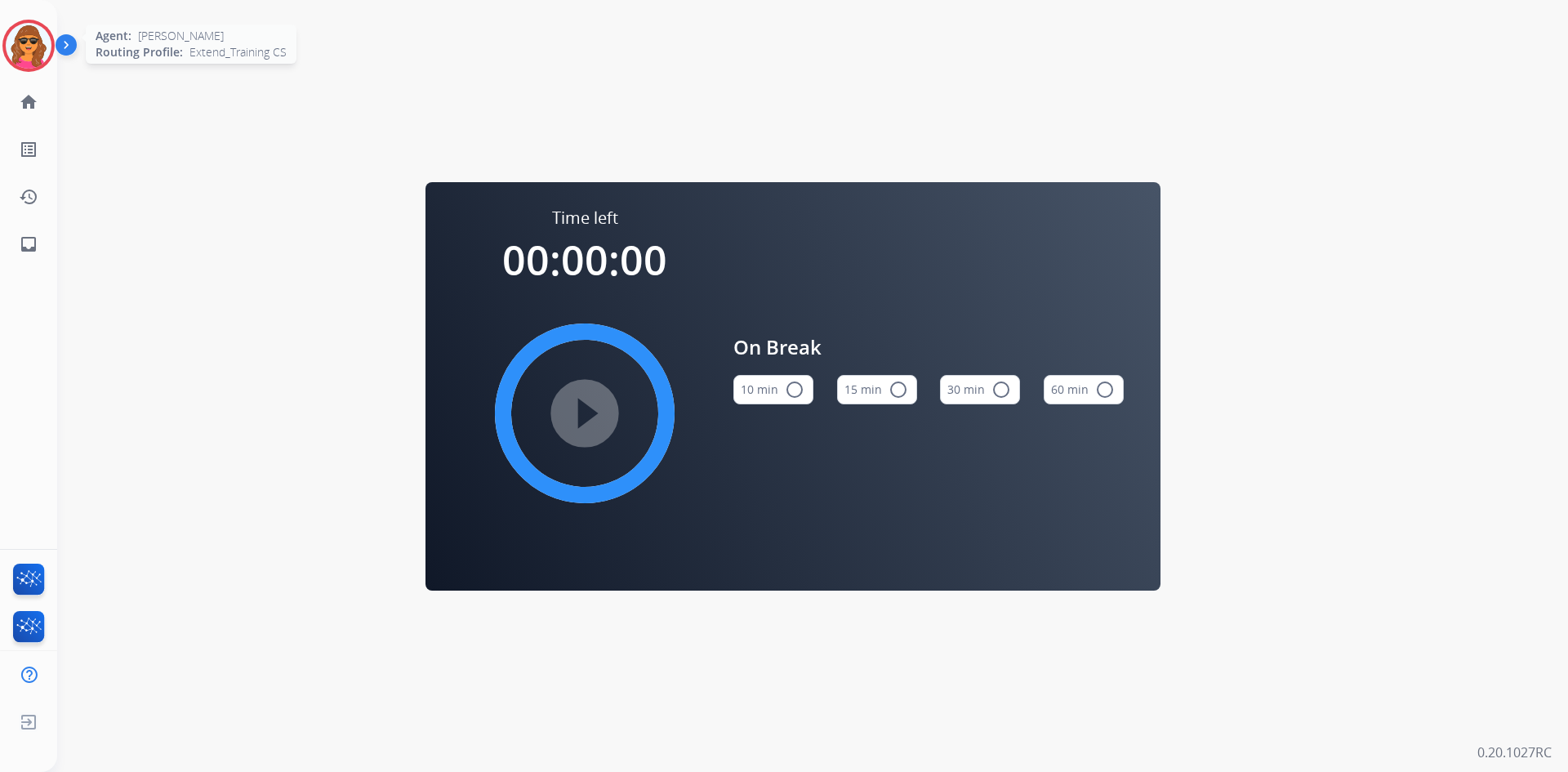
click at [31, 35] on img at bounding box center [29, 45] width 45 height 45
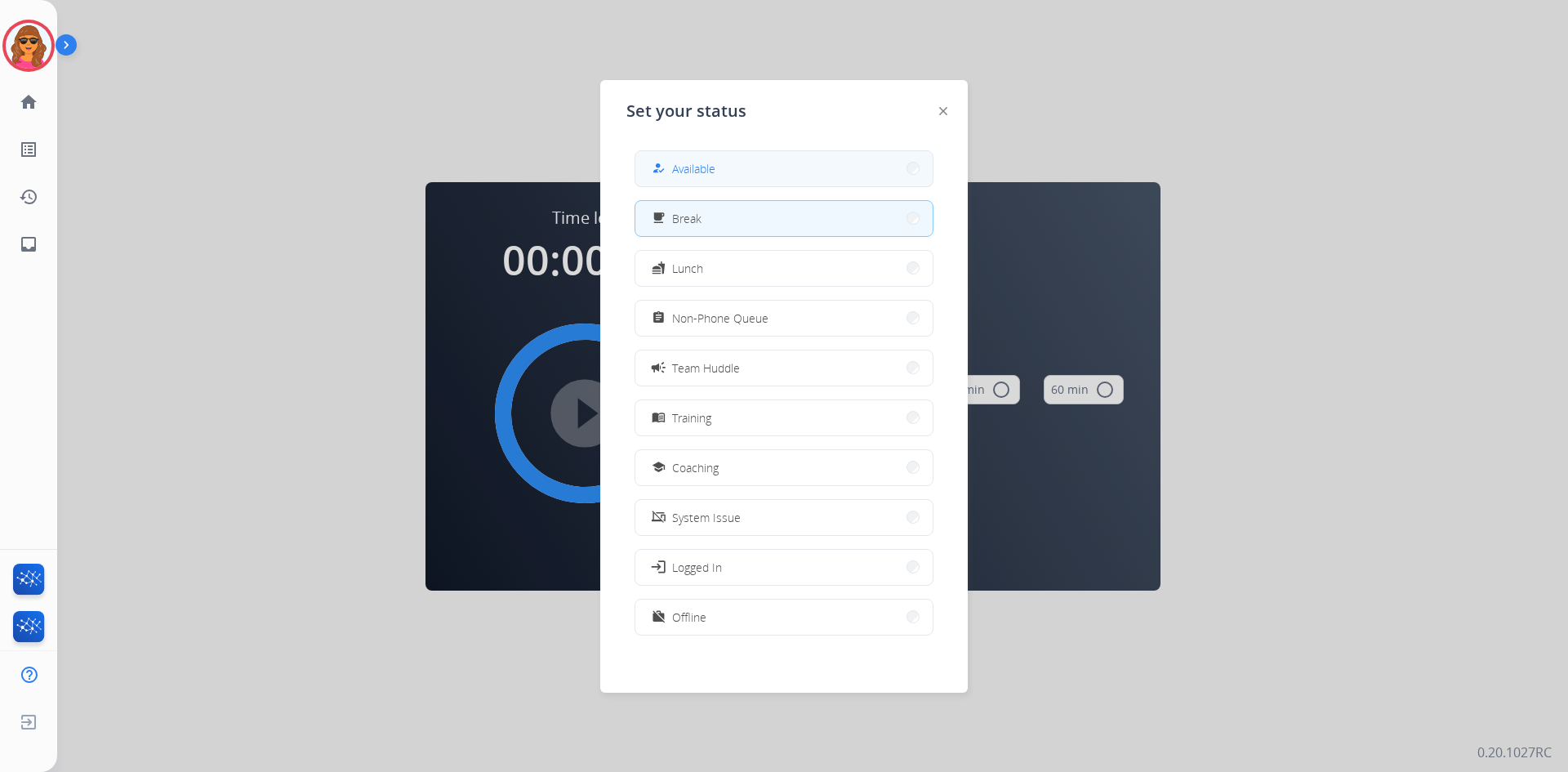
click at [717, 156] on button "how_to_reg Available" at bounding box center [784, 169] width 297 height 35
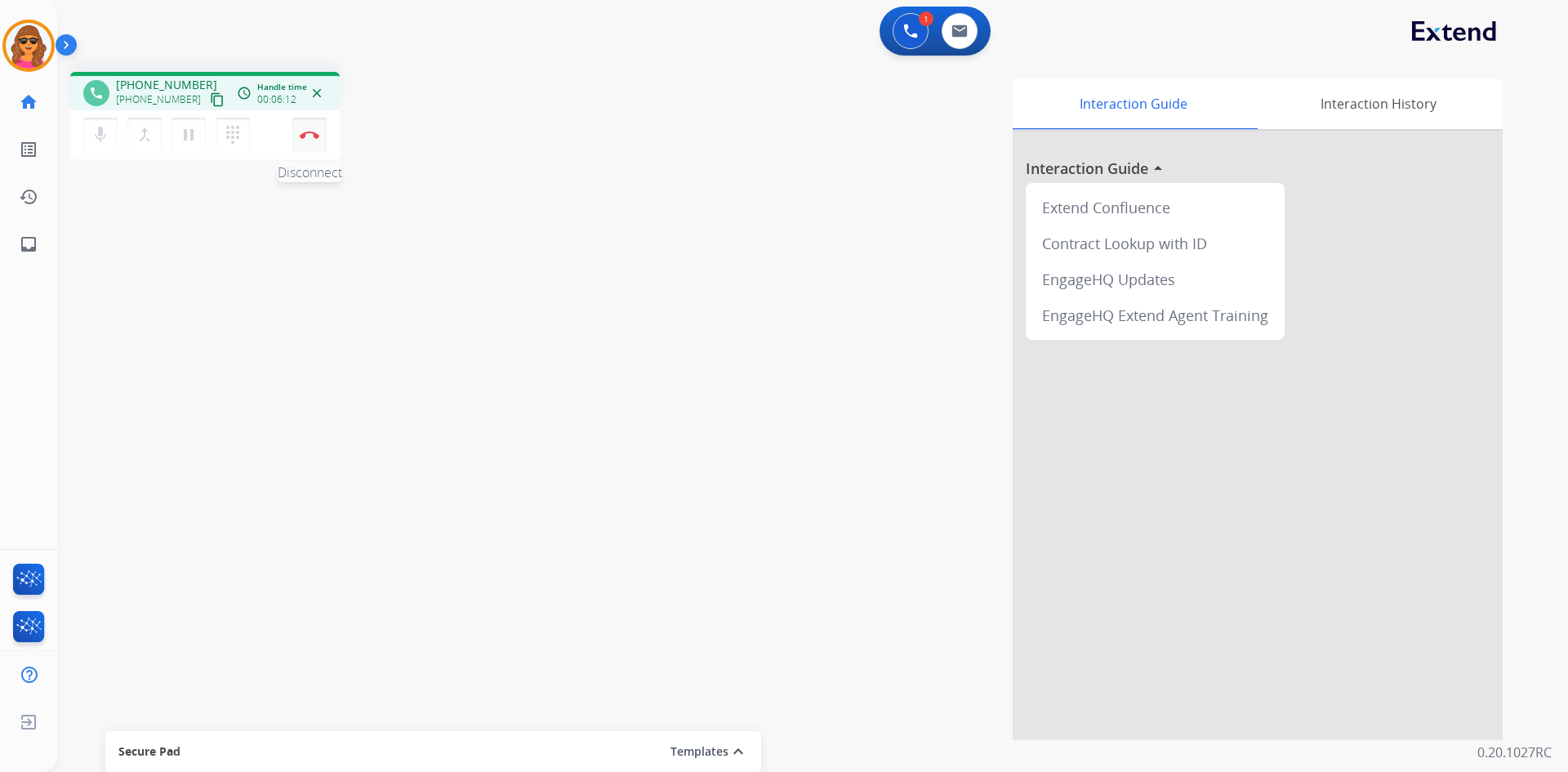
click at [301, 133] on img at bounding box center [310, 135] width 20 height 8
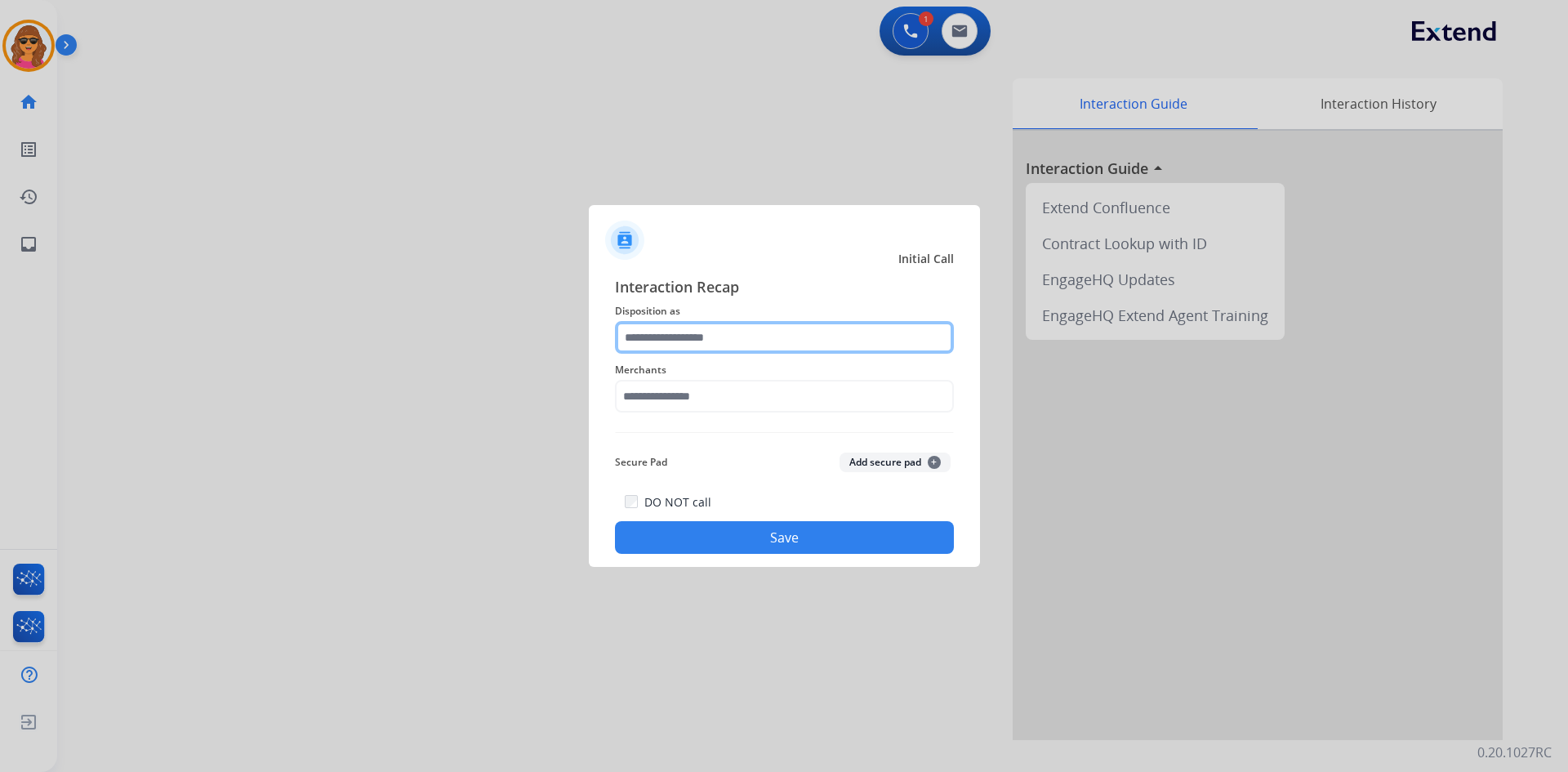
click at [642, 344] on input "text" at bounding box center [784, 336] width 339 height 32
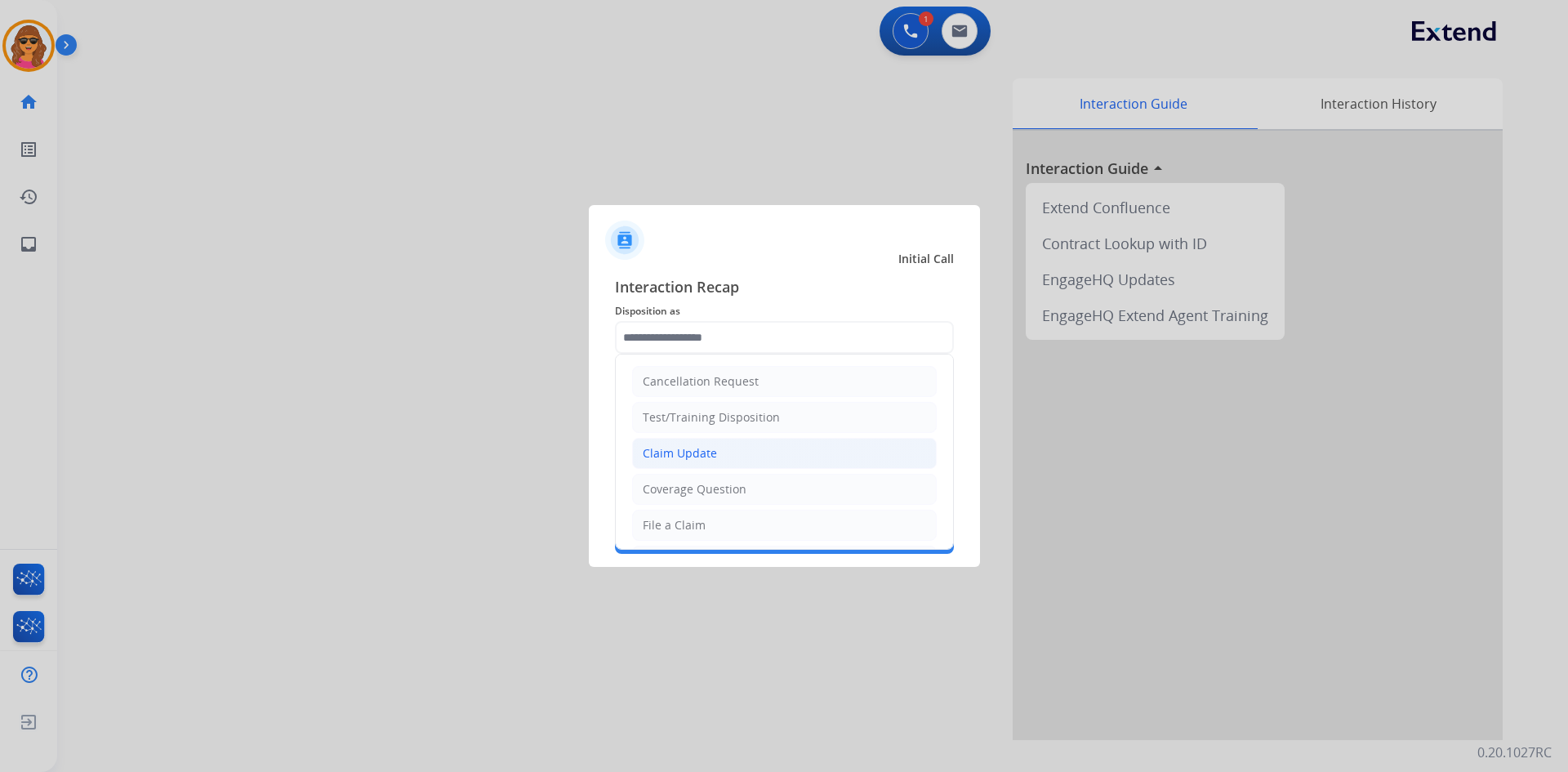
click at [685, 449] on div "Claim Update" at bounding box center [680, 453] width 75 height 17
type input "**********"
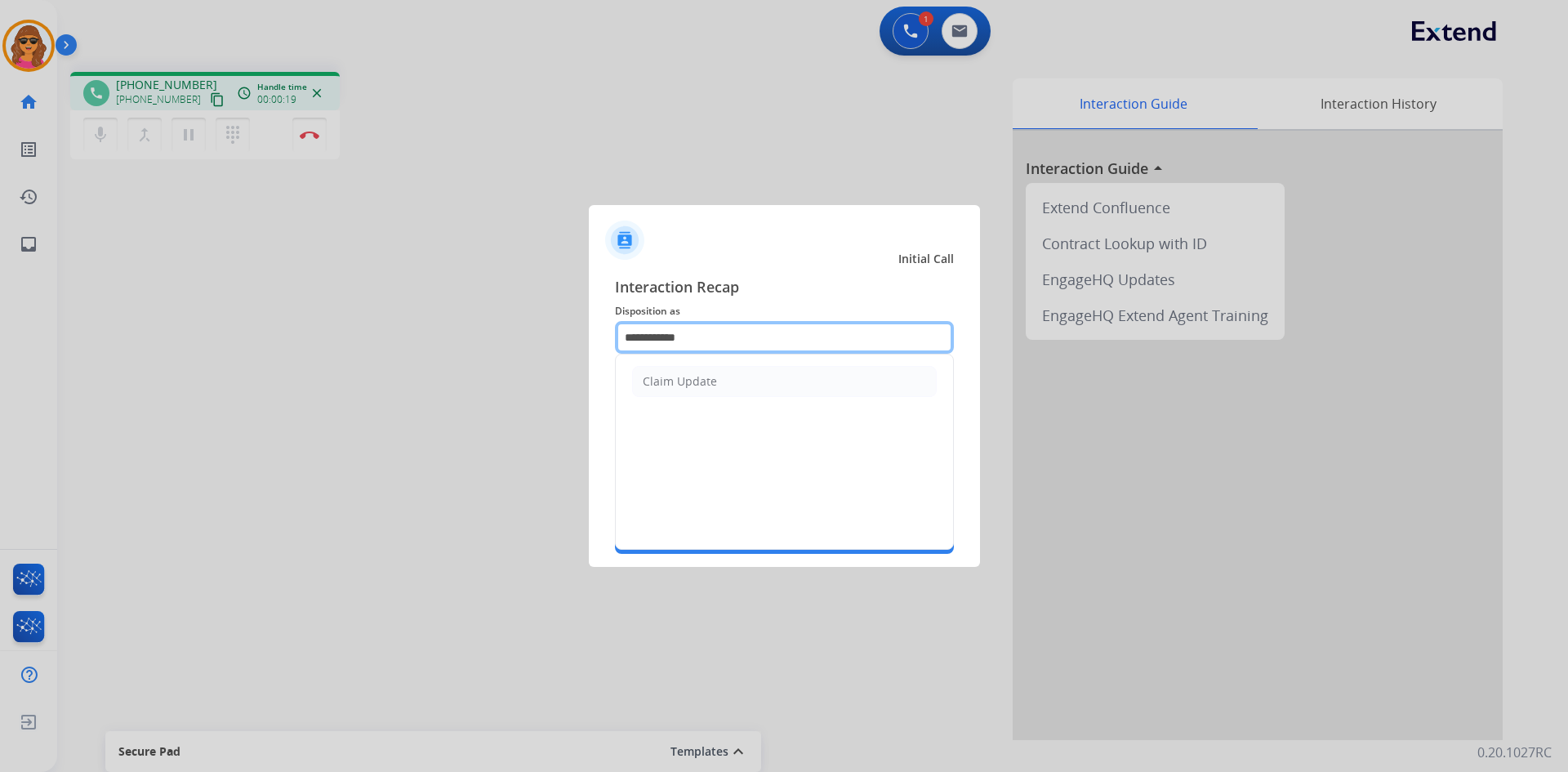
click at [660, 329] on input "**********" at bounding box center [784, 336] width 339 height 32
click at [674, 380] on div "Claim Update" at bounding box center [680, 381] width 75 height 17
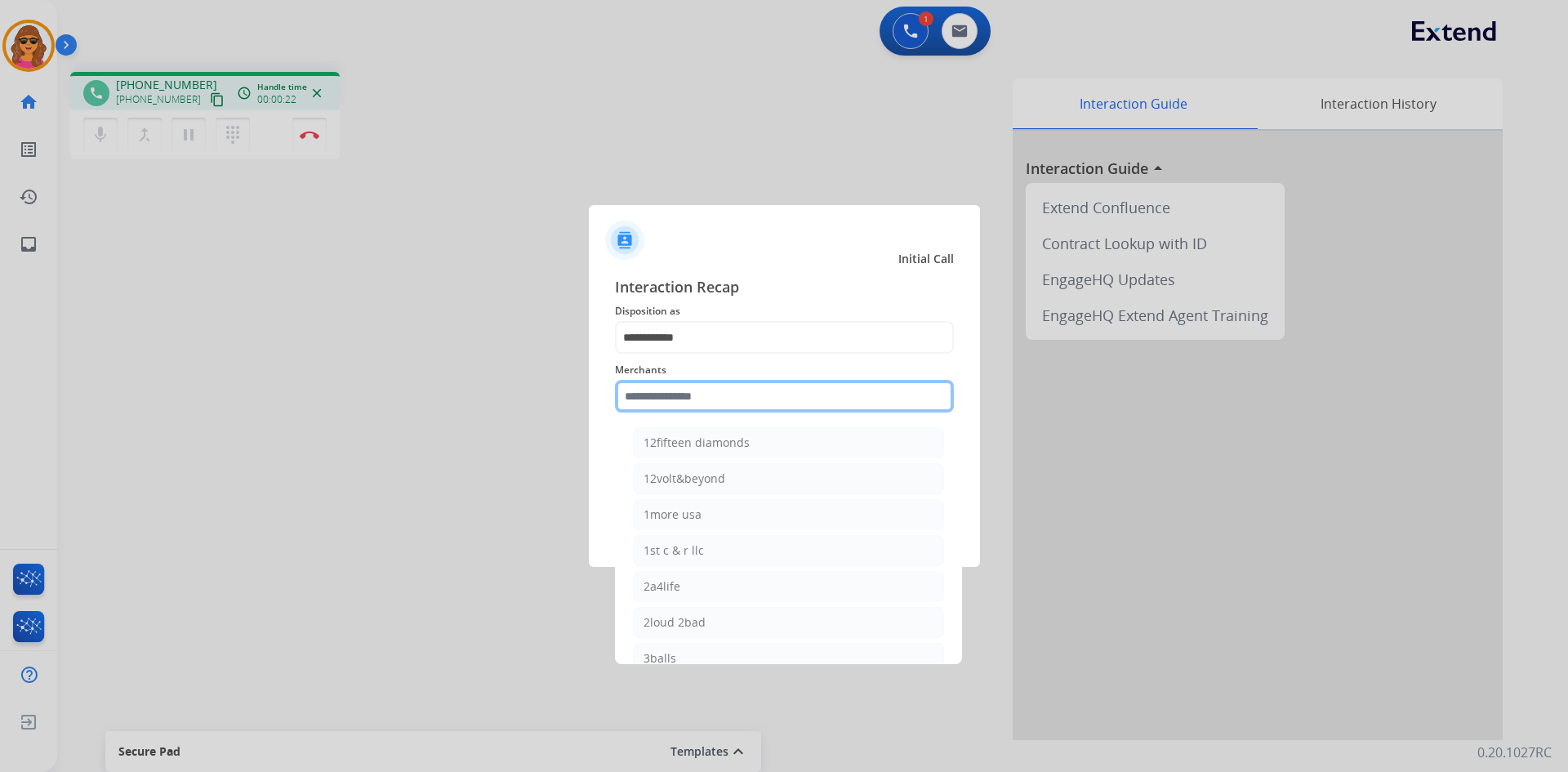
click at [624, 395] on input "text" at bounding box center [784, 395] width 339 height 32
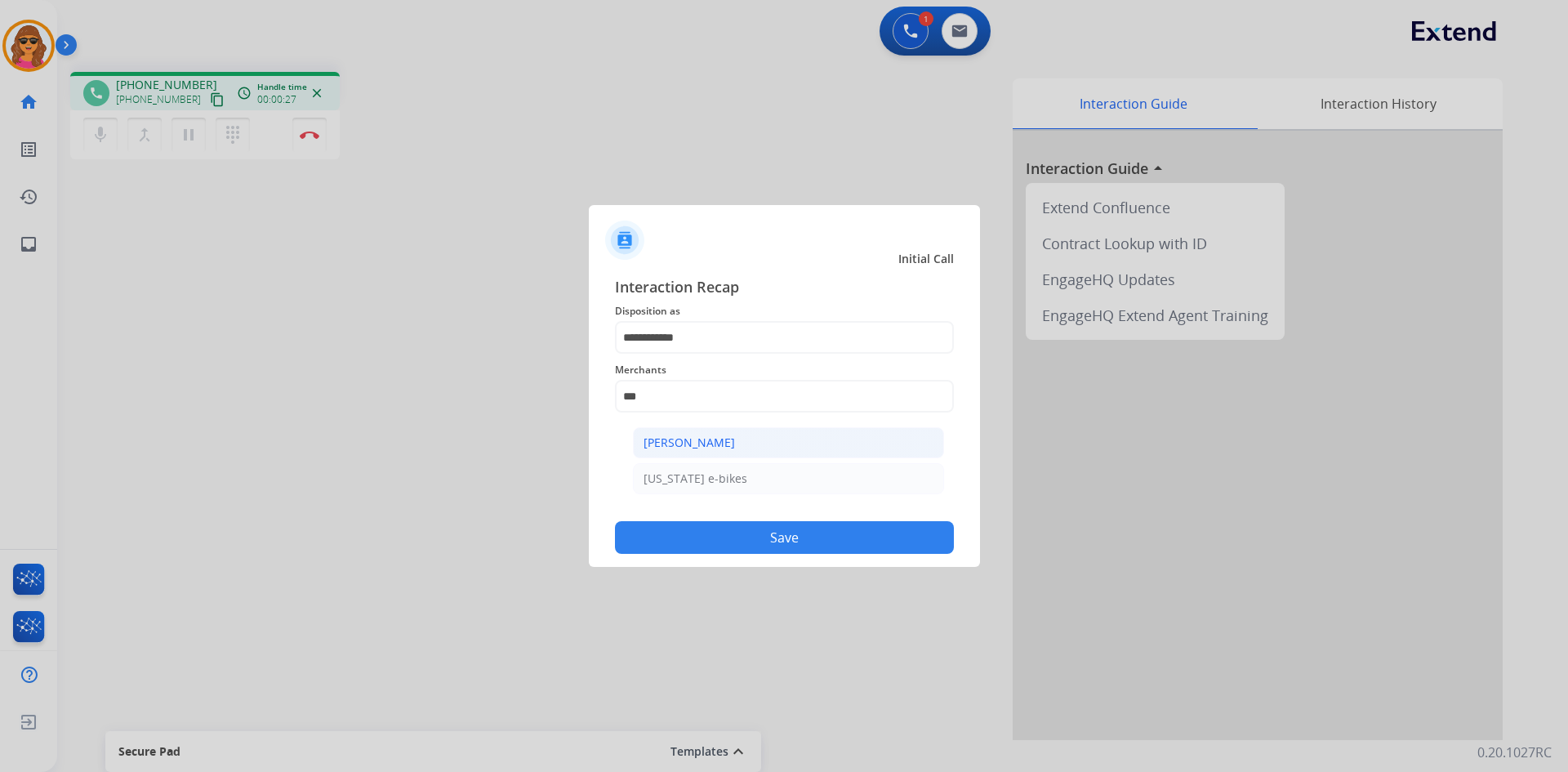
click at [724, 444] on div "[PERSON_NAME]" at bounding box center [689, 443] width 91 height 17
type input "**********"
click at [316, 133] on div at bounding box center [784, 386] width 1568 height 772
click at [787, 546] on button "Save" at bounding box center [784, 537] width 339 height 32
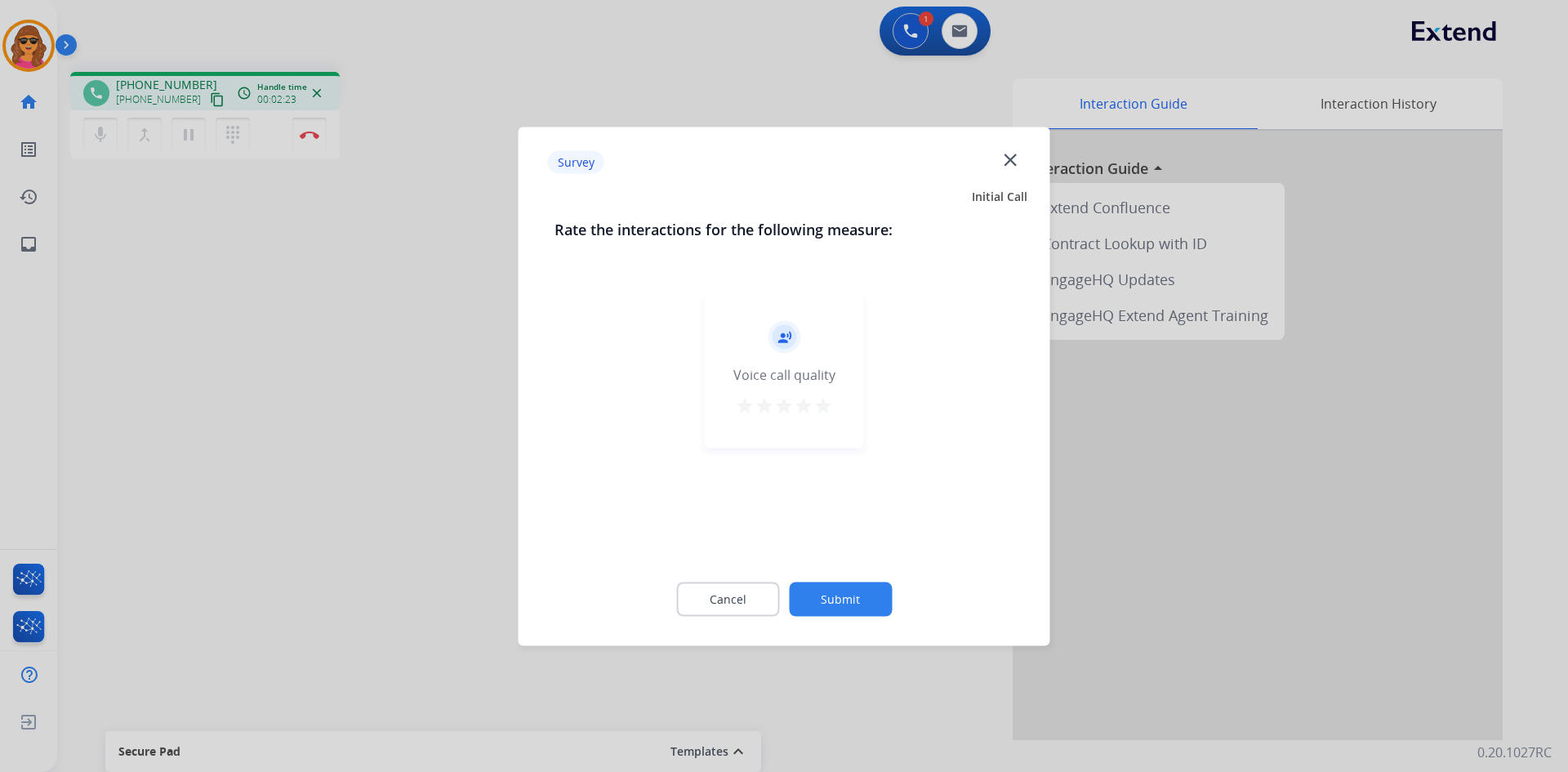
click at [822, 391] on div "record_voice_over Voice call quality star star star star star" at bounding box center [785, 370] width 159 height 155
click at [822, 403] on mat-icon "star" at bounding box center [823, 405] width 20 height 20
click at [836, 611] on button "Submit" at bounding box center [840, 598] width 103 height 34
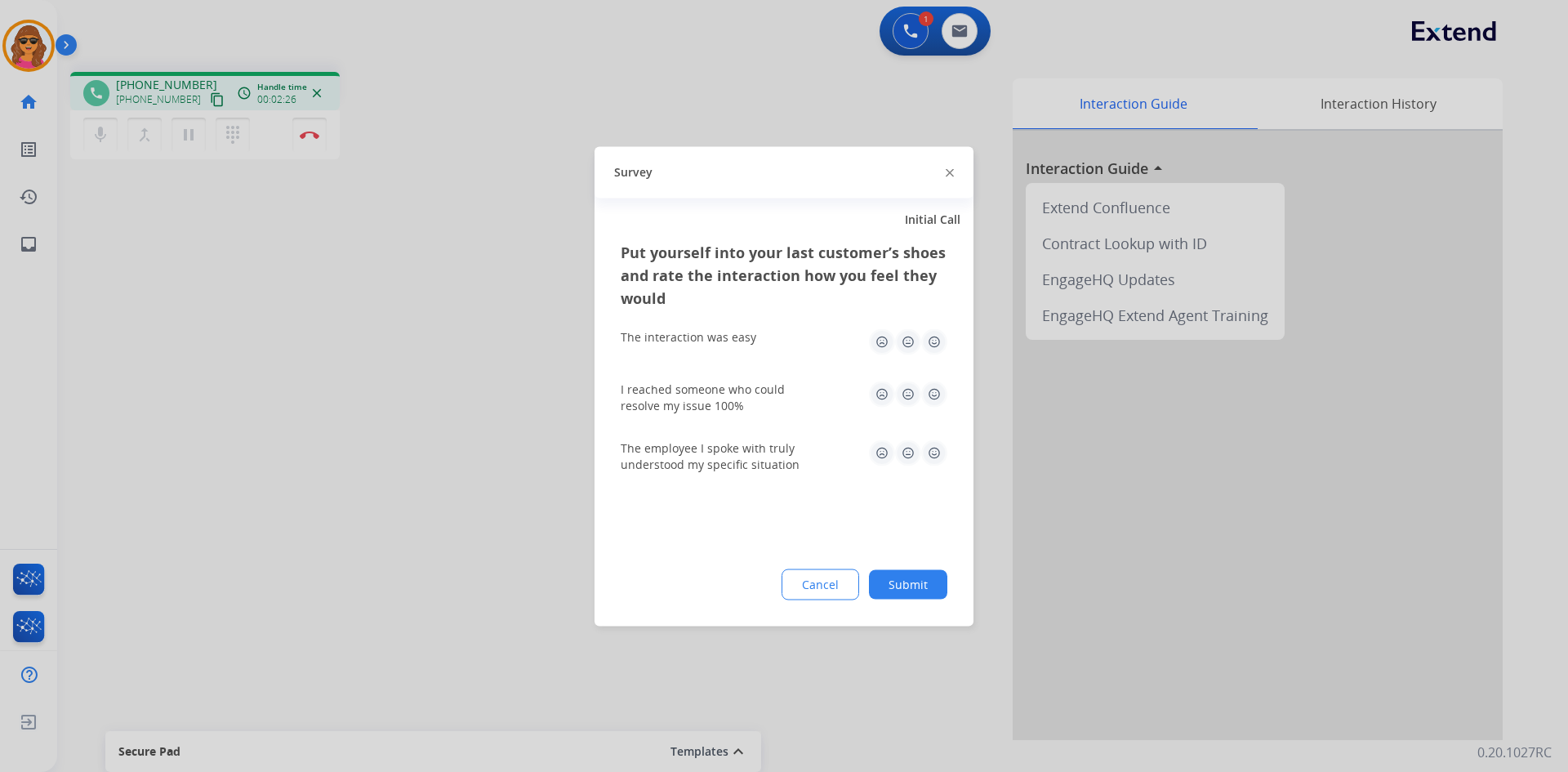
click at [941, 335] on img at bounding box center [935, 341] width 27 height 27
click at [935, 397] on img at bounding box center [935, 393] width 27 height 27
click at [935, 445] on img at bounding box center [935, 452] width 27 height 27
click at [923, 594] on button "Submit" at bounding box center [908, 584] width 79 height 30
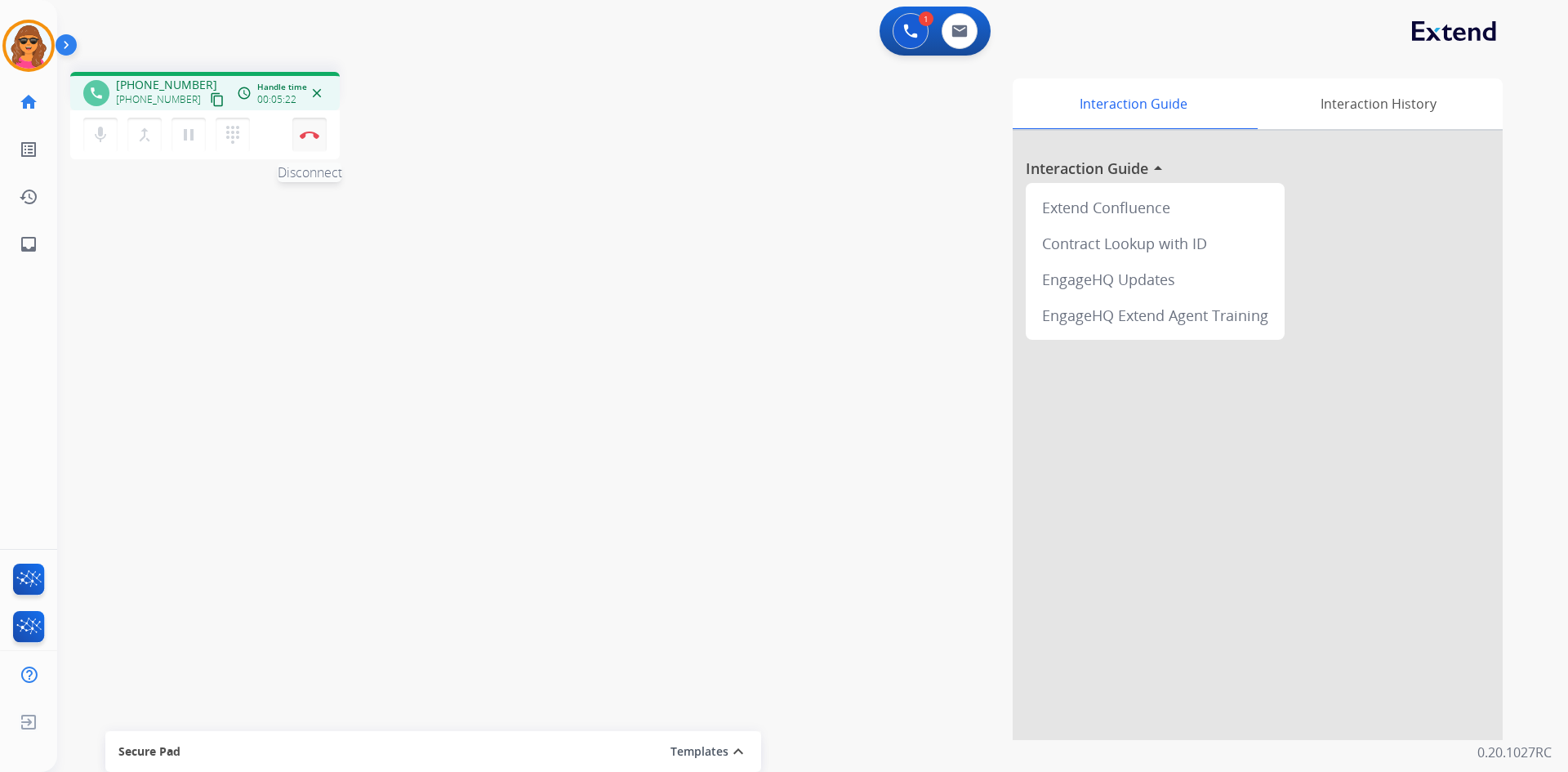
click at [306, 133] on img at bounding box center [310, 135] width 20 height 8
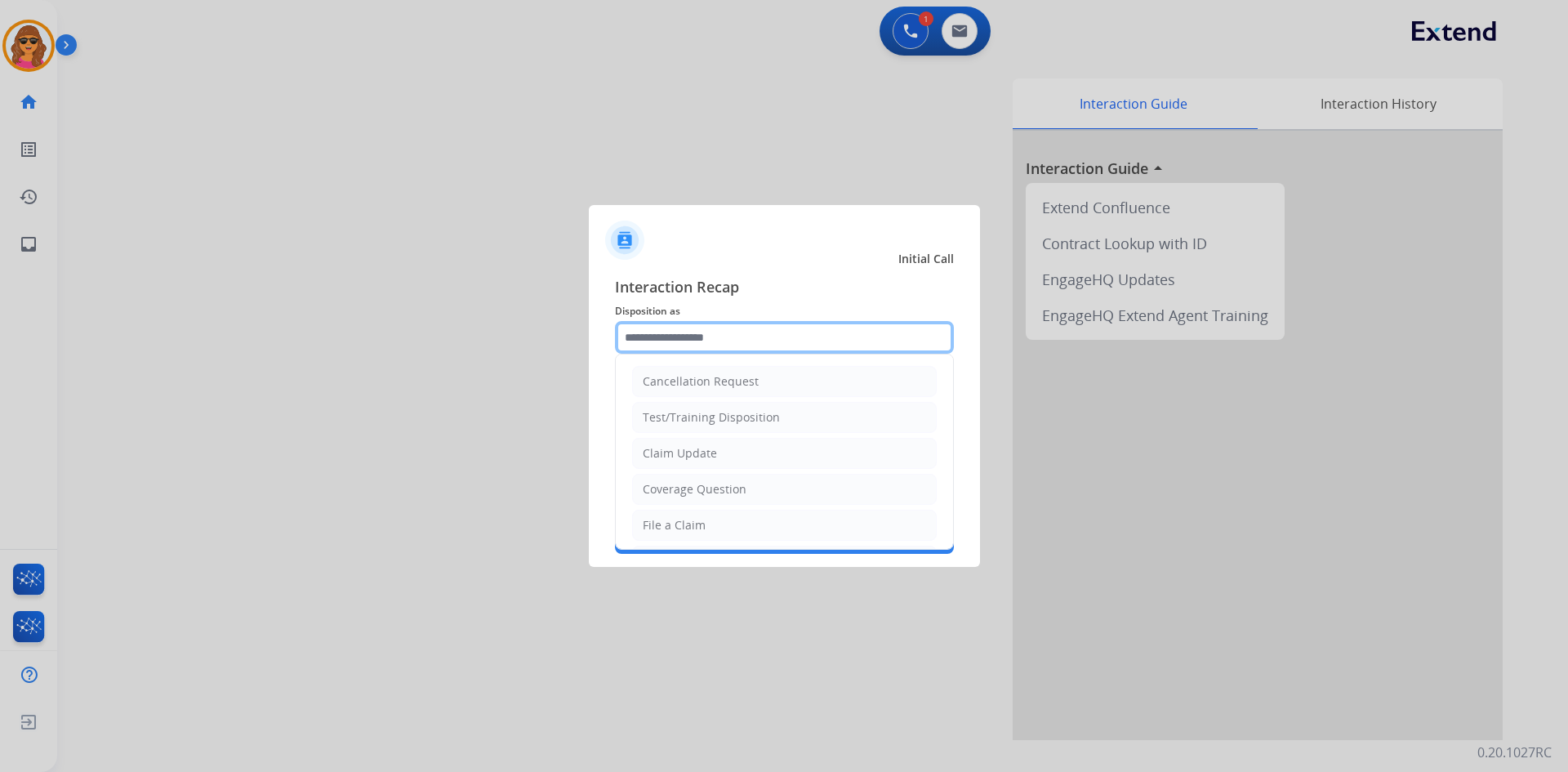
click at [772, 337] on input "text" at bounding box center [784, 336] width 339 height 32
click at [691, 519] on div "File a Claim" at bounding box center [674, 525] width 63 height 17
type input "**********"
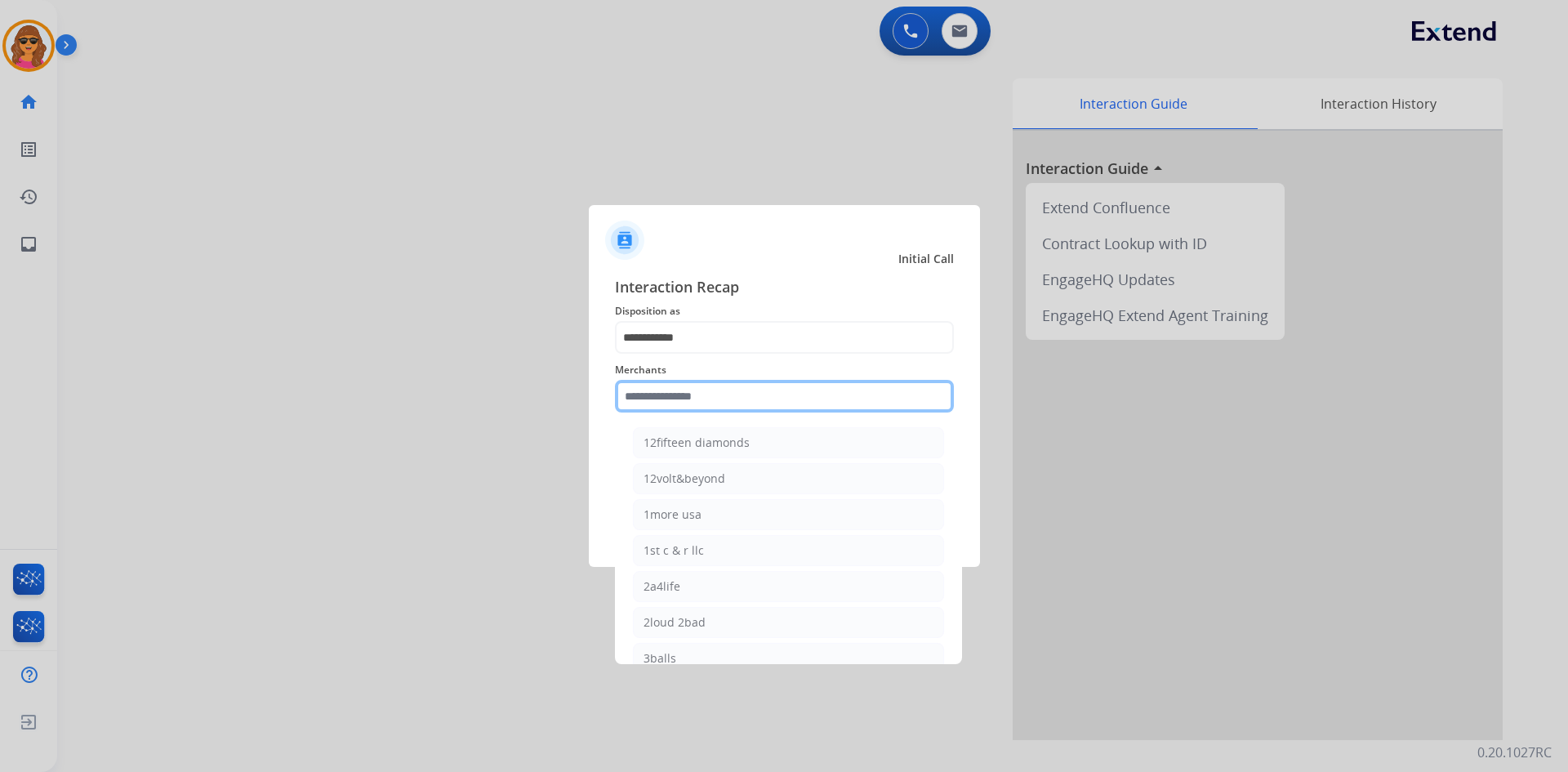
click at [624, 399] on input "text" at bounding box center [784, 395] width 339 height 32
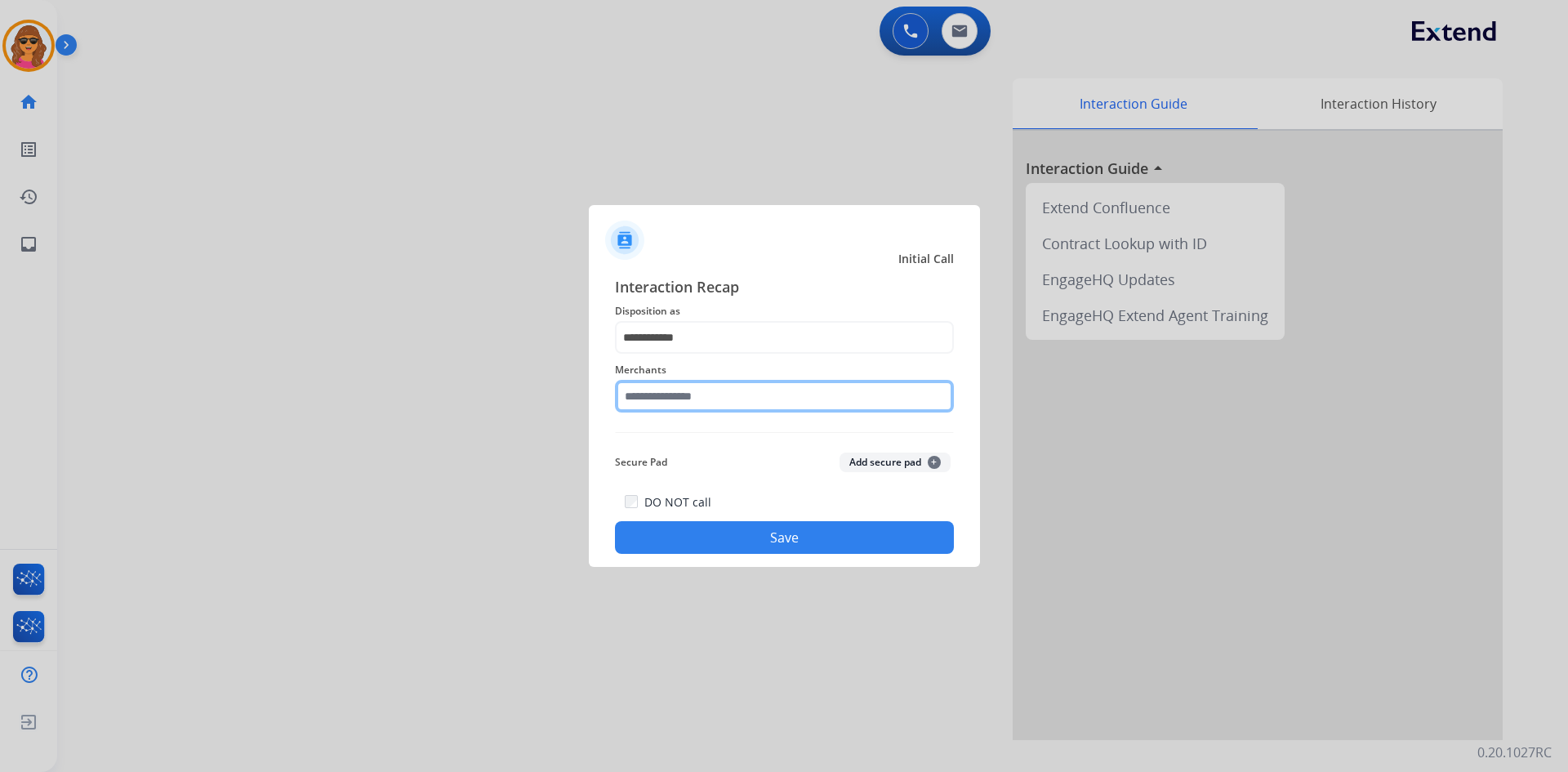
click at [637, 388] on input "text" at bounding box center [784, 395] width 339 height 32
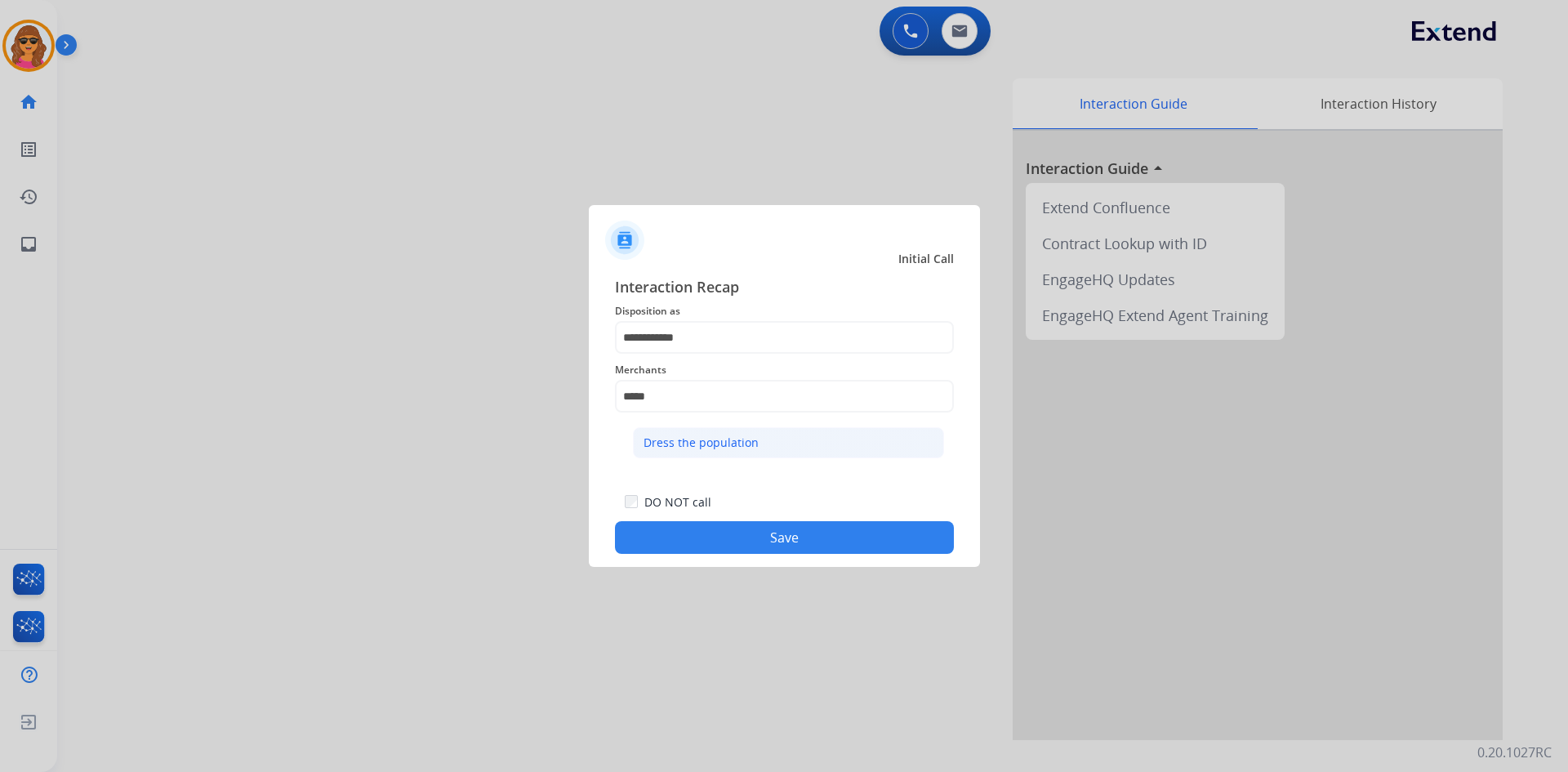
click at [691, 431] on li "Dress the population" at bounding box center [788, 443] width 311 height 31
type input "**********"
click at [812, 526] on button "Save" at bounding box center [784, 537] width 339 height 32
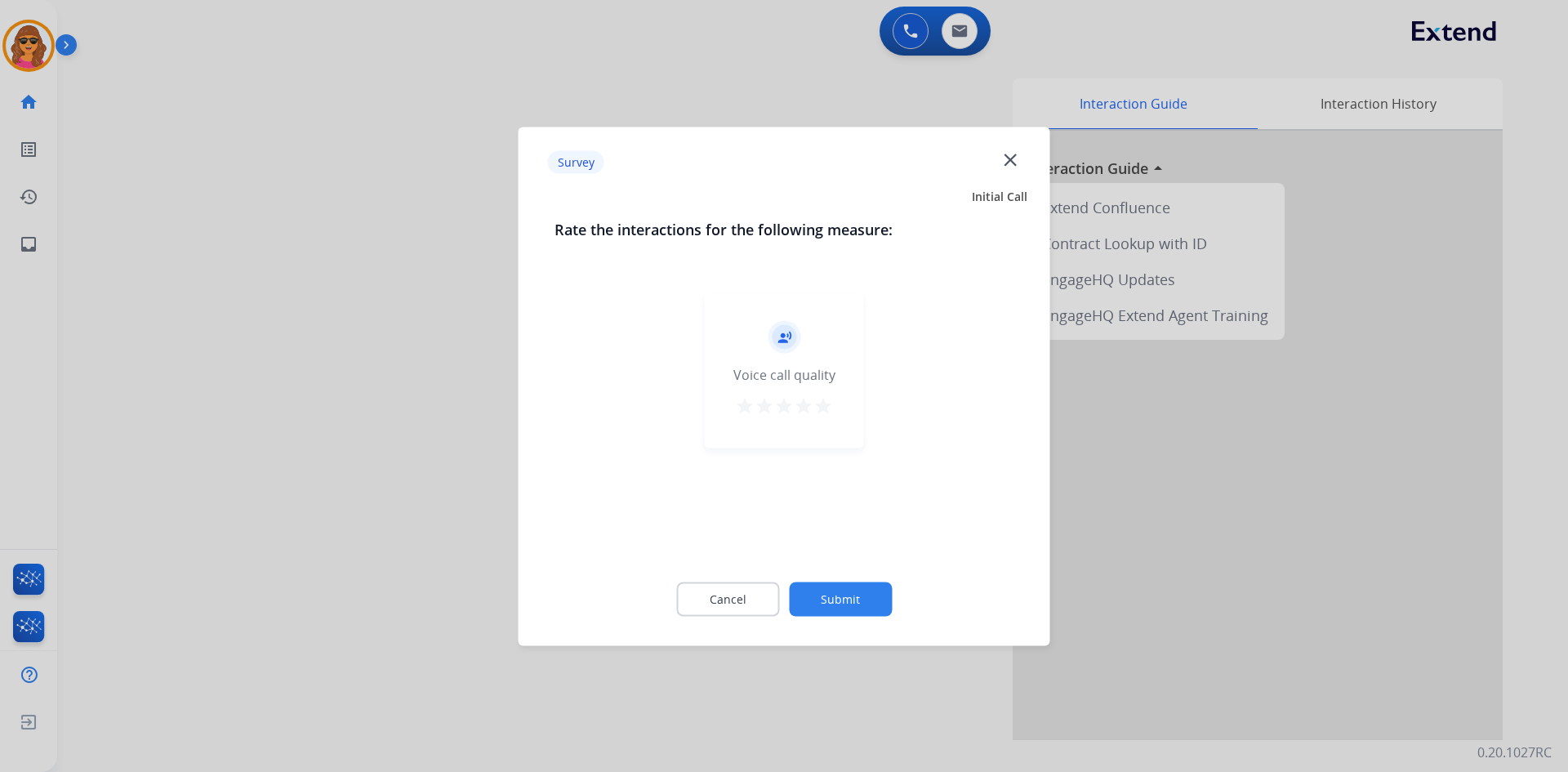
click at [822, 411] on mat-icon "star" at bounding box center [823, 405] width 20 height 20
click at [874, 583] on button "Submit" at bounding box center [840, 598] width 103 height 34
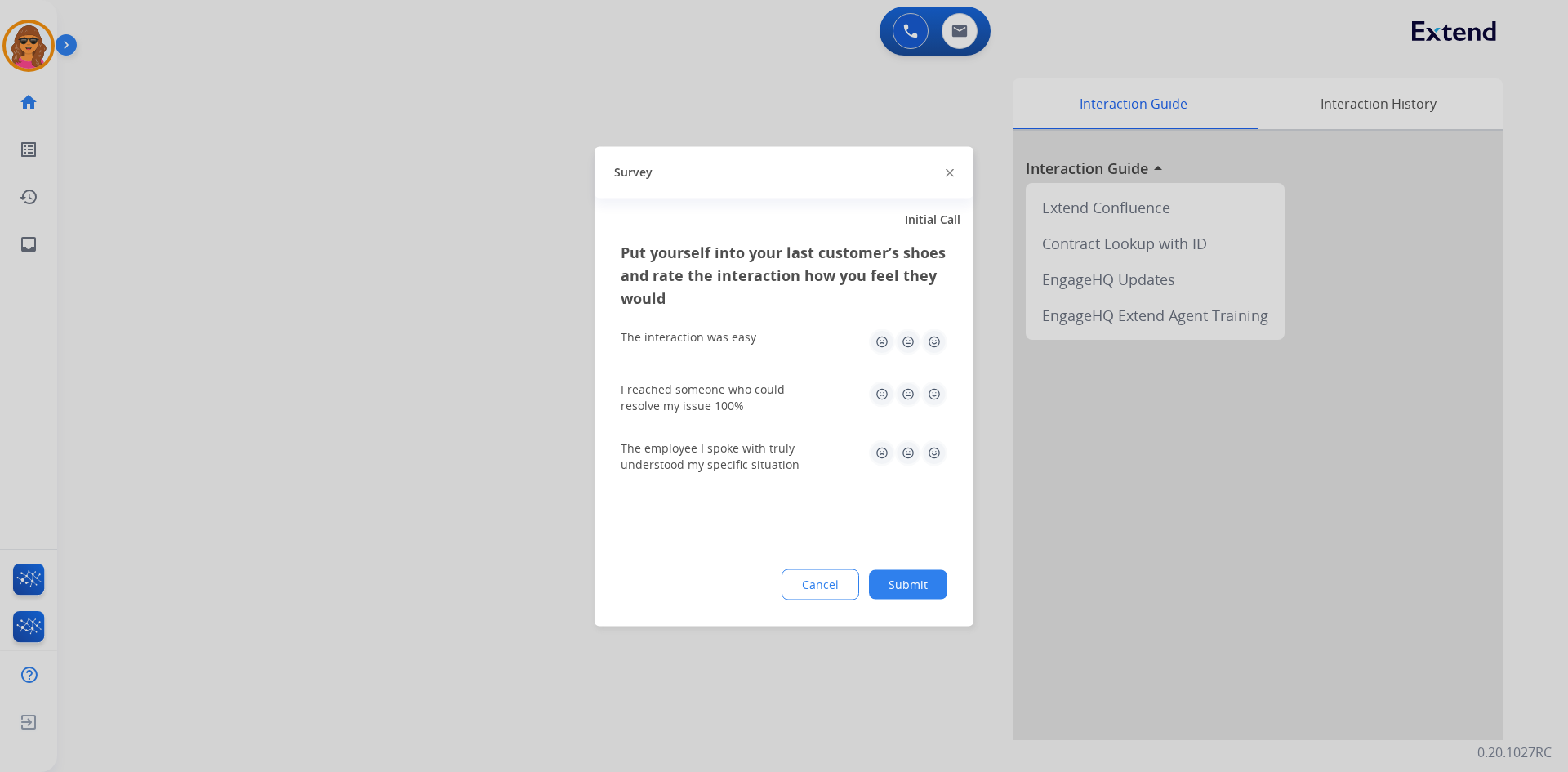
click at [937, 341] on img at bounding box center [935, 341] width 27 height 27
click at [940, 397] on img at bounding box center [935, 393] width 27 height 27
click at [932, 455] on img at bounding box center [935, 452] width 27 height 27
click at [928, 599] on div "Put yourself into your last customer’s shoes and rate the interaction how you f…" at bounding box center [783, 433] width 379 height 386
click at [917, 589] on button "Submit" at bounding box center [908, 584] width 79 height 30
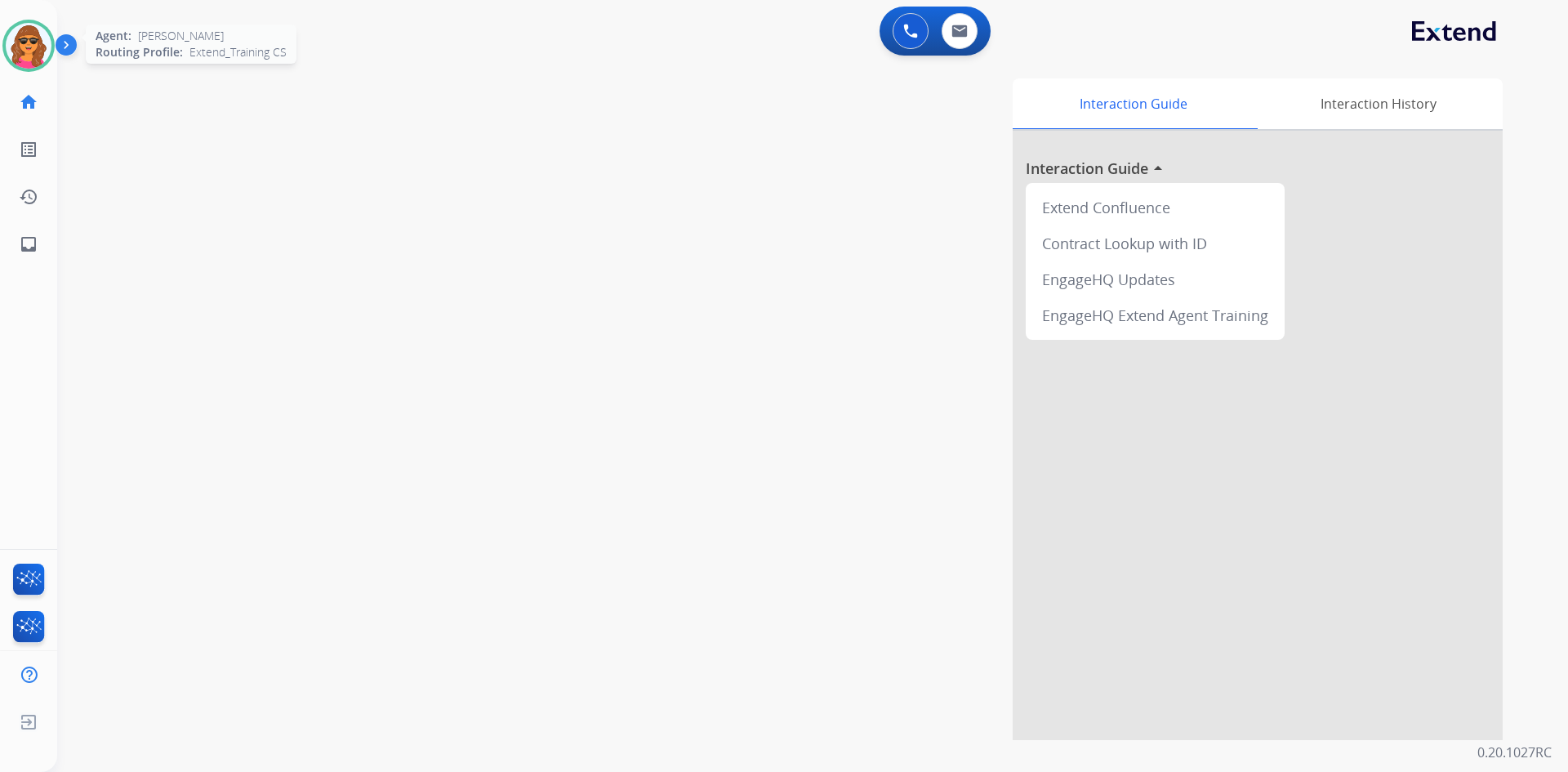
click at [22, 37] on img at bounding box center [29, 45] width 45 height 45
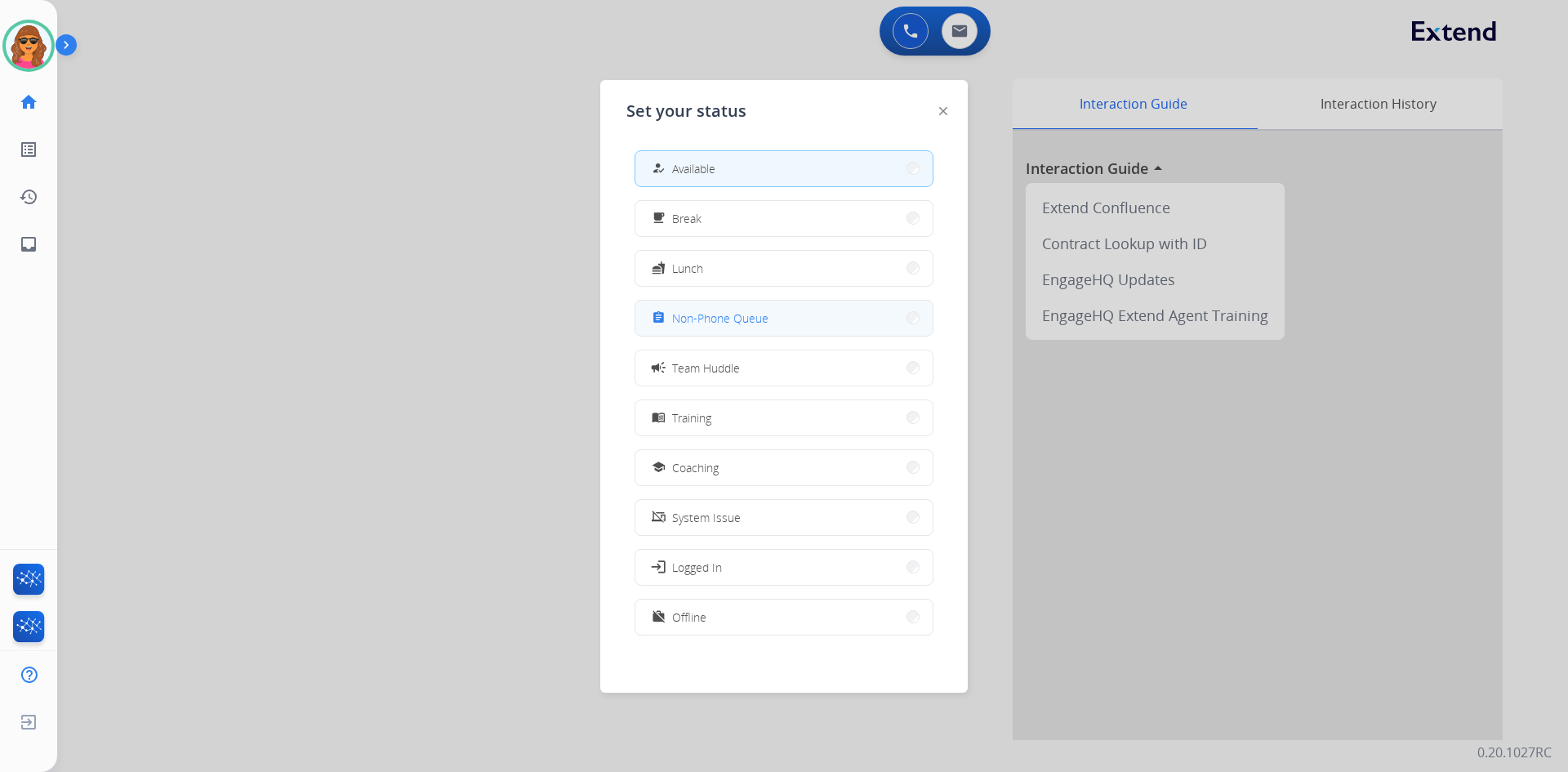
click at [725, 323] on span "Non-Phone Queue" at bounding box center [720, 318] width 96 height 17
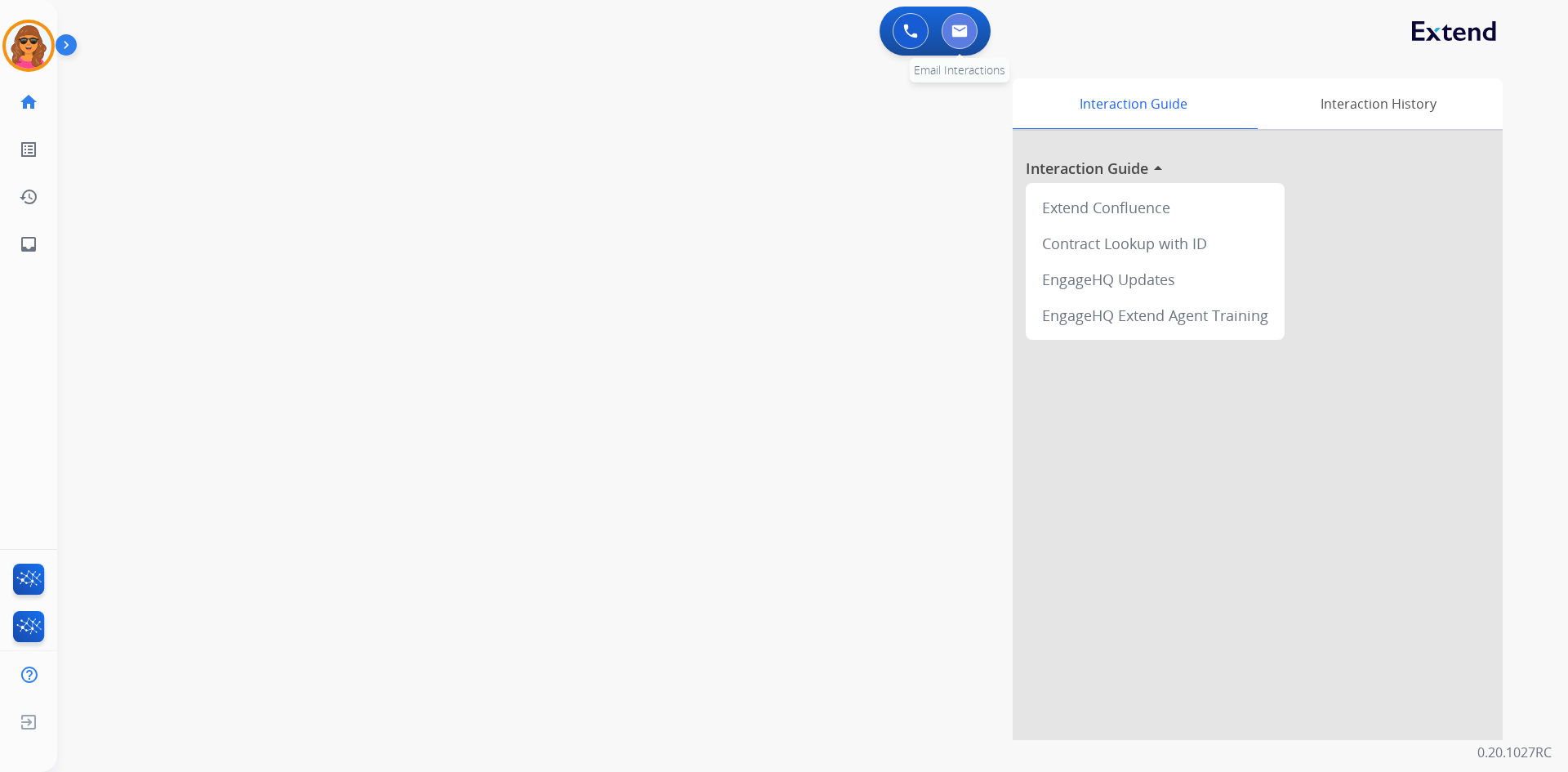
click at [972, 26] on button at bounding box center [959, 30] width 36 height 36
select select "**********"
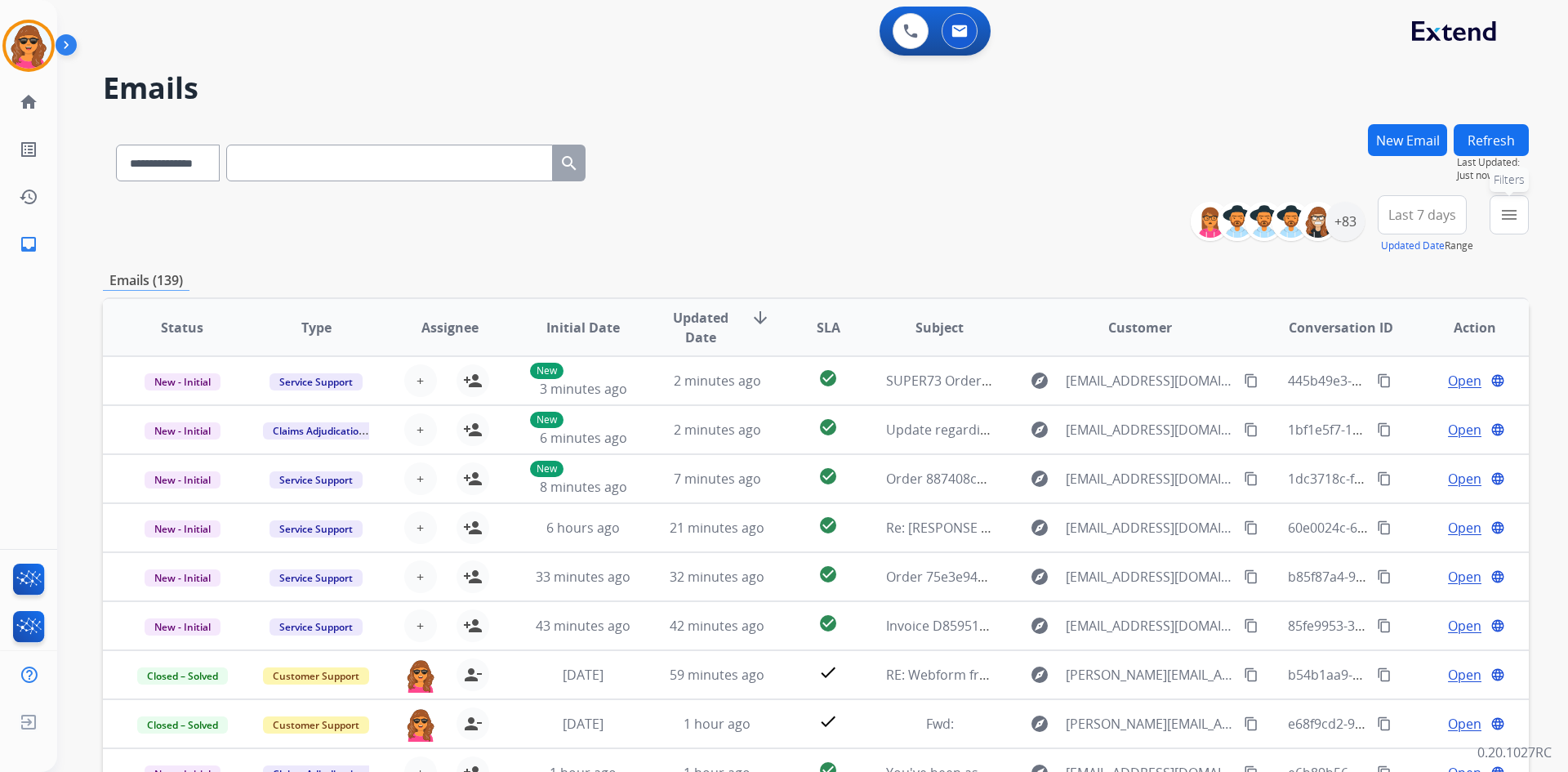
click at [1505, 210] on mat-icon "menu" at bounding box center [1509, 214] width 20 height 20
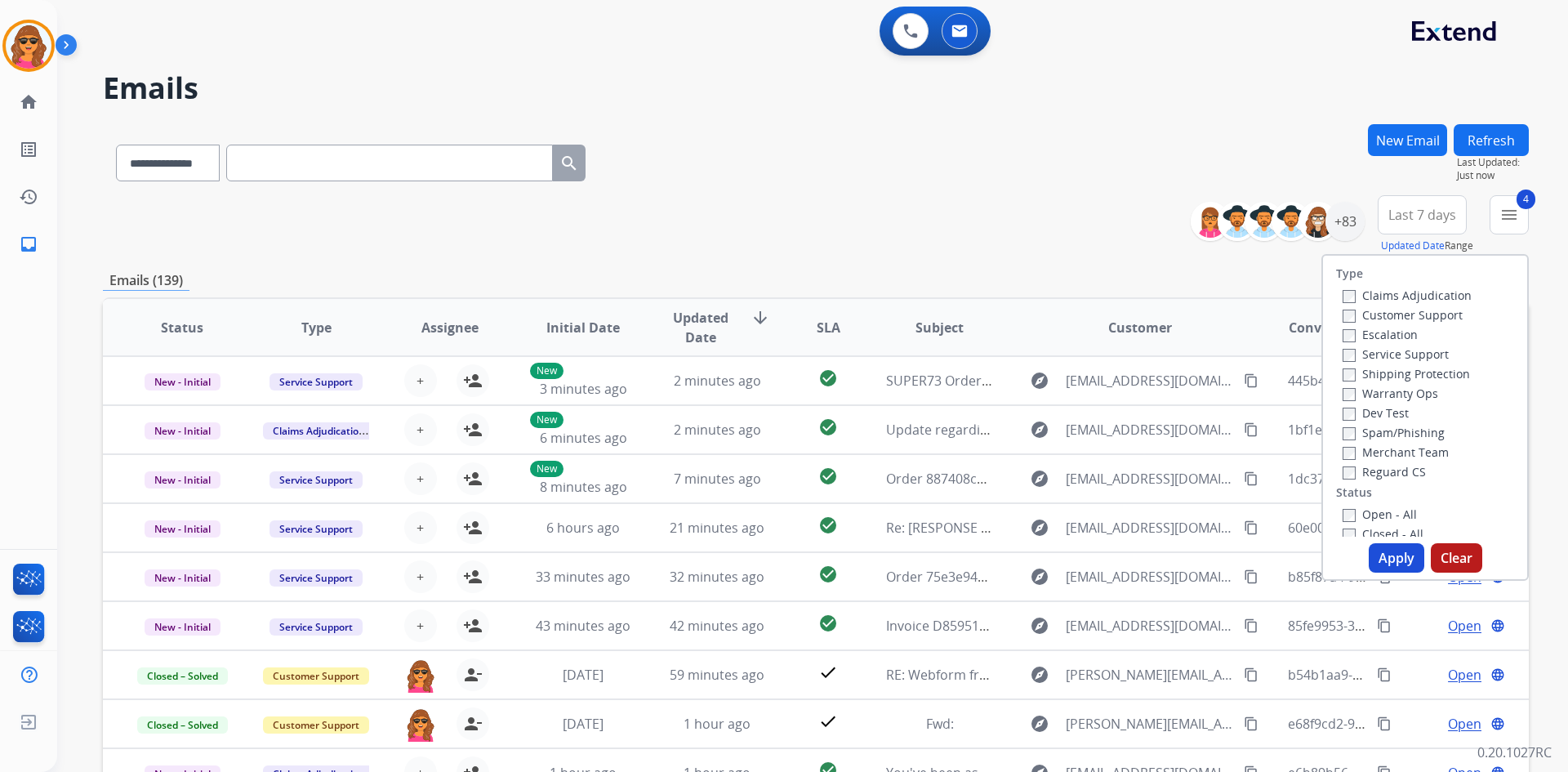
click at [1395, 565] on button "Apply" at bounding box center [1397, 558] width 55 height 30
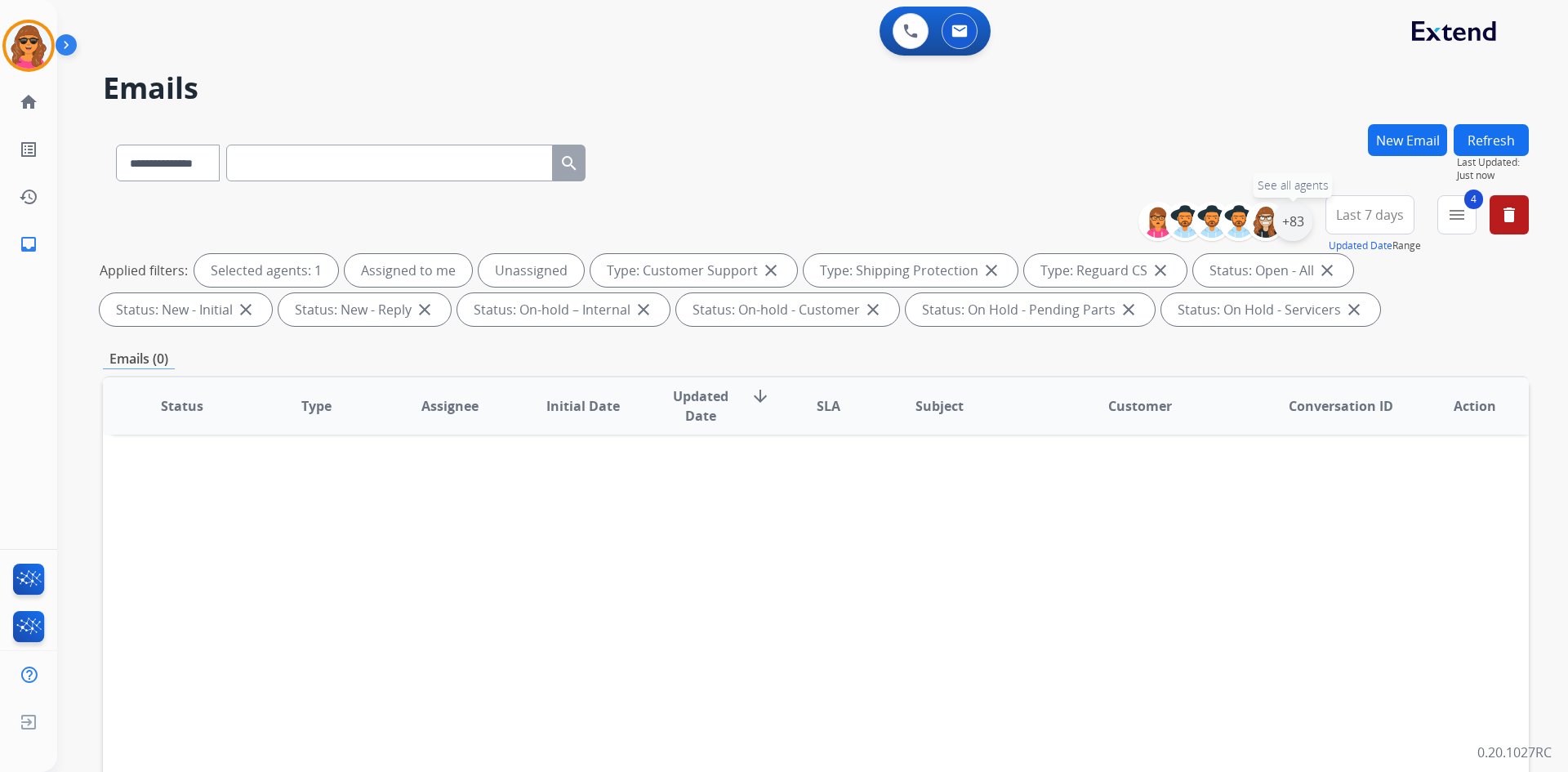
click at [1288, 220] on div "+83" at bounding box center [1293, 221] width 39 height 39
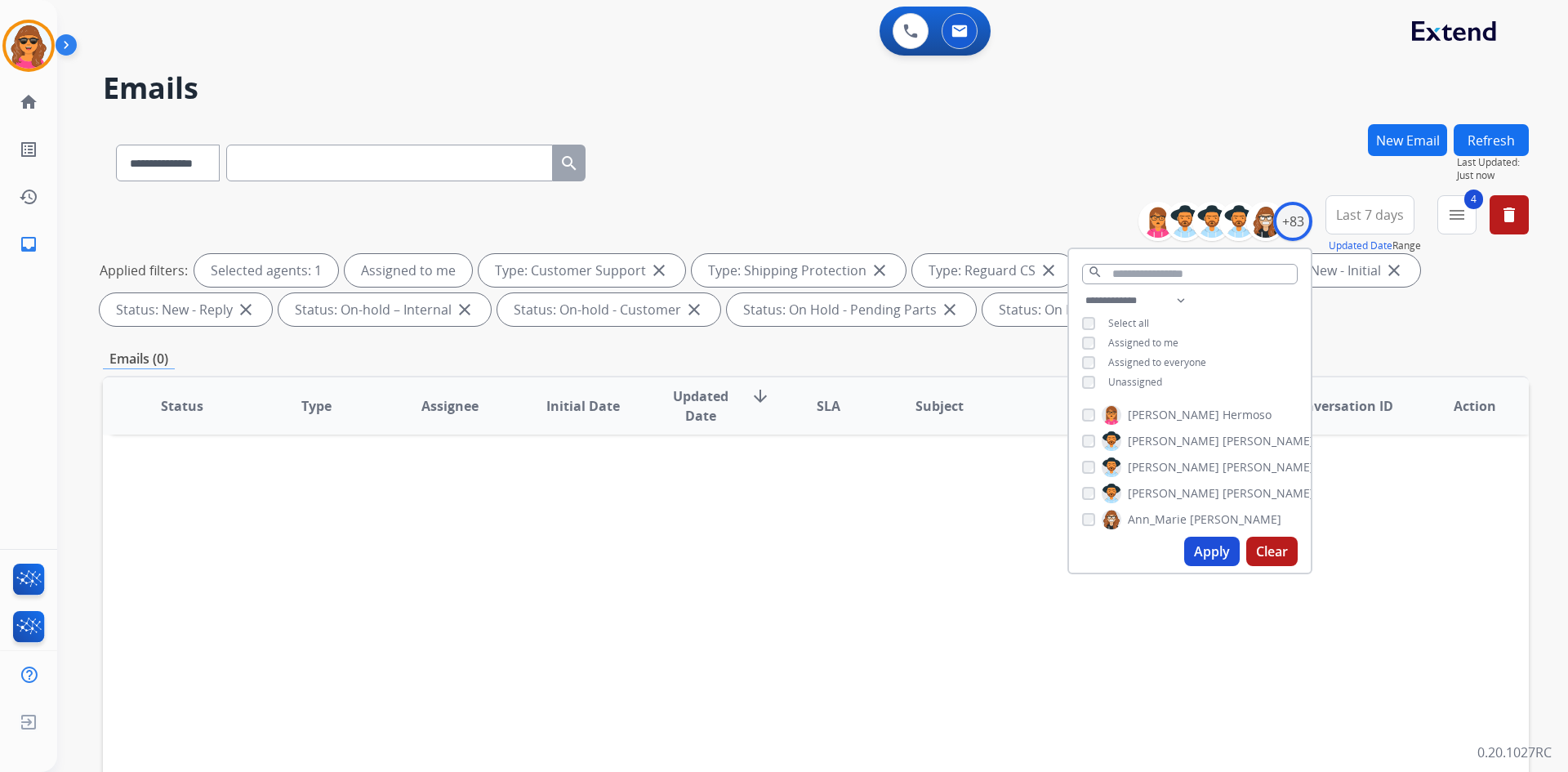
click at [1211, 551] on button "Apply" at bounding box center [1212, 552] width 55 height 30
click at [1343, 344] on div "**********" at bounding box center [816, 565] width 1426 height 883
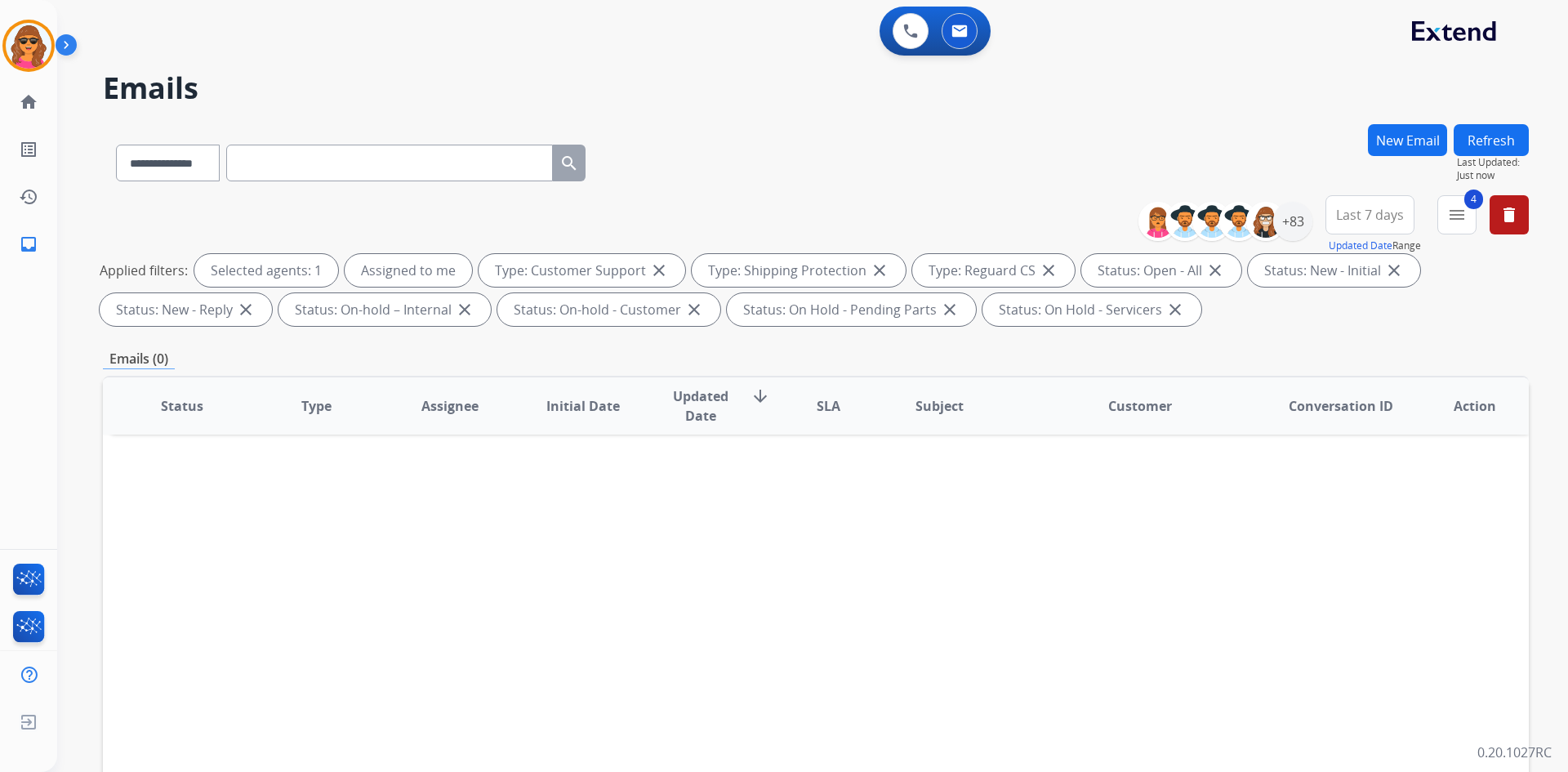
click at [1392, 137] on button "New Email" at bounding box center [1408, 140] width 80 height 31
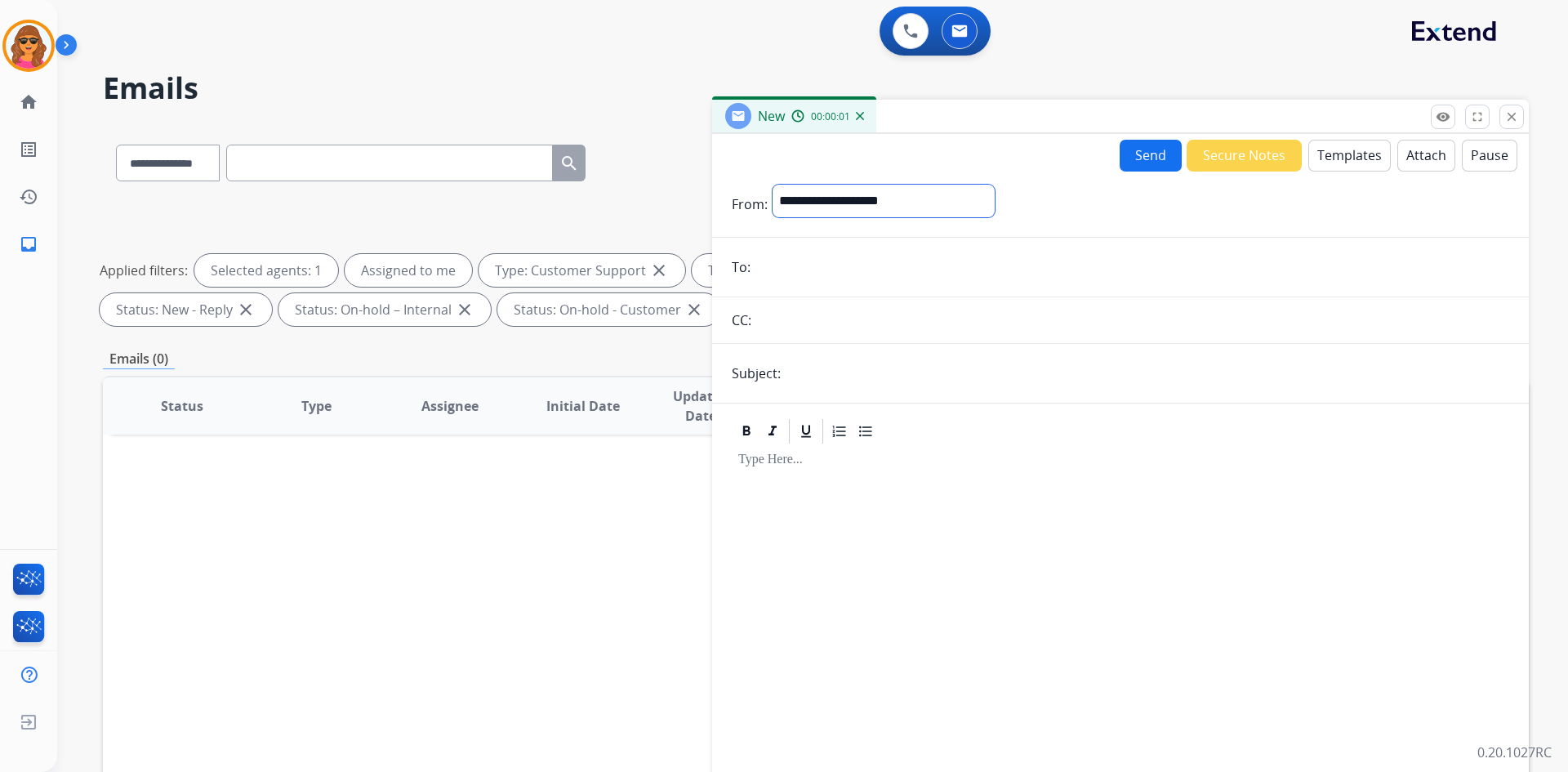
click at [870, 194] on select "**********" at bounding box center [883, 201] width 222 height 32
select select "**********"
click at [772, 185] on select "**********" at bounding box center [883, 201] width 222 height 32
click at [764, 267] on input "email" at bounding box center [1132, 268] width 754 height 32
paste input "**********"
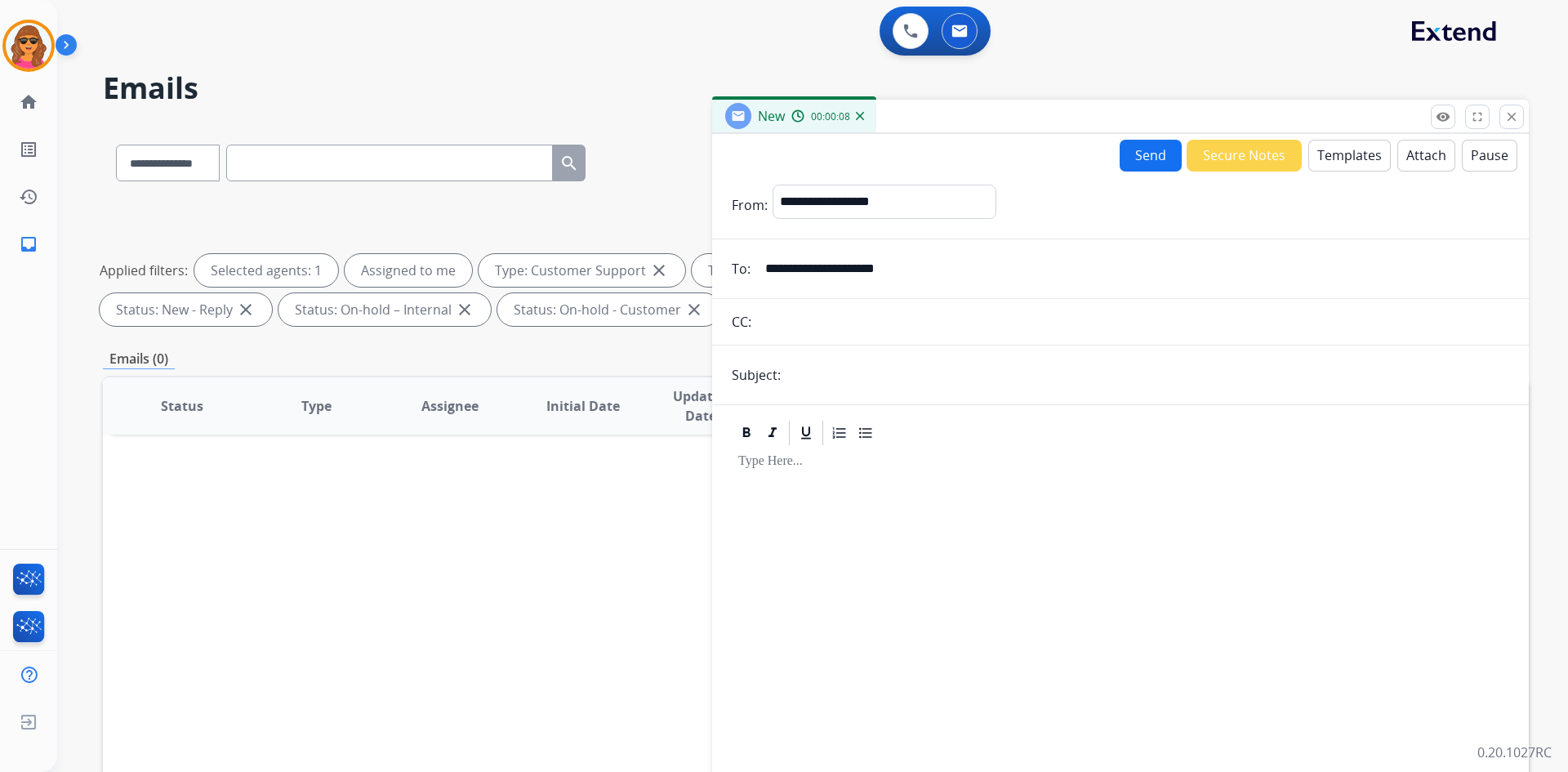
type input "**********"
click at [815, 381] on input "text" at bounding box center [1148, 375] width 724 height 32
type input "*"
type input "**********"
click at [1325, 148] on button "Templates" at bounding box center [1350, 155] width 83 height 31
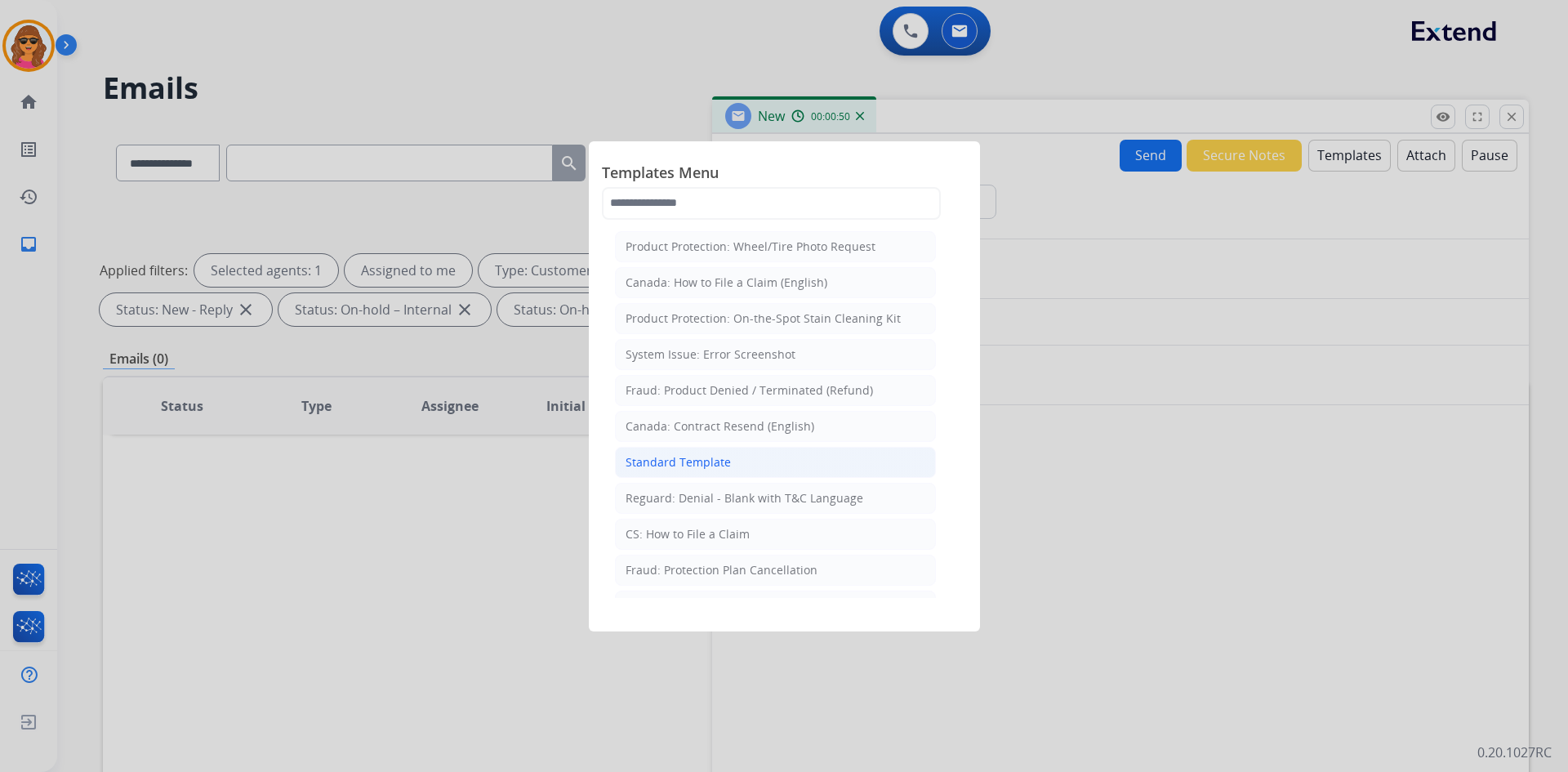
click at [706, 459] on div "Standard Template" at bounding box center [678, 462] width 105 height 17
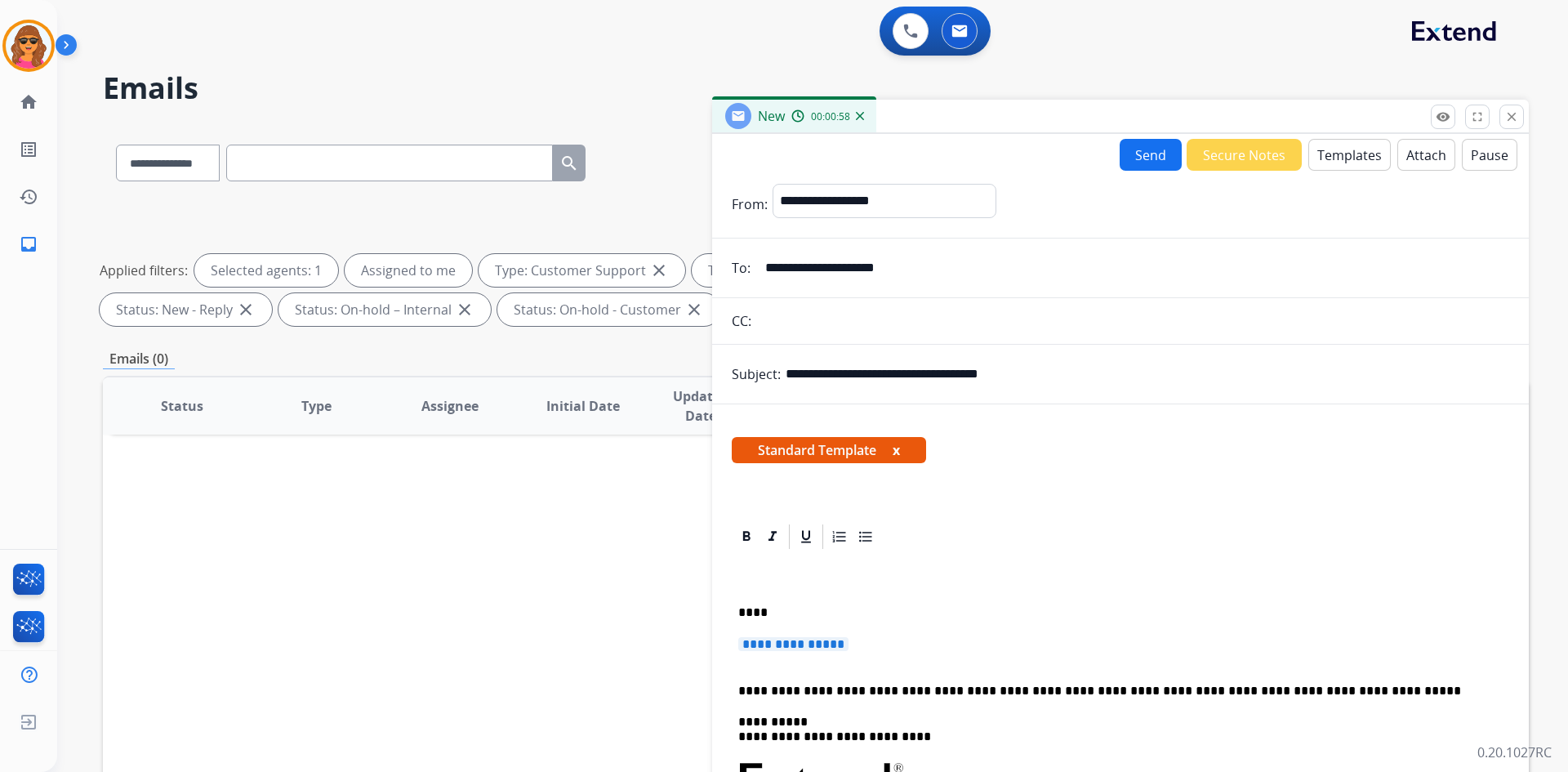
click at [753, 611] on p "****" at bounding box center [1115, 612] width 752 height 15
drag, startPoint x: 734, startPoint y: 651, endPoint x: 885, endPoint y: 633, distance: 152.1
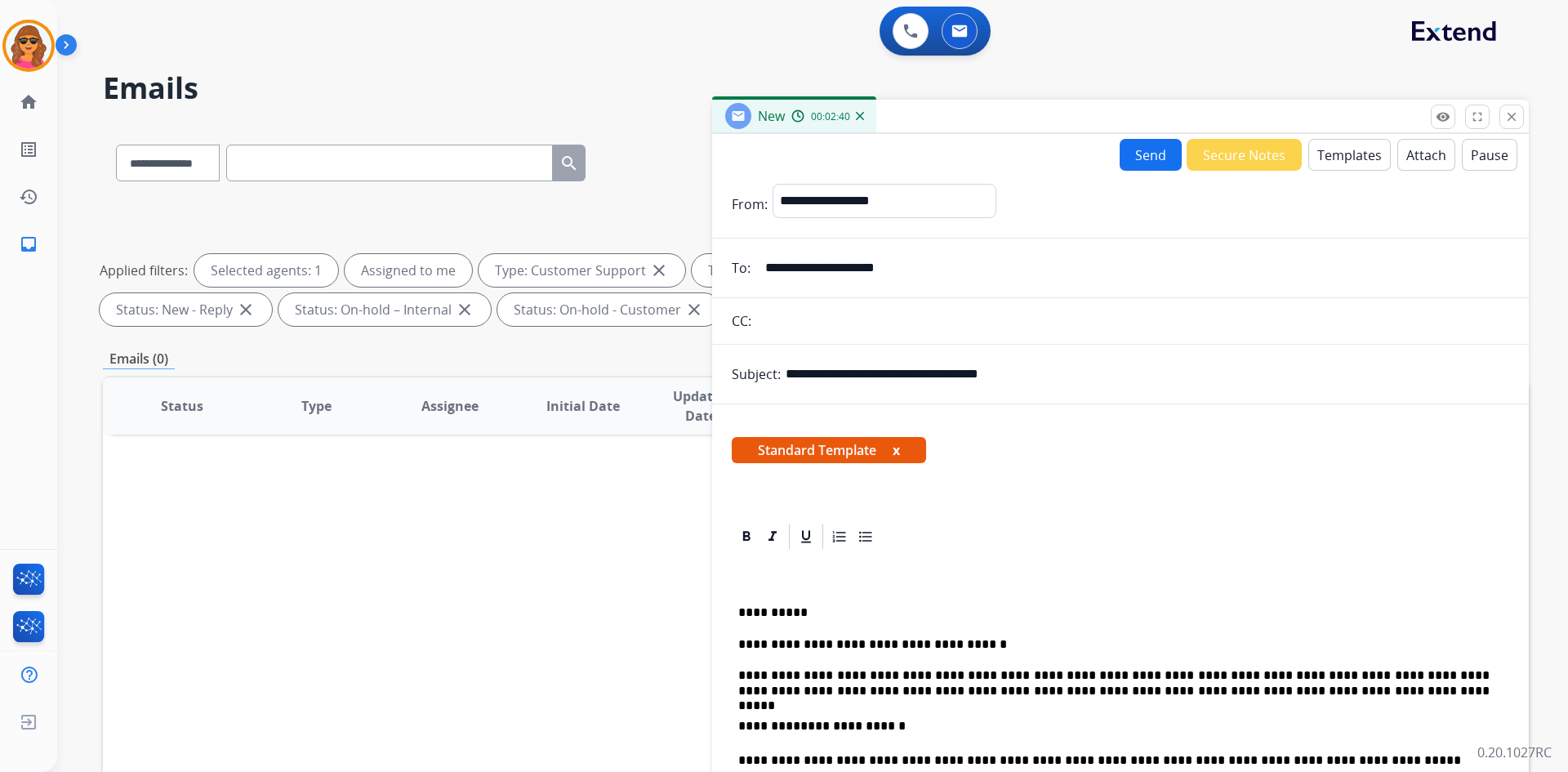
drag, startPoint x: 1309, startPoint y: 703, endPoint x: 1297, endPoint y: 674, distance: 31.4
click at [1297, 684] on p "**********" at bounding box center [1115, 683] width 752 height 30
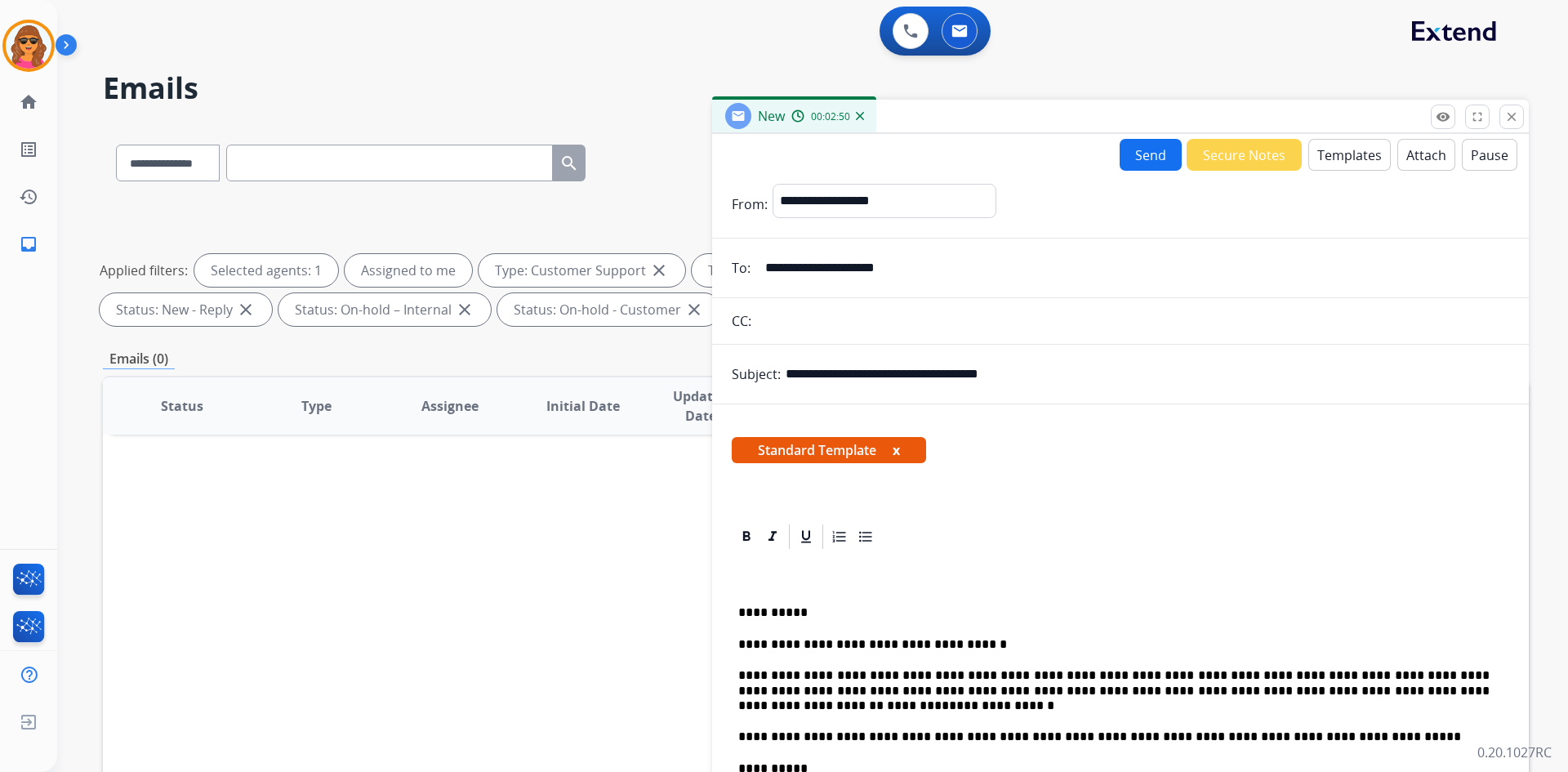
click at [1137, 154] on button "Send" at bounding box center [1150, 154] width 62 height 31
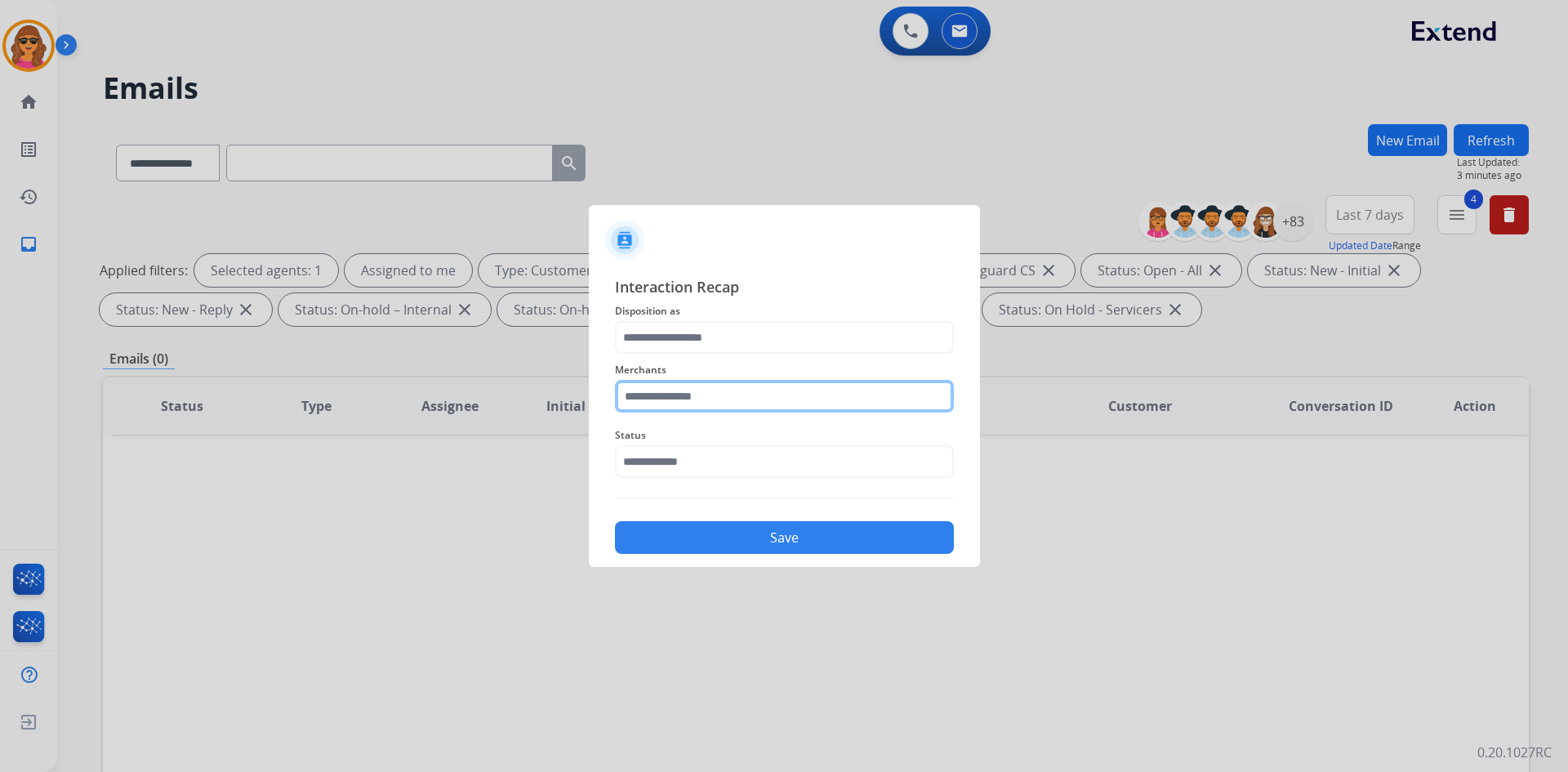
click at [625, 398] on input "text" at bounding box center [784, 395] width 339 height 32
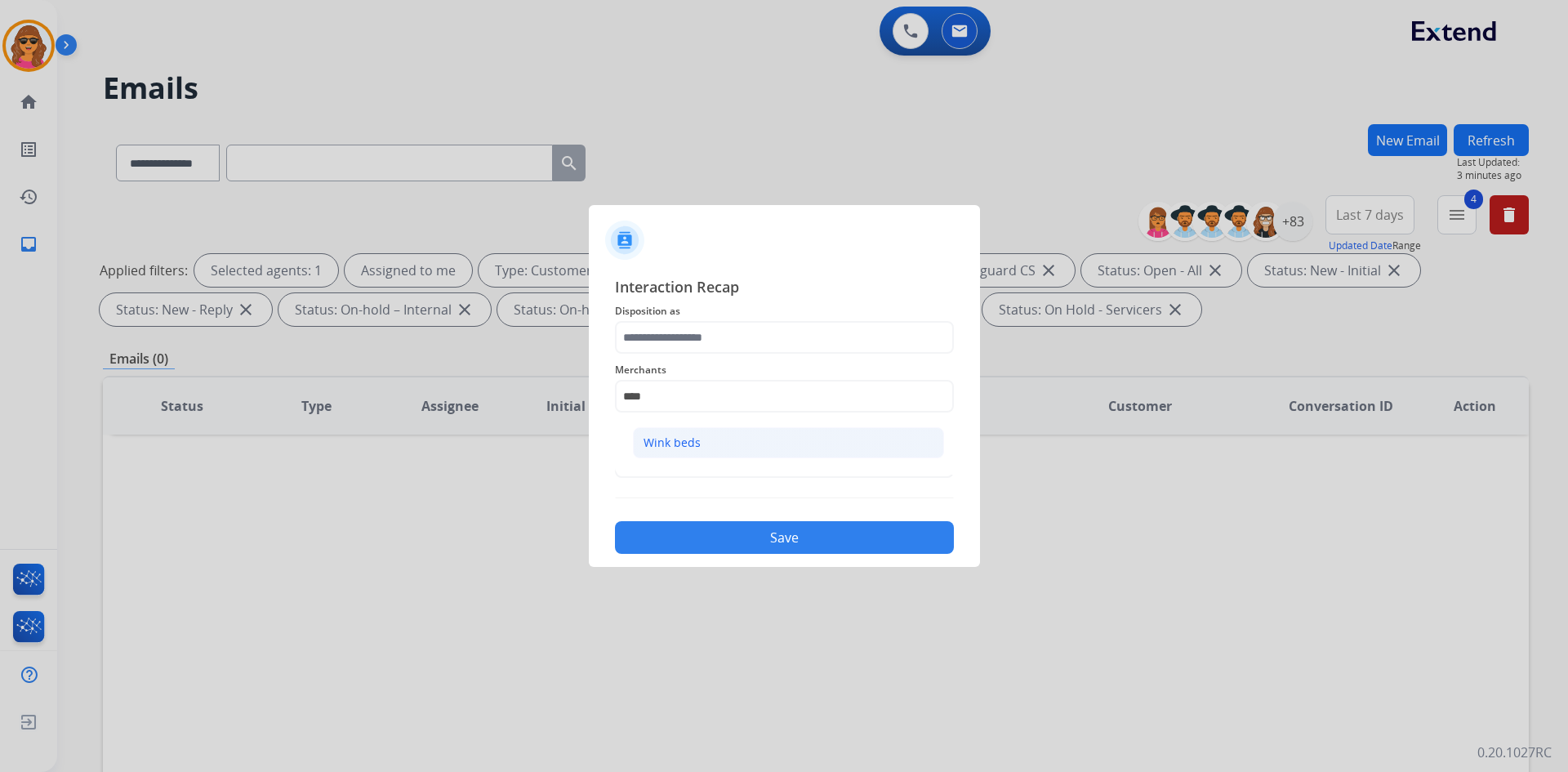
click at [691, 434] on li "Wink beds" at bounding box center [788, 443] width 311 height 31
type input "*********"
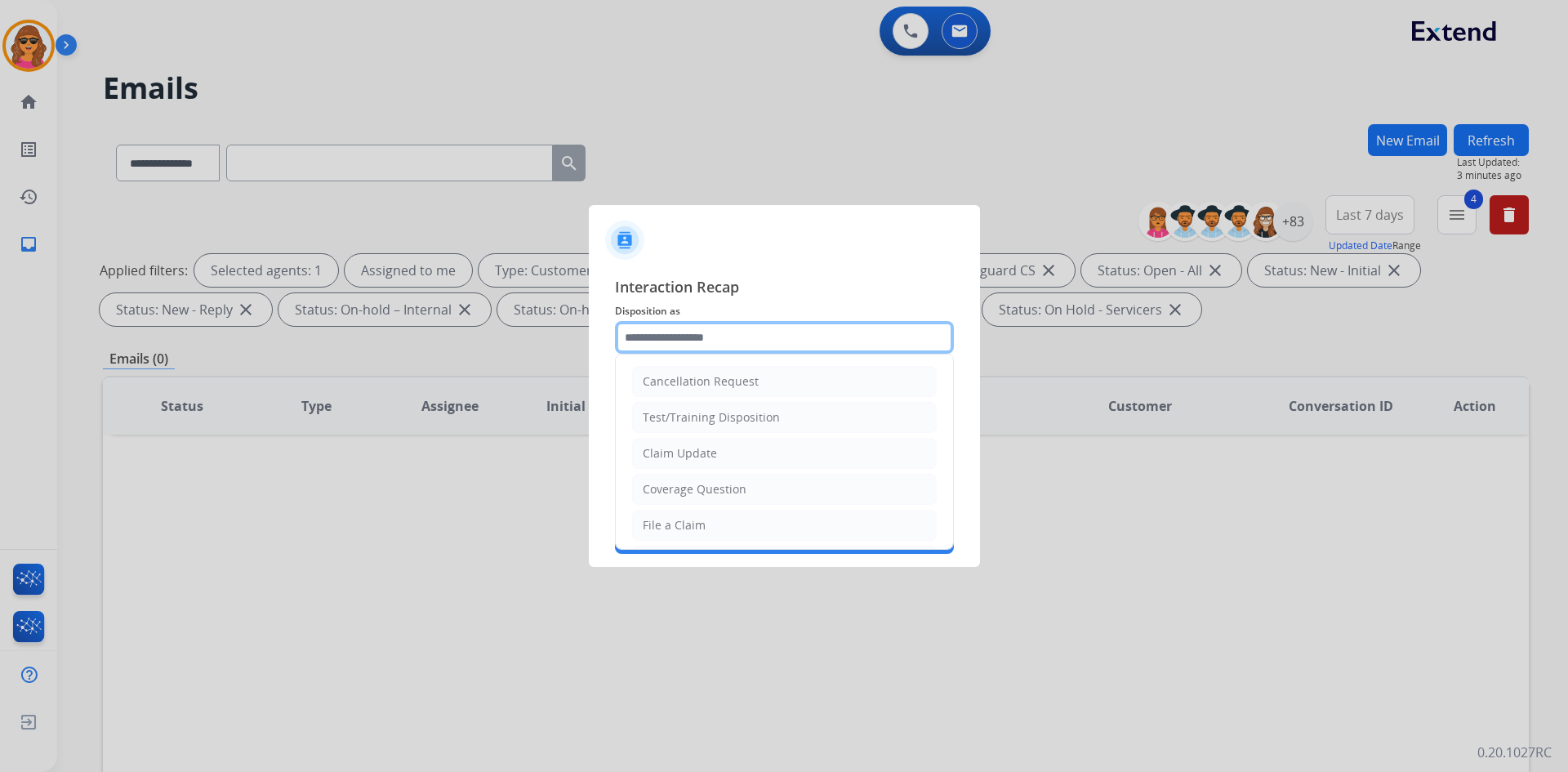
click at [624, 338] on input "text" at bounding box center [784, 336] width 339 height 32
click at [693, 515] on li "File a Claim" at bounding box center [785, 525] width 305 height 31
drag, startPoint x: 692, startPoint y: 327, endPoint x: 532, endPoint y: 330, distance: 160.0
click at [0, 330] on app-contact-recap-modal "**********" at bounding box center [0, 386] width 0 height 772
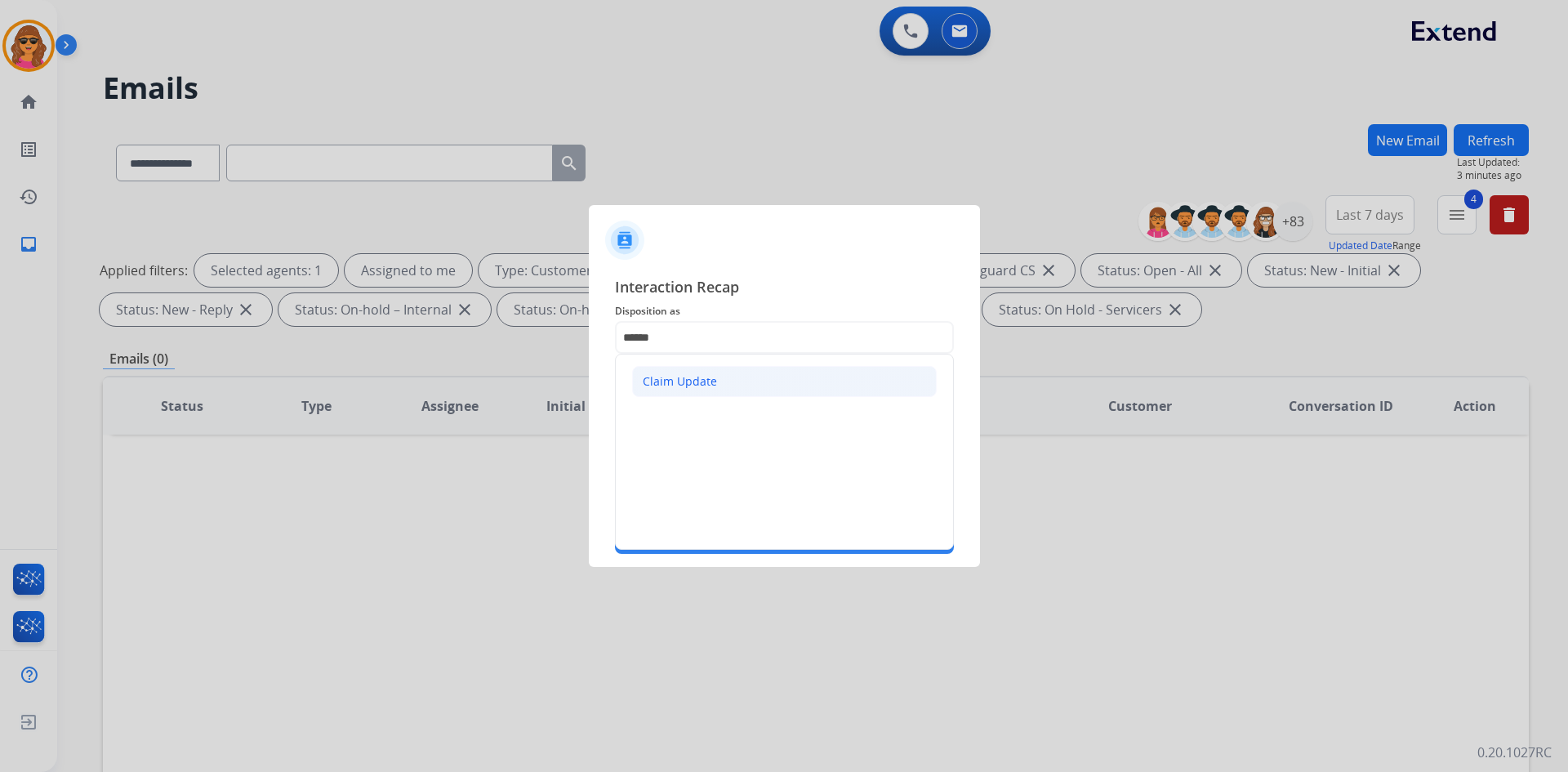
click at [644, 378] on div "Claim Update" at bounding box center [680, 381] width 75 height 17
type input "**********"
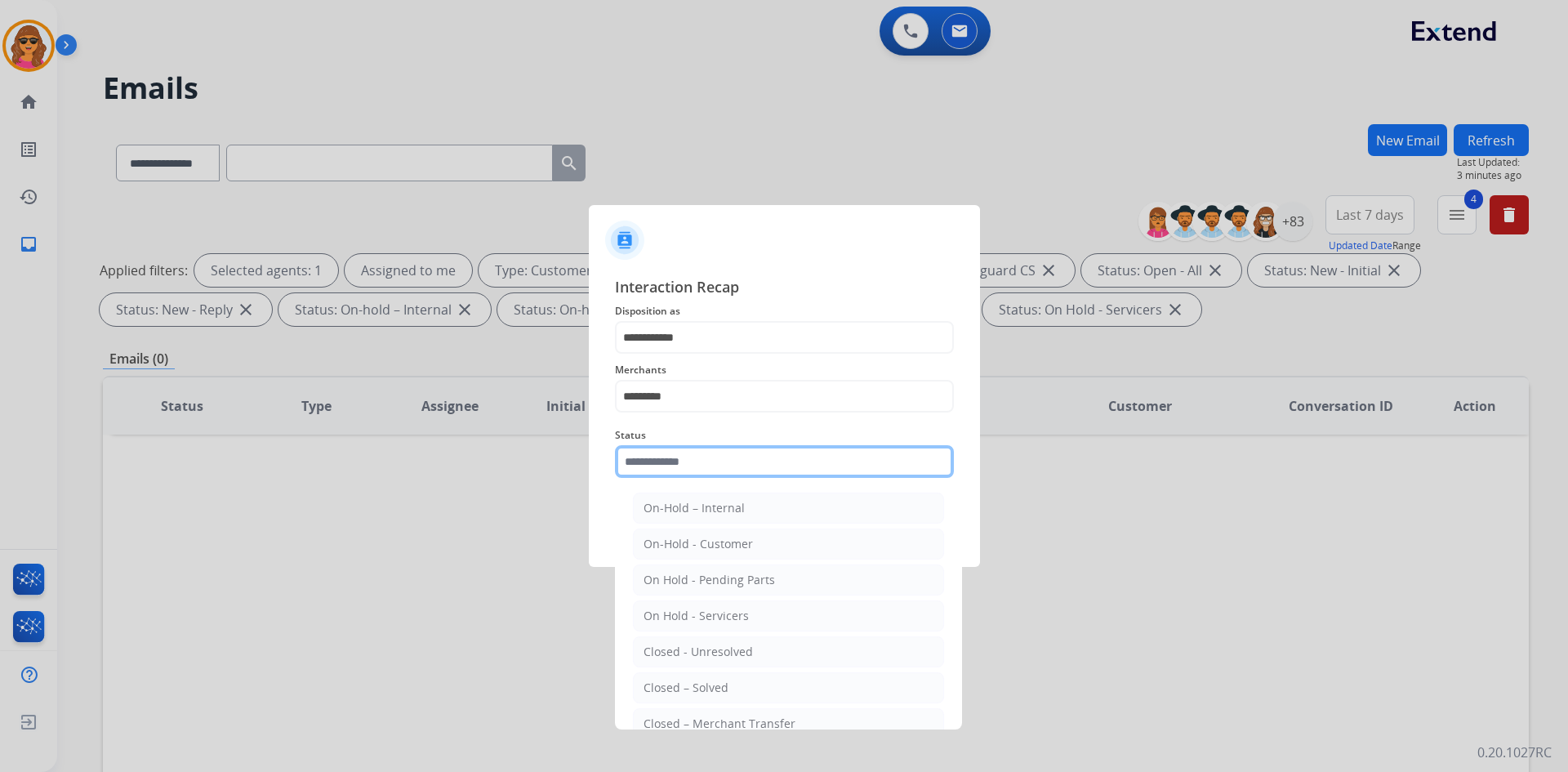
click at [633, 474] on input "text" at bounding box center [784, 461] width 339 height 32
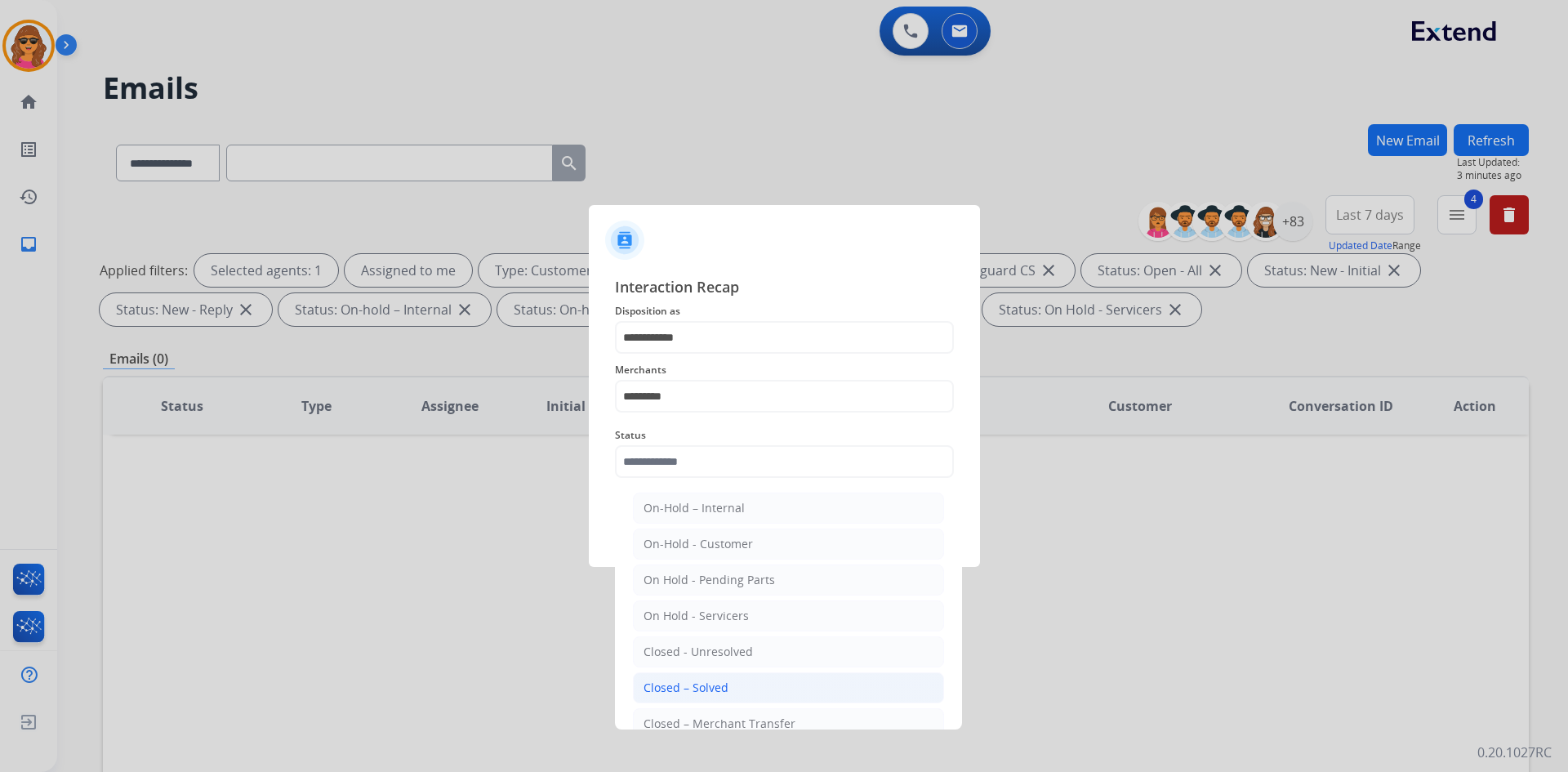
click at [718, 678] on li "Closed – Solved" at bounding box center [788, 687] width 311 height 31
type input "**********"
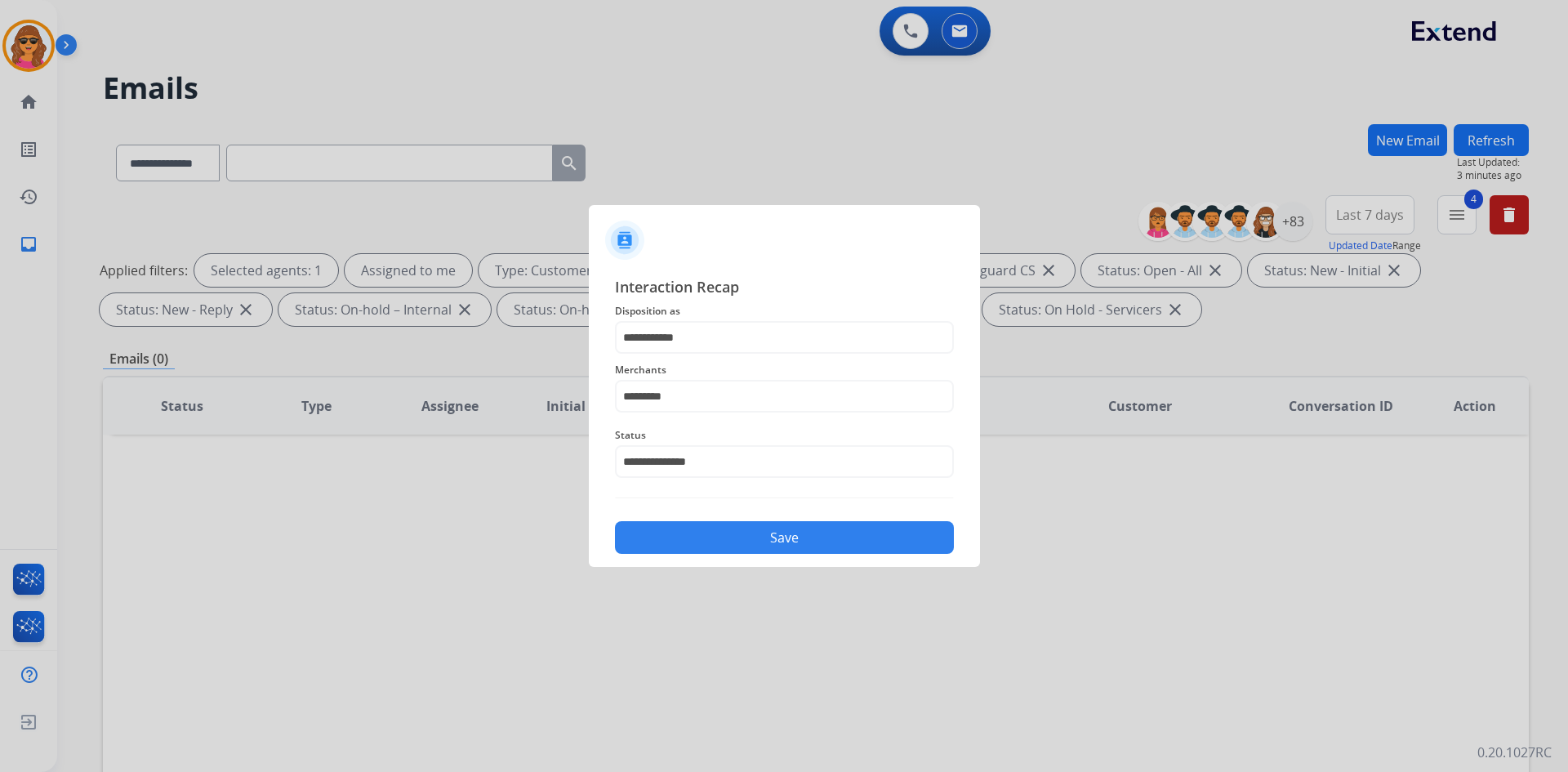
click at [782, 537] on button "Save" at bounding box center [784, 537] width 339 height 32
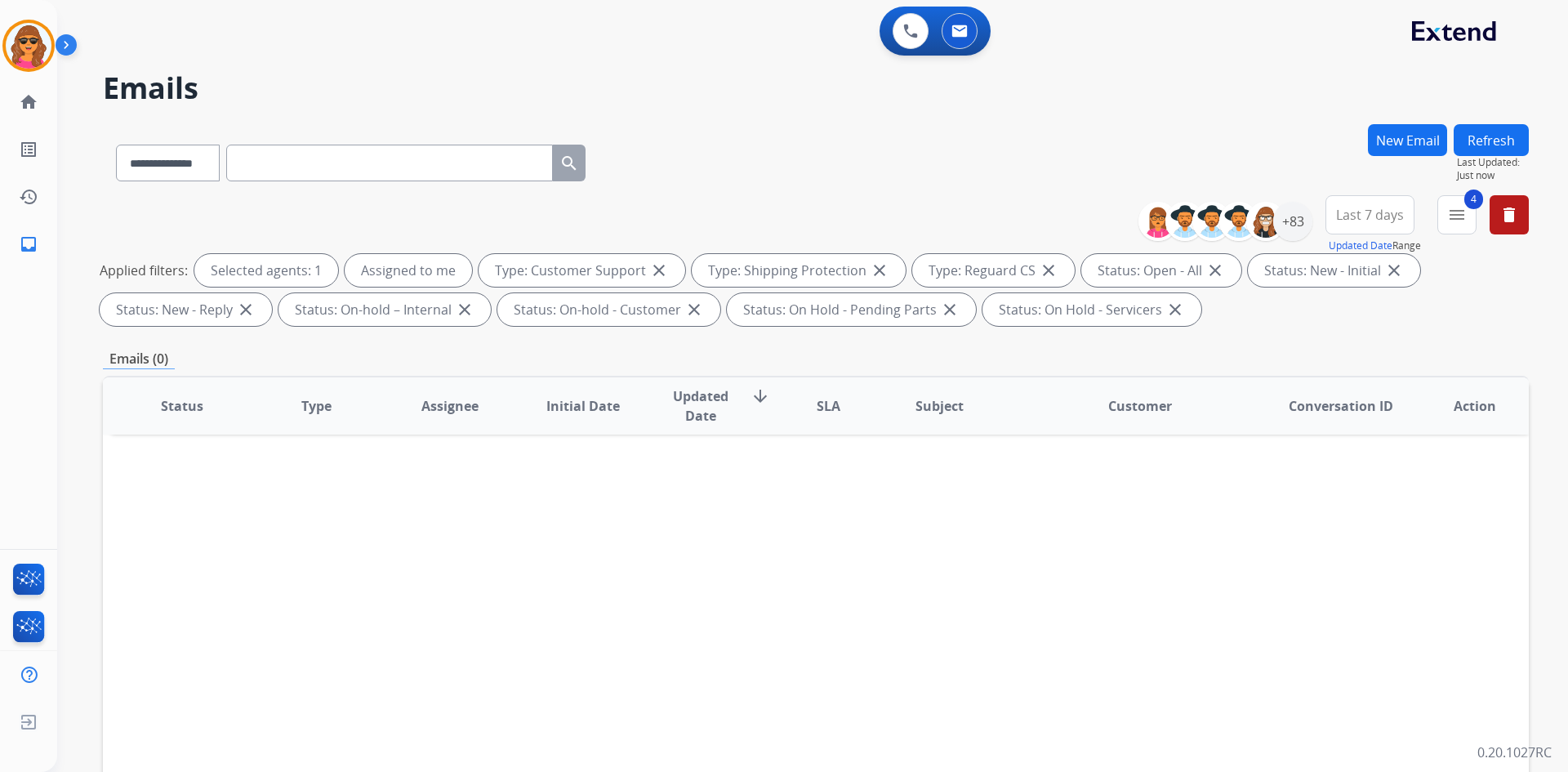
click at [1481, 132] on button "Refresh" at bounding box center [1491, 140] width 75 height 31
click at [1294, 212] on div "+83" at bounding box center [1293, 221] width 39 height 39
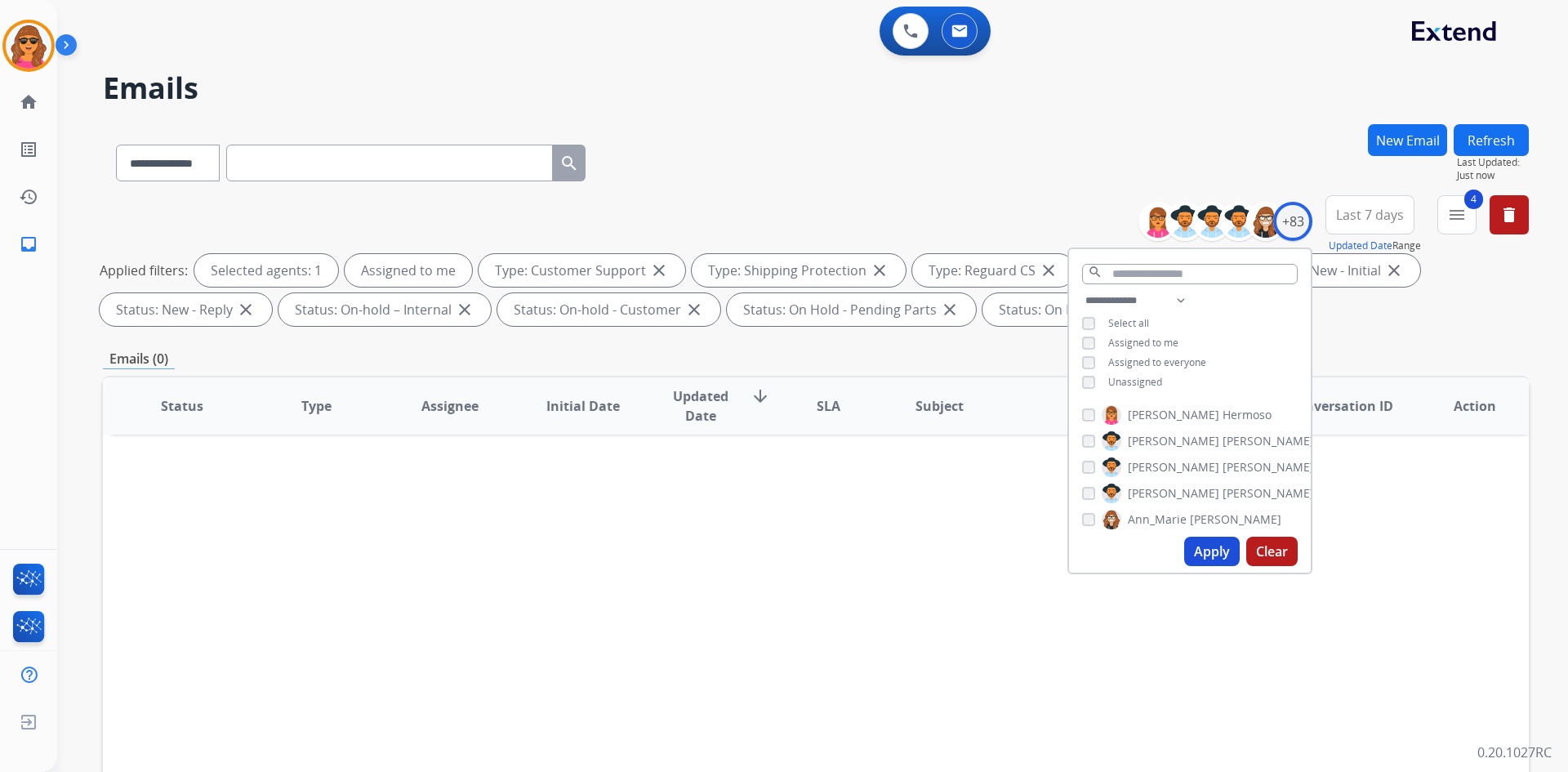
click at [1205, 540] on button "Apply" at bounding box center [1212, 552] width 55 height 30
click at [1020, 197] on div "**********" at bounding box center [816, 263] width 1426 height 137
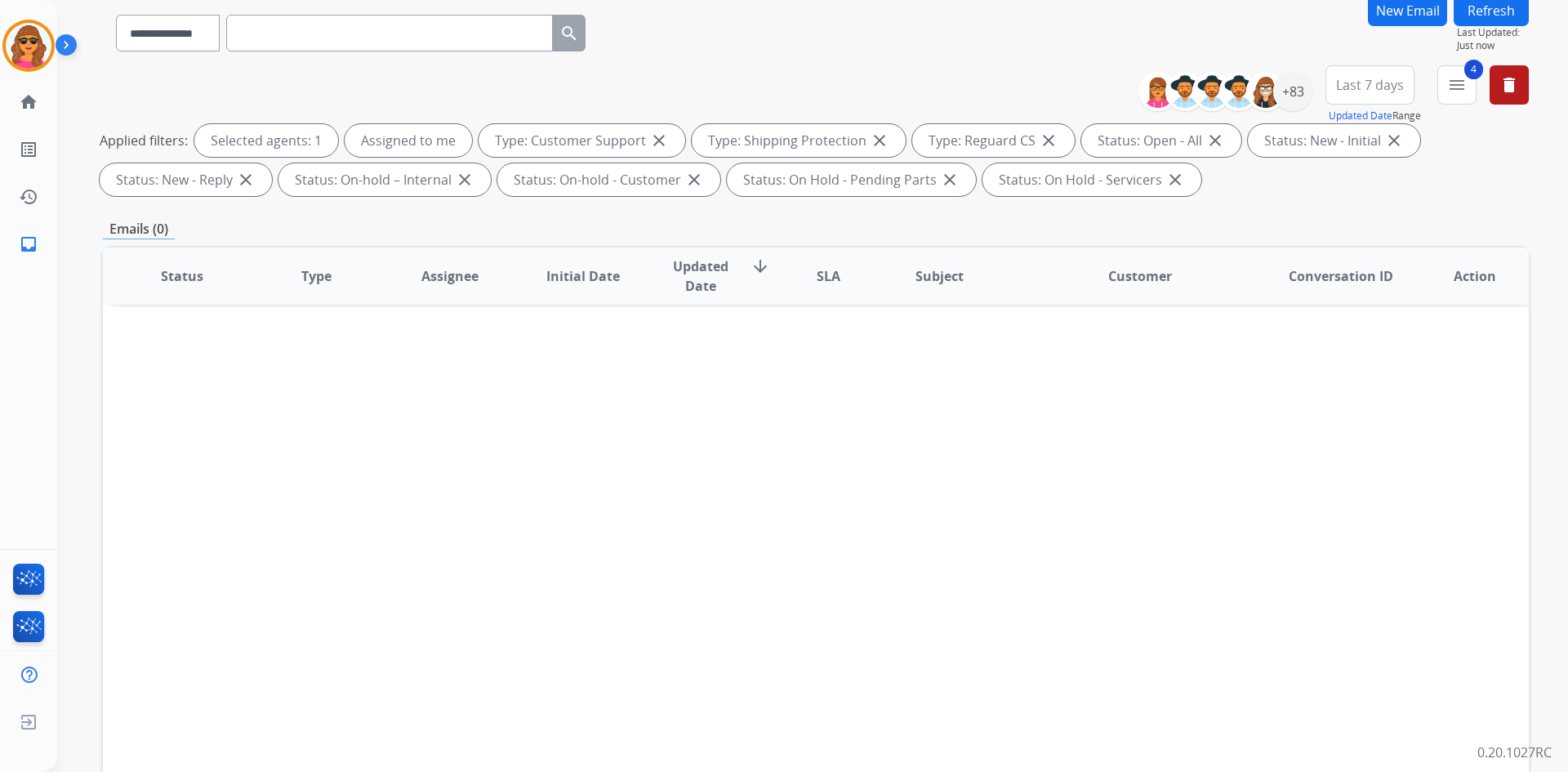
scroll to position [154, 0]
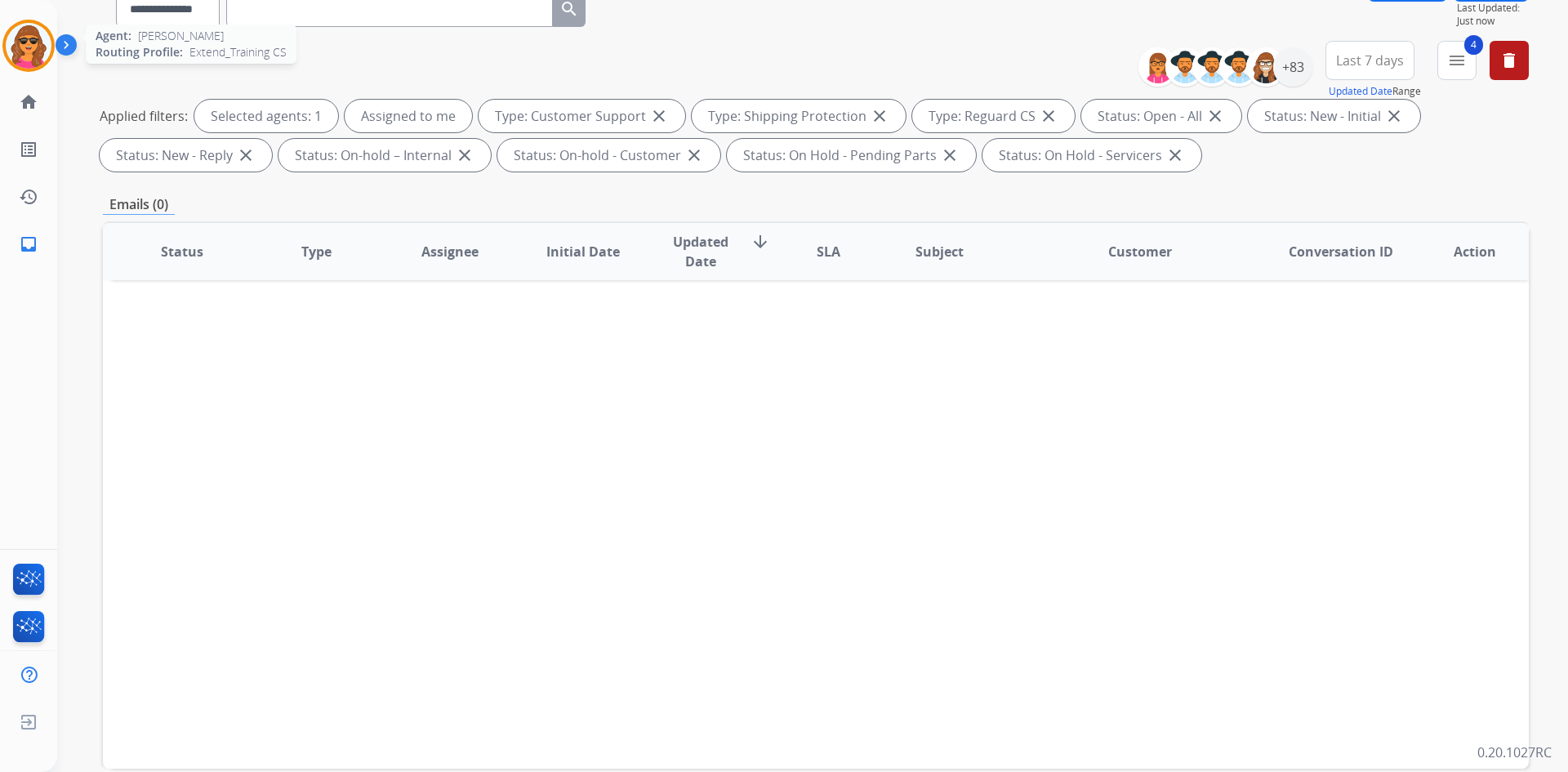
click at [34, 50] on img at bounding box center [29, 45] width 45 height 45
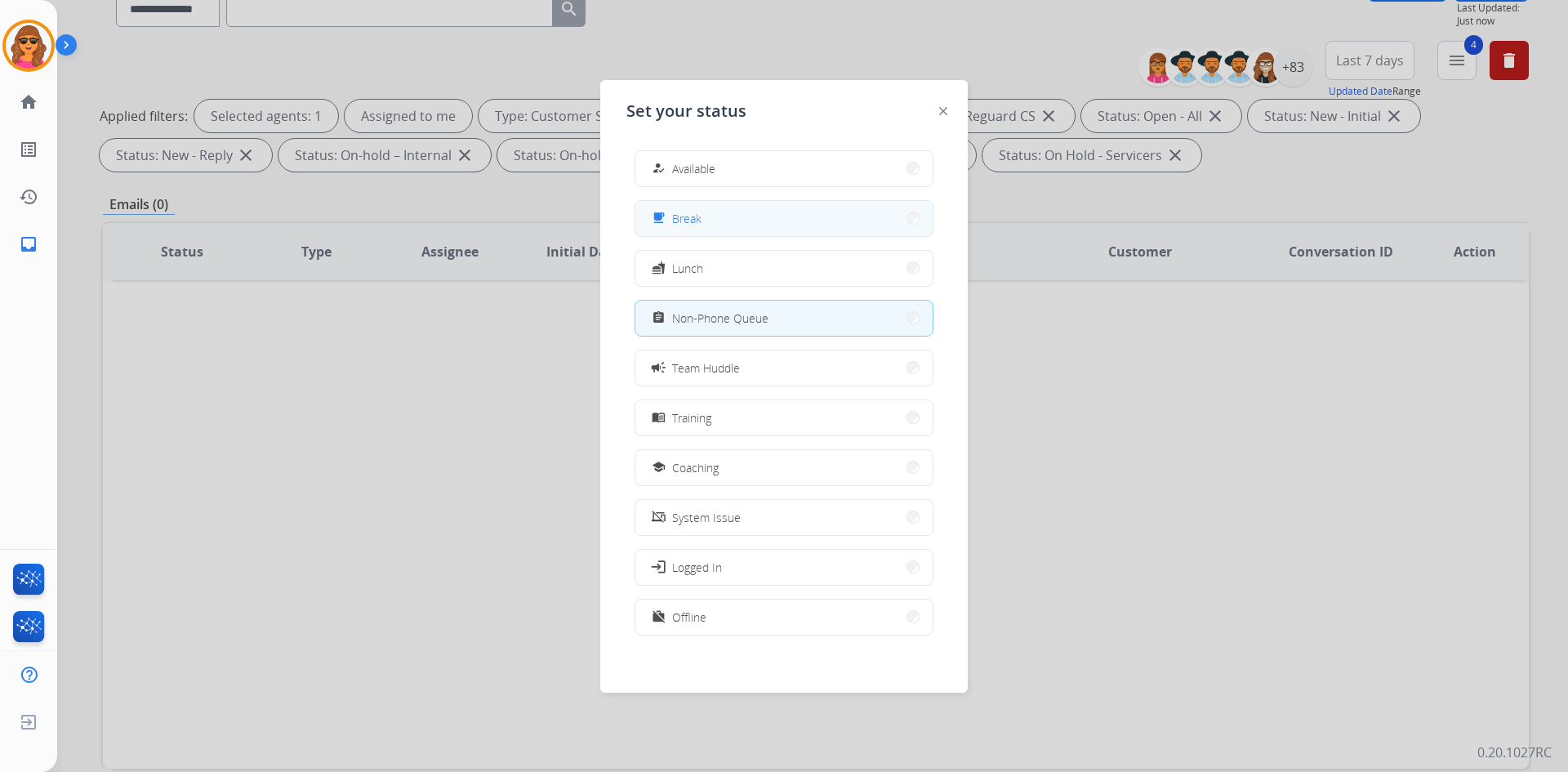
click at [748, 218] on button "free_breakfast Break" at bounding box center [784, 218] width 297 height 35
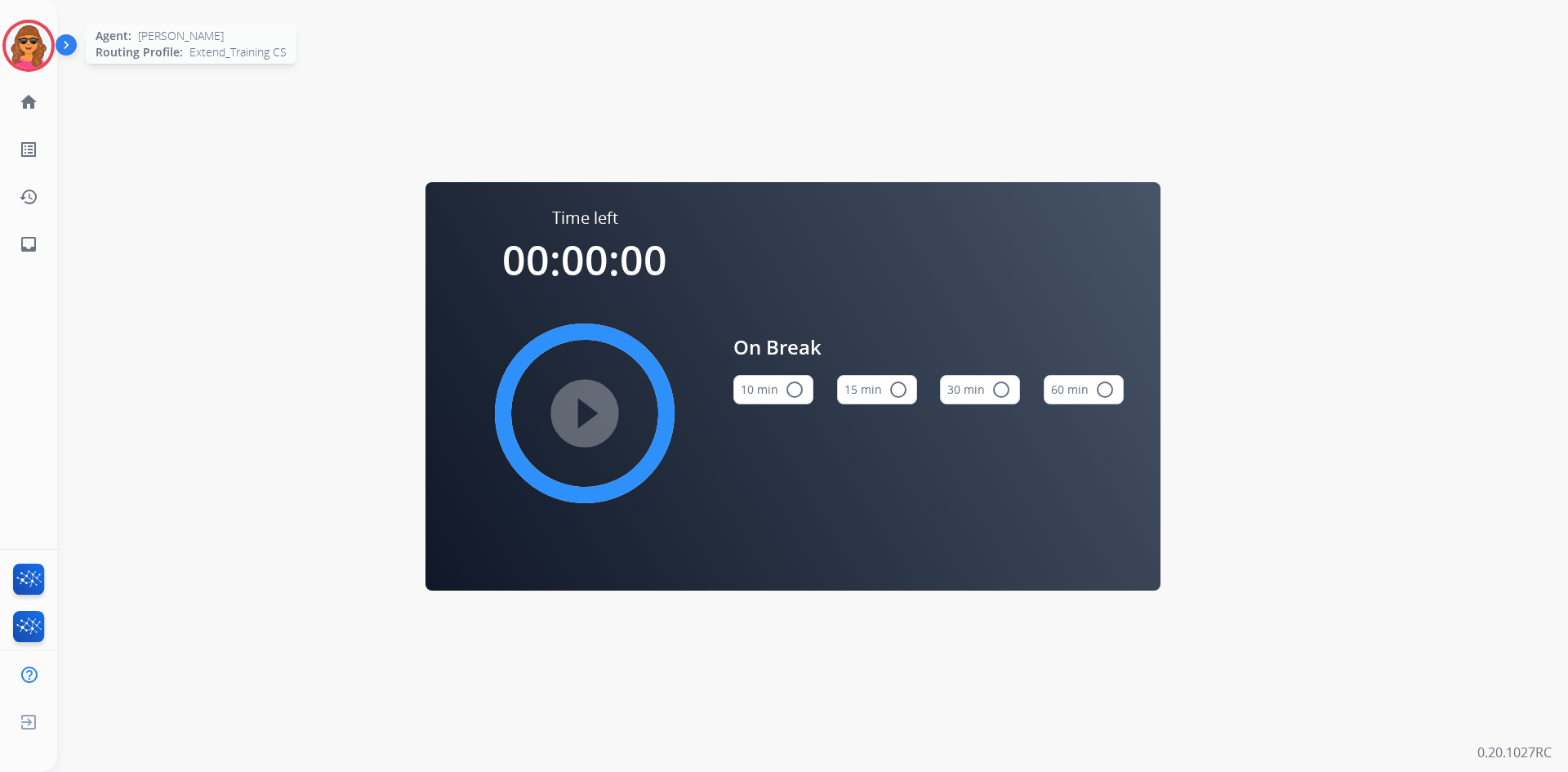
click at [19, 49] on img at bounding box center [29, 45] width 45 height 45
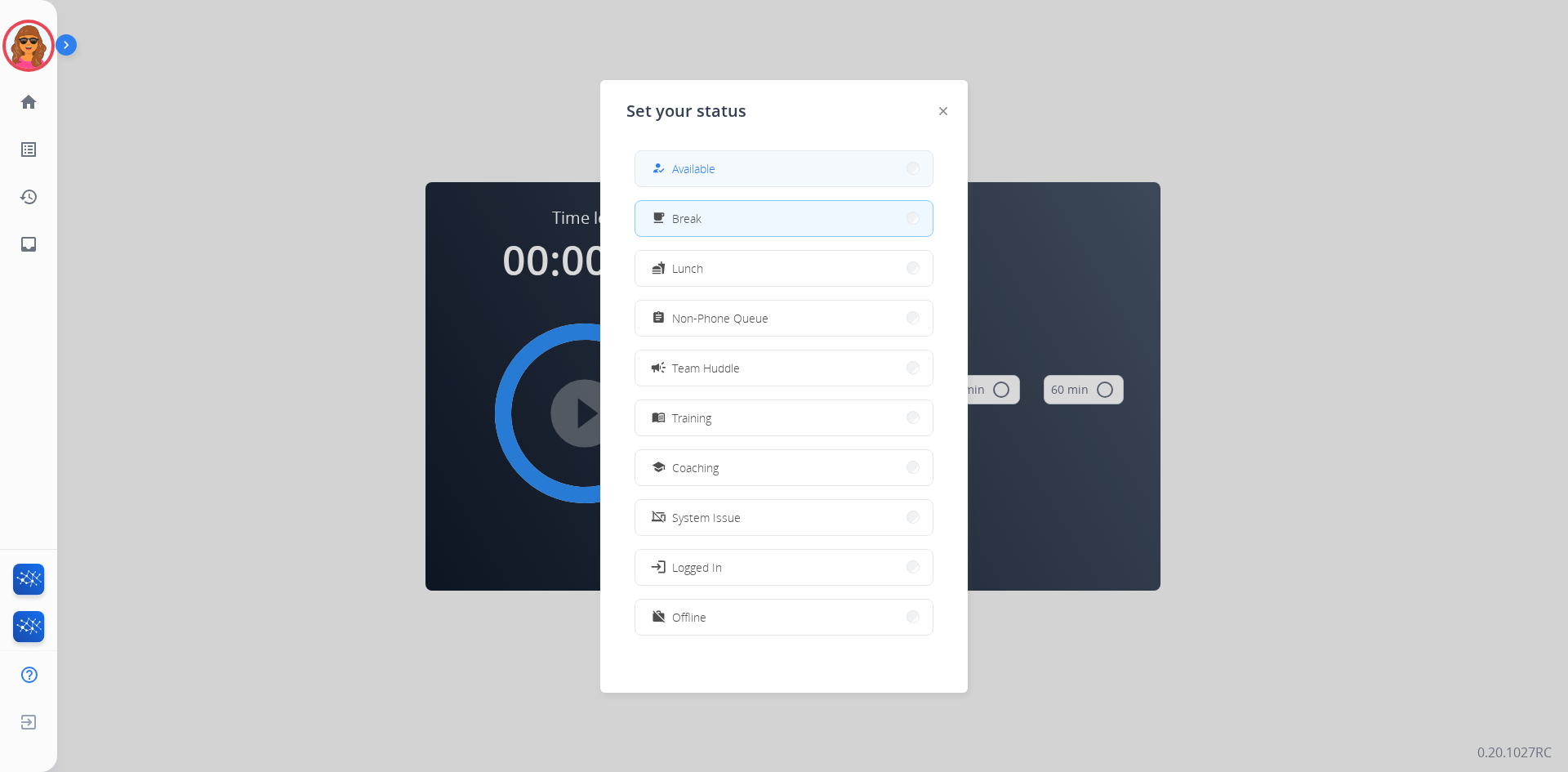
click at [744, 163] on button "how_to_reg Available" at bounding box center [784, 169] width 297 height 35
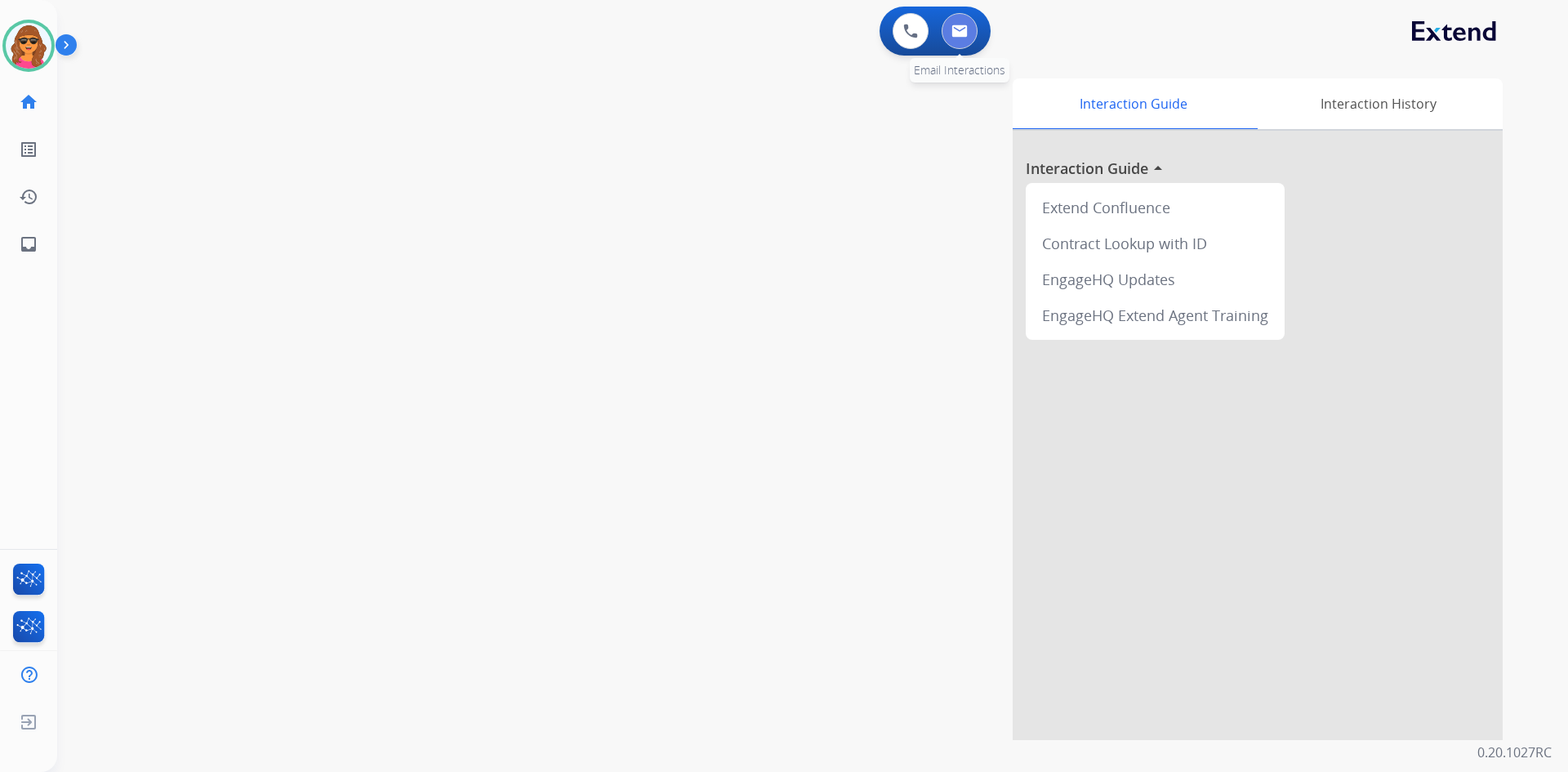
click at [963, 31] on img at bounding box center [959, 30] width 17 height 13
select select "**********"
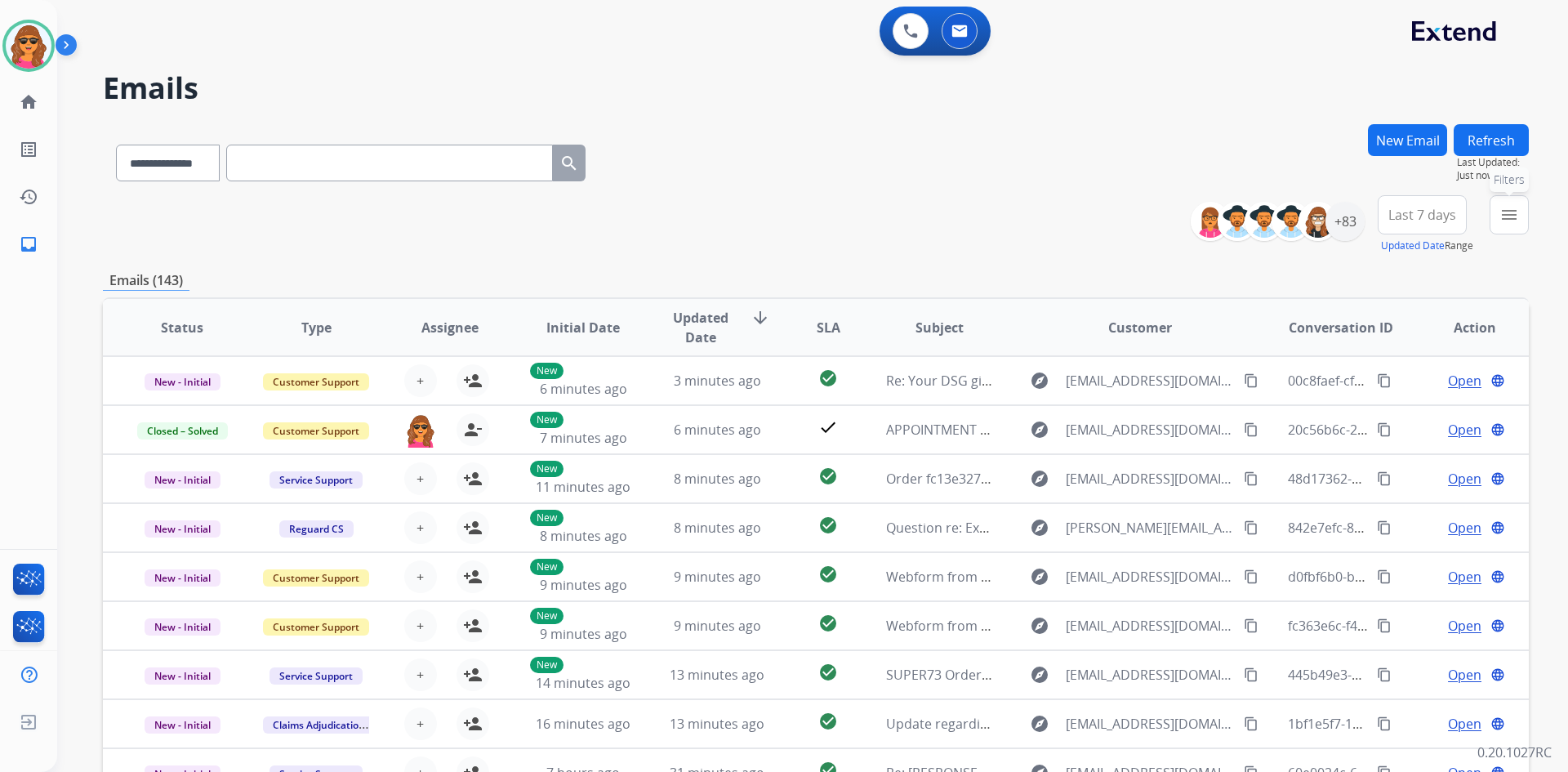
click at [1513, 209] on mat-icon "menu" at bounding box center [1509, 214] width 20 height 20
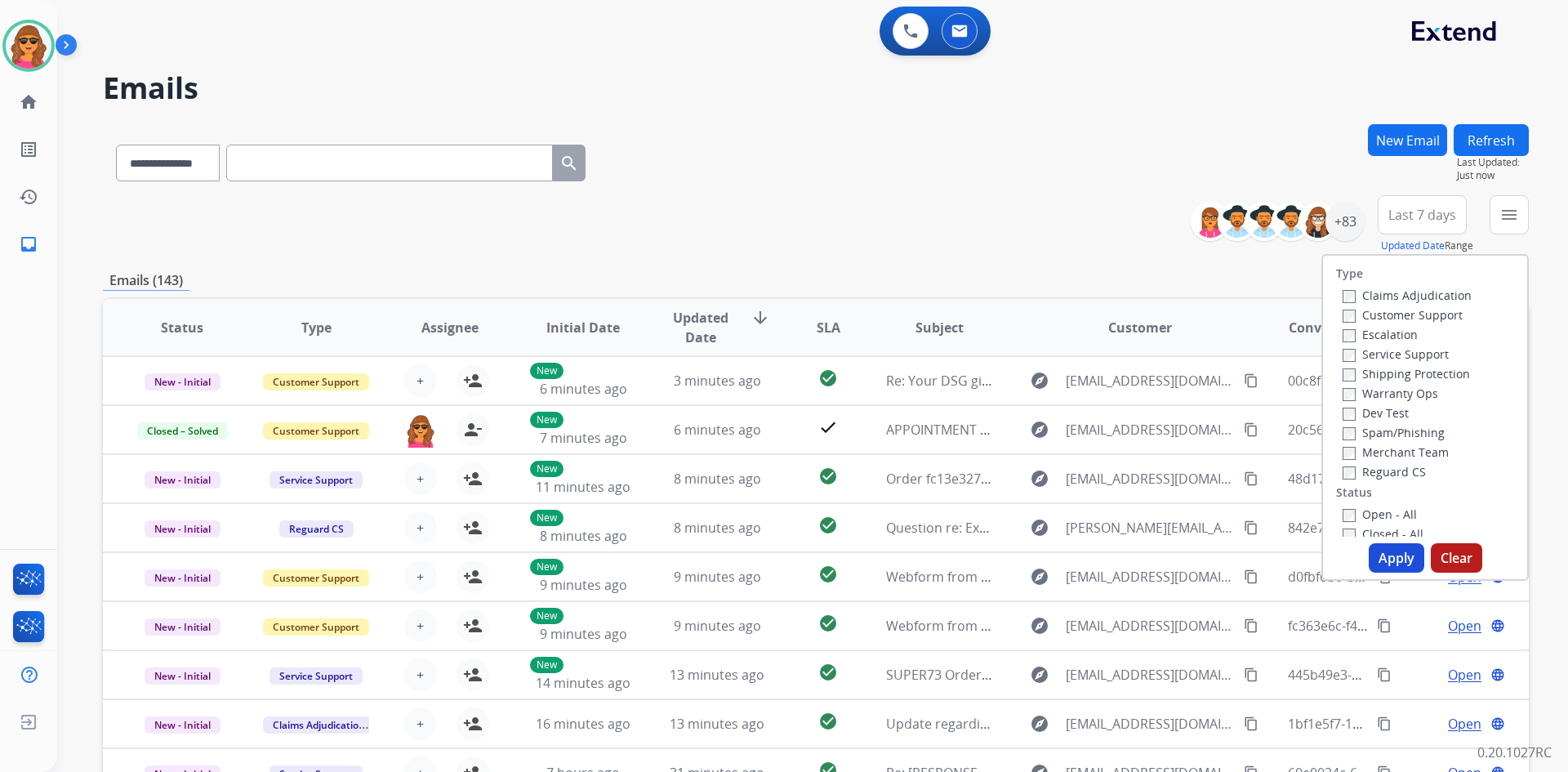
click at [1343, 307] on label "Customer Support" at bounding box center [1403, 315] width 120 height 16
click at [1343, 368] on label "Shipping Protection" at bounding box center [1407, 374] width 128 height 16
click at [1392, 551] on button "Apply" at bounding box center [1397, 558] width 55 height 30
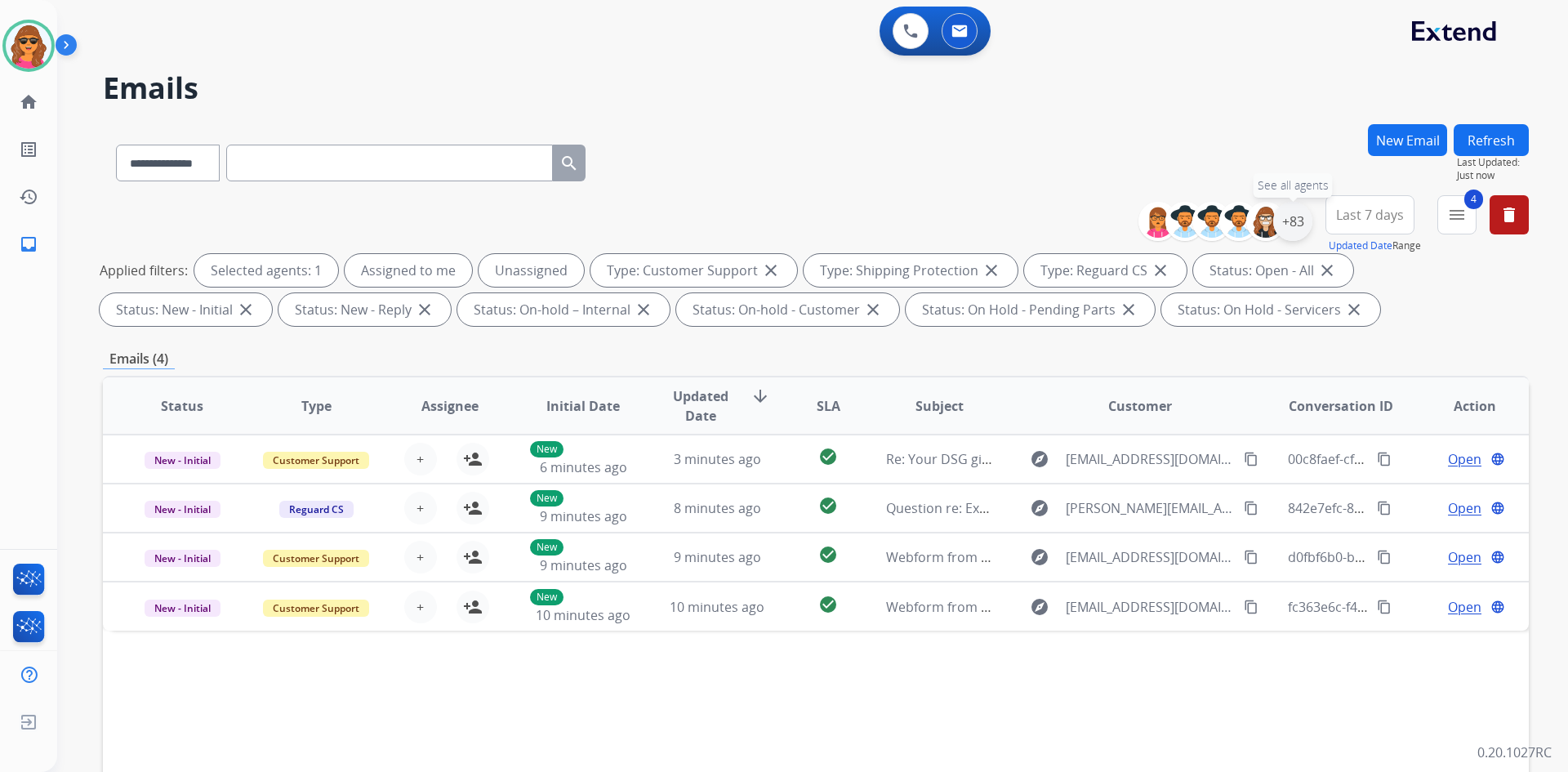
click at [1293, 224] on div "+83" at bounding box center [1293, 221] width 39 height 39
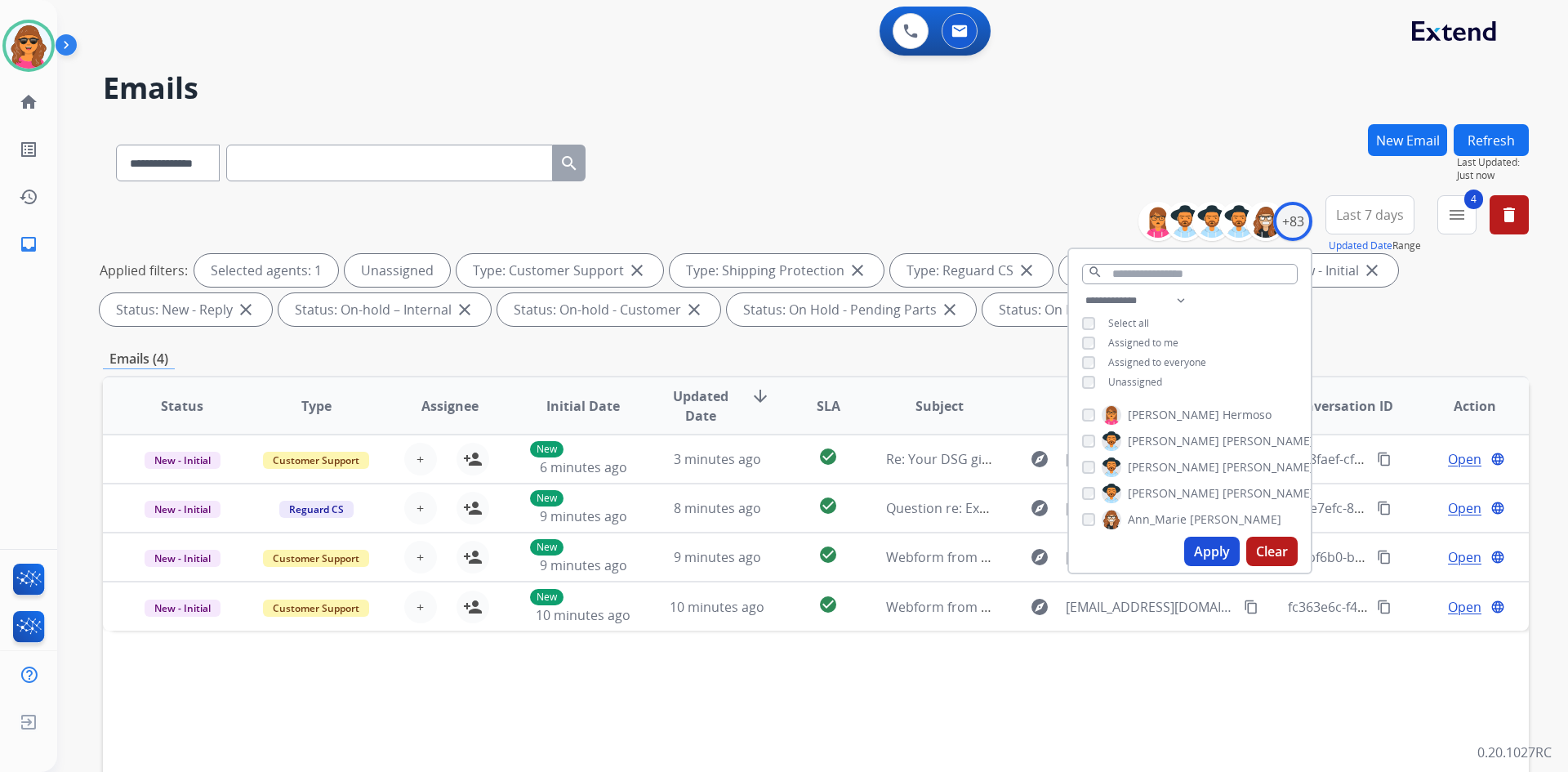
click at [1213, 544] on button "Apply" at bounding box center [1212, 552] width 55 height 30
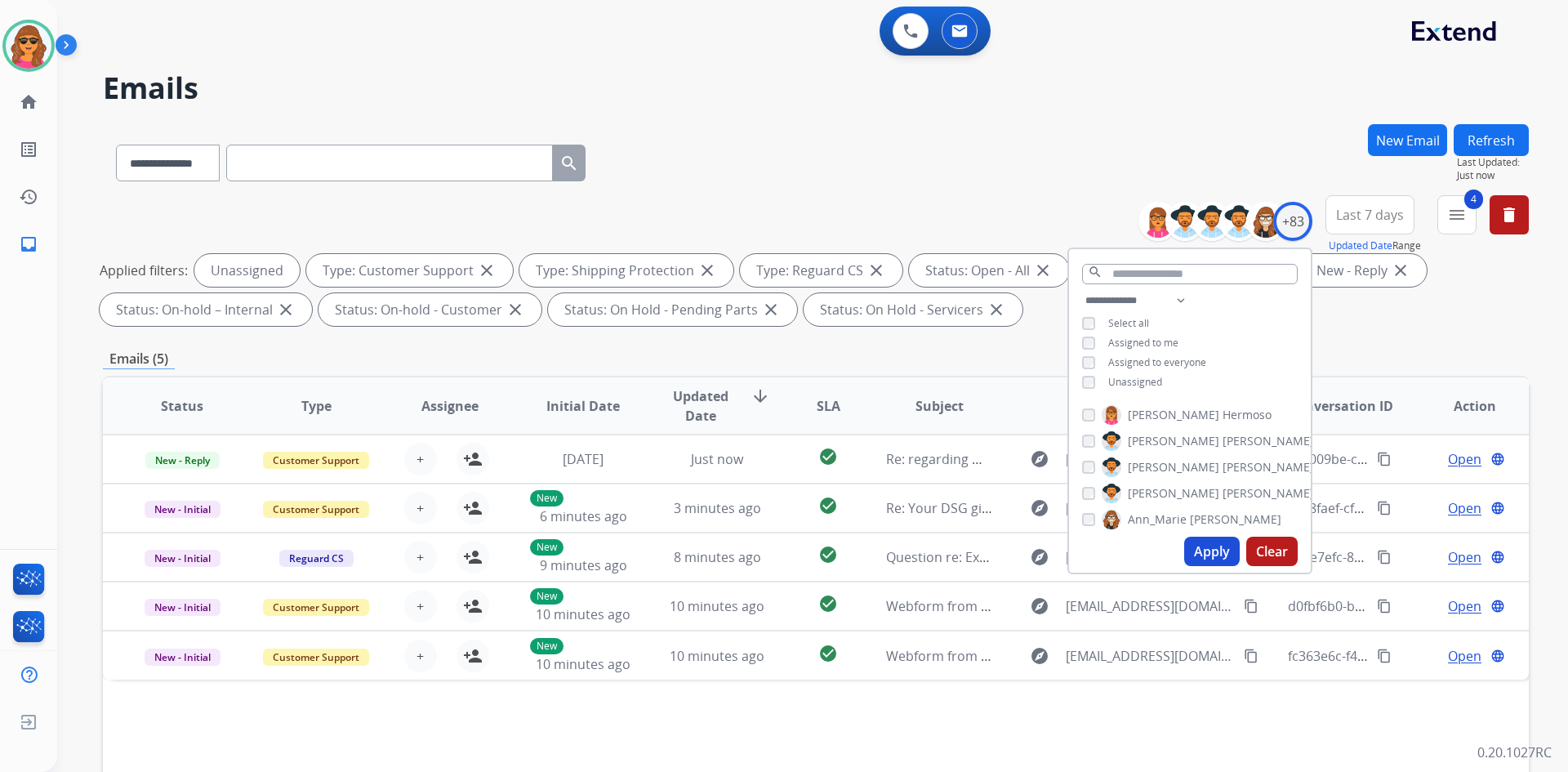
click at [1464, 305] on div "Applied filters: Unassigned Type: Customer Support close Type: Shipping Protect…" at bounding box center [813, 289] width 1426 height 72
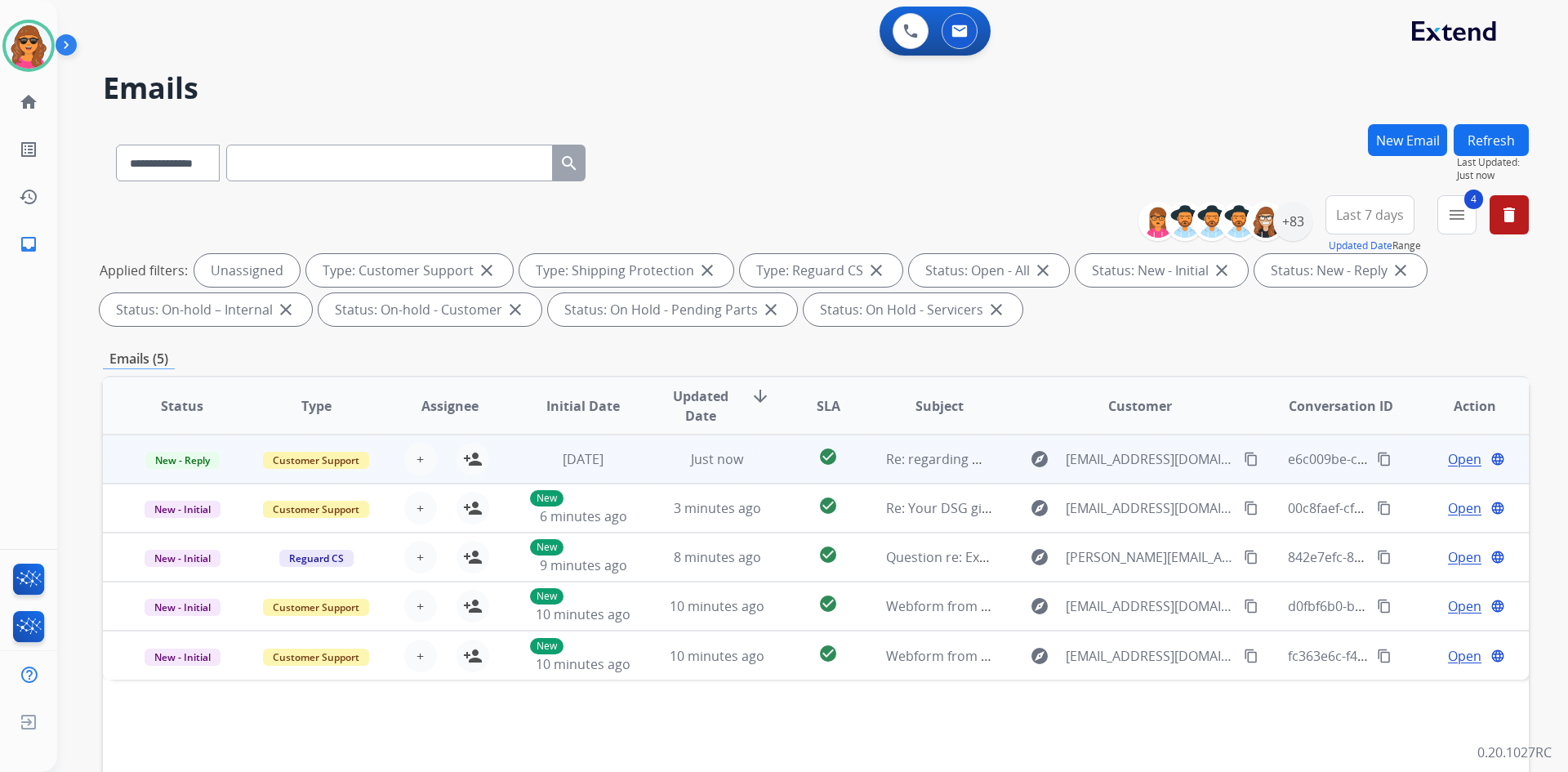
click at [1452, 456] on span "Open" at bounding box center [1465, 459] width 33 height 20
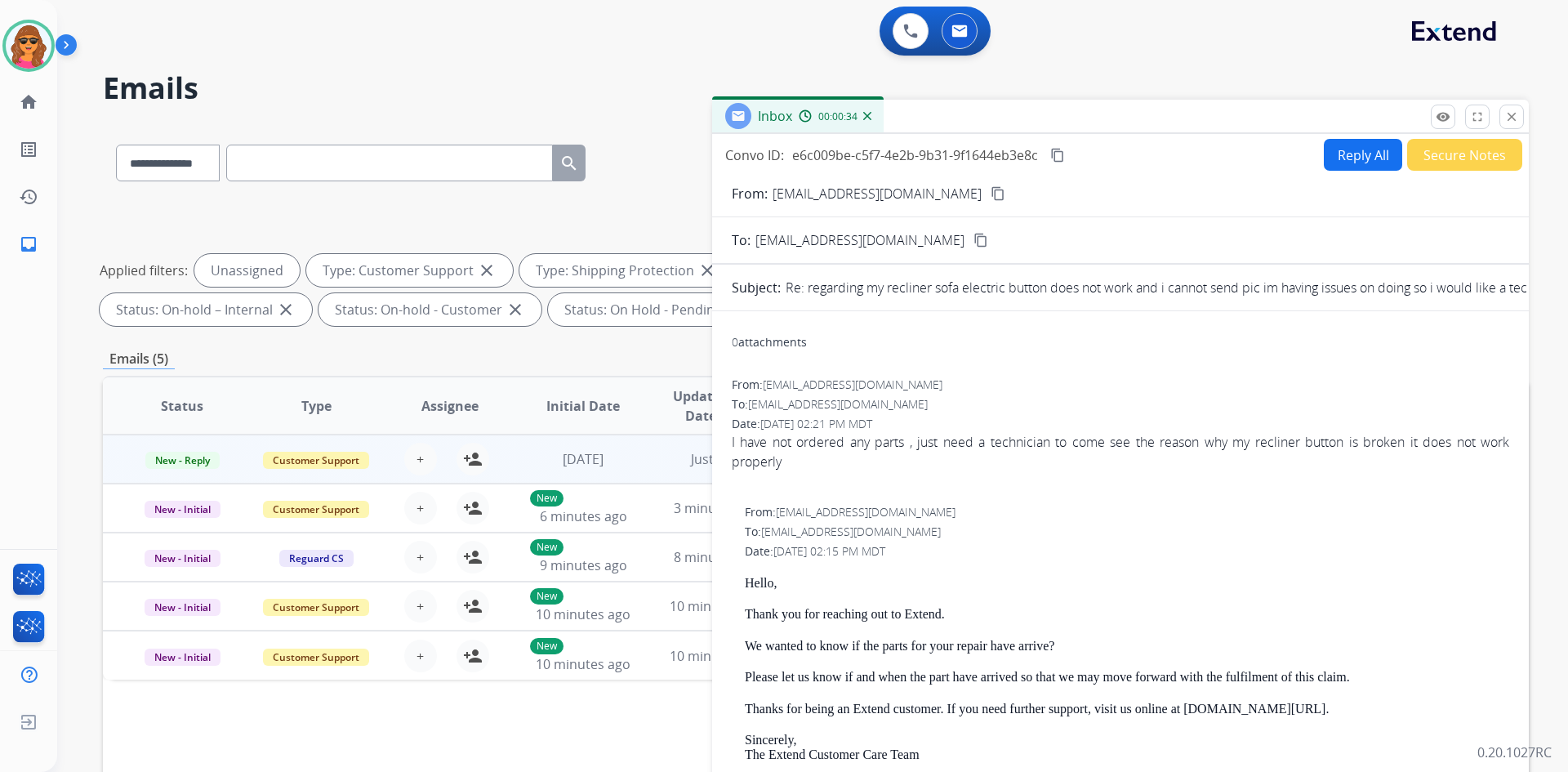
click at [1352, 145] on button "Reply All" at bounding box center [1363, 154] width 79 height 31
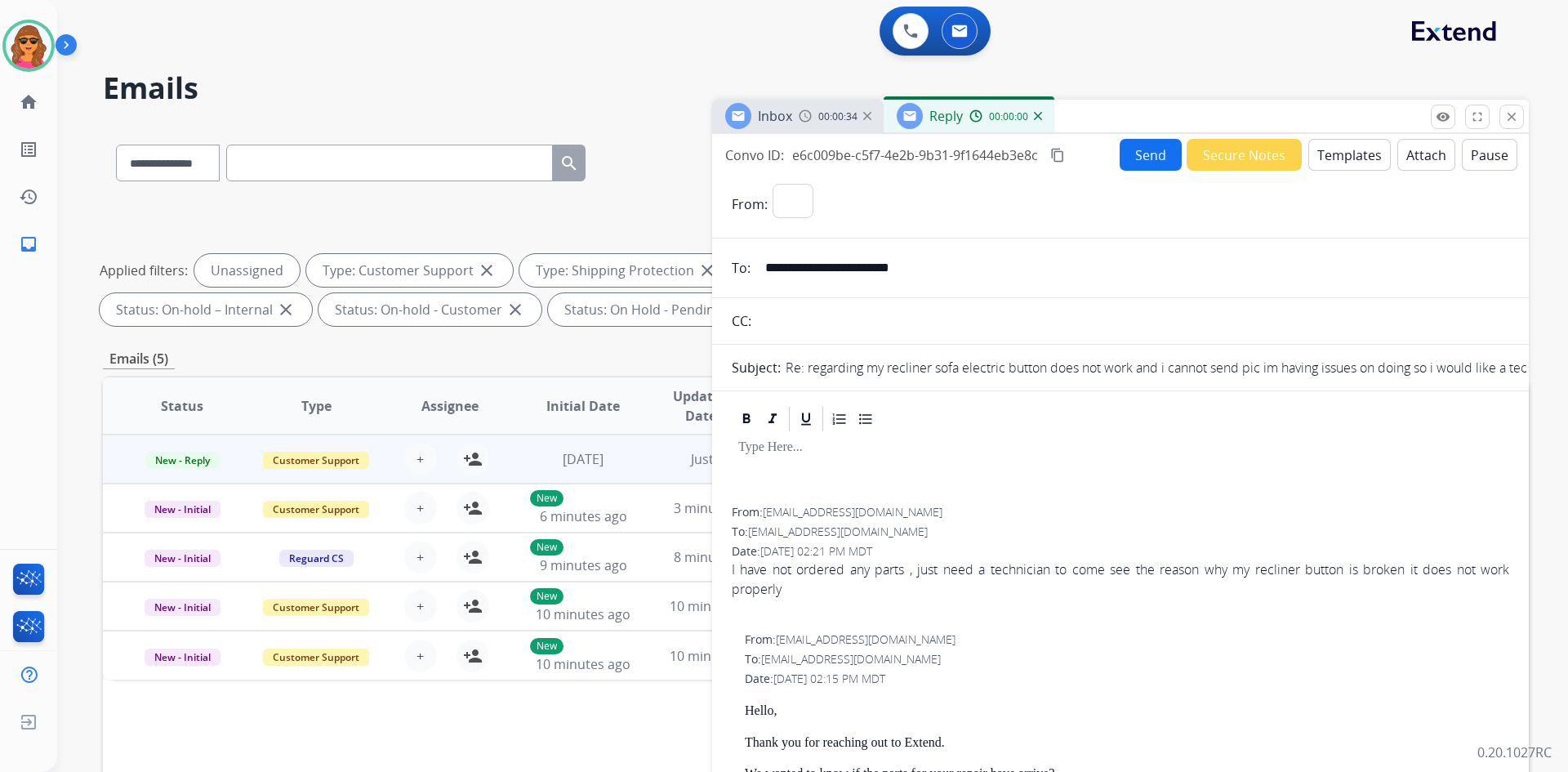
select select "**********"
click at [1331, 160] on button "Templates" at bounding box center [1350, 154] width 83 height 31
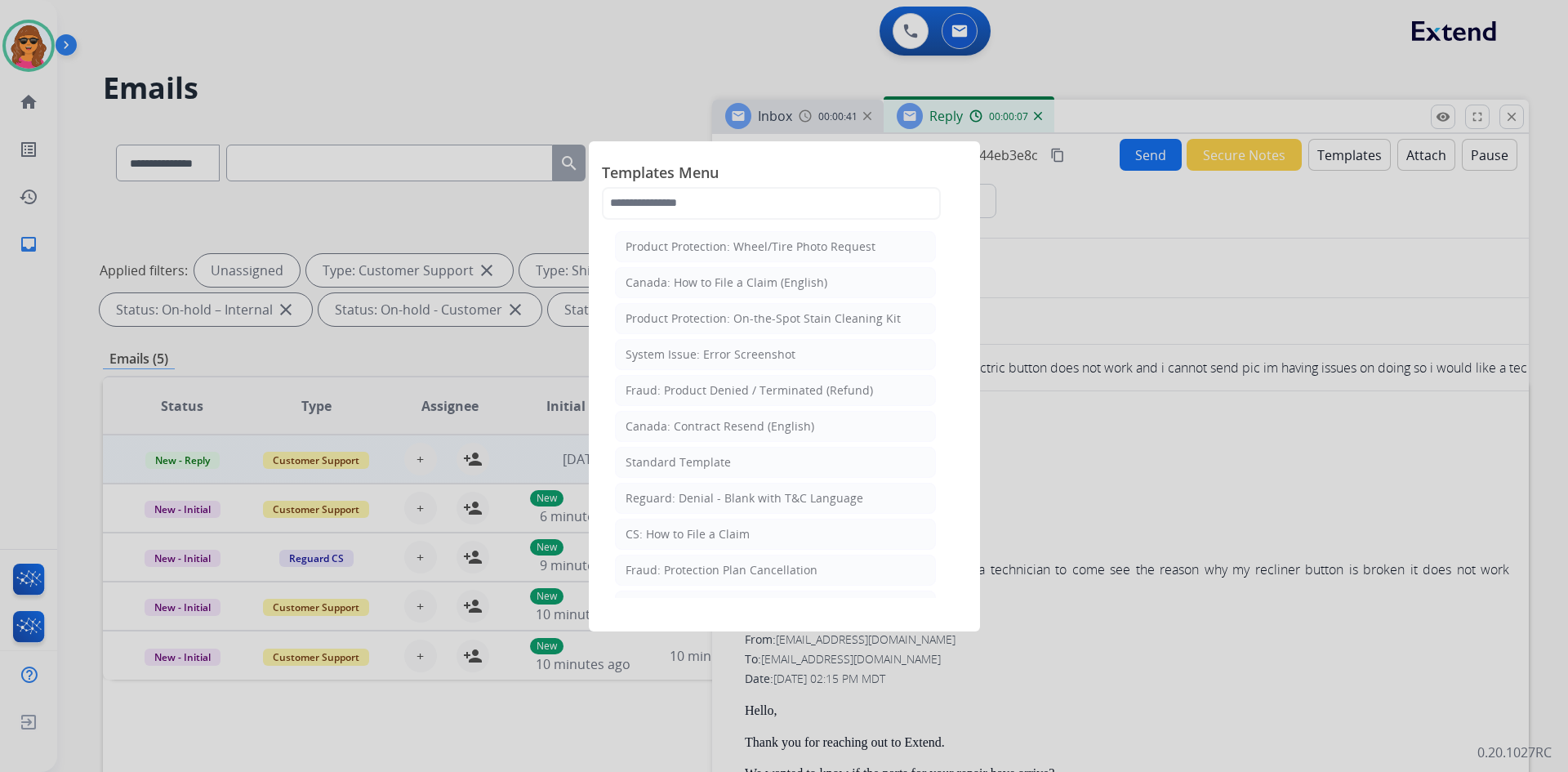
click at [1122, 417] on div at bounding box center [784, 386] width 1568 height 772
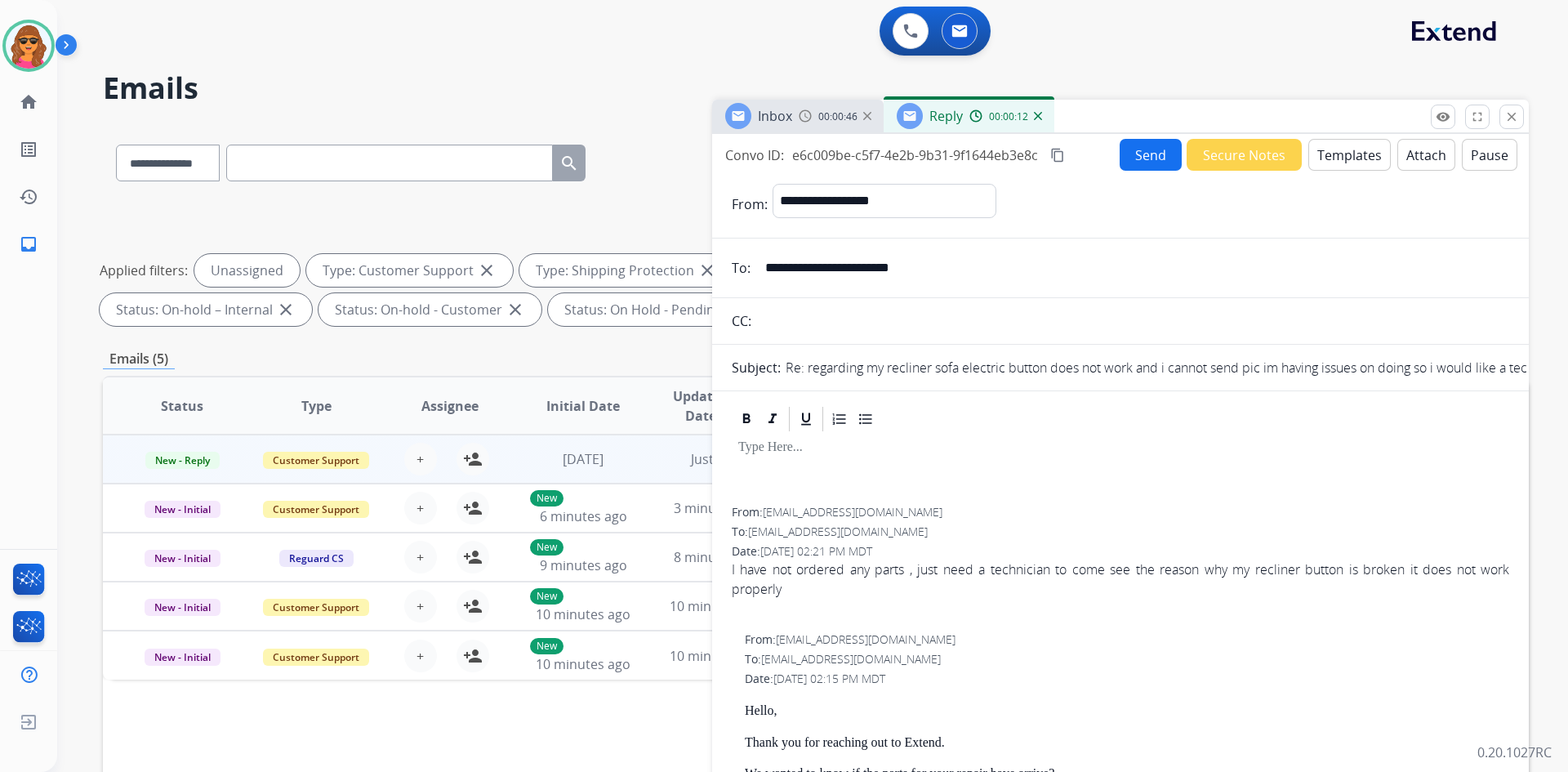
click at [1356, 159] on button "Templates" at bounding box center [1350, 154] width 83 height 31
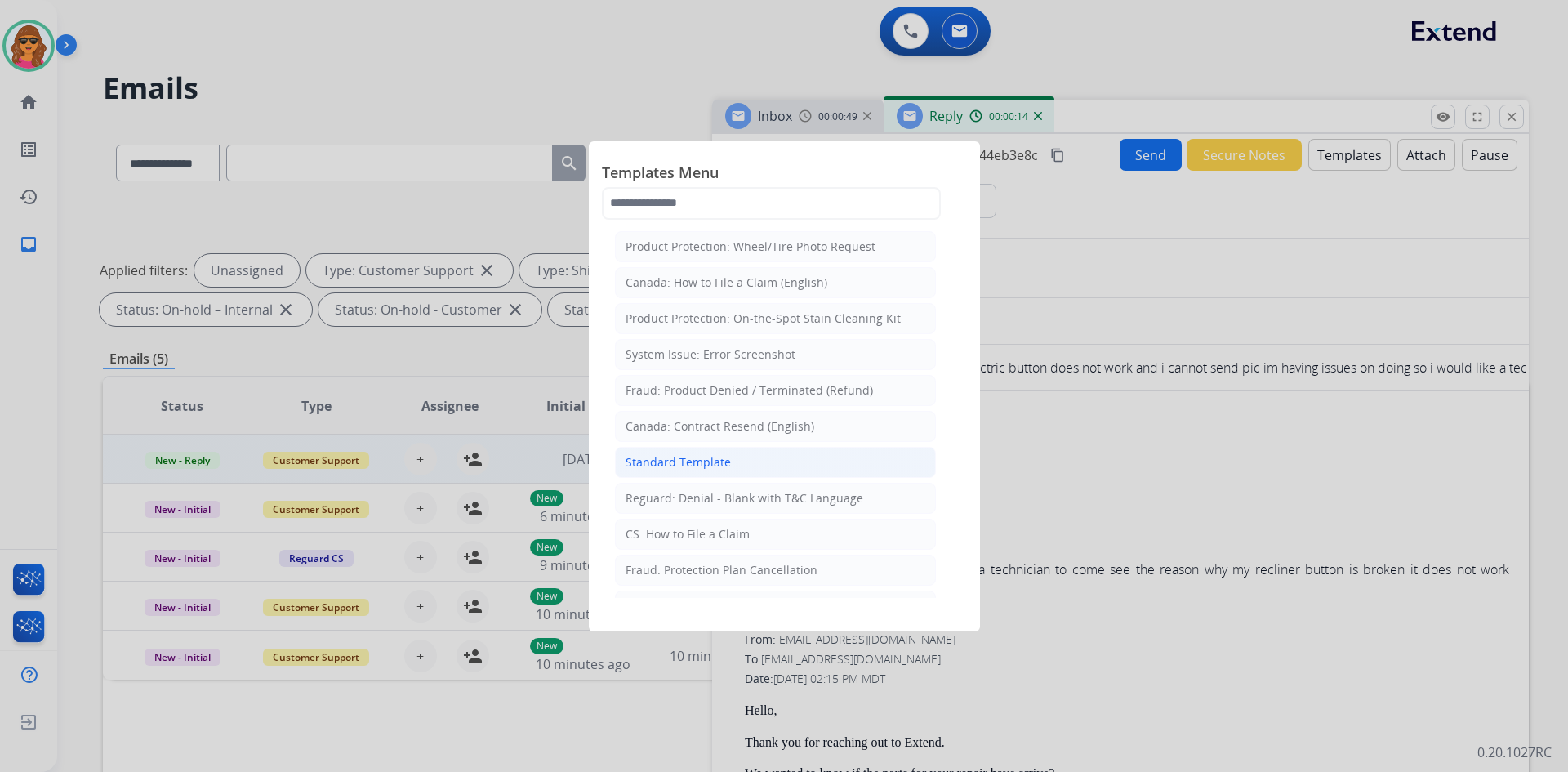
click at [647, 464] on div "Standard Template" at bounding box center [678, 462] width 105 height 17
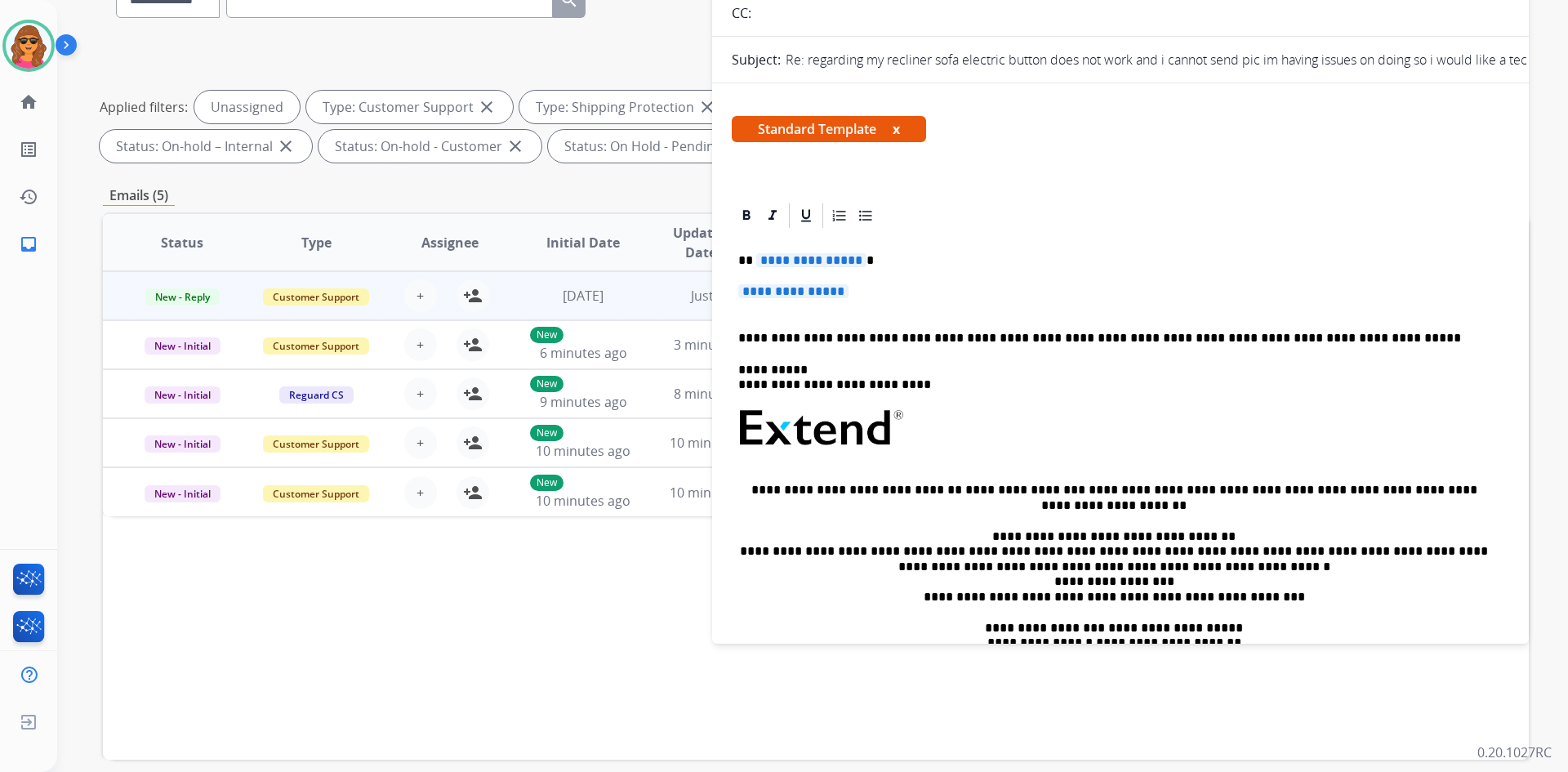
scroll to position [60, 0]
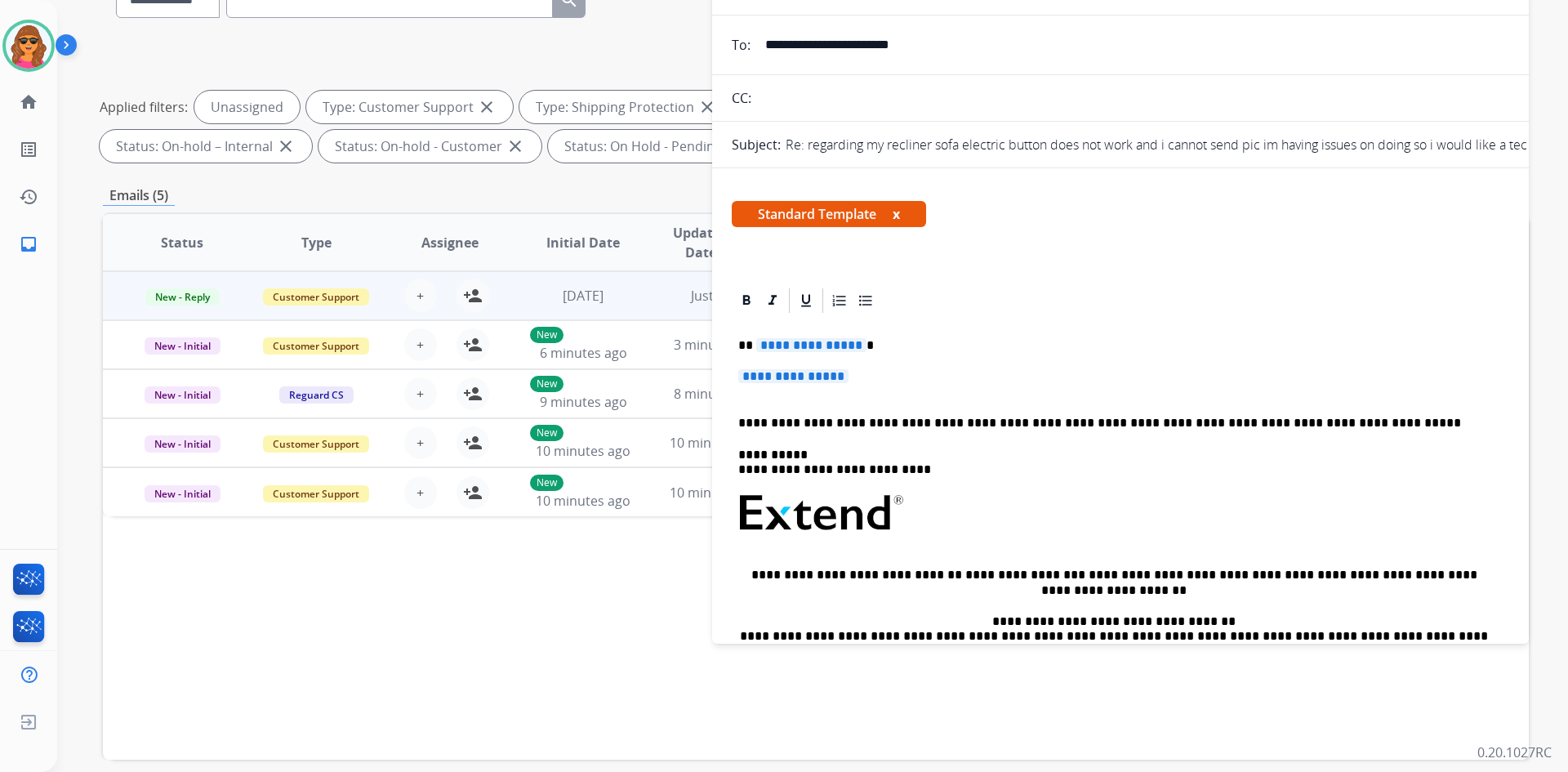
click at [757, 342] on span "**********" at bounding box center [812, 345] width 110 height 14
click at [744, 373] on span "**********" at bounding box center [794, 376] width 110 height 14
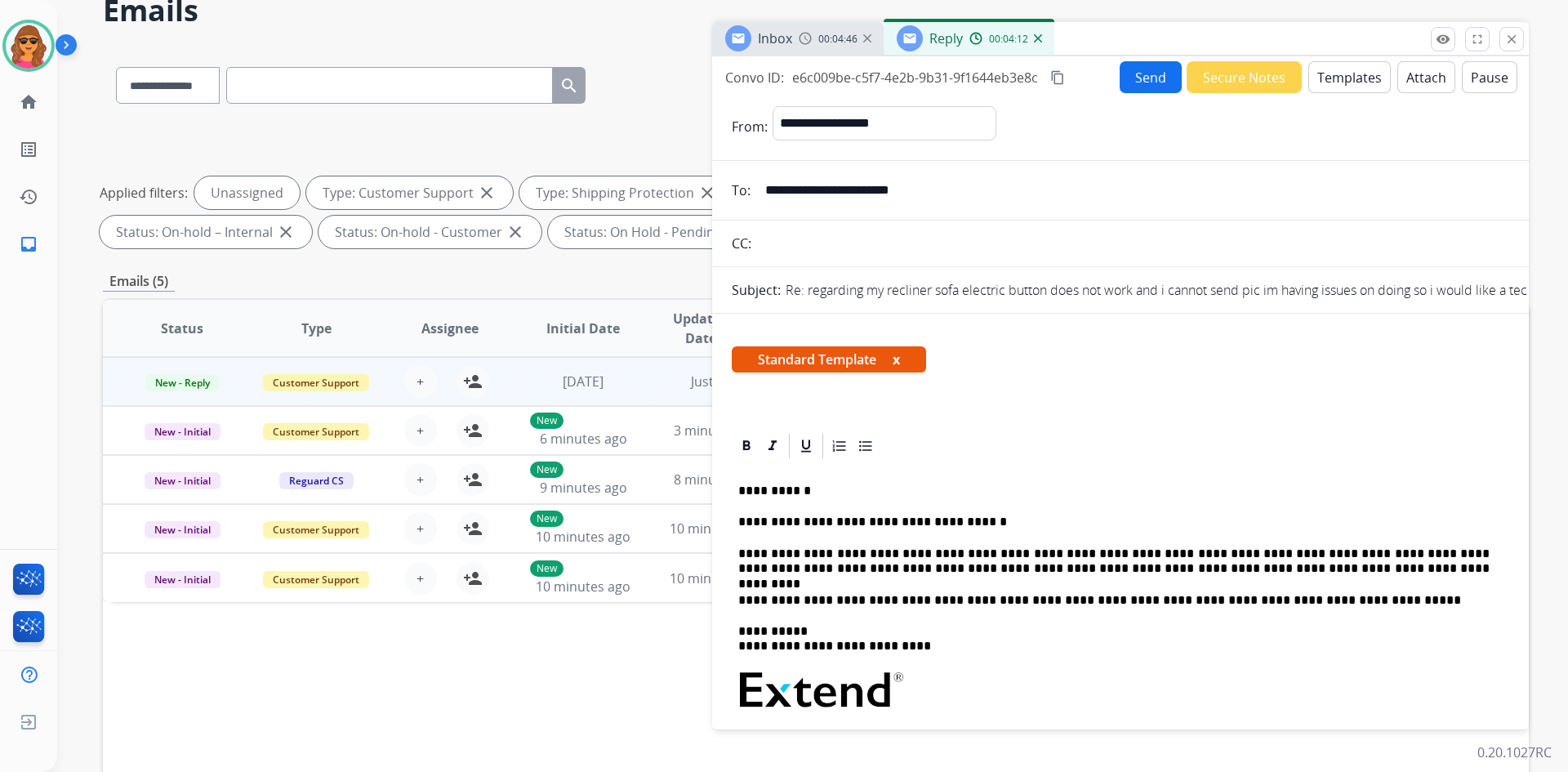
scroll to position [0, 0]
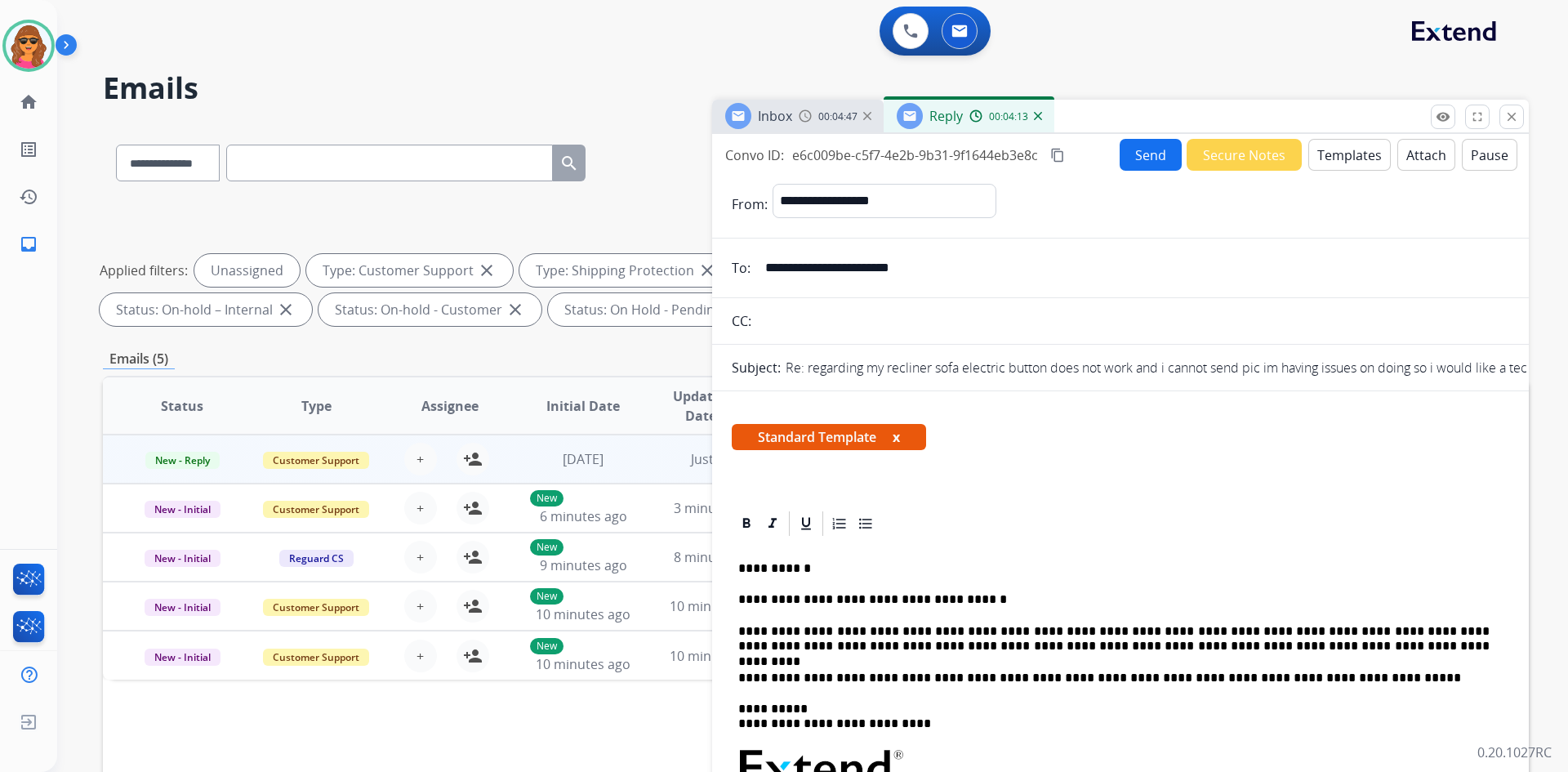
click at [1140, 151] on button "Send" at bounding box center [1150, 154] width 62 height 31
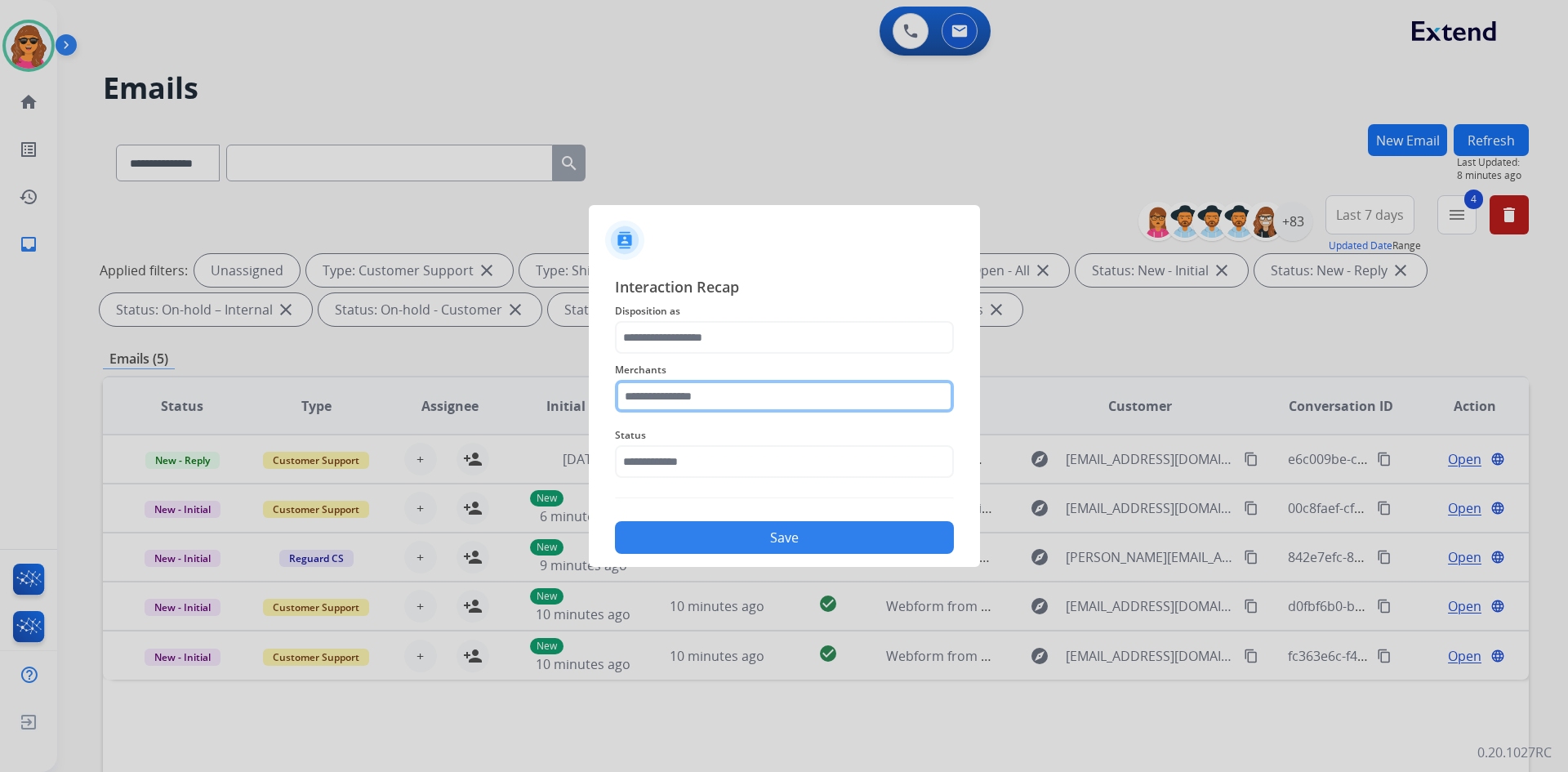
click at [625, 391] on input "text" at bounding box center [784, 395] width 339 height 32
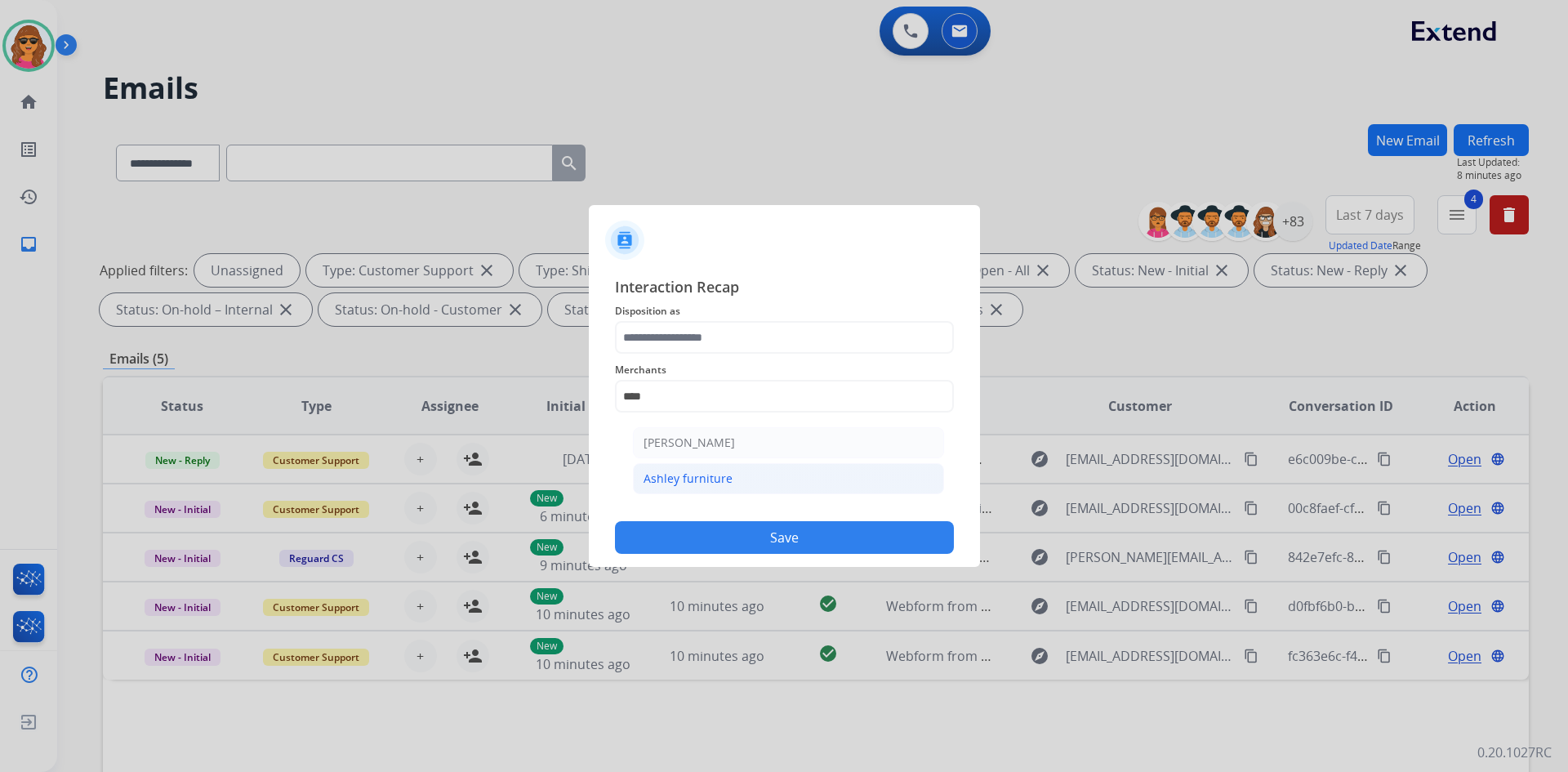
click at [691, 473] on div "Ashley furniture" at bounding box center [688, 478] width 90 height 17
type input "**********"
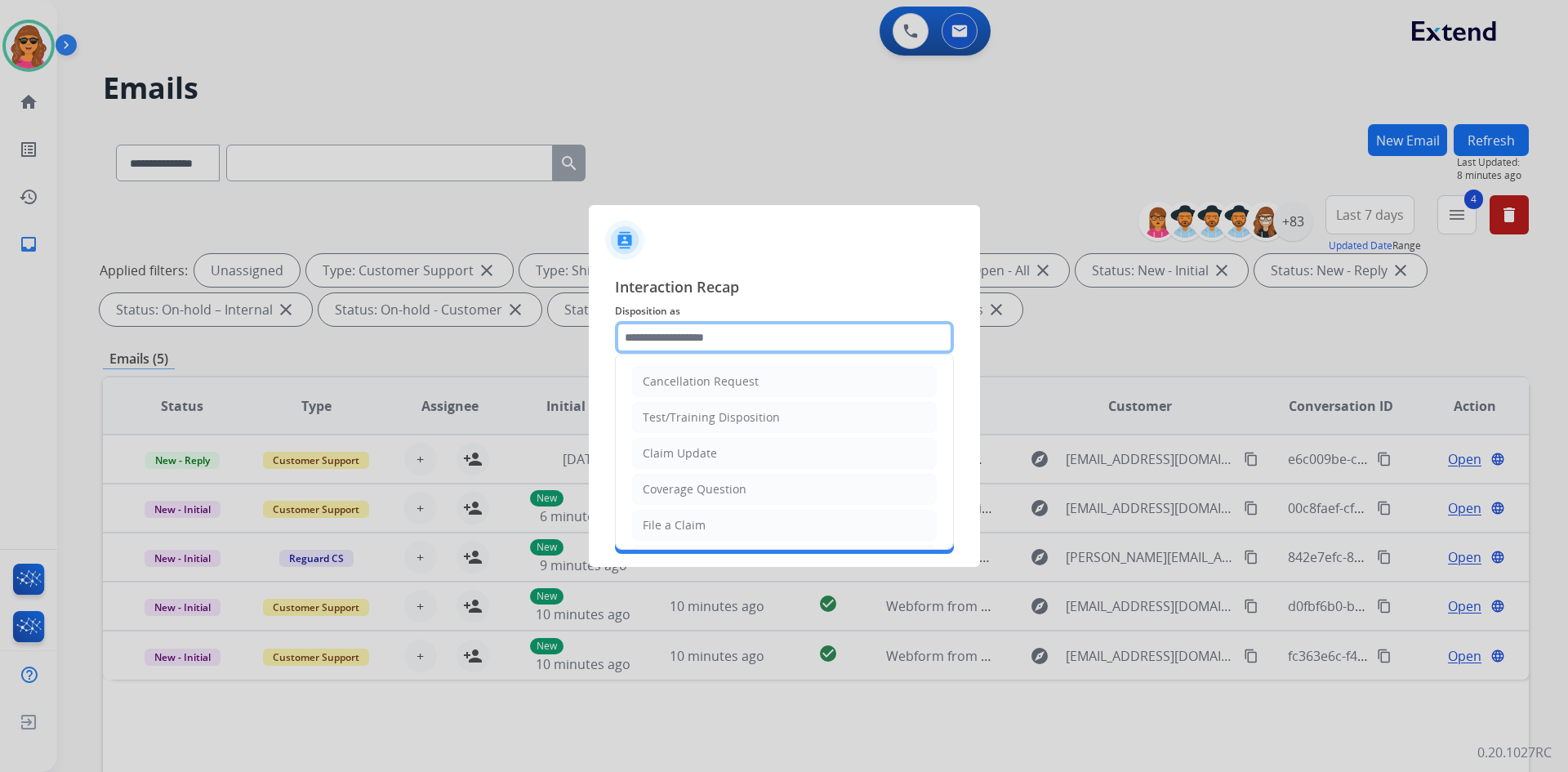
click at [662, 339] on input "text" at bounding box center [784, 336] width 339 height 32
click at [668, 454] on div "Claim Update" at bounding box center [680, 453] width 75 height 17
type input "**********"
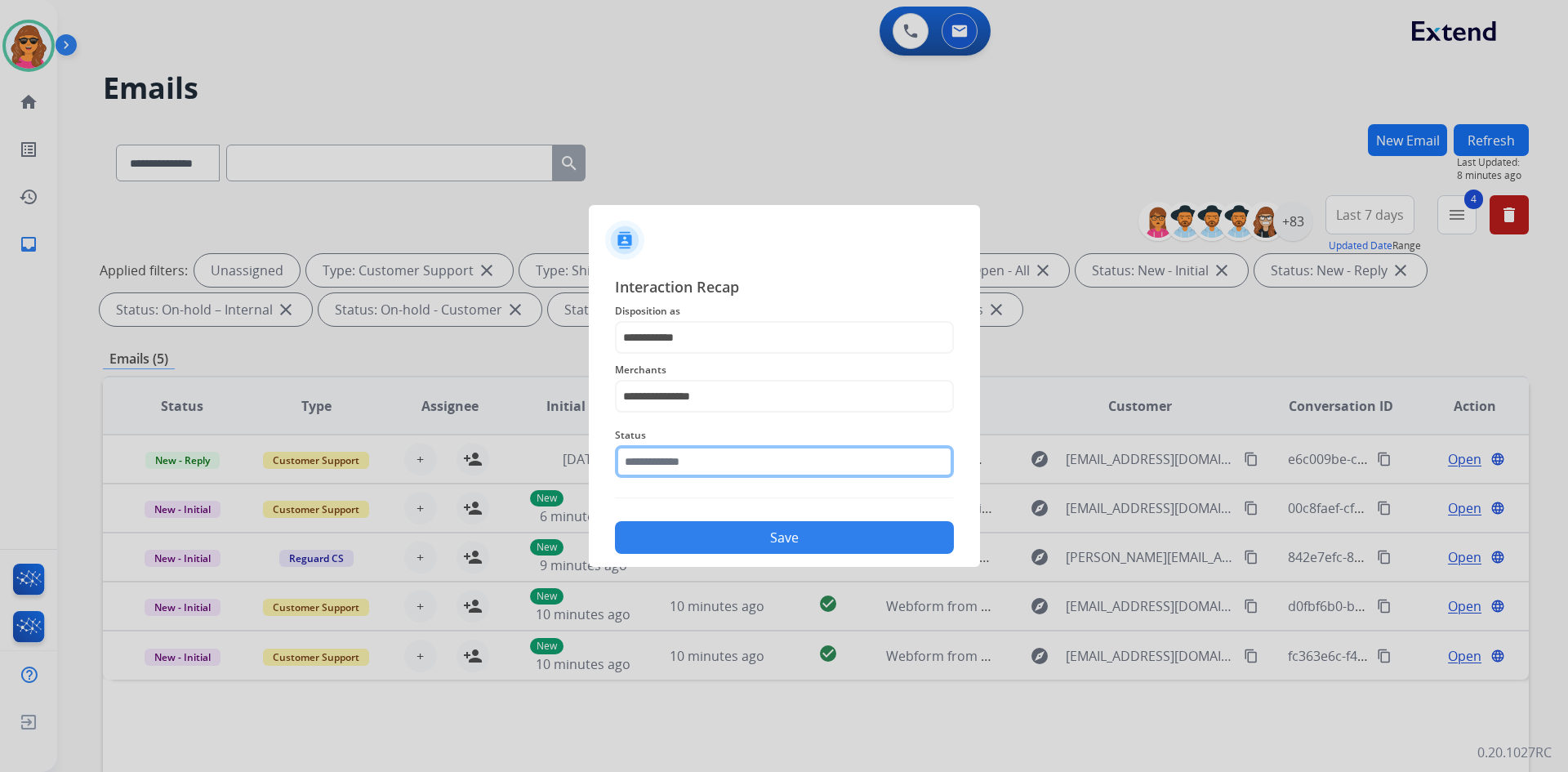
click at [653, 463] on input "text" at bounding box center [784, 461] width 339 height 32
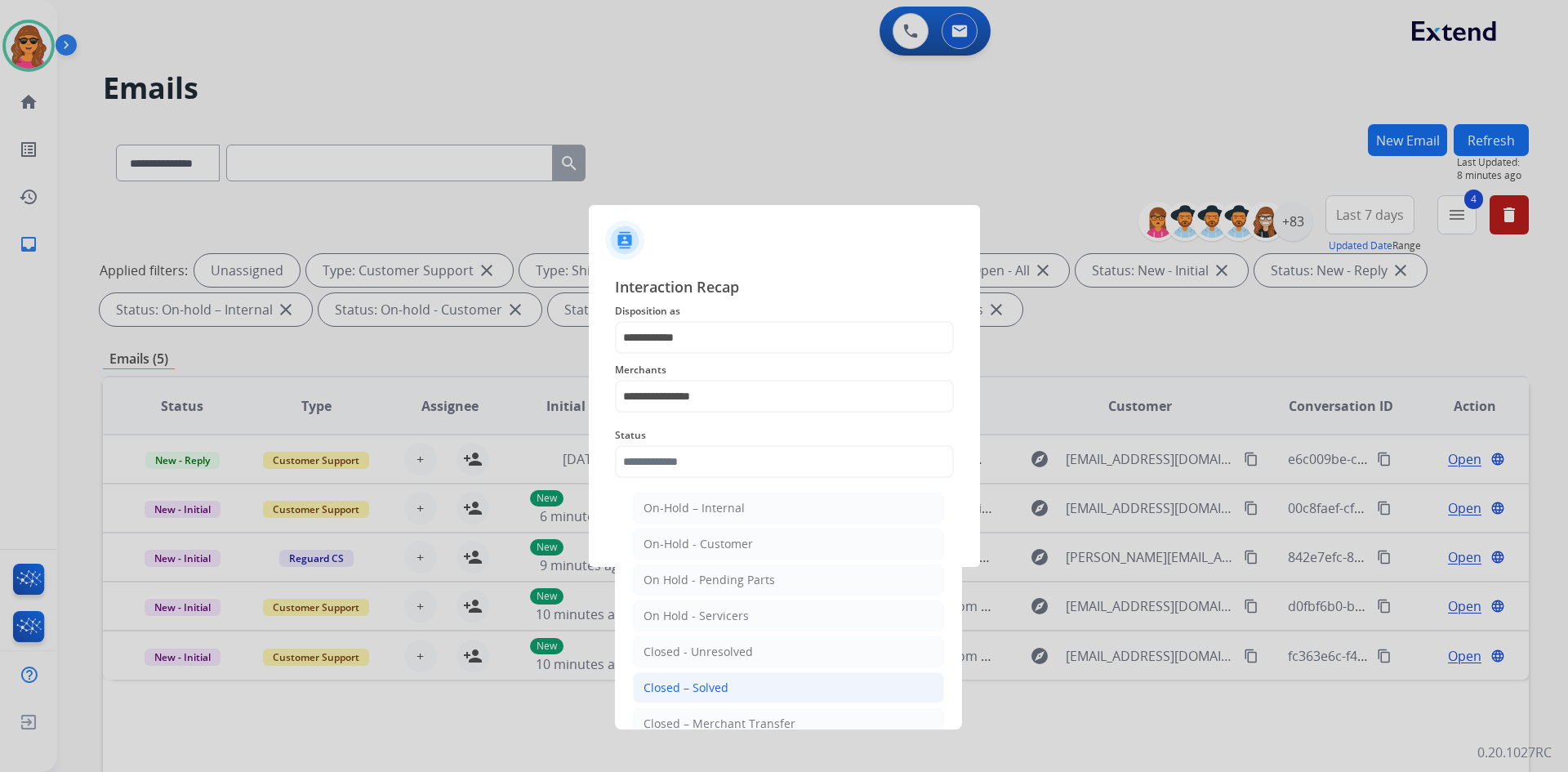
click at [692, 687] on div "Closed – Solved" at bounding box center [686, 687] width 85 height 17
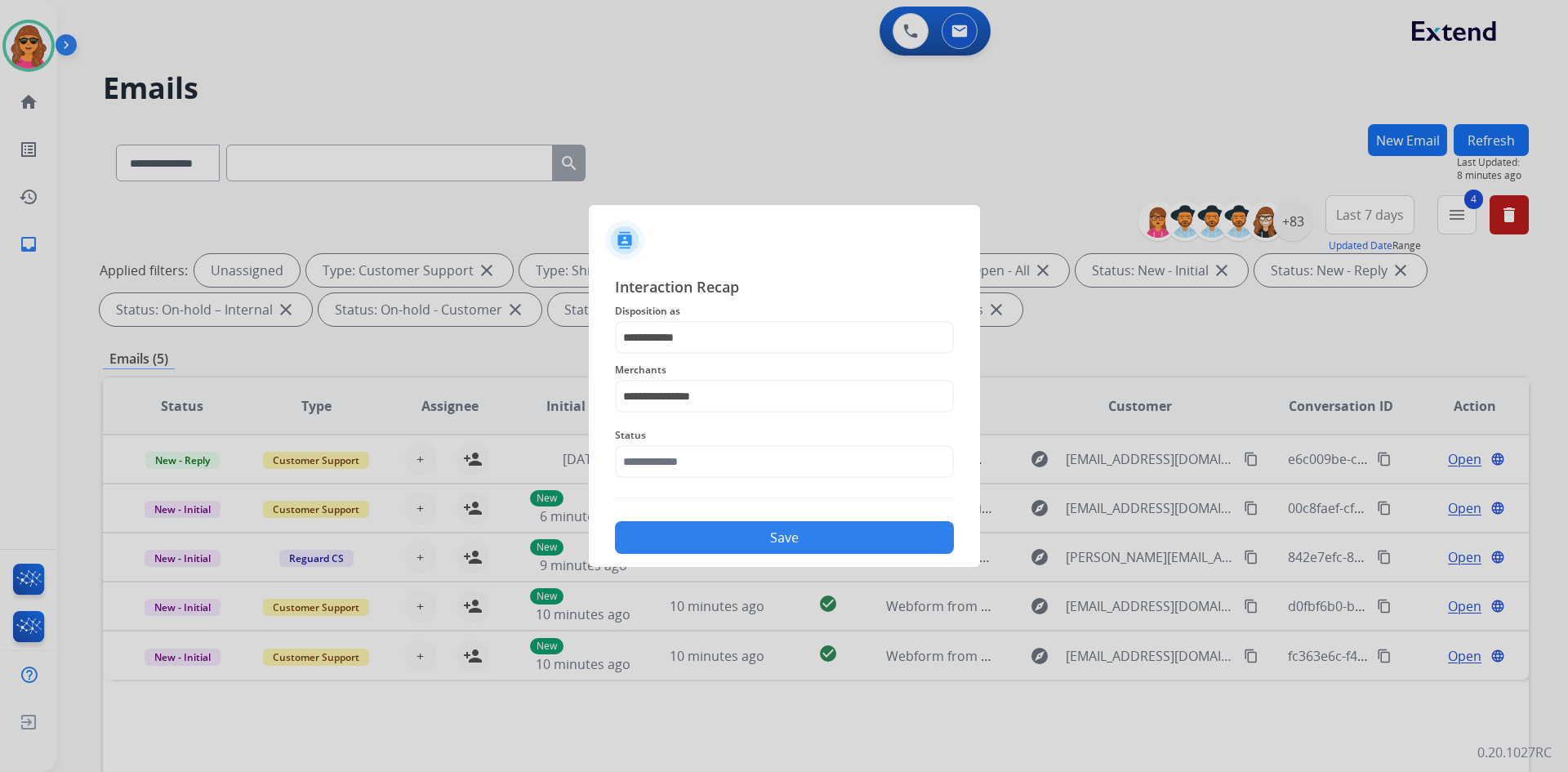
type input "**********"
click at [770, 534] on button "Save" at bounding box center [784, 537] width 339 height 32
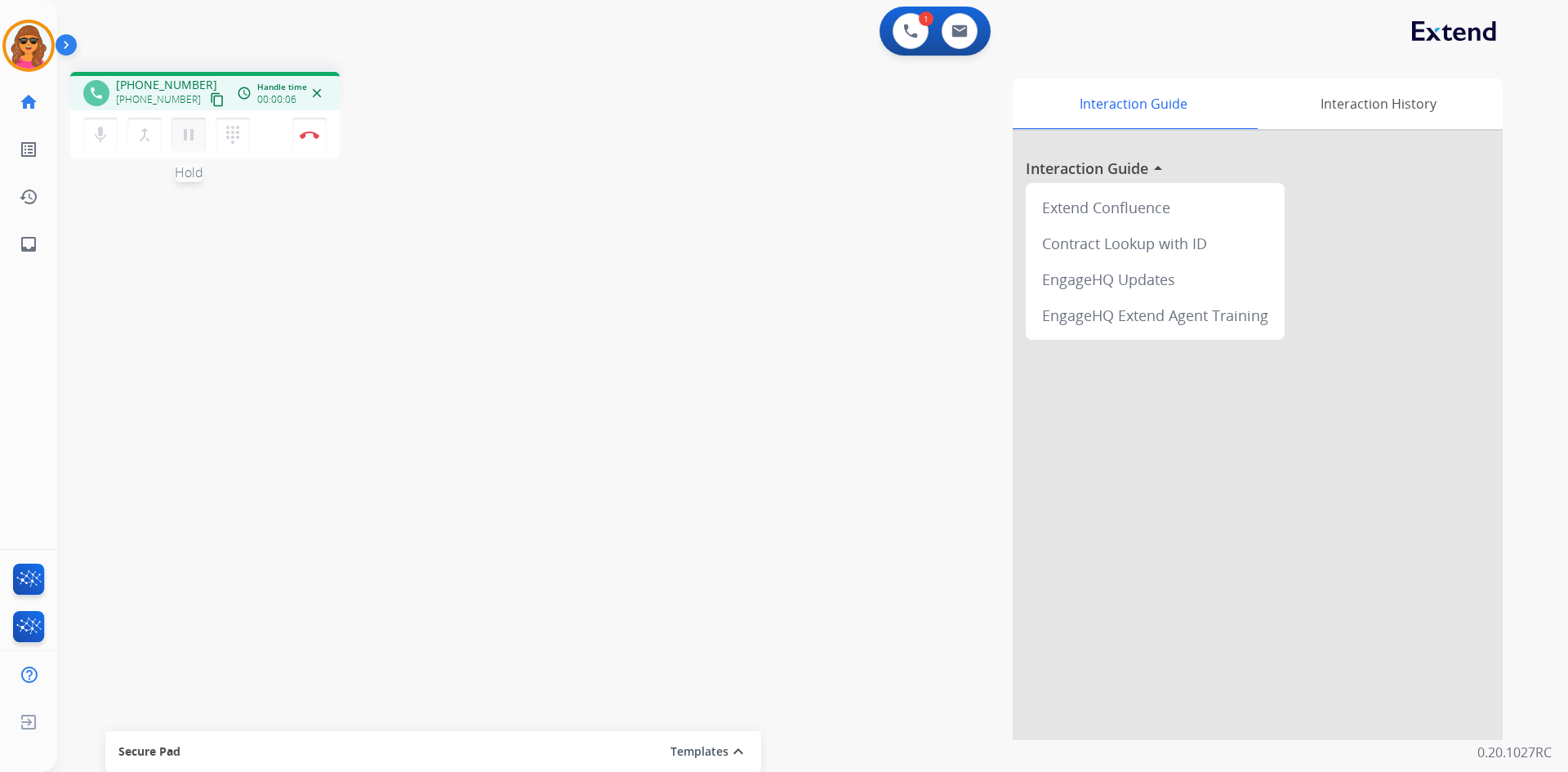
click at [176, 148] on button "pause Hold" at bounding box center [188, 135] width 34 height 34
click at [181, 130] on mat-icon "play_arrow" at bounding box center [189, 135] width 20 height 20
click at [318, 127] on button "Disconnect" at bounding box center [309, 135] width 34 height 34
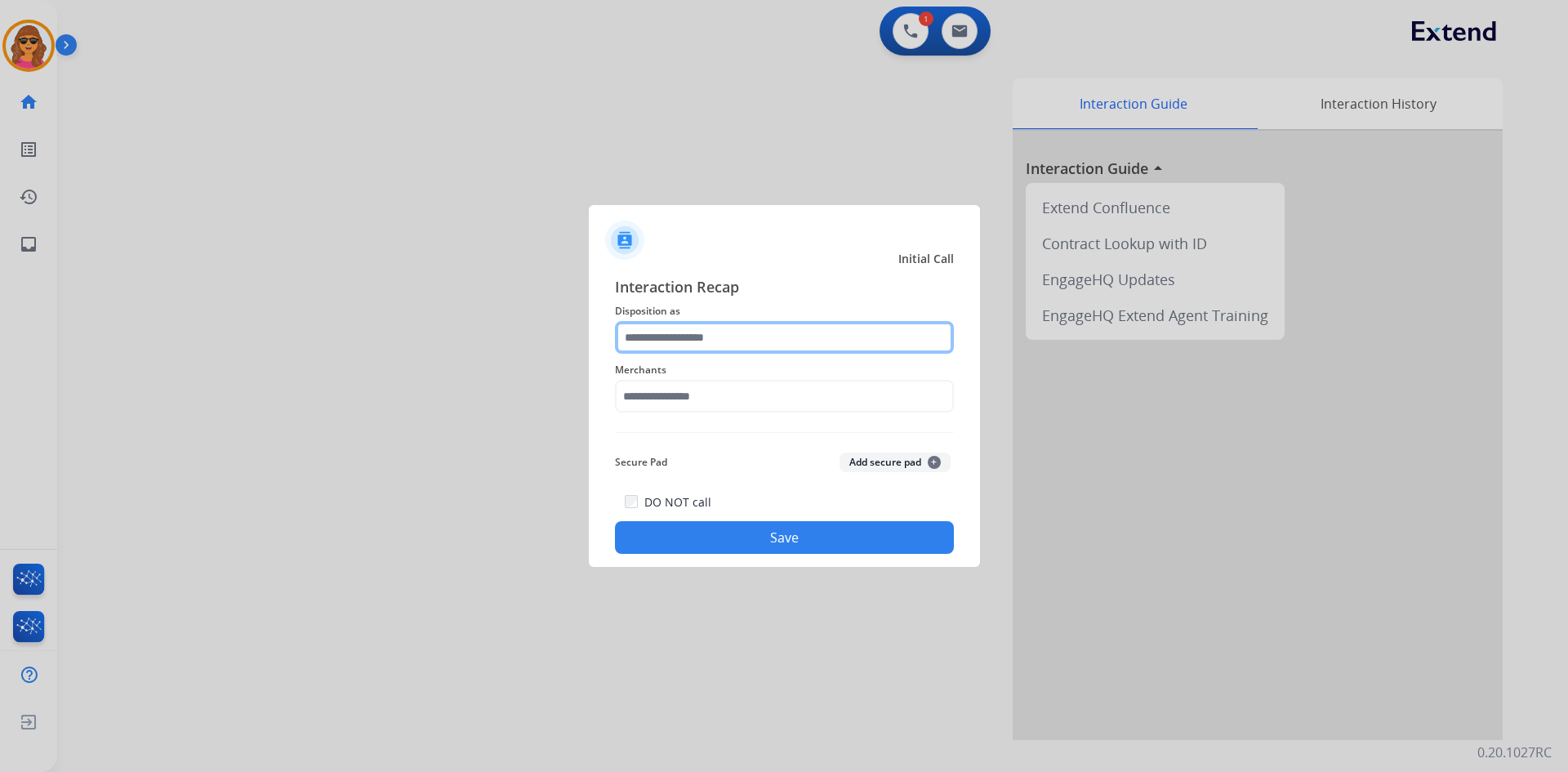
click at [661, 333] on input "text" at bounding box center [784, 336] width 339 height 32
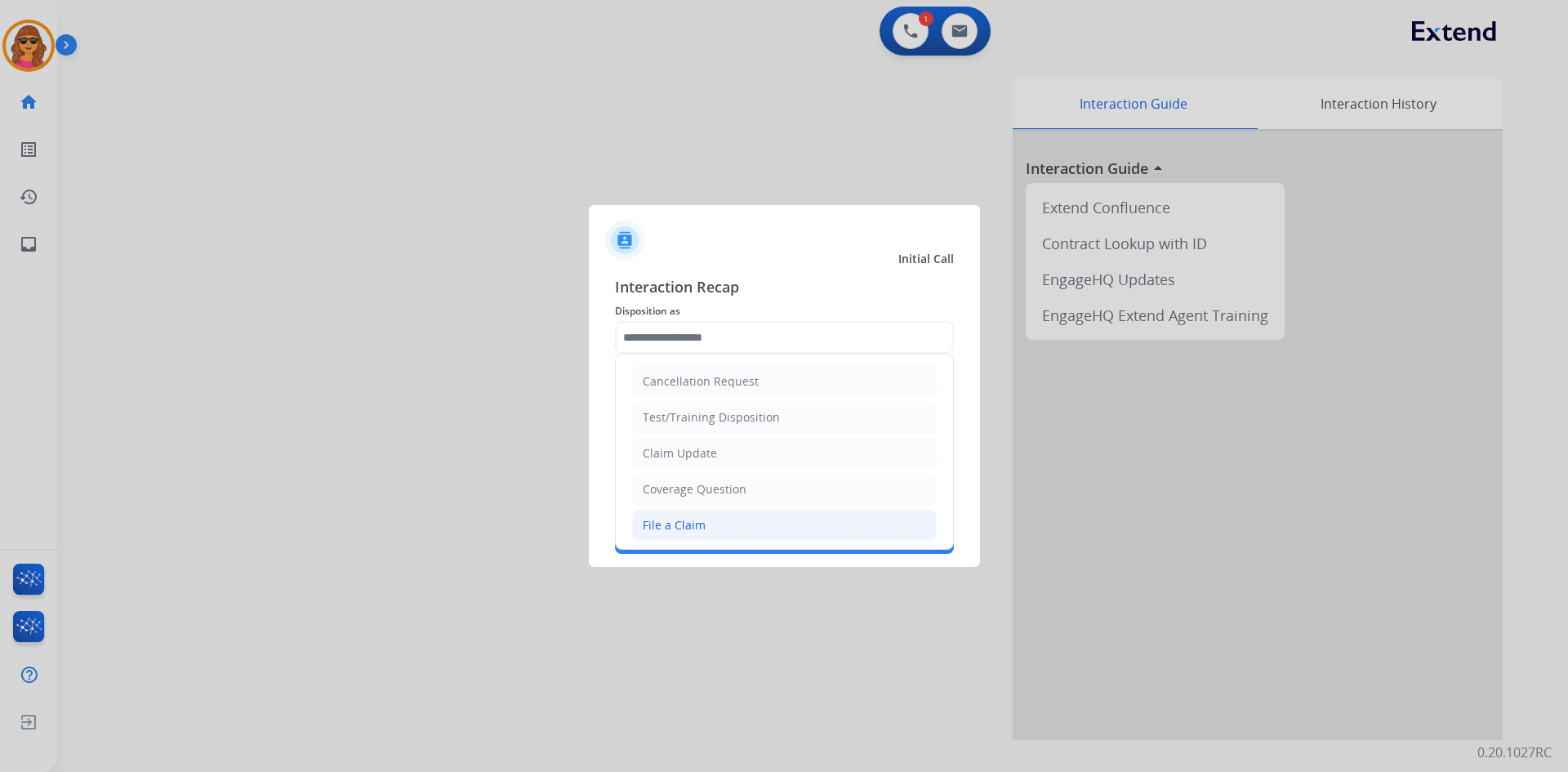
click at [673, 522] on div "File a Claim" at bounding box center [674, 525] width 63 height 17
type input "**********"
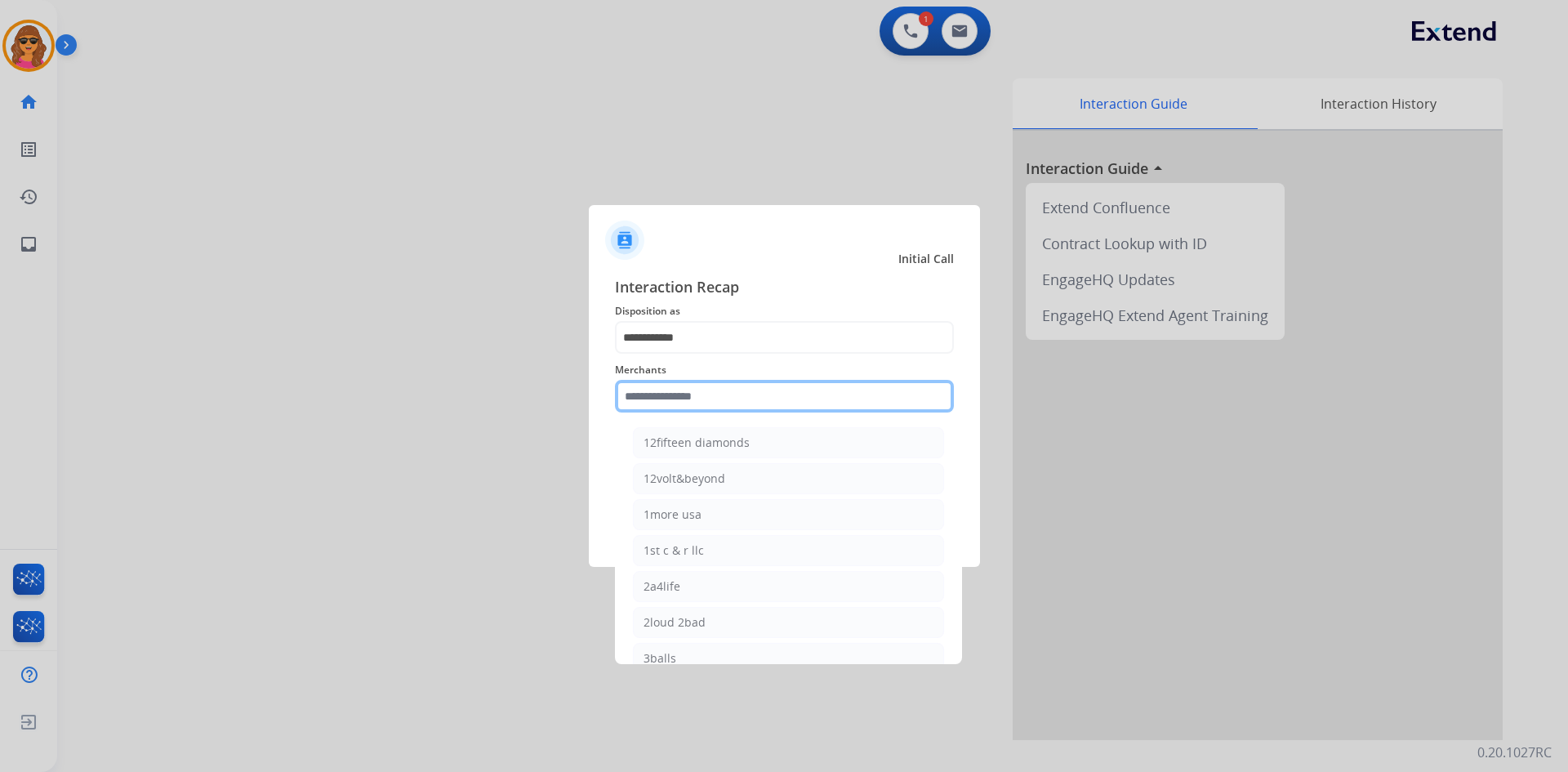
click at [643, 397] on input "text" at bounding box center [784, 395] width 339 height 32
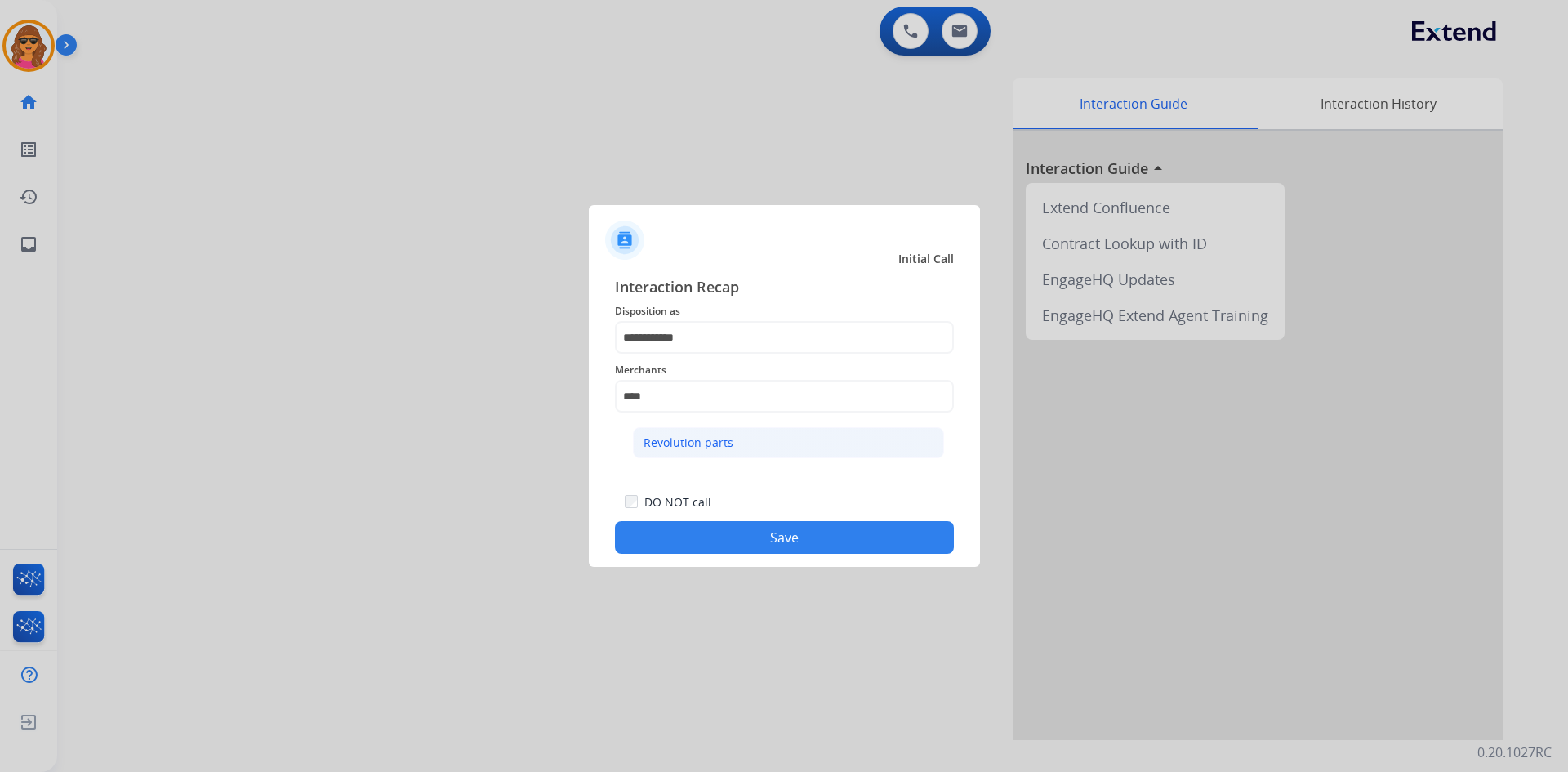
click at [688, 446] on div "Revolution parts" at bounding box center [688, 443] width 90 height 17
type input "**********"
click at [753, 533] on button "Save" at bounding box center [784, 537] width 339 height 32
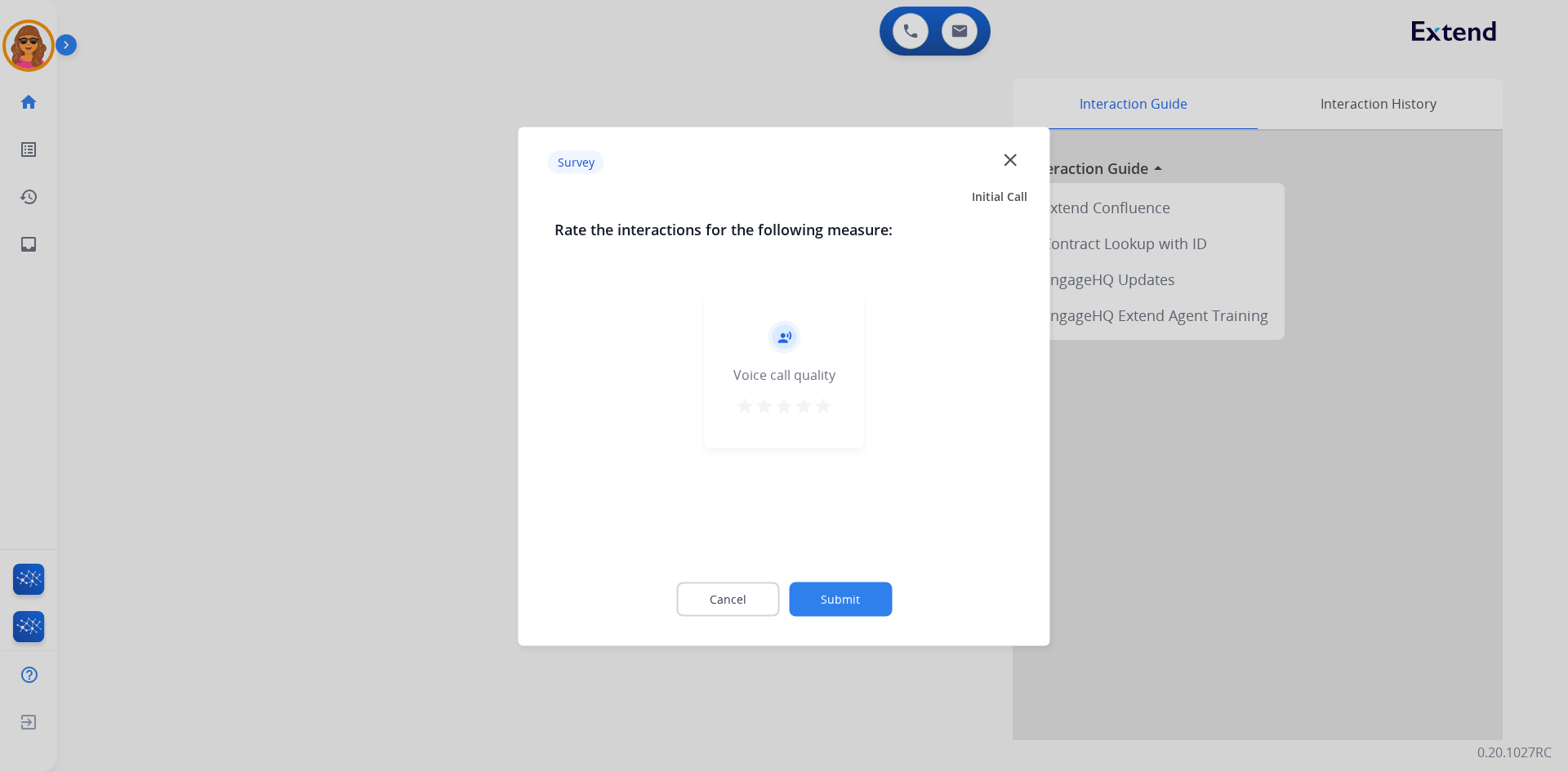
click at [826, 402] on mat-icon "star" at bounding box center [823, 405] width 20 height 20
click at [874, 603] on button "Submit" at bounding box center [840, 598] width 103 height 34
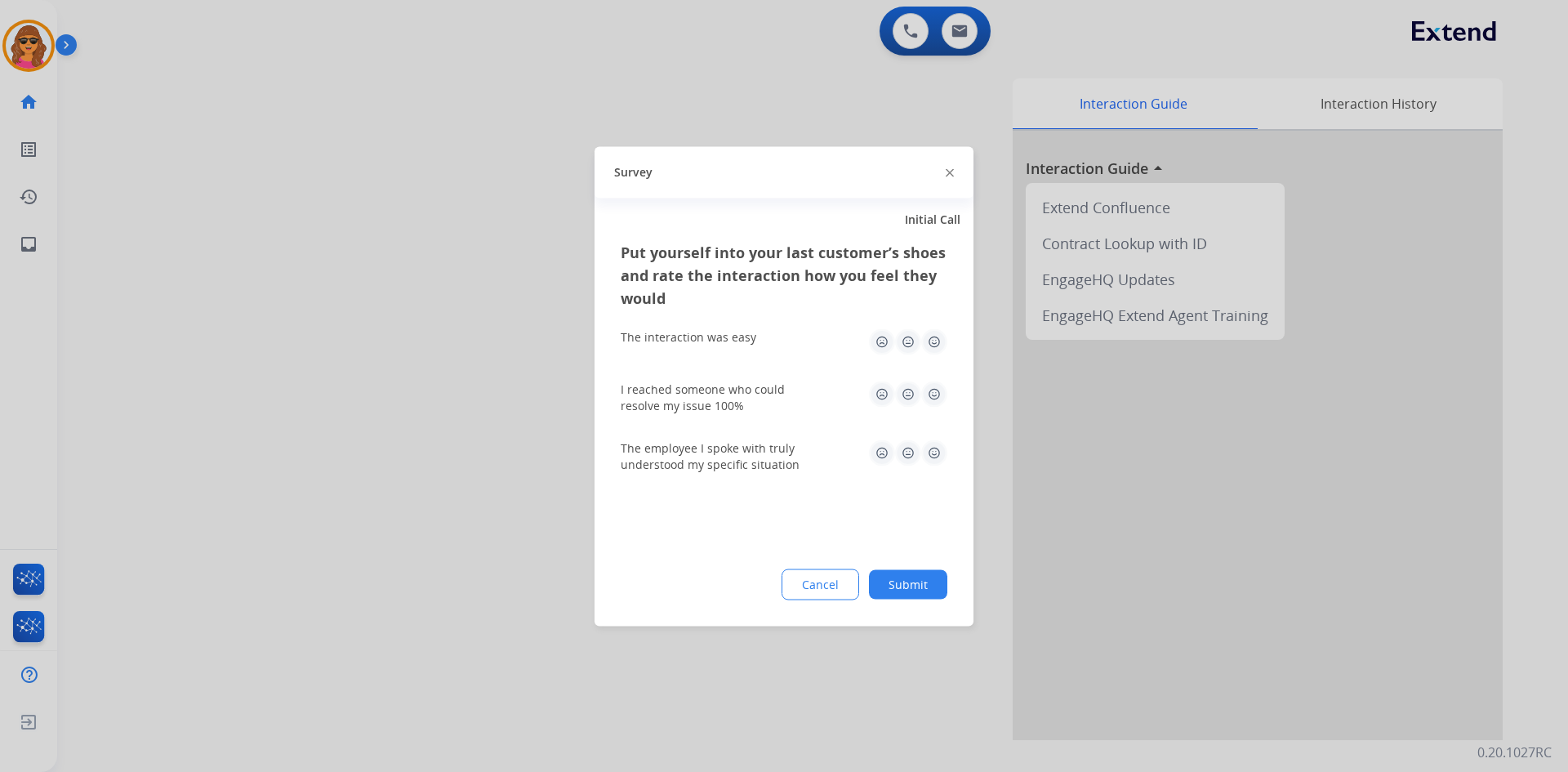
click at [936, 339] on img at bounding box center [935, 341] width 27 height 27
click at [940, 390] on img at bounding box center [935, 393] width 27 height 27
click at [936, 451] on img at bounding box center [935, 452] width 27 height 27
click at [897, 592] on button "Submit" at bounding box center [908, 584] width 79 height 30
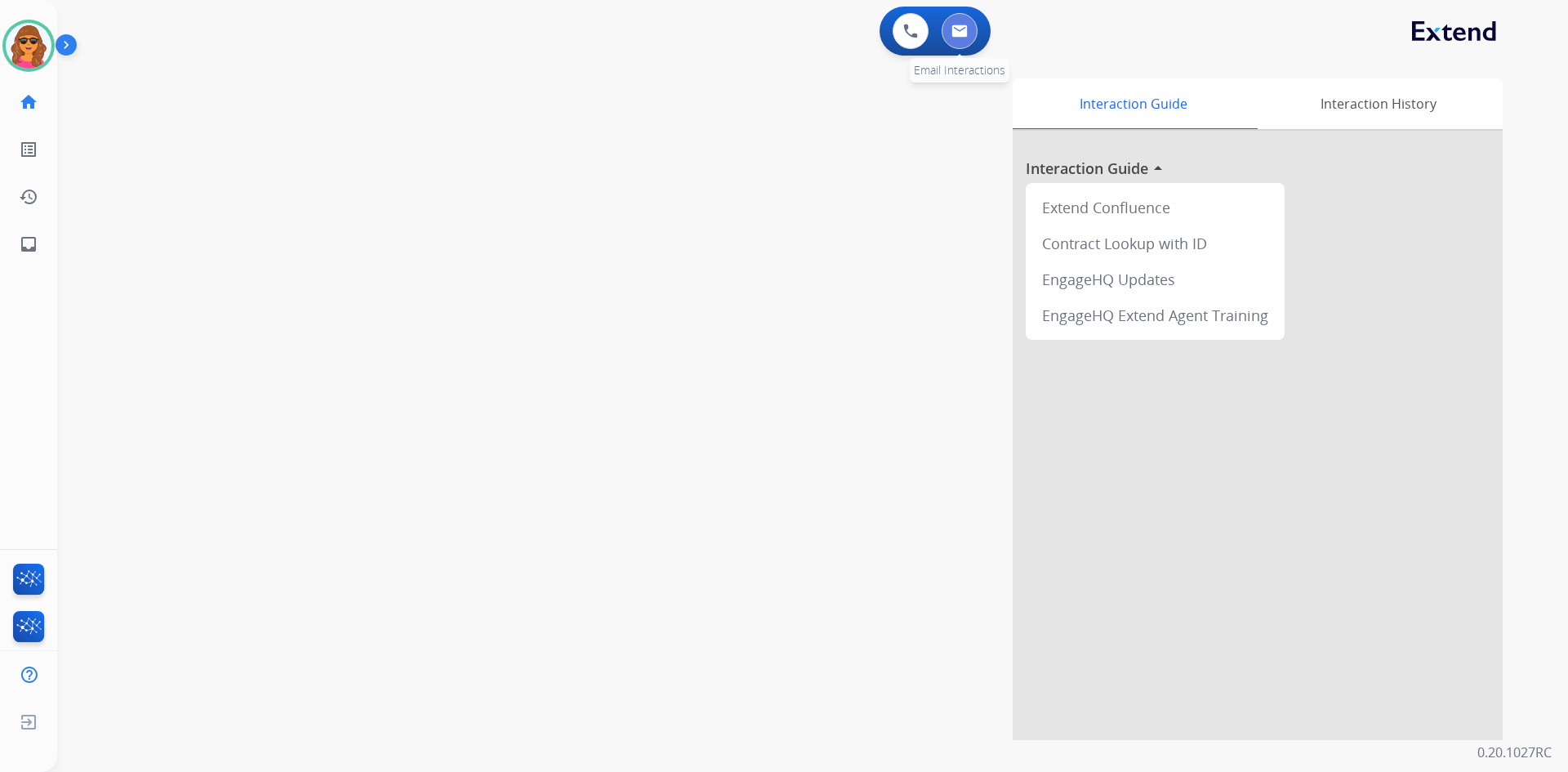
click at [962, 36] on img at bounding box center [959, 30] width 17 height 13
select select "**********"
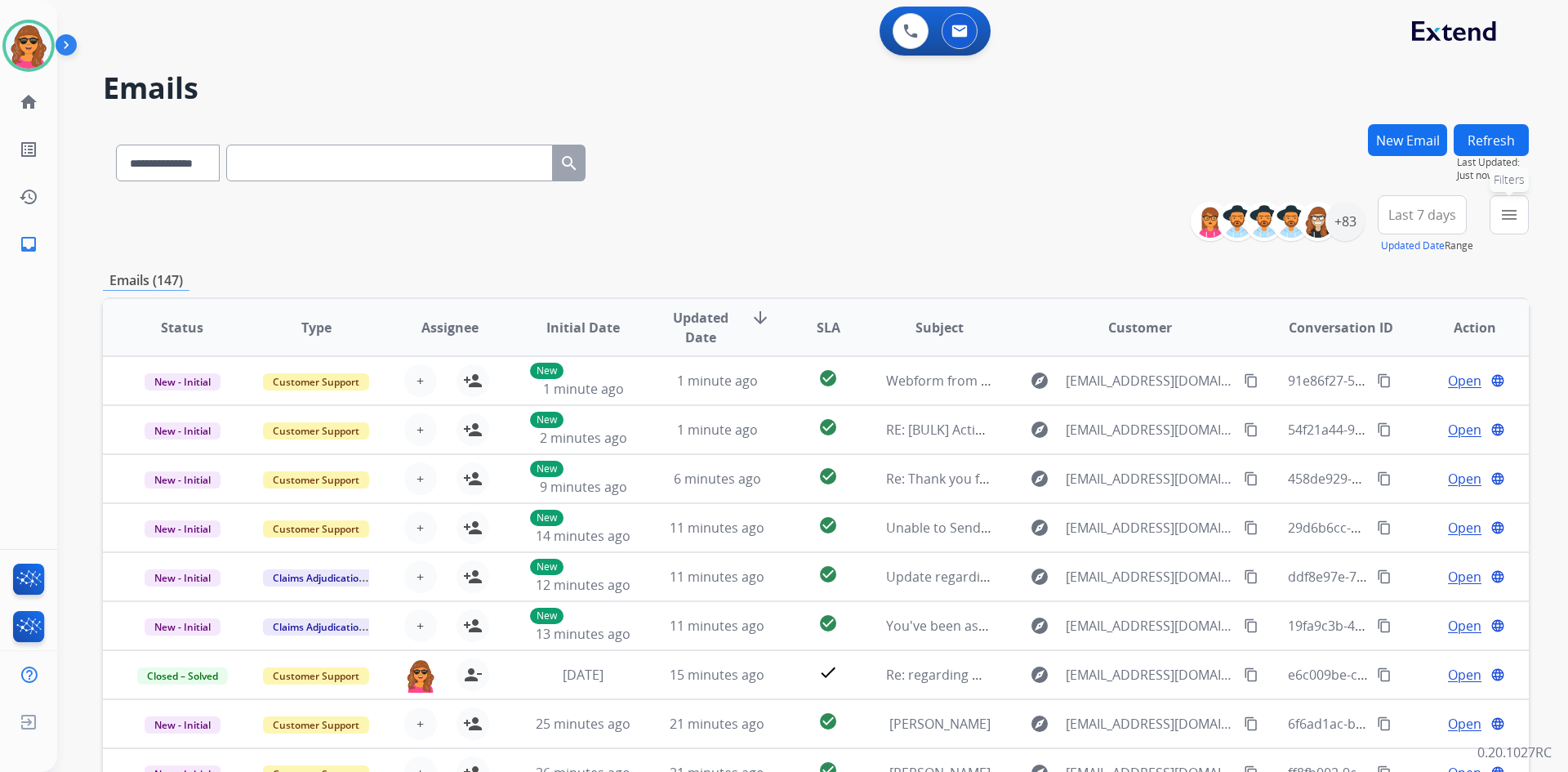
click at [1508, 219] on mat-icon "menu" at bounding box center [1509, 214] width 20 height 20
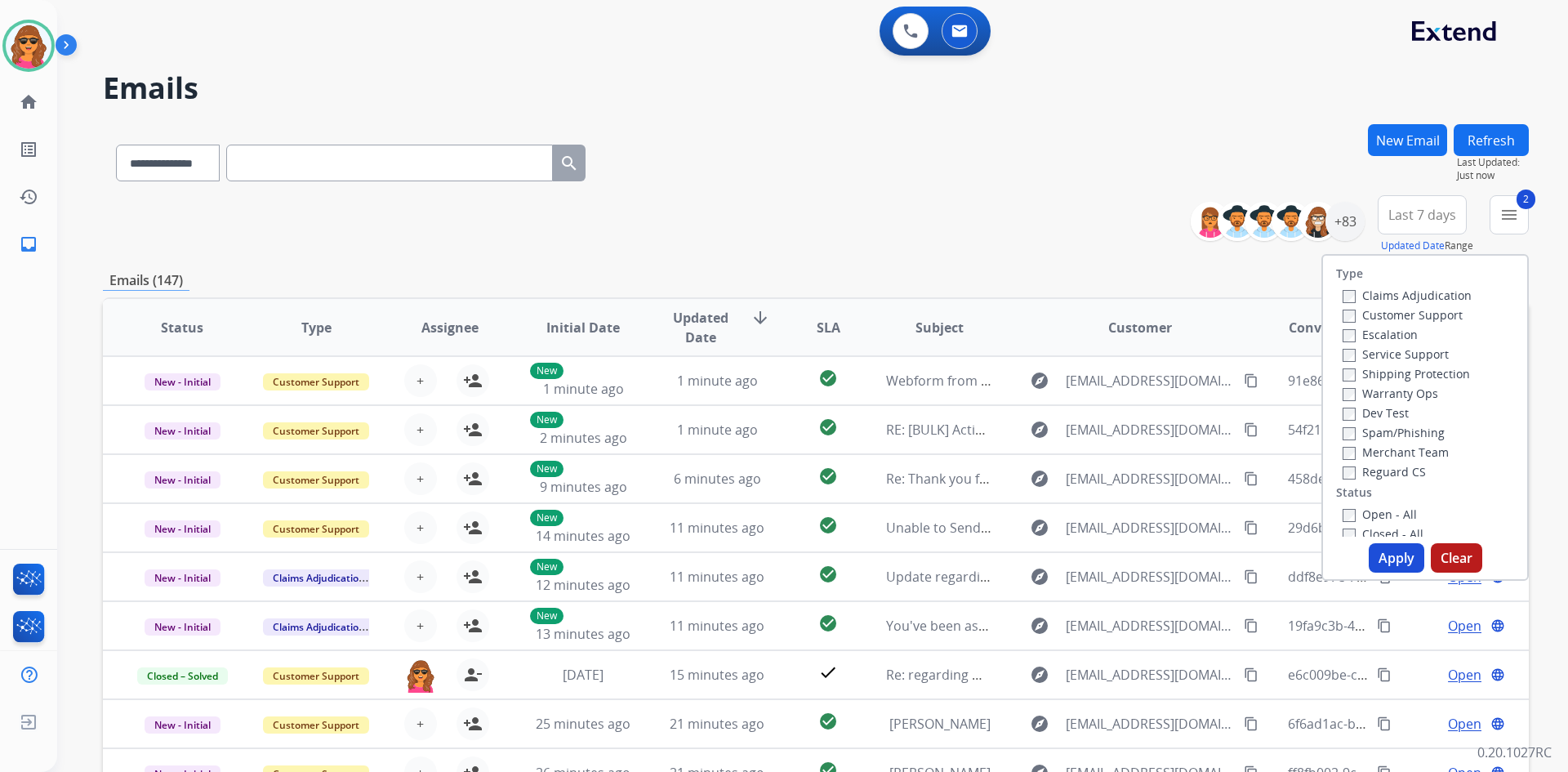
click at [1346, 475] on label "Reguard CS" at bounding box center [1384, 472] width 84 height 16
click at [1343, 507] on label "Open - All" at bounding box center [1380, 514] width 75 height 16
click at [1383, 561] on button "Apply" at bounding box center [1397, 558] width 55 height 30
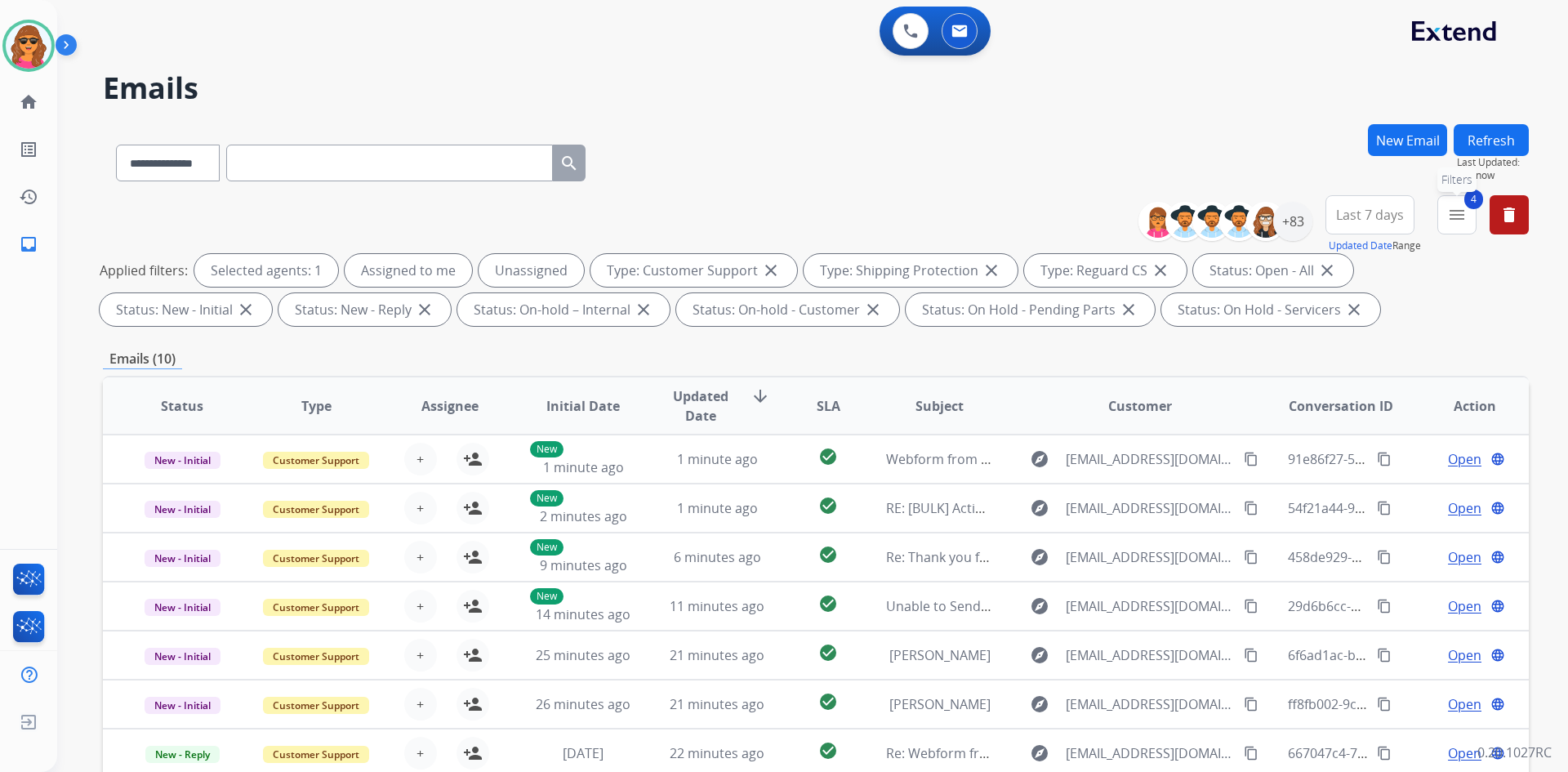
click at [1468, 206] on span "4" at bounding box center [1474, 200] width 19 height 20
click at [1456, 210] on mat-icon "menu" at bounding box center [1457, 214] width 20 height 20
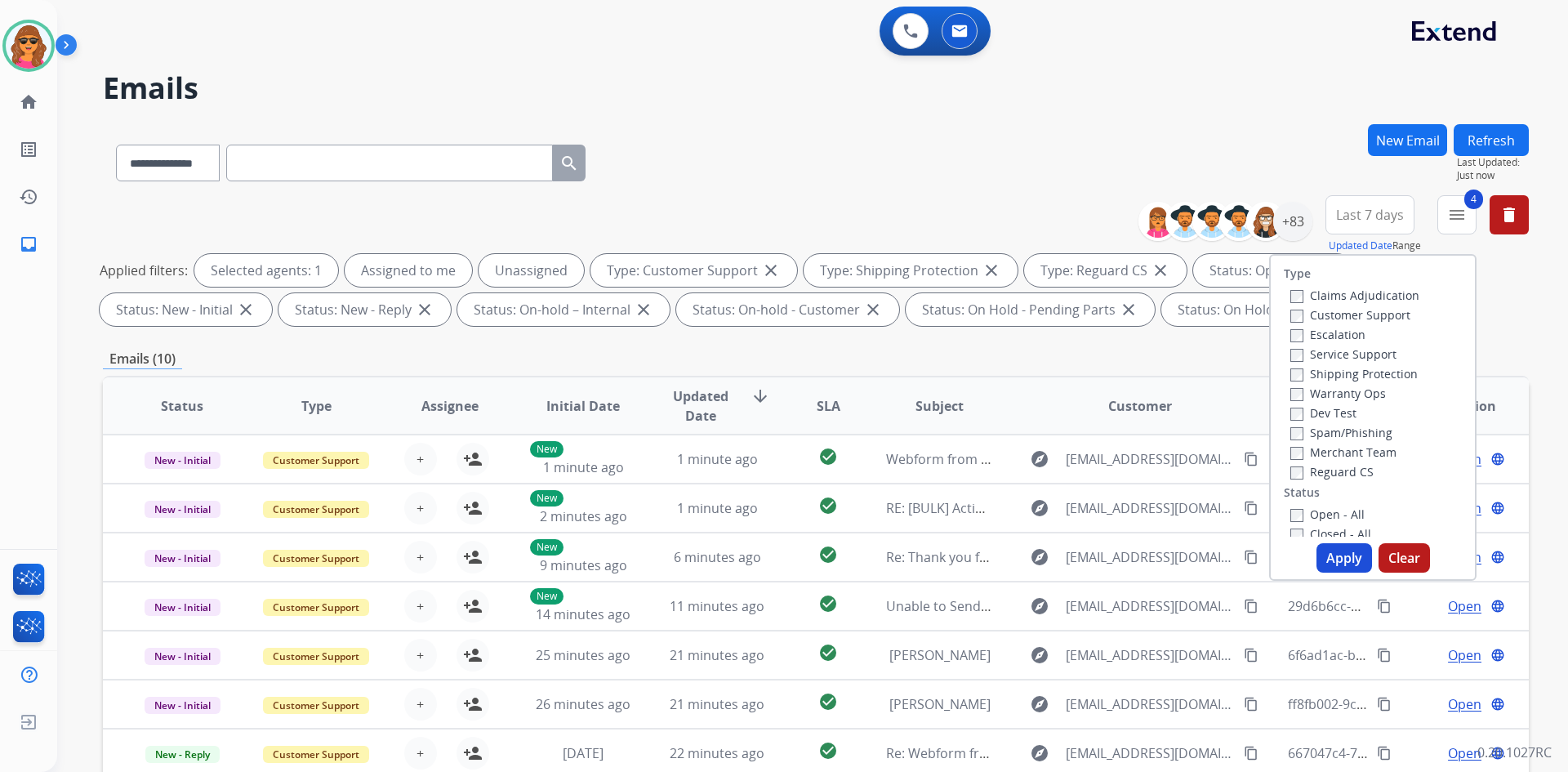
click at [1538, 248] on div "**********" at bounding box center [813, 386] width 1511 height 772
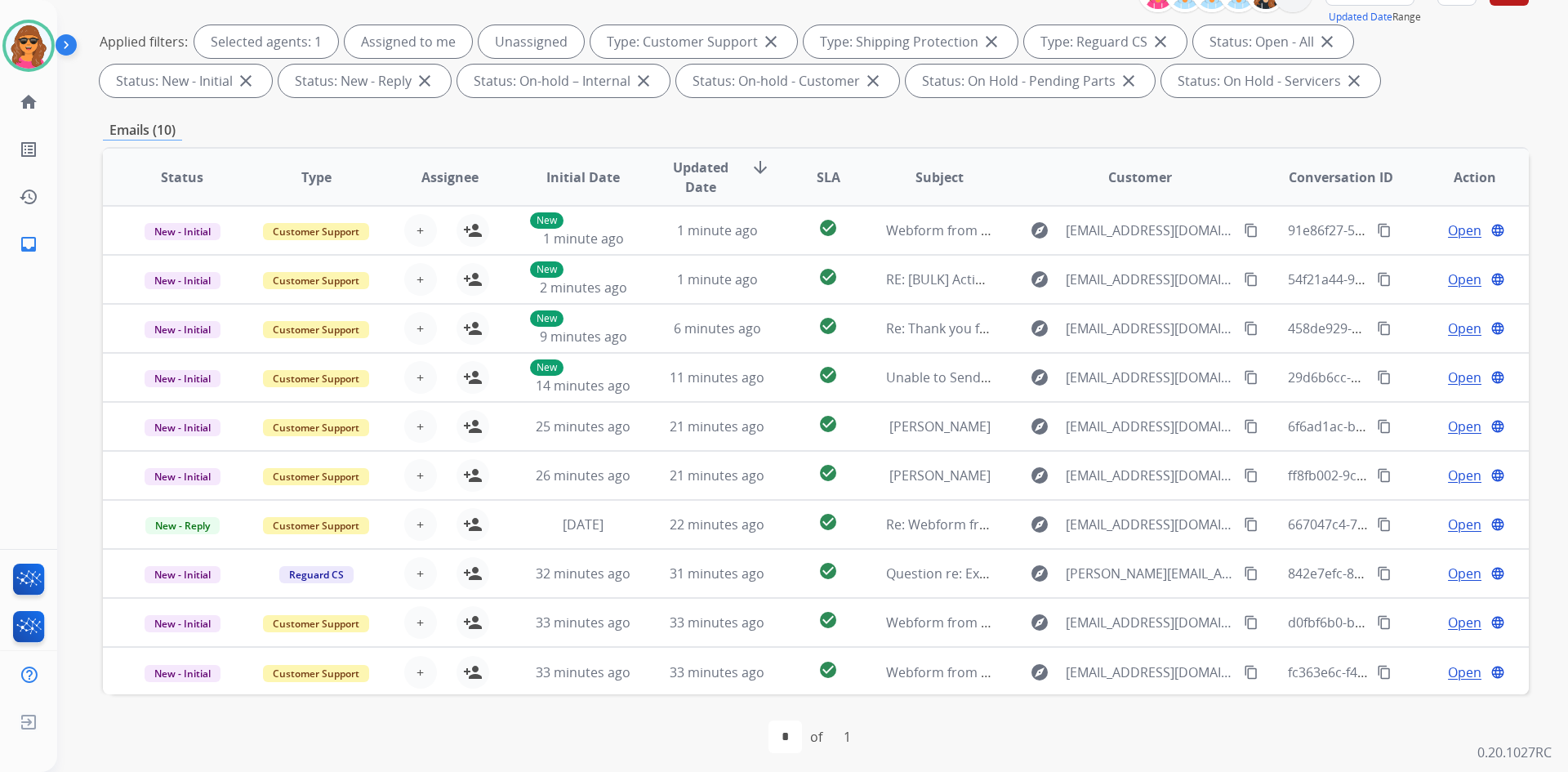
scroll to position [236, 0]
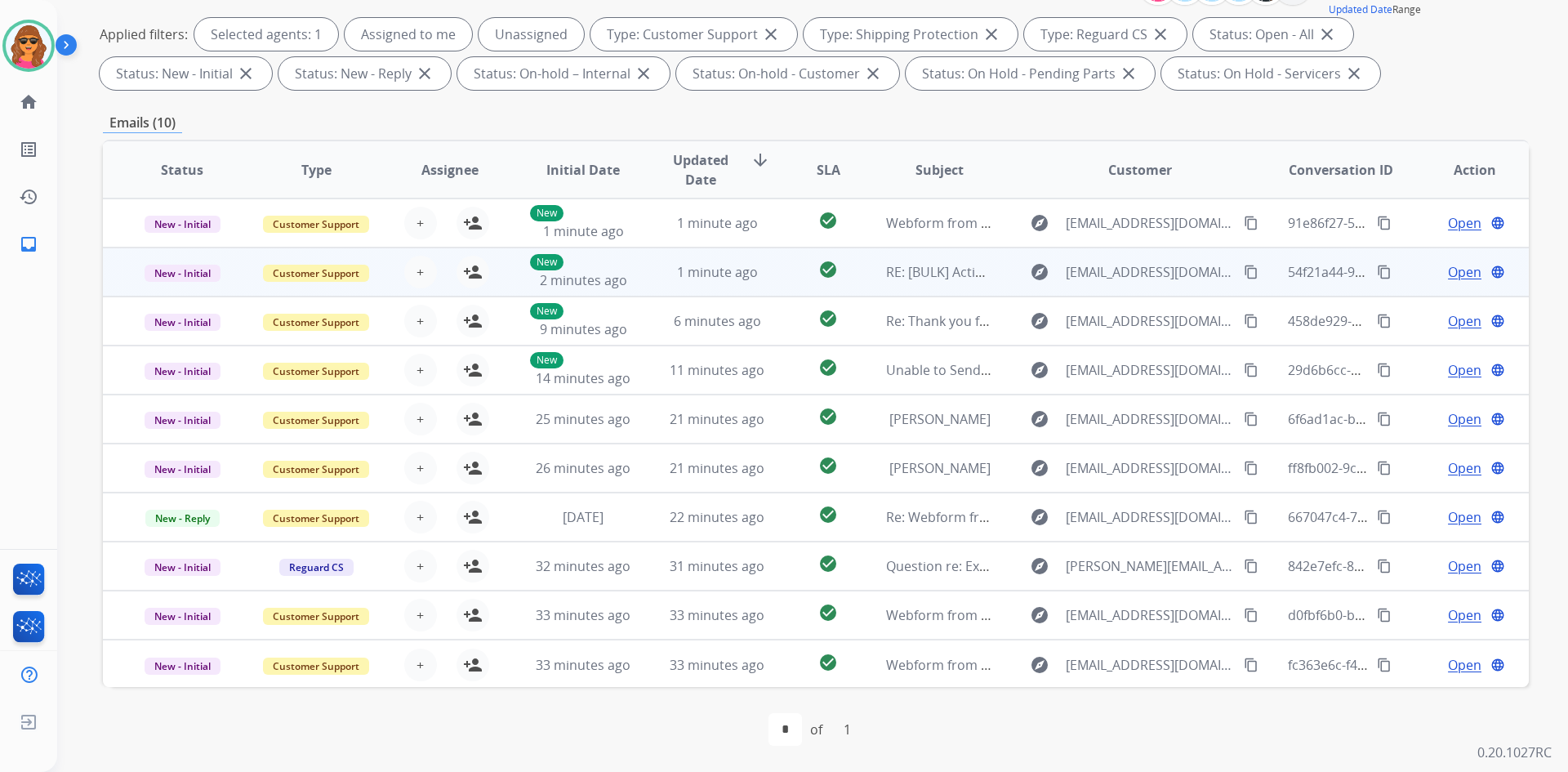
click at [1455, 272] on span "Open" at bounding box center [1465, 272] width 33 height 20
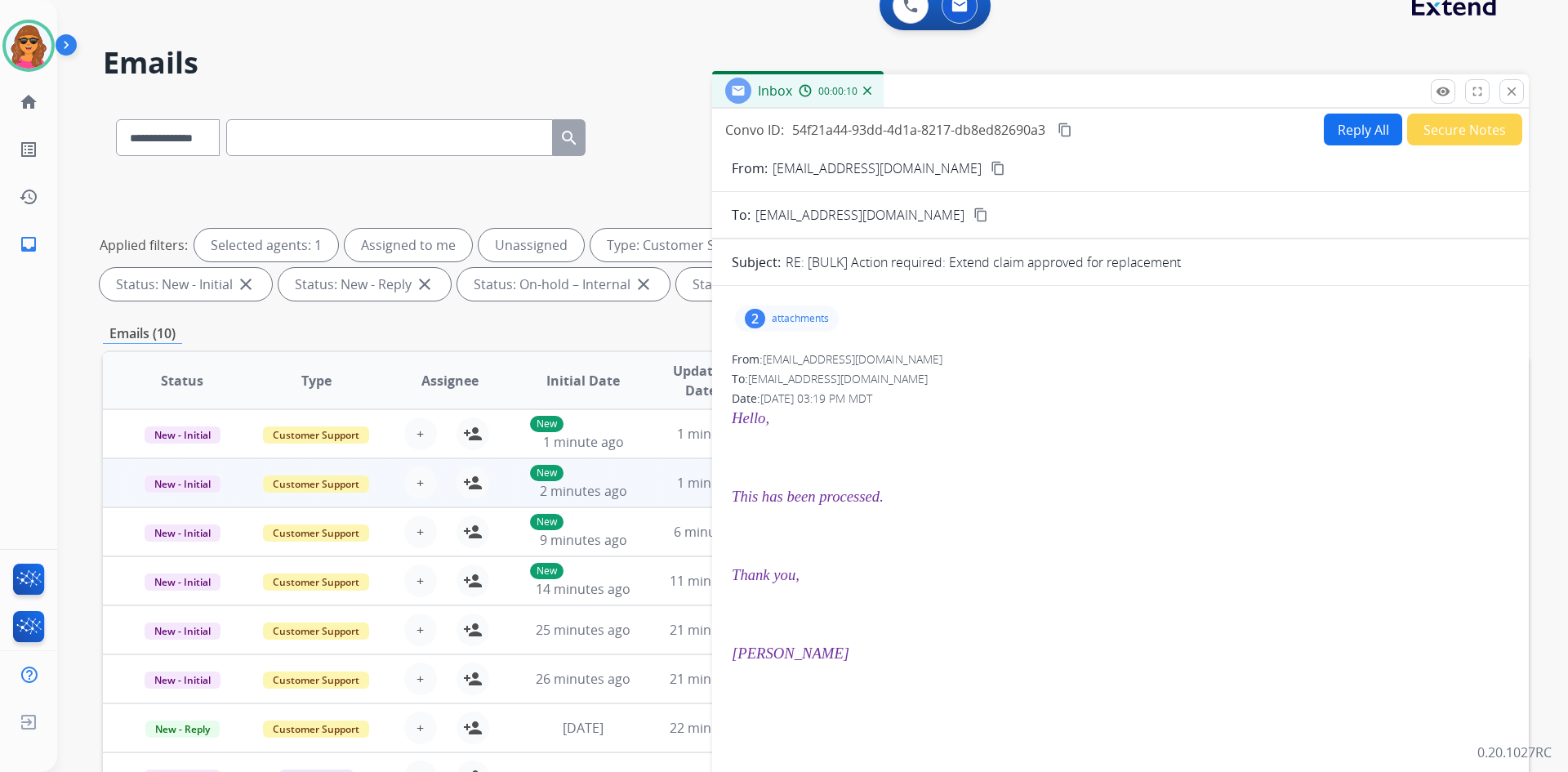
scroll to position [0, 0]
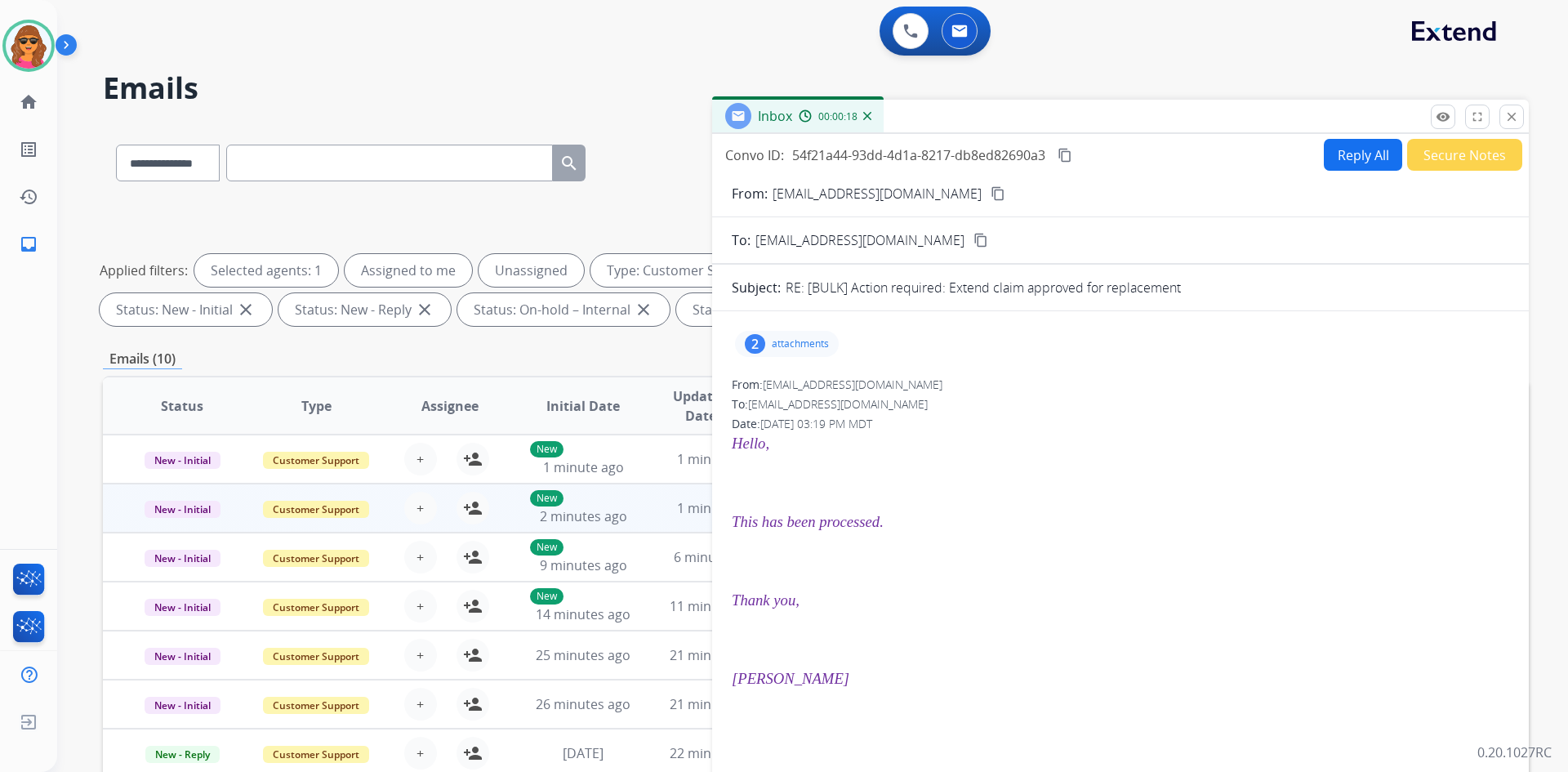
click at [787, 338] on p "attachments" at bounding box center [801, 343] width 57 height 13
click at [1514, 118] on mat-icon "close" at bounding box center [1511, 116] width 15 height 15
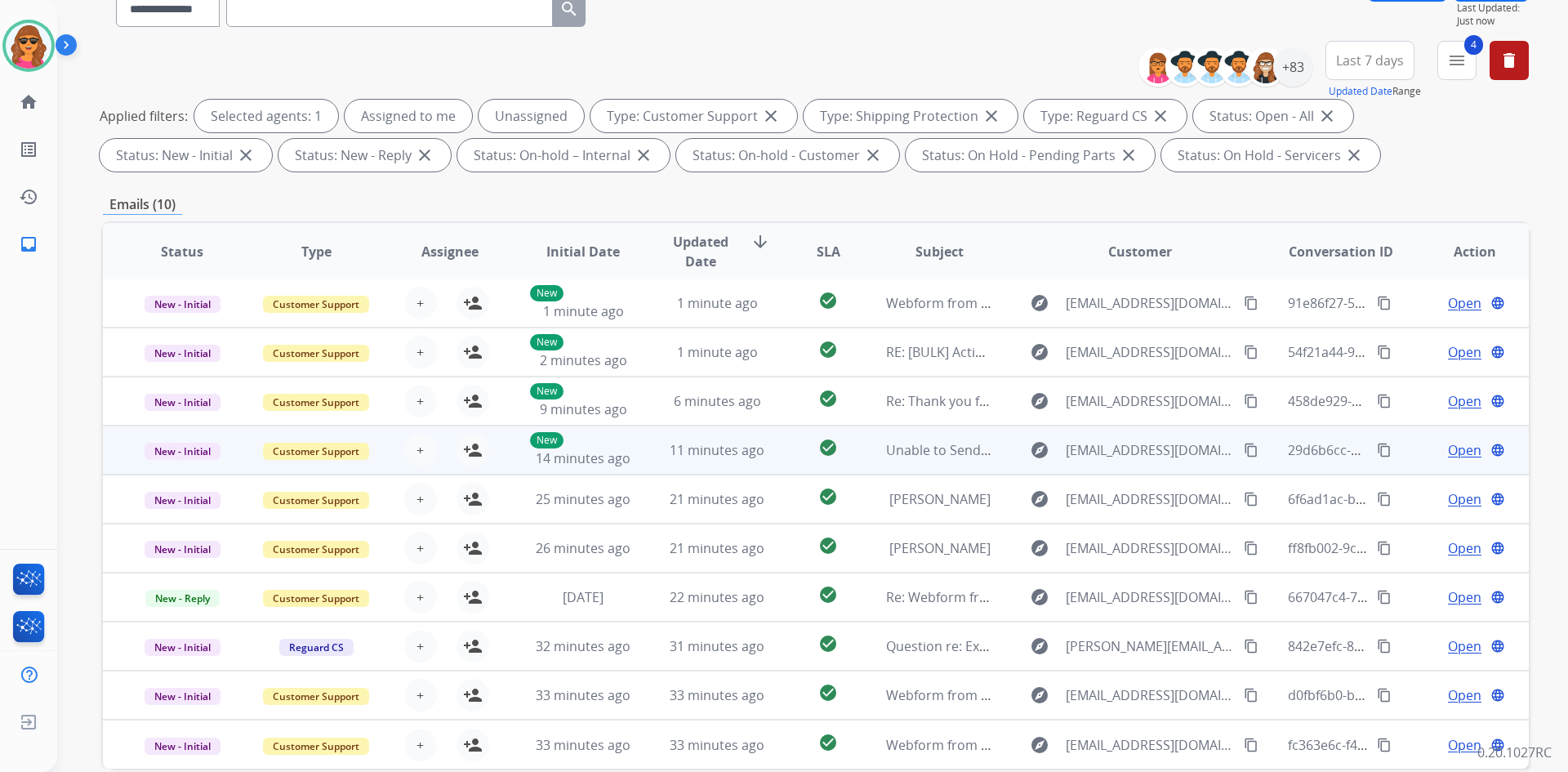
scroll to position [236, 0]
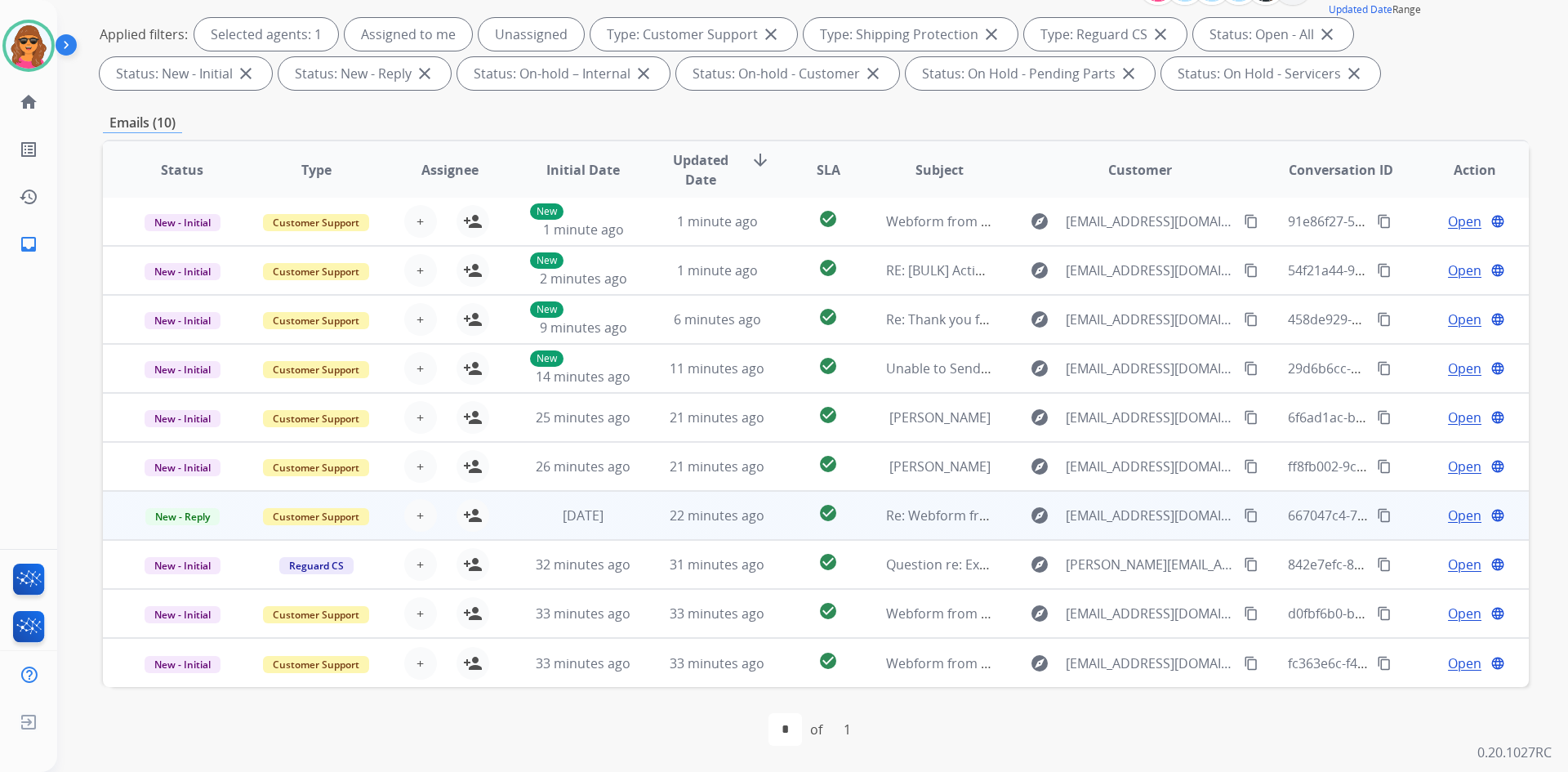
click at [1458, 515] on span "Open" at bounding box center [1465, 515] width 33 height 20
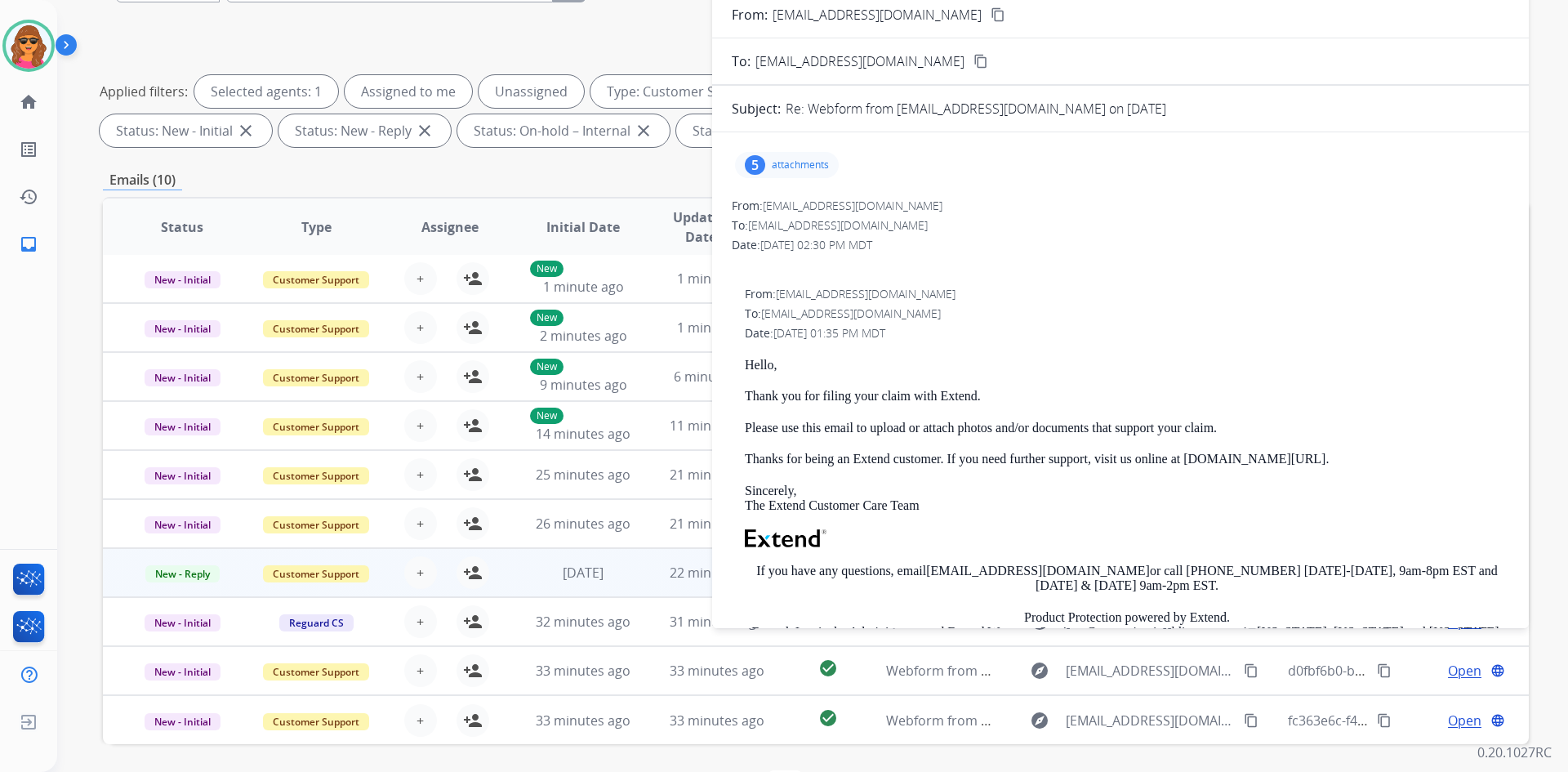
scroll to position [154, 0]
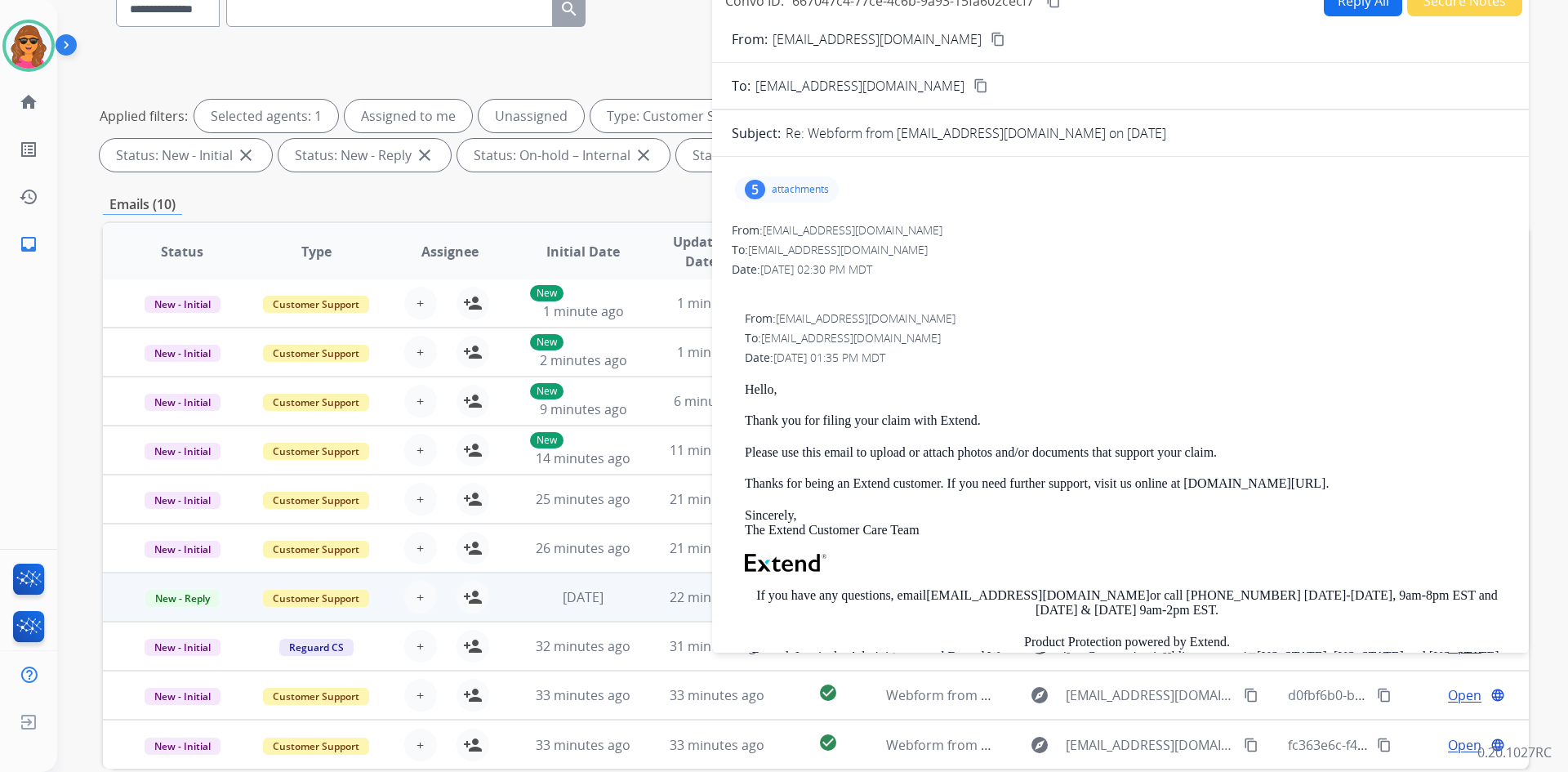
click at [991, 33] on mat-icon "content_copy" at bounding box center [997, 38] width 15 height 15
click at [772, 181] on div "5 attachments" at bounding box center [786, 189] width 103 height 27
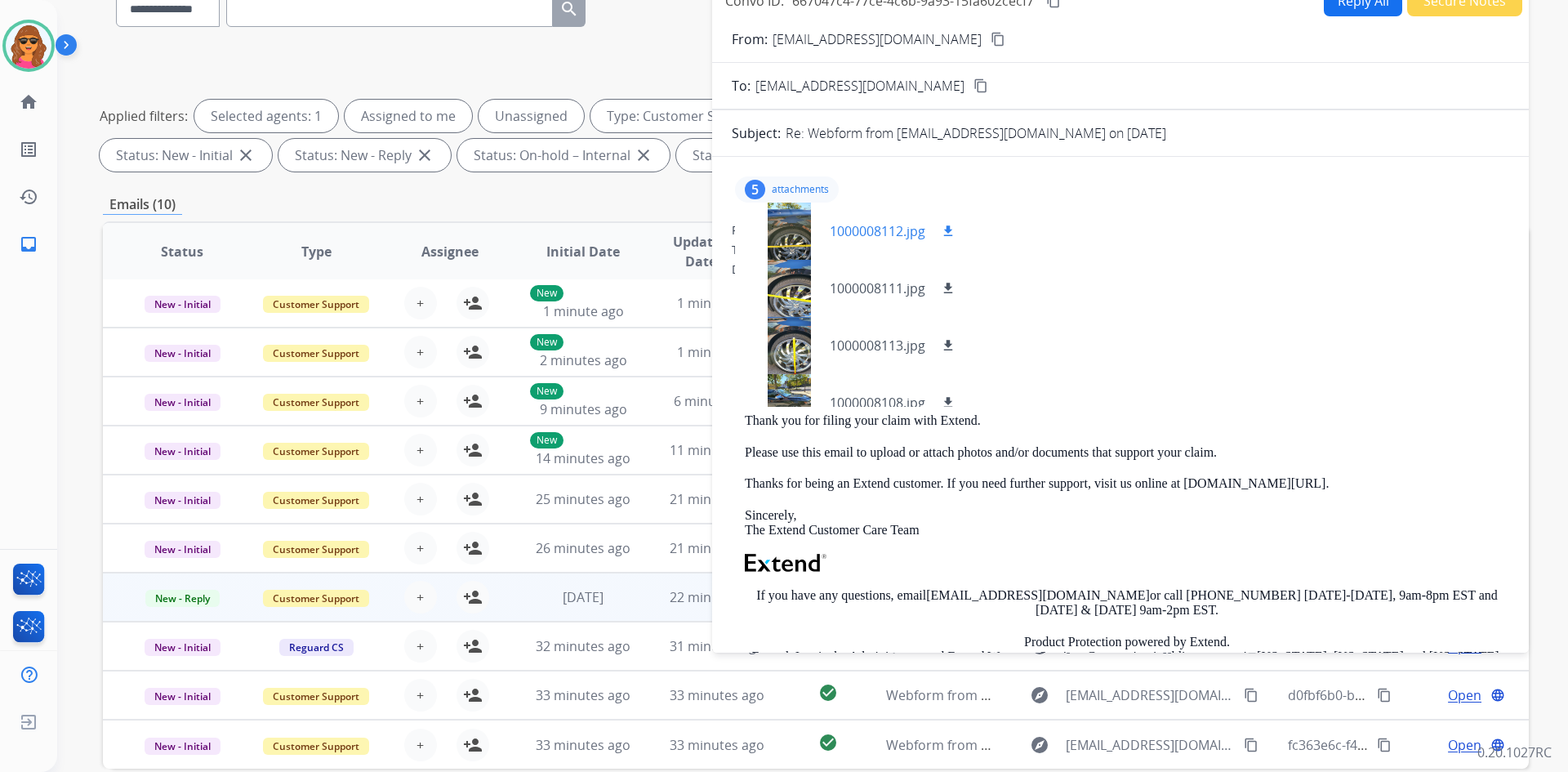
click at [793, 243] on div at bounding box center [789, 231] width 82 height 57
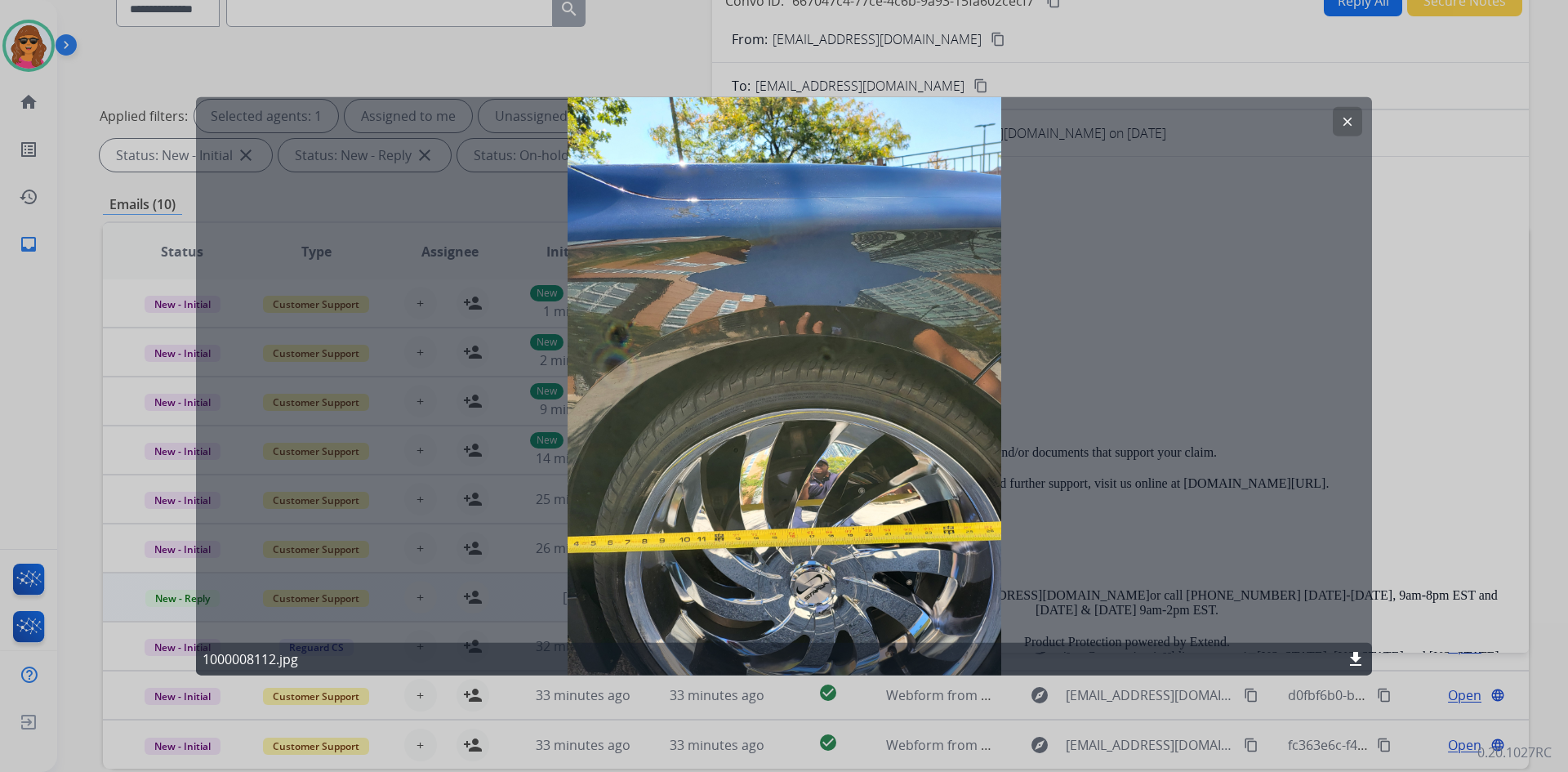
click at [1355, 116] on mat-icon "clear" at bounding box center [1348, 120] width 15 height 15
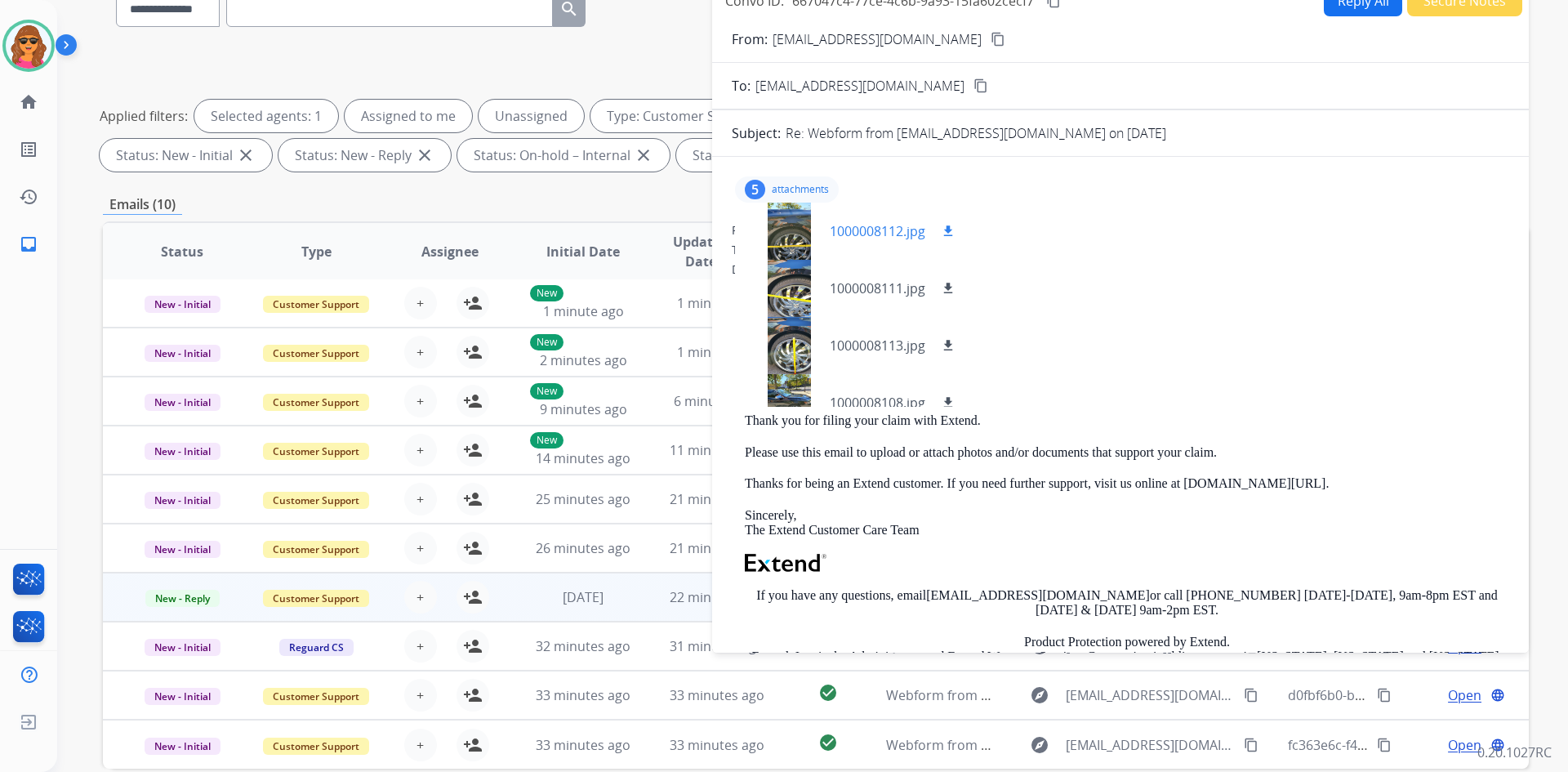
click at [947, 228] on mat-icon "download" at bounding box center [948, 231] width 15 height 15
click at [942, 281] on mat-icon "download" at bounding box center [948, 288] width 15 height 15
click at [948, 341] on mat-icon "download" at bounding box center [948, 345] width 15 height 15
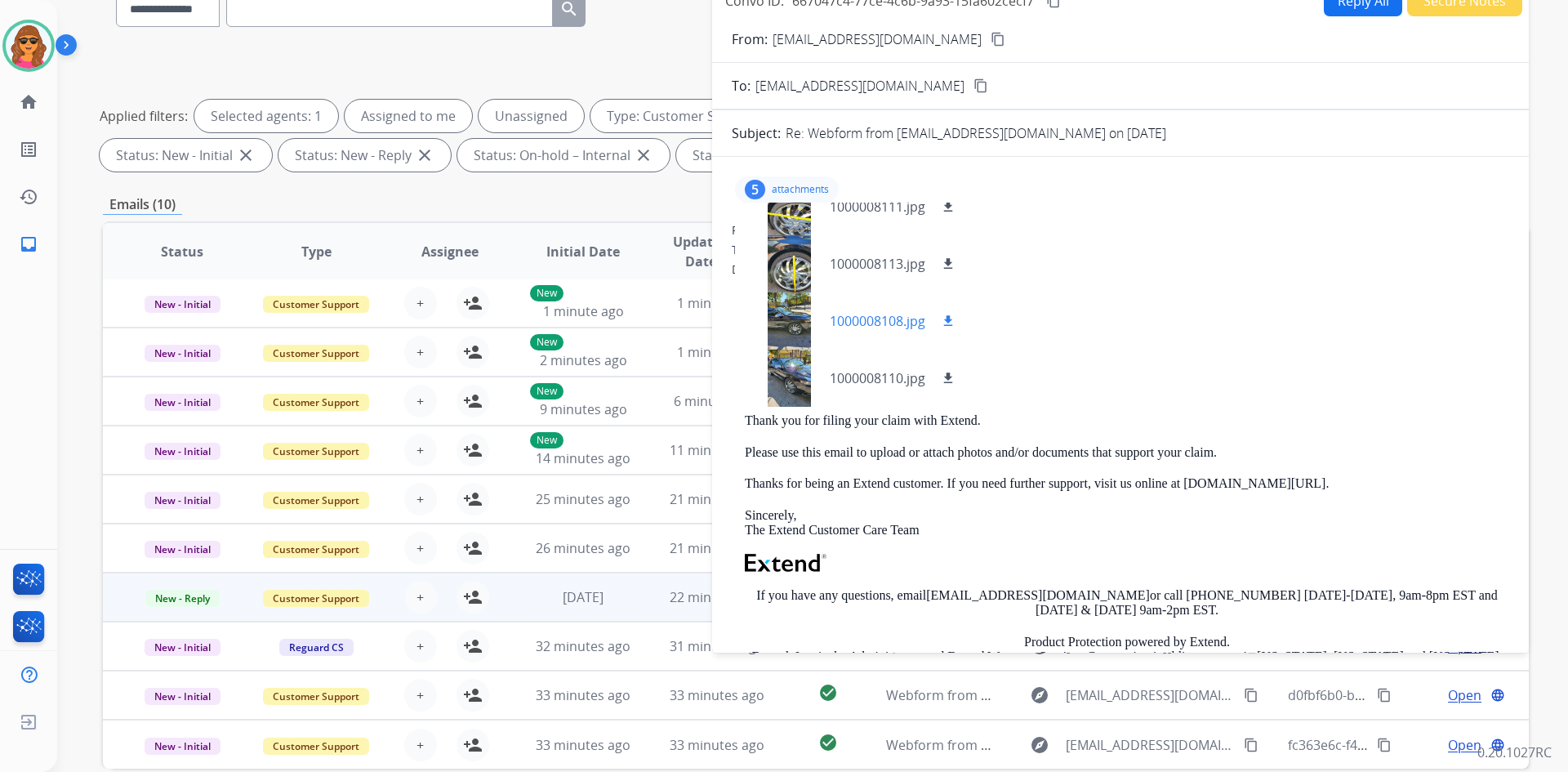
click at [855, 316] on p "1000008108.jpg" at bounding box center [877, 321] width 95 height 20
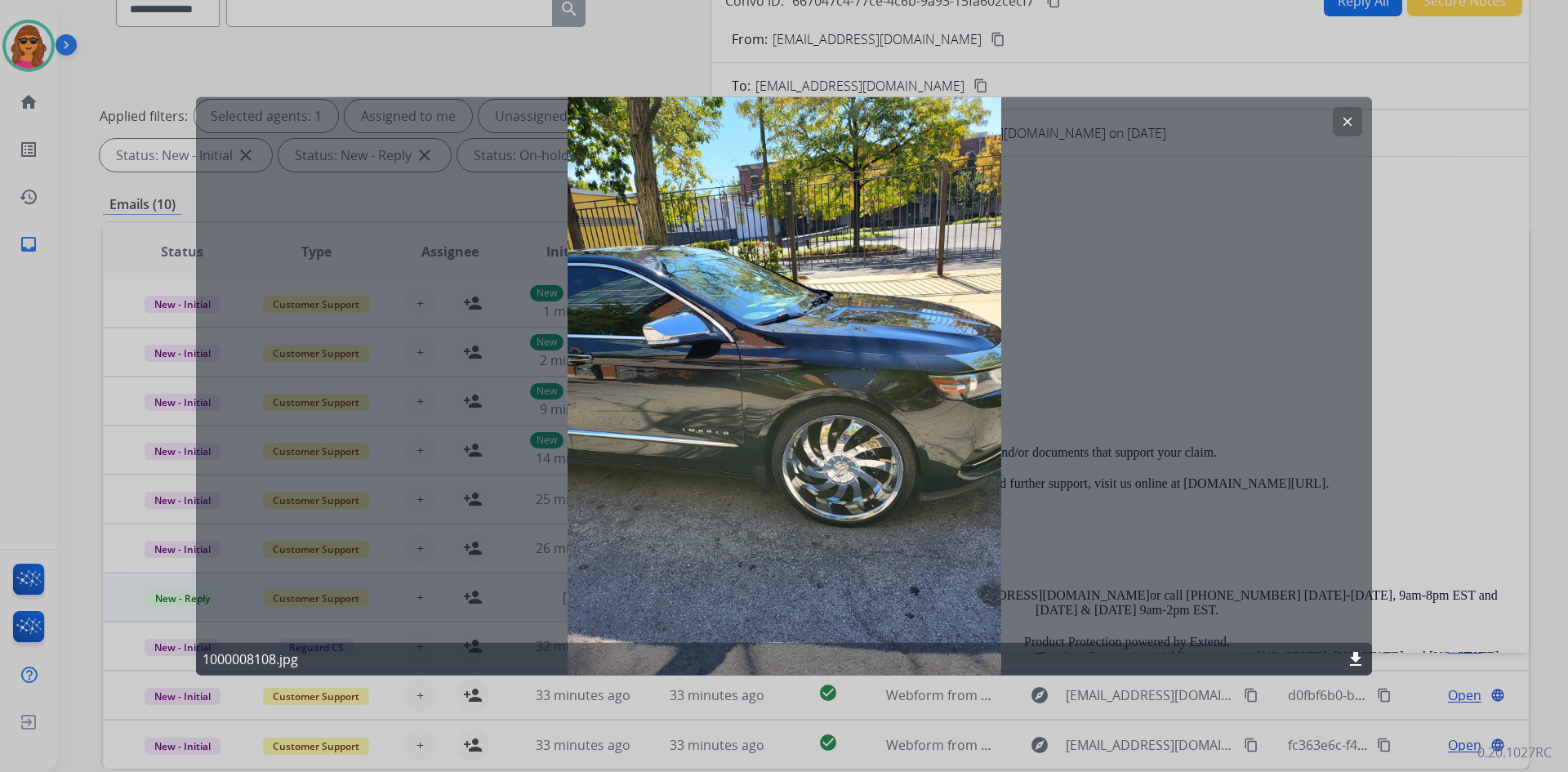
click at [1347, 113] on button "clear" at bounding box center [1348, 121] width 30 height 30
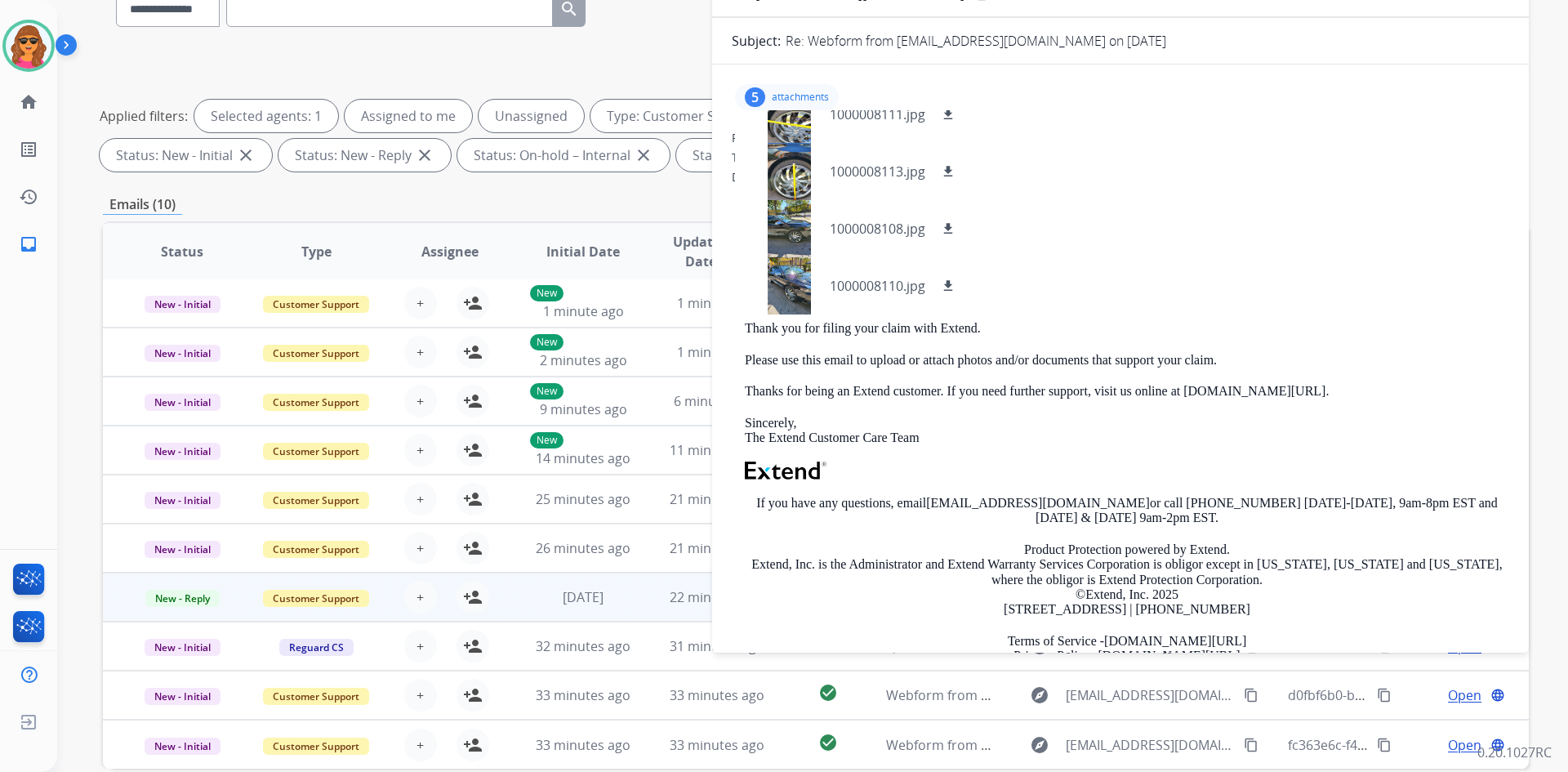
scroll to position [0, 0]
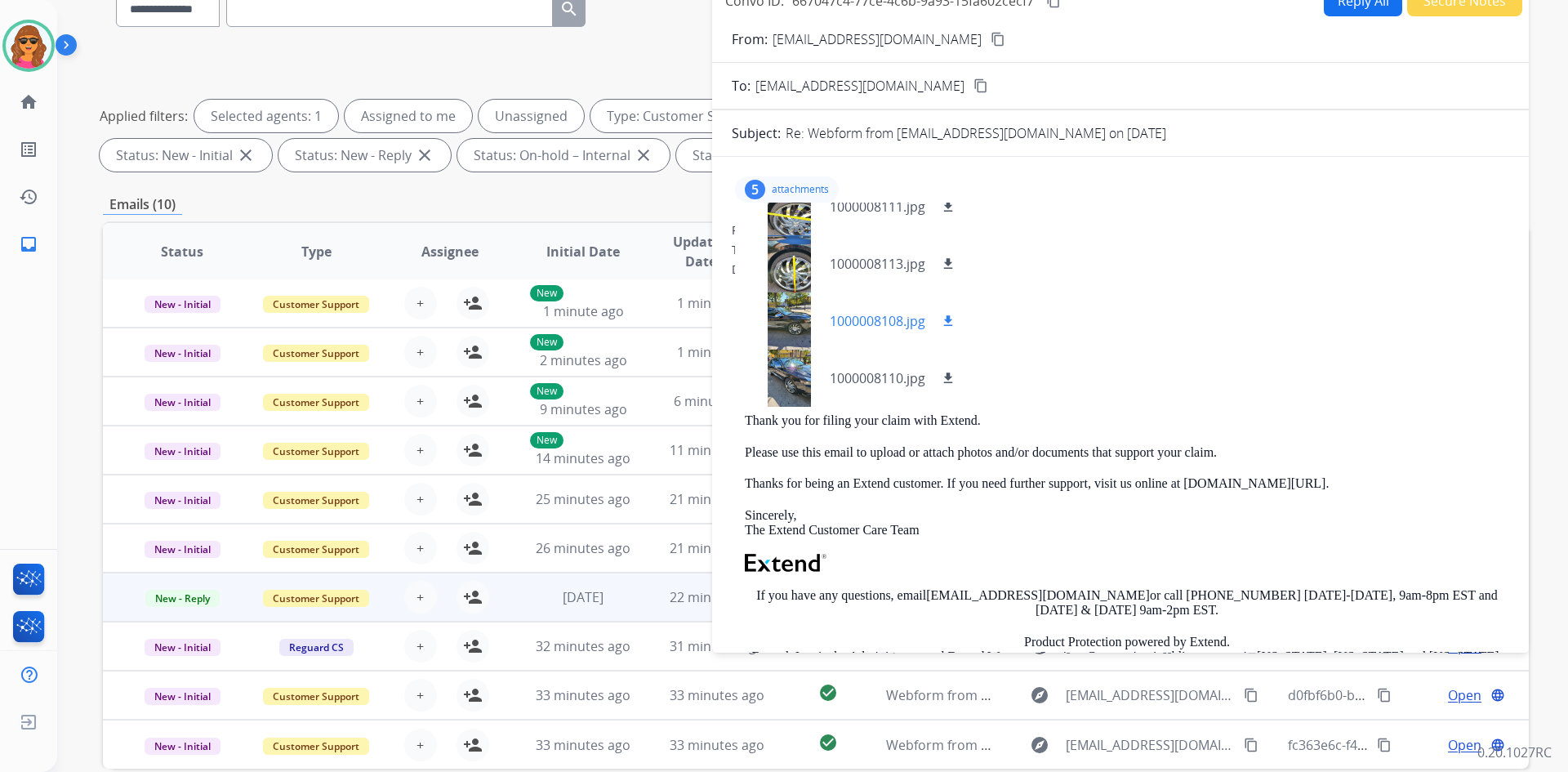
click at [954, 318] on mat-icon "download" at bounding box center [948, 321] width 15 height 15
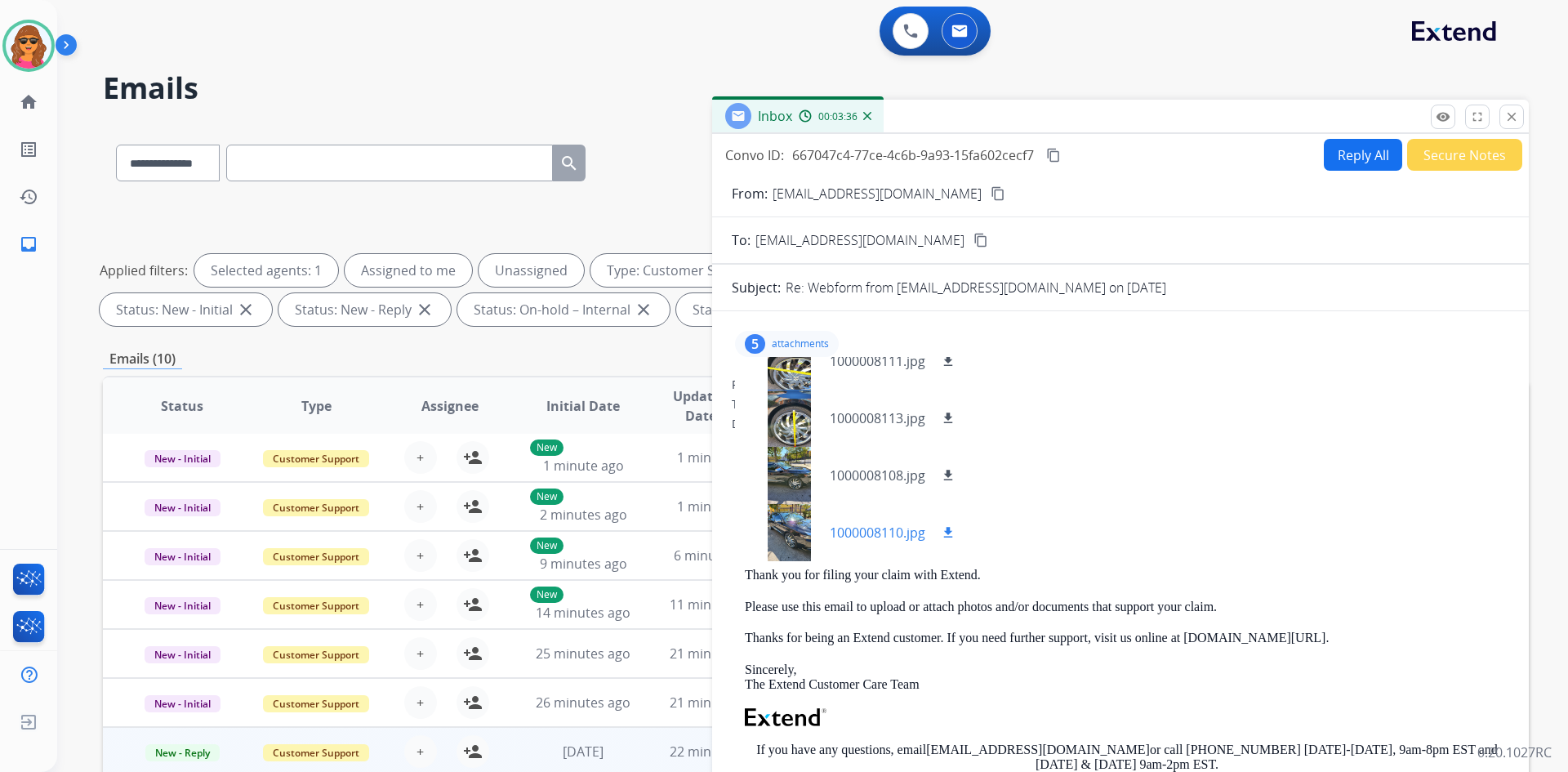
click at [855, 520] on div "1000008110.jpg download" at bounding box center [853, 532] width 236 height 57
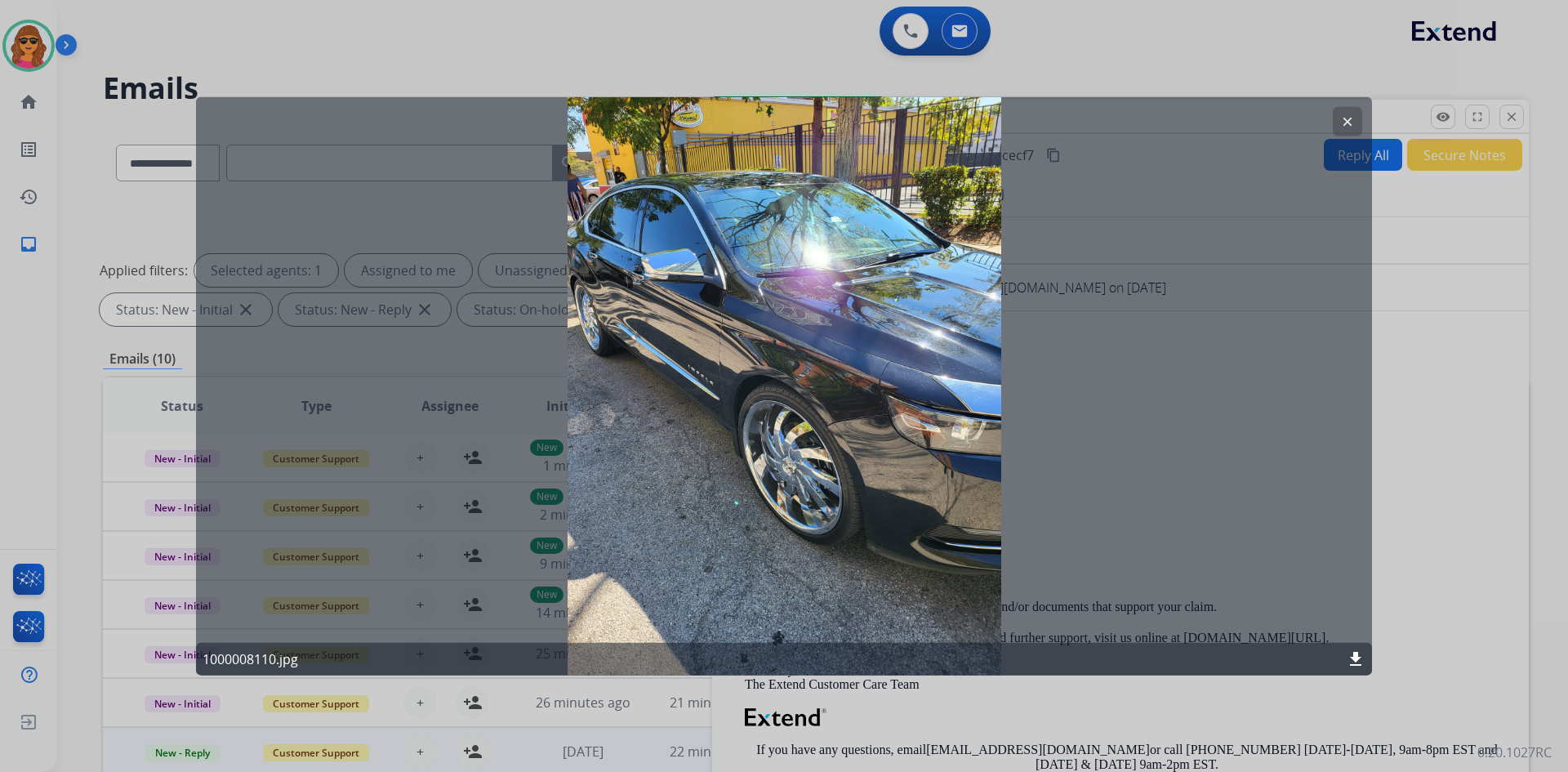
click at [1361, 649] on mat-icon "download" at bounding box center [1356, 659] width 20 height 20
click at [1463, 274] on div at bounding box center [784, 386] width 1568 height 772
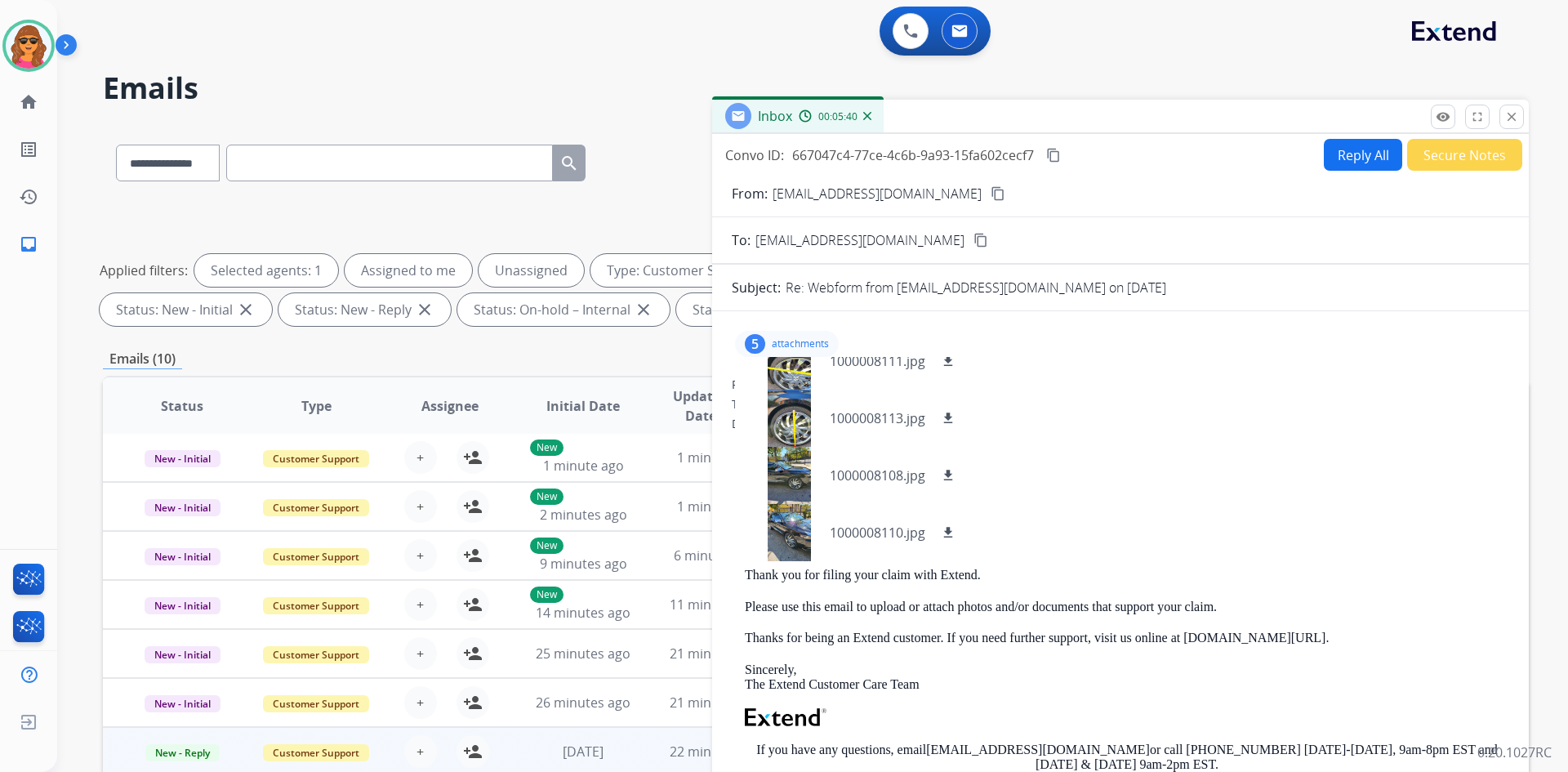
click at [1055, 158] on mat-icon "content_copy" at bounding box center [1054, 154] width 15 height 15
click at [1358, 145] on button "Reply All" at bounding box center [1363, 154] width 79 height 31
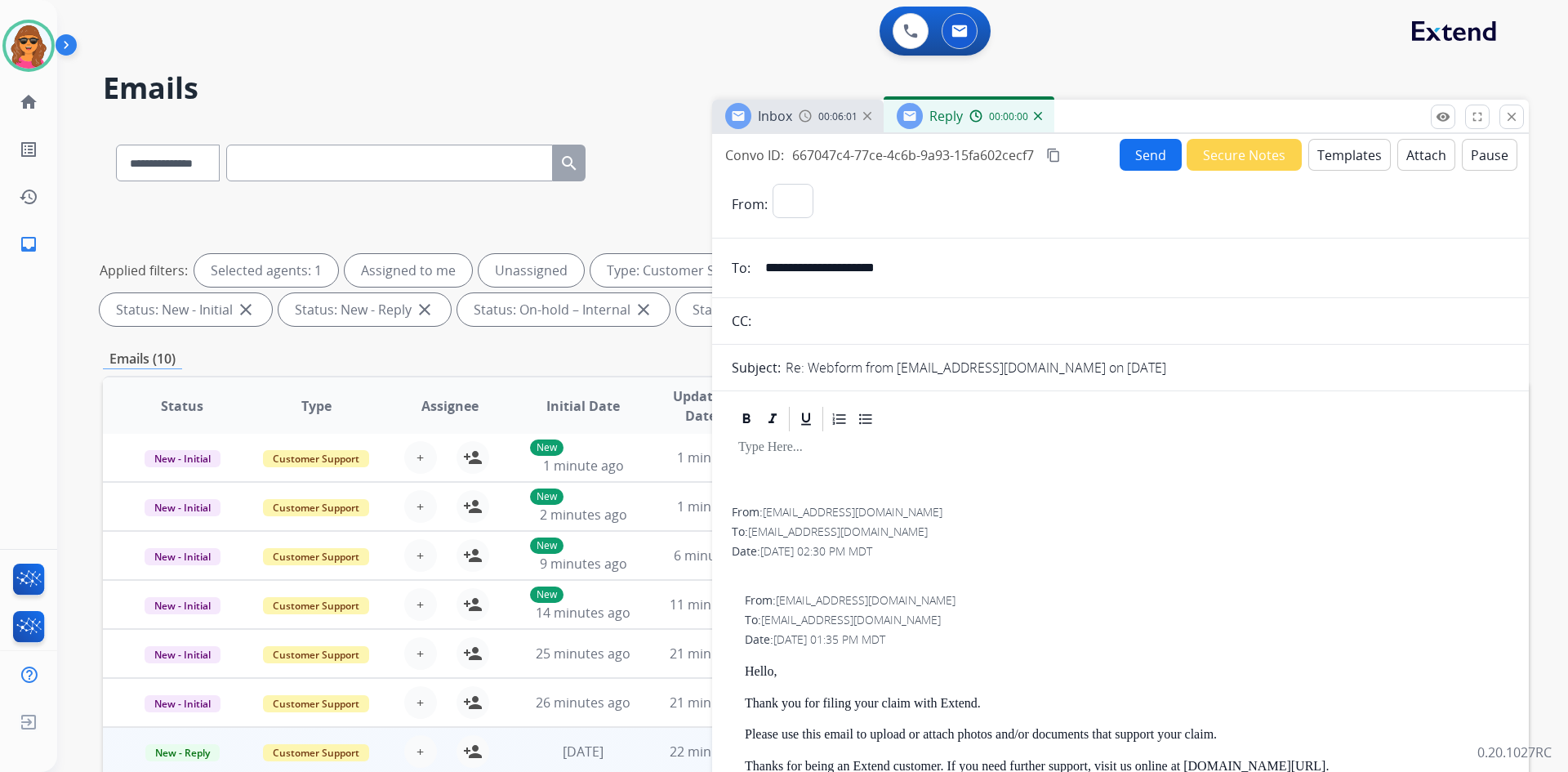
select select "**********"
click at [1324, 161] on button "Templates" at bounding box center [1350, 154] width 83 height 31
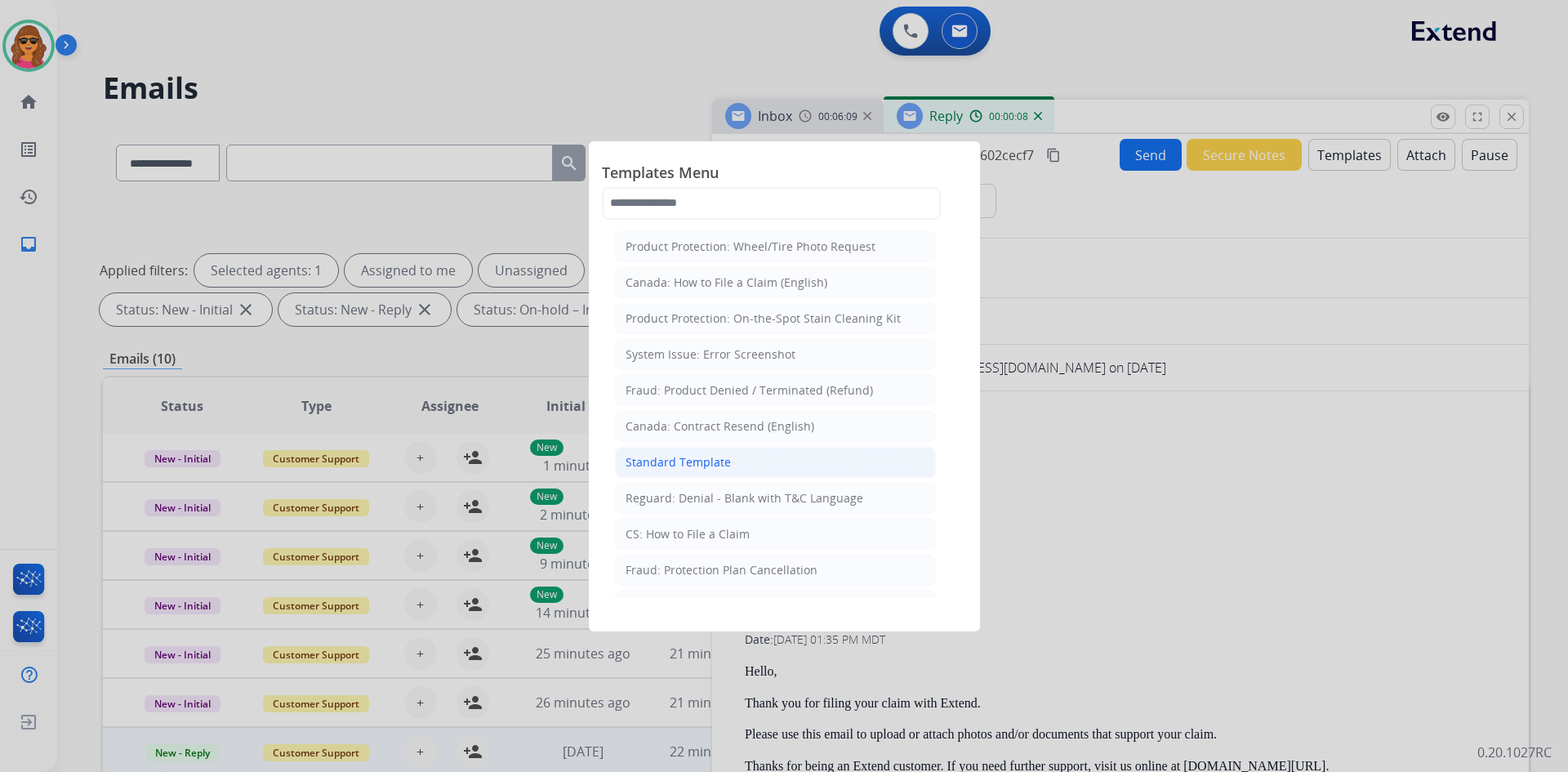
click at [653, 460] on div "Standard Template" at bounding box center [678, 462] width 105 height 17
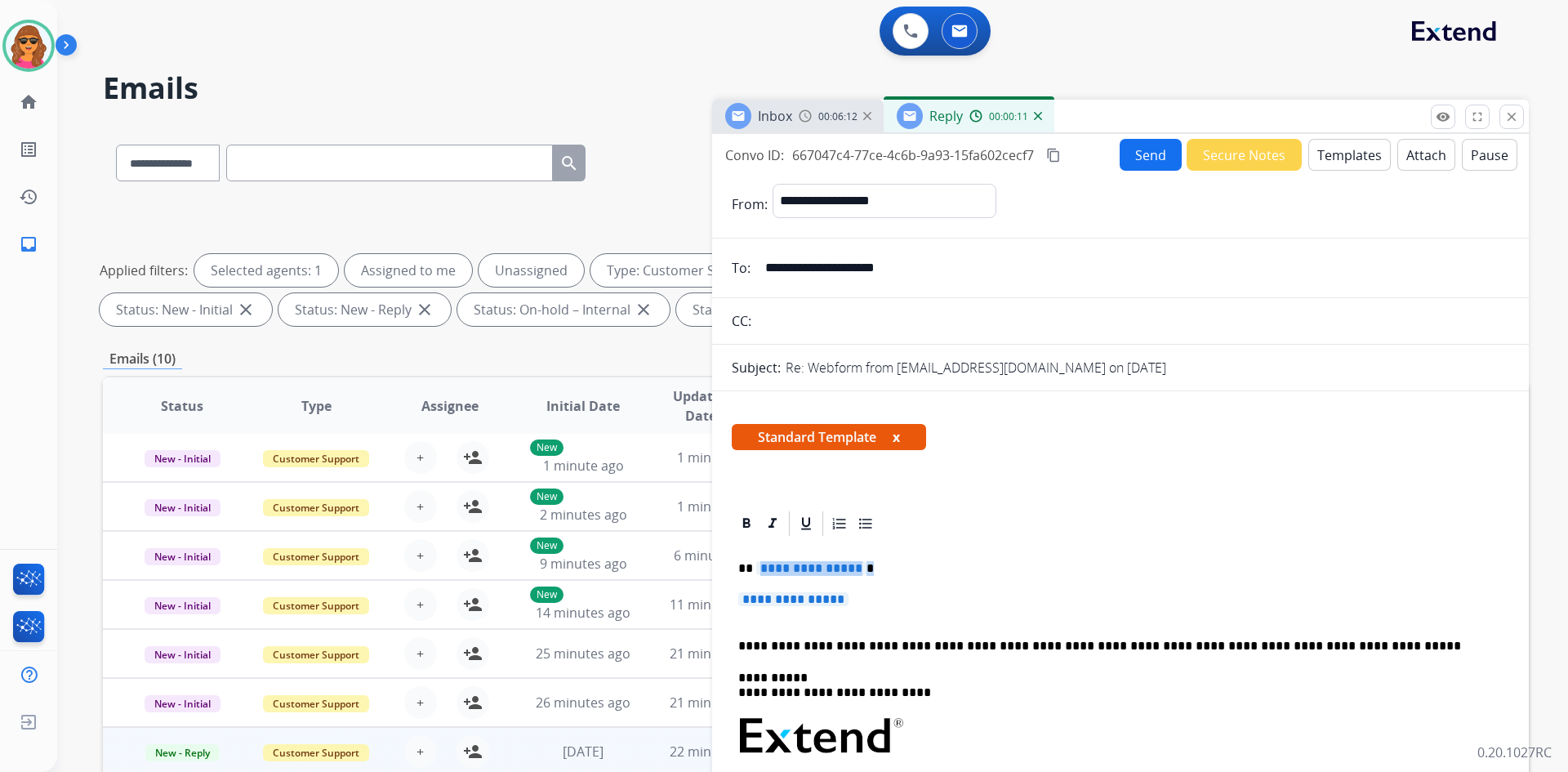
drag, startPoint x: 755, startPoint y: 568, endPoint x: 918, endPoint y: 564, distance: 163.0
click at [918, 564] on p "**********" at bounding box center [1115, 567] width 752 height 15
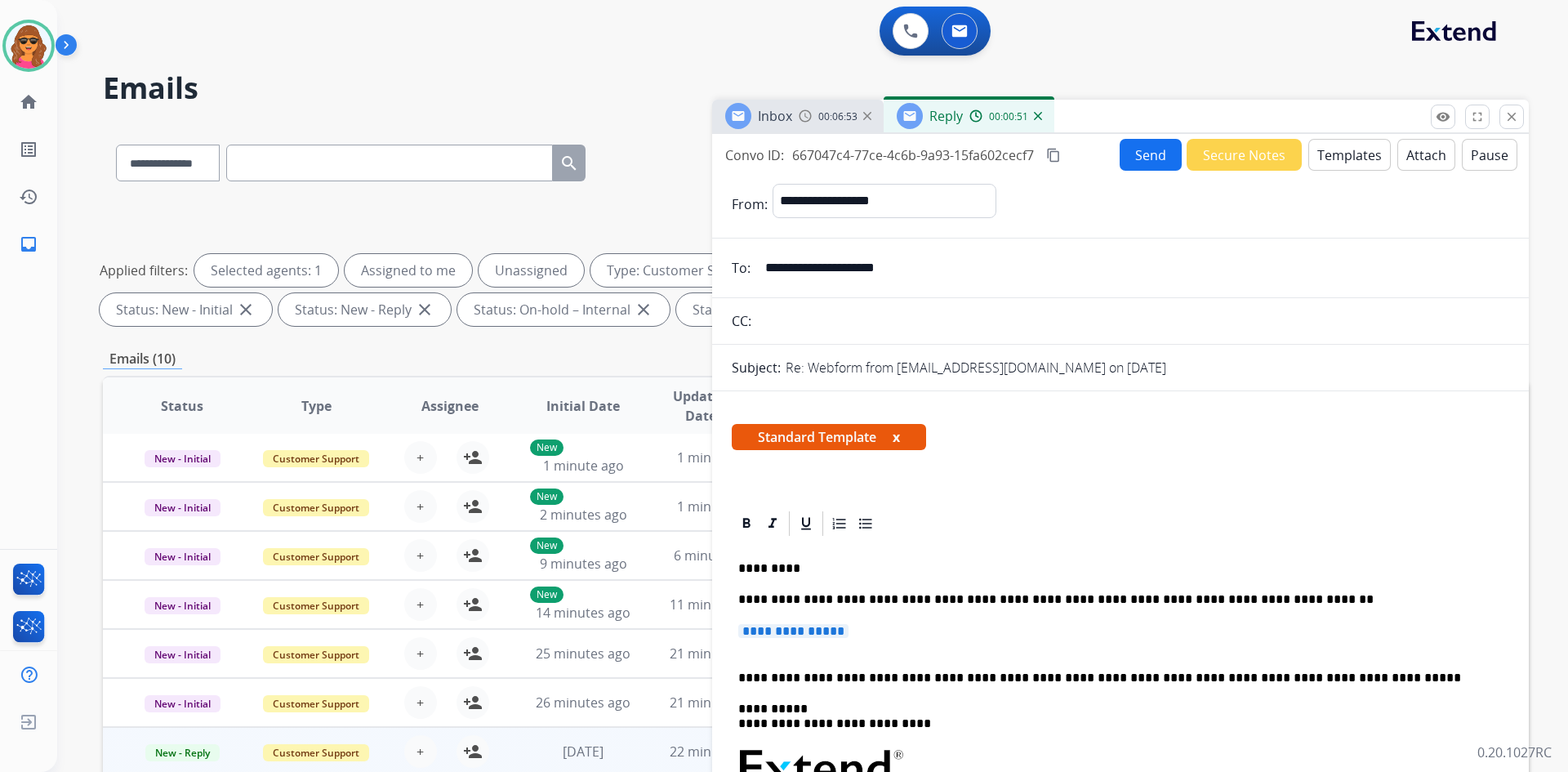
drag, startPoint x: 862, startPoint y: 631, endPoint x: 735, endPoint y: 635, distance: 127.1
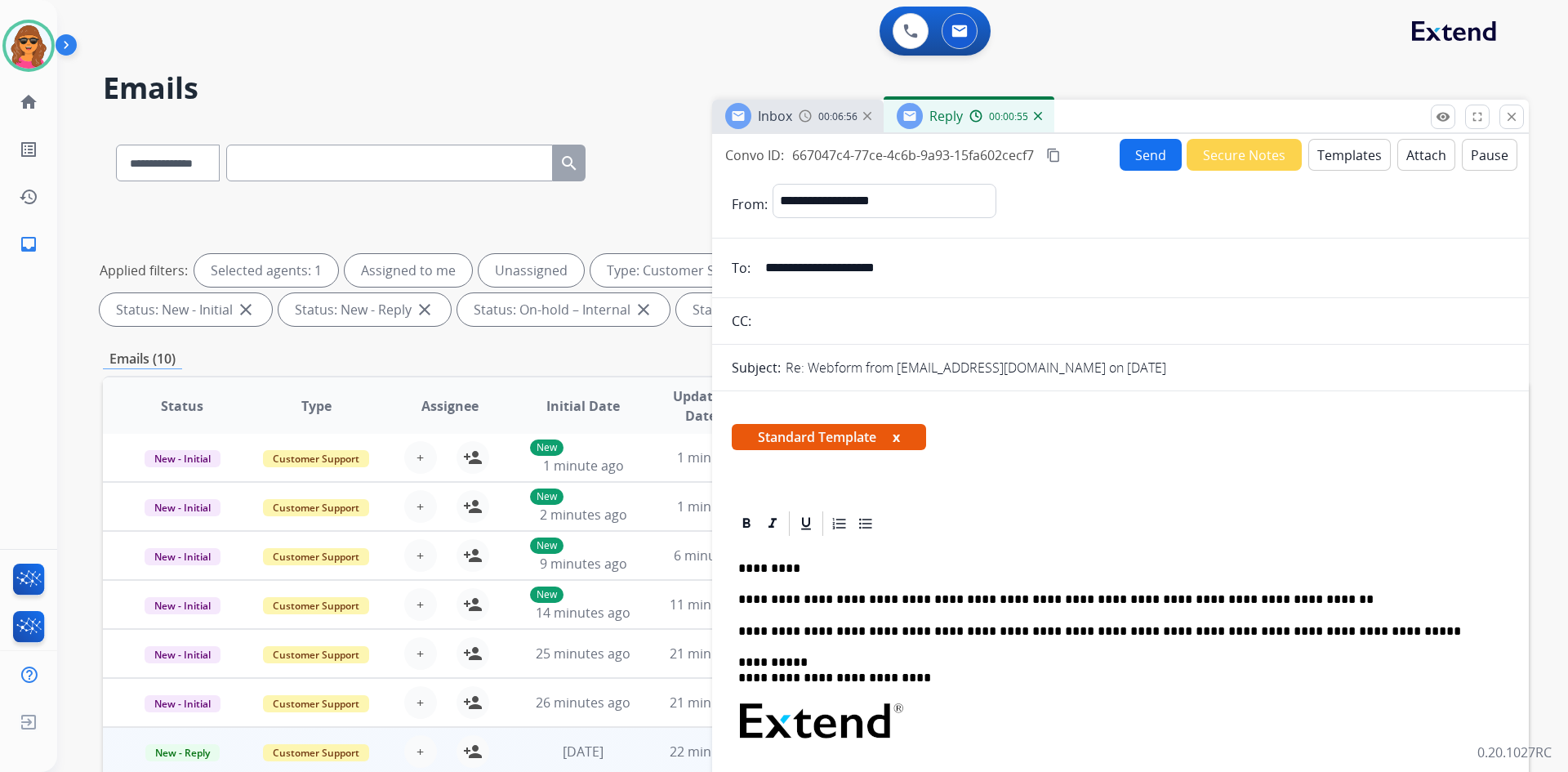
click at [1123, 156] on button "Send" at bounding box center [1150, 154] width 62 height 31
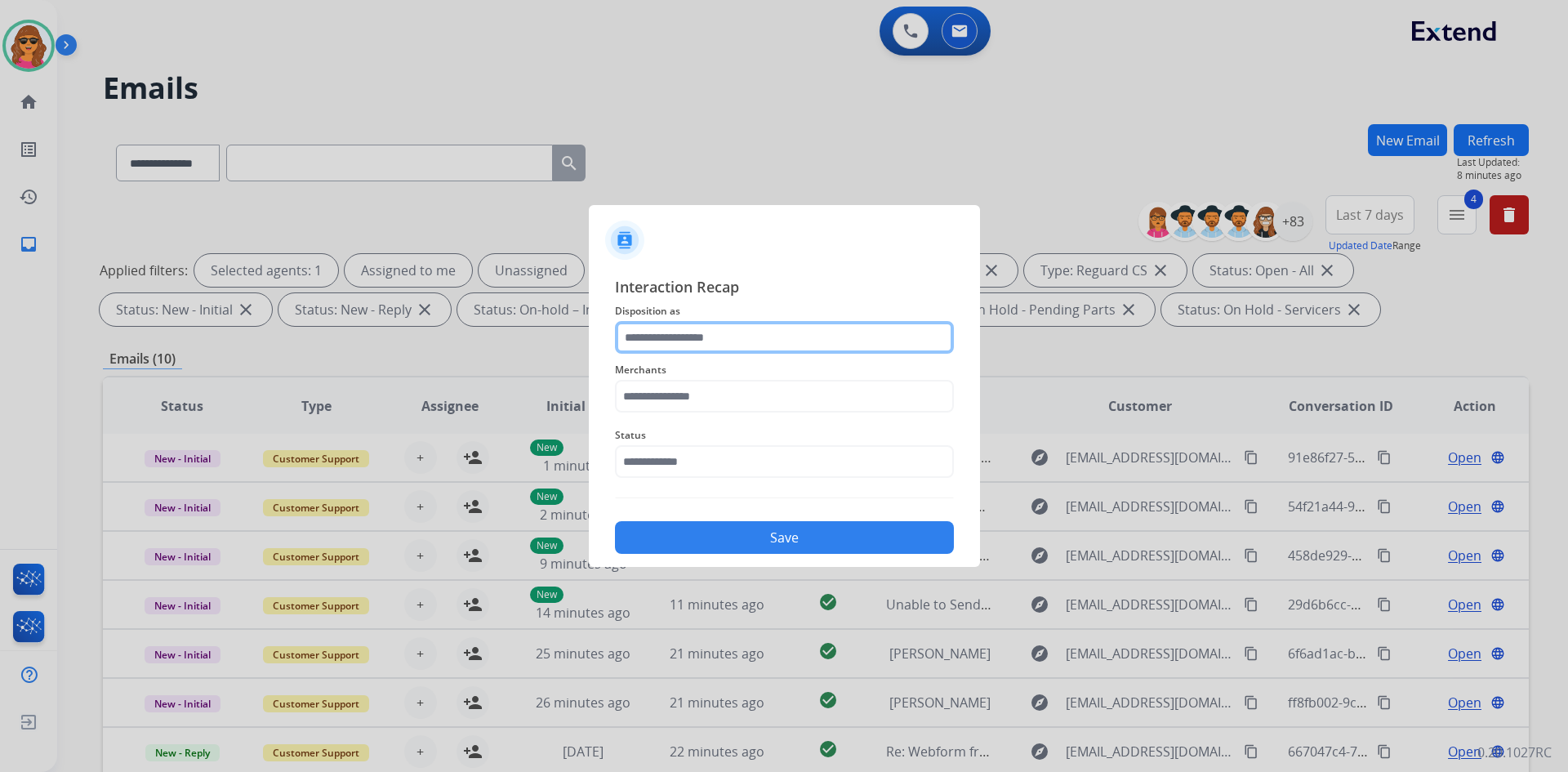
click at [627, 345] on input "text" at bounding box center [784, 336] width 339 height 32
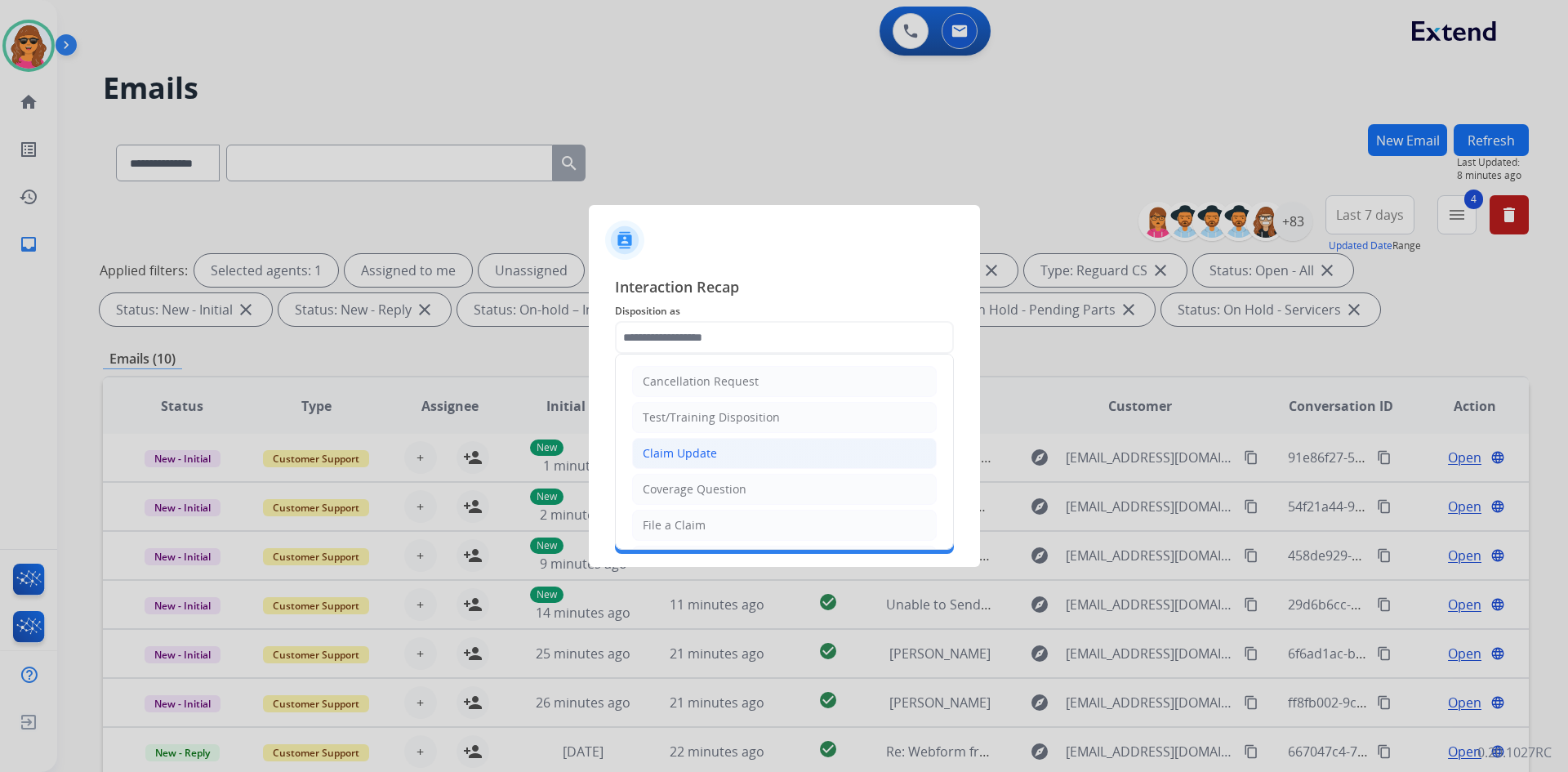
click at [681, 453] on div "Claim Update" at bounding box center [680, 453] width 75 height 17
type input "**********"
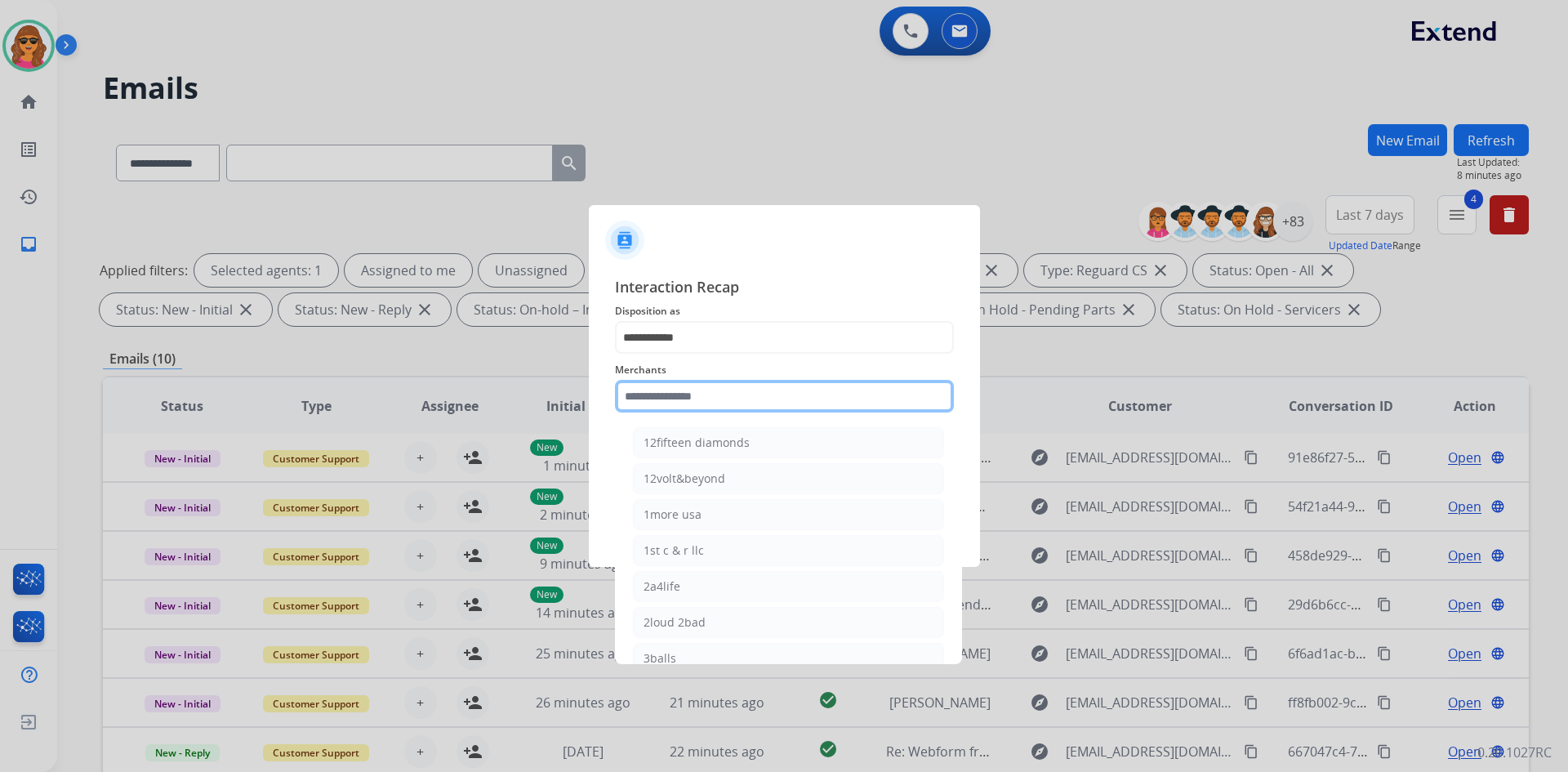
click at [631, 401] on input "text" at bounding box center [784, 395] width 339 height 32
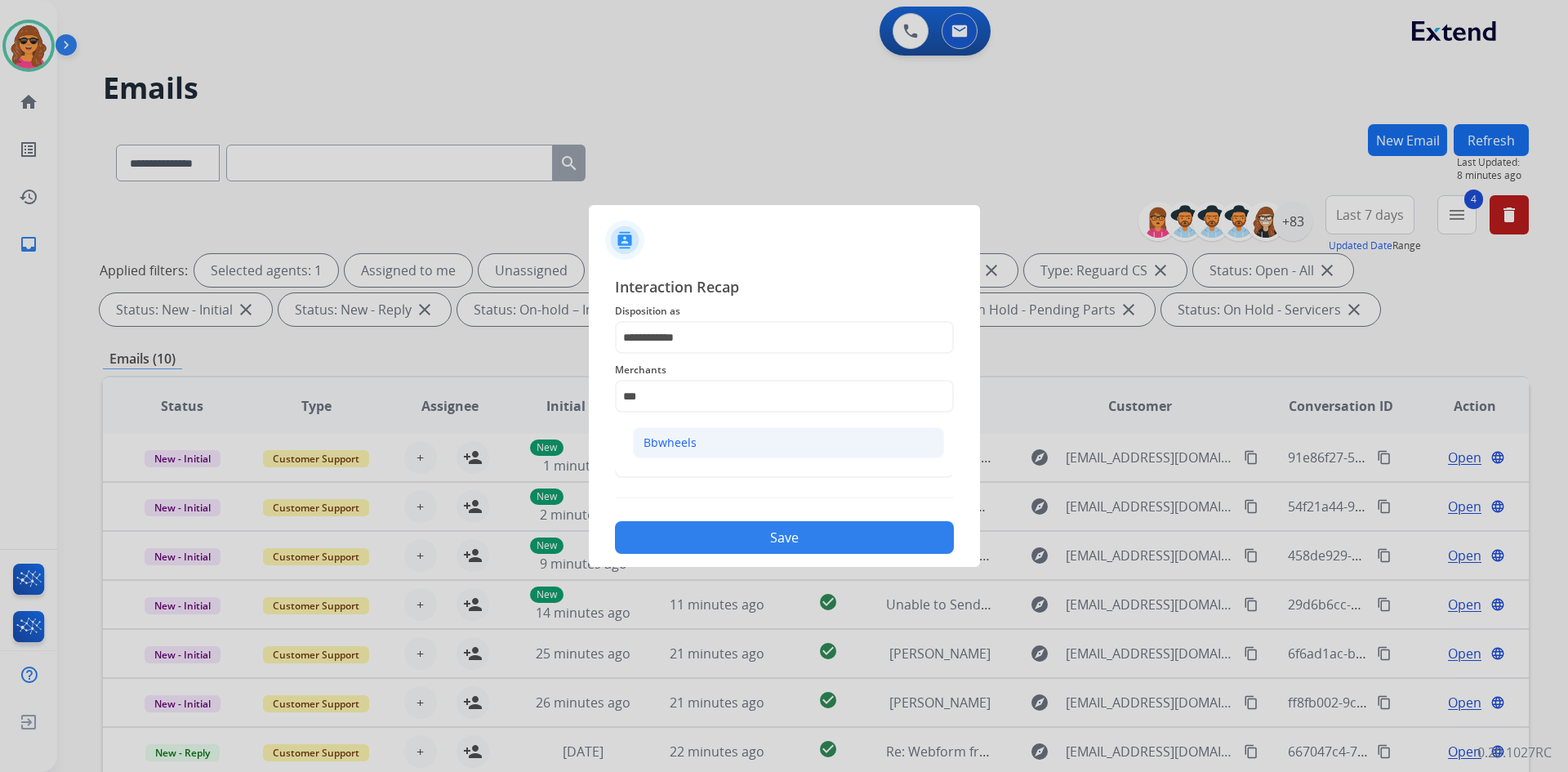
click at [673, 443] on div "Bbwheels" at bounding box center [670, 443] width 53 height 17
type input "********"
click at [677, 468] on input "text" at bounding box center [784, 461] width 339 height 32
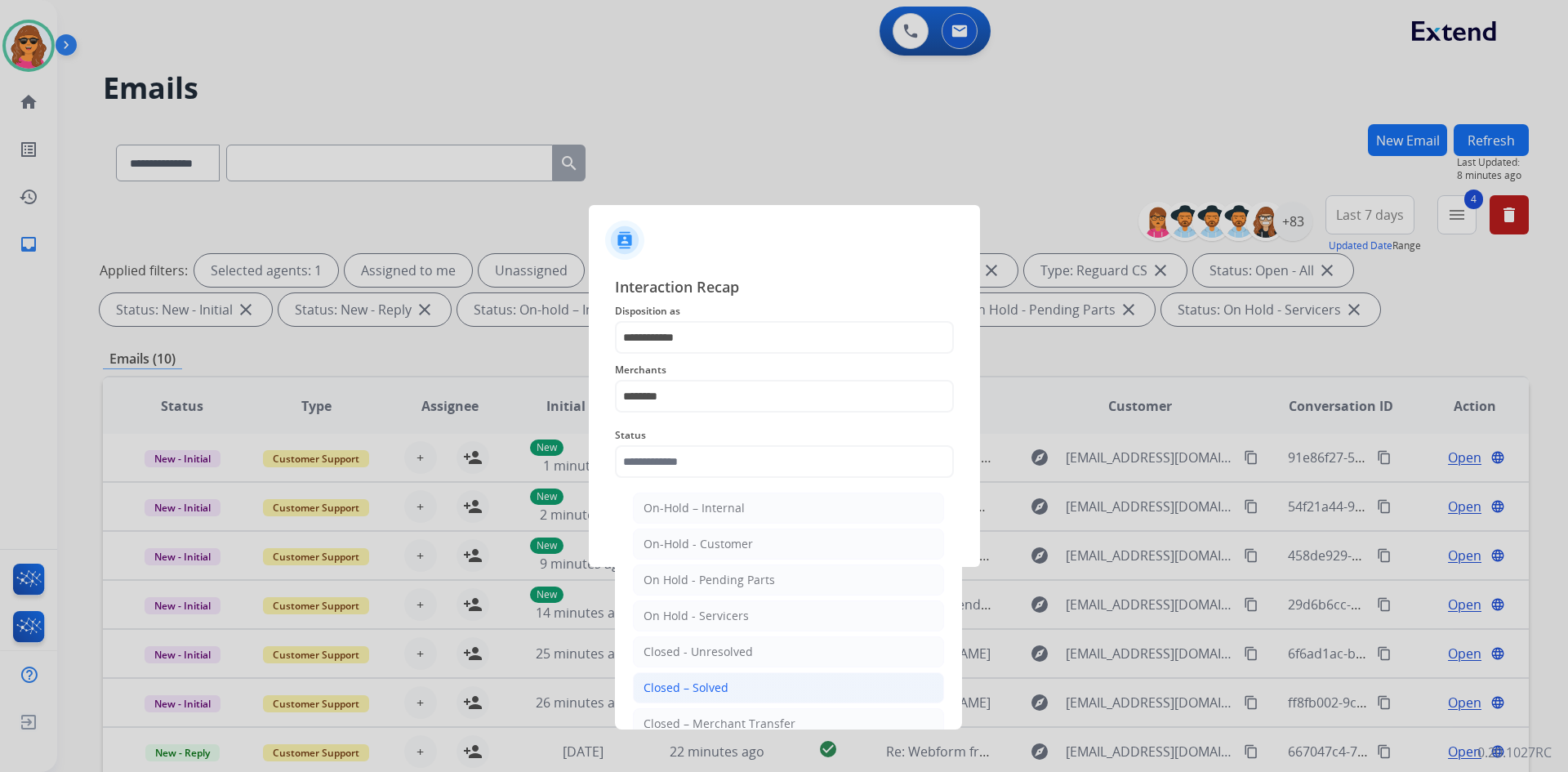
click at [694, 681] on div "Closed – Solved" at bounding box center [686, 687] width 85 height 17
type input "**********"
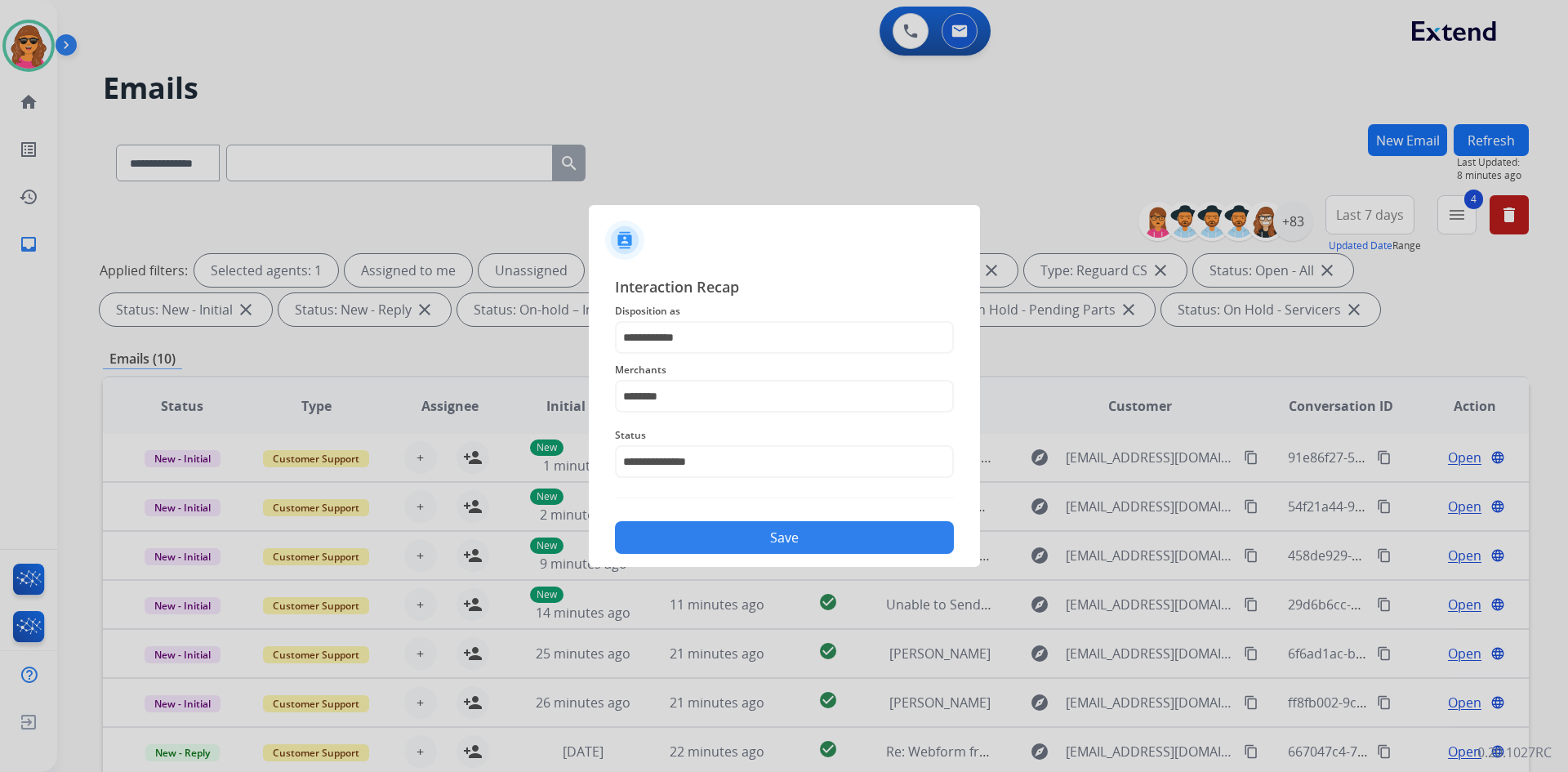
drag, startPoint x: 754, startPoint y: 546, endPoint x: 744, endPoint y: 543, distance: 10.4
click at [754, 546] on button "Save" at bounding box center [784, 537] width 339 height 32
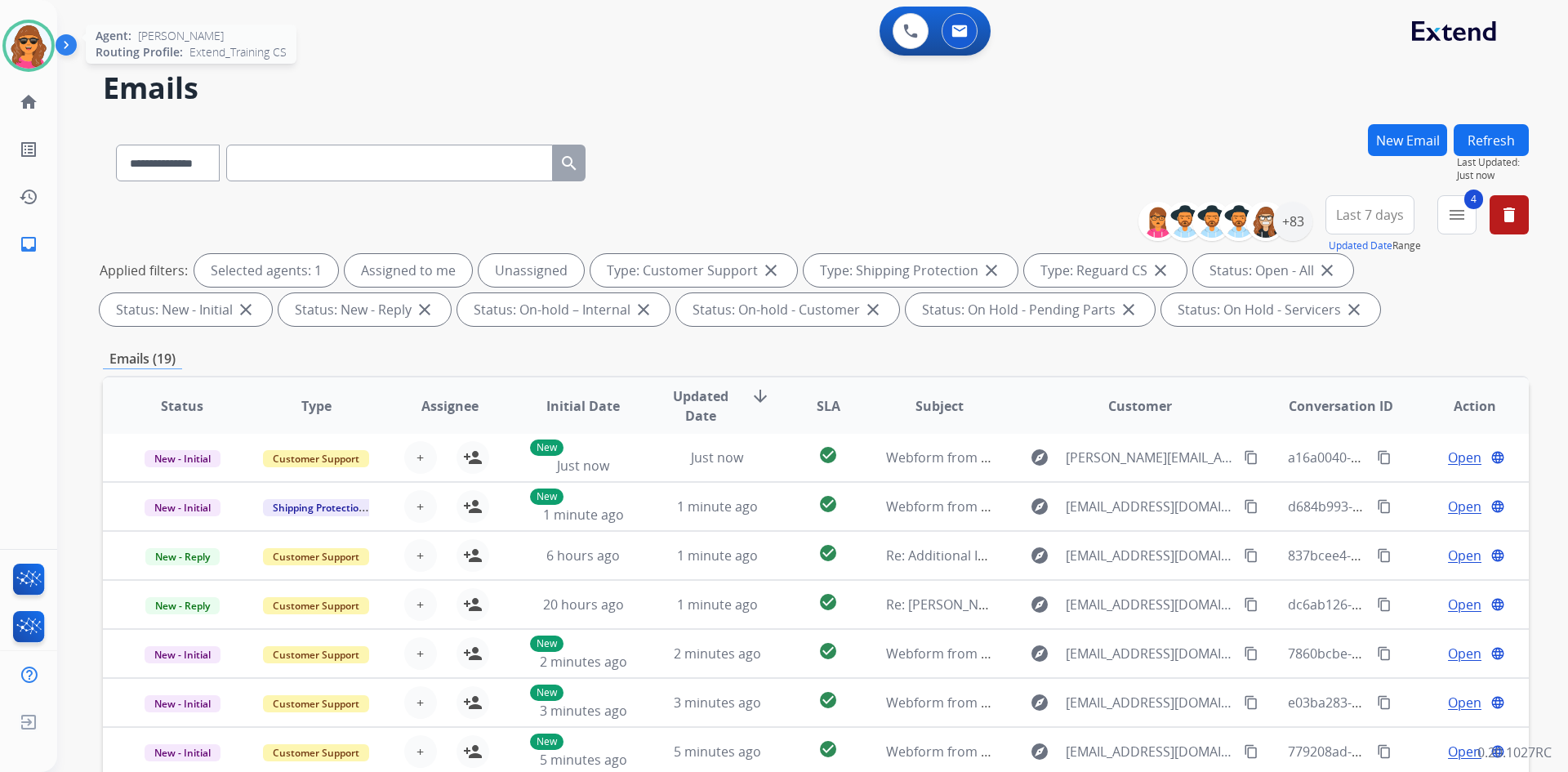
click at [34, 41] on img at bounding box center [29, 45] width 45 height 45
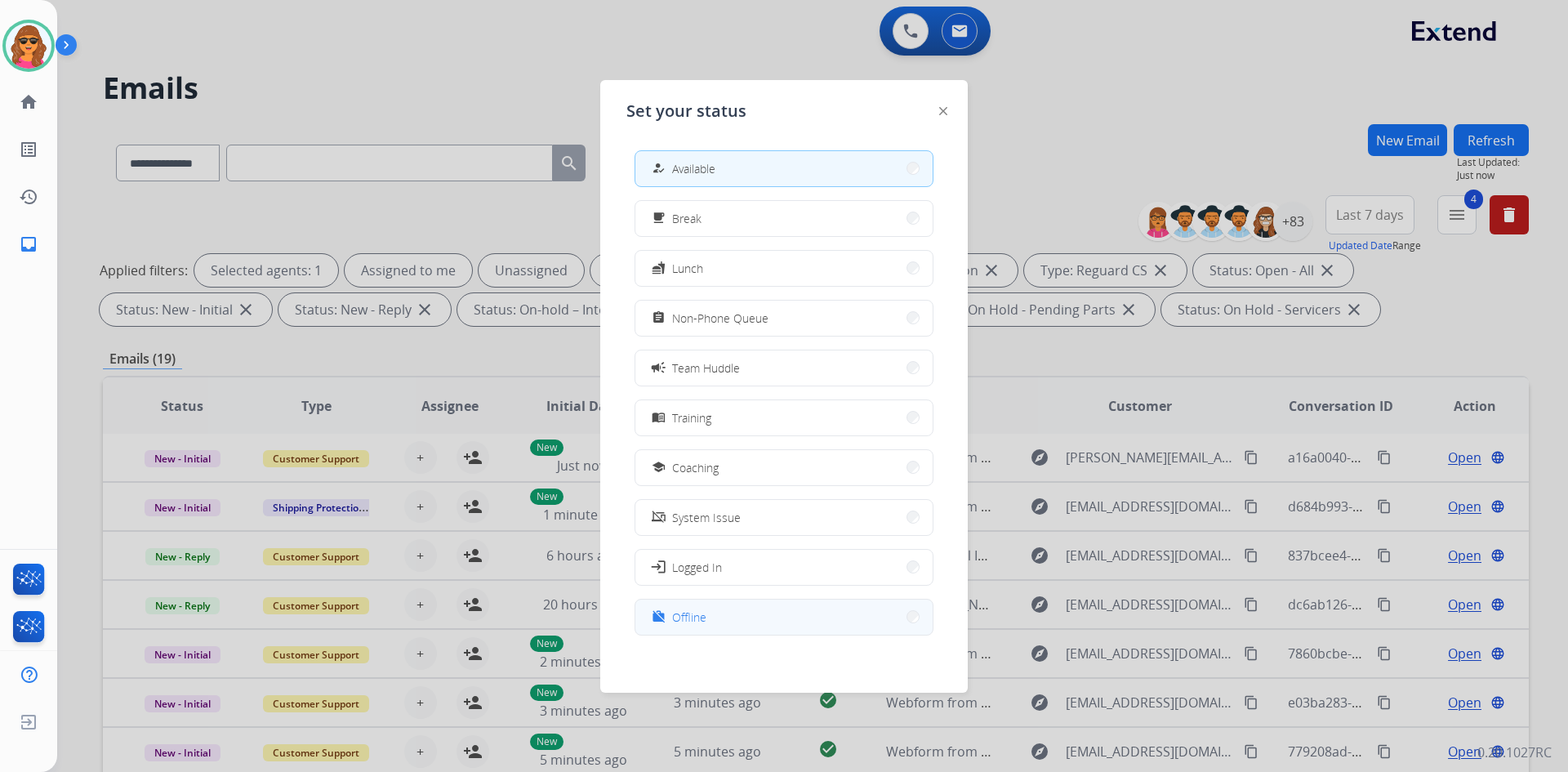
click at [710, 609] on button "work_off Offline" at bounding box center [784, 617] width 297 height 35
